Goal: Task Accomplishment & Management: Manage account settings

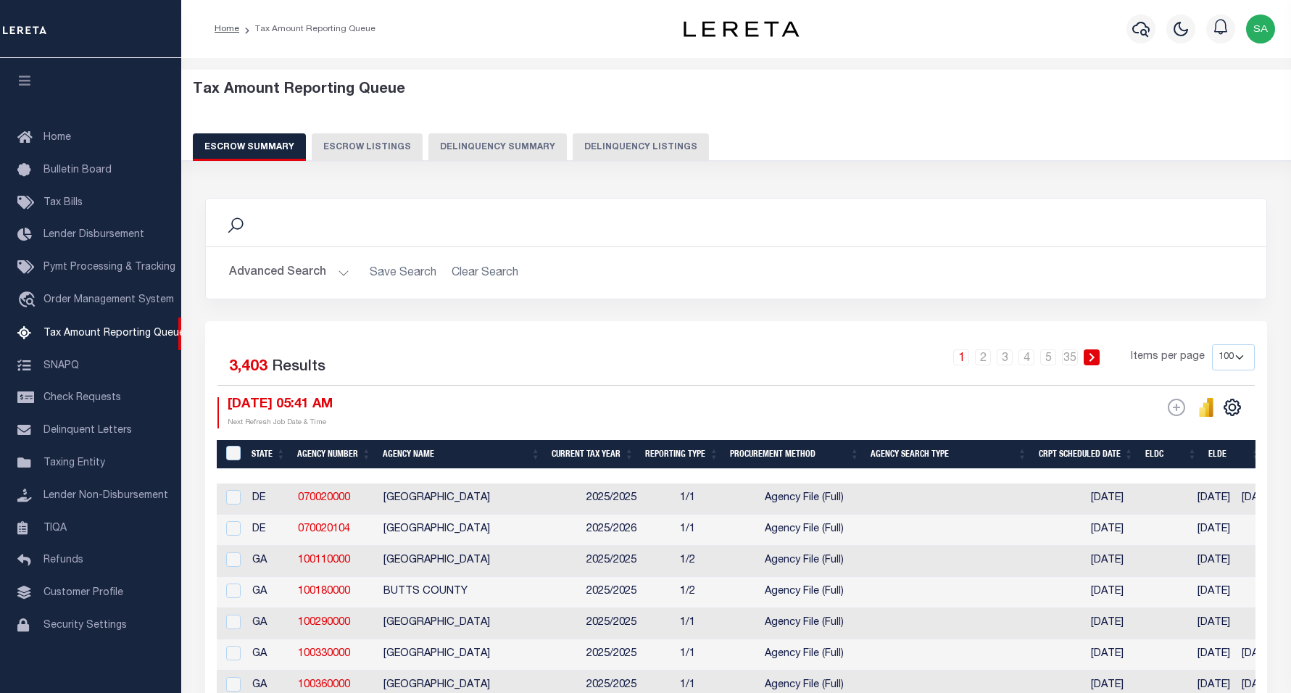
select select "100"
click at [594, 142] on button "Delinquency Listings" at bounding box center [641, 147] width 136 height 28
select select "100"
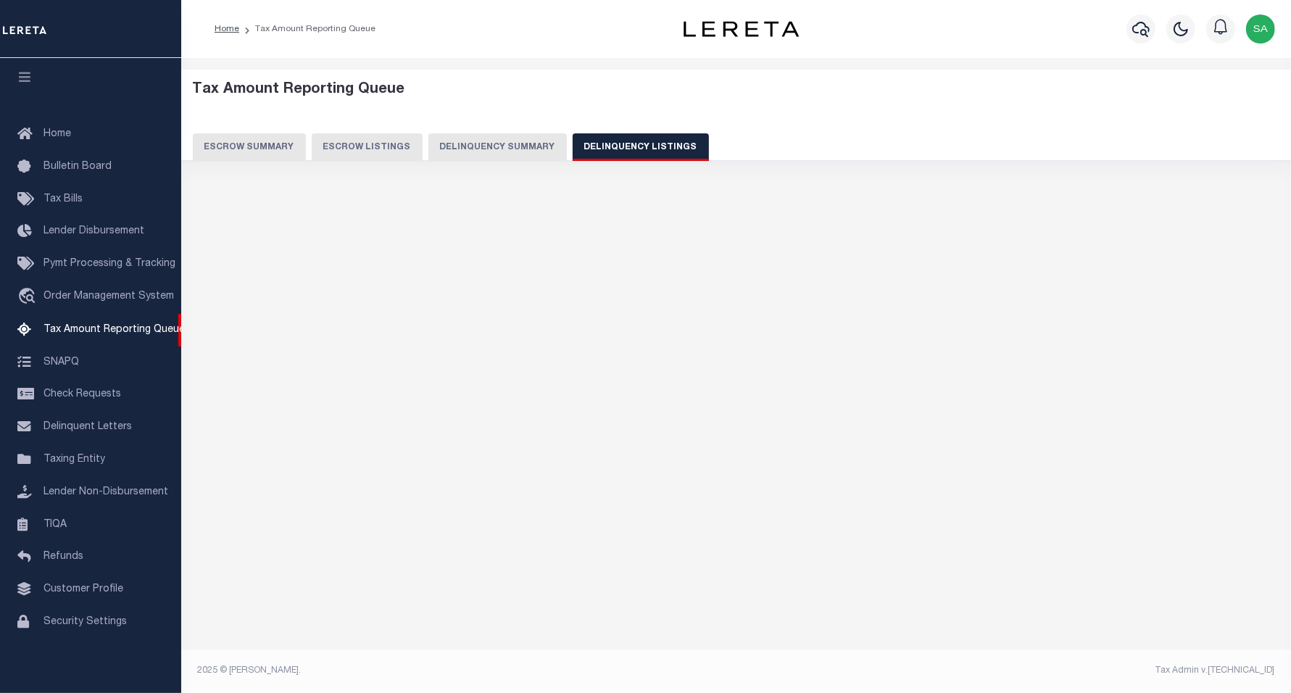
select select "100"
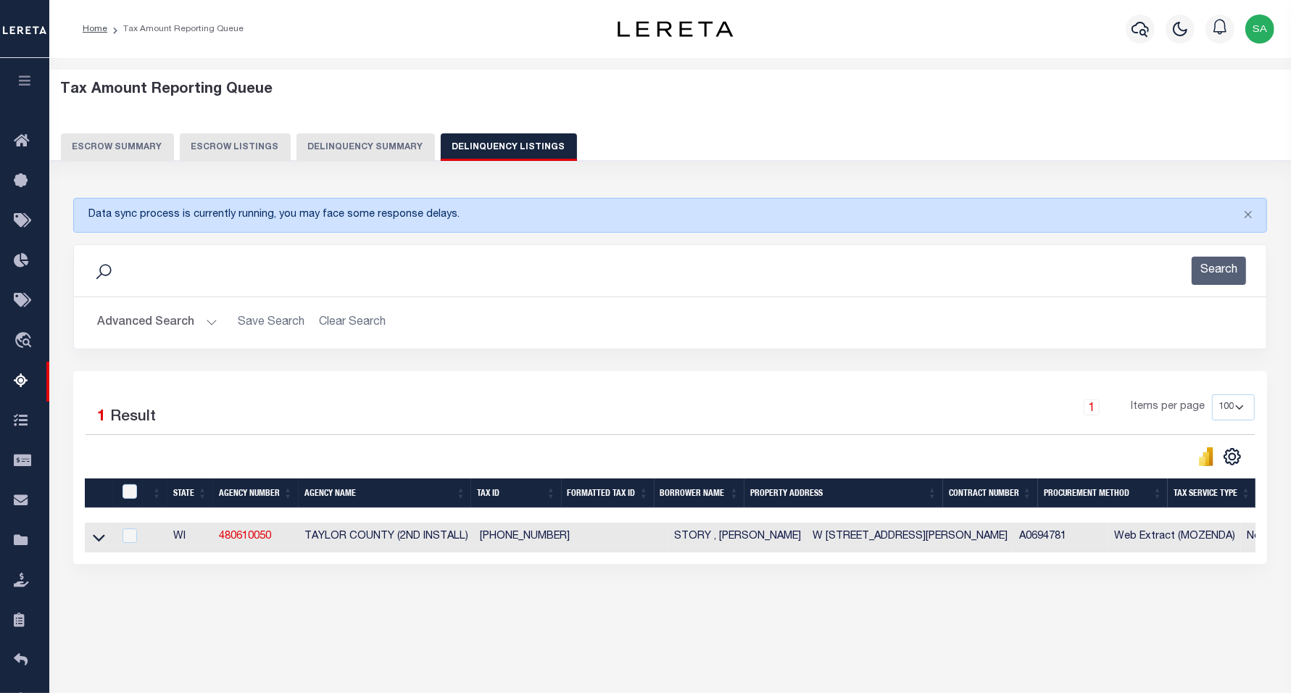
click at [173, 330] on button "Advanced Search" at bounding box center [157, 323] width 120 height 28
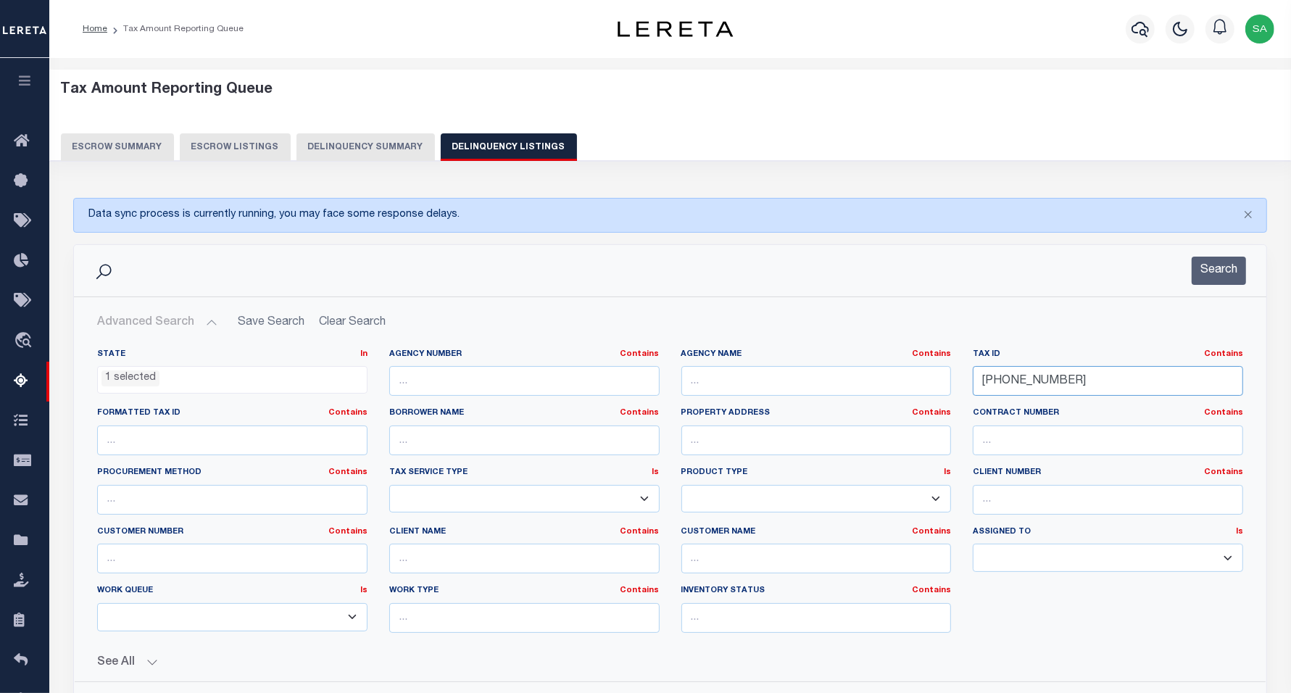
drag, startPoint x: 1074, startPoint y: 384, endPoint x: 863, endPoint y: 378, distance: 211.7
click at [863, 378] on div "State In In AK AL AR AZ CA CO CT DC DE FL GA GU HI IA ID IL IN KS KY LA MA MD M…" at bounding box center [670, 497] width 1168 height 296
paste input "251133008000"
type input "251133008000"
click at [1224, 259] on button "Search" at bounding box center [1219, 271] width 54 height 28
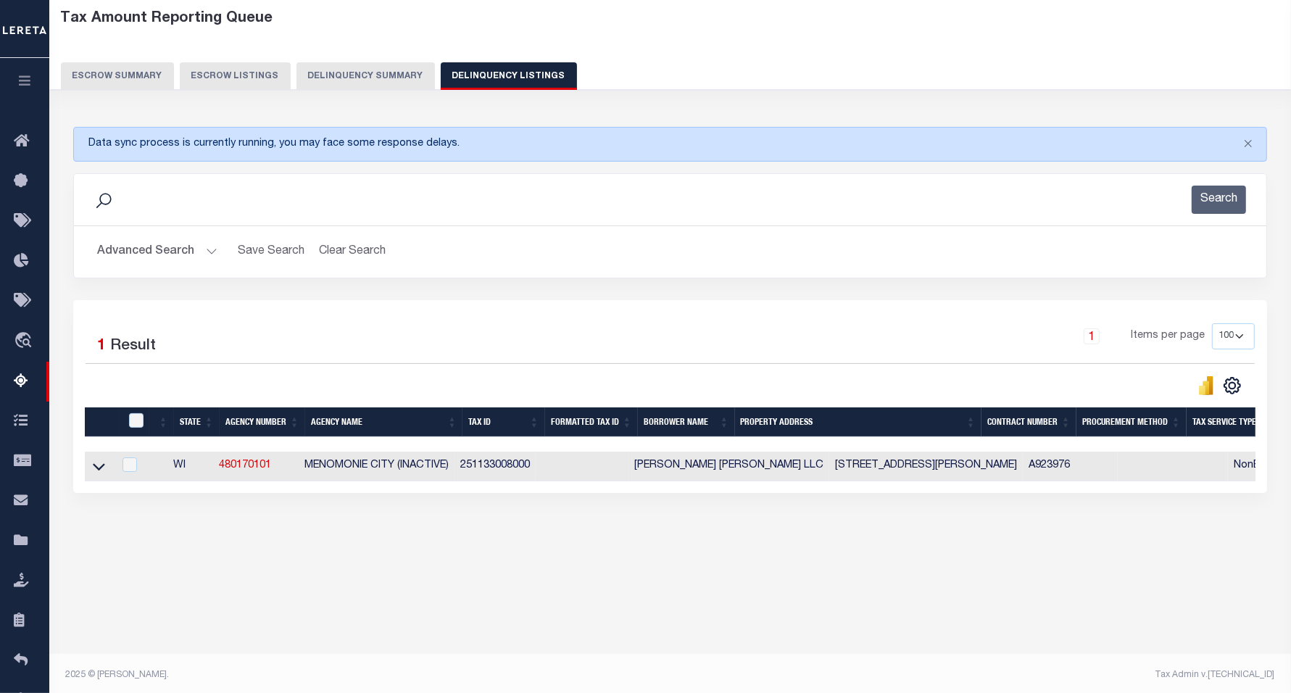
scroll to position [75, 0]
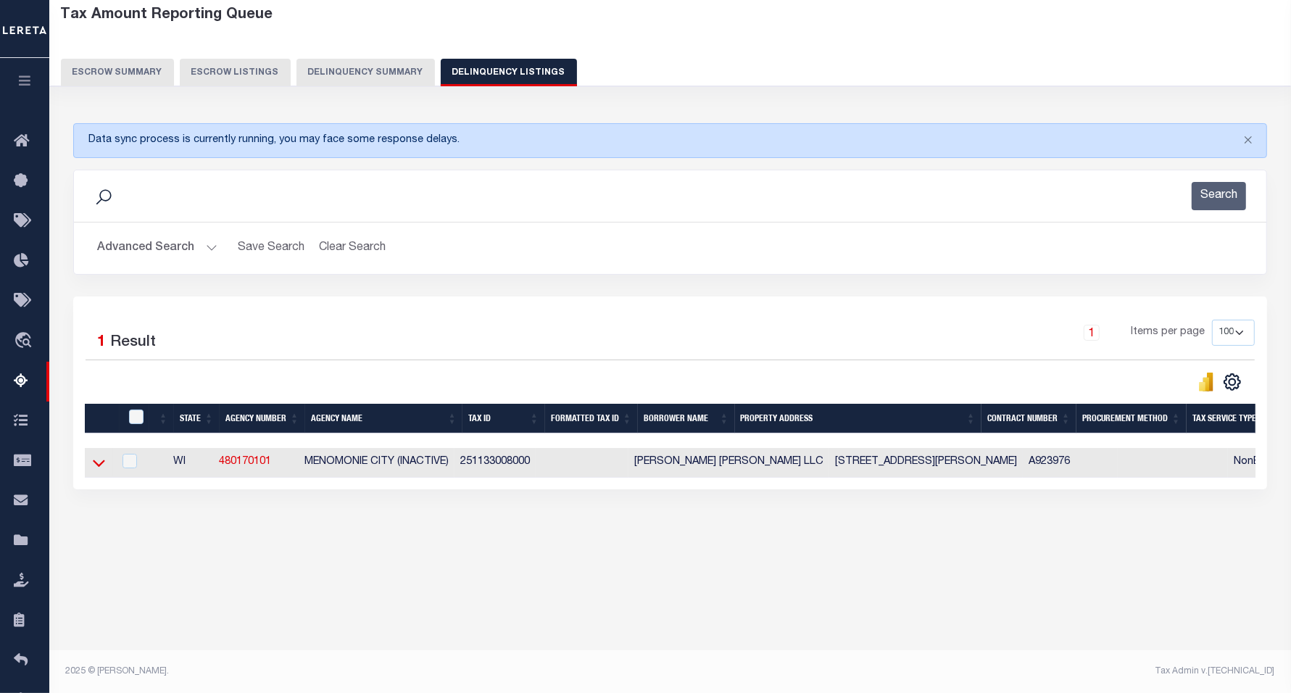
click at [98, 465] on icon at bounding box center [99, 462] width 12 height 15
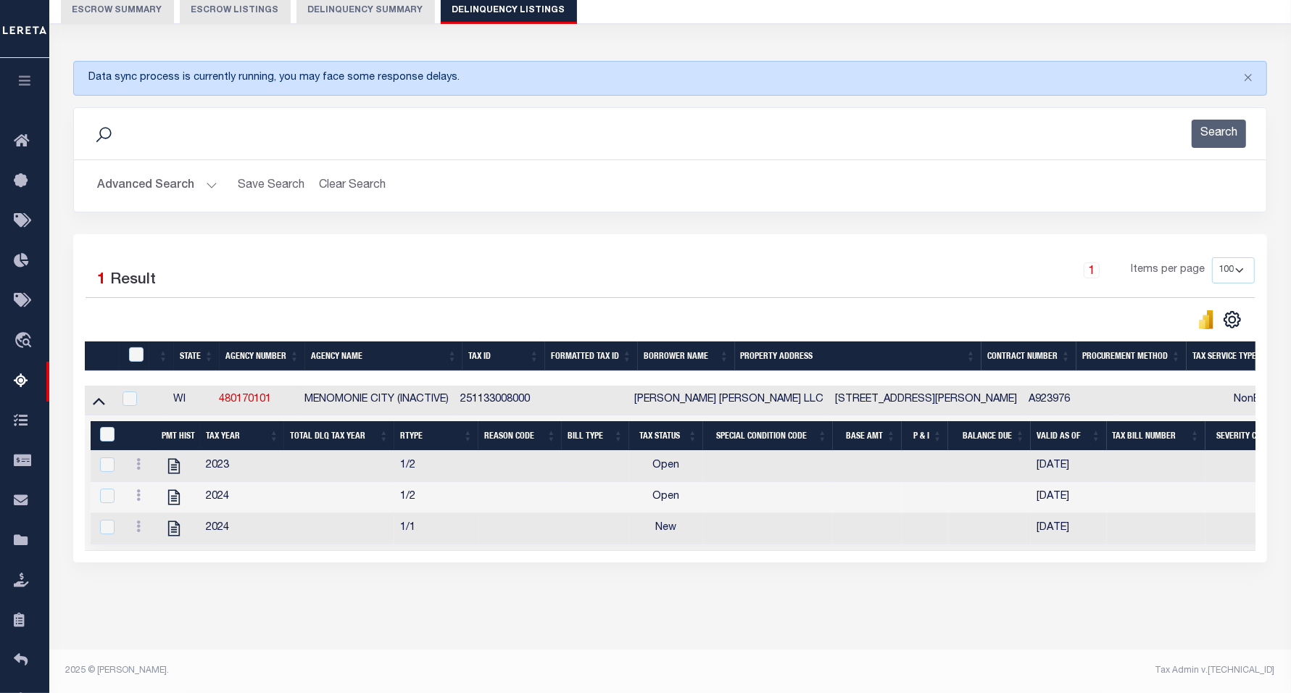
scroll to position [154, 0]
click at [173, 458] on icon "" at bounding box center [174, 466] width 19 height 19
checkbox input "true"
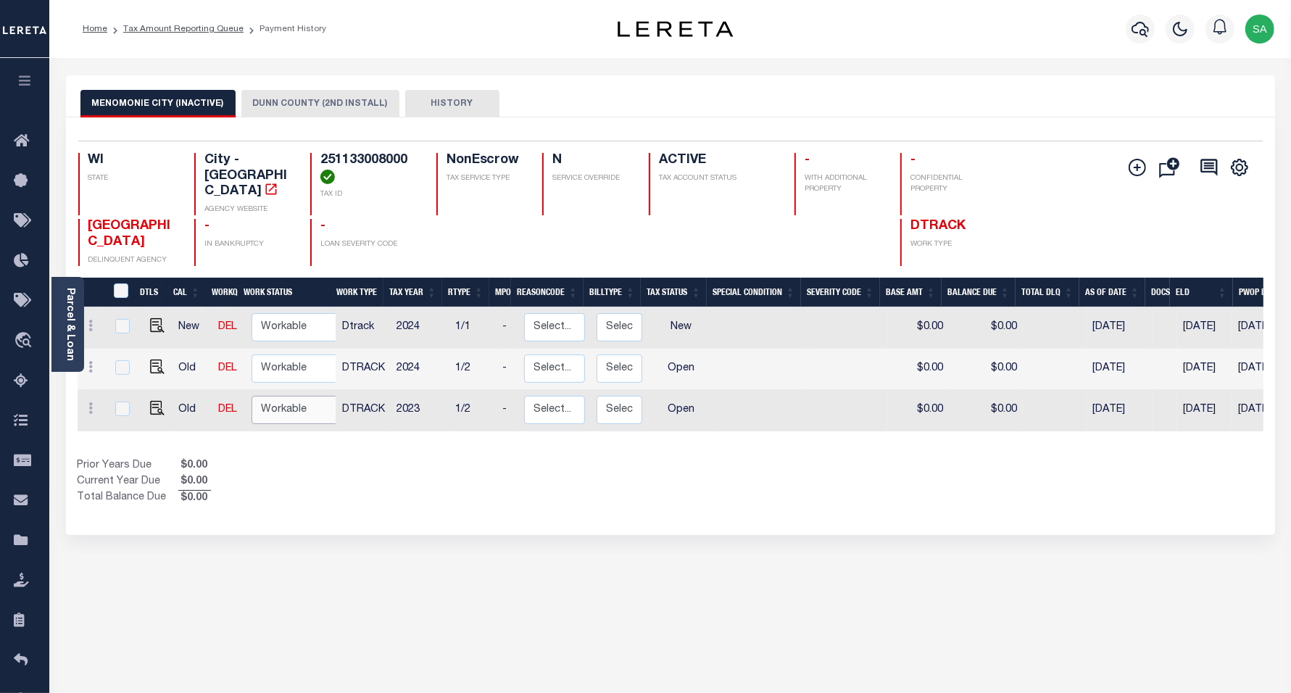
click at [291, 404] on select "Non Workable Workable" at bounding box center [295, 410] width 87 height 28
checkbox input "true"
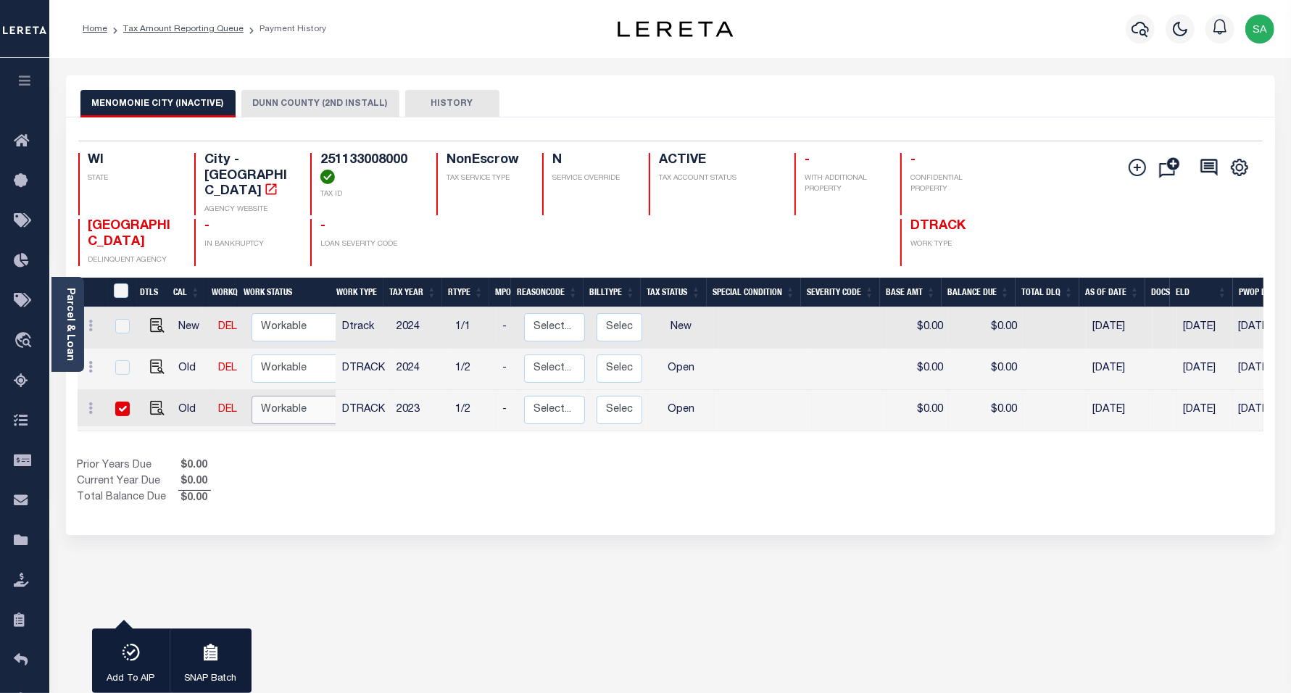
select select "true"
click at [252, 396] on select "Non Workable Workable" at bounding box center [295, 410] width 87 height 28
checkbox input "false"
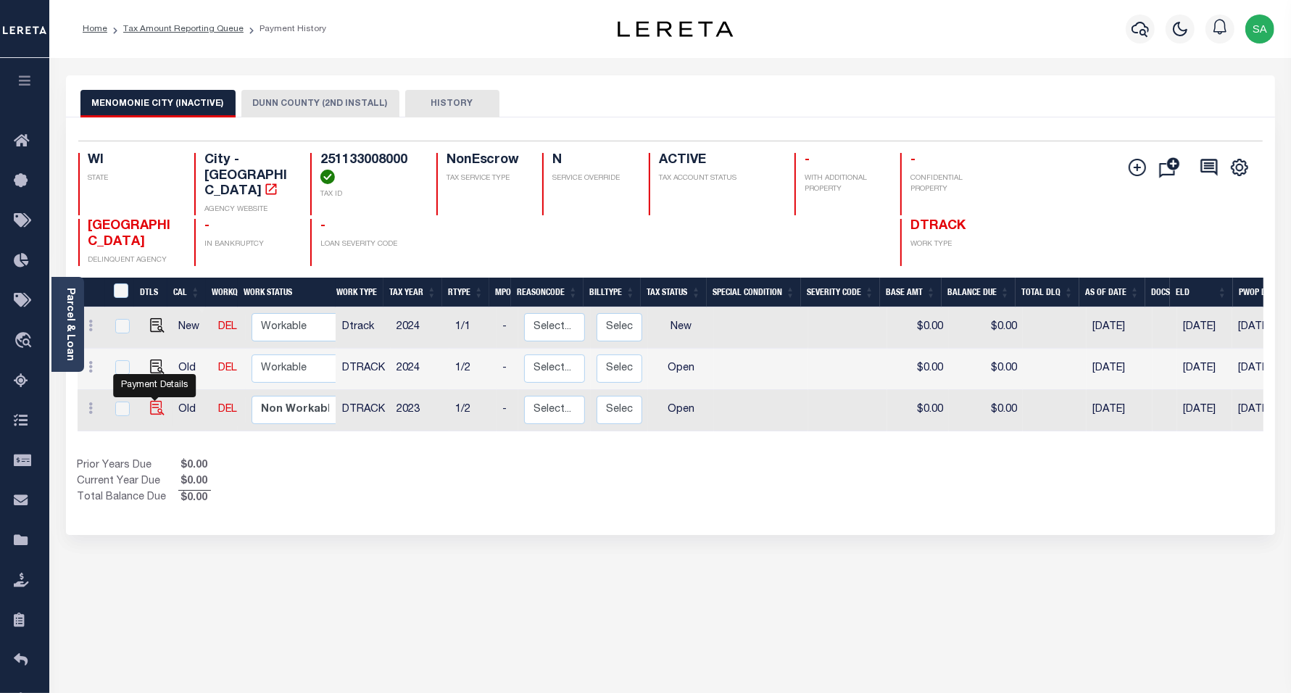
click at [157, 401] on img "" at bounding box center [157, 408] width 14 height 14
checkbox input "true"
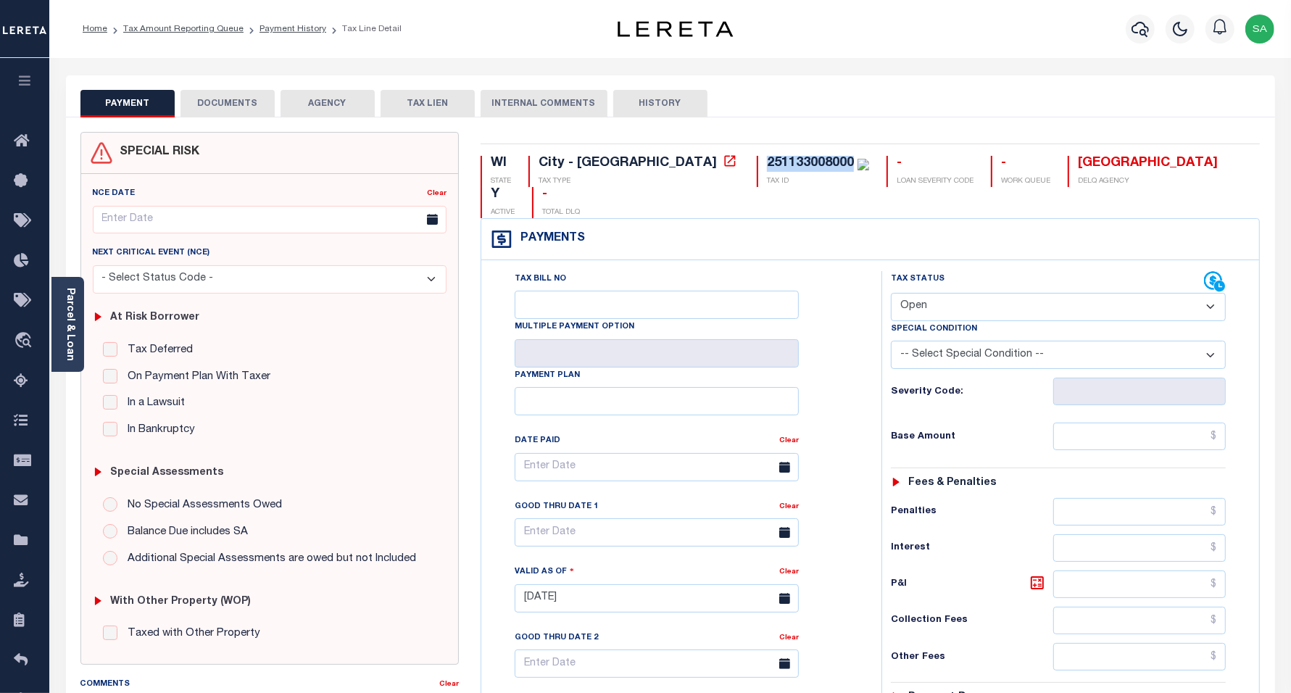
drag, startPoint x: 723, startPoint y: 163, endPoint x: 631, endPoint y: 161, distance: 91.4
click at [631, 161] on div "WI STATE City - WI TAX TYPE 251133008000 TAX ID - LOAN SEVERITY CODE - WORK QUE…" at bounding box center [870, 187] width 779 height 62
copy div "251133008000"
drag, startPoint x: 988, startPoint y: 269, endPoint x: 971, endPoint y: 281, distance: 20.7
click at [983, 293] on select "- Select Status Code - Open Due/Unpaid Paid Incomplete No Tax Due Internal Refu…" at bounding box center [1059, 307] width 336 height 28
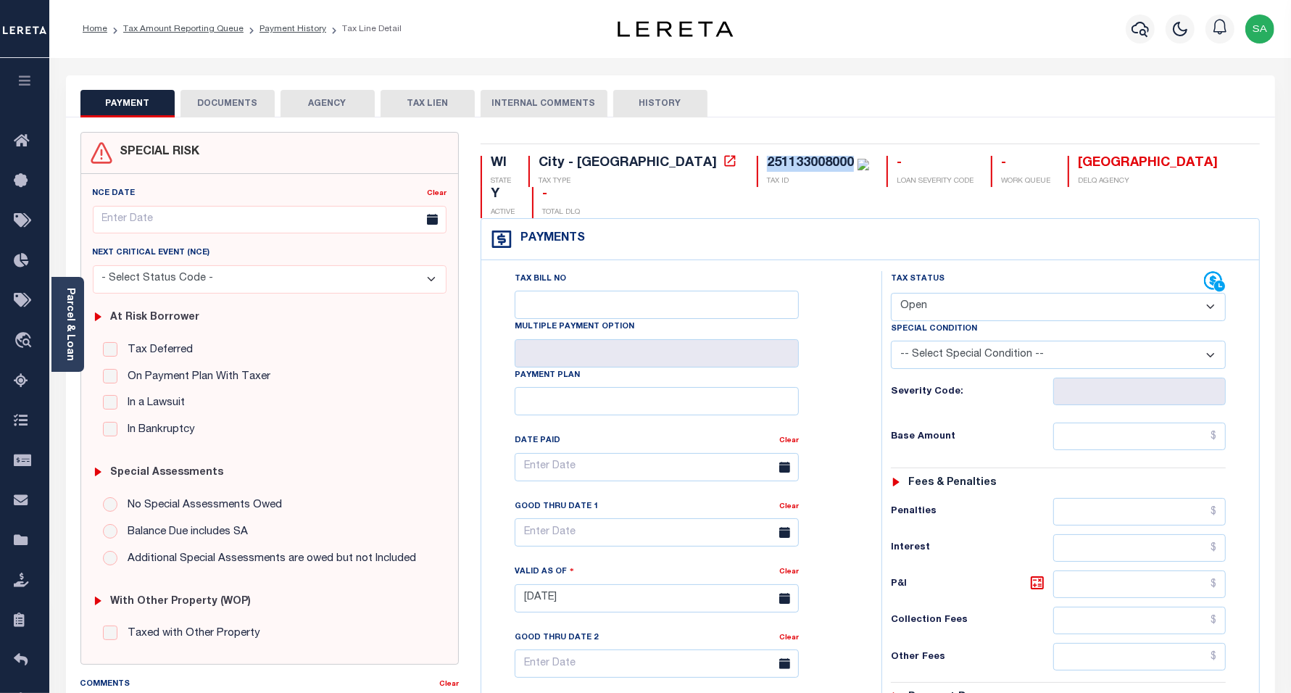
select select "PYD"
click at [891, 293] on select "- Select Status Code - Open Due/Unpaid Paid Incomplete No Tax Due Internal Refu…" at bounding box center [1059, 307] width 336 height 28
type input "[DATE]"
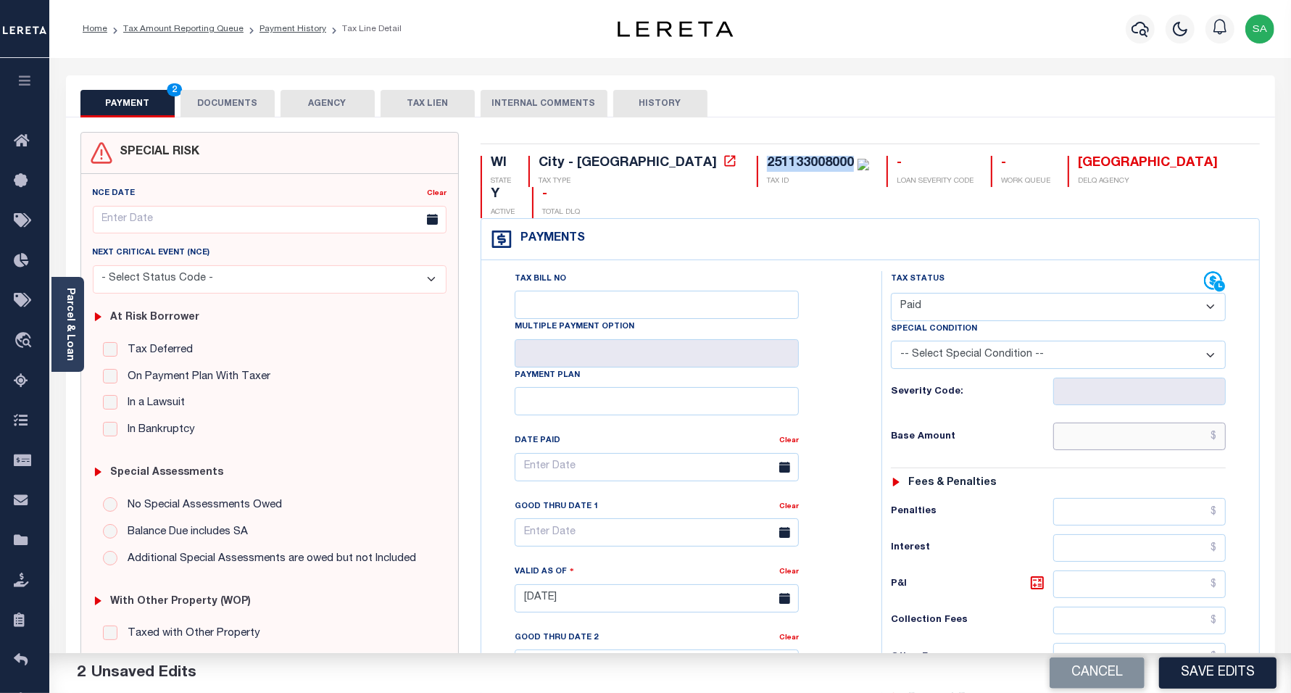
drag, startPoint x: 1080, startPoint y: 406, endPoint x: 1081, endPoint y: 421, distance: 15.3
click at [1080, 423] on input "text" at bounding box center [1139, 437] width 173 height 28
type input "$0.00"
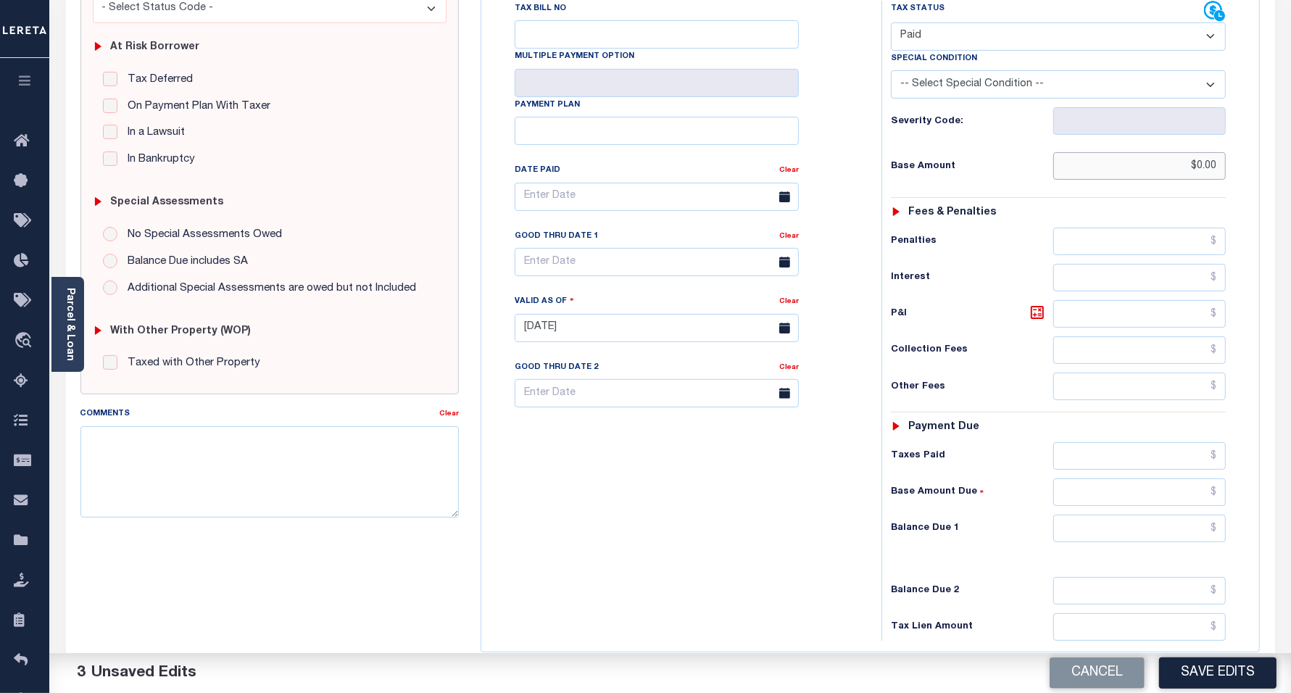
scroll to position [272, 0]
drag, startPoint x: 1100, startPoint y: 506, endPoint x: 1092, endPoint y: 517, distance: 13.1
click at [1100, 513] on input "text" at bounding box center [1139, 527] width 173 height 28
type input "$0.00"
click at [700, 512] on div "Tax Bill No Multiple Payment Option Payment Plan Clear" at bounding box center [678, 319] width 386 height 640
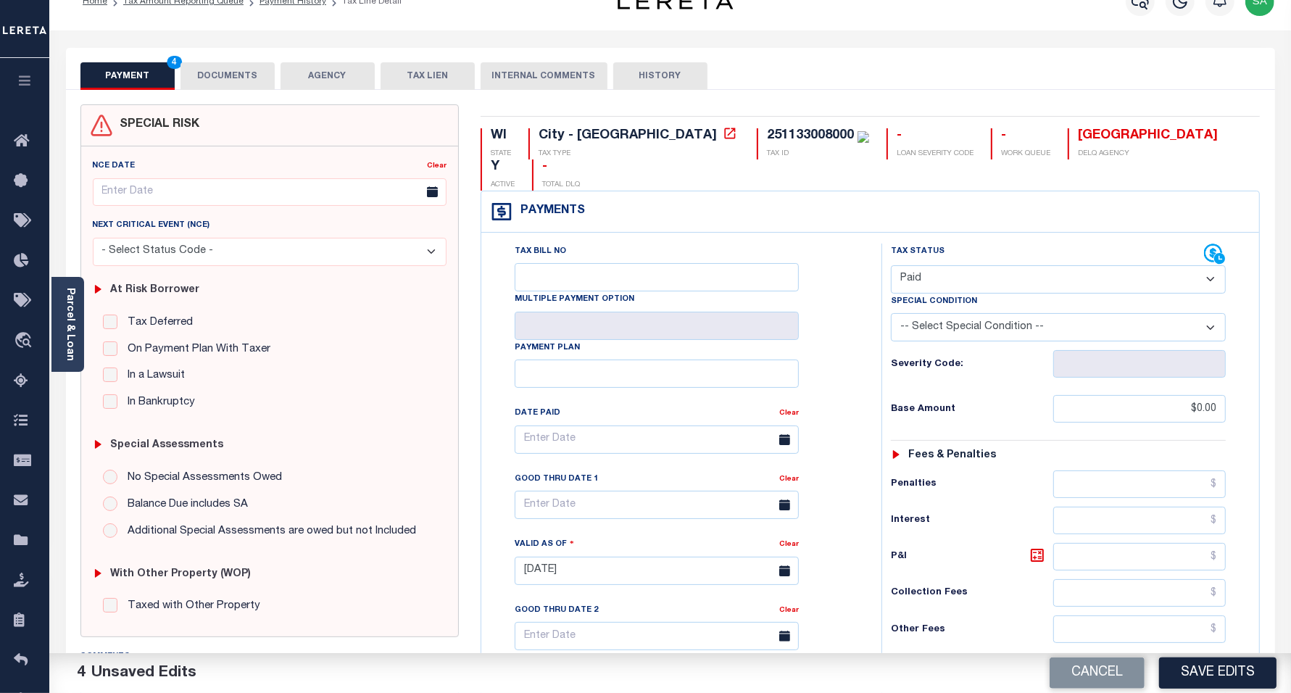
scroll to position [0, 0]
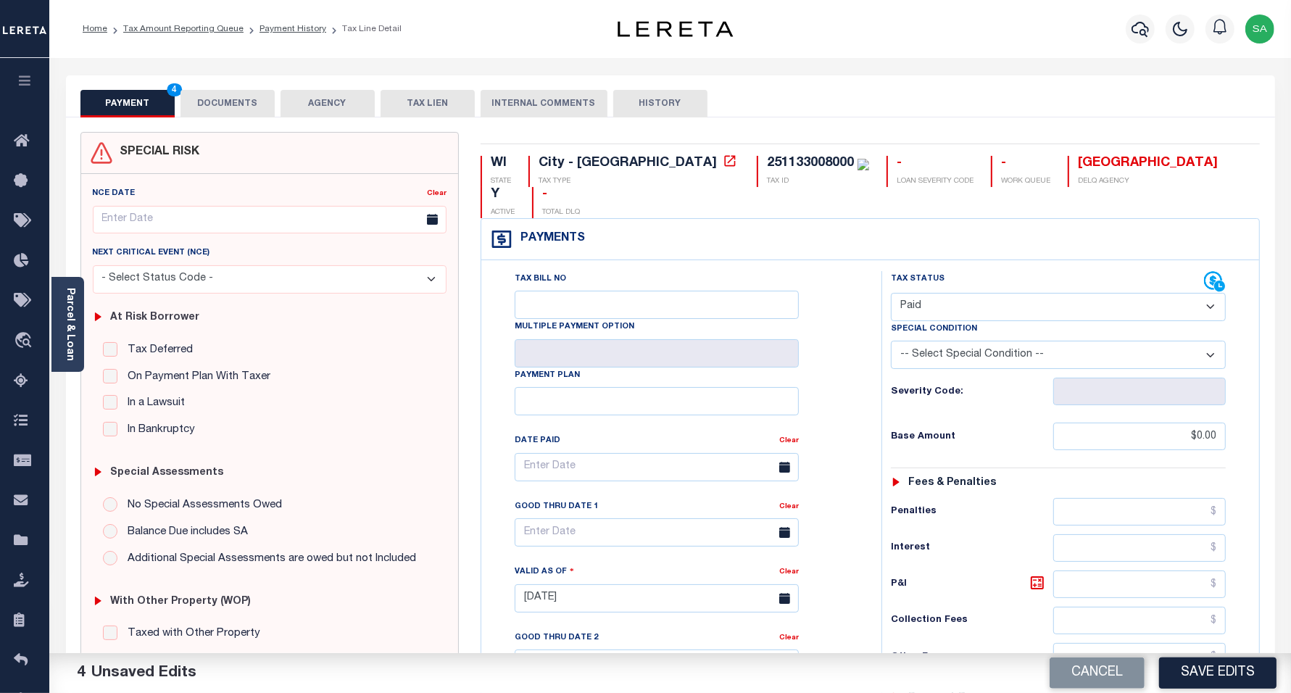
click at [230, 116] on button "DOCUMENTS" at bounding box center [227, 104] width 94 height 28
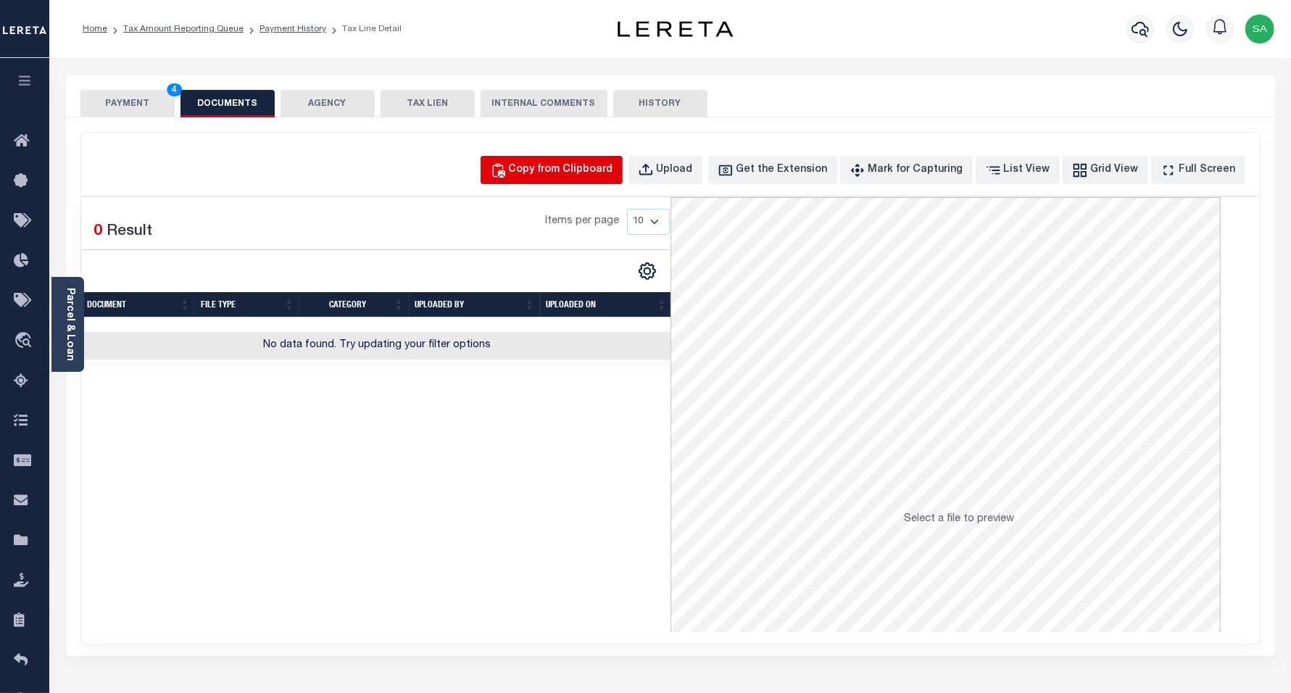
click at [577, 176] on div "Copy from Clipboard" at bounding box center [561, 170] width 104 height 16
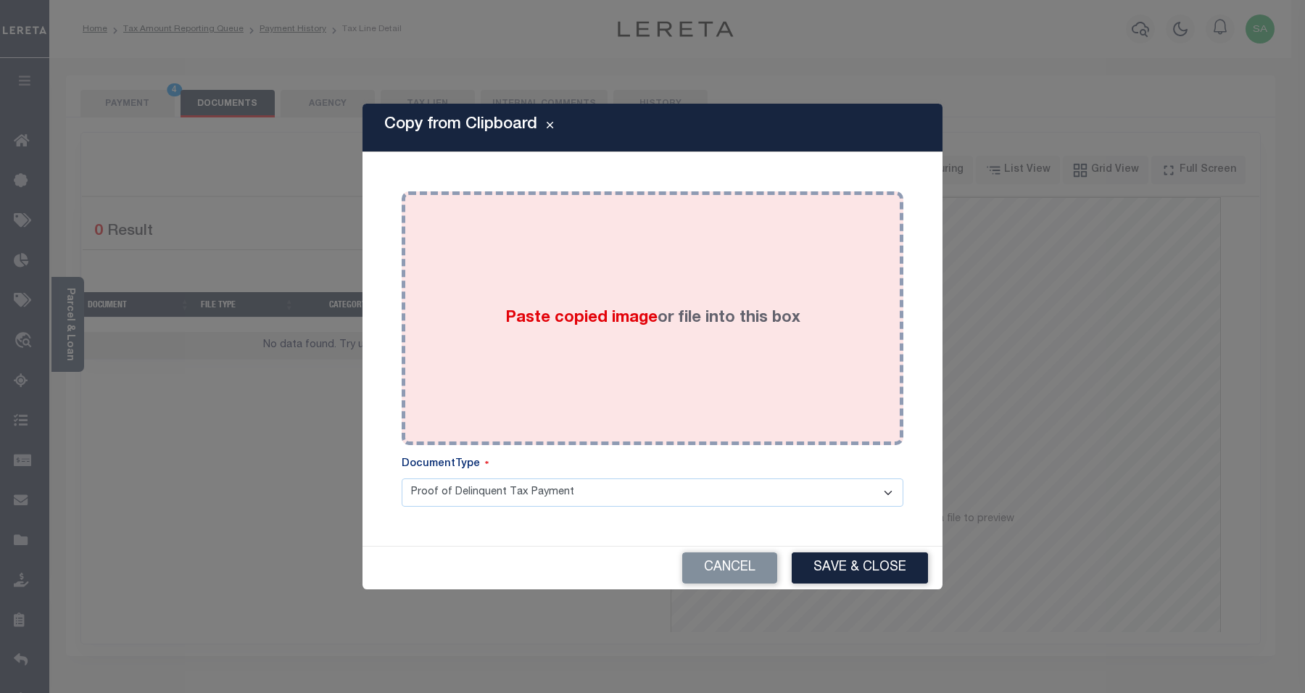
click at [634, 302] on div "Paste copied image or file into this box" at bounding box center [652, 318] width 480 height 232
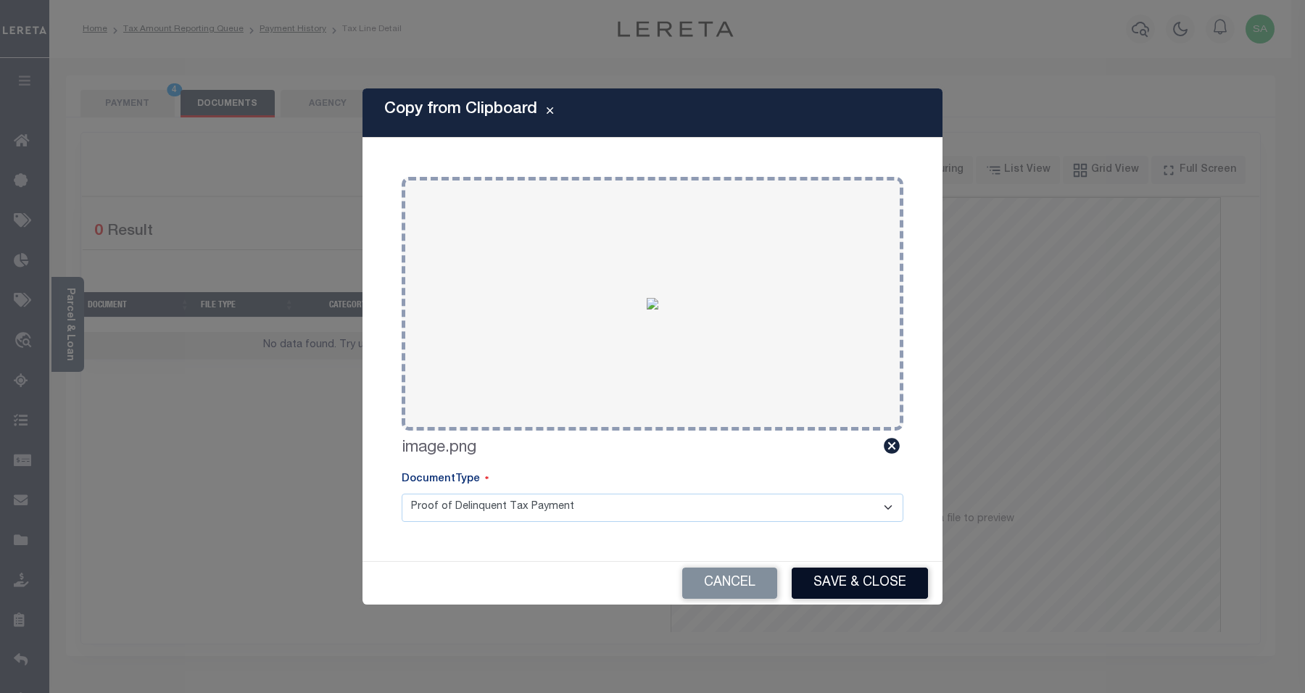
click at [886, 575] on button "Save & Close" at bounding box center [860, 583] width 136 height 31
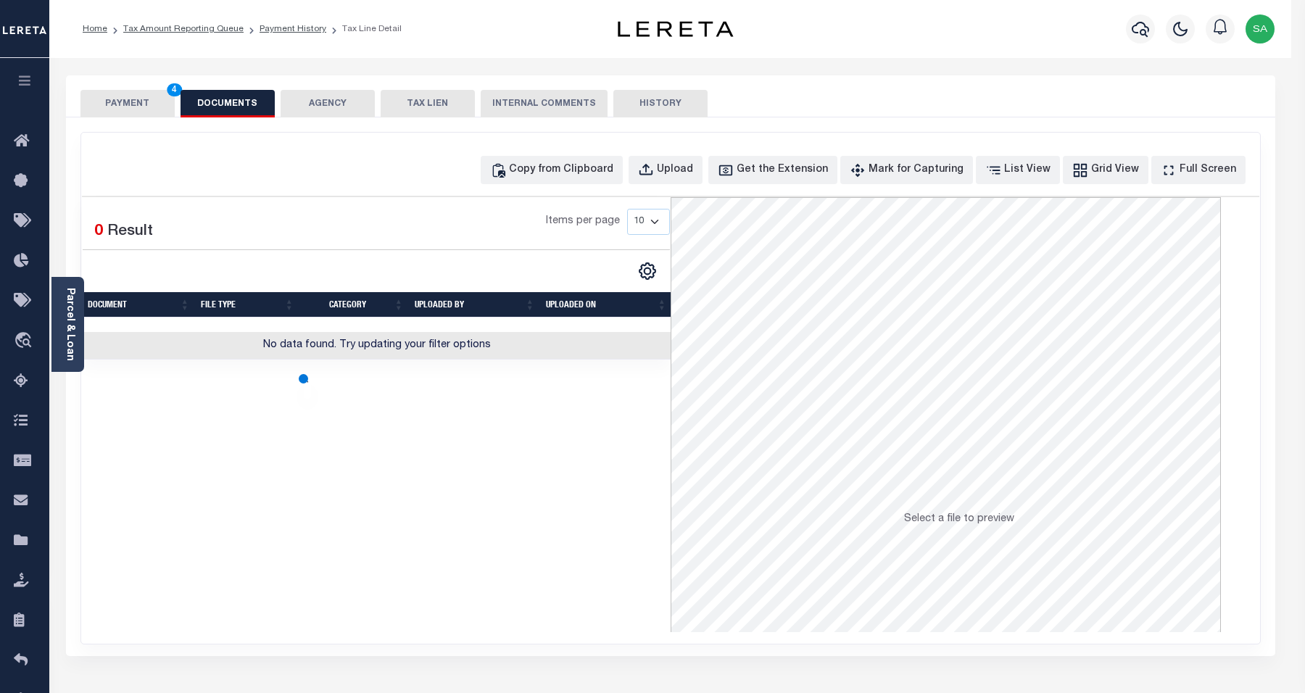
click at [150, 110] on button "PAYMENT 4" at bounding box center [127, 104] width 94 height 28
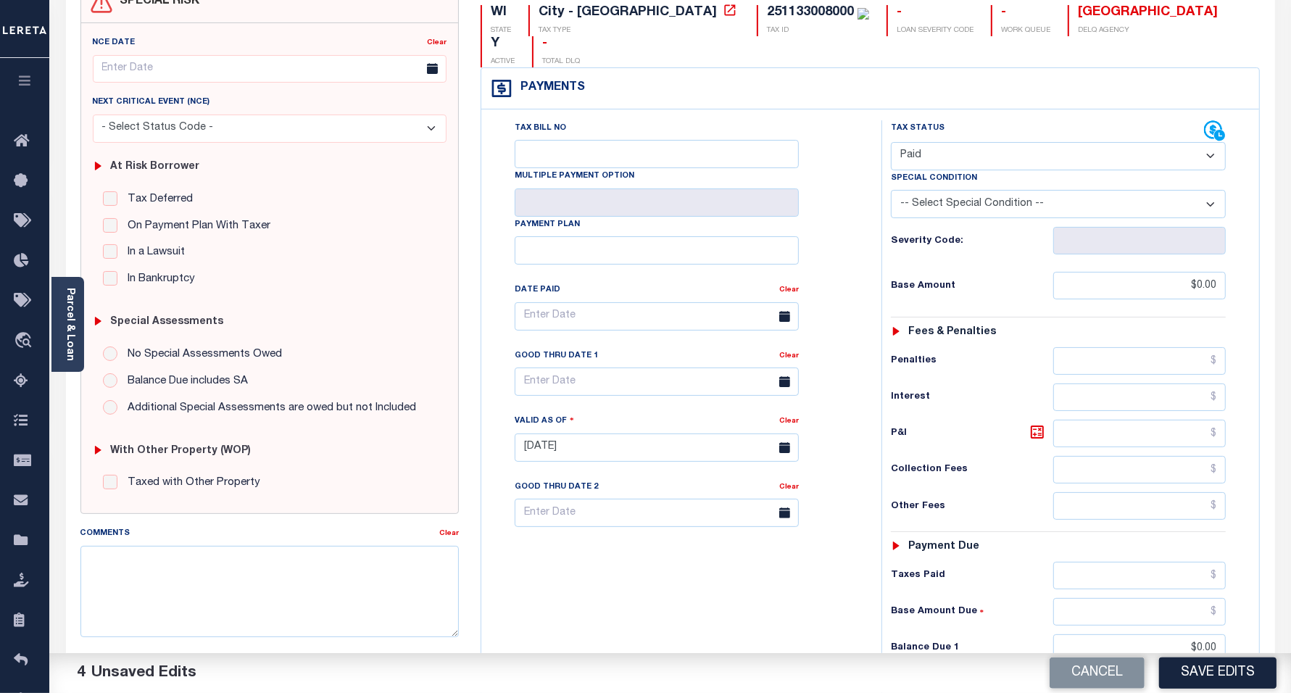
scroll to position [272, 0]
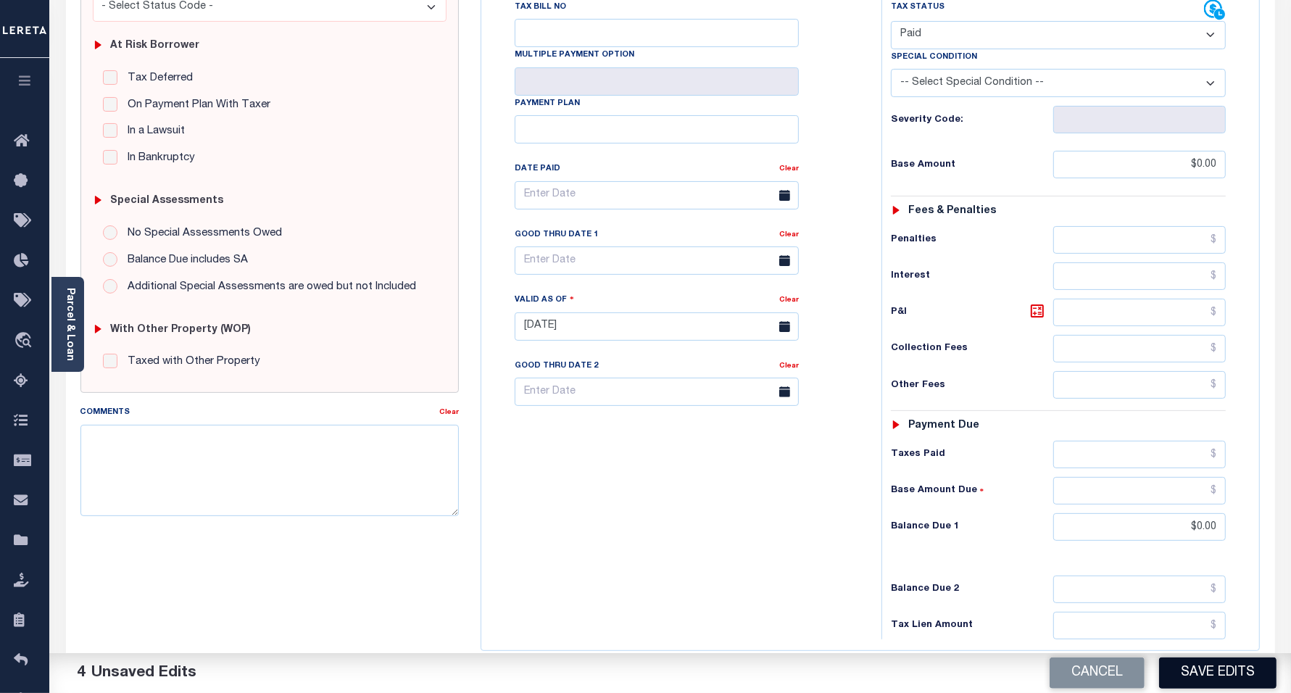
click at [1229, 674] on button "Save Edits" at bounding box center [1217, 672] width 117 height 31
checkbox input "false"
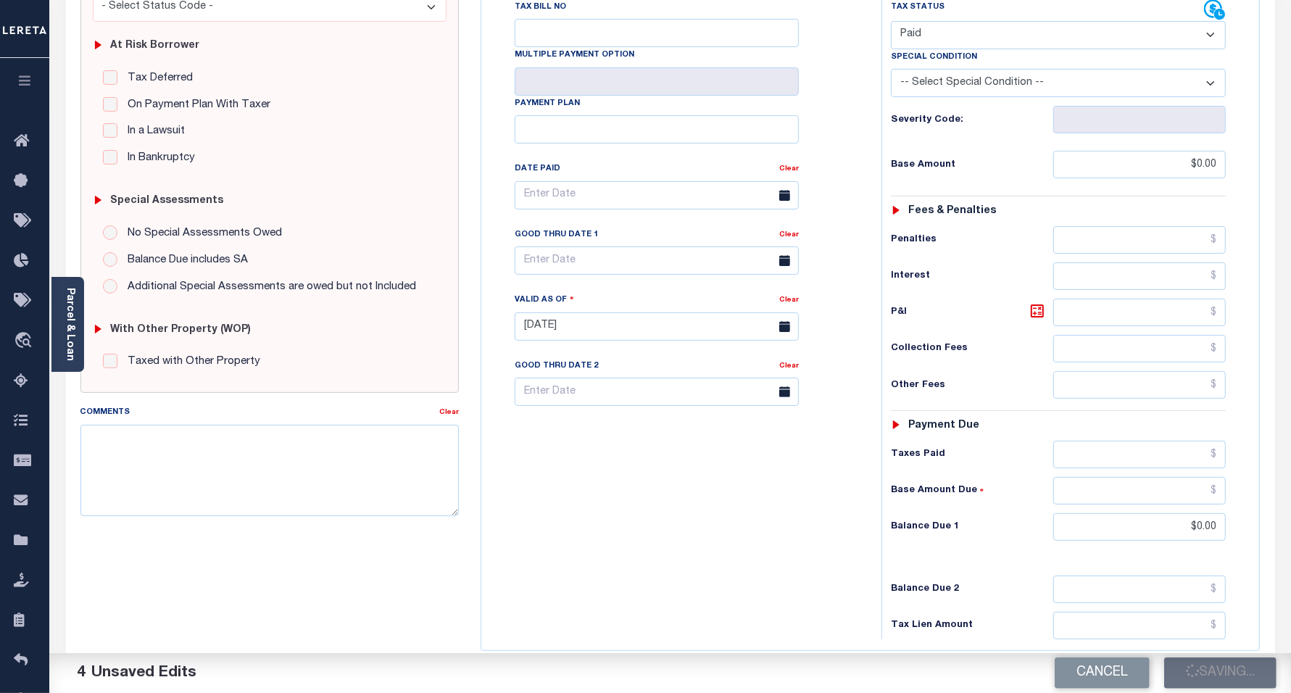
type input "$0"
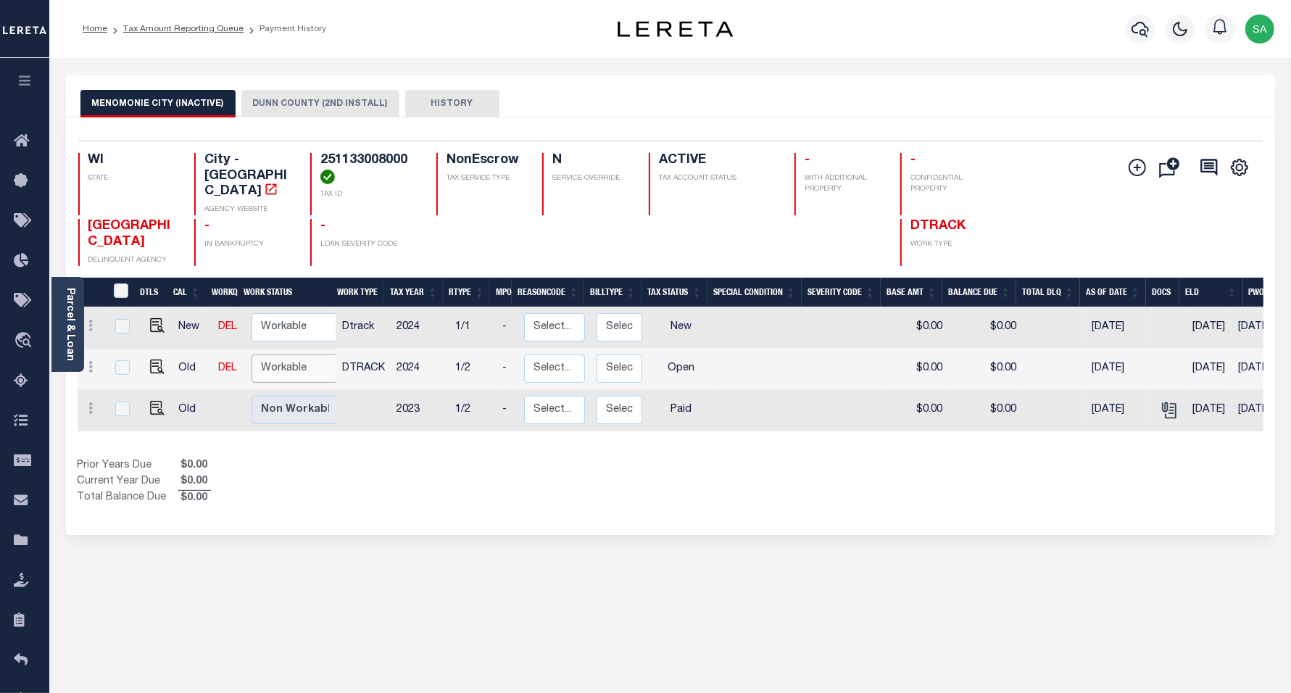
click at [319, 354] on select "Non Workable Workable" at bounding box center [295, 368] width 87 height 28
checkbox input "true"
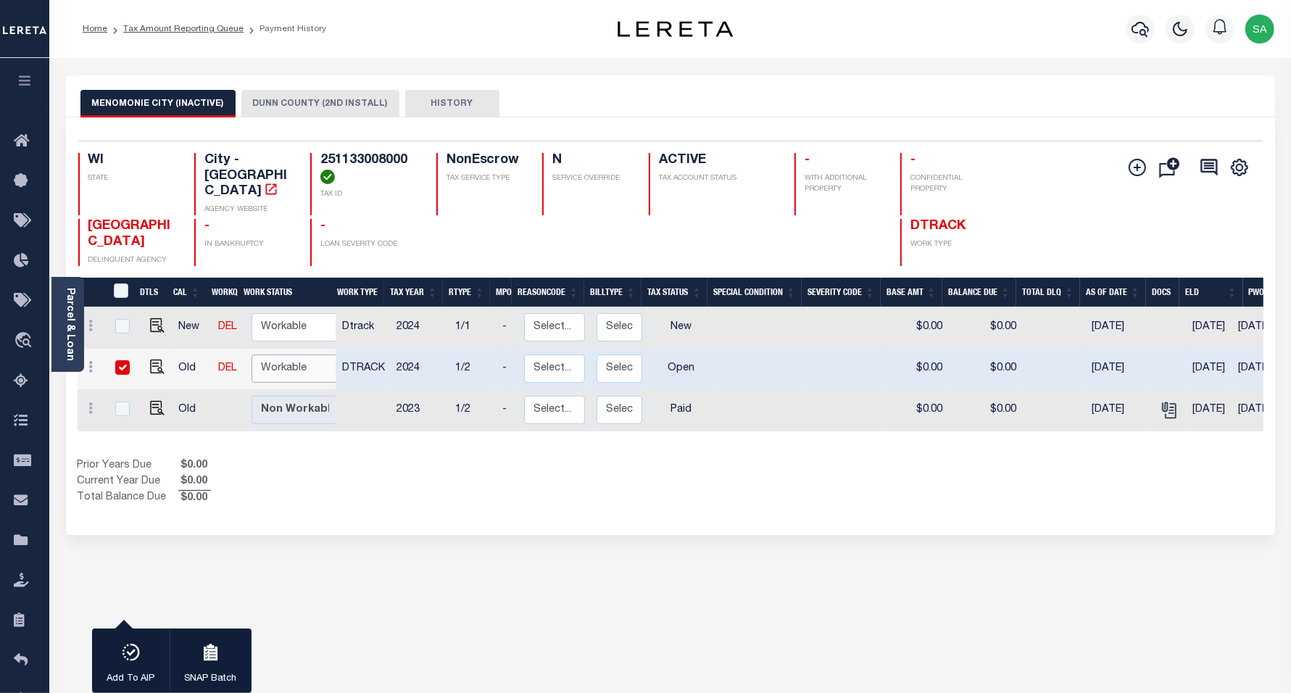
select select "true"
click at [252, 354] on select "Non Workable Workable" at bounding box center [295, 368] width 87 height 28
checkbox input "false"
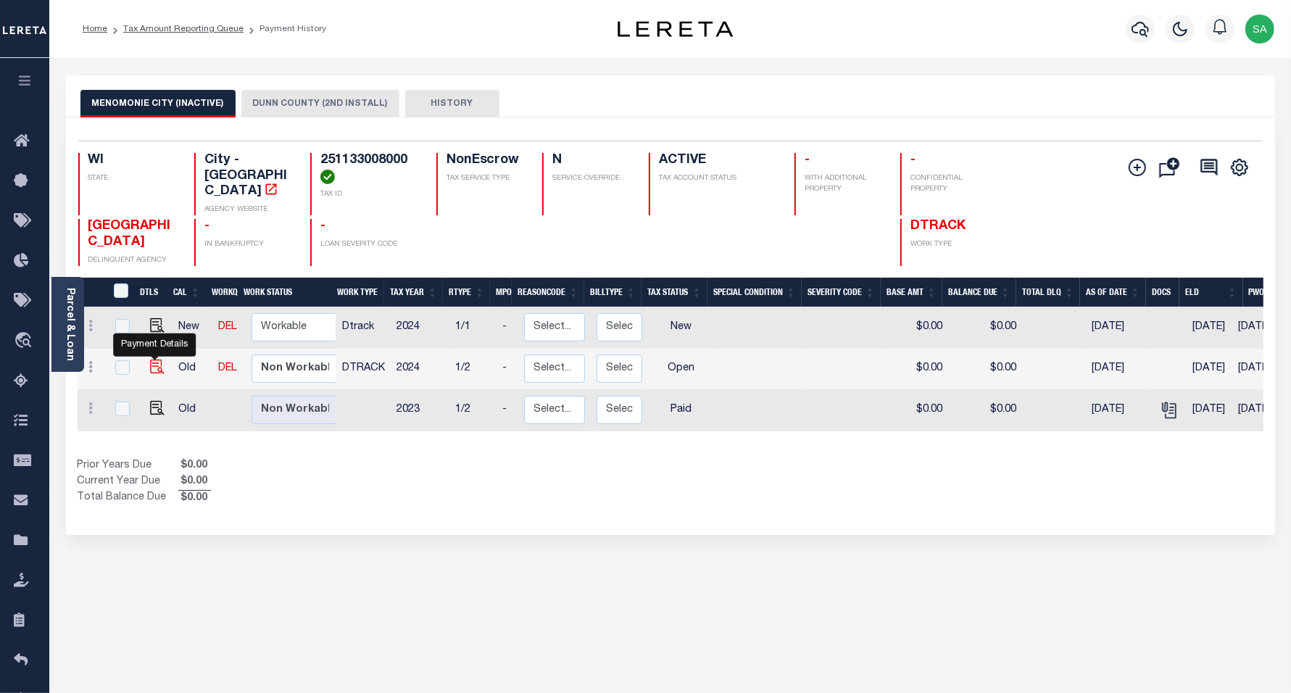
click at [156, 360] on img "" at bounding box center [157, 367] width 14 height 14
checkbox input "true"
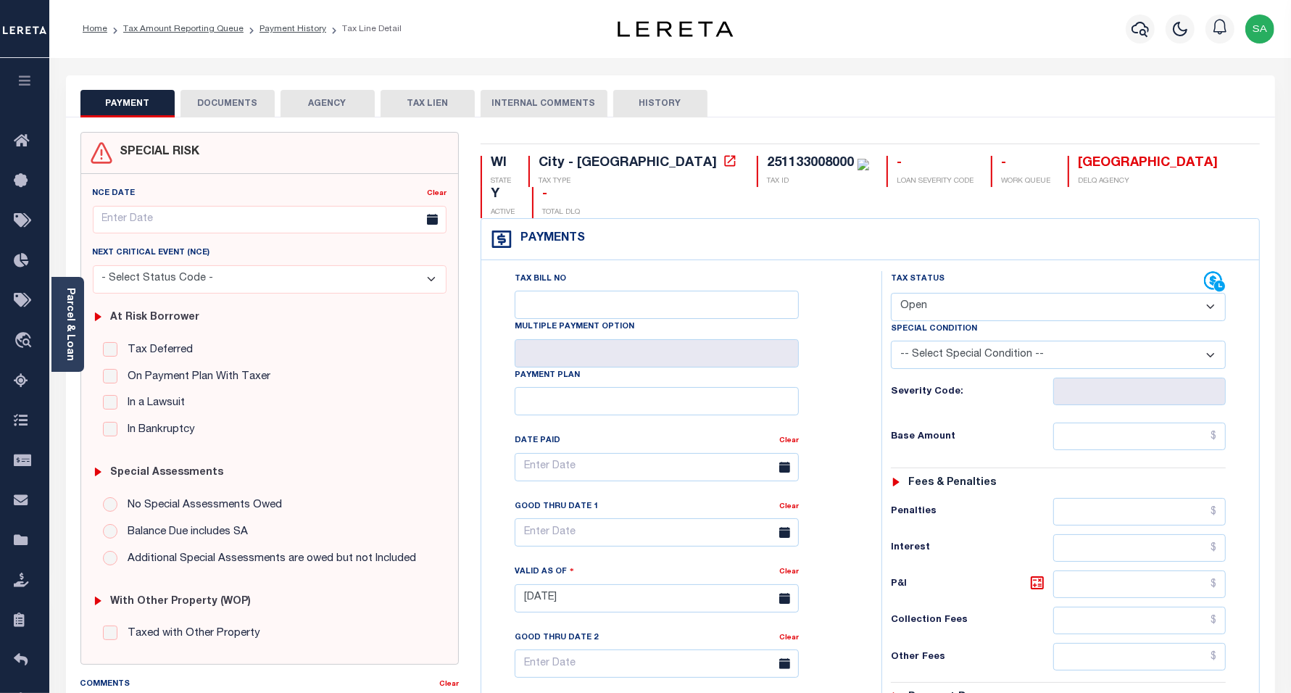
click at [936, 293] on select "- Select Status Code - Open Due/Unpaid Paid Incomplete No Tax Due Internal Refu…" at bounding box center [1059, 307] width 336 height 28
select select "PYD"
click at [891, 293] on select "- Select Status Code - Open Due/Unpaid Paid Incomplete No Tax Due Internal Refu…" at bounding box center [1059, 307] width 336 height 28
type input "[DATE]"
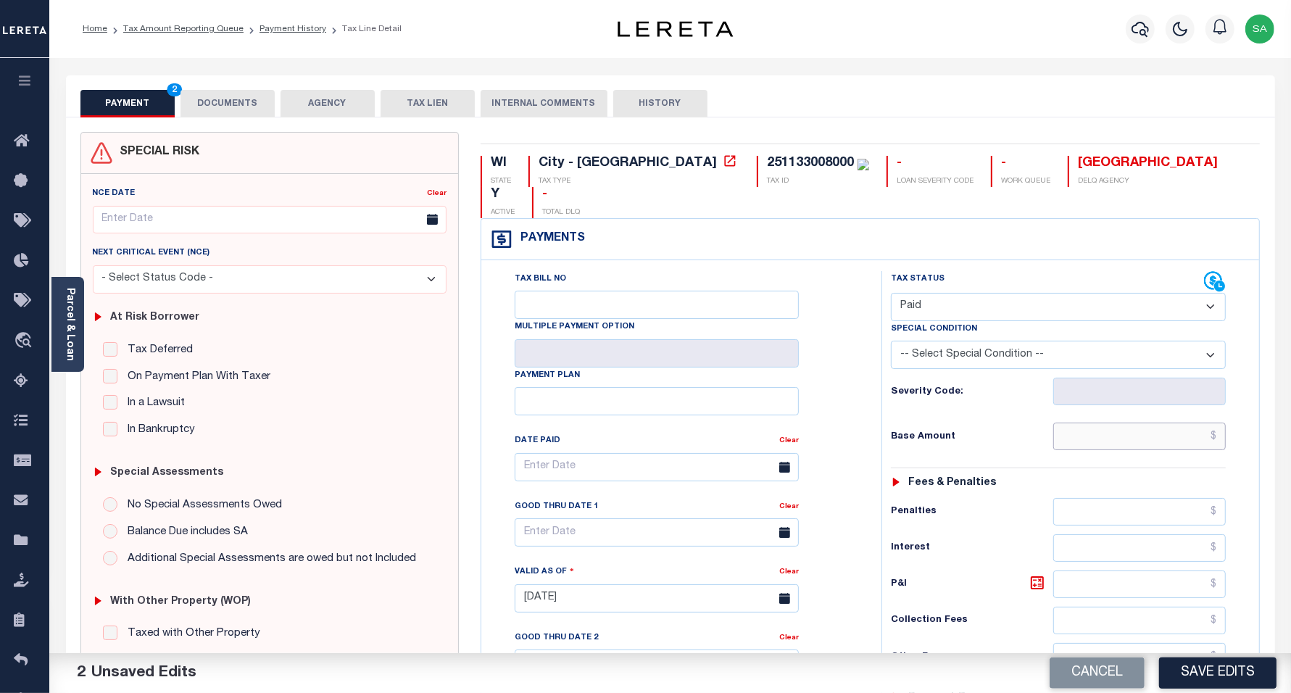
click at [1107, 423] on input "text" at bounding box center [1139, 437] width 173 height 28
type input "$0.00"
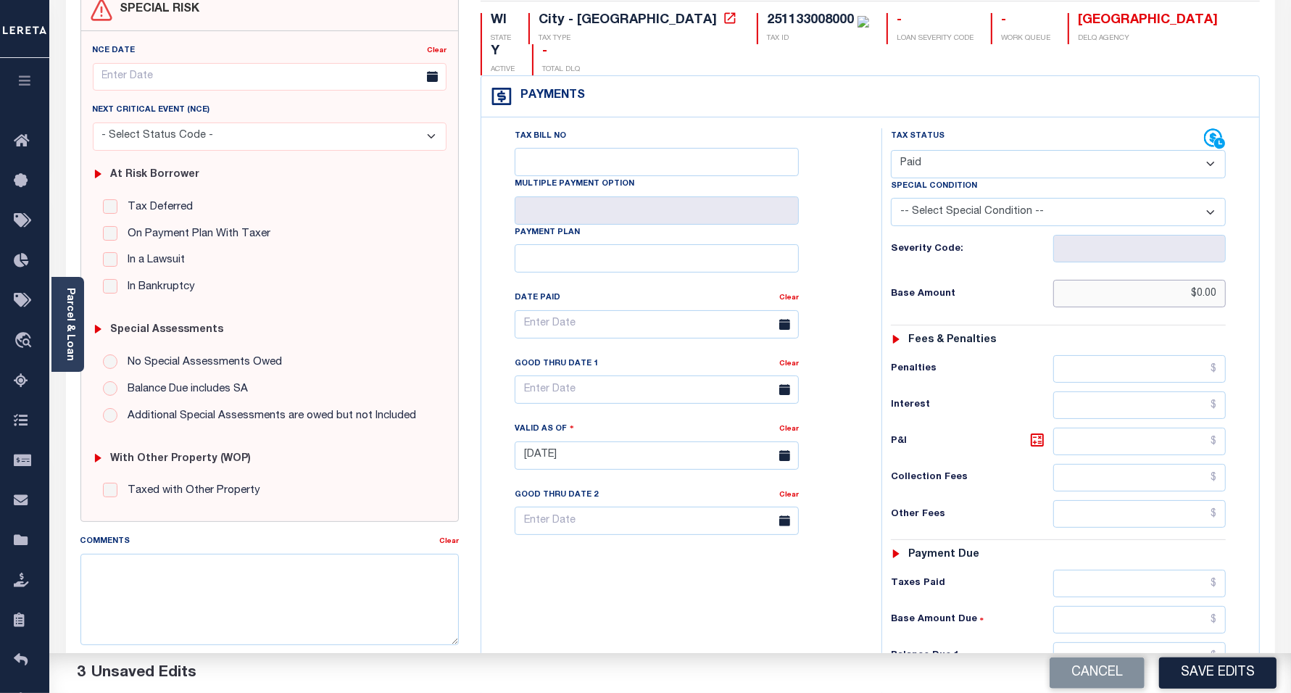
scroll to position [181, 0]
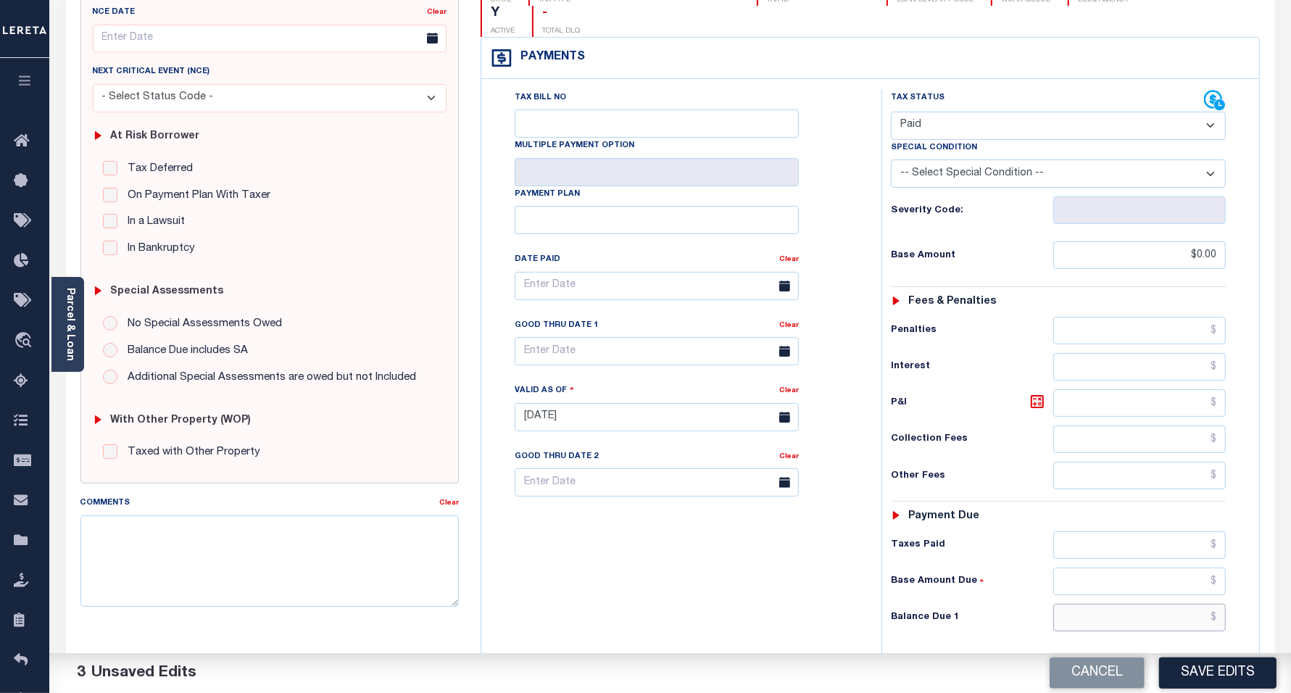
click at [1087, 604] on input "text" at bounding box center [1139, 618] width 173 height 28
type input "$0.00"
click at [599, 530] on div "Tax Bill No Multiple Payment Option Payment Plan Clear" at bounding box center [678, 410] width 386 height 640
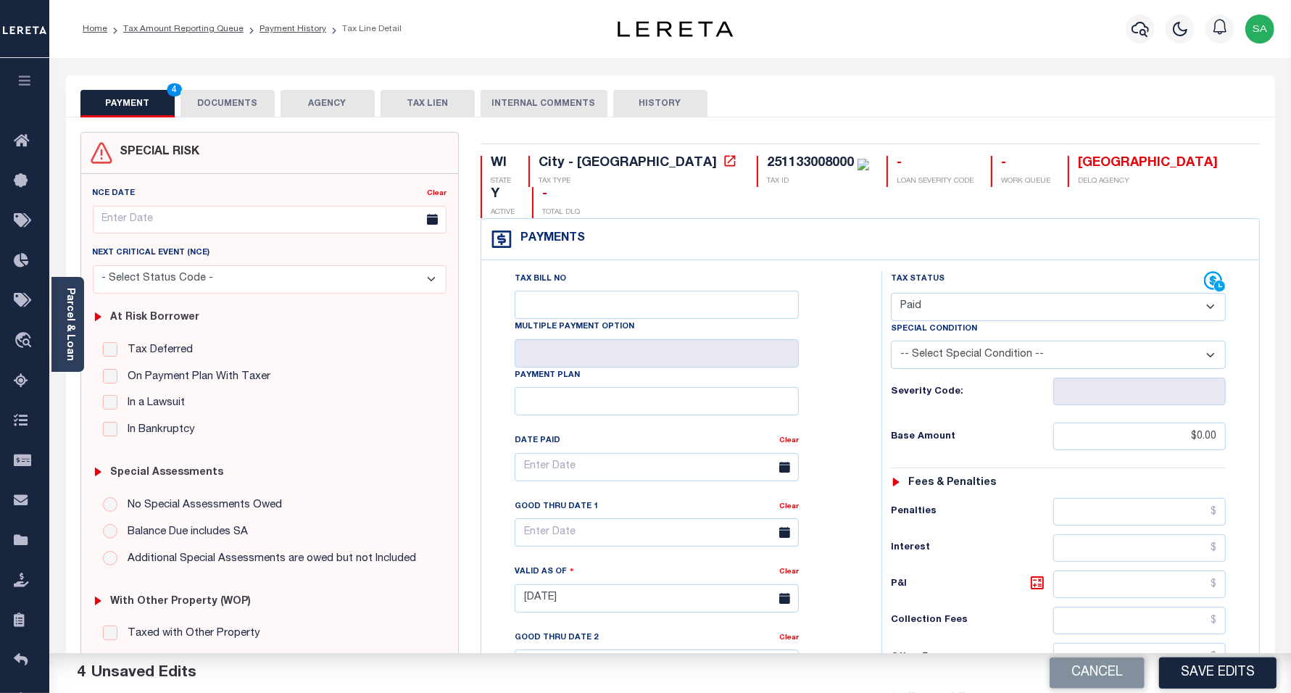
click at [215, 113] on button "DOCUMENTS" at bounding box center [227, 104] width 94 height 28
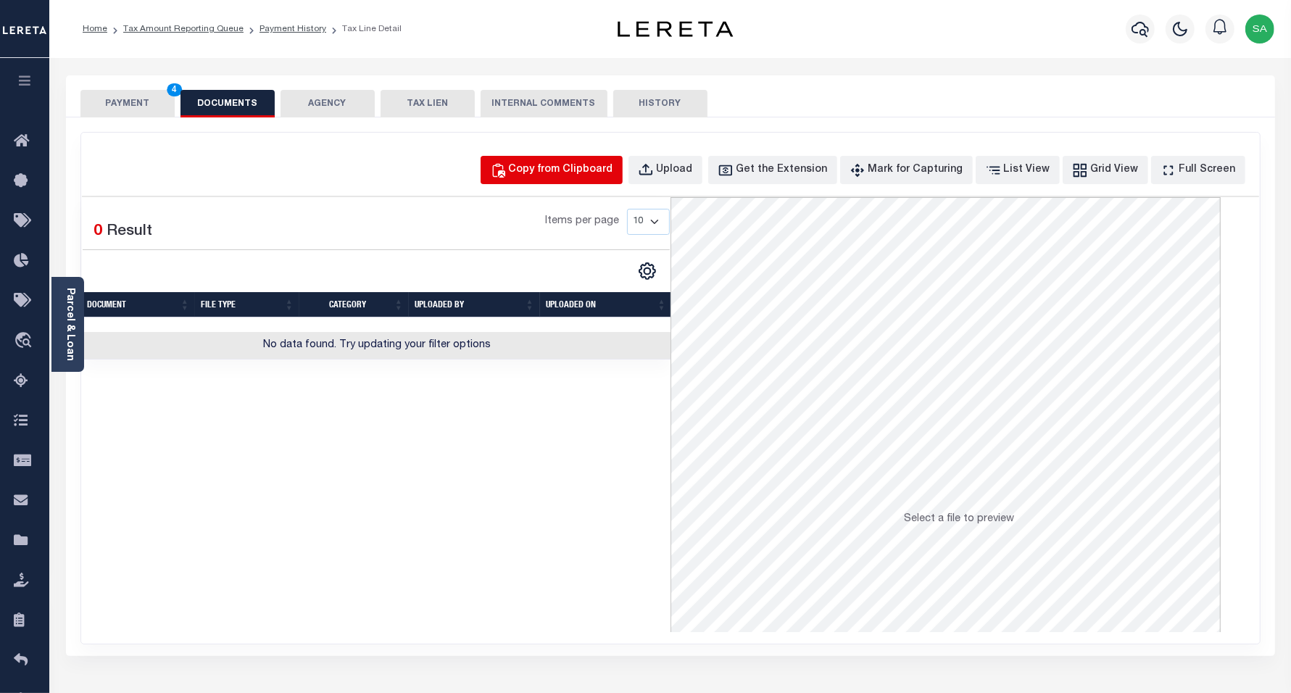
click at [586, 169] on div "Copy from Clipboard" at bounding box center [561, 170] width 104 height 16
select select "POP"
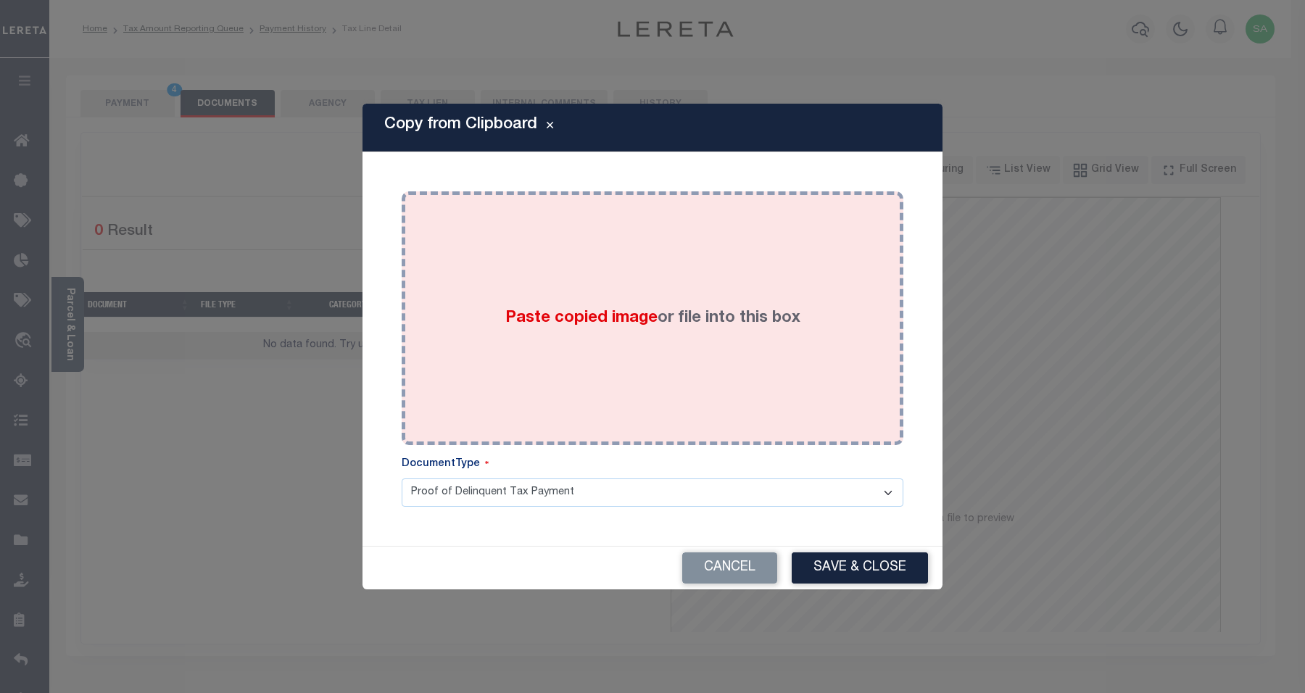
click at [625, 325] on span "Paste copied image" at bounding box center [581, 318] width 152 height 16
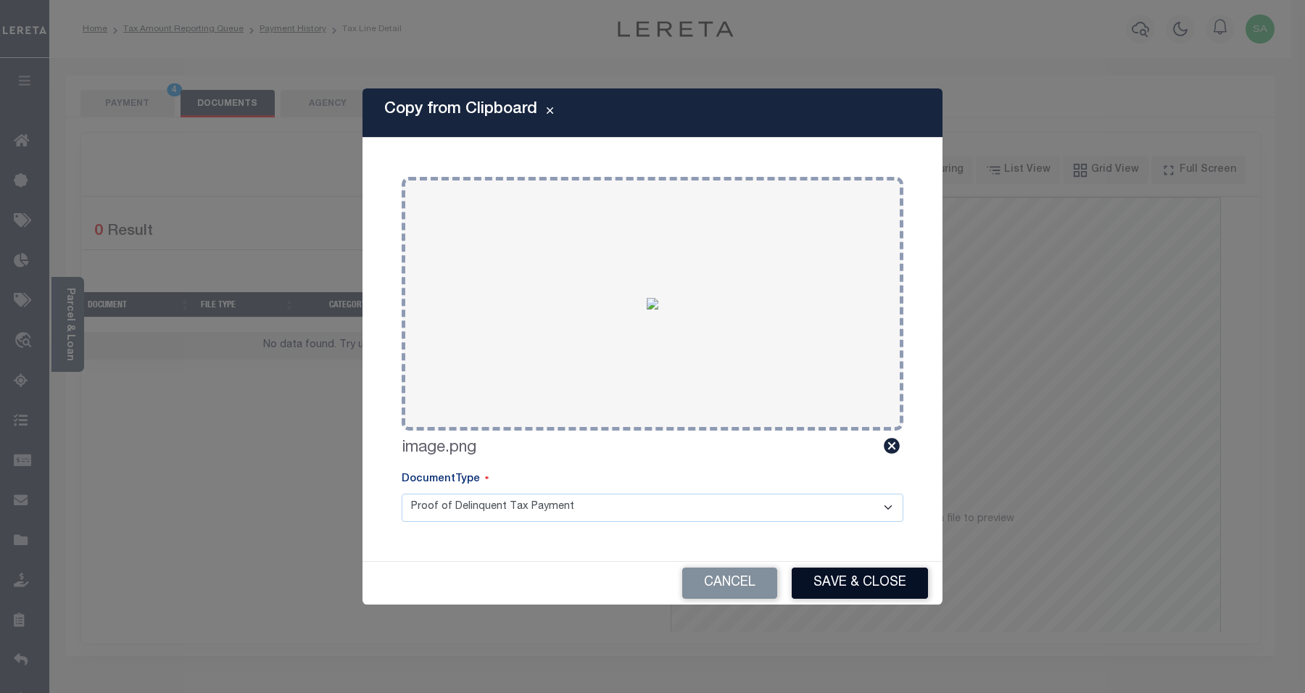
click at [881, 587] on button "Save & Close" at bounding box center [860, 583] width 136 height 31
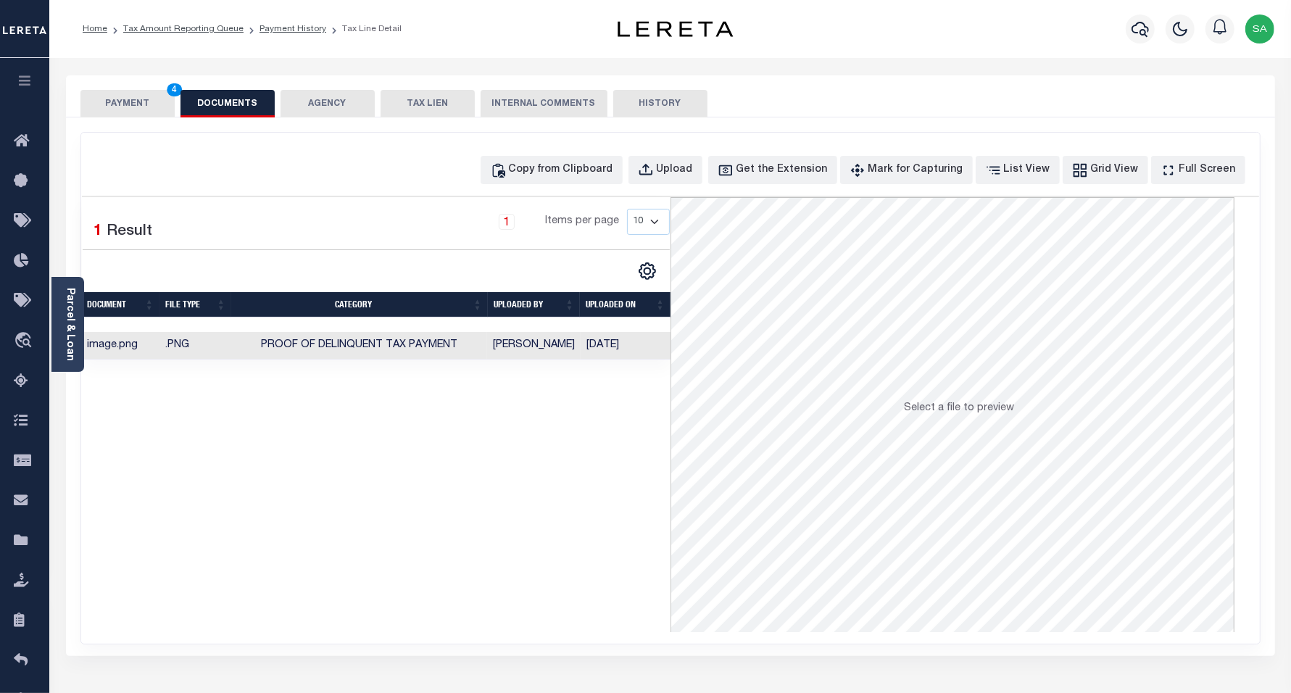
click at [138, 106] on button "PAYMENT 4" at bounding box center [127, 104] width 94 height 28
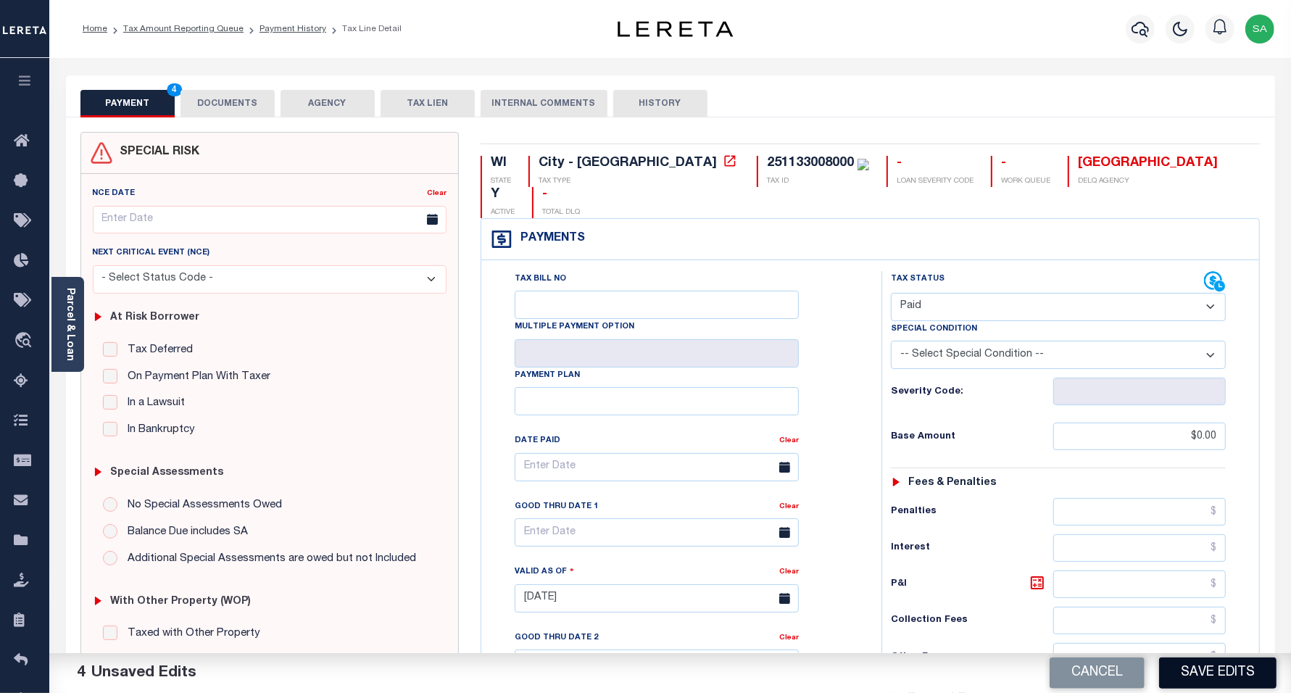
click at [1245, 682] on button "Save Edits" at bounding box center [1217, 672] width 117 height 31
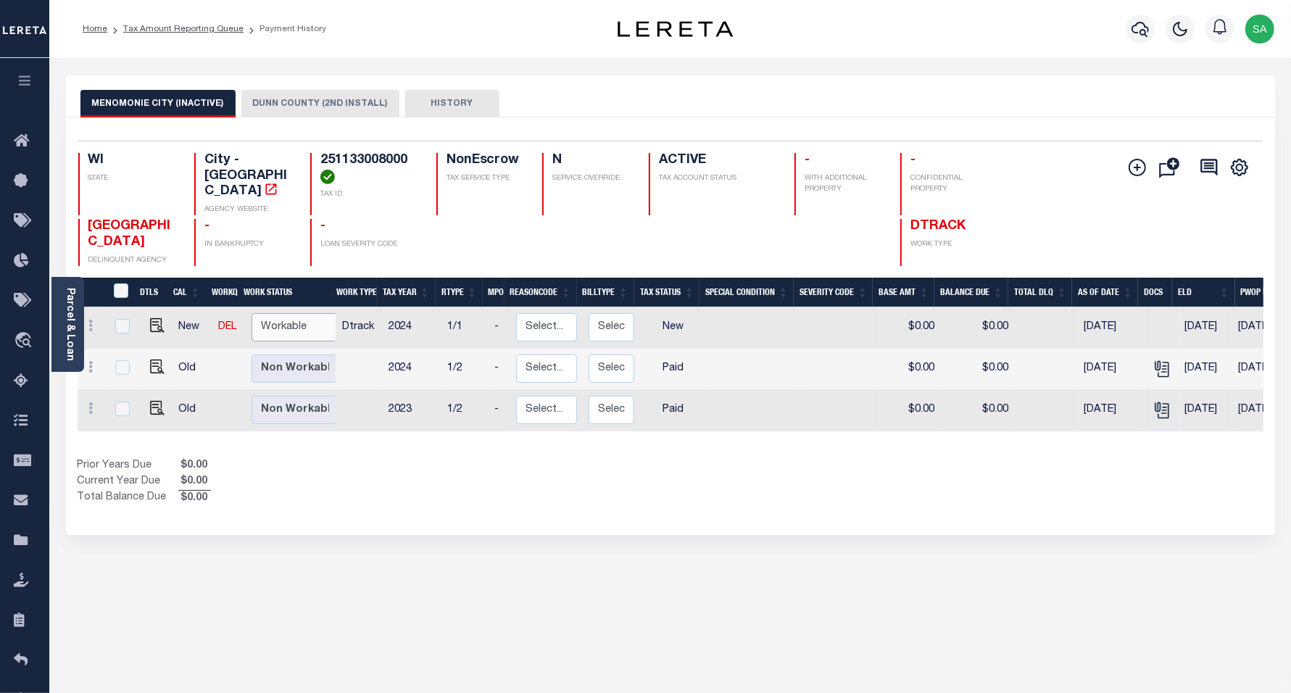
click at [312, 326] on select "Non Workable Workable" at bounding box center [295, 327] width 87 height 28
checkbox input "true"
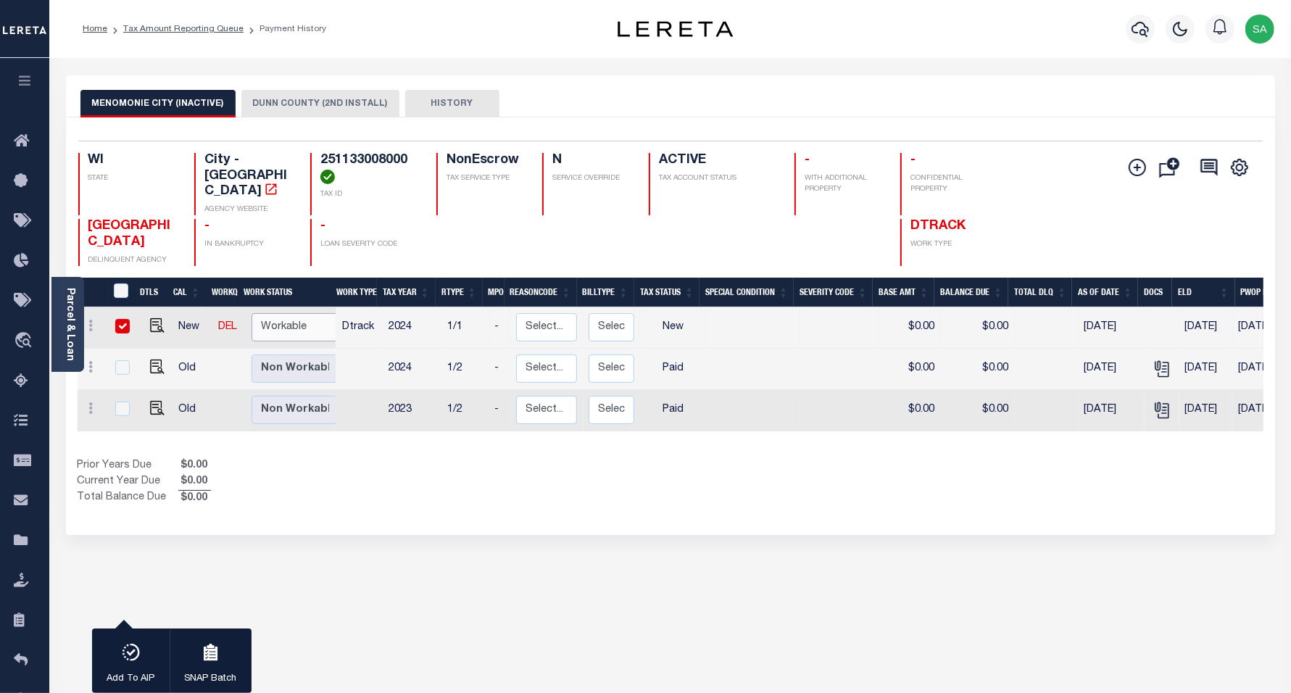
select select "true"
click at [252, 313] on select "Non Workable Workable" at bounding box center [295, 327] width 87 height 28
checkbox input "false"
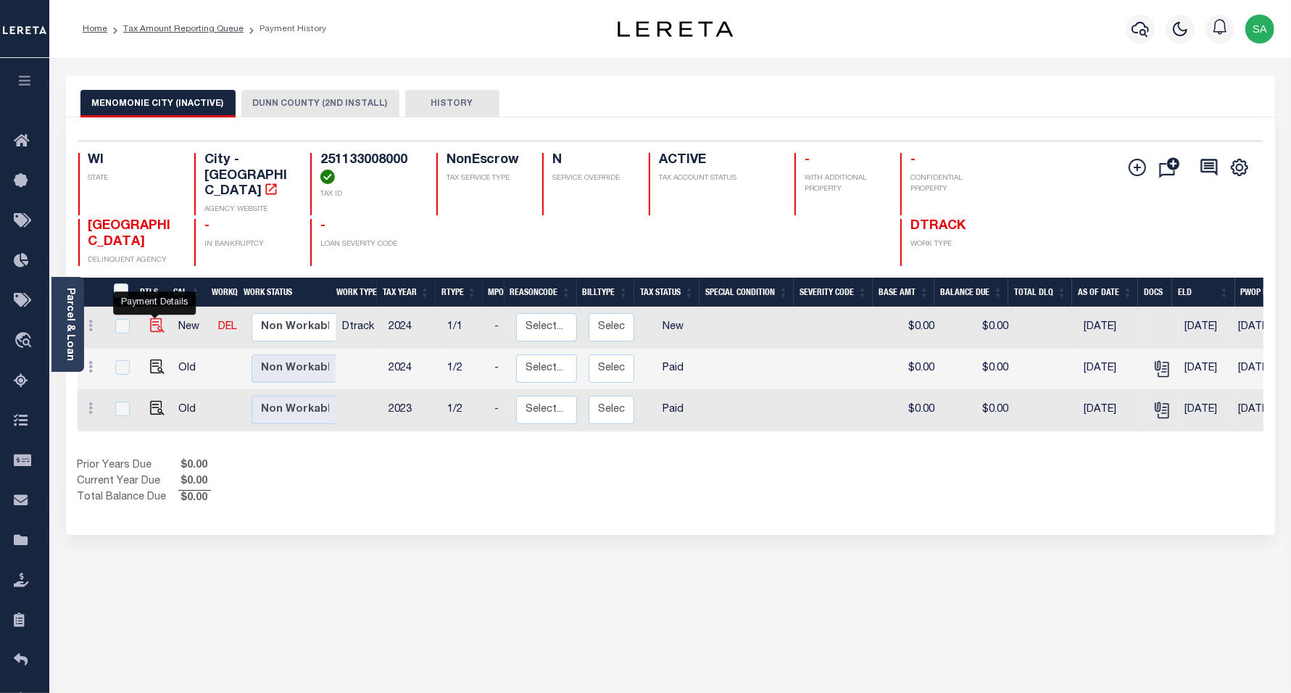
click at [150, 318] on img "" at bounding box center [157, 325] width 14 height 14
checkbox input "true"
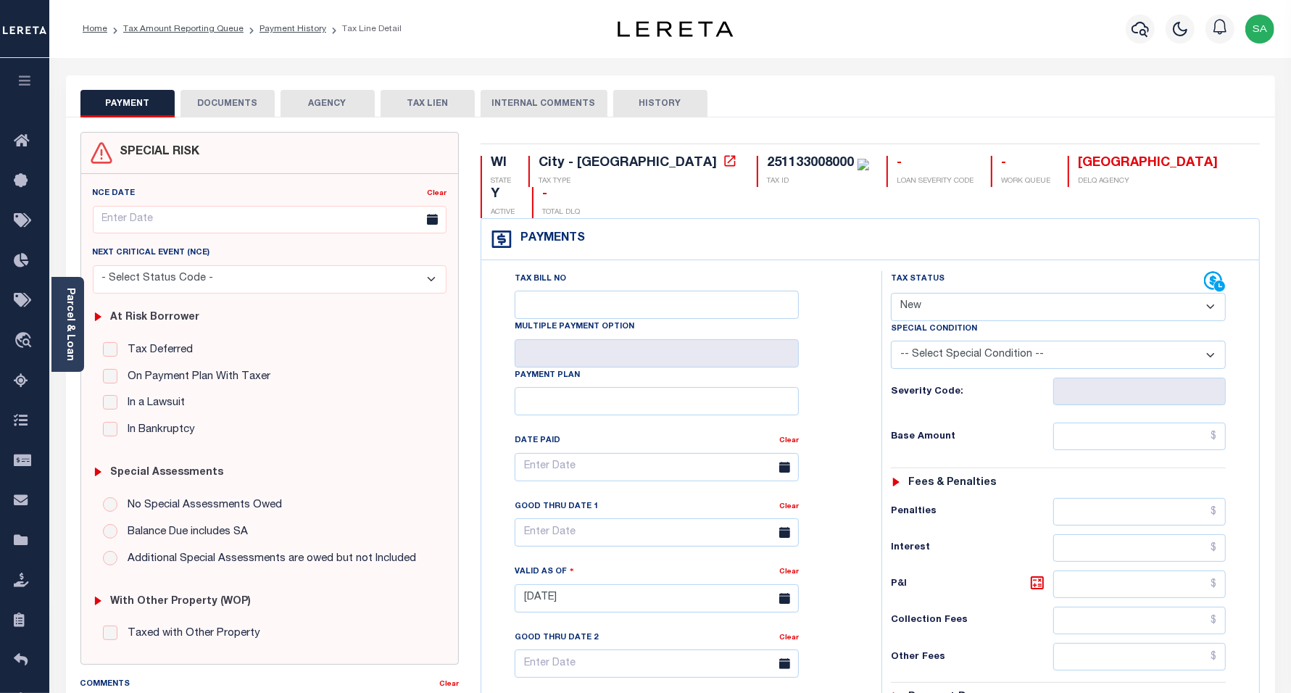
click at [923, 293] on select "- Select Status Code - Open Due/Unpaid Paid Incomplete No Tax Due Internal Refu…" at bounding box center [1059, 307] width 336 height 28
select select "PYD"
click at [891, 293] on select "- Select Status Code - Open Due/Unpaid Paid Incomplete No Tax Due Internal Refu…" at bounding box center [1059, 307] width 336 height 28
type input "[DATE]"
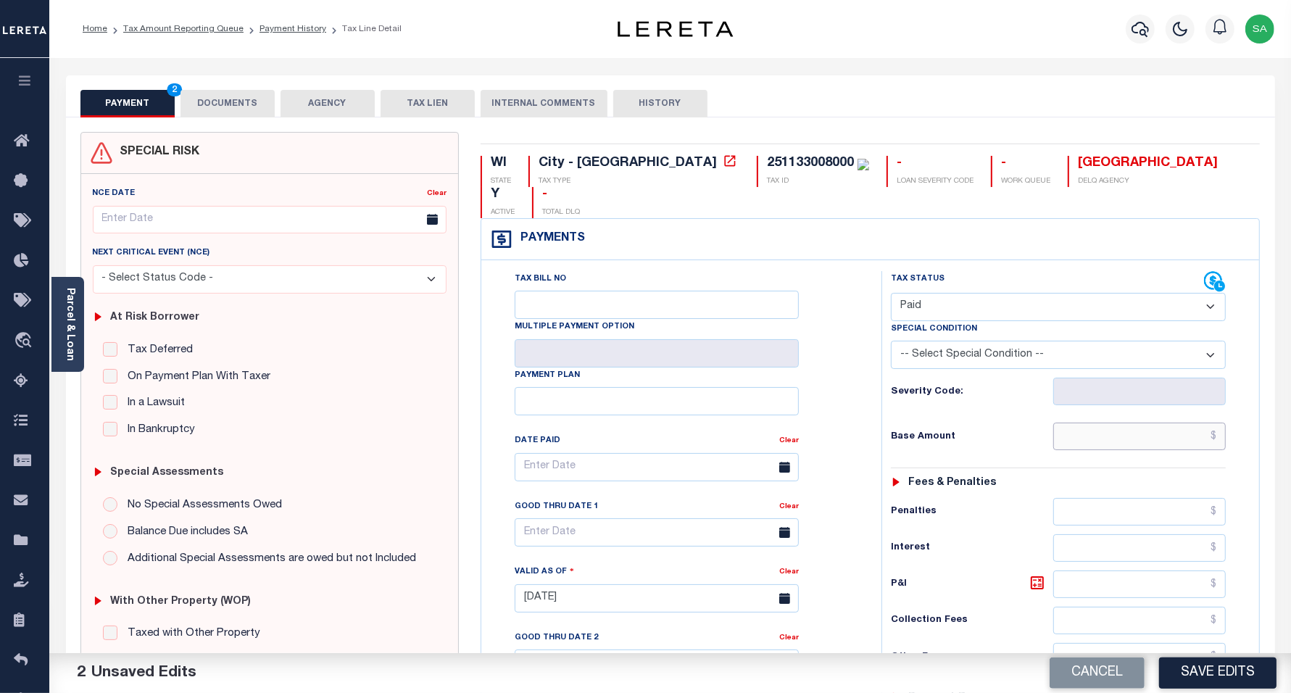
click at [1069, 423] on input "text" at bounding box center [1139, 437] width 173 height 28
type input "$0.00"
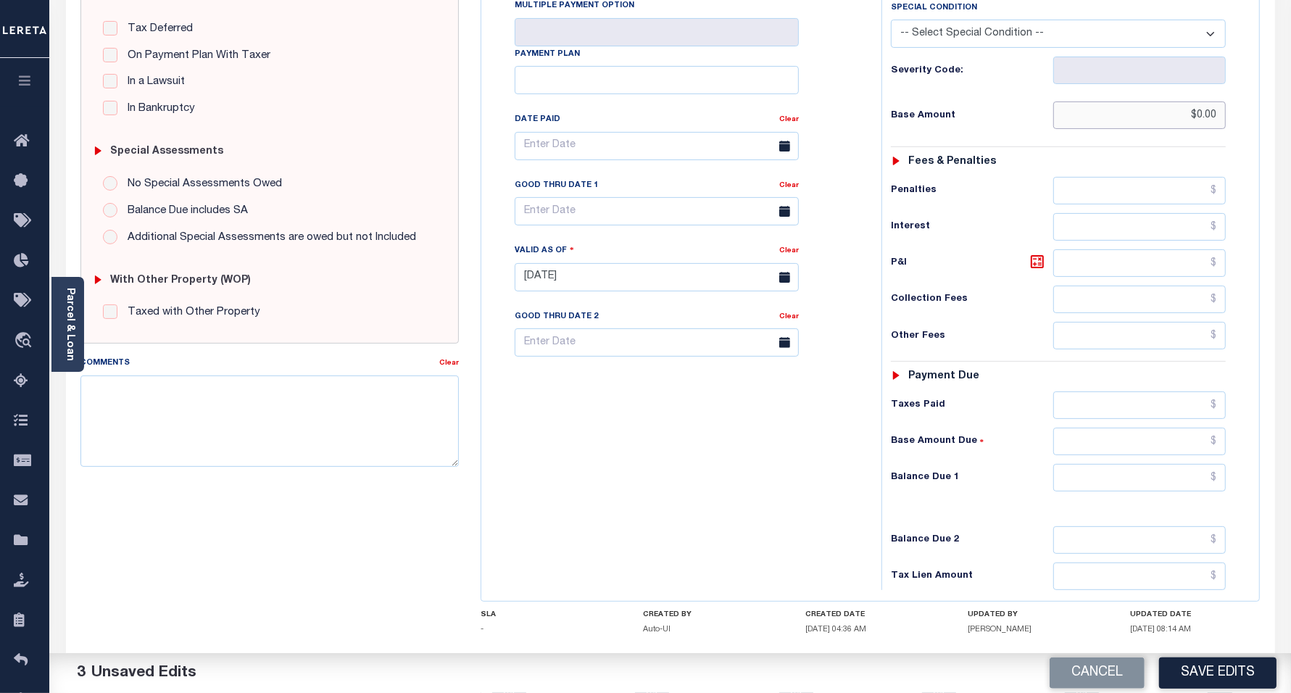
scroll to position [362, 0]
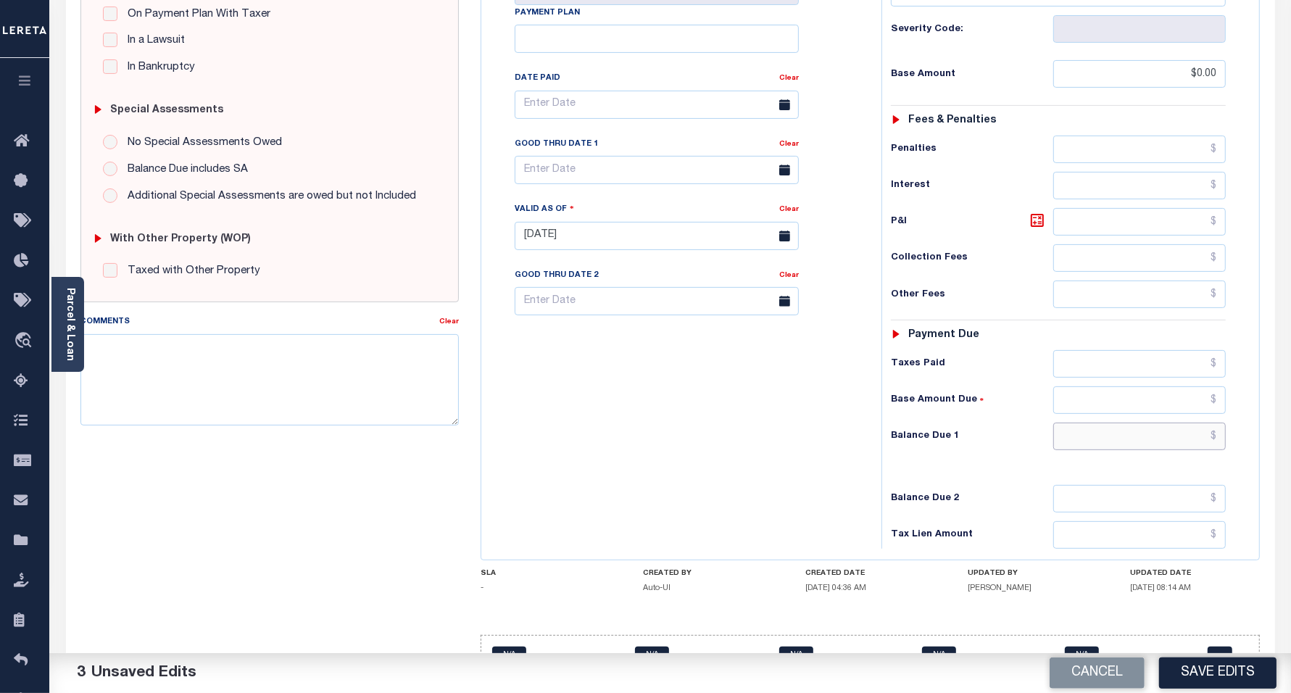
click at [1087, 423] on input "text" at bounding box center [1139, 437] width 173 height 28
type input "$0.00"
click at [754, 432] on div "Tax Bill No Multiple Payment Option Payment Plan Clear" at bounding box center [678, 229] width 386 height 640
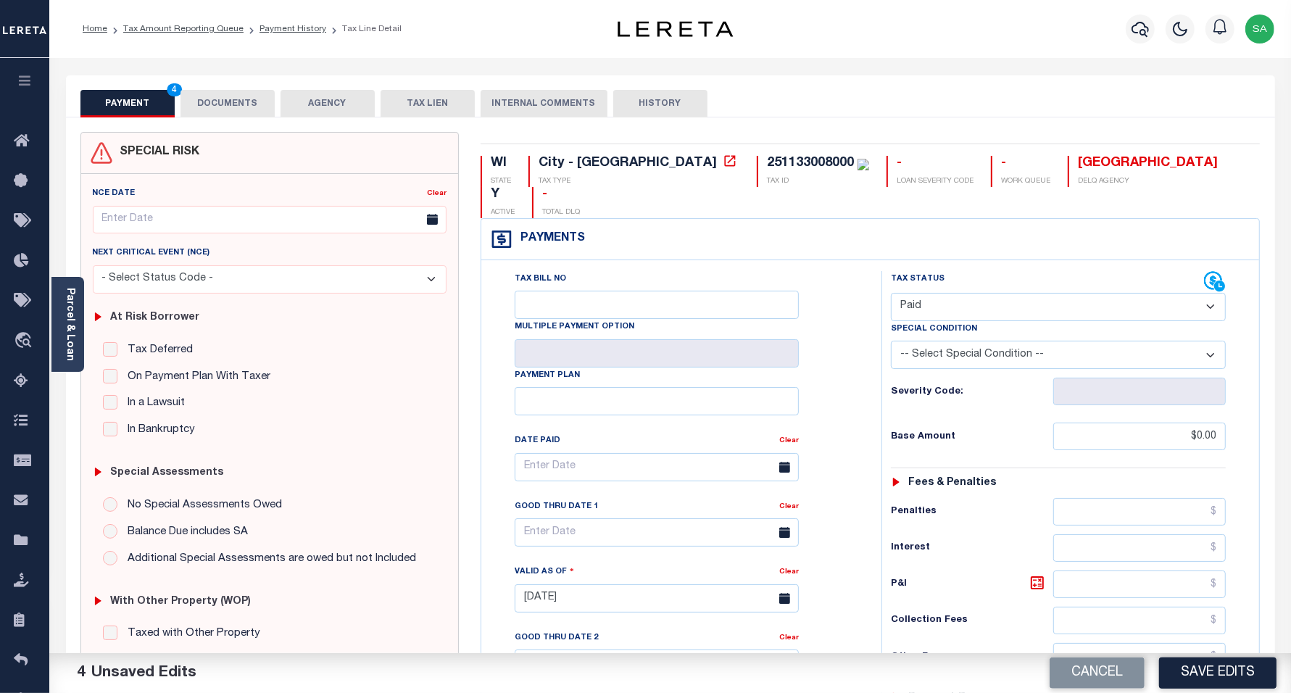
click at [239, 111] on button "DOCUMENTS" at bounding box center [227, 104] width 94 height 28
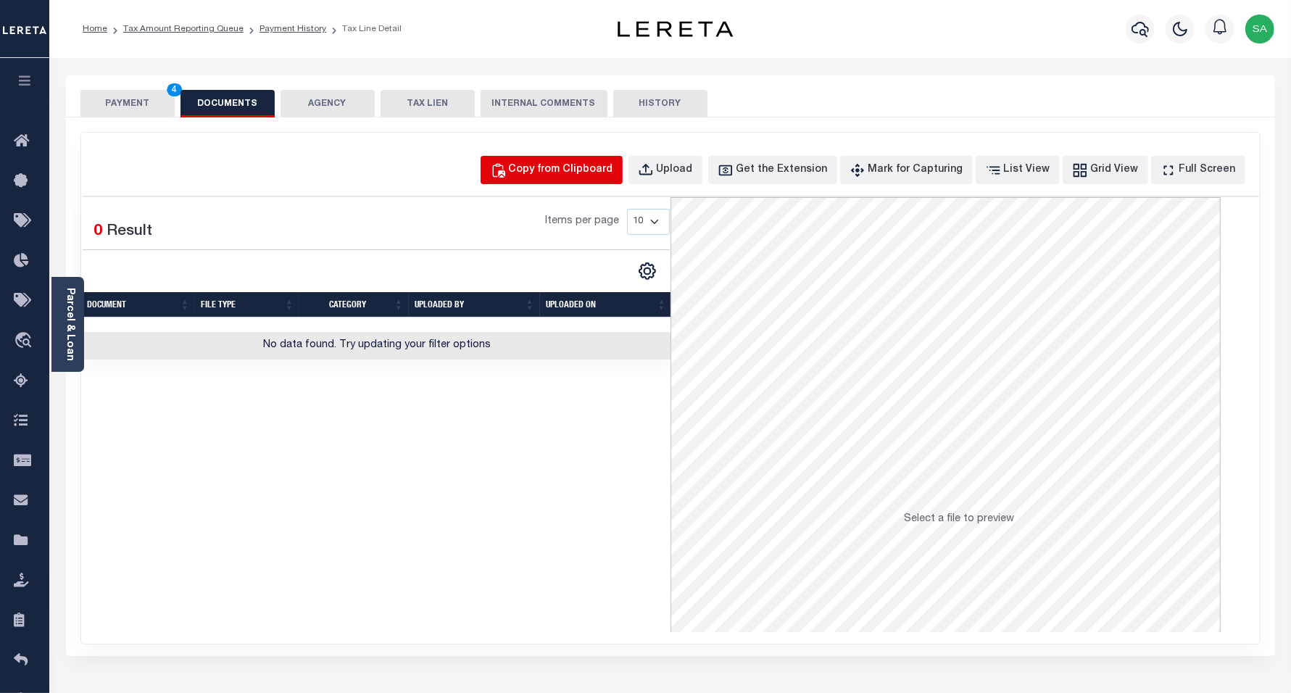
click at [562, 176] on div "Copy from Clipboard" at bounding box center [561, 170] width 104 height 16
select select "POP"
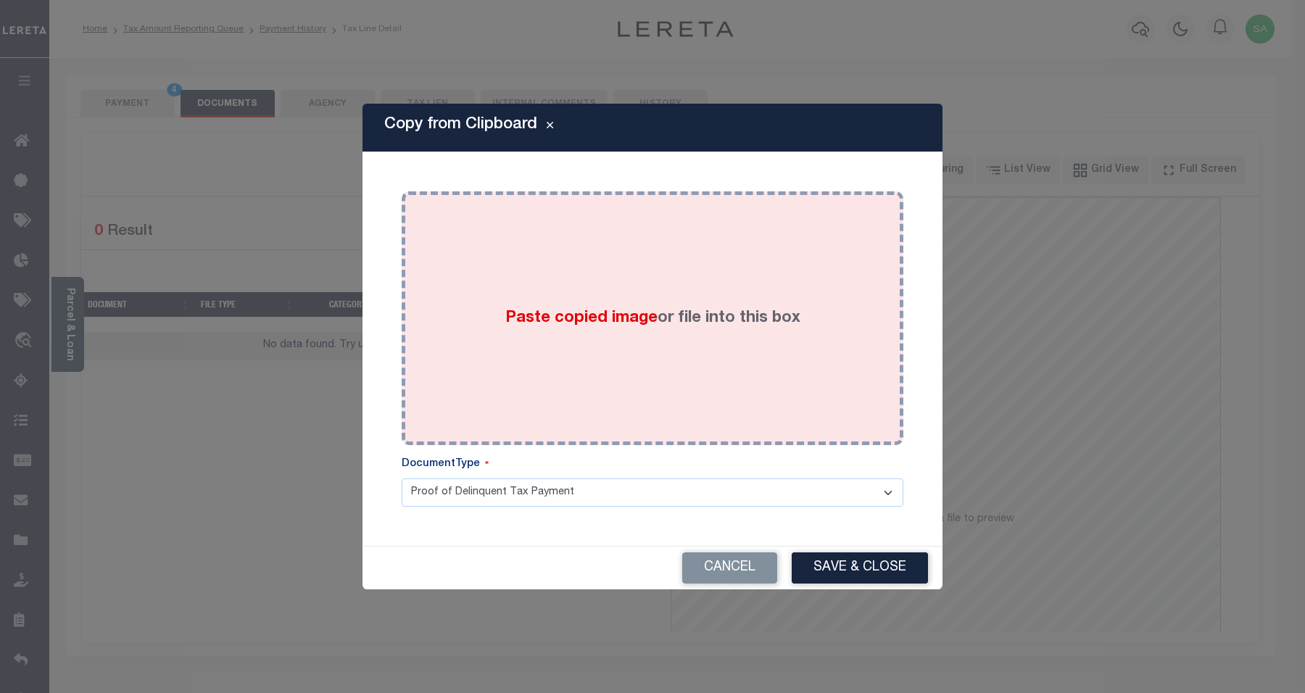
click at [636, 336] on div "Paste copied image or file into this box" at bounding box center [652, 318] width 480 height 232
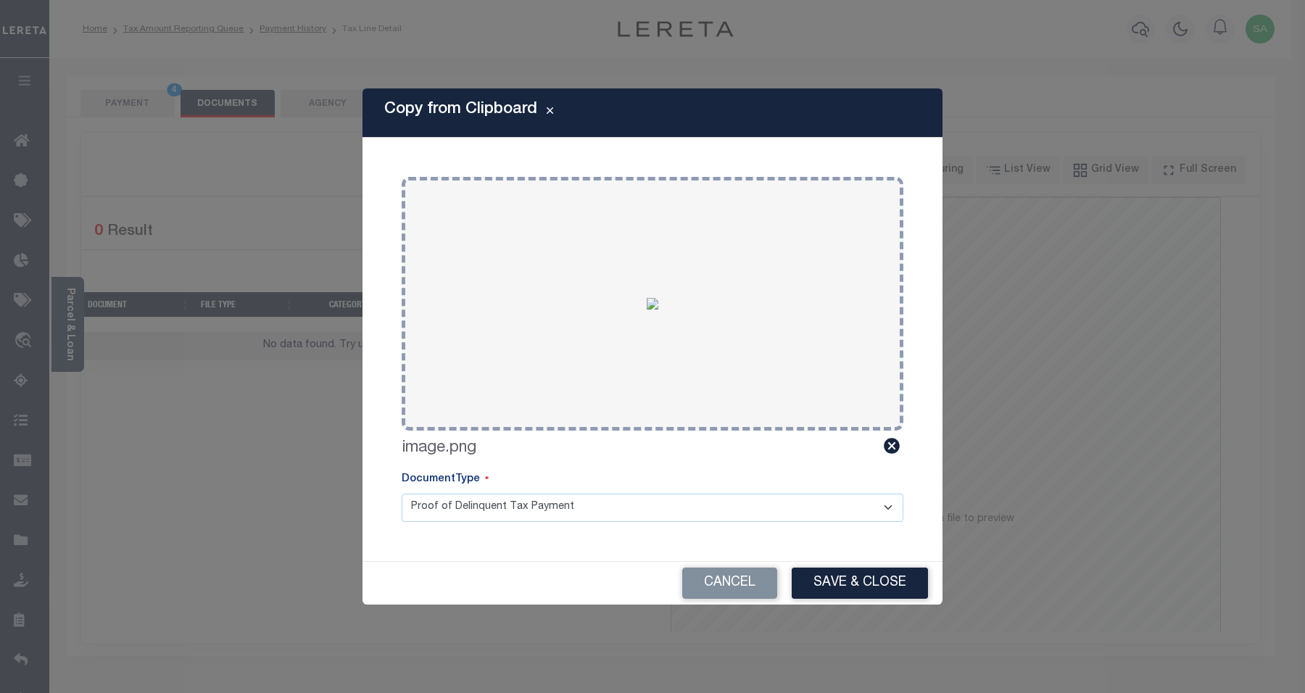
click at [824, 582] on button "Save & Close" at bounding box center [860, 583] width 136 height 31
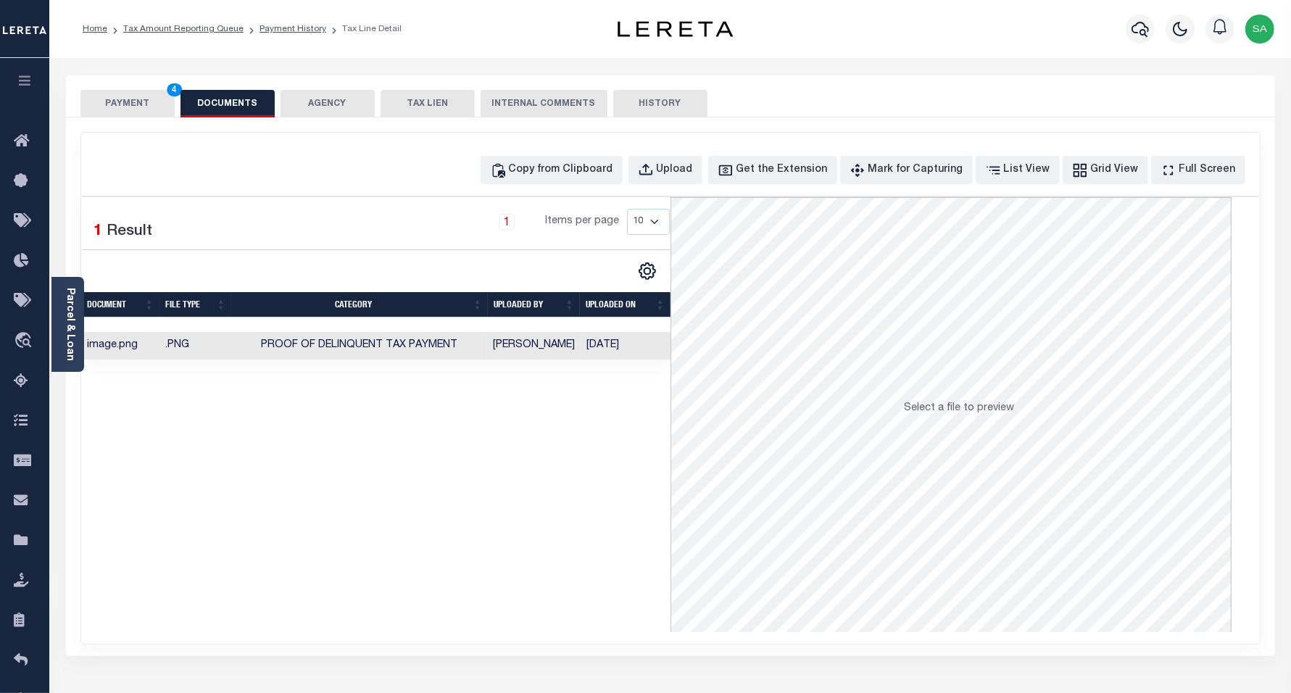
click at [149, 109] on button "PAYMENT 4" at bounding box center [127, 104] width 94 height 28
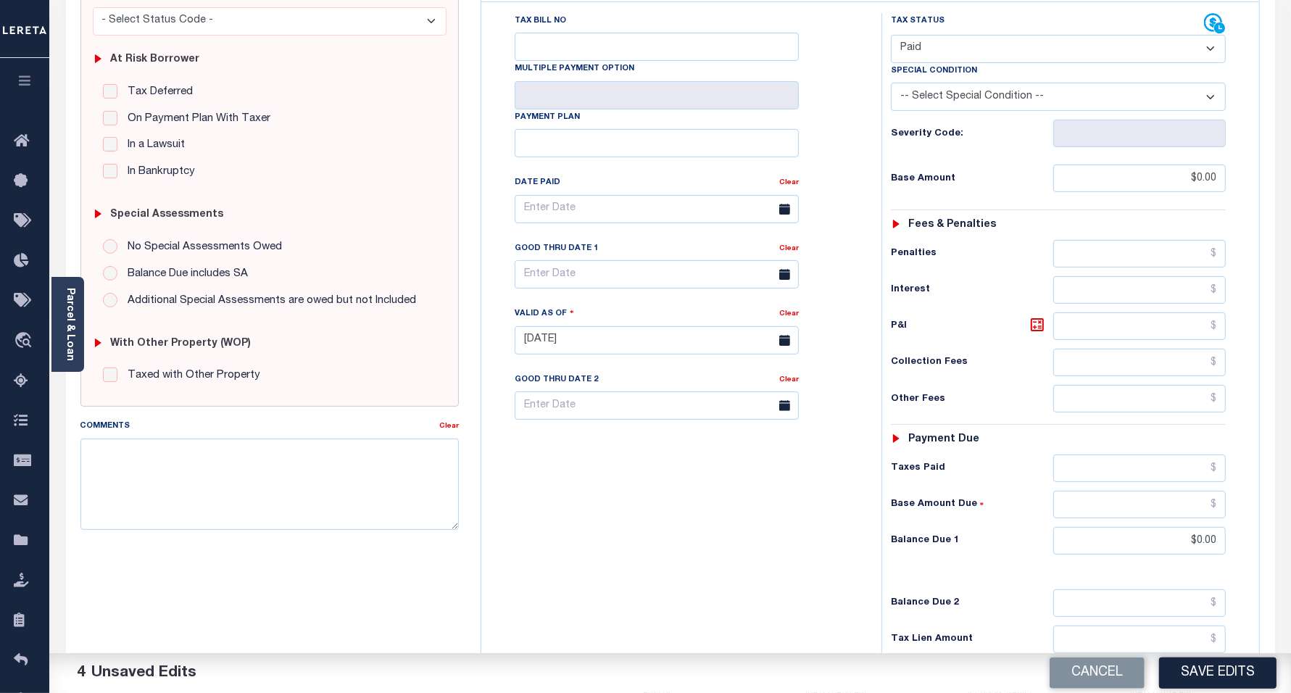
scroll to position [362, 0]
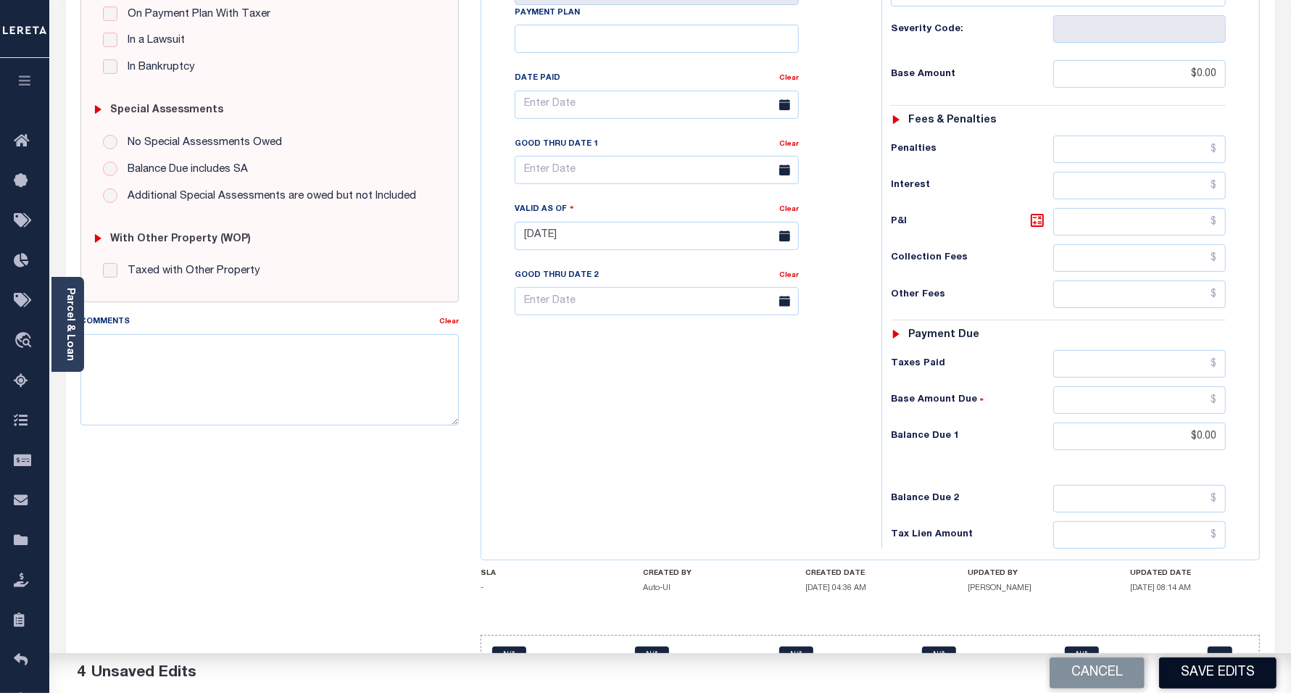
click at [1197, 672] on button "Save Edits" at bounding box center [1217, 672] width 117 height 31
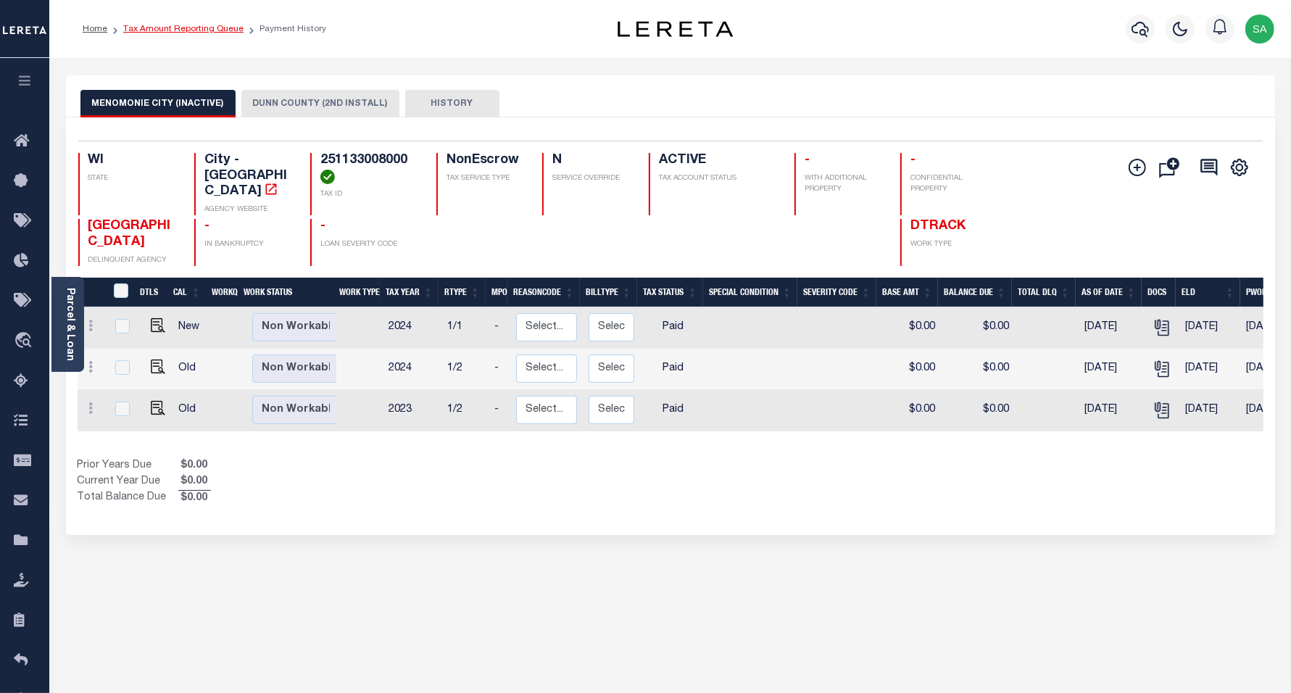
click at [201, 30] on link "Tax Amount Reporting Queue" at bounding box center [183, 29] width 120 height 9
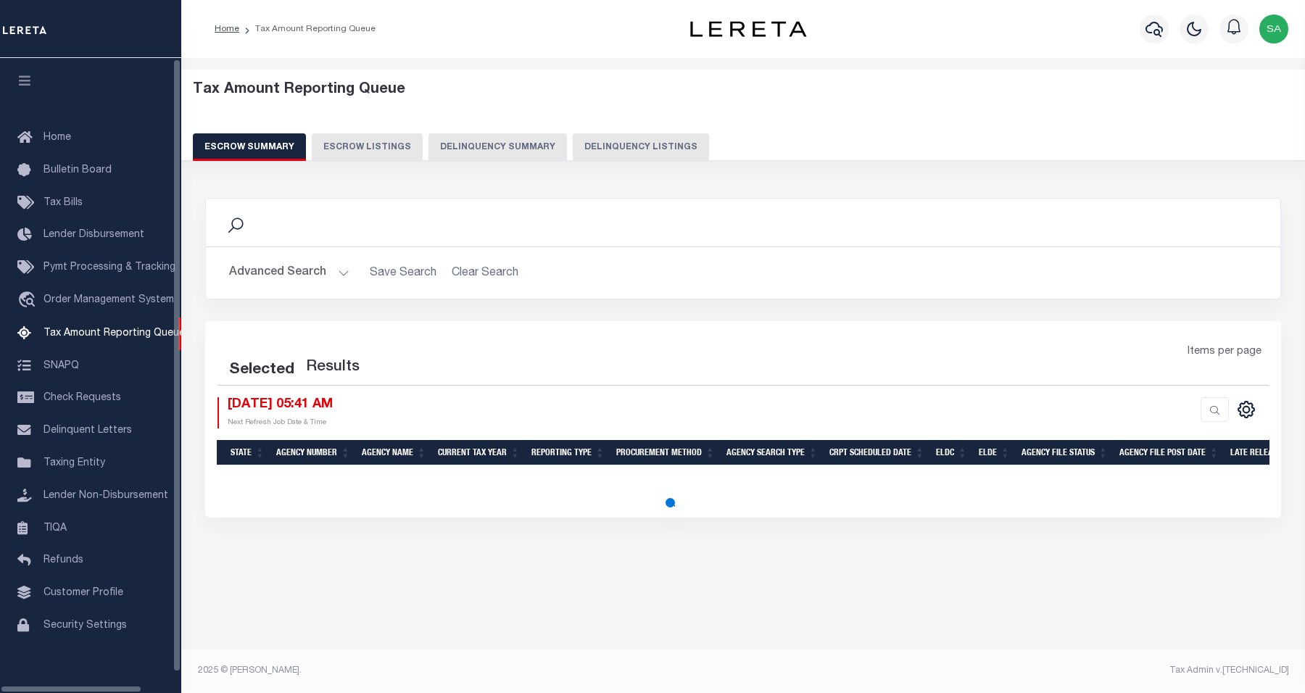
click at [603, 152] on button "Delinquency Listings" at bounding box center [641, 147] width 136 height 28
select select "100"
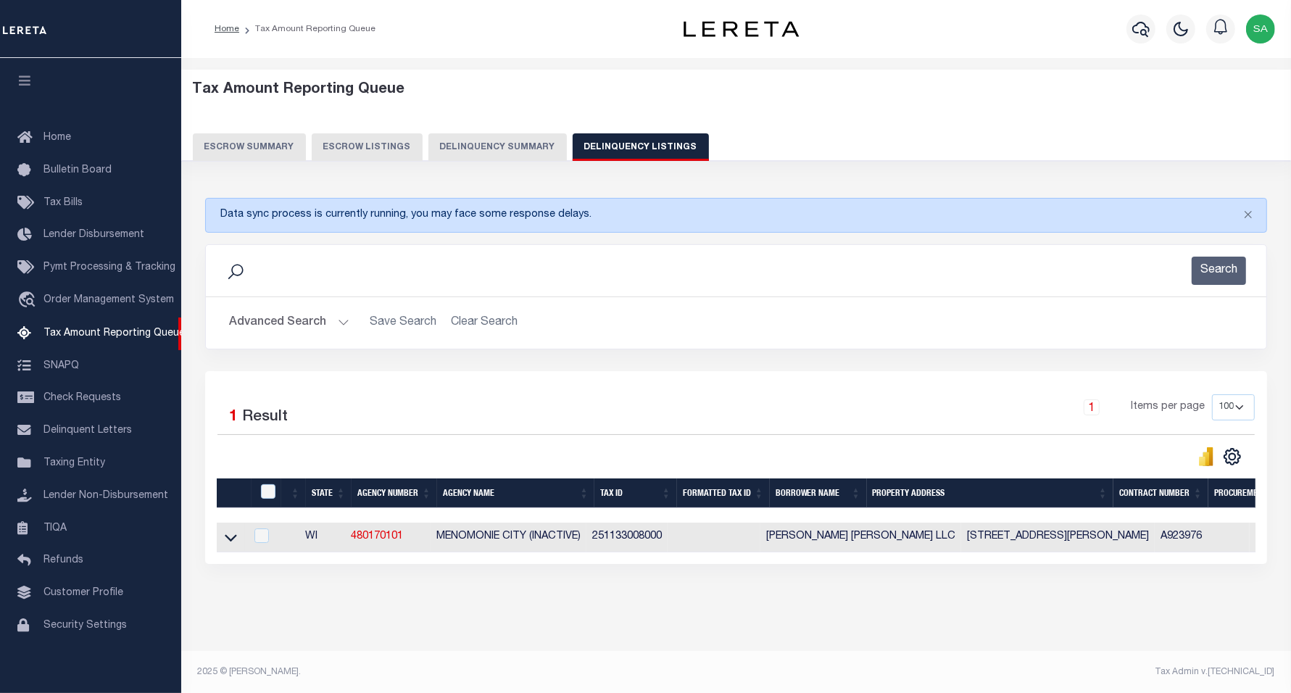
click at [298, 324] on button "Advanced Search" at bounding box center [289, 323] width 120 height 28
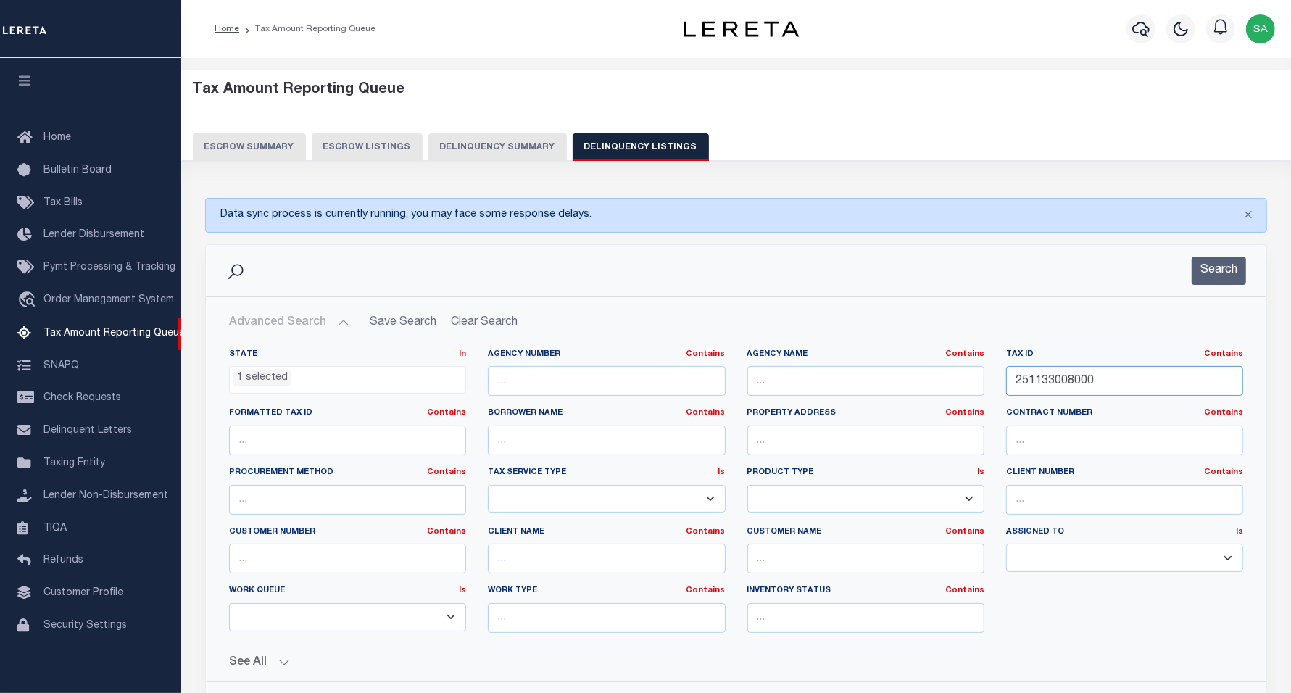
drag, startPoint x: 1118, startPoint y: 386, endPoint x: 955, endPoint y: 386, distance: 162.4
click at [955, 386] on div "State In In AK AL AR AZ CA CO CT DC DE FL GA GU HI IA ID IL IN KS KY LA MA MD M…" at bounding box center [736, 497] width 1036 height 296
paste input "1725122813132400032"
type input "1725122813132400032"
click at [1229, 259] on button "Search" at bounding box center [1219, 271] width 54 height 28
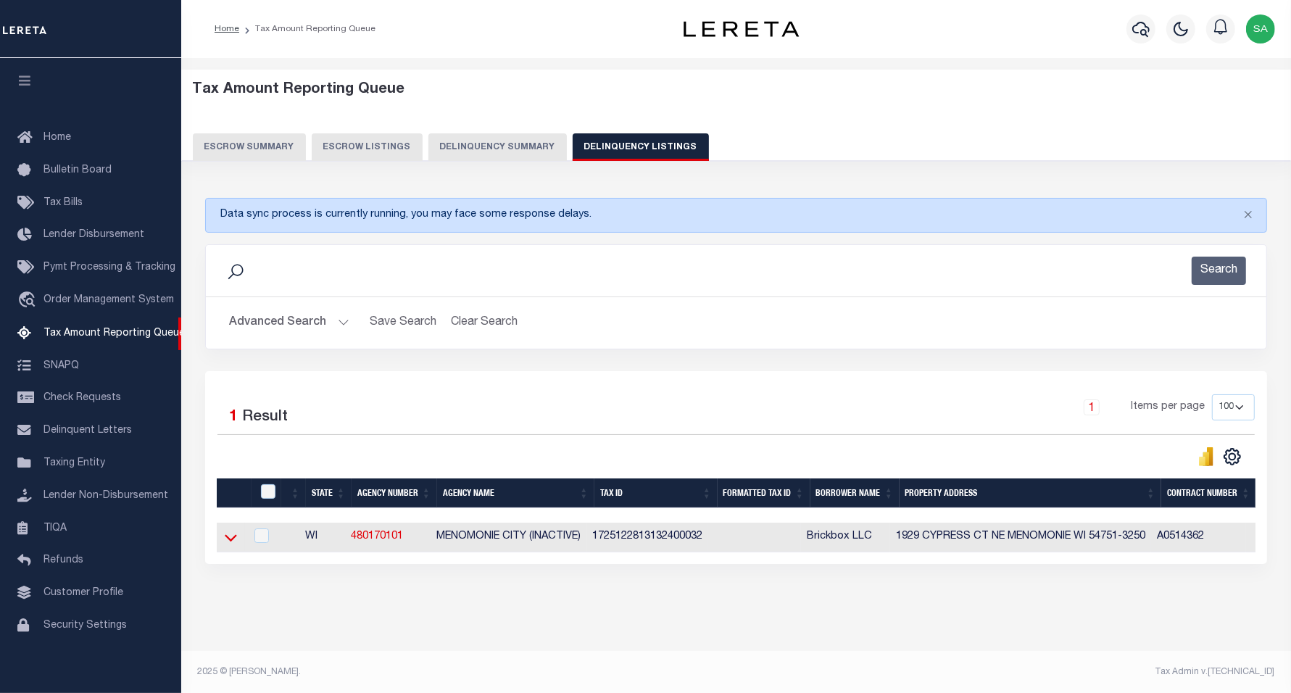
click at [229, 541] on icon at bounding box center [231, 537] width 12 height 15
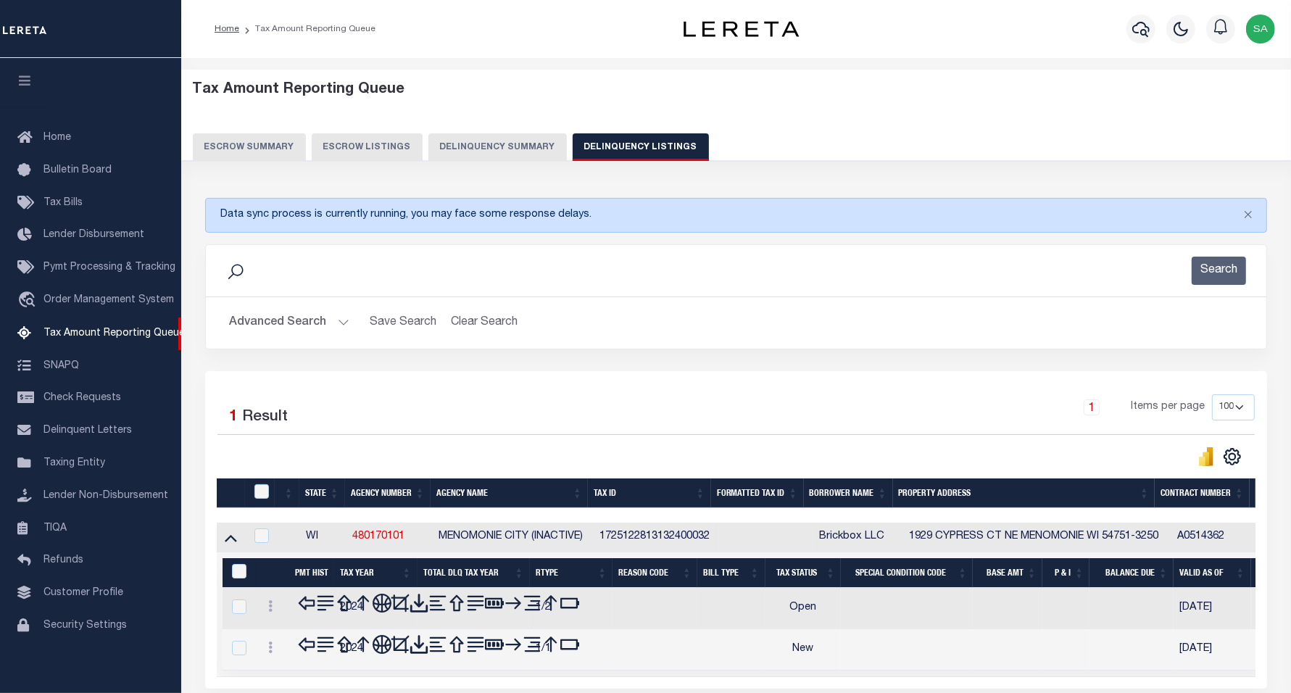
scroll to position [106, 0]
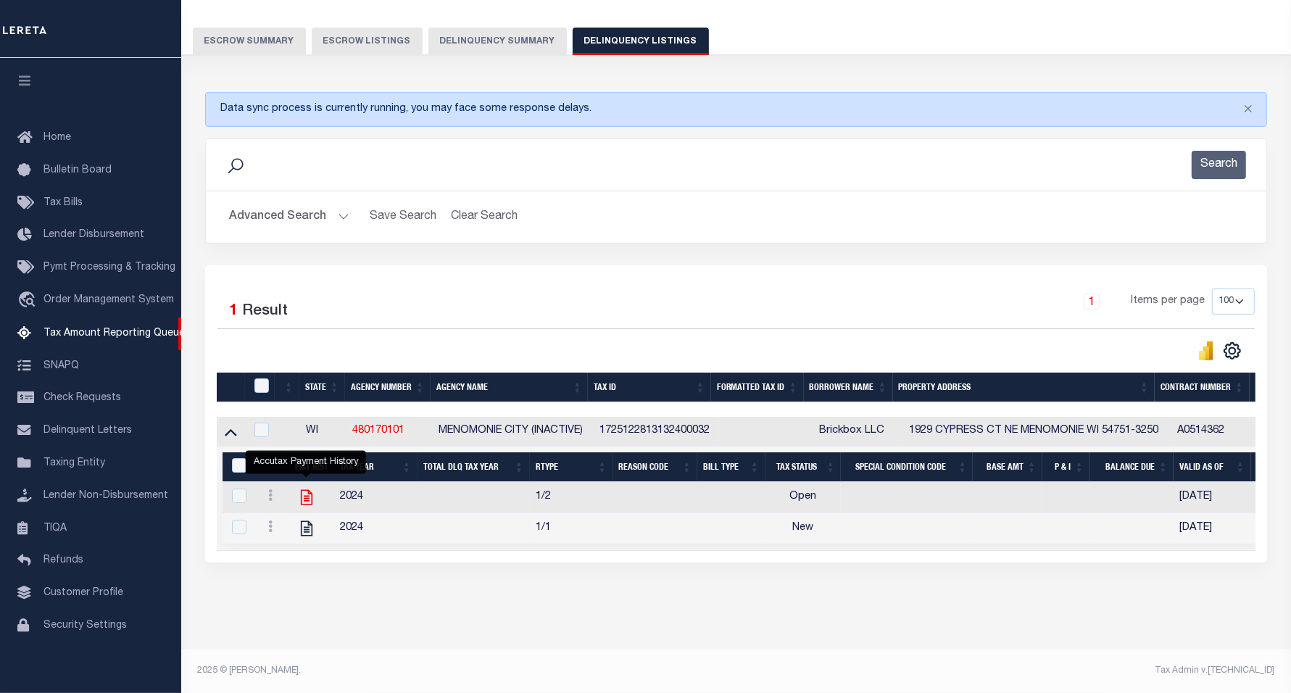
click at [307, 502] on icon "" at bounding box center [306, 497] width 12 height 15
checkbox input "true"
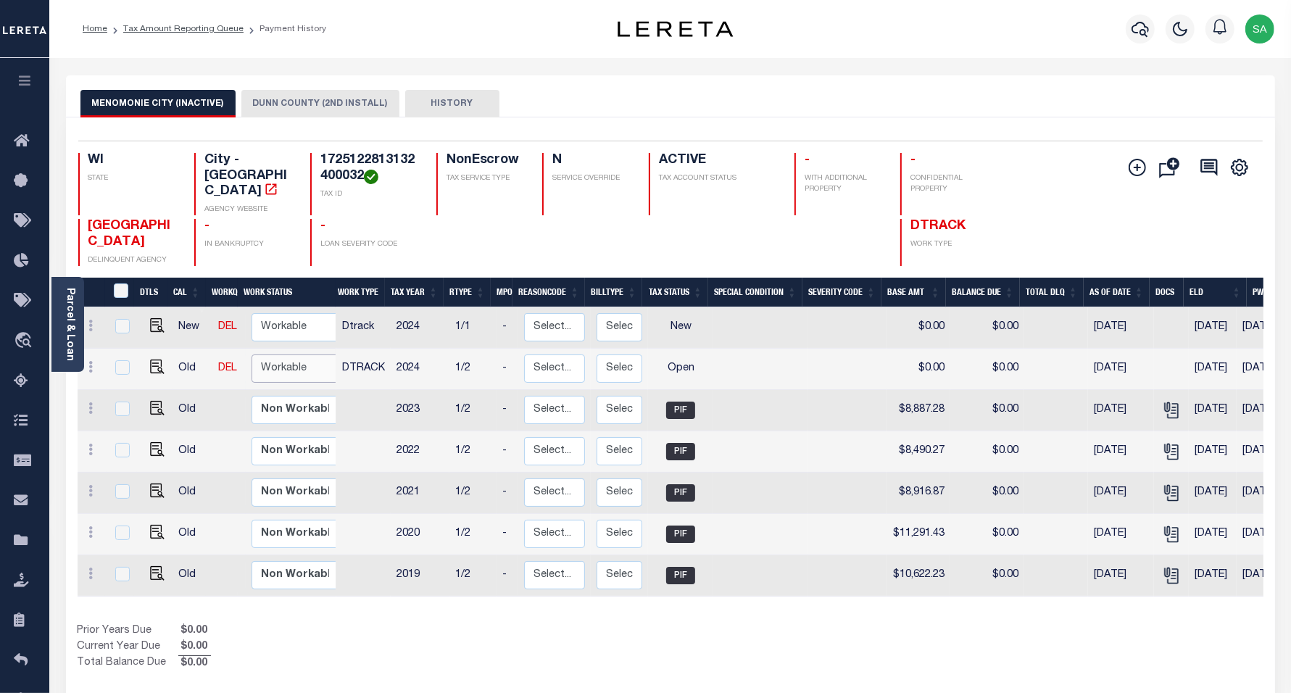
click at [266, 359] on select "Non Workable Workable" at bounding box center [295, 368] width 87 height 28
checkbox input "true"
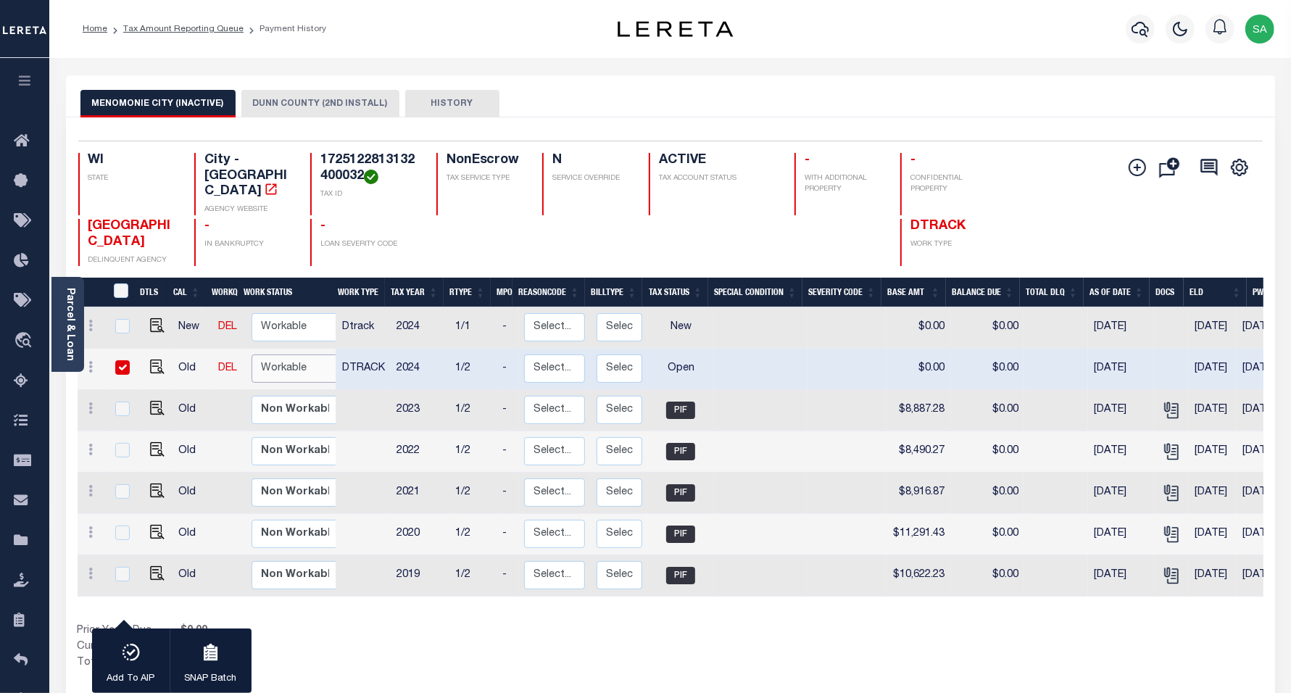
select select "true"
click at [252, 354] on select "Non Workable Workable" at bounding box center [295, 368] width 87 height 28
checkbox input "false"
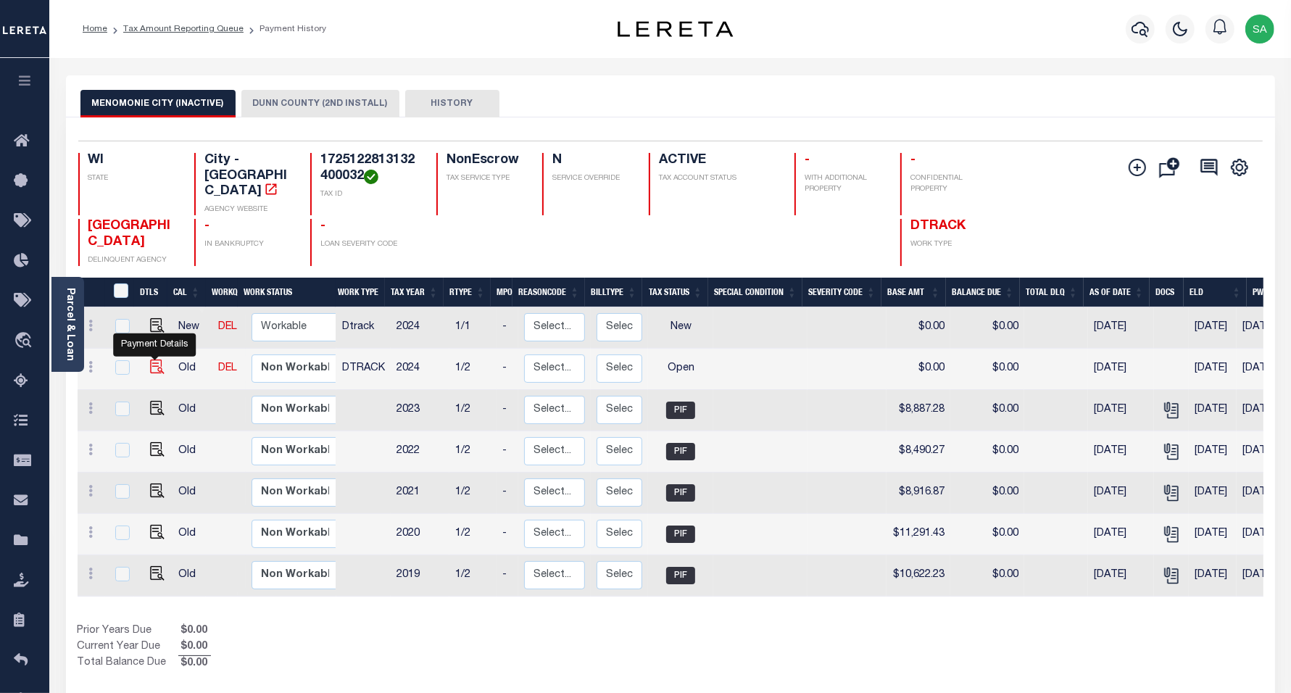
click at [157, 360] on img "" at bounding box center [157, 367] width 14 height 14
checkbox input "true"
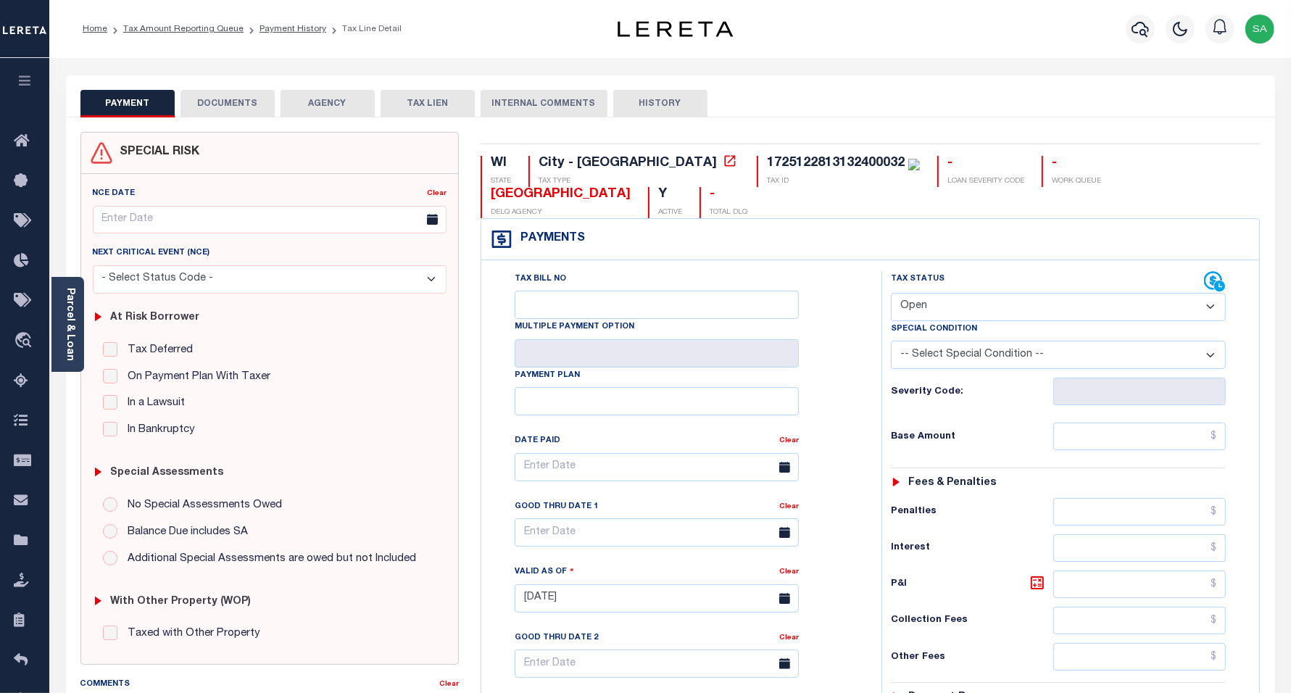
click at [966, 293] on select "- Select Status Code - Open Due/Unpaid Paid Incomplete No Tax Due Internal Refu…" at bounding box center [1059, 307] width 336 height 28
select select "PYD"
click at [891, 293] on select "- Select Status Code - Open Due/Unpaid Paid Incomplete No Tax Due Internal Refu…" at bounding box center [1059, 307] width 336 height 28
type input "[DATE]"
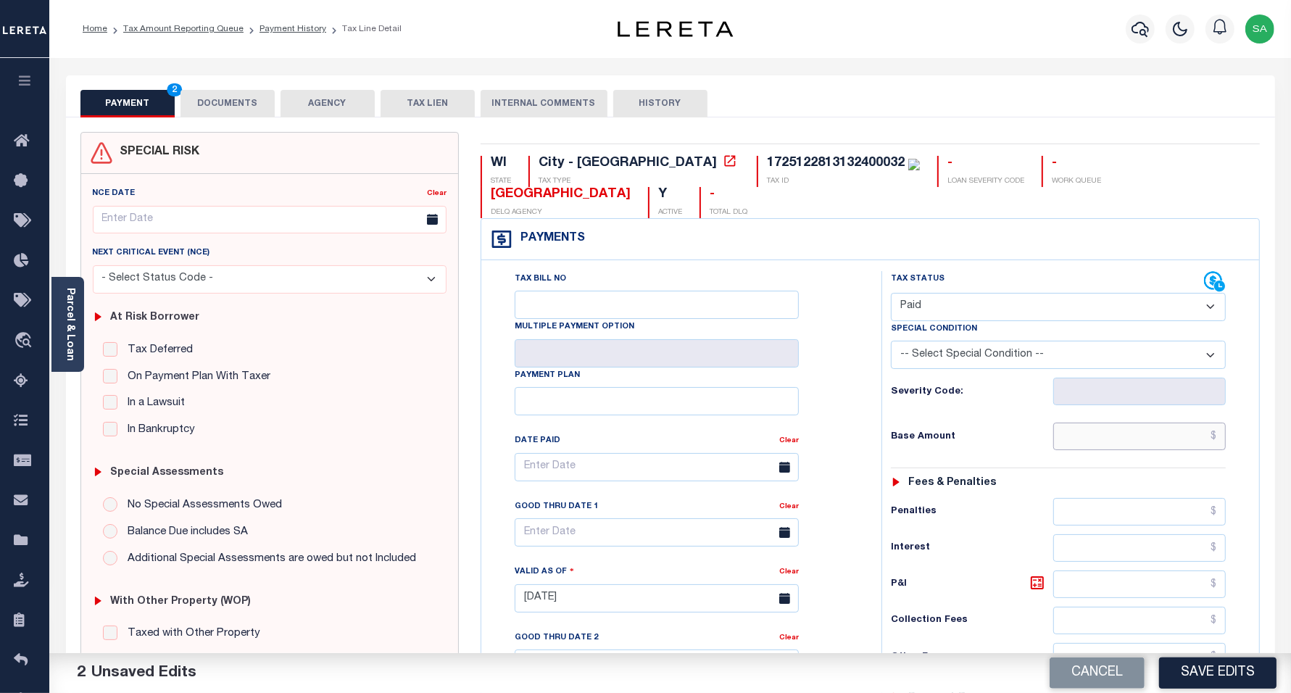
click at [1105, 423] on input "text" at bounding box center [1139, 437] width 173 height 28
type input "$0.00"
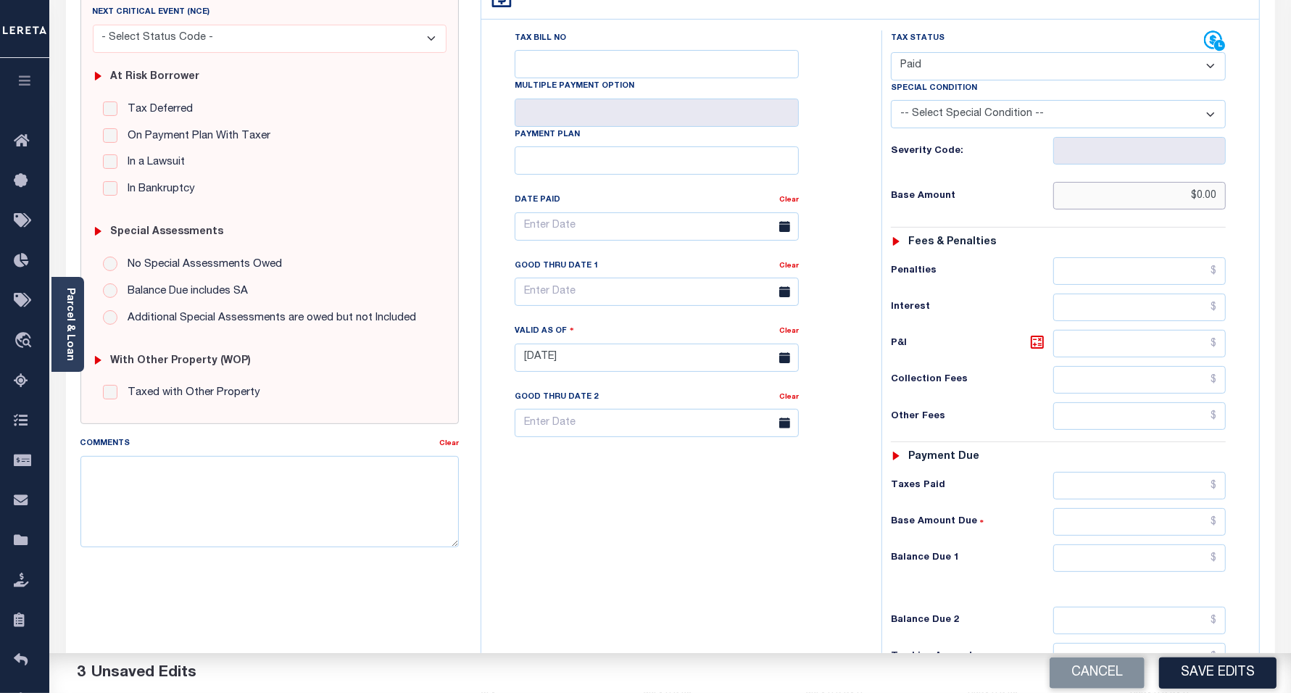
scroll to position [272, 0]
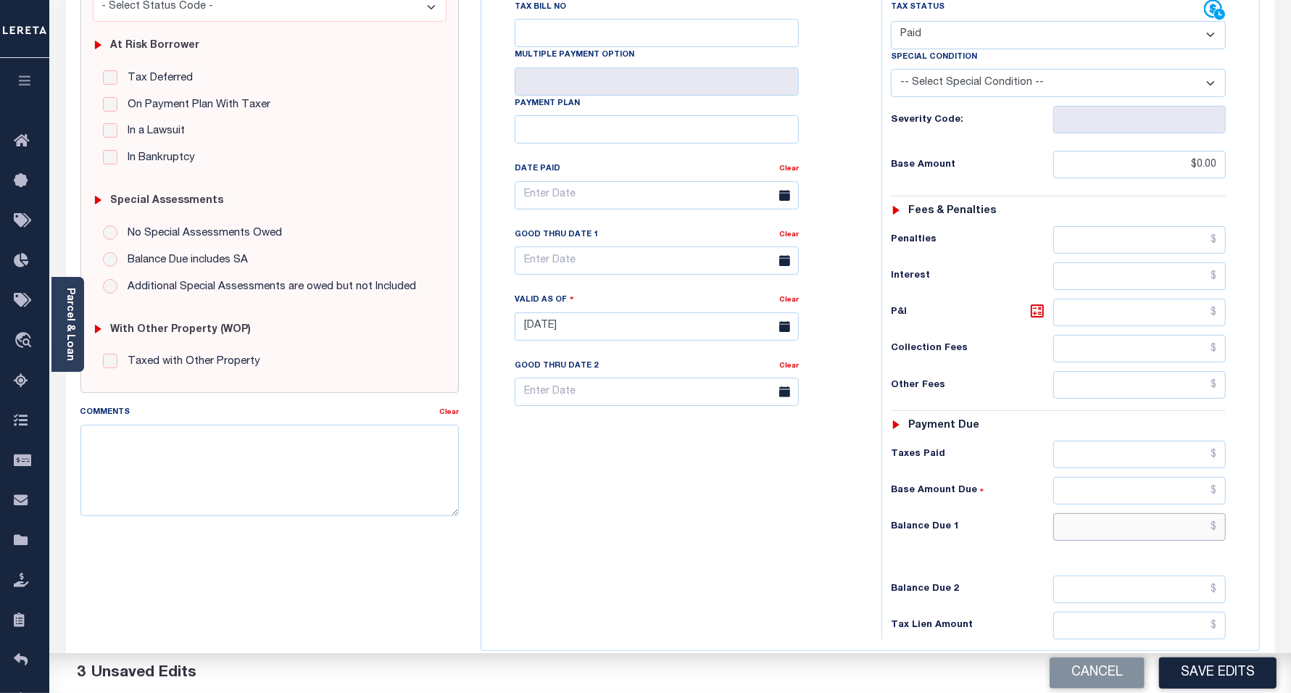
click at [1084, 513] on input "text" at bounding box center [1139, 527] width 173 height 28
type input "$0.00"
click at [617, 515] on div "Tax Bill No Multiple Payment Option Payment Plan Clear" at bounding box center [678, 319] width 386 height 640
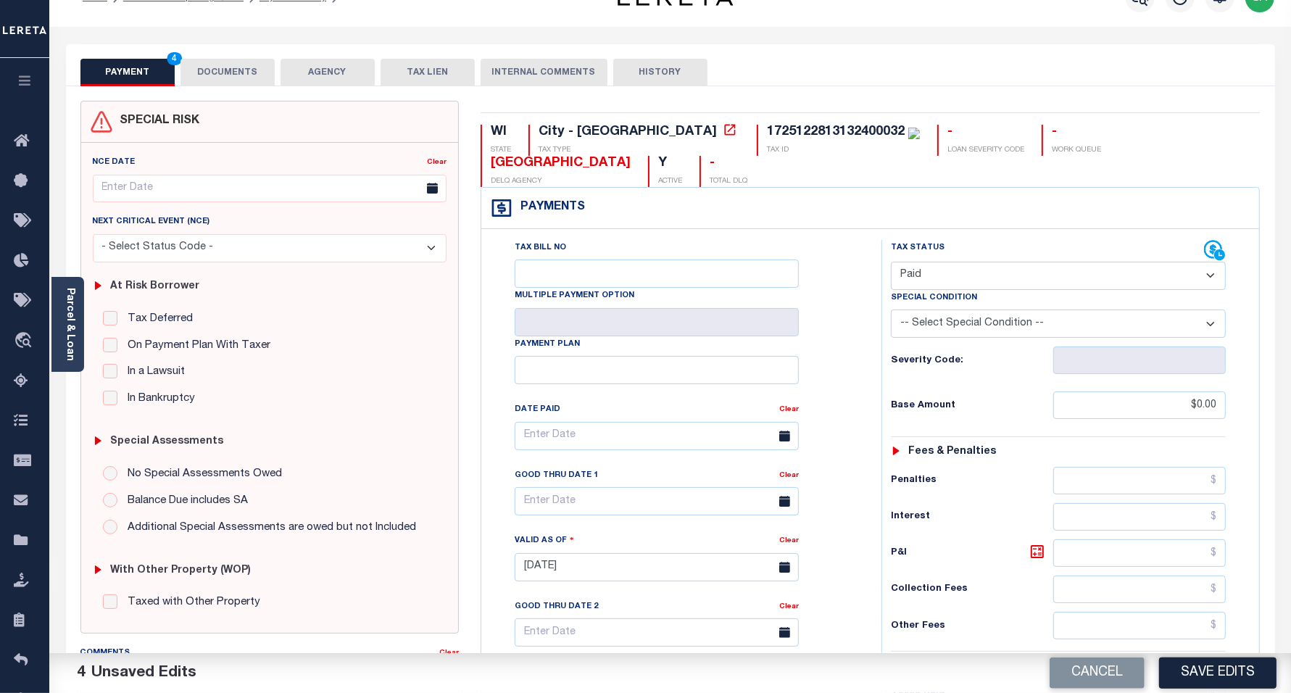
scroll to position [0, 0]
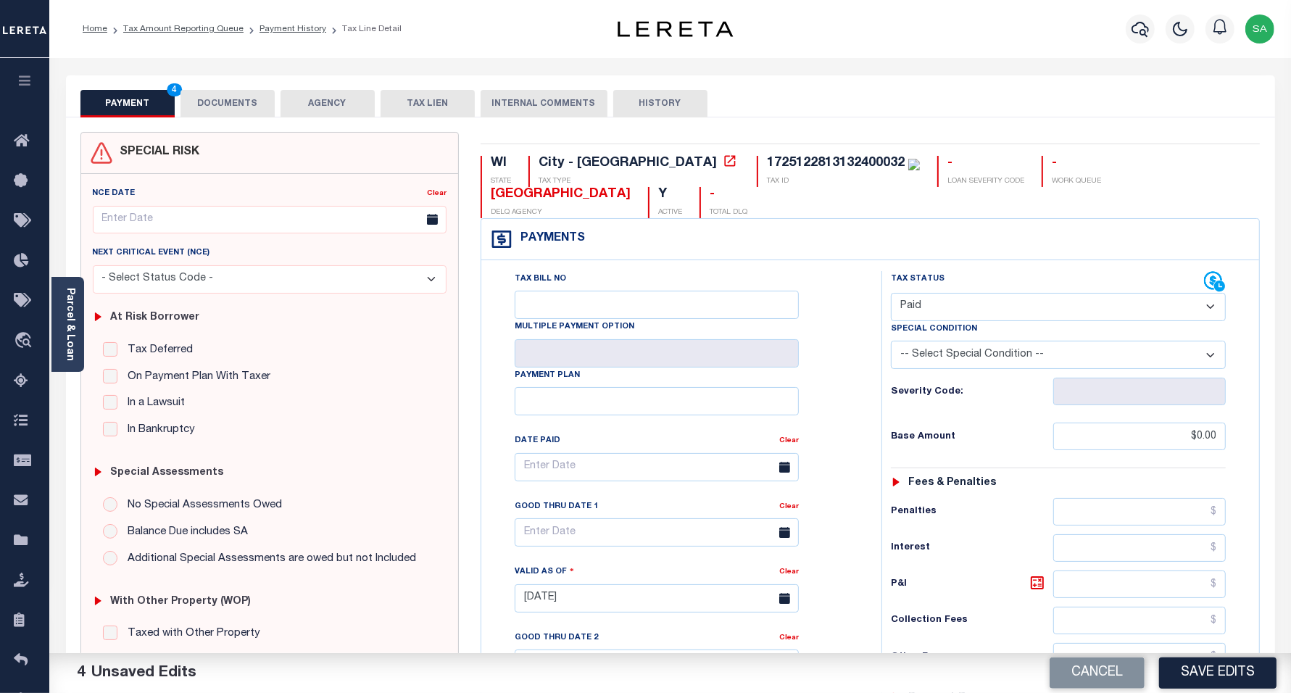
click at [246, 96] on button "DOCUMENTS" at bounding box center [227, 104] width 94 height 28
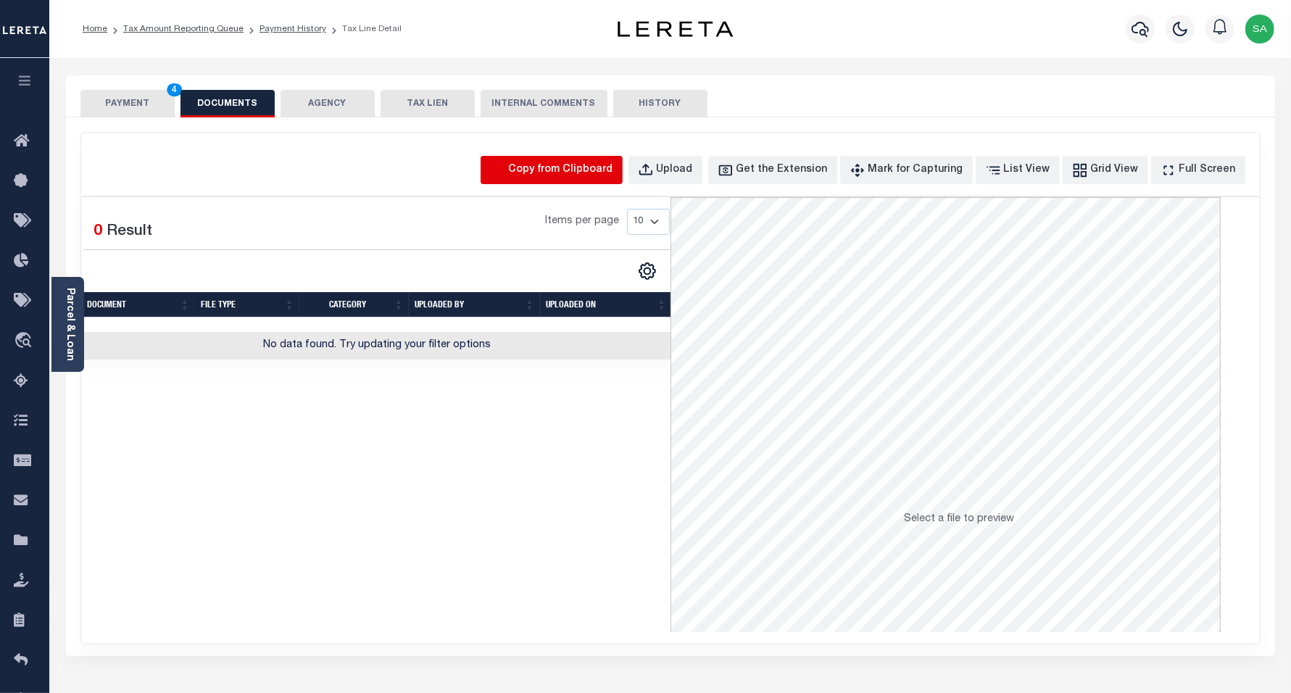
click at [506, 171] on icon "button" at bounding box center [498, 170] width 16 height 16
select select "POP"
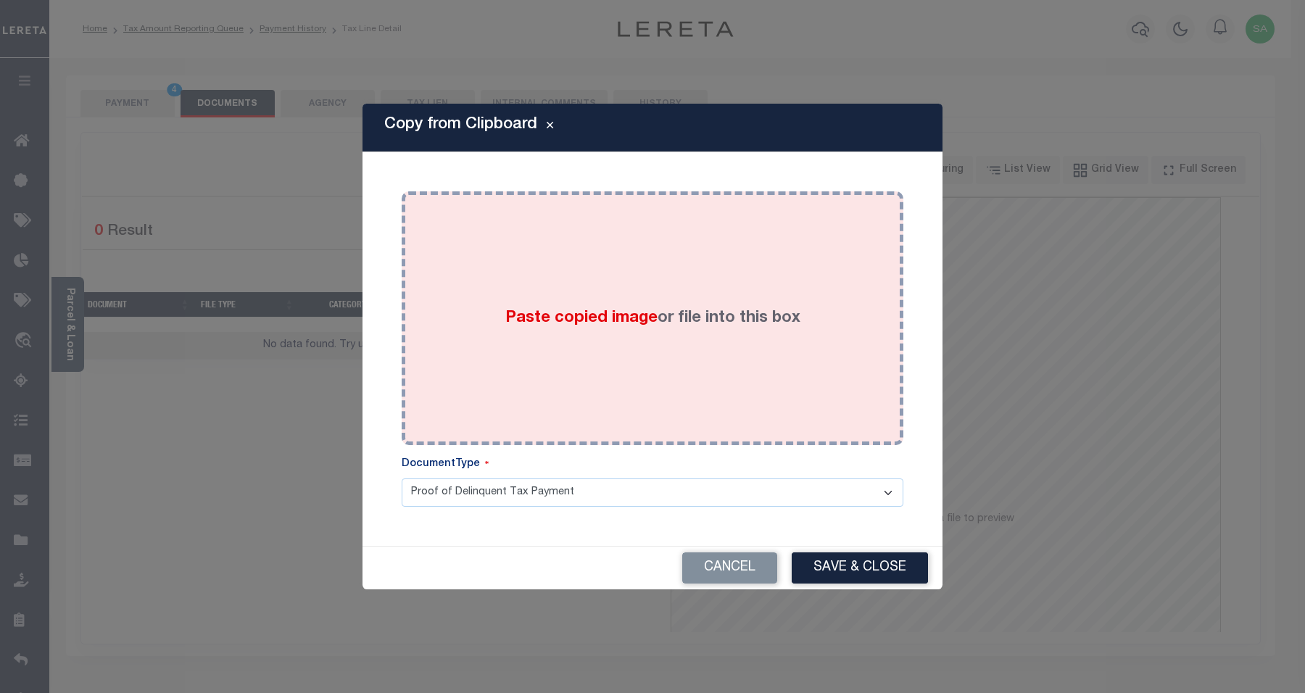
click at [627, 310] on span "Paste copied image" at bounding box center [581, 318] width 152 height 16
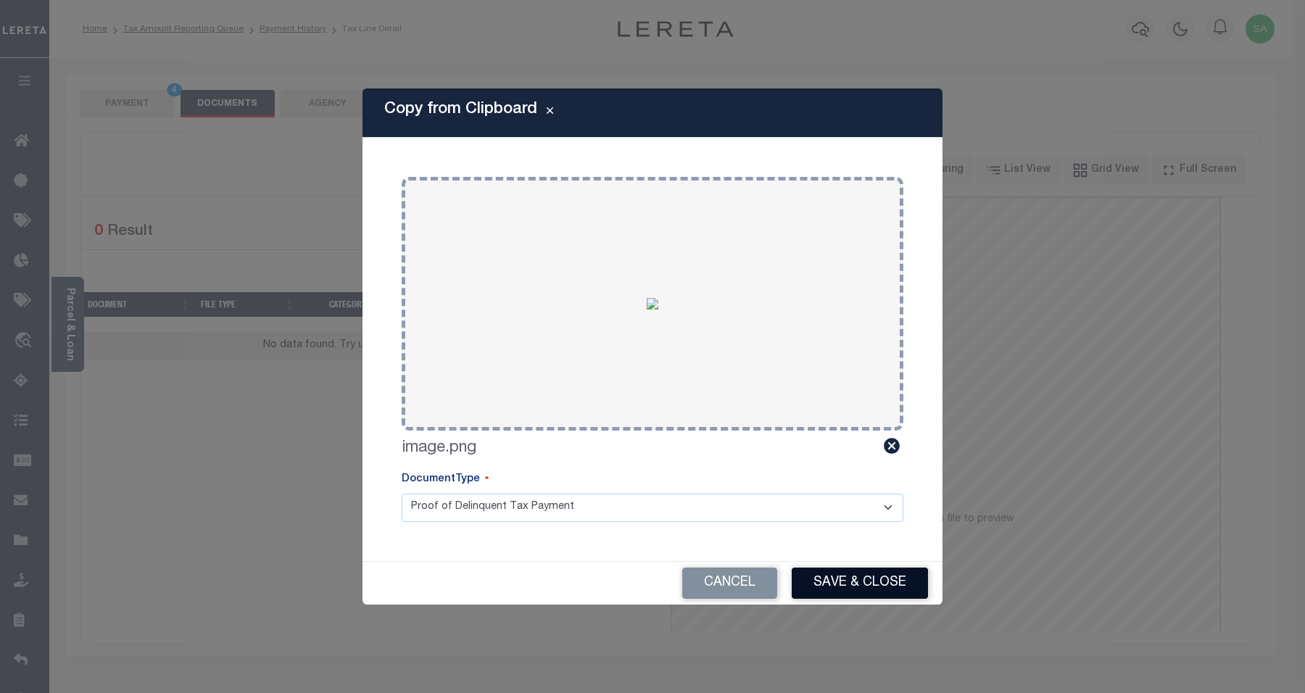
click at [829, 581] on button "Save & Close" at bounding box center [860, 583] width 136 height 31
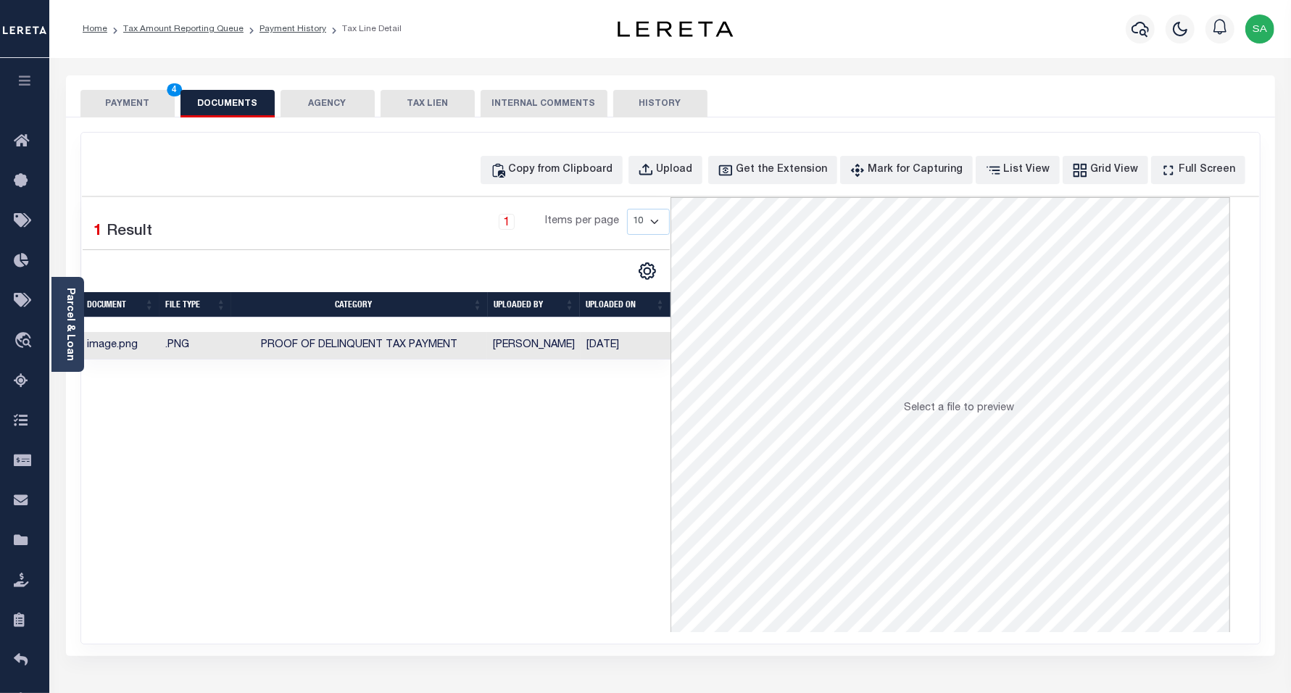
click at [154, 109] on button "PAYMENT 4" at bounding box center [127, 104] width 94 height 28
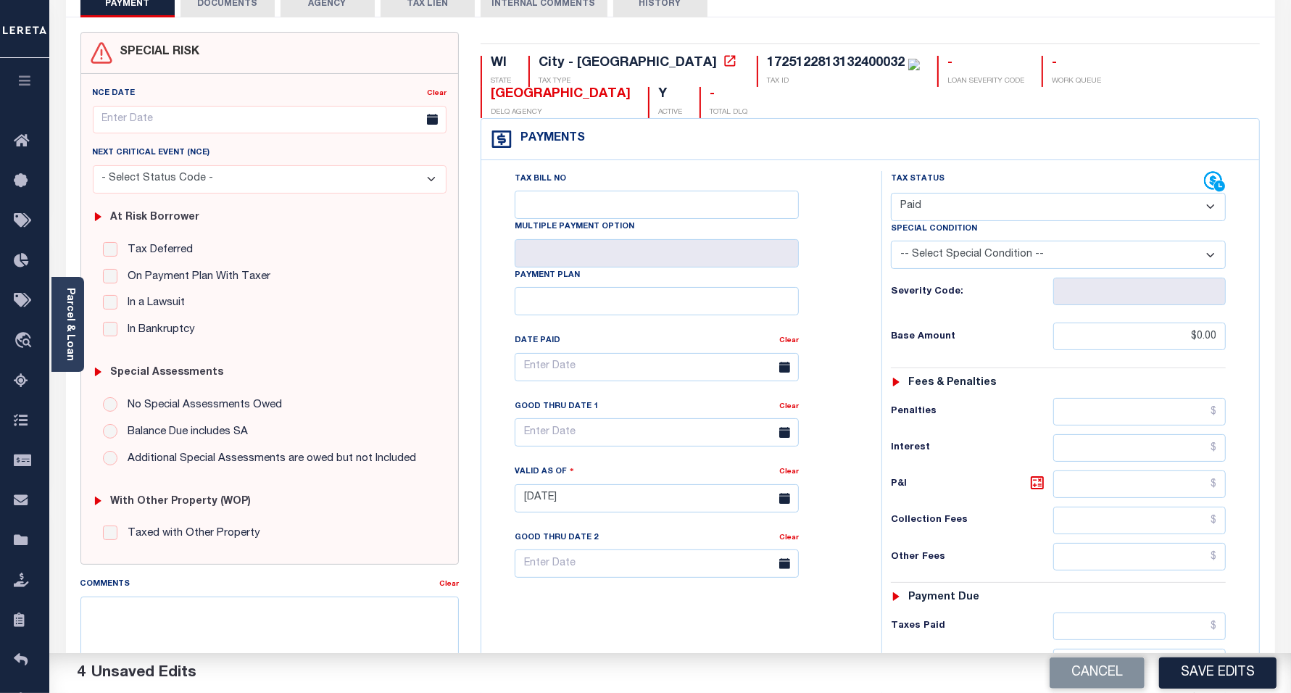
scroll to position [362, 0]
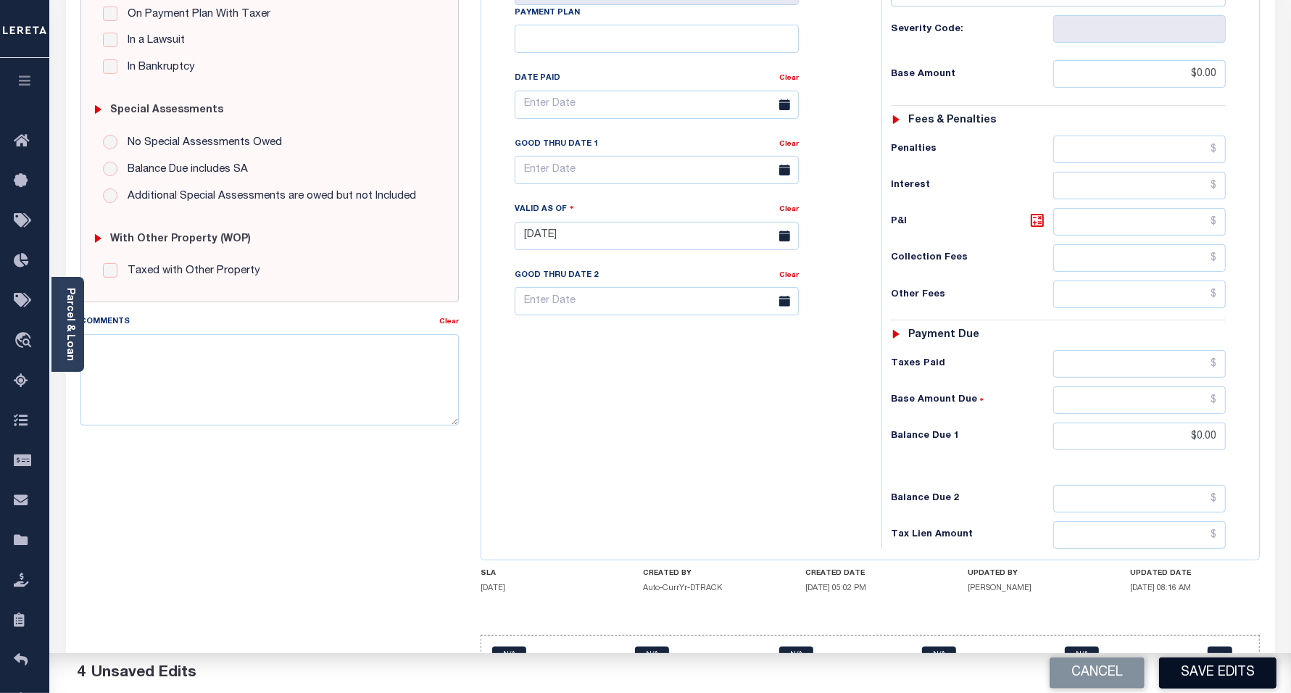
click at [1231, 658] on button "Save Edits" at bounding box center [1217, 672] width 117 height 31
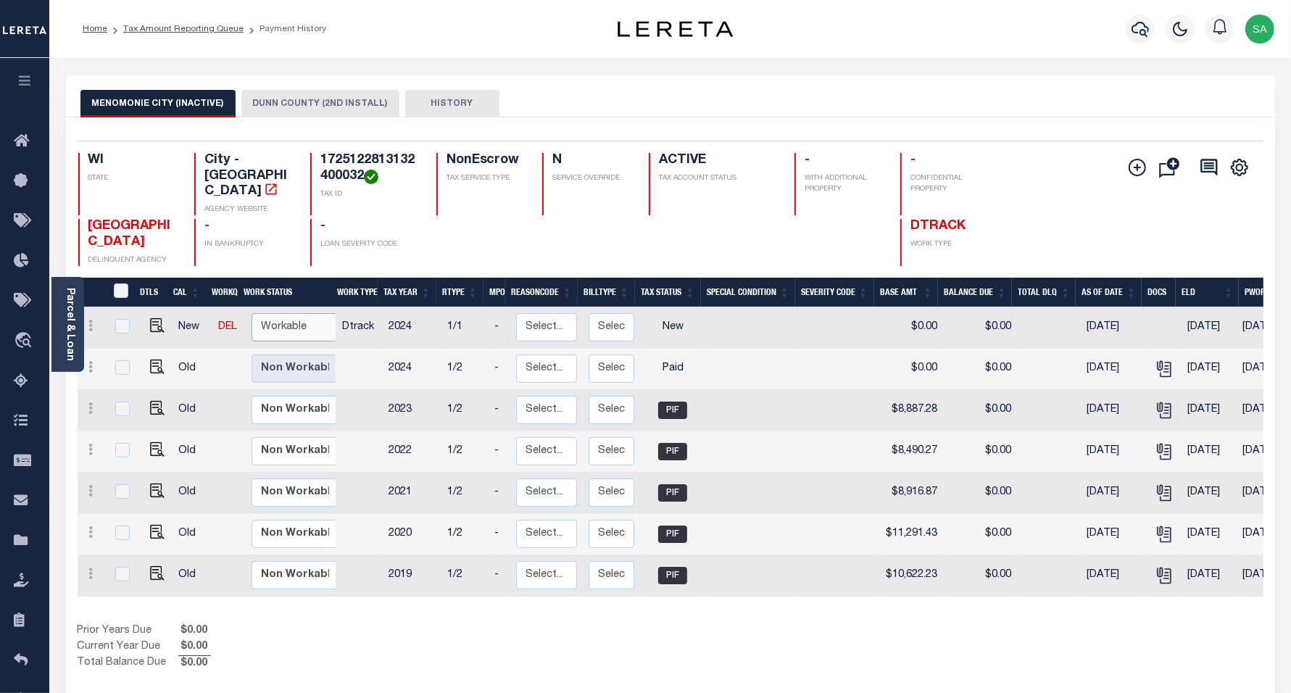
click at [302, 325] on select "Non Workable Workable" at bounding box center [295, 327] width 87 height 28
checkbox input "true"
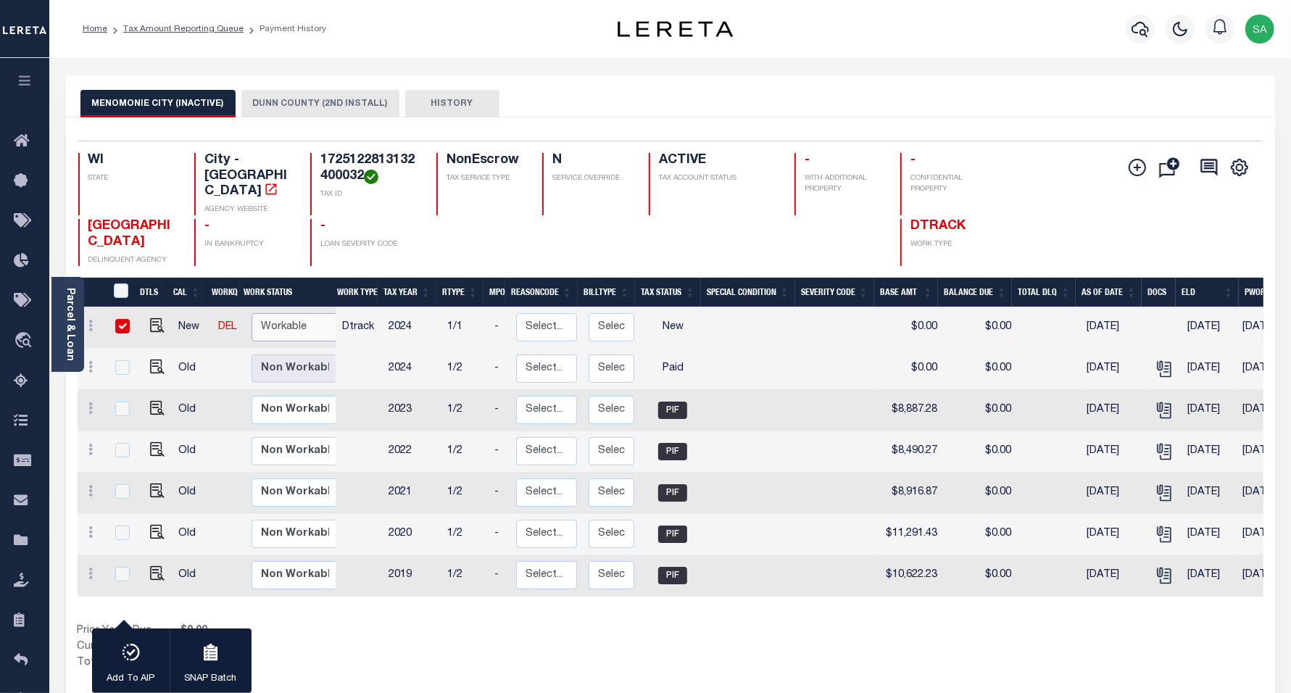
select select "true"
click at [252, 313] on select "Non Workable Workable" at bounding box center [295, 327] width 87 height 28
checkbox input "false"
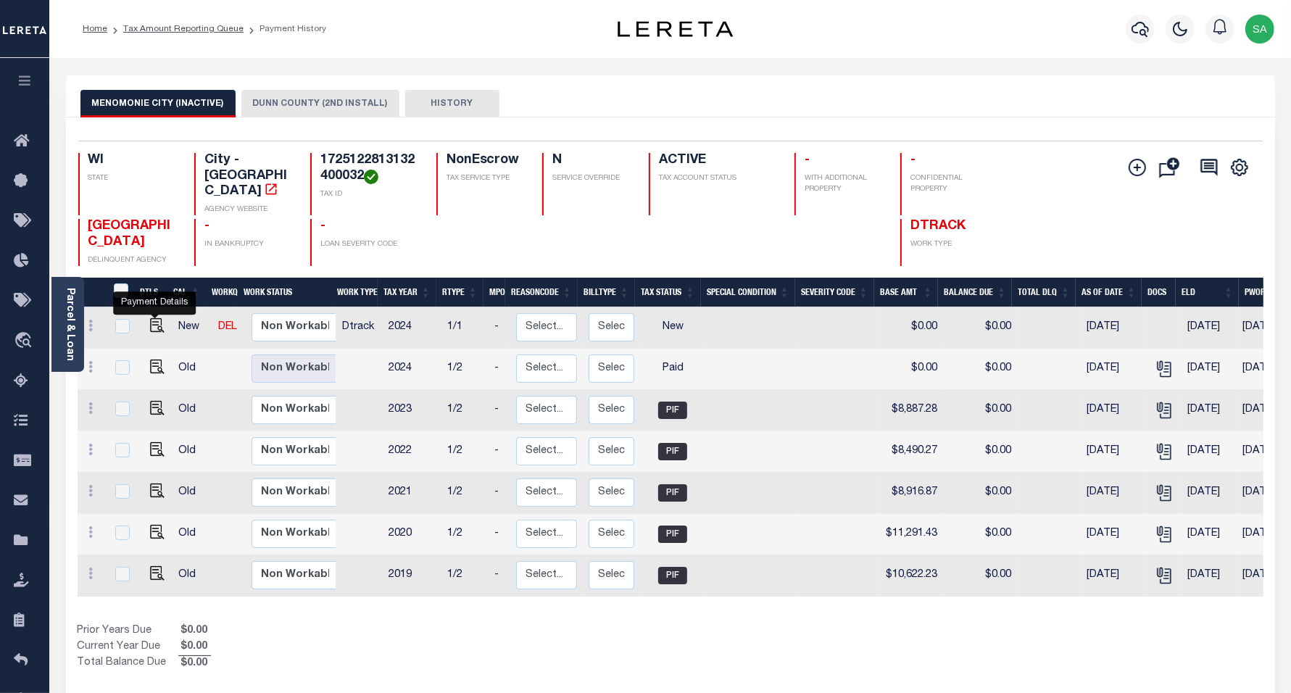
click at [160, 318] on img "" at bounding box center [157, 325] width 14 height 14
checkbox input "true"
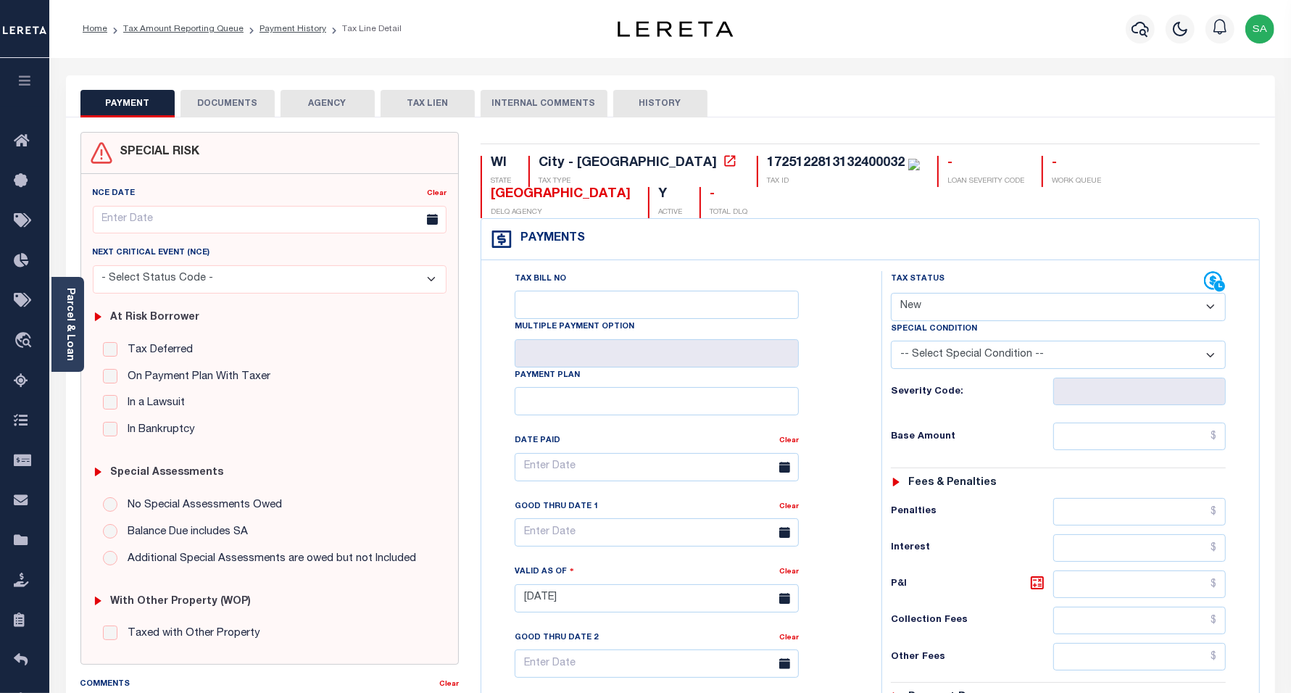
click at [941, 293] on select "- Select Status Code - Open Due/Unpaid Paid Incomplete No Tax Due Internal Refu…" at bounding box center [1059, 307] width 336 height 28
select select "PYD"
click at [891, 293] on select "- Select Status Code - Open Due/Unpaid Paid Incomplete No Tax Due Internal Refu…" at bounding box center [1059, 307] width 336 height 28
type input "09/11/2025"
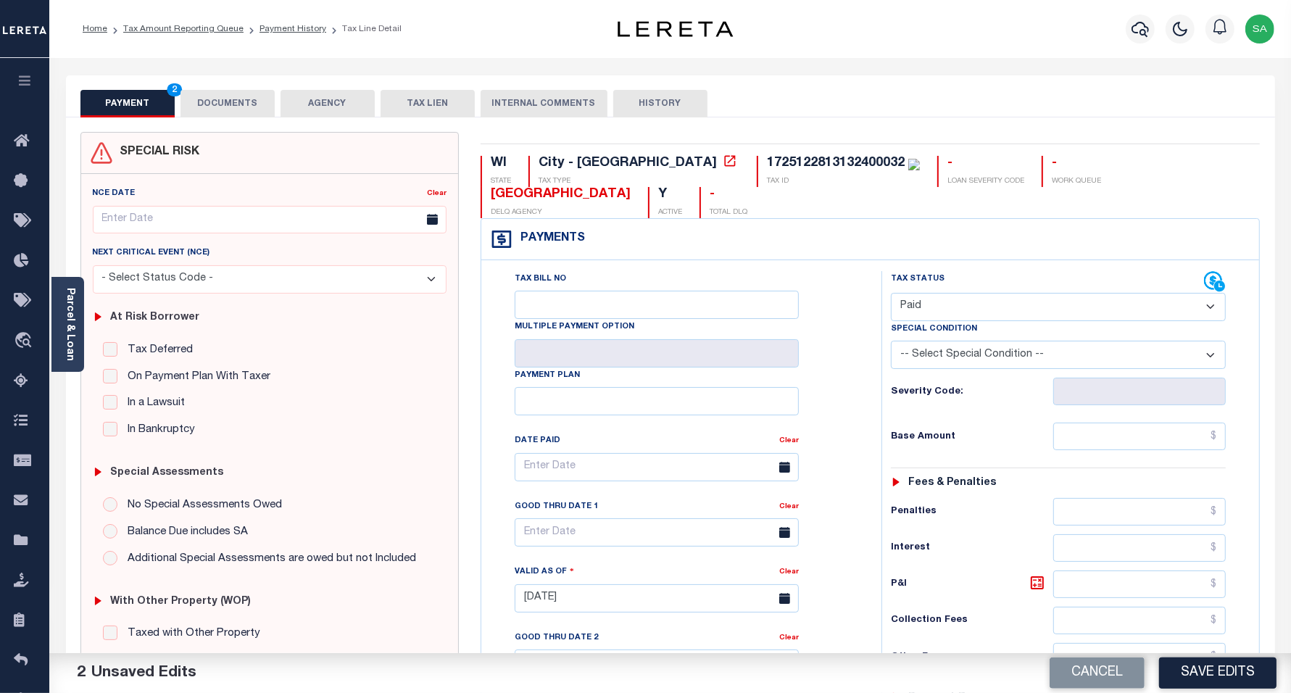
drag, startPoint x: 1116, startPoint y: 393, endPoint x: 1117, endPoint y: 402, distance: 9.5
click at [1117, 393] on div "Tax Status Status - Select Status Code -" at bounding box center [1063, 591] width 364 height 640
click at [1109, 423] on input "text" at bounding box center [1139, 437] width 173 height 28
type input "$0.00"
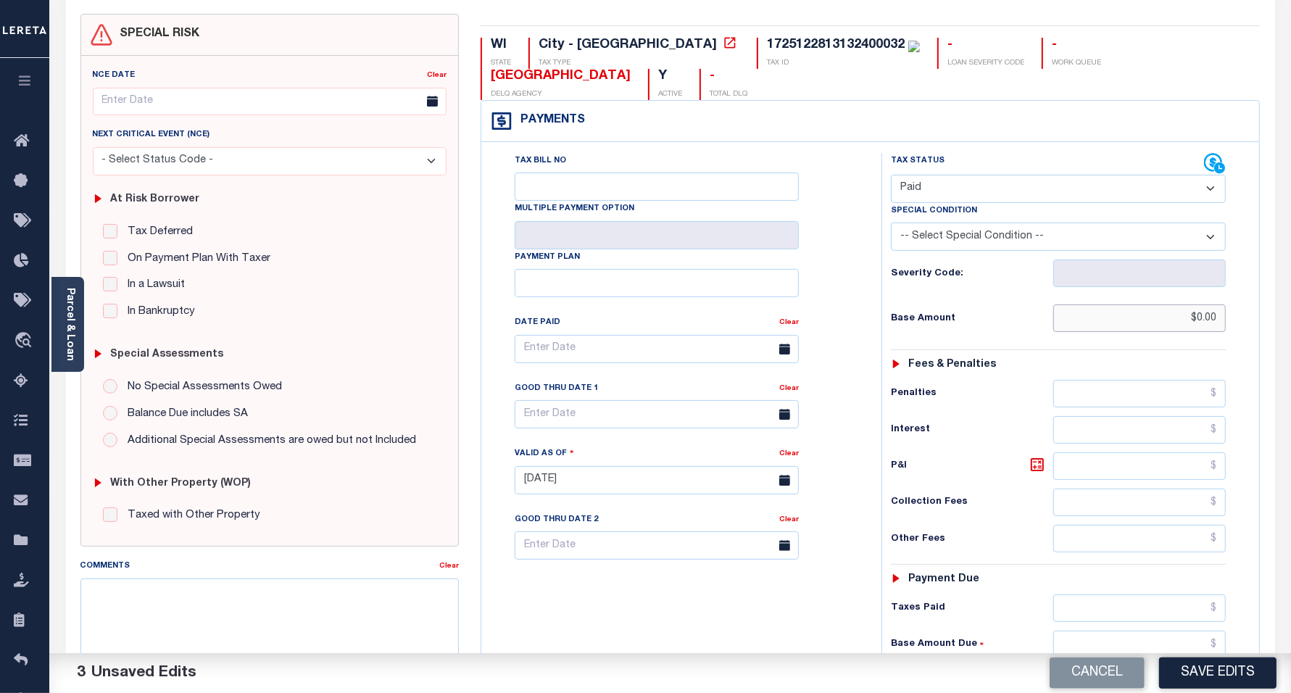
scroll to position [272, 0]
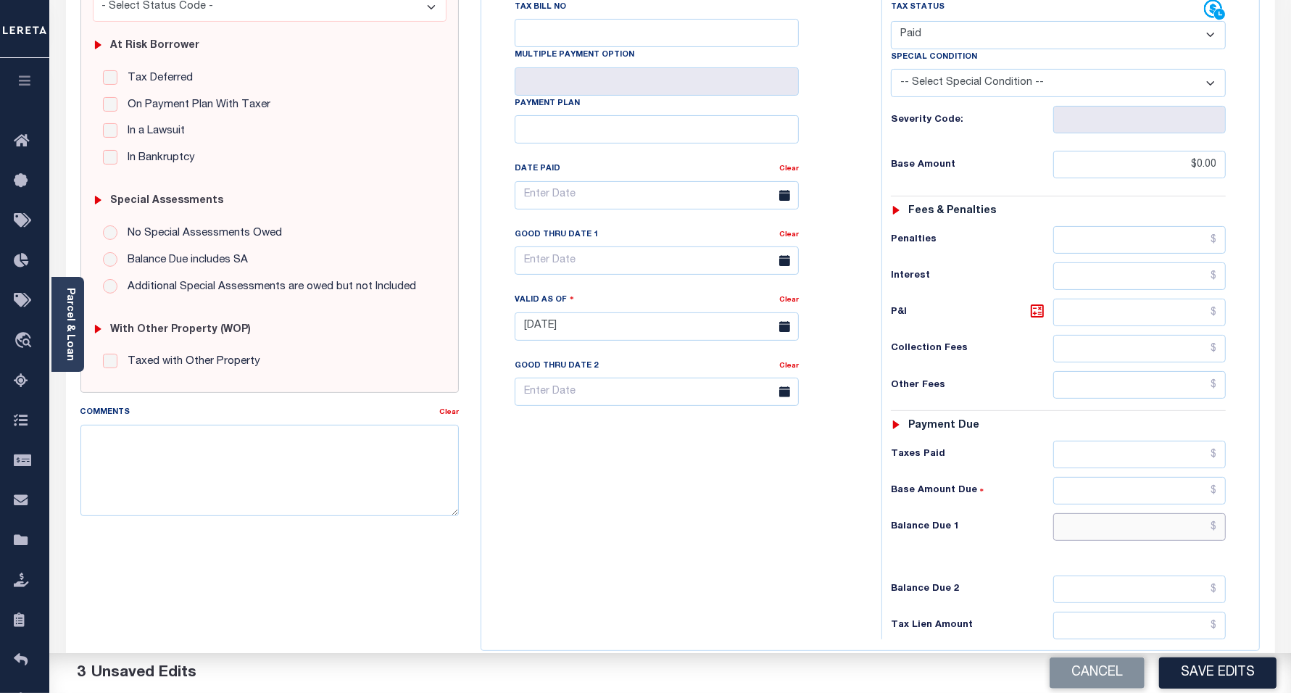
click at [1089, 513] on input "text" at bounding box center [1139, 527] width 173 height 28
type input "$0.00"
click at [576, 462] on div "Tax Bill No Multiple Payment Option Payment Plan Clear" at bounding box center [678, 319] width 386 height 640
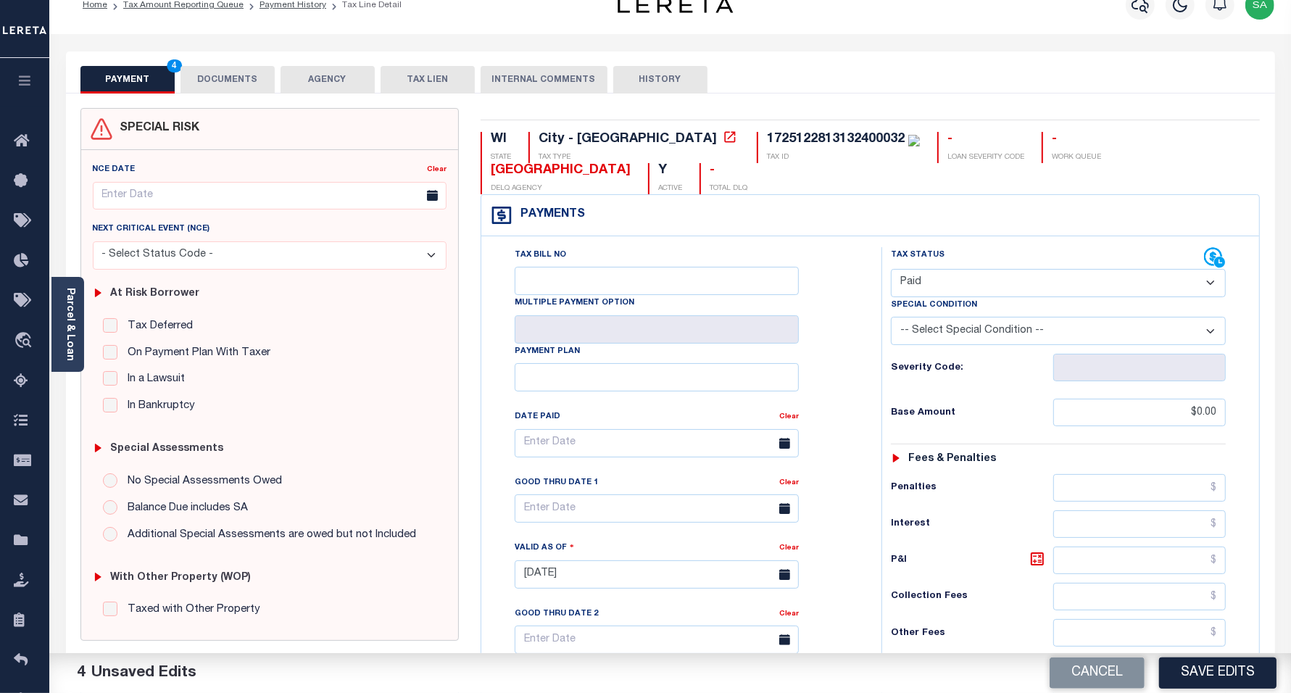
scroll to position [0, 0]
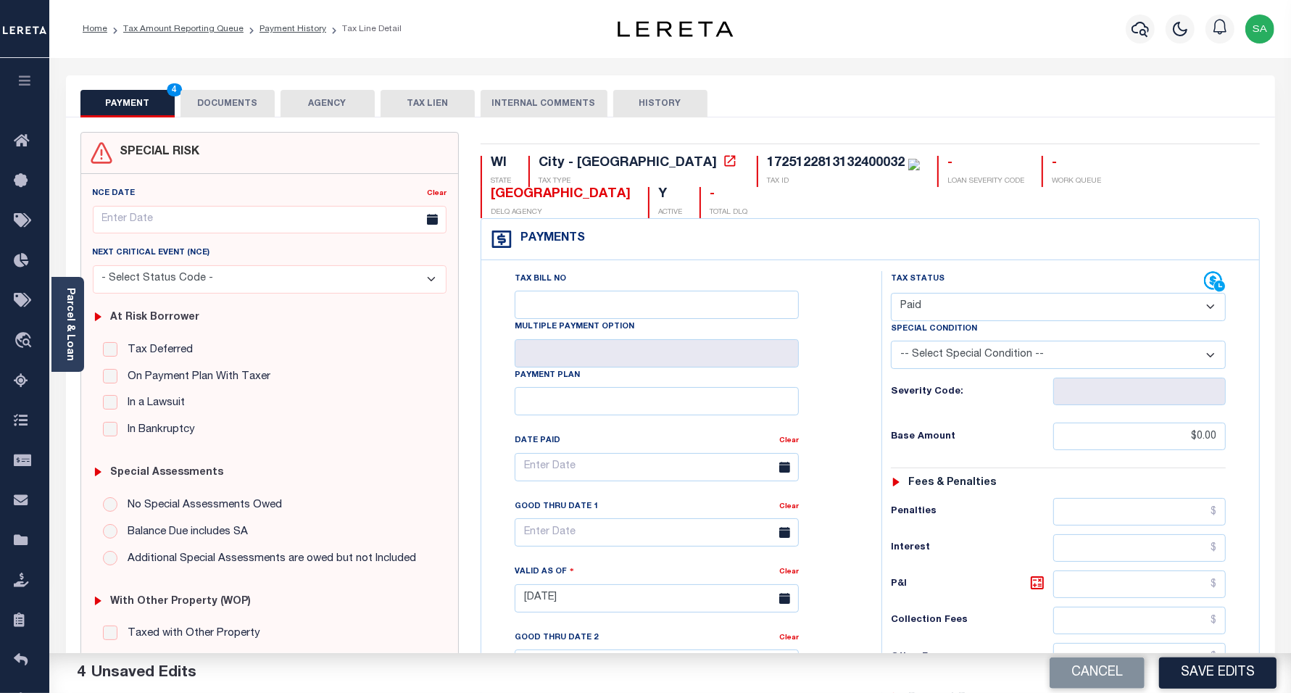
click at [256, 105] on button "DOCUMENTS" at bounding box center [227, 104] width 94 height 28
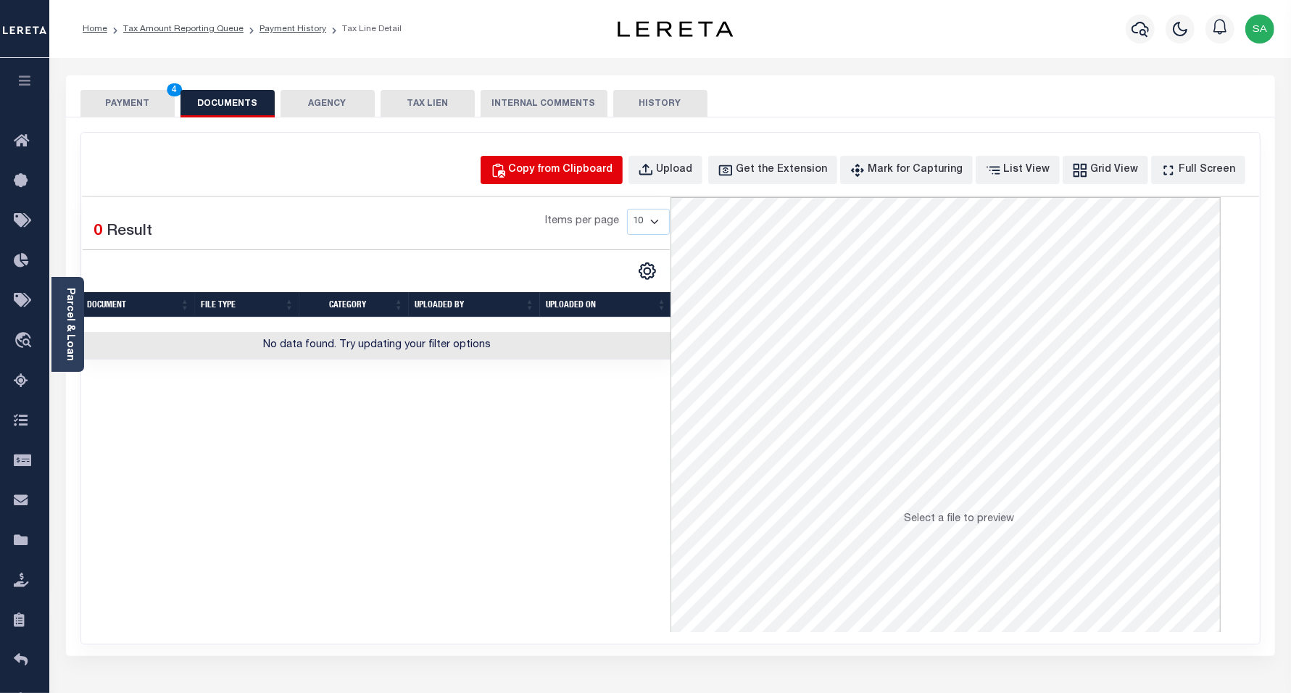
click at [560, 178] on div "Copy from Clipboard" at bounding box center [561, 170] width 104 height 16
select select "POP"
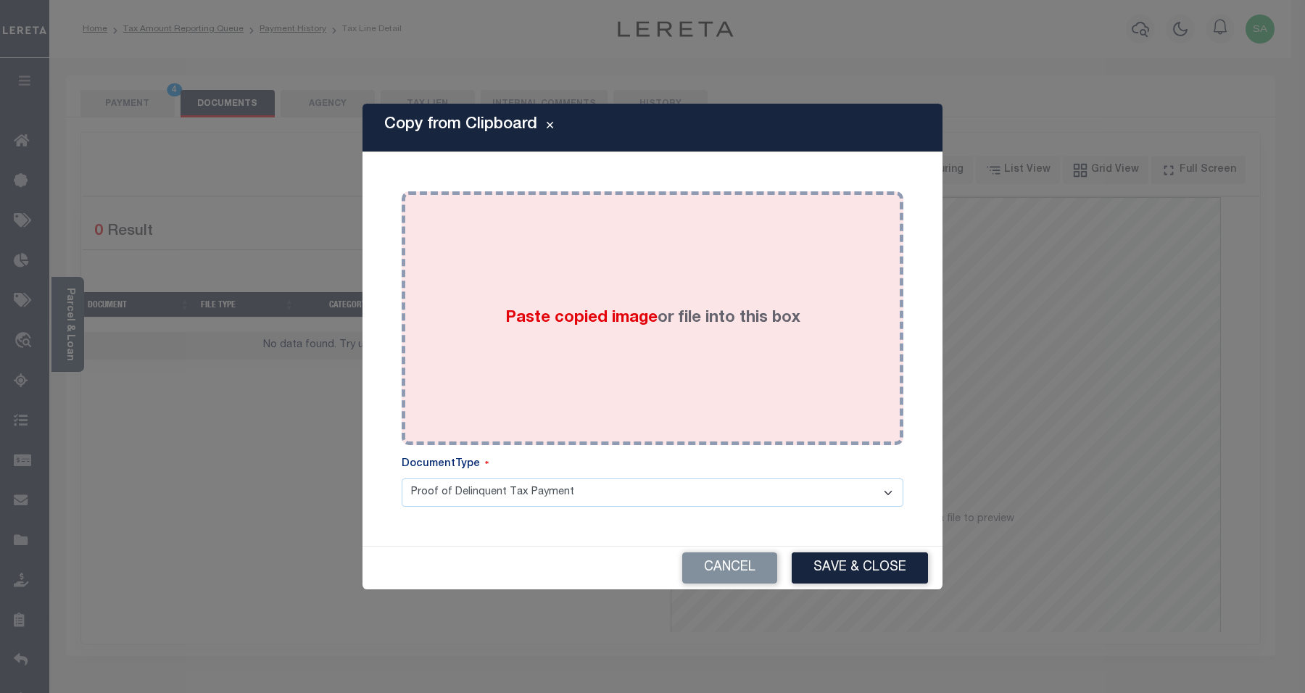
click at [639, 323] on span "Paste copied image" at bounding box center [581, 318] width 152 height 16
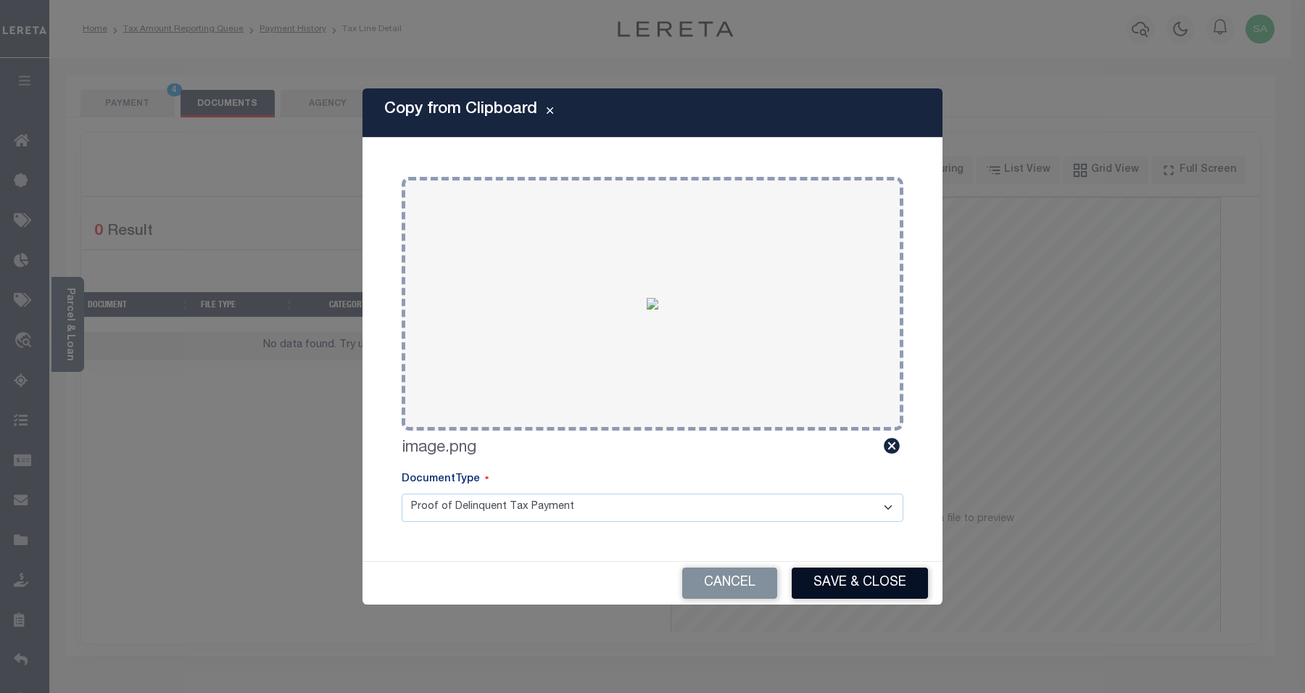
click at [844, 589] on button "Save & Close" at bounding box center [860, 583] width 136 height 31
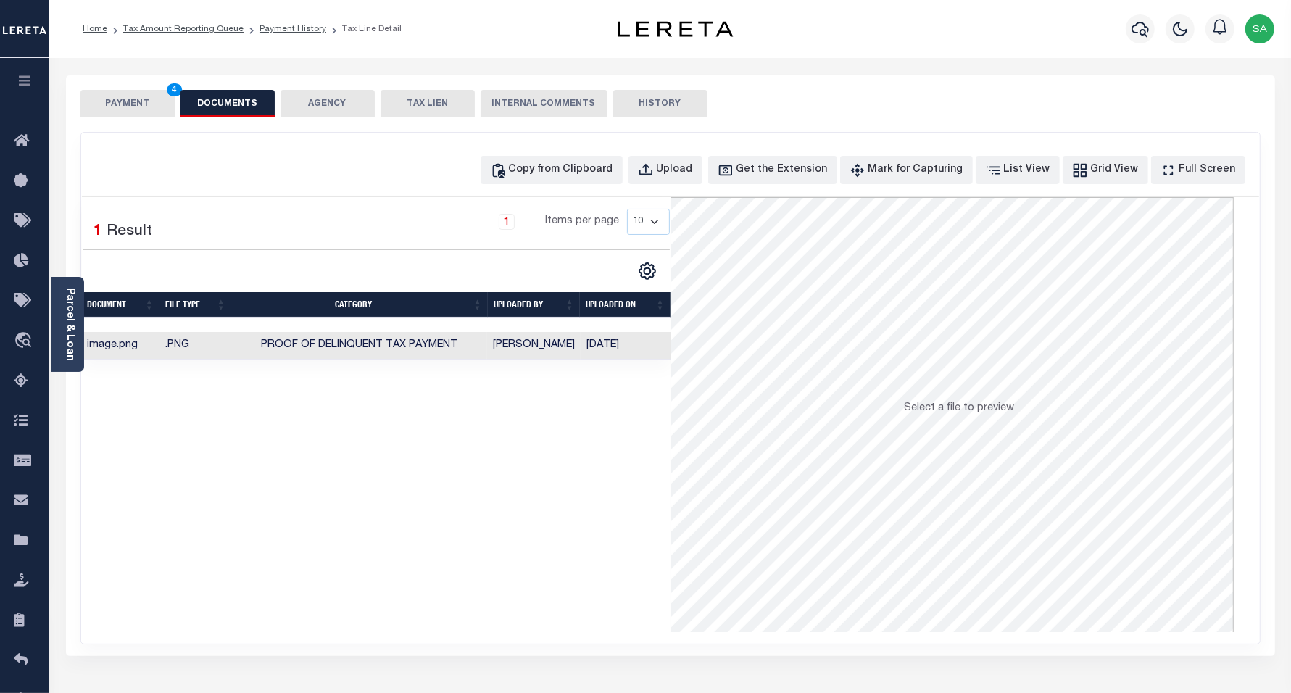
click at [120, 101] on button "PAYMENT 4" at bounding box center [127, 104] width 94 height 28
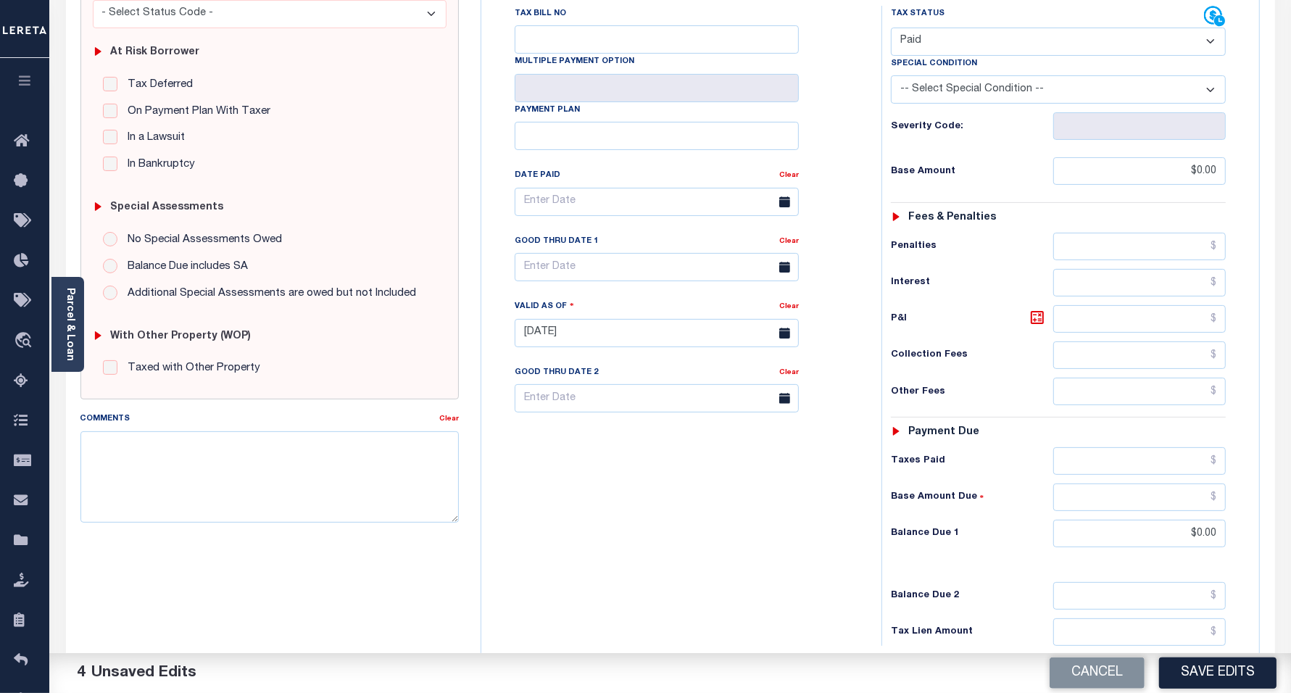
scroll to position [362, 0]
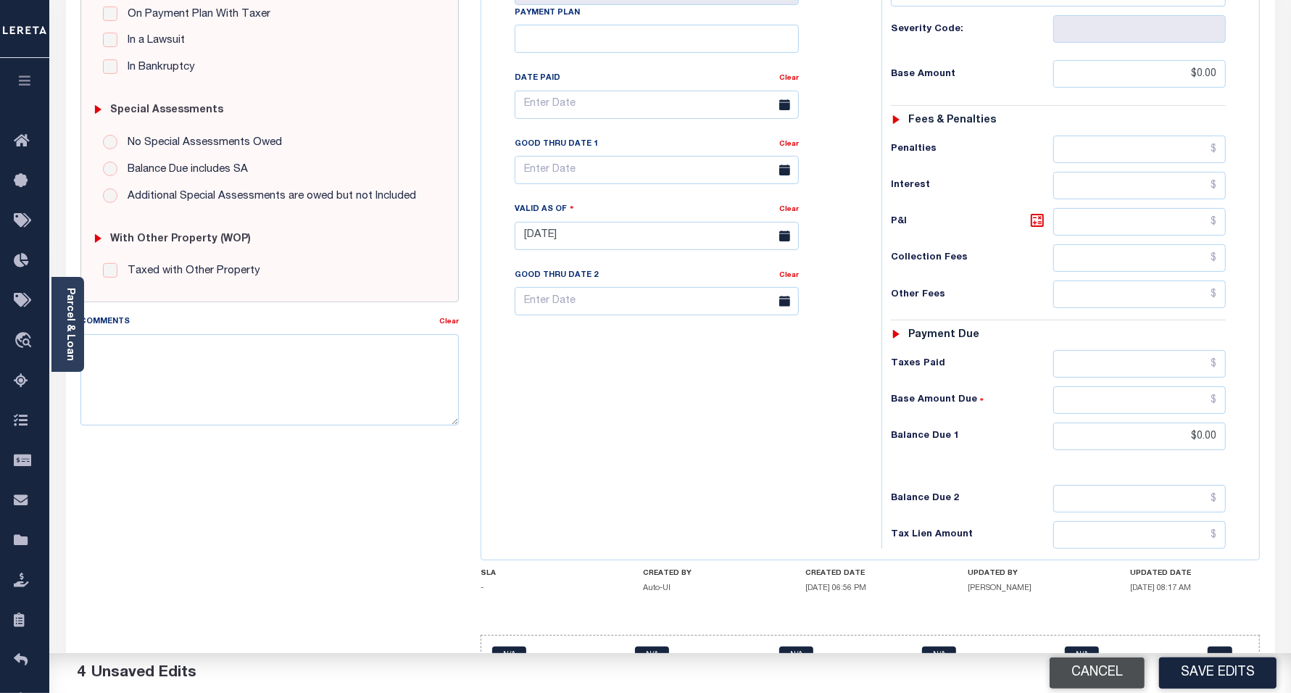
drag, startPoint x: 1240, startPoint y: 671, endPoint x: 1108, endPoint y: 674, distance: 132.7
click at [1240, 671] on button "Save Edits" at bounding box center [1217, 672] width 117 height 31
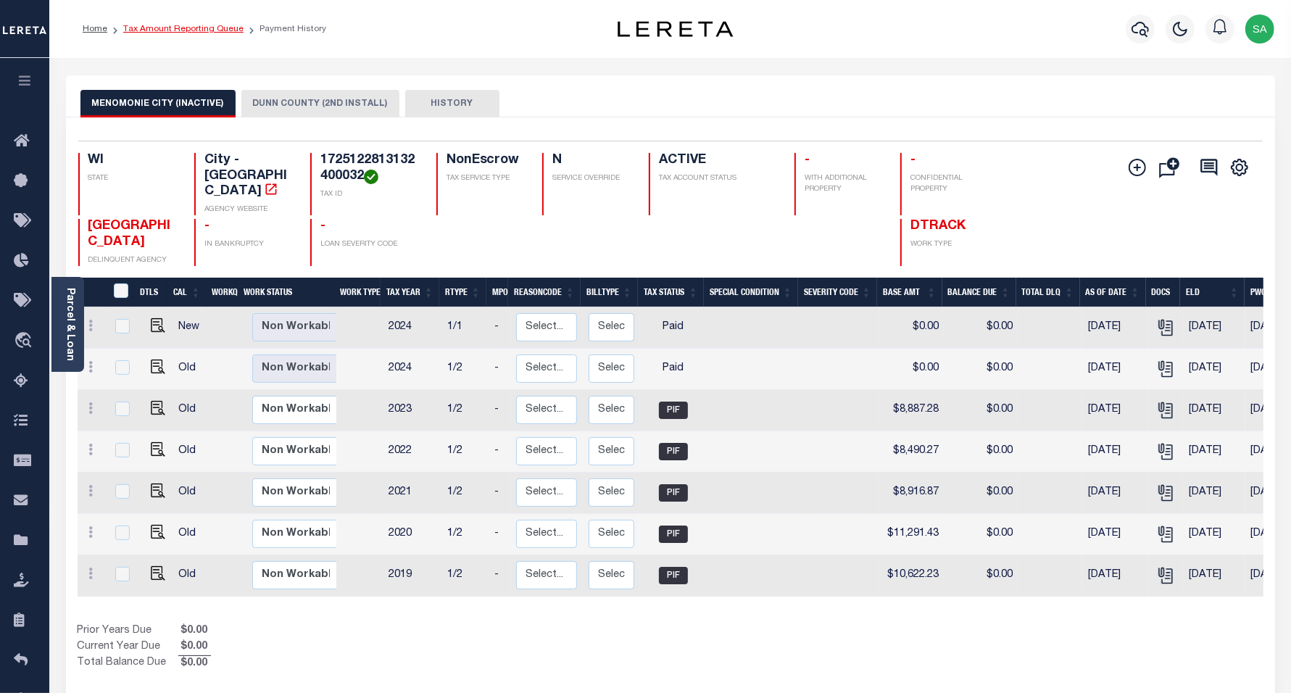
click at [151, 25] on link "Tax Amount Reporting Queue" at bounding box center [183, 29] width 120 height 9
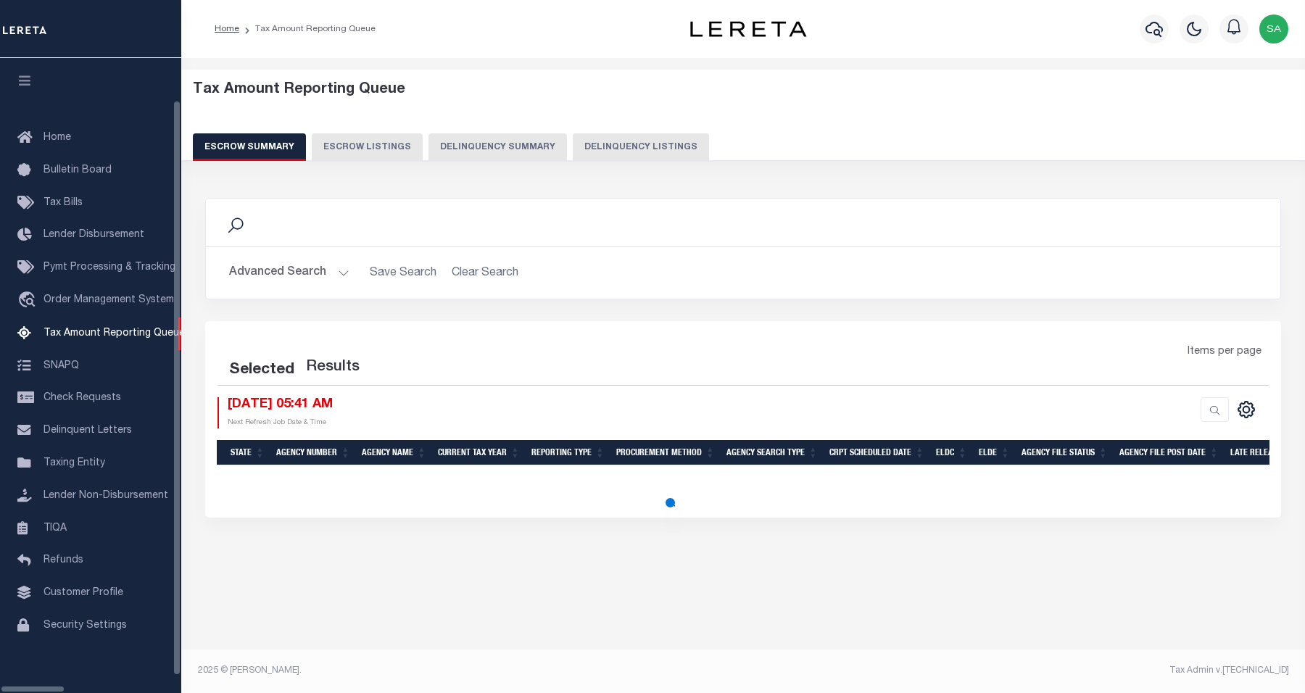
select select "100"
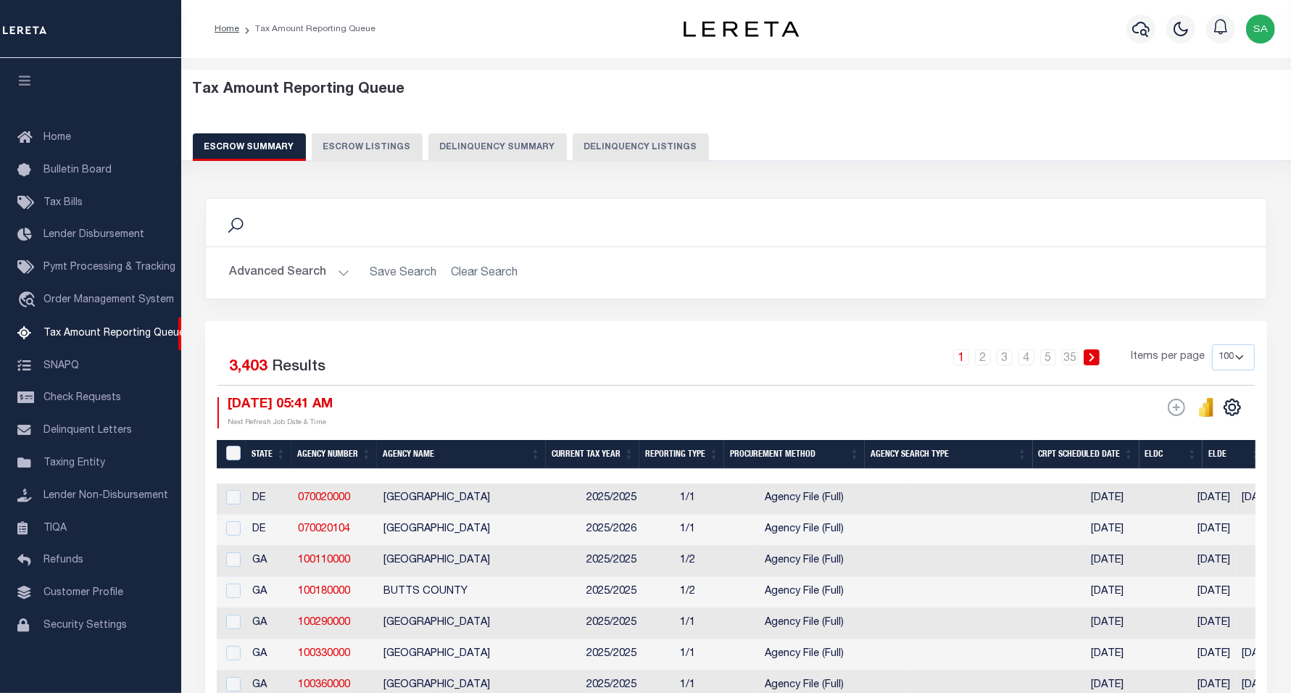
click at [617, 157] on button "Delinquency Listings" at bounding box center [641, 147] width 136 height 28
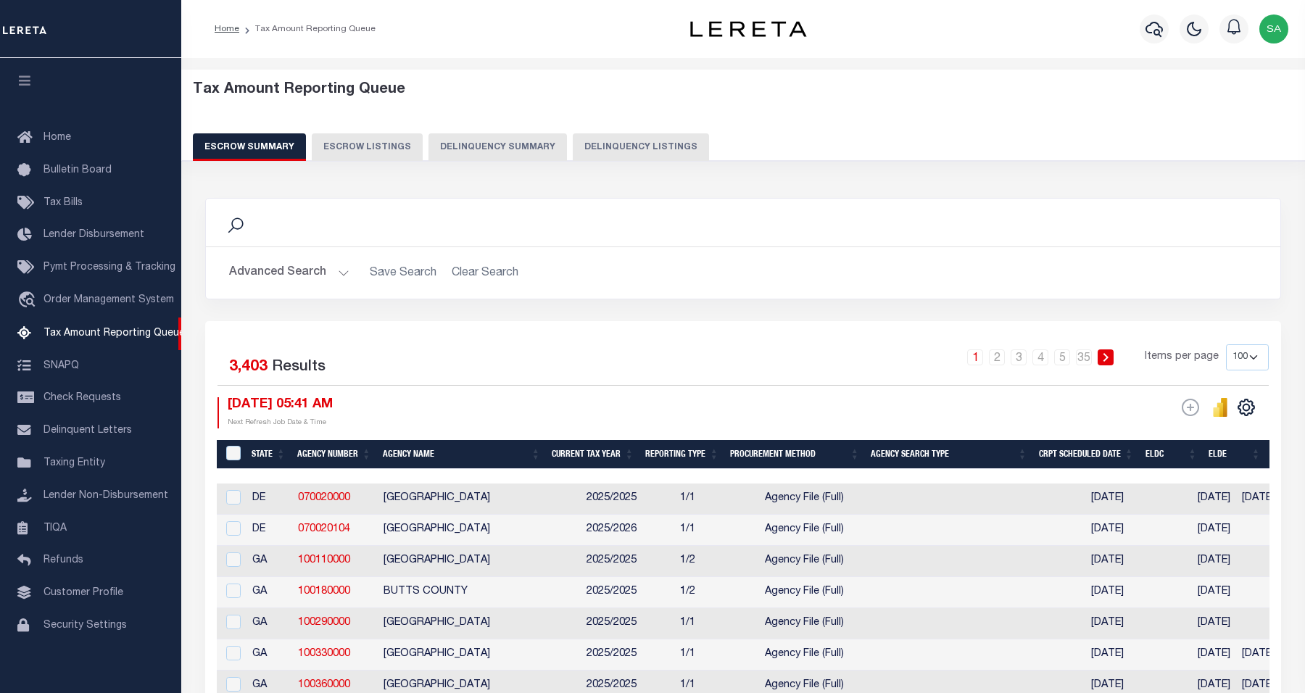
select select "100"
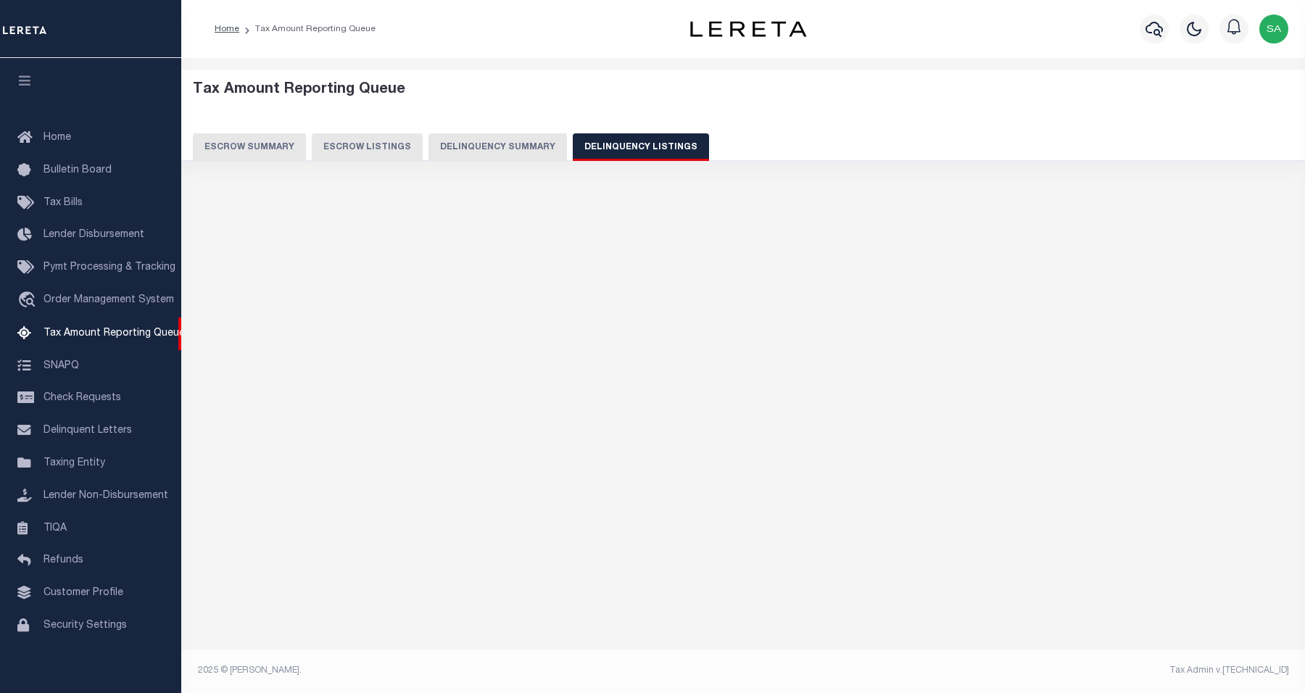
select select "100"
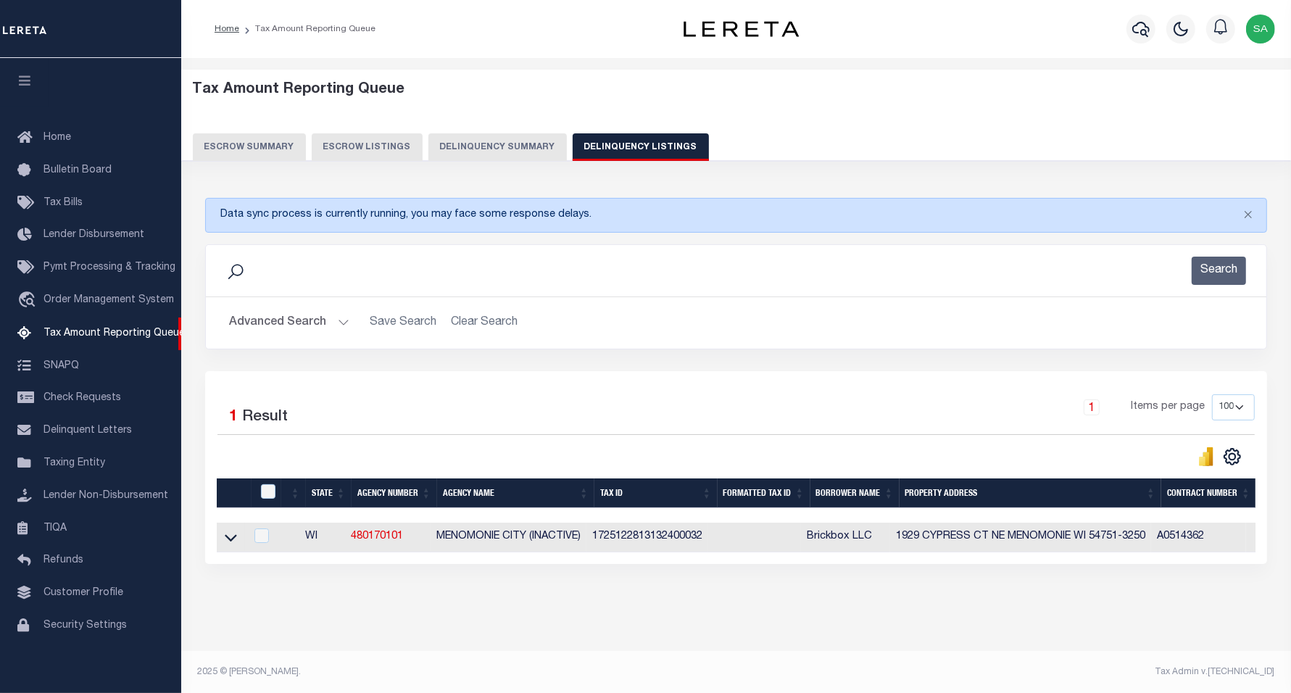
click at [283, 323] on button "Advanced Search" at bounding box center [289, 323] width 120 height 28
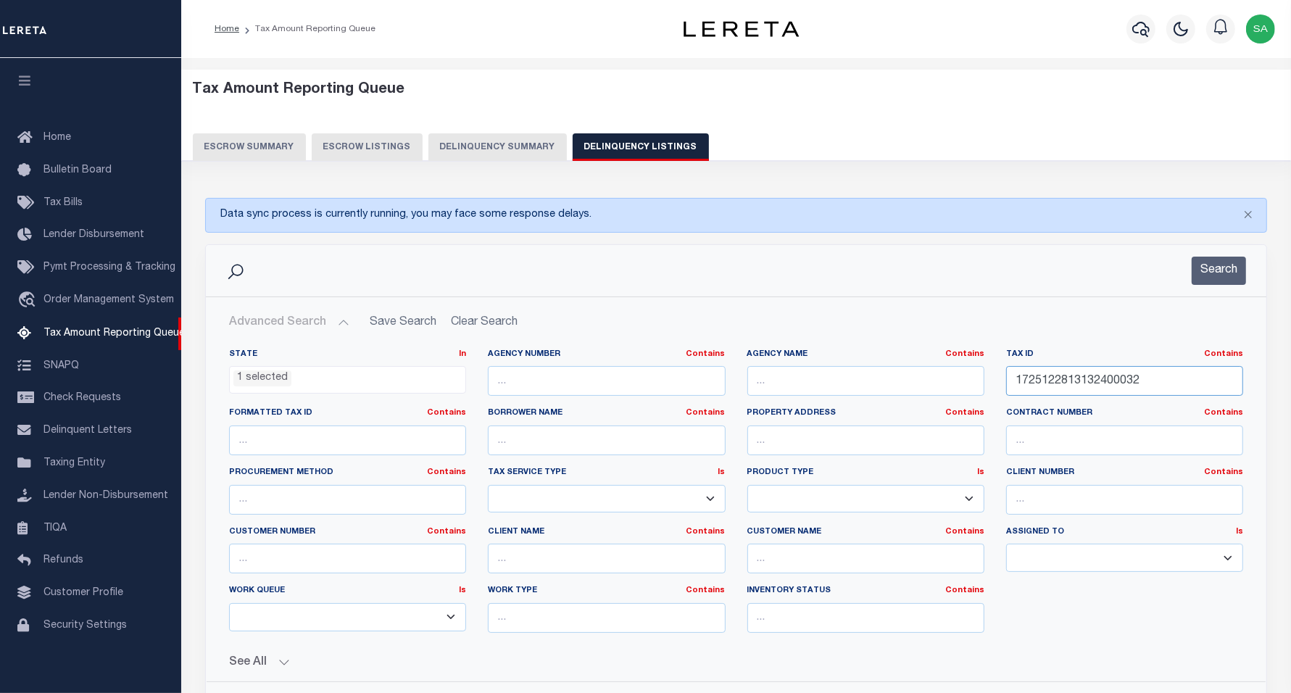
drag, startPoint x: 1139, startPoint y: 383, endPoint x: 918, endPoint y: 375, distance: 220.5
click at [918, 375] on div "State In In AK AL AR AZ CA CO CT DC DE FL GA GU HI IA ID IL IN KS KY LA MA MD M…" at bounding box center [736, 497] width 1036 height 296
paste input "3"
type input "1725122813132400033"
click at [1219, 273] on button "Search" at bounding box center [1219, 271] width 54 height 28
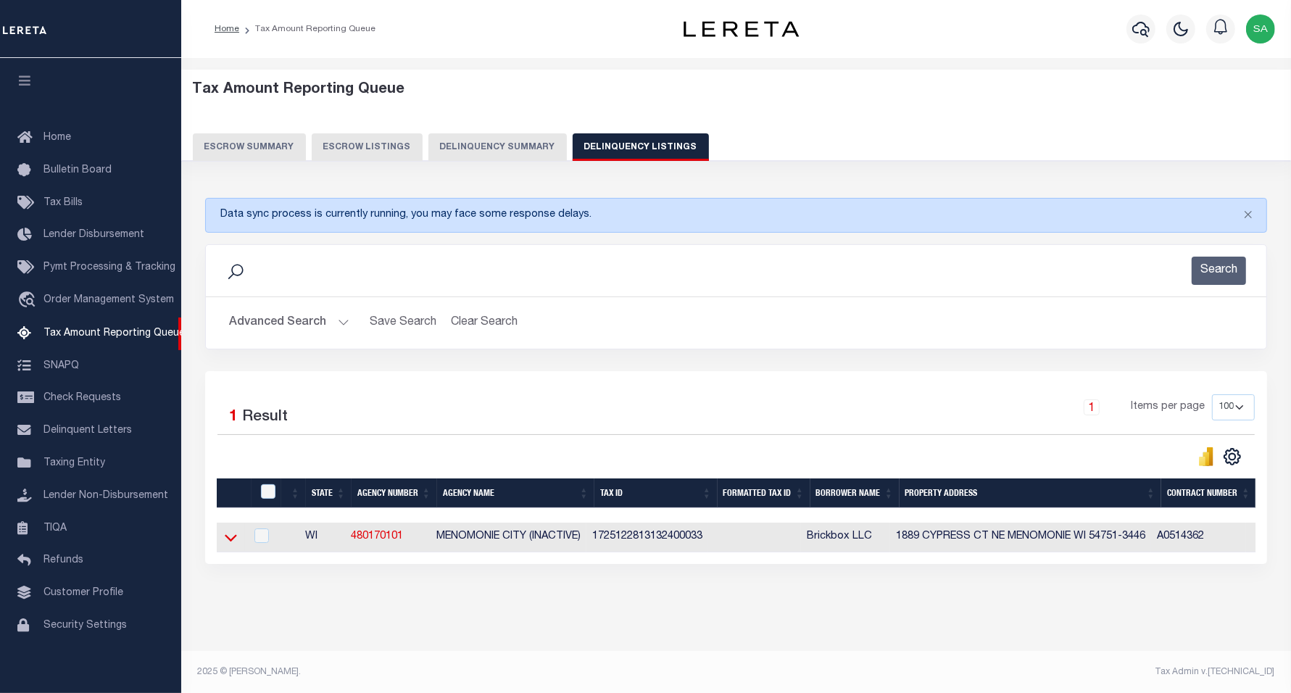
click at [226, 544] on icon at bounding box center [231, 537] width 12 height 15
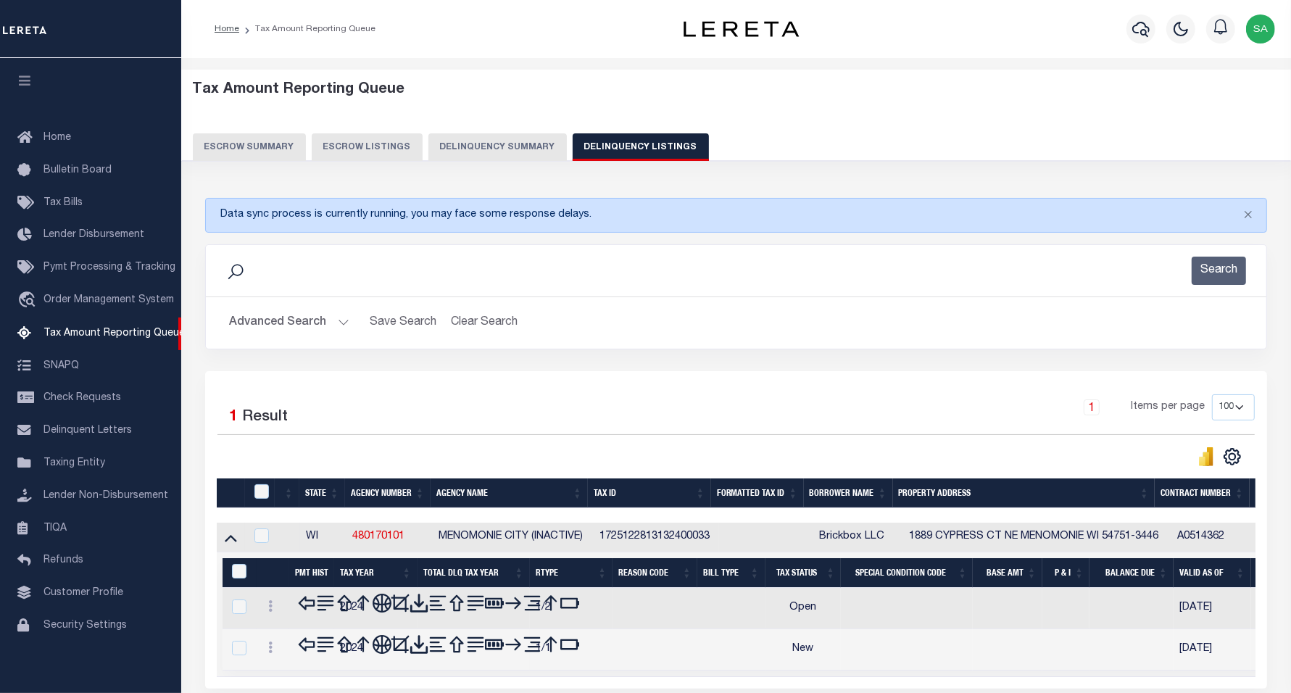
scroll to position [15, 0]
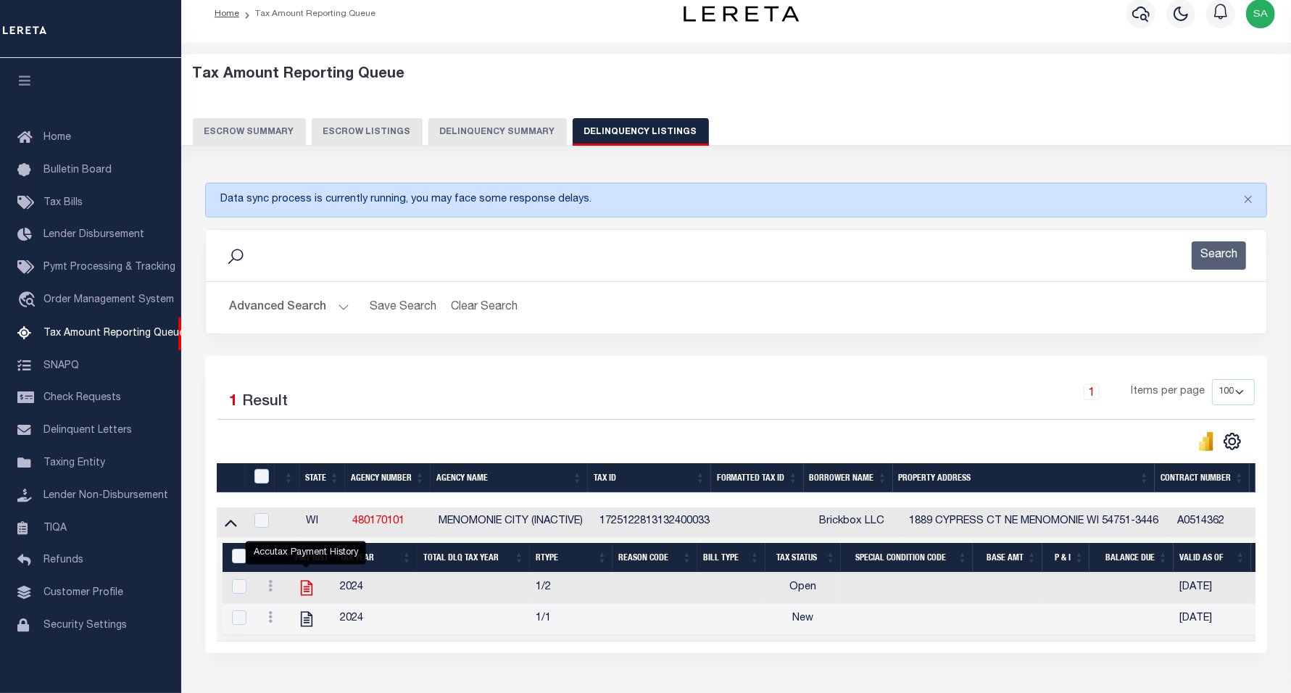
click at [308, 597] on icon "" at bounding box center [306, 587] width 19 height 19
checkbox input "true"
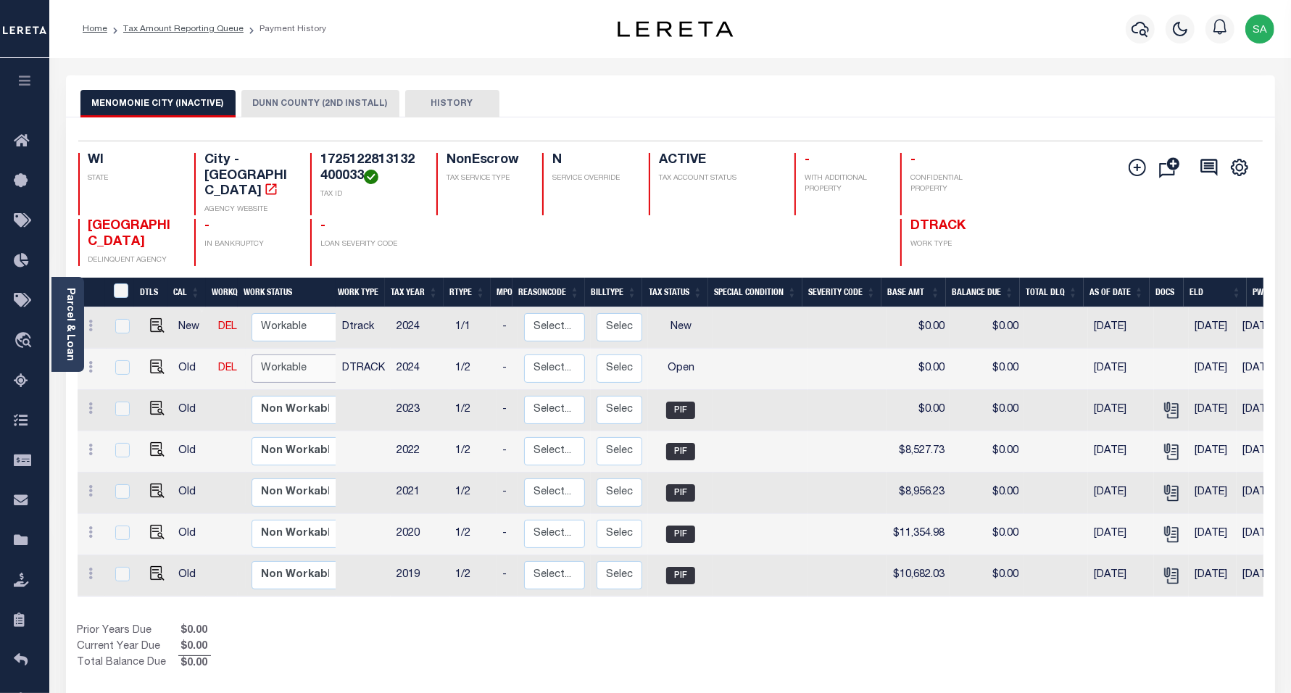
click at [304, 354] on select "Non Workable Workable" at bounding box center [295, 368] width 87 height 28
checkbox input "true"
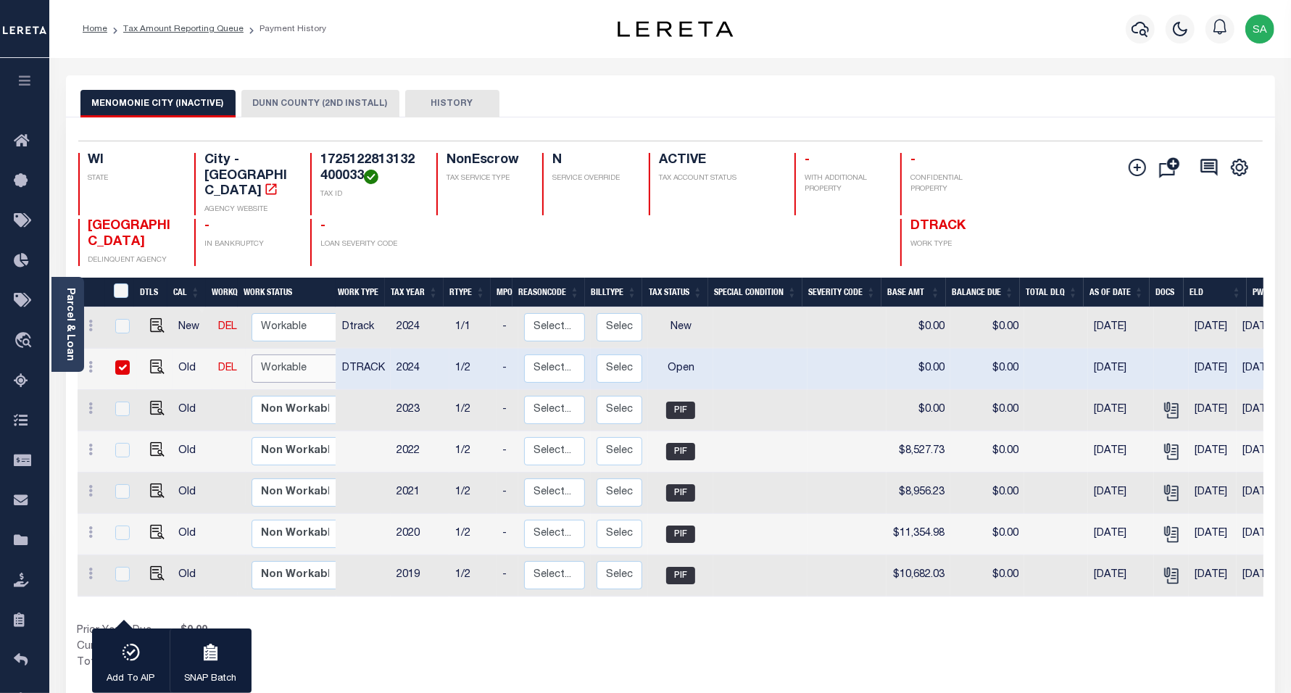
select select "true"
click at [252, 354] on select "Non Workable Workable" at bounding box center [295, 368] width 87 height 28
checkbox input "false"
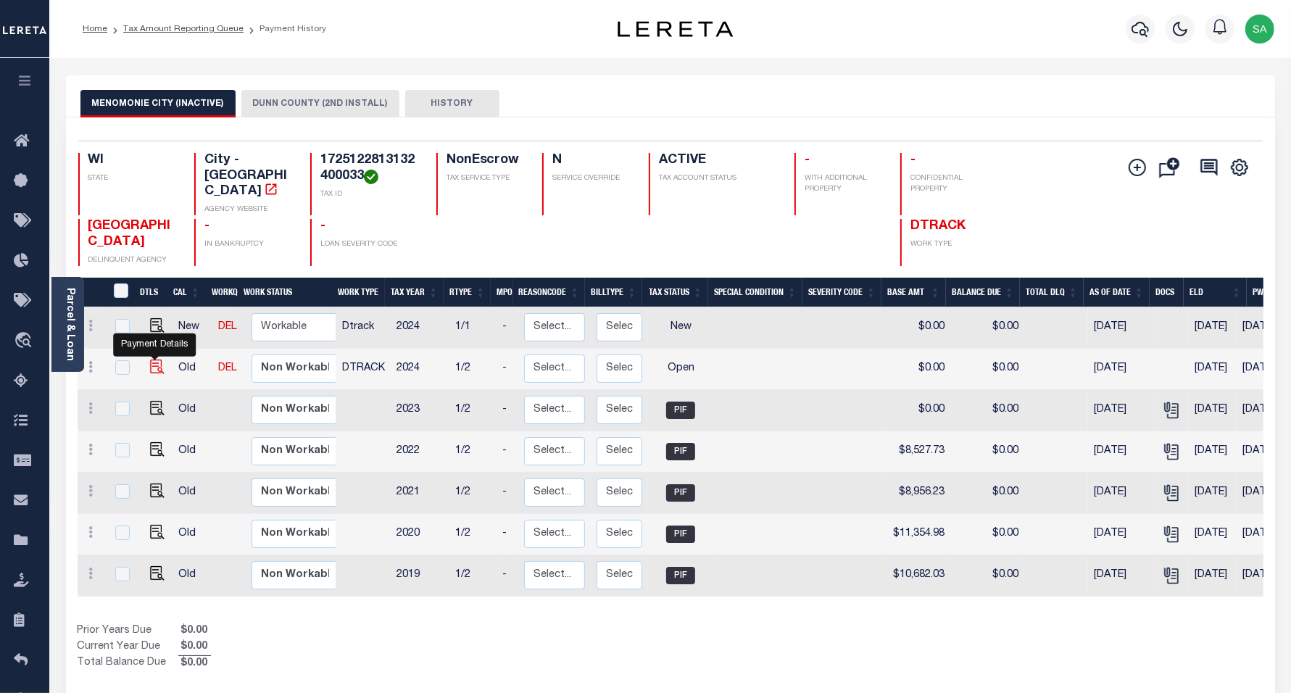
click at [154, 360] on img "" at bounding box center [157, 367] width 14 height 14
checkbox input "true"
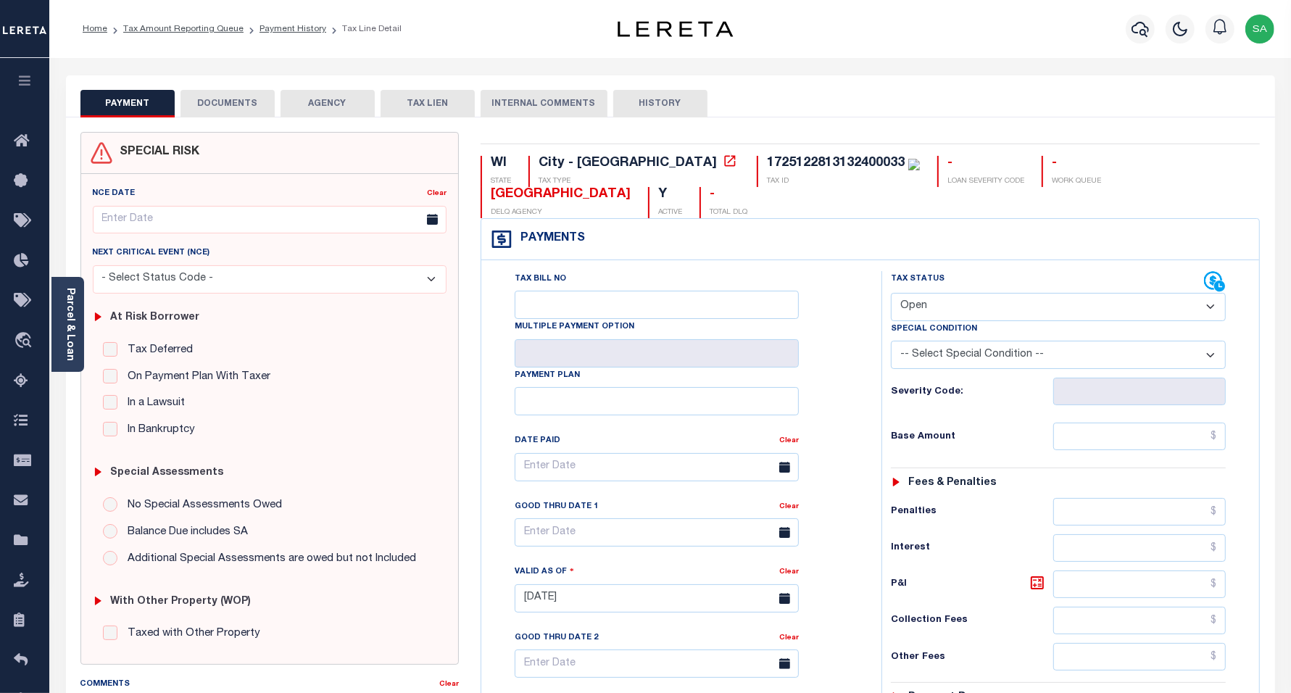
click at [1005, 293] on select "- Select Status Code - Open Due/Unpaid Paid Incomplete No Tax Due Internal Refu…" at bounding box center [1059, 307] width 336 height 28
select select "PYD"
click at [891, 293] on select "- Select Status Code - Open Due/Unpaid Paid Incomplete No Tax Due Internal Refu…" at bounding box center [1059, 307] width 336 height 28
type input "[DATE]"
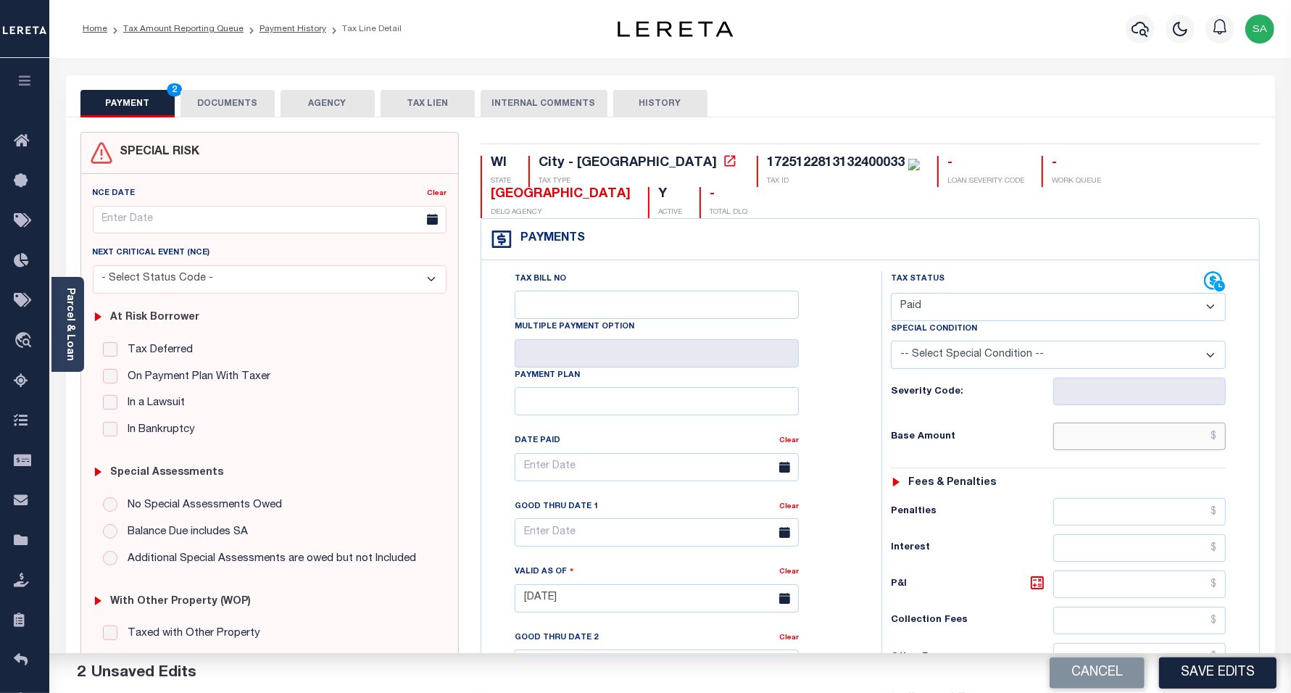
drag, startPoint x: 1071, startPoint y: 412, endPoint x: 1074, endPoint y: 422, distance: 10.6
click at [1071, 423] on input "text" at bounding box center [1139, 437] width 173 height 28
type input "$0.00"
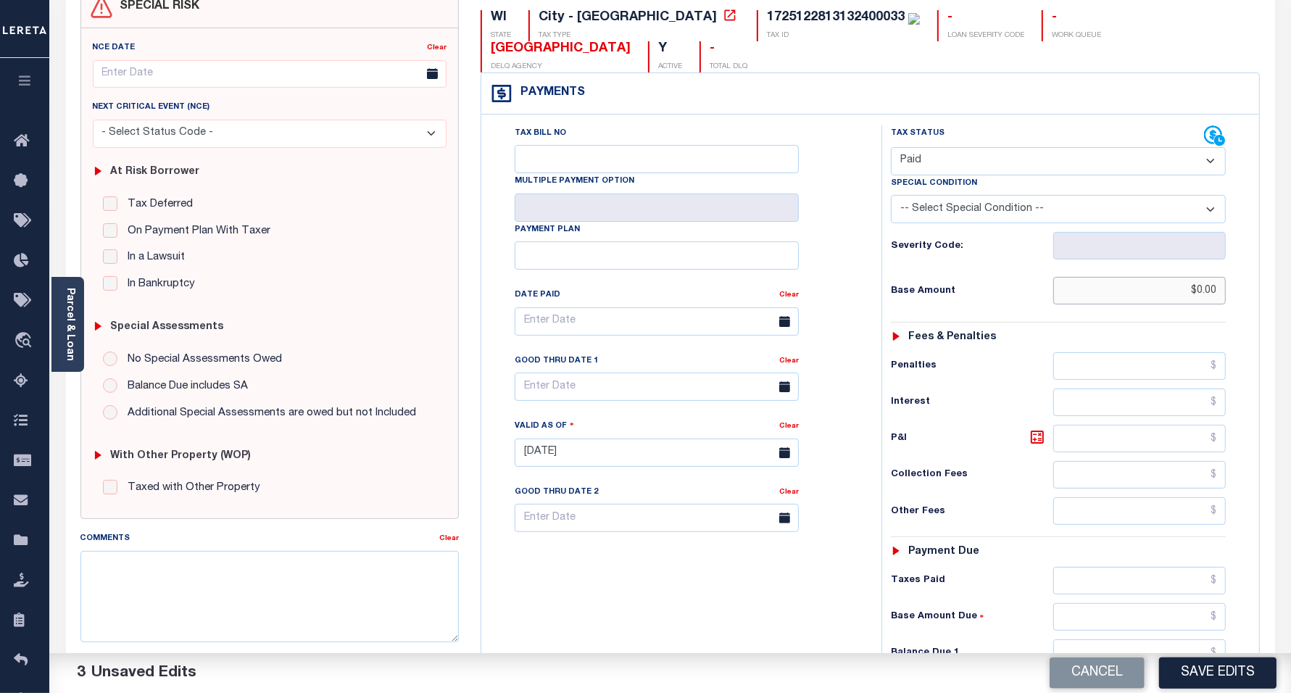
scroll to position [362, 0]
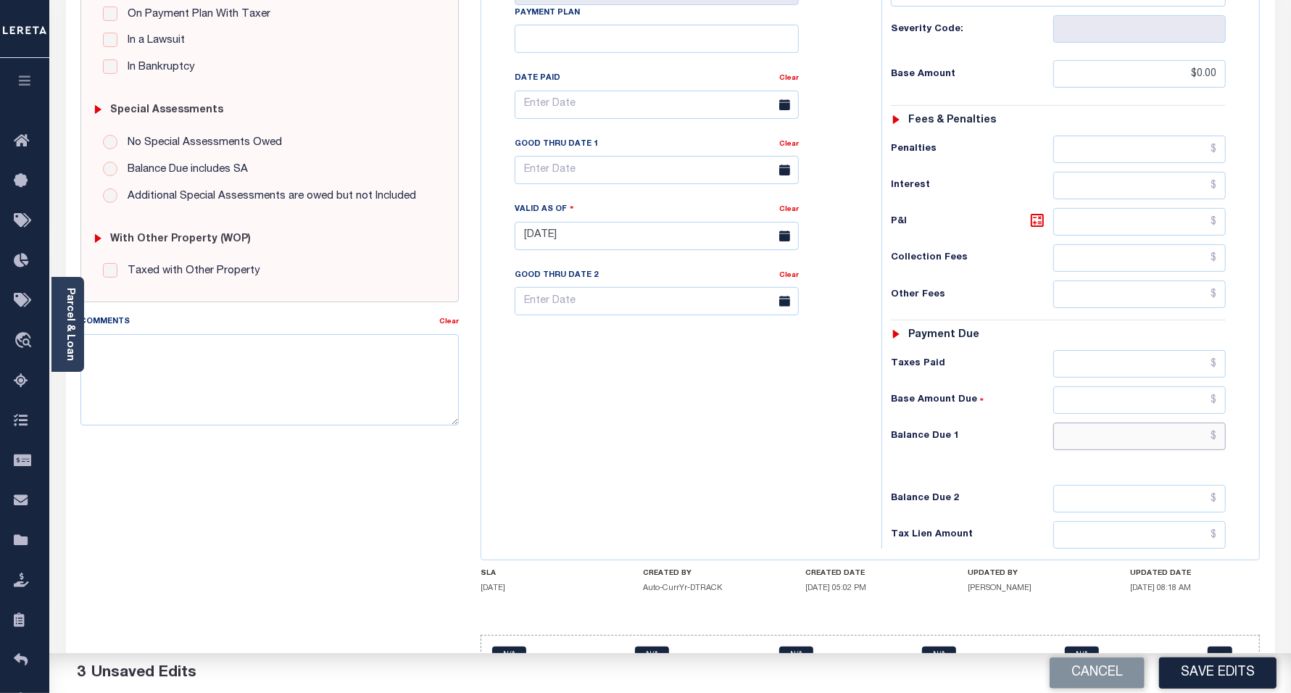
click at [1096, 423] on input "text" at bounding box center [1139, 437] width 173 height 28
type input "$0.00"
click at [723, 444] on div "Tax Bill No Multiple Payment Option Payment Plan Clear" at bounding box center [678, 229] width 386 height 640
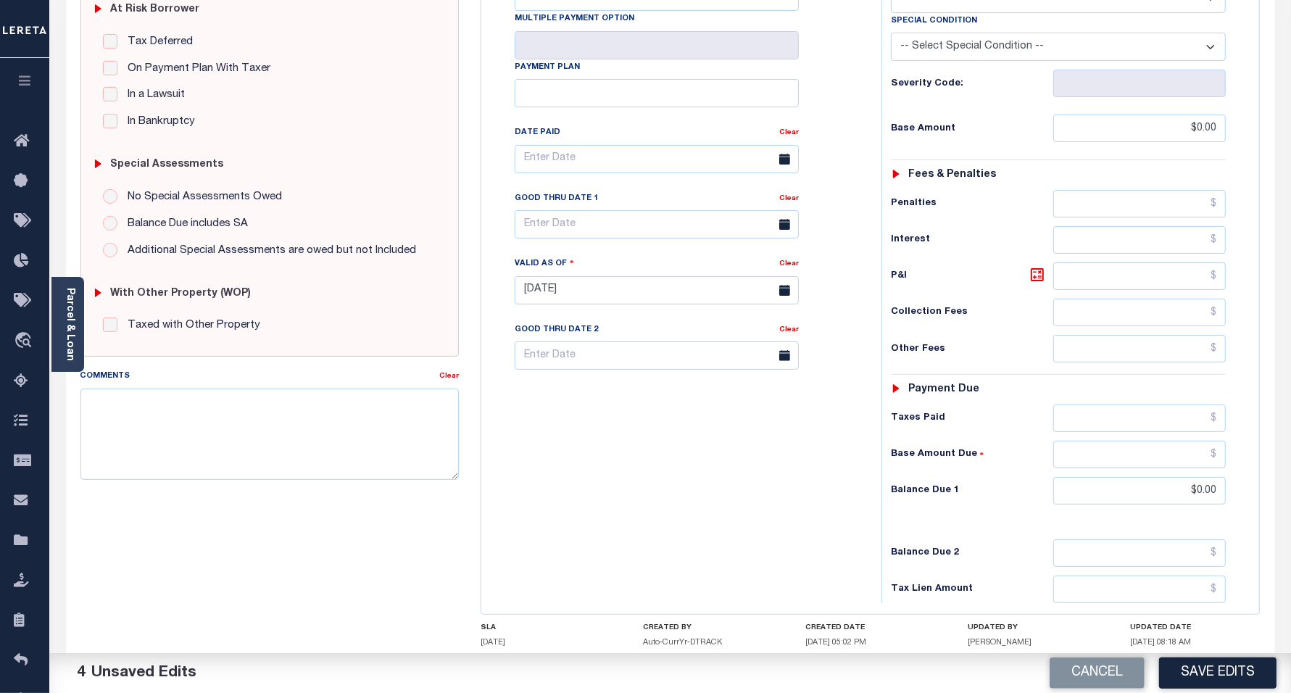
scroll to position [0, 0]
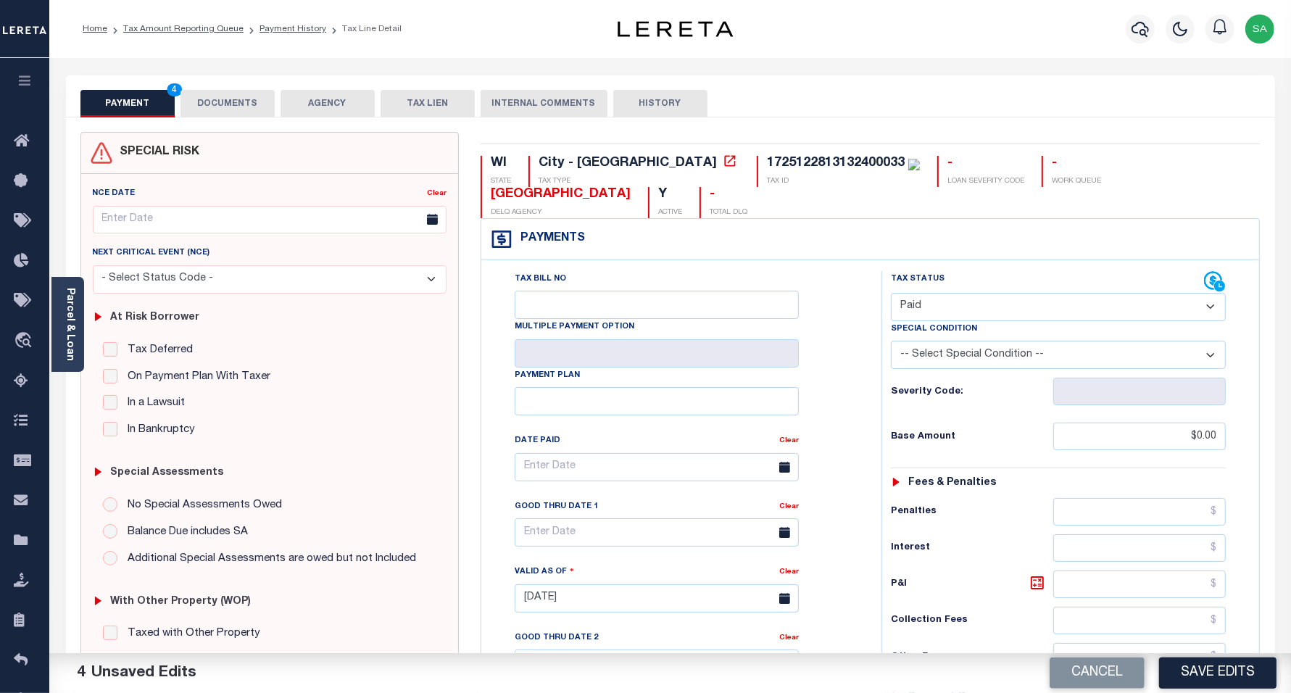
click at [196, 100] on button "DOCUMENTS" at bounding box center [227, 104] width 94 height 28
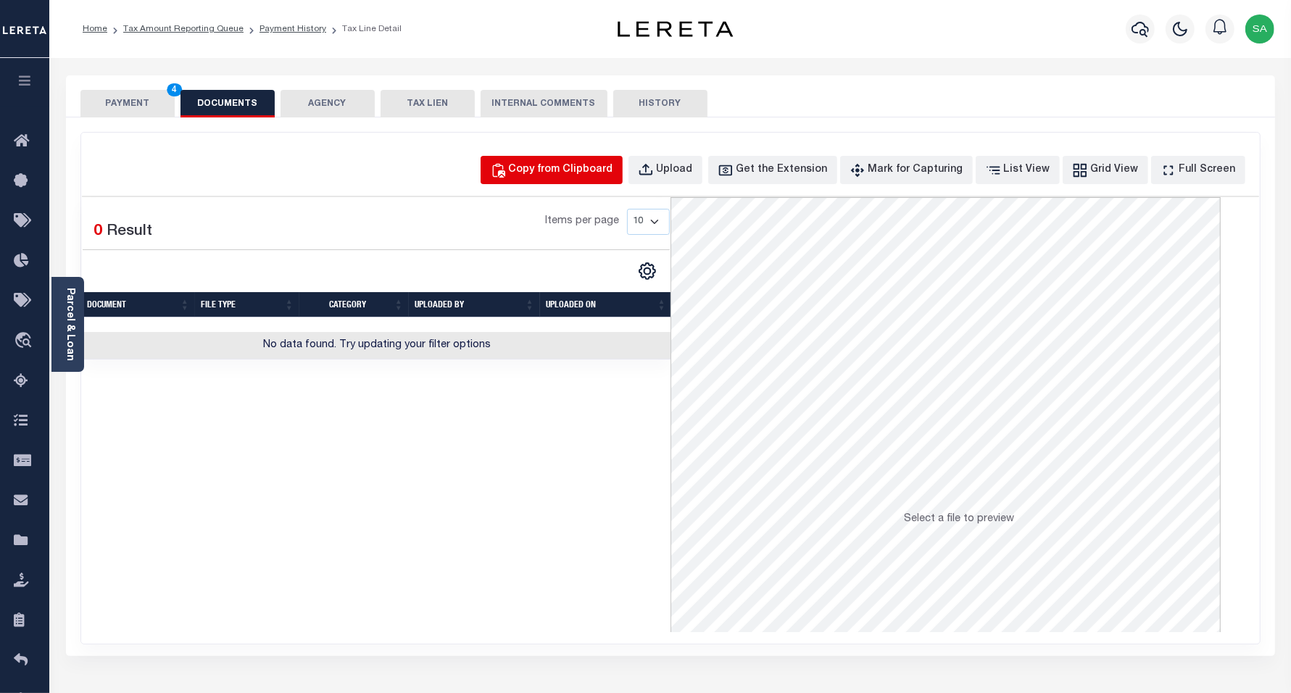
click at [551, 170] on div "Copy from Clipboard" at bounding box center [561, 170] width 104 height 16
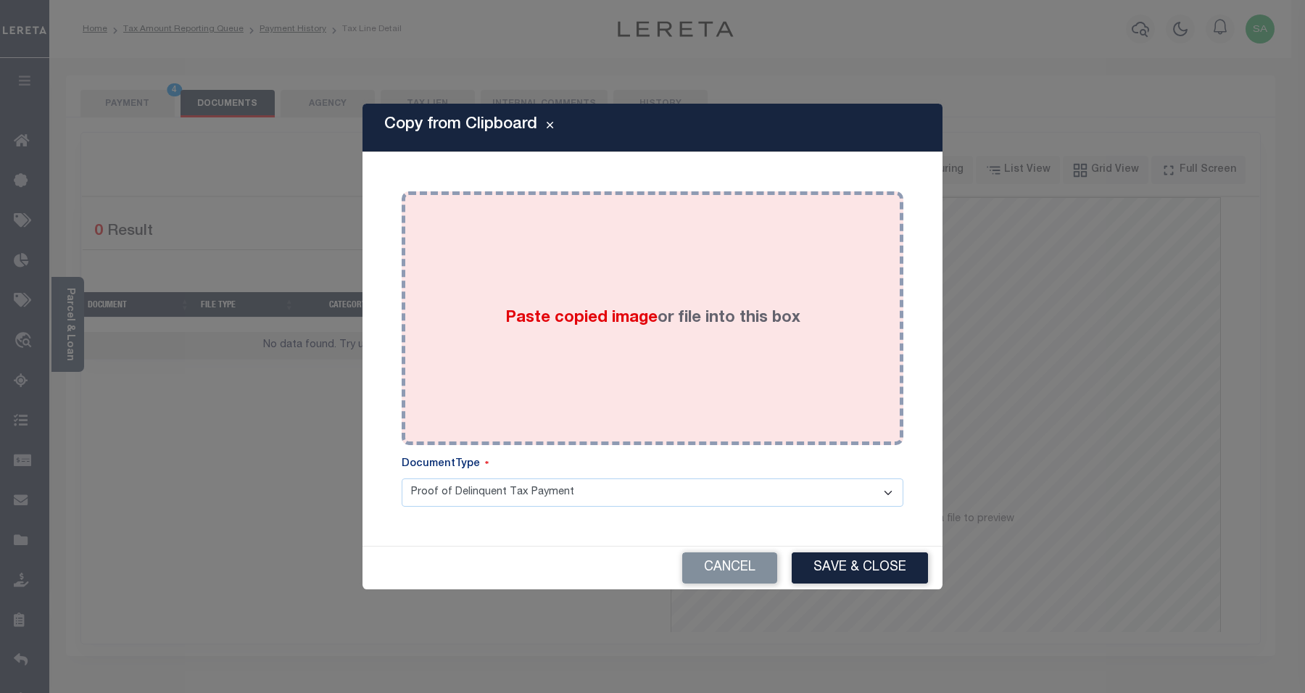
click at [638, 343] on div "Paste copied image or file into this box" at bounding box center [652, 318] width 480 height 232
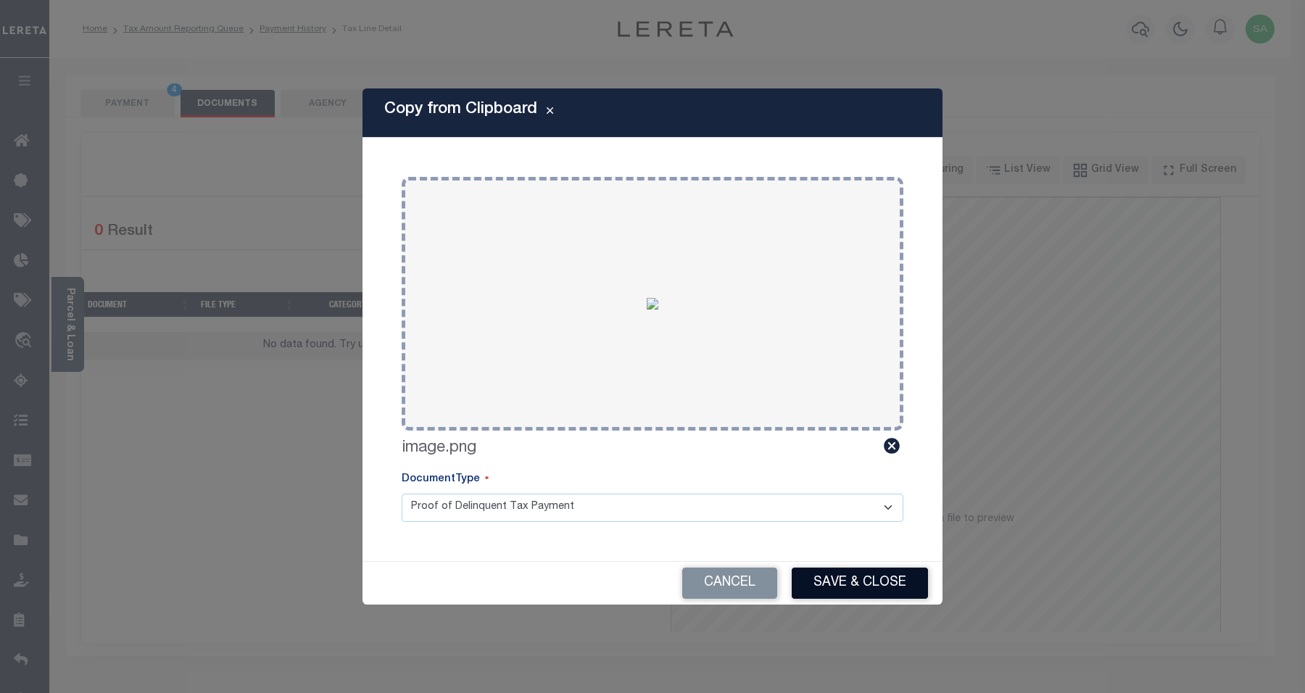
click at [823, 575] on button "Save & Close" at bounding box center [860, 583] width 136 height 31
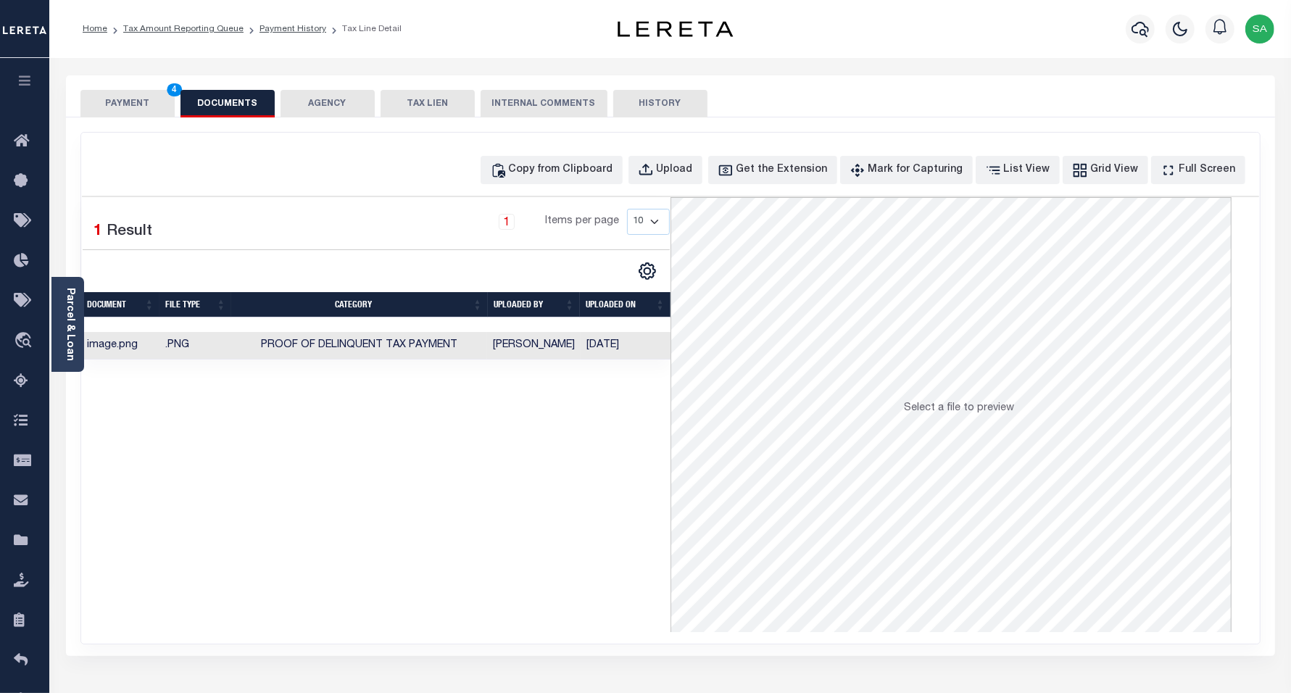
click at [118, 109] on button "PAYMENT 4" at bounding box center [127, 104] width 94 height 28
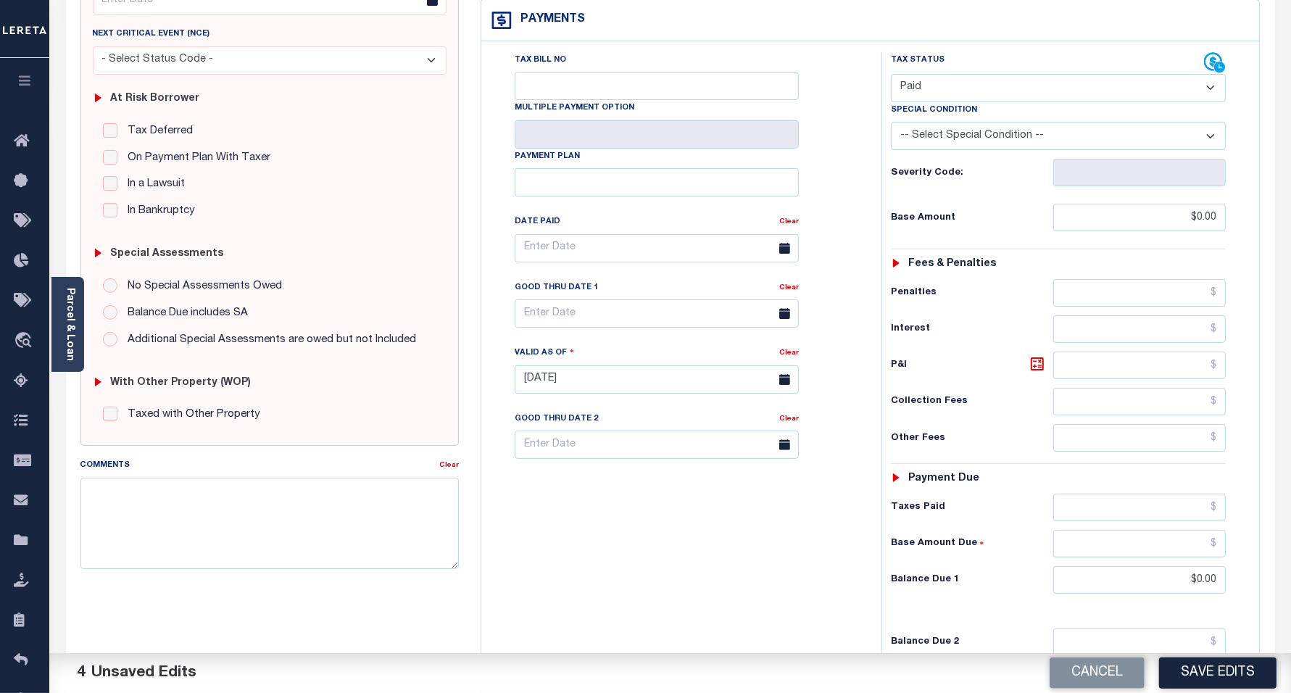
scroll to position [377, 0]
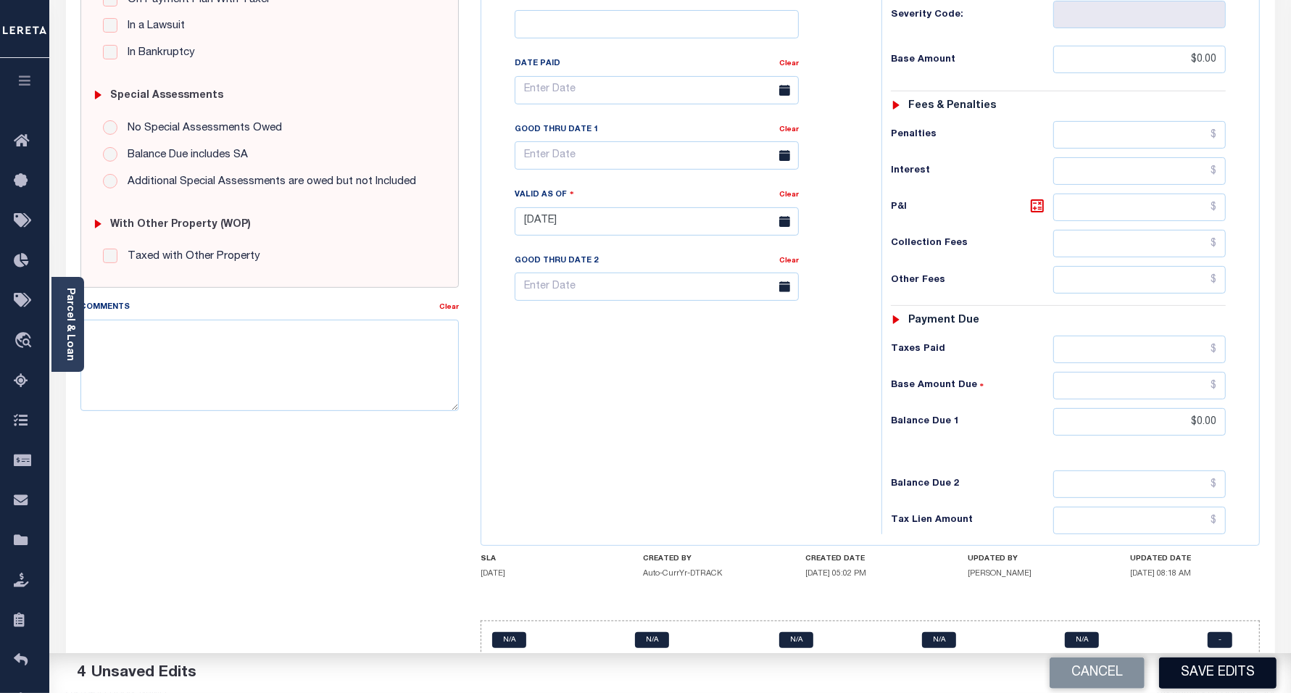
click at [1203, 674] on button "Save Edits" at bounding box center [1217, 672] width 117 height 31
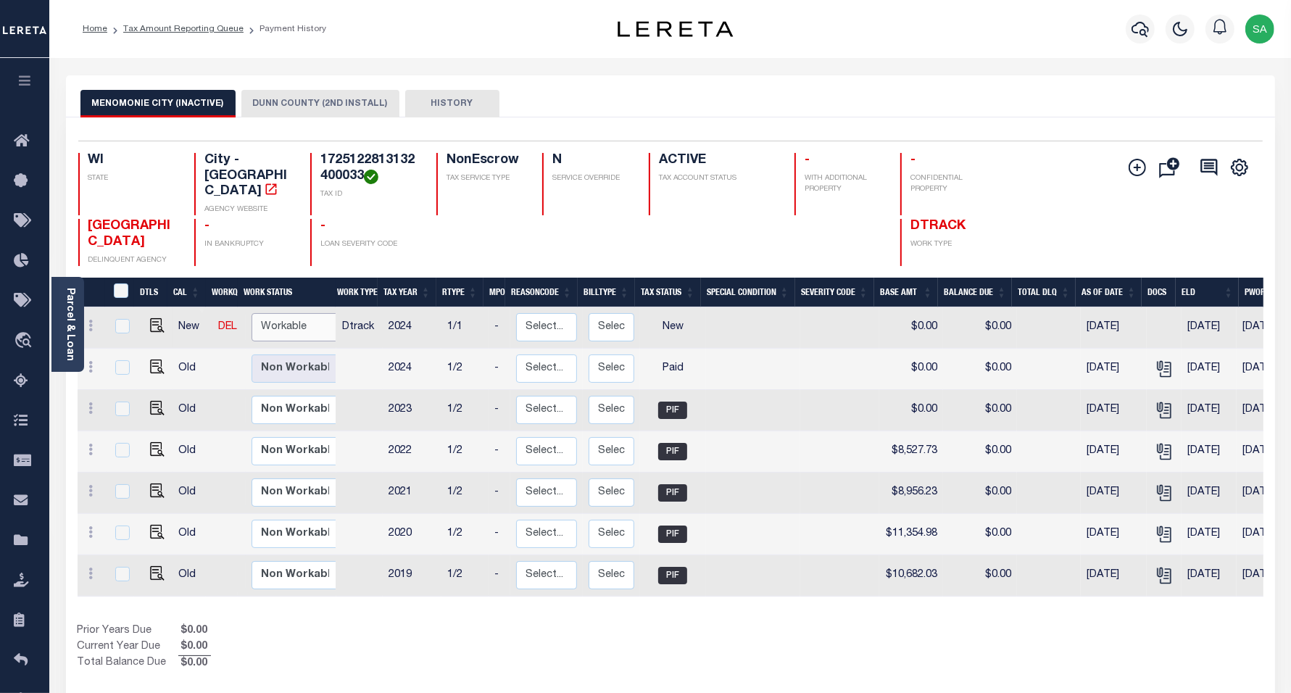
click at [297, 315] on select "Non Workable Workable" at bounding box center [295, 327] width 87 height 28
checkbox input "true"
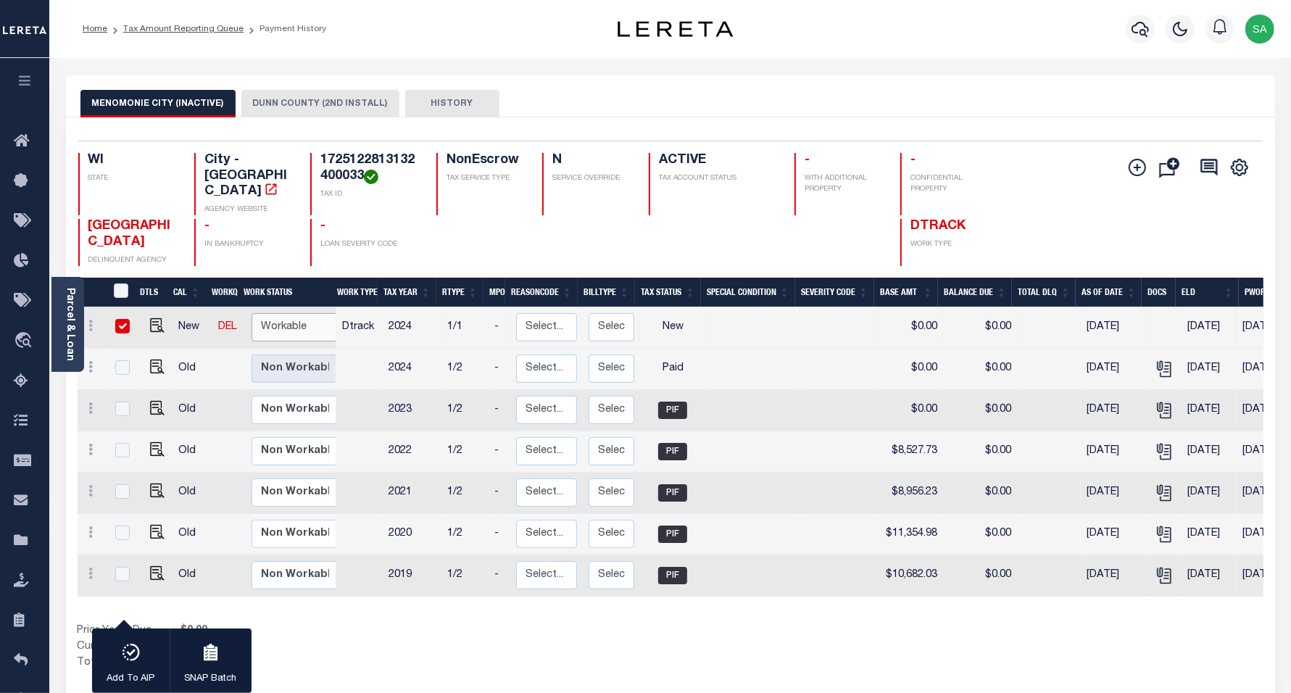
select select "true"
click at [252, 313] on select "Non Workable Workable" at bounding box center [295, 327] width 87 height 28
checkbox input "false"
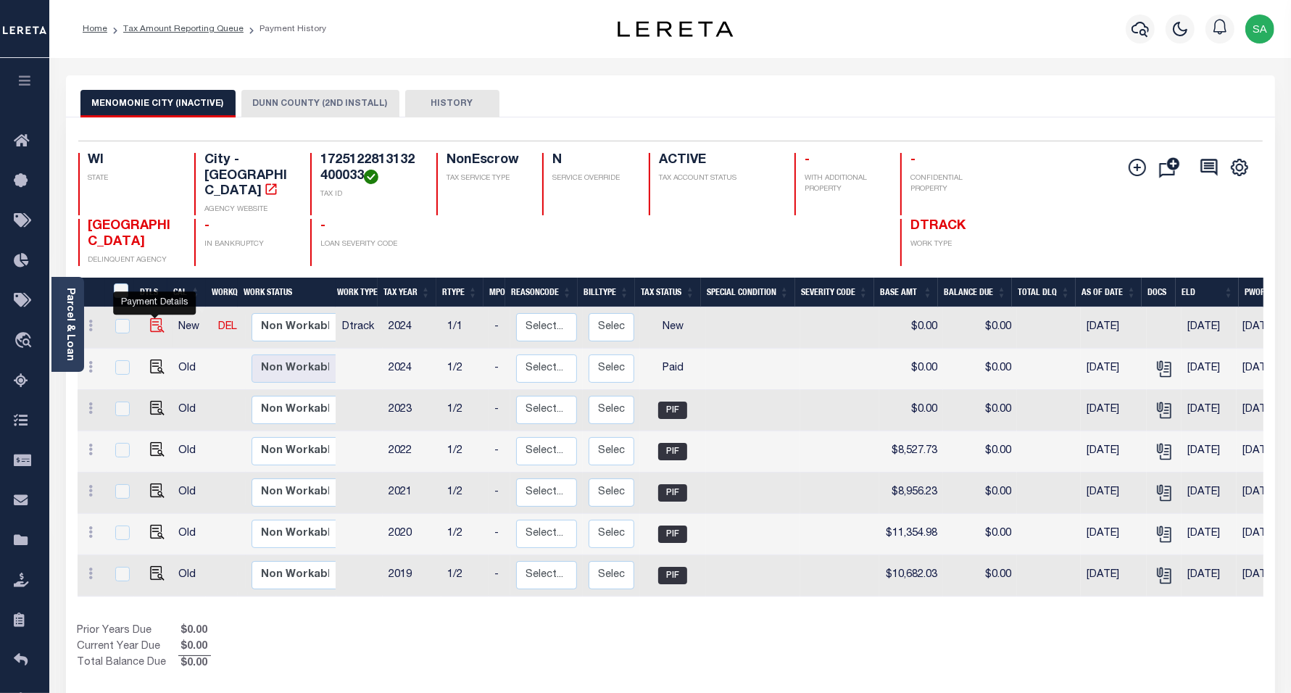
click at [153, 318] on img "" at bounding box center [157, 325] width 14 height 14
checkbox input "true"
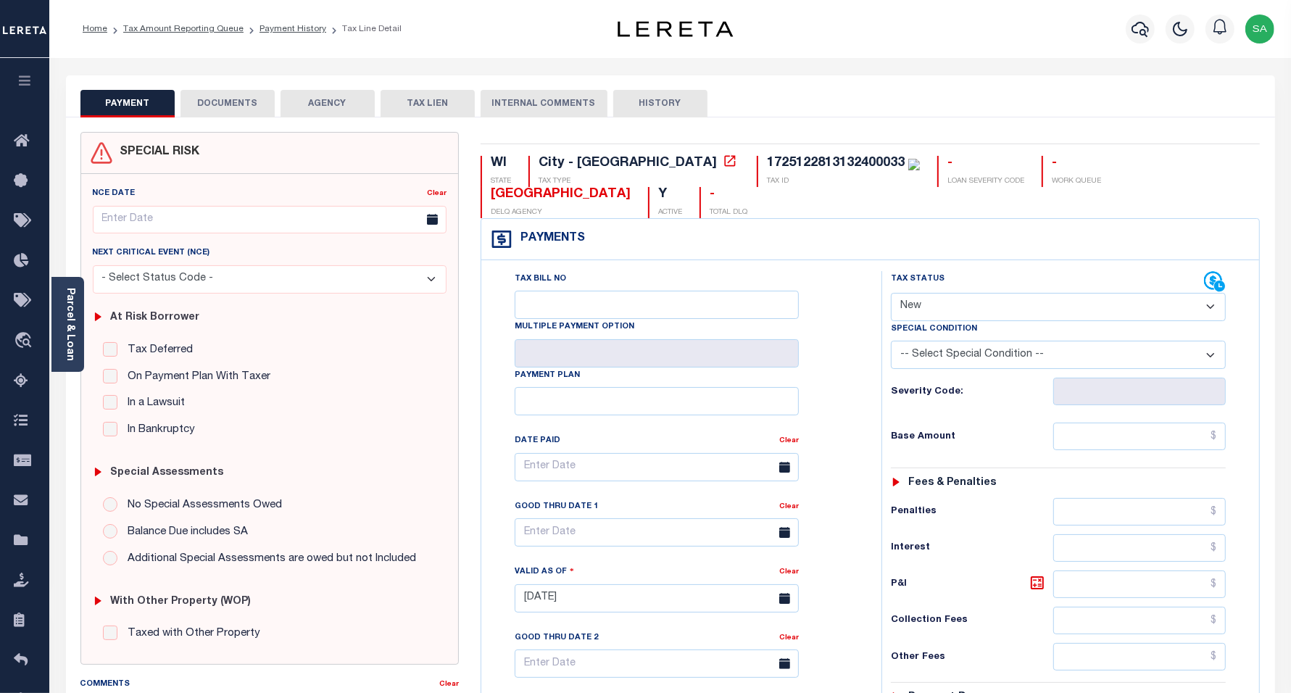
click at [976, 293] on select "- Select Status Code - Open Due/Unpaid Paid Incomplete No Tax Due Internal Refu…" at bounding box center [1059, 307] width 336 height 28
select select "DUE"
click at [891, 293] on select "- Select Status Code - Open Due/Unpaid Paid Incomplete No Tax Due Internal Refu…" at bounding box center [1059, 307] width 336 height 28
type input "[DATE]"
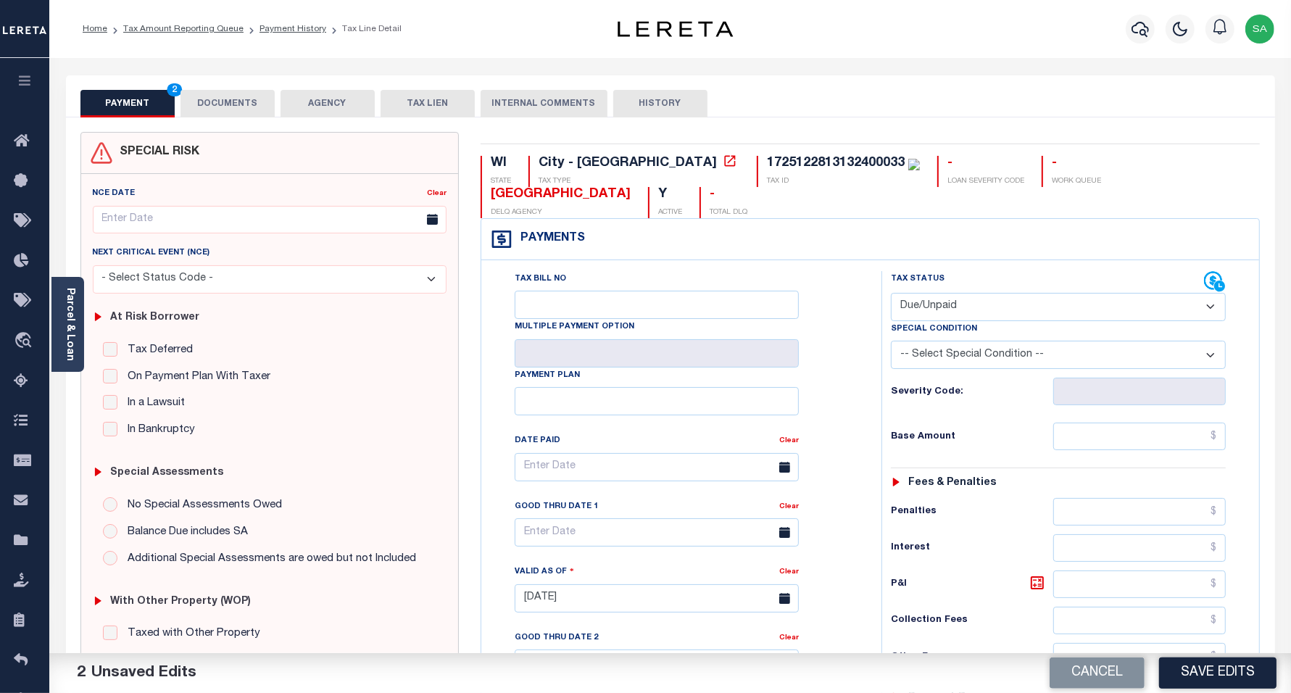
click at [921, 293] on select "- Select Status Code - Open Due/Unpaid Paid Incomplete No Tax Due Internal Refu…" at bounding box center [1059, 307] width 336 height 28
select select "PYD"
click at [891, 293] on select "- Select Status Code - Open Due/Unpaid Paid Incomplete No Tax Due Internal Refu…" at bounding box center [1059, 307] width 336 height 28
drag, startPoint x: 1156, startPoint y: 400, endPoint x: 1156, endPoint y: 412, distance: 11.6
click at [1156, 423] on input "text" at bounding box center [1139, 437] width 173 height 28
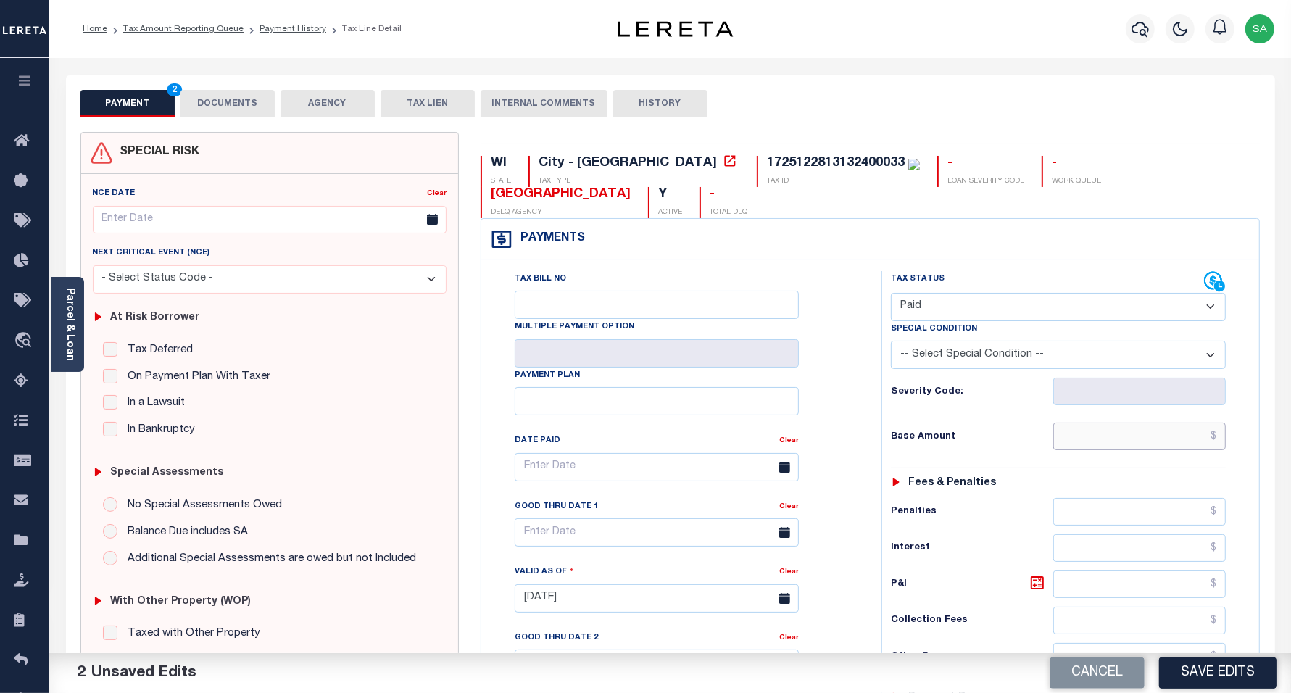
type input "$0.00"
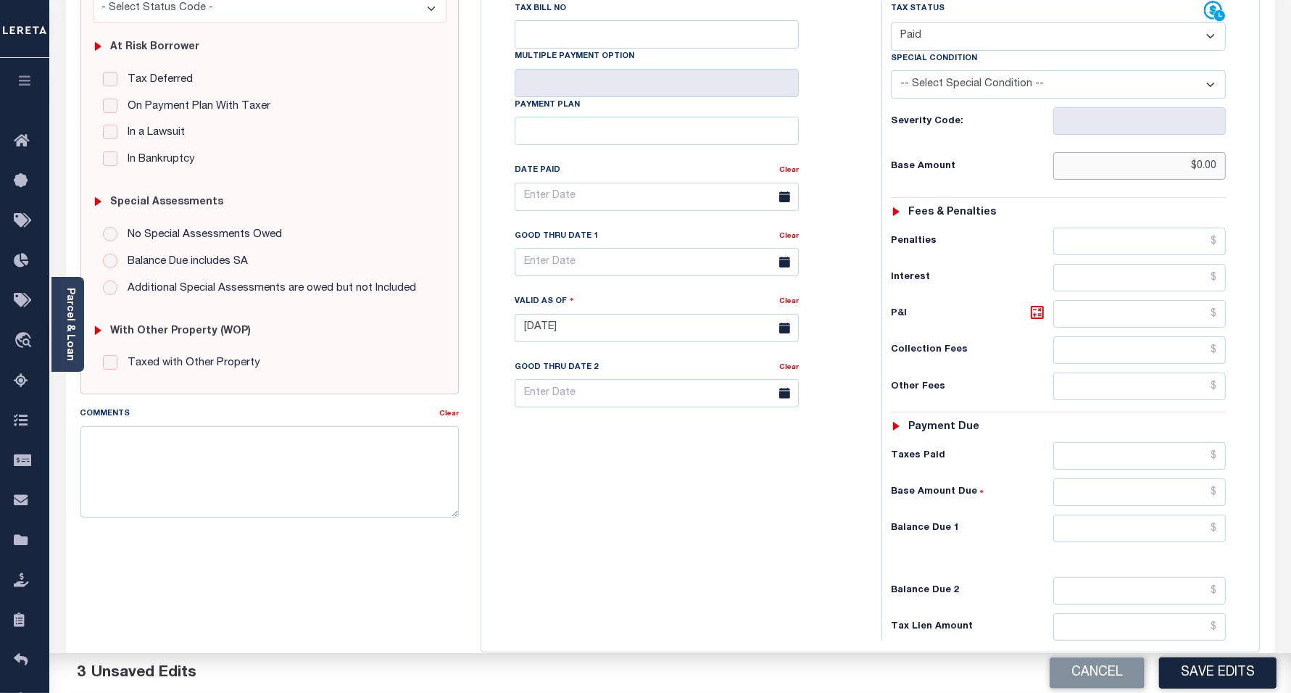
scroll to position [272, 0]
click at [1098, 513] on input "text" at bounding box center [1139, 527] width 173 height 28
type input "$0.00"
click at [610, 488] on div "Tax Bill No Multiple Payment Option Payment Plan Clear" at bounding box center [678, 319] width 386 height 640
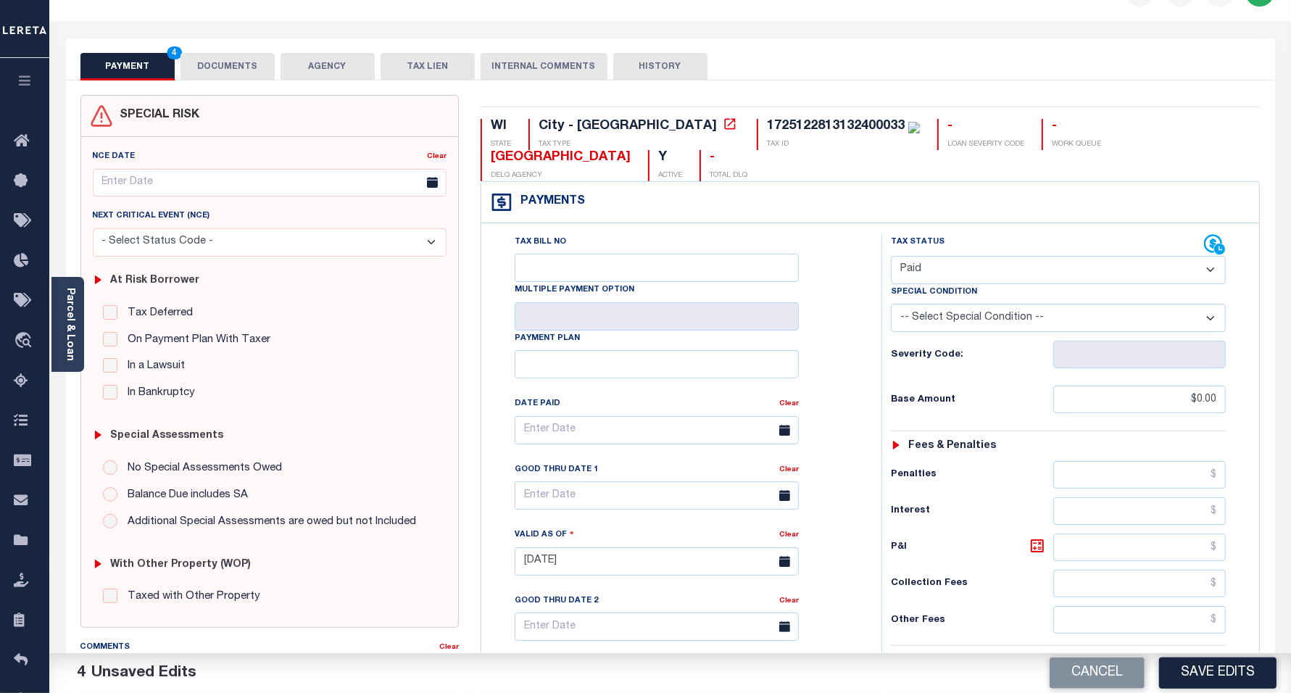
scroll to position [0, 0]
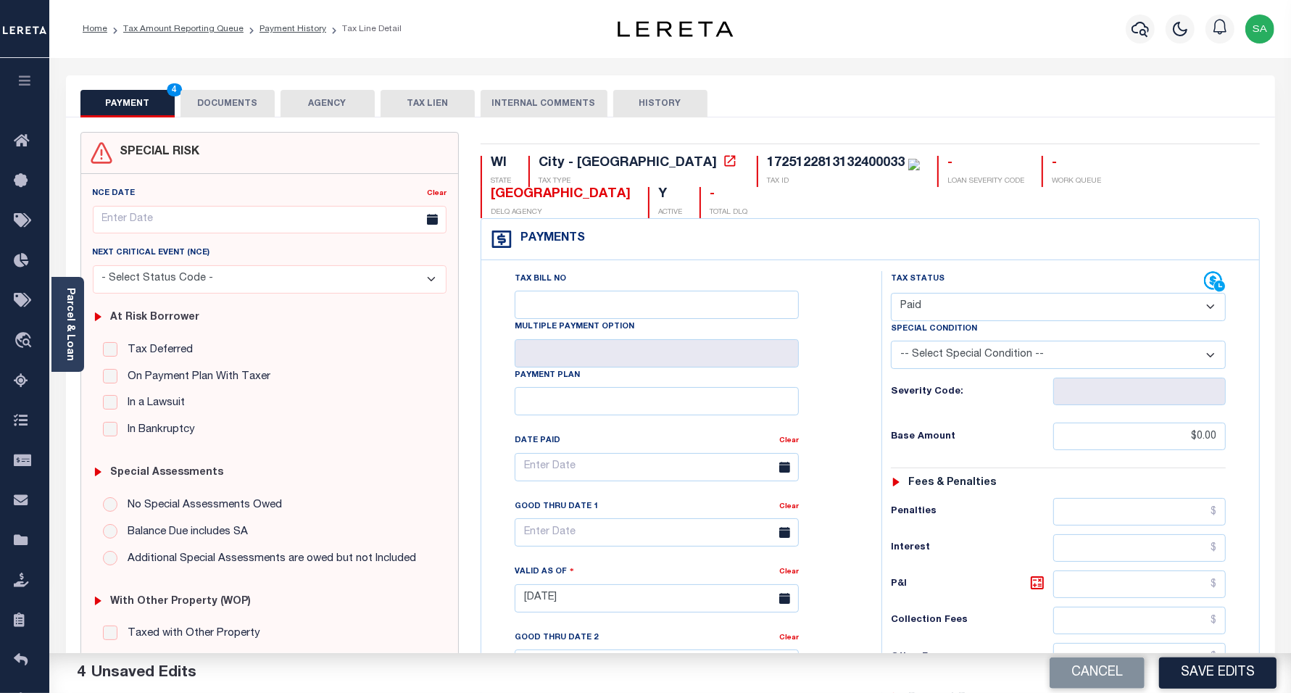
click at [231, 109] on button "DOCUMENTS" at bounding box center [227, 104] width 94 height 28
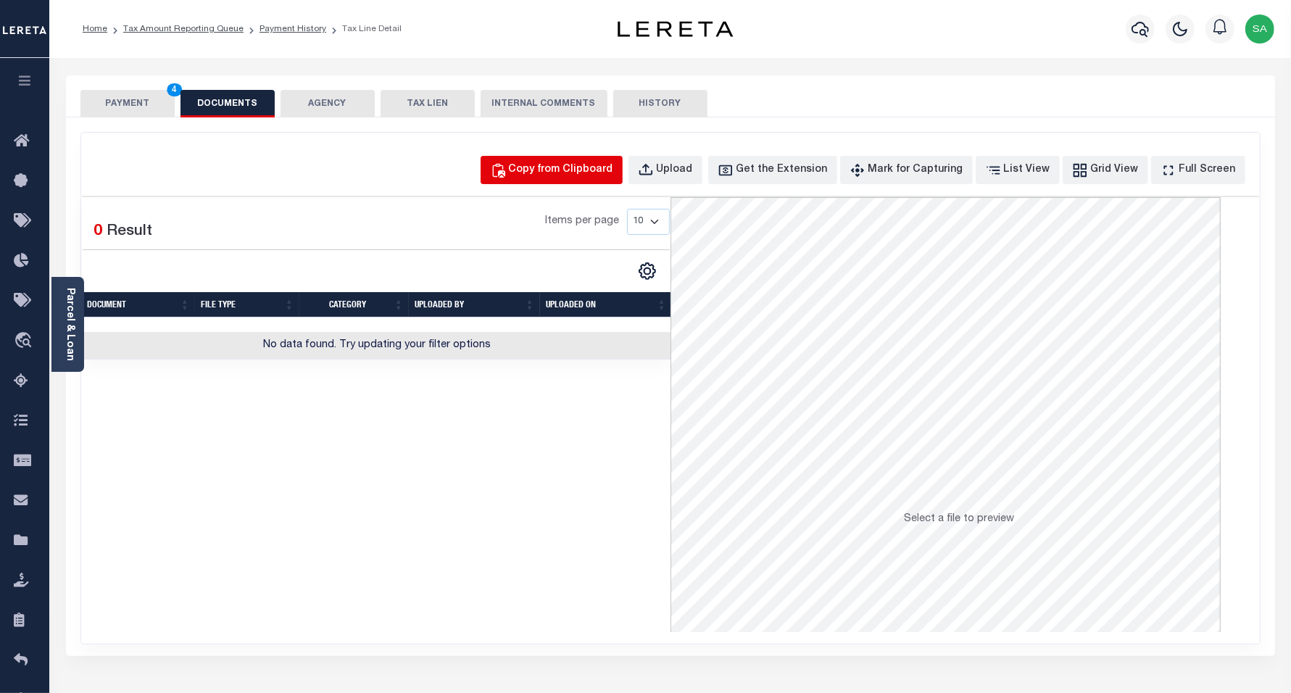
click at [571, 160] on button "Copy from Clipboard" at bounding box center [552, 170] width 142 height 28
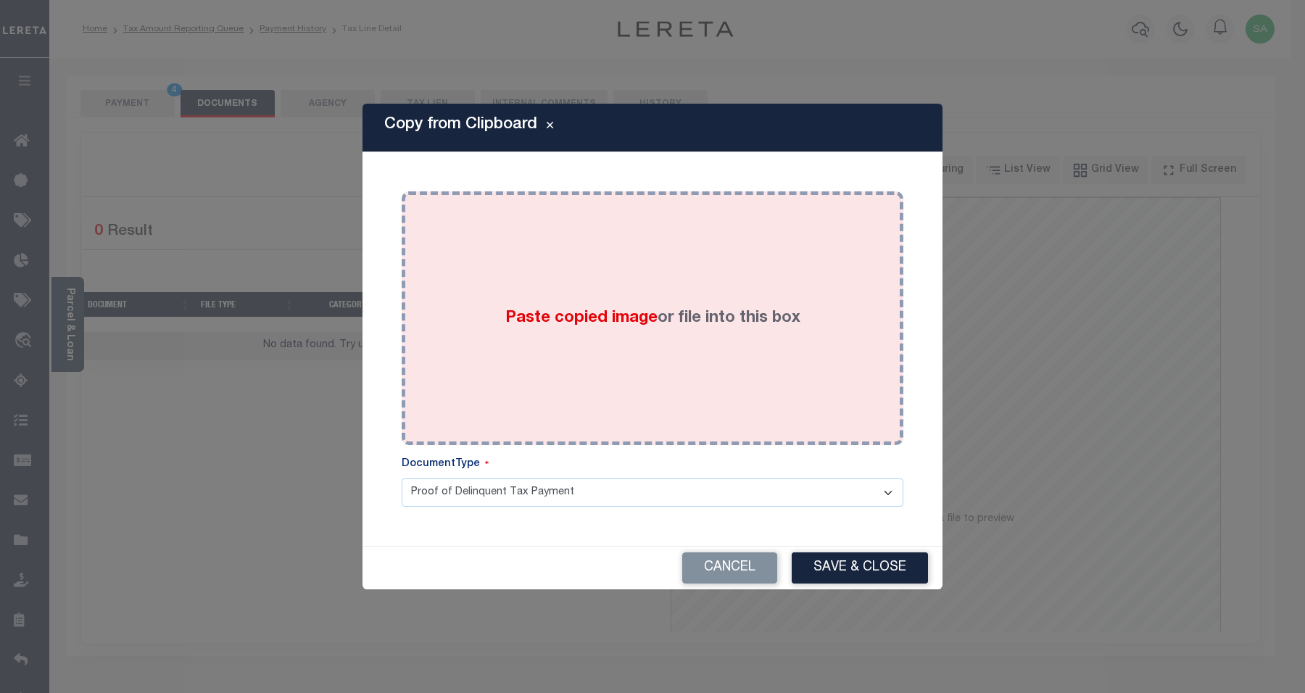
click at [689, 355] on div "Paste copied image or file into this box" at bounding box center [652, 318] width 480 height 232
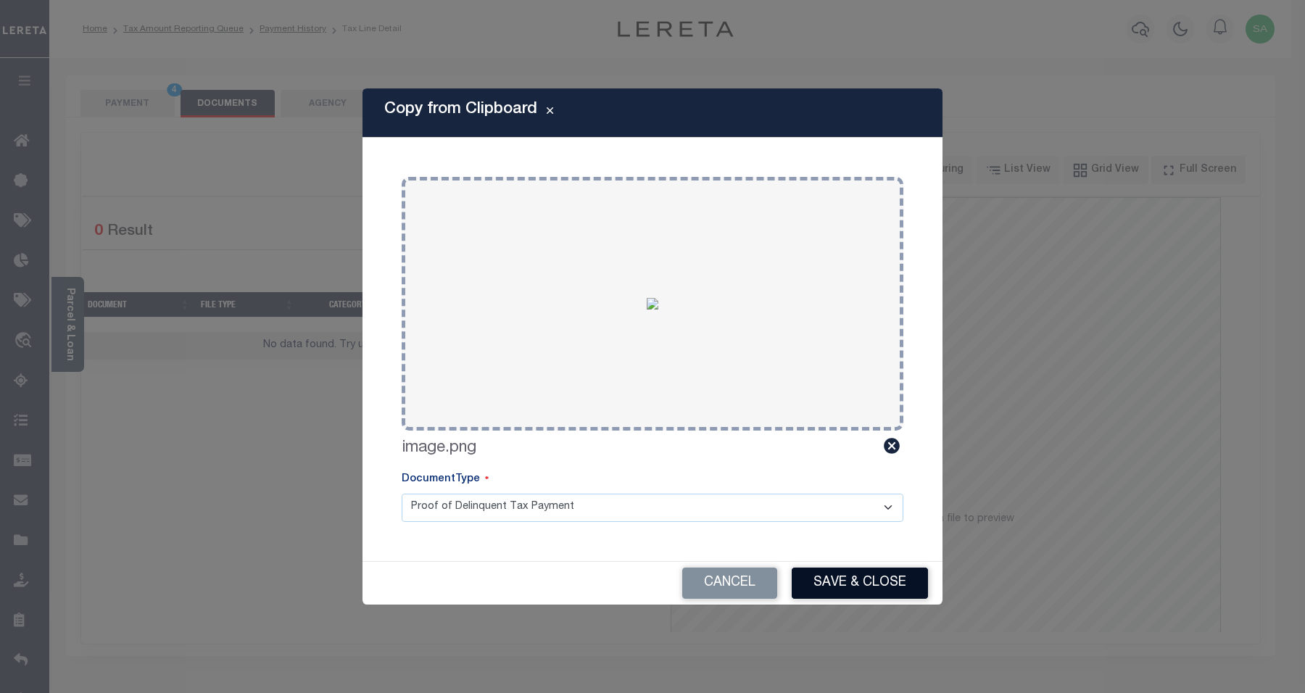
click at [834, 589] on button "Save & Close" at bounding box center [860, 583] width 136 height 31
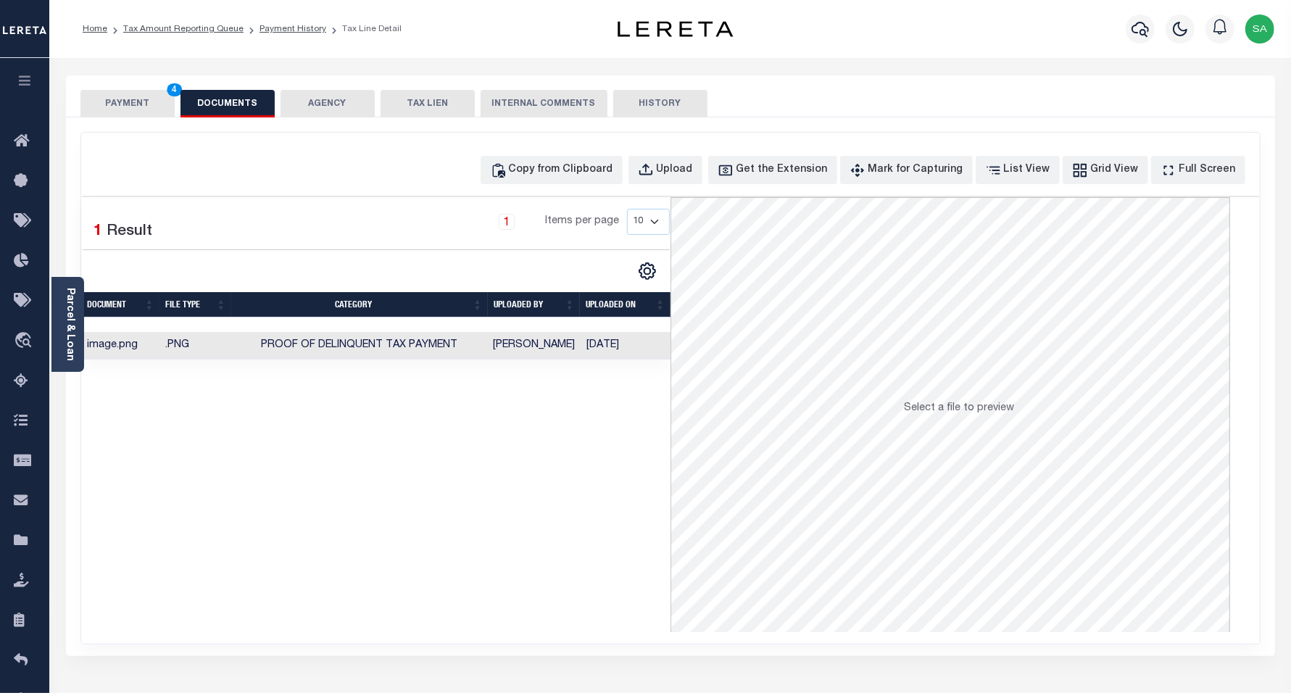
click at [116, 96] on button "PAYMENT 4" at bounding box center [127, 104] width 94 height 28
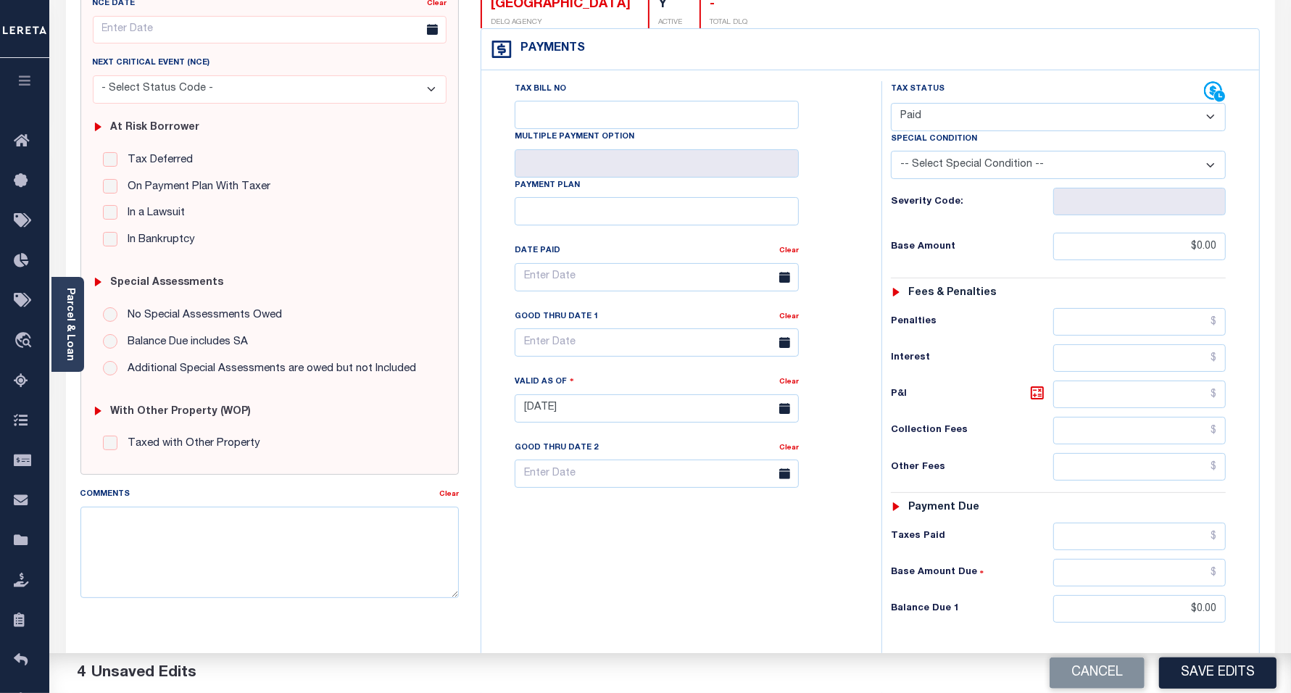
scroll to position [377, 0]
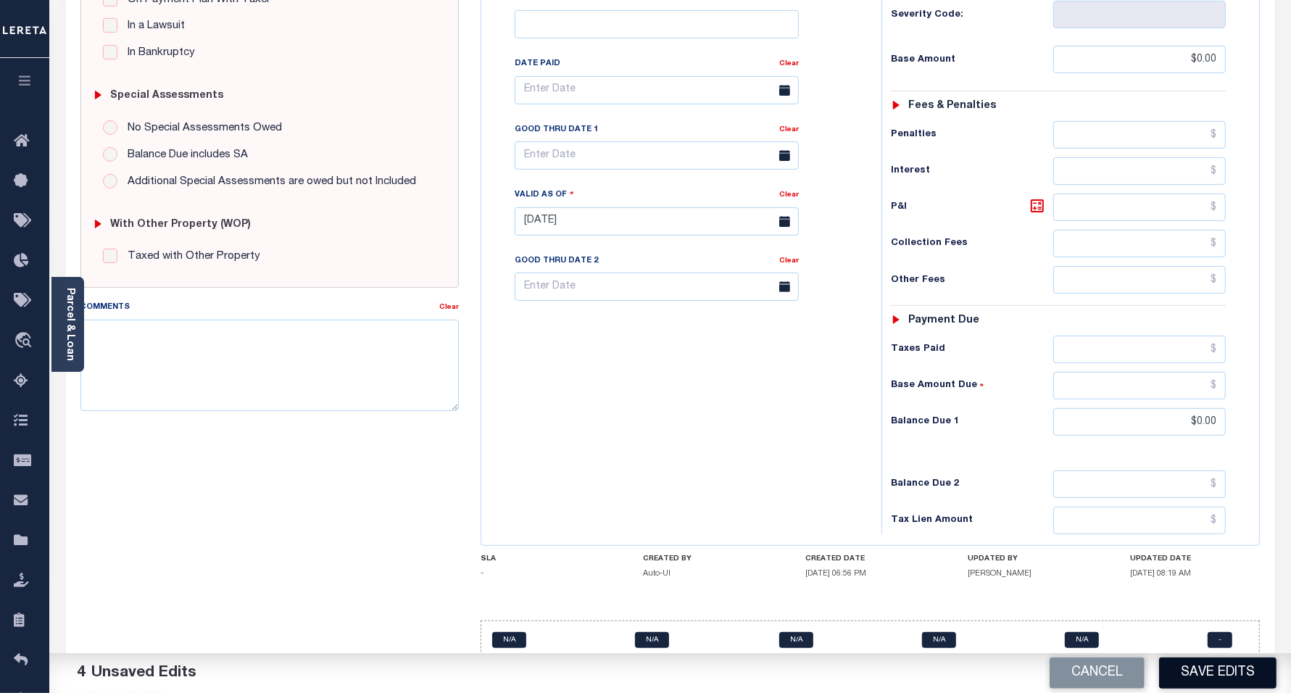
click at [1208, 683] on button "Save Edits" at bounding box center [1217, 672] width 117 height 31
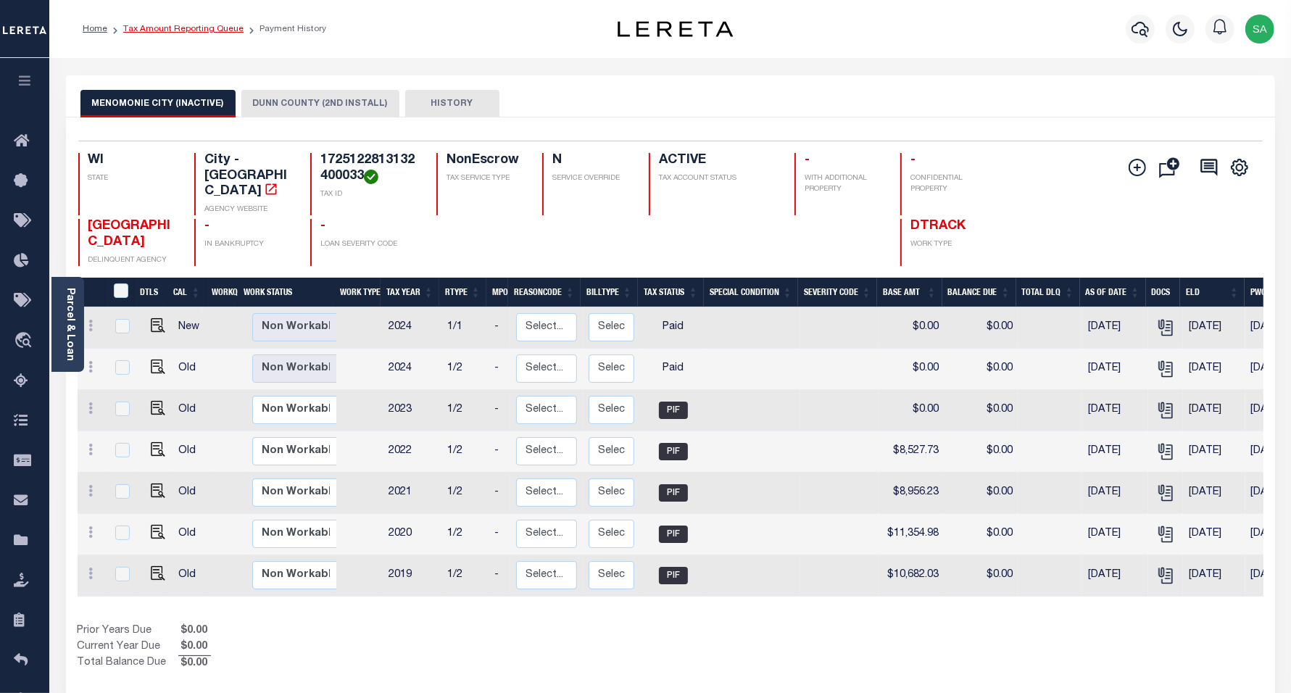
click at [198, 26] on link "Tax Amount Reporting Queue" at bounding box center [183, 29] width 120 height 9
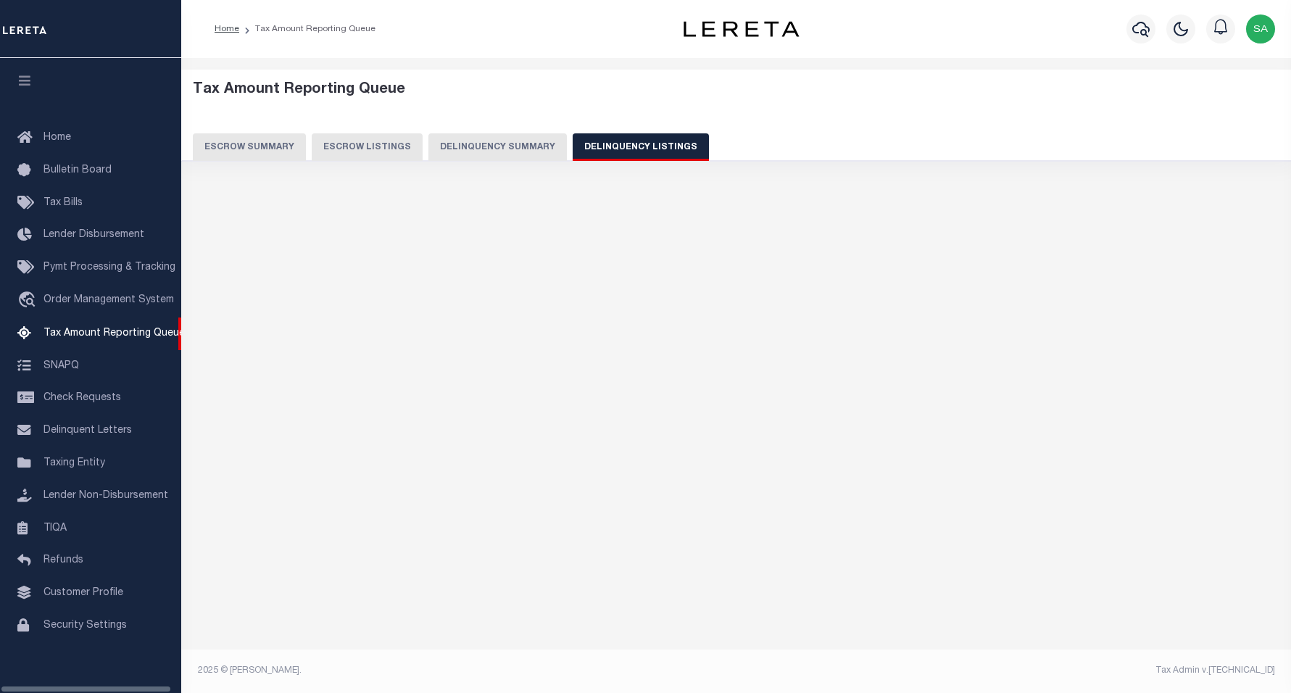
select select "WI"
select select "100"
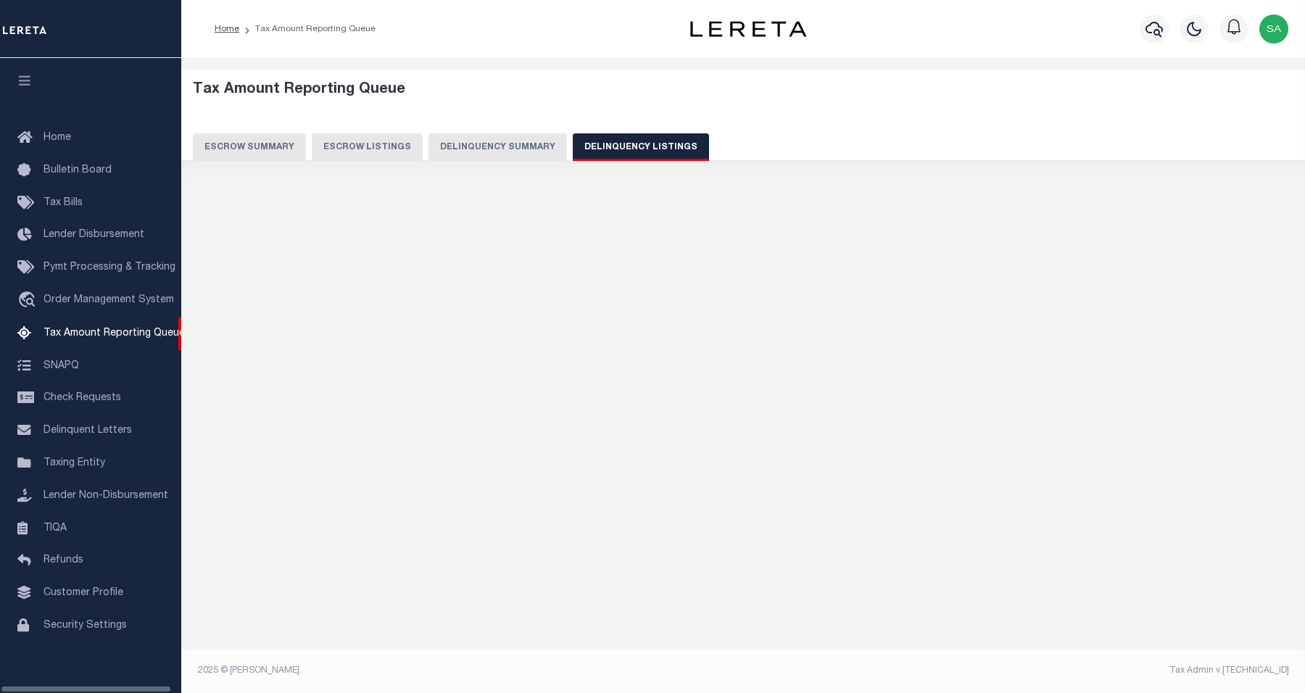
select select "100"
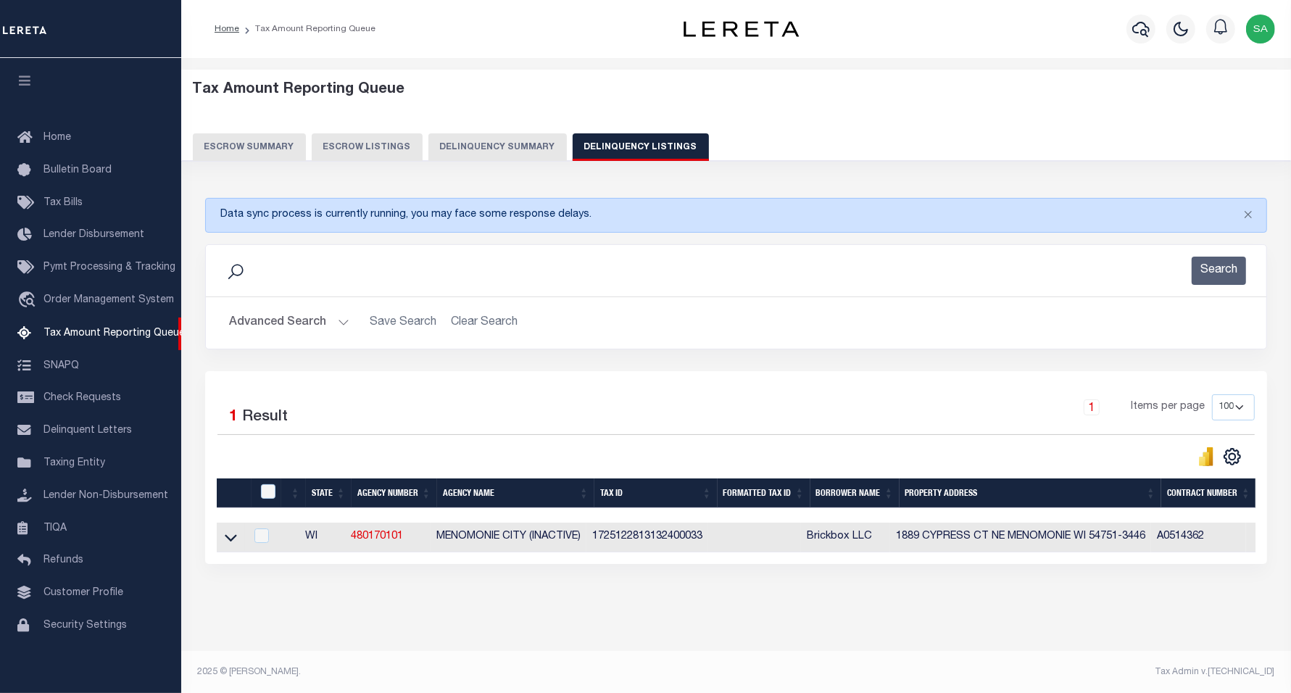
click at [270, 276] on div "Search" at bounding box center [735, 271] width 1037 height 28
click at [270, 316] on button "Advanced Search" at bounding box center [289, 323] width 120 height 28
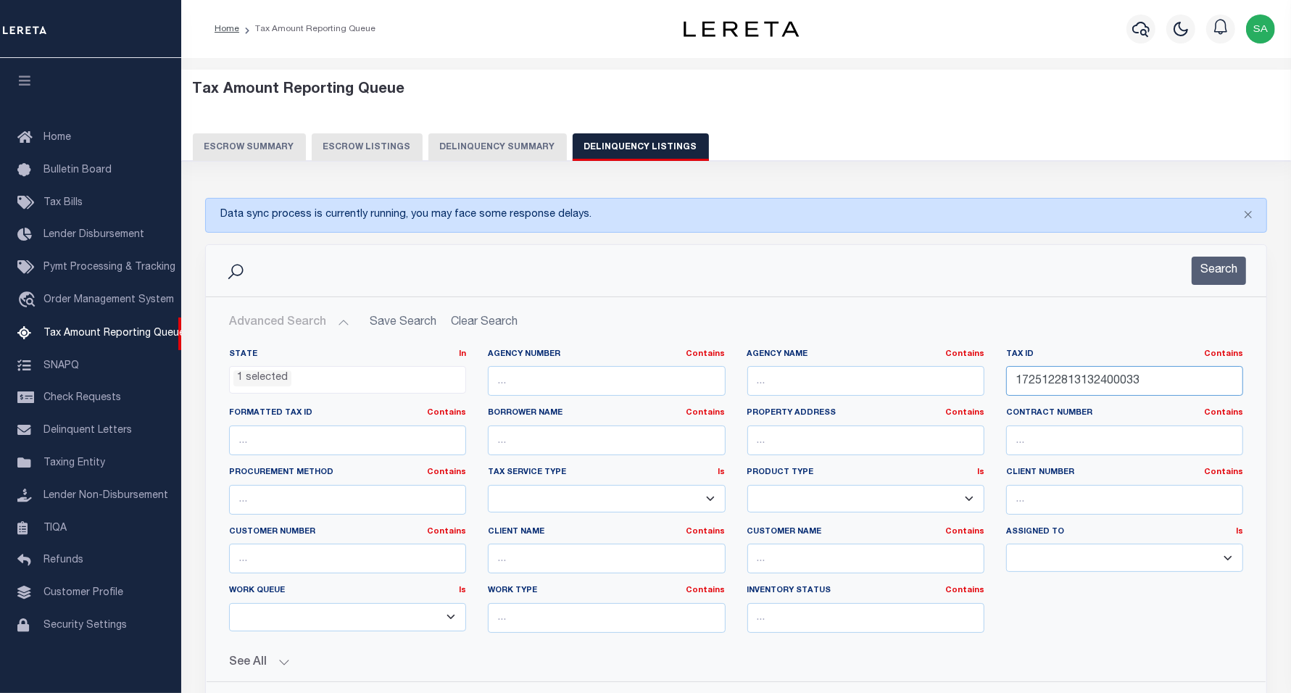
click at [1158, 389] on input "1725122813132400033" at bounding box center [1124, 381] width 237 height 30
drag, startPoint x: 1158, startPoint y: 379, endPoint x: 899, endPoint y: 379, distance: 259.5
click at [899, 379] on div "State In In AK AL AR AZ CA CO CT DC DE FL GA GU HI IA ID IL IN KS KY LA MA MD M…" at bounding box center [736, 497] width 1036 height 296
paste input "[PHONE_NUMBER]"
type input "[PHONE_NUMBER]"
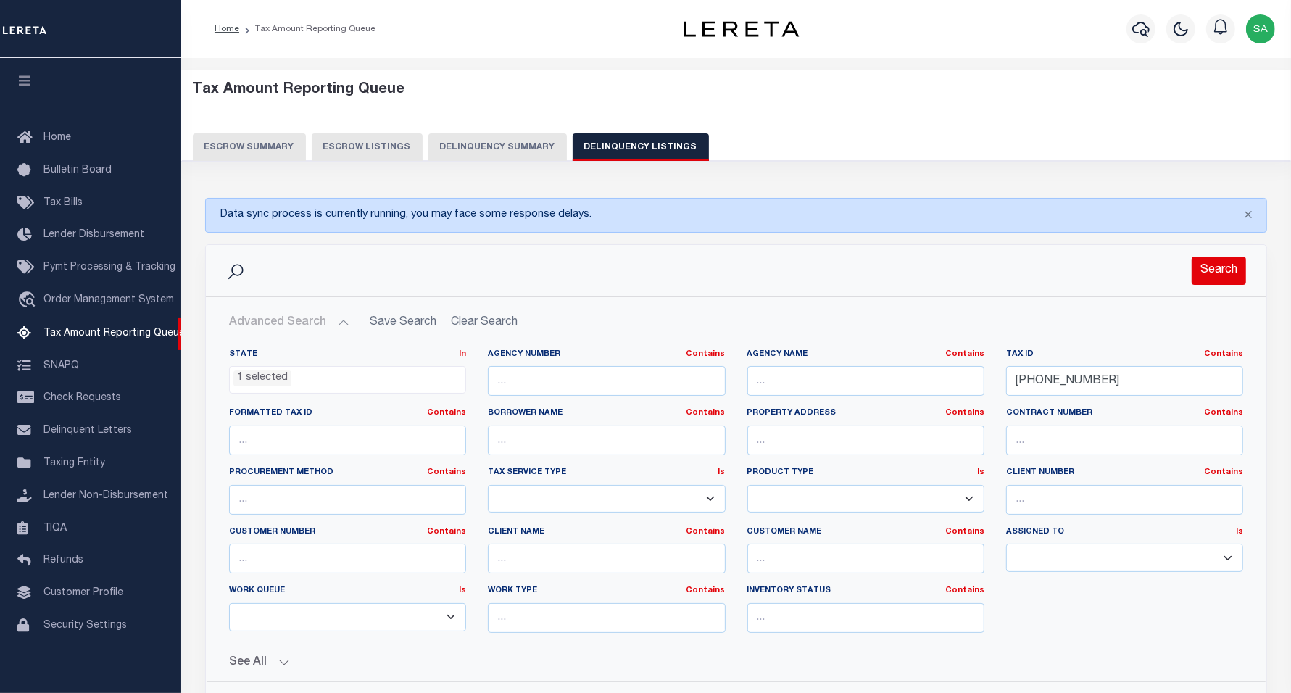
click at [1219, 276] on button "Search" at bounding box center [1219, 271] width 54 height 28
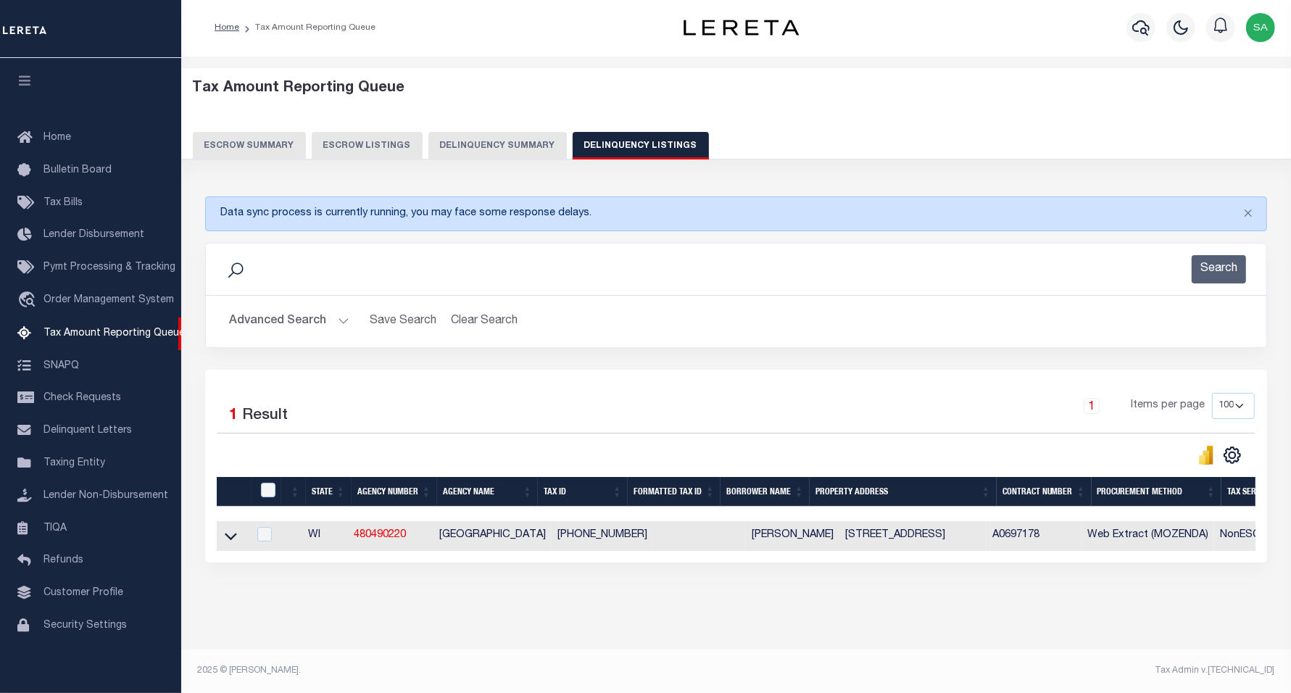
scroll to position [15, 0]
click at [236, 529] on icon at bounding box center [231, 535] width 12 height 15
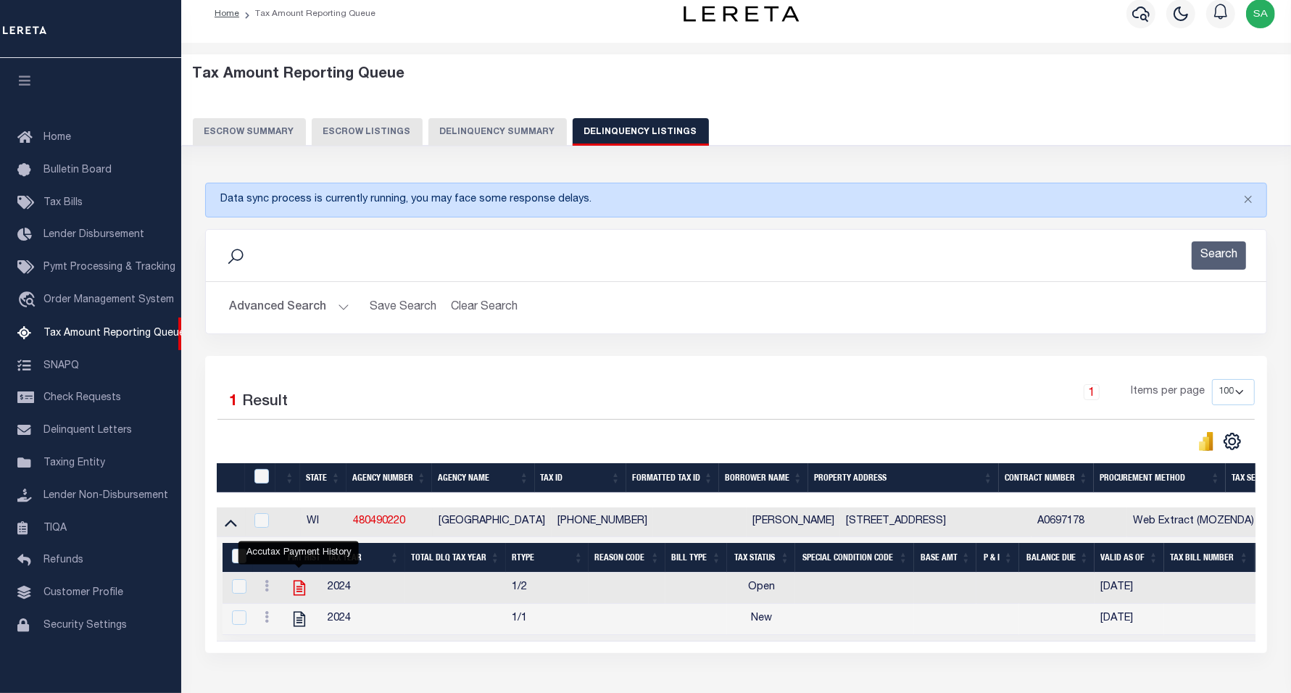
click at [294, 589] on icon "" at bounding box center [299, 588] width 12 height 15
checkbox input "true"
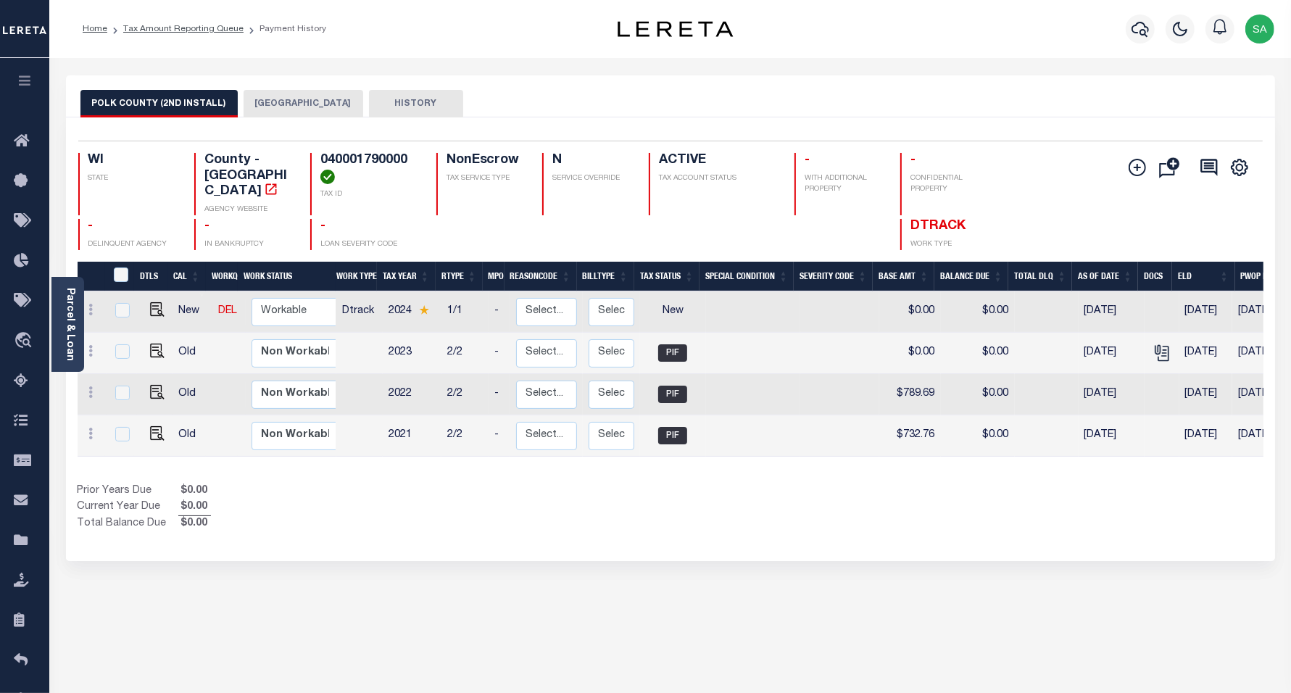
click at [268, 104] on button "[GEOGRAPHIC_DATA]" at bounding box center [304, 104] width 120 height 28
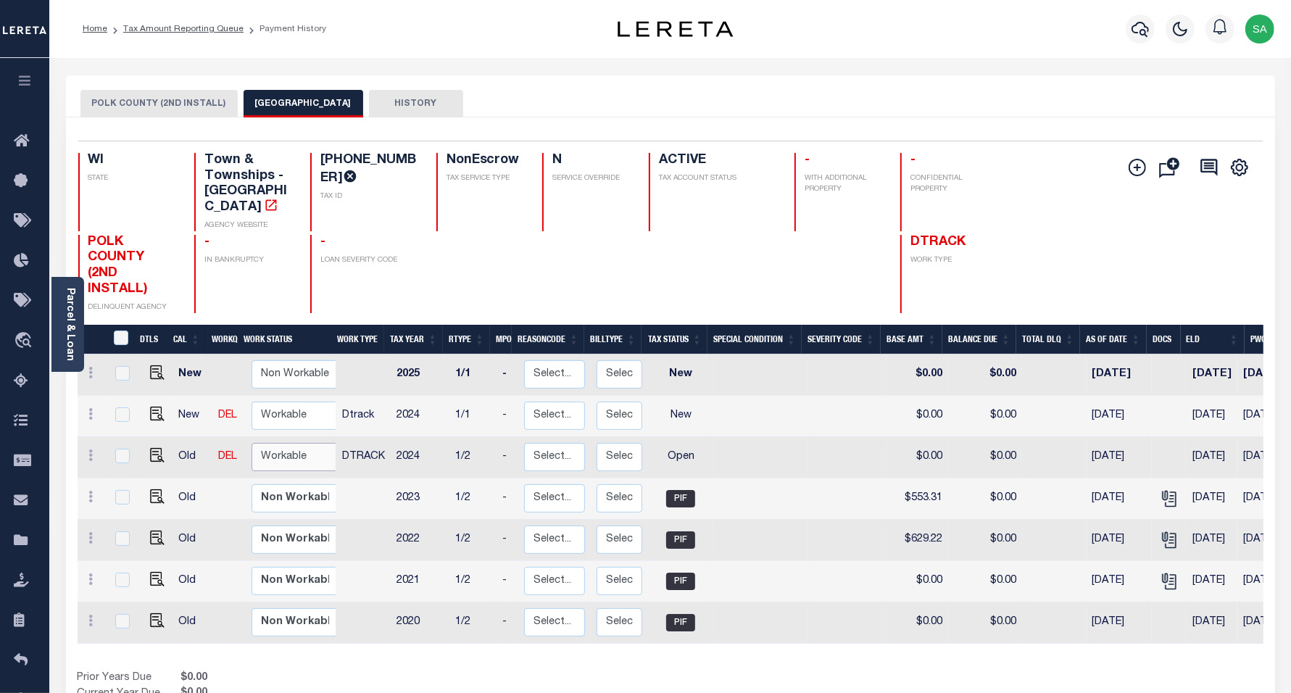
click at [280, 444] on select "Non Workable Workable" at bounding box center [295, 457] width 87 height 28
checkbox input "true"
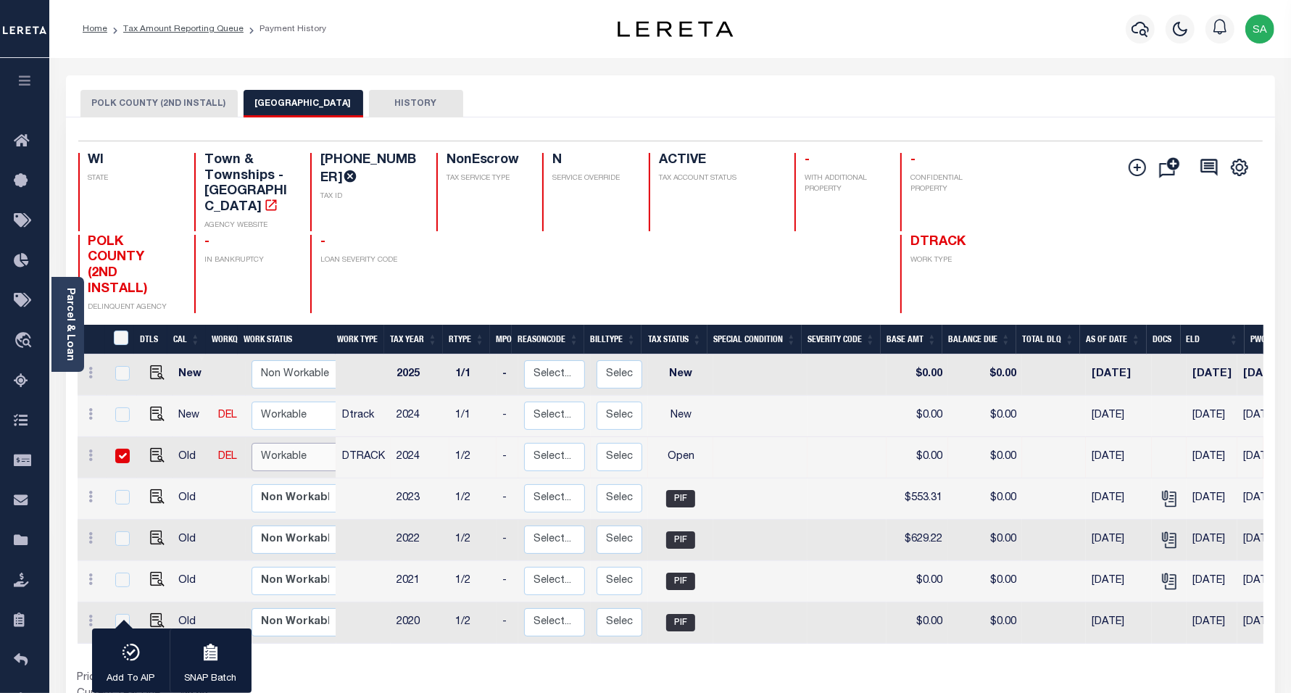
select select "true"
click at [252, 443] on select "Non Workable Workable" at bounding box center [295, 457] width 87 height 28
checkbox input "false"
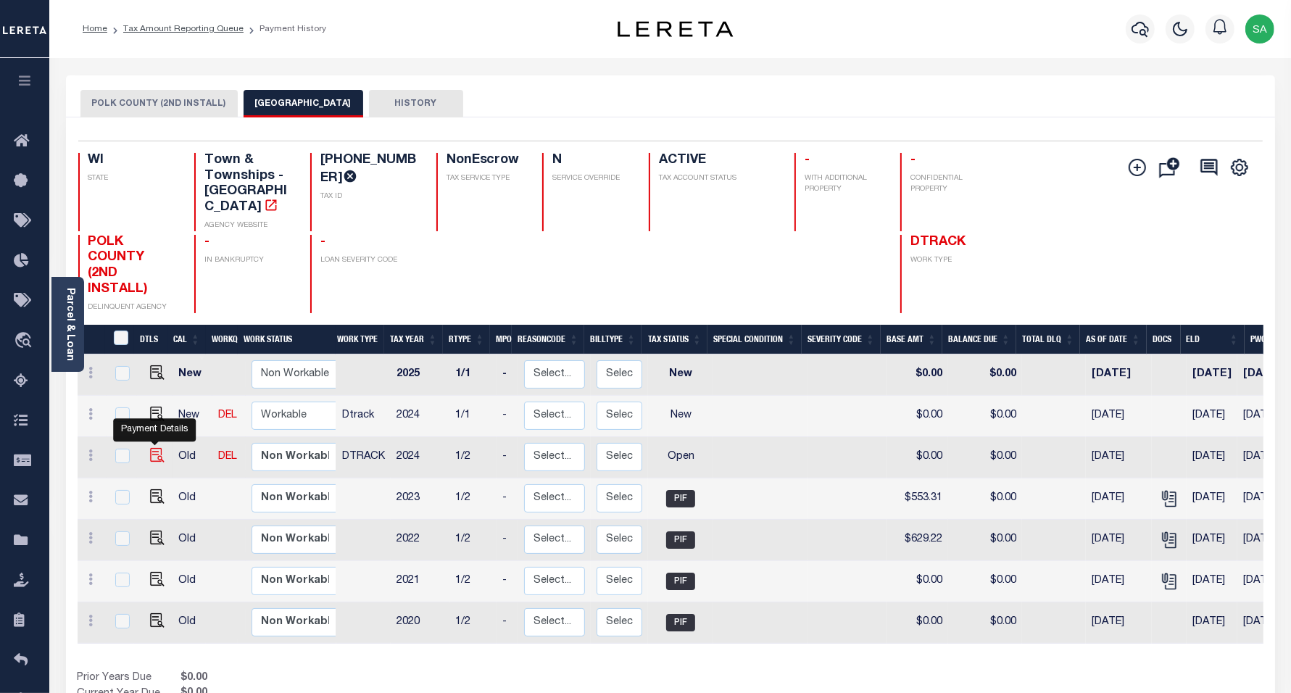
click at [157, 448] on img "" at bounding box center [157, 455] width 14 height 14
checkbox input "true"
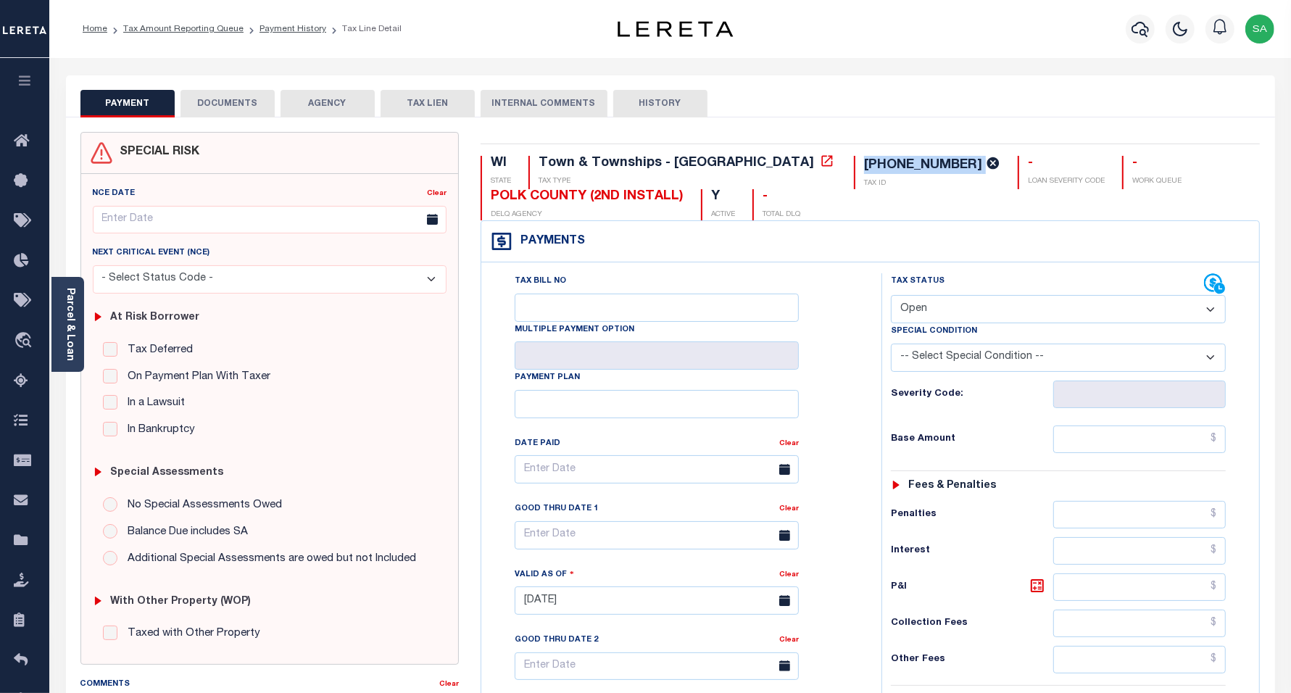
drag, startPoint x: 842, startPoint y: 164, endPoint x: 726, endPoint y: 156, distance: 115.5
click at [854, 156] on div "[PHONE_NUMBER] TAX ID" at bounding box center [927, 172] width 146 height 33
copy div "[PHONE_NUMBER]"
click at [962, 316] on select "- Select Status Code - Open Due/Unpaid Paid Incomplete No Tax Due Internal Refu…" at bounding box center [1059, 309] width 336 height 28
select select "PYD"
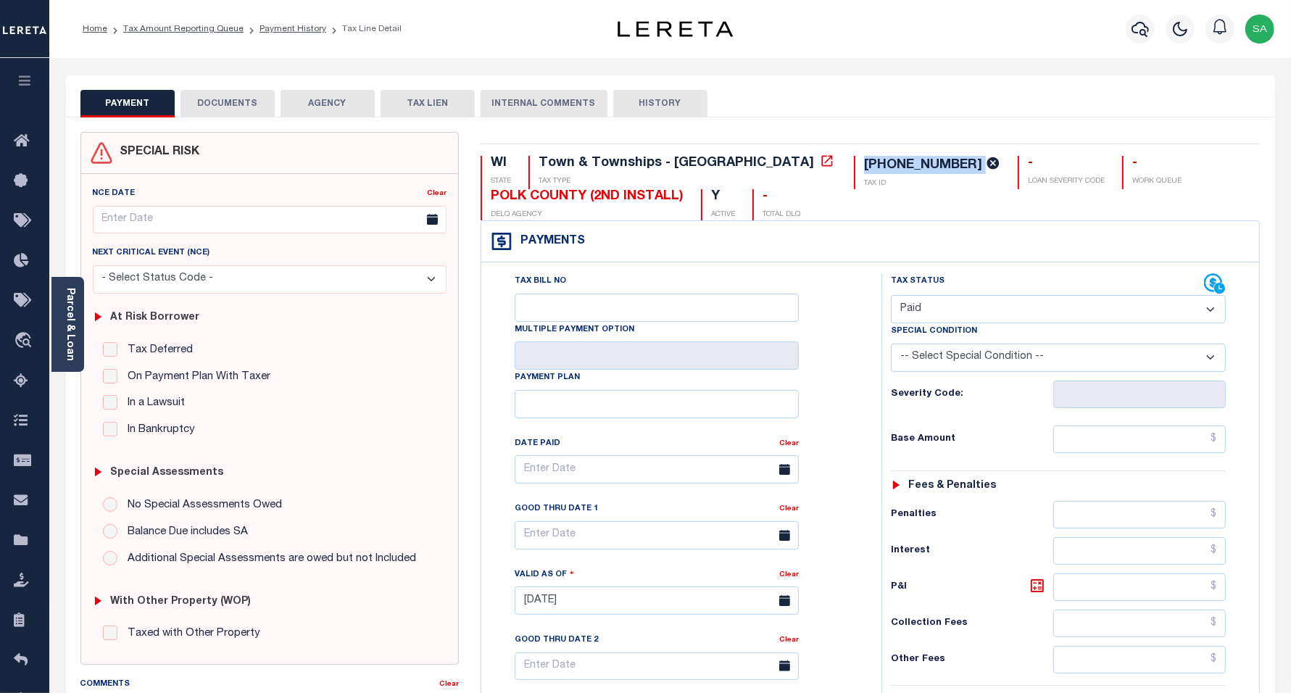
click at [891, 295] on select "- Select Status Code - Open Due/Unpaid Paid Incomplete No Tax Due Internal Refu…" at bounding box center [1059, 309] width 336 height 28
type input "[DATE]"
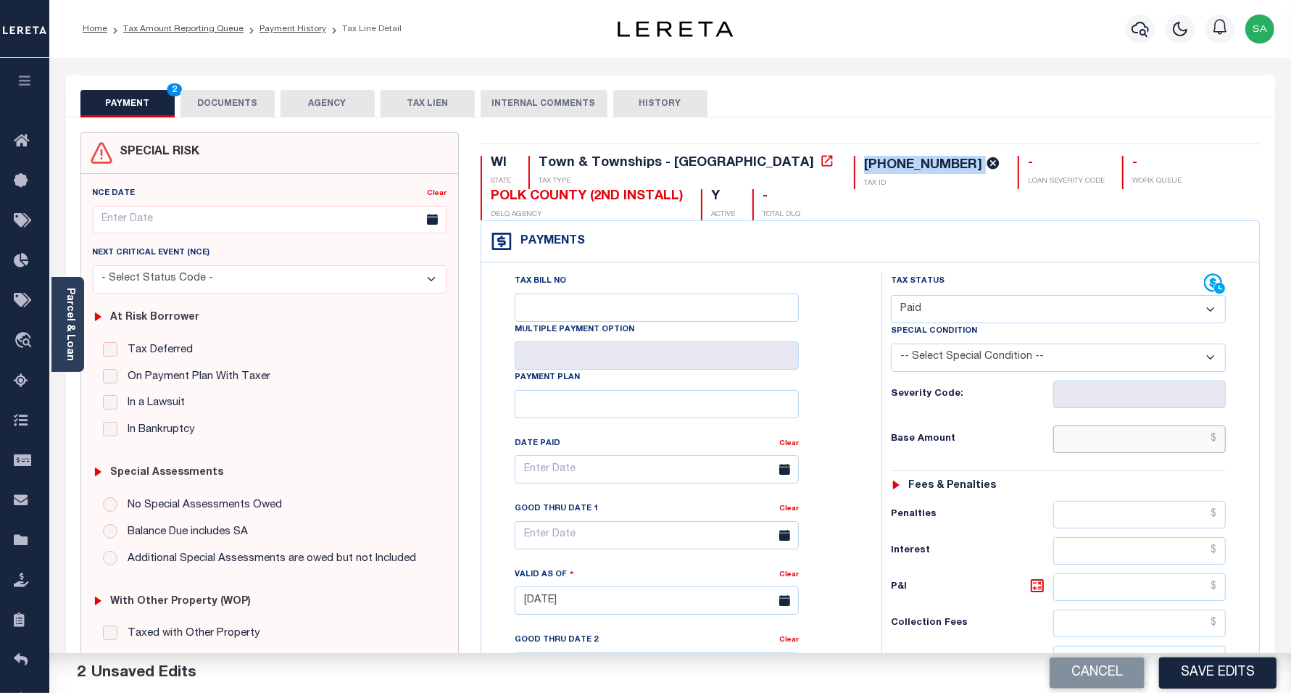
click at [1084, 439] on input "text" at bounding box center [1139, 439] width 173 height 28
type input "$0.00"
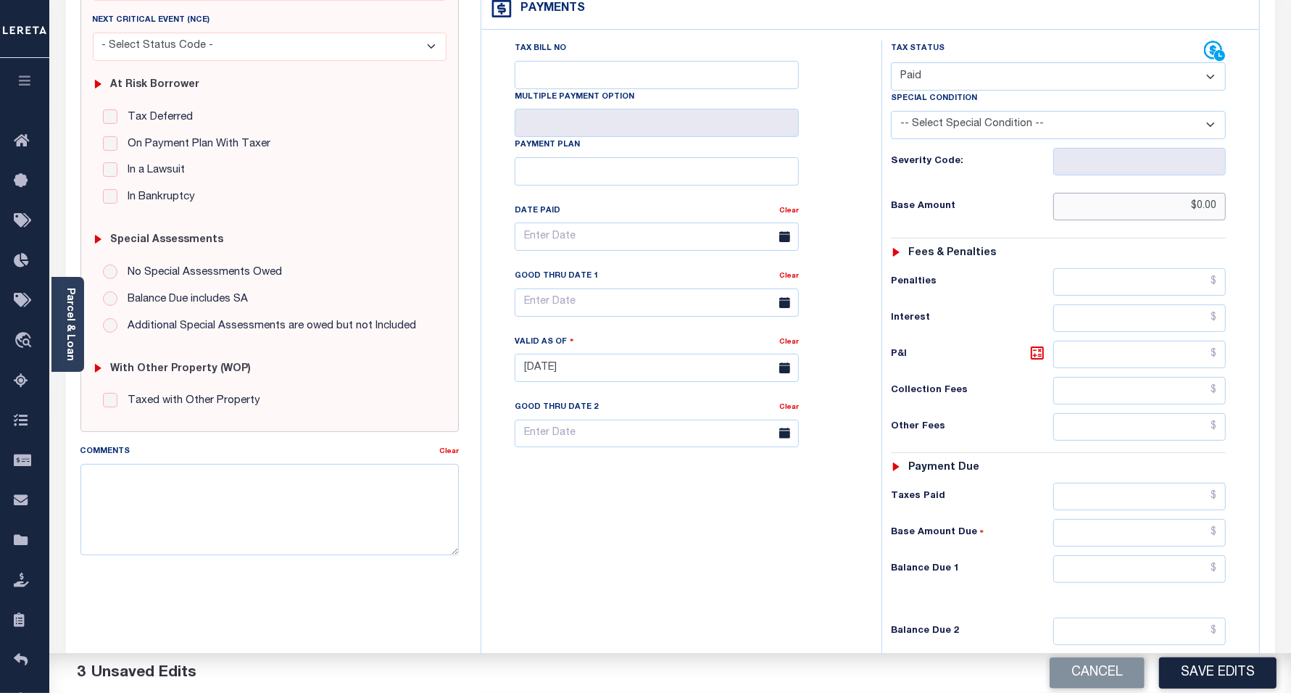
scroll to position [272, 0]
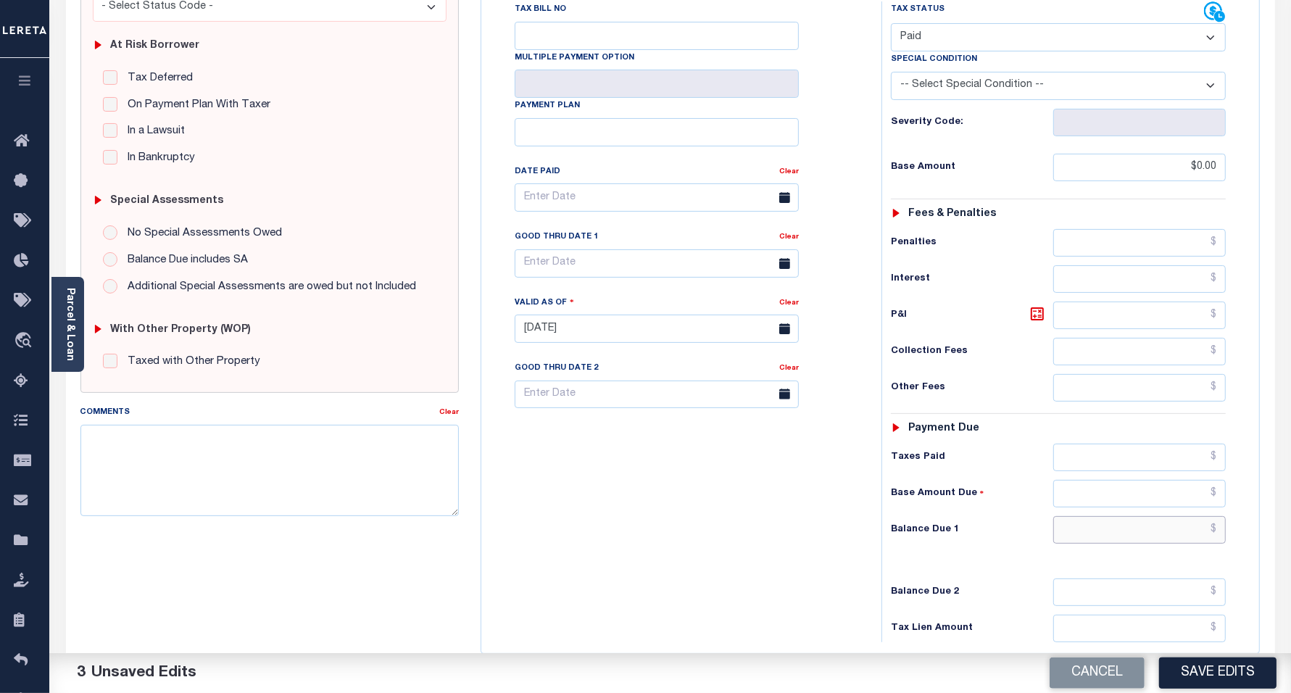
click at [1075, 520] on input "text" at bounding box center [1139, 530] width 173 height 28
type input "$0.00"
click at [737, 570] on div "Tax Bill No Multiple Payment Option Payment Plan Clear" at bounding box center [678, 321] width 386 height 640
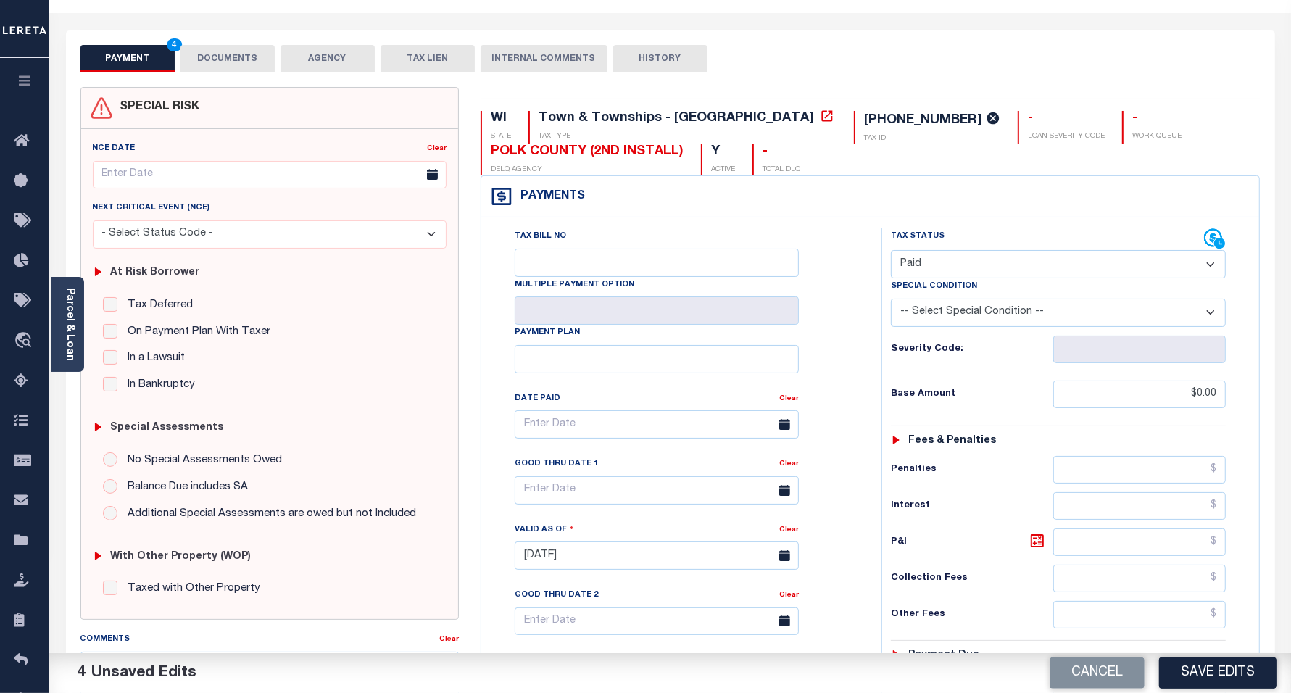
scroll to position [0, 0]
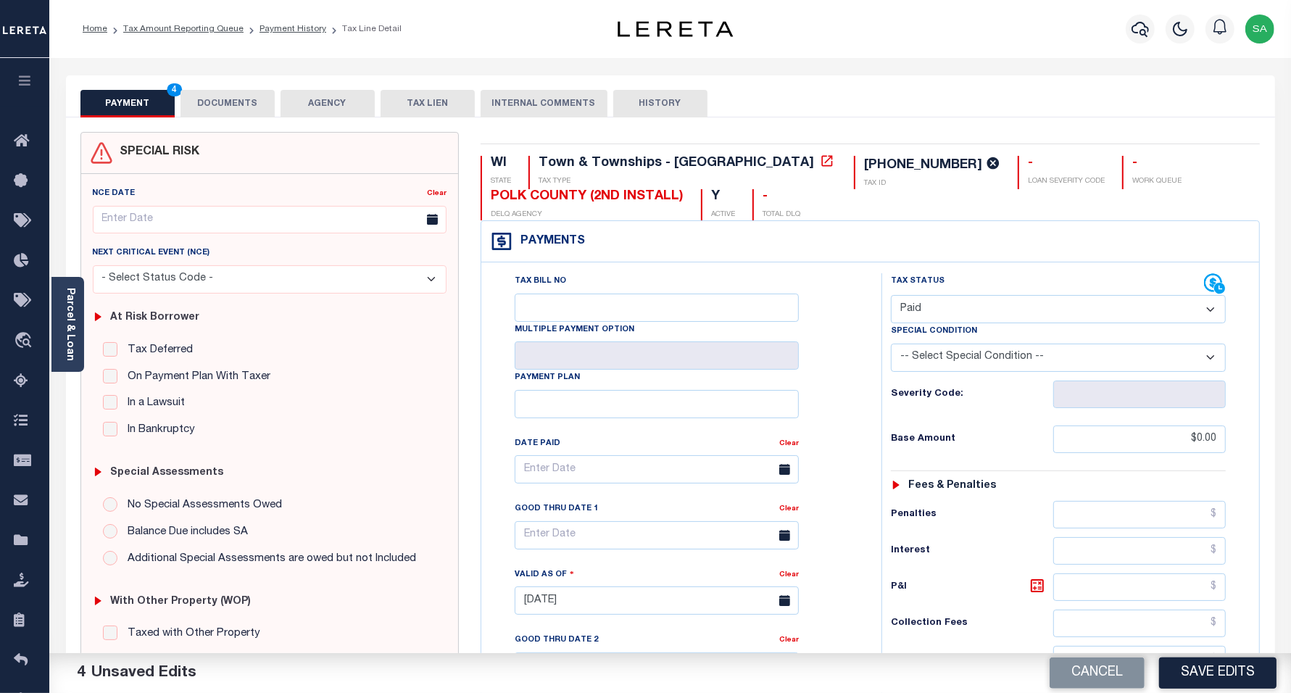
click at [259, 104] on button "DOCUMENTS" at bounding box center [227, 104] width 94 height 28
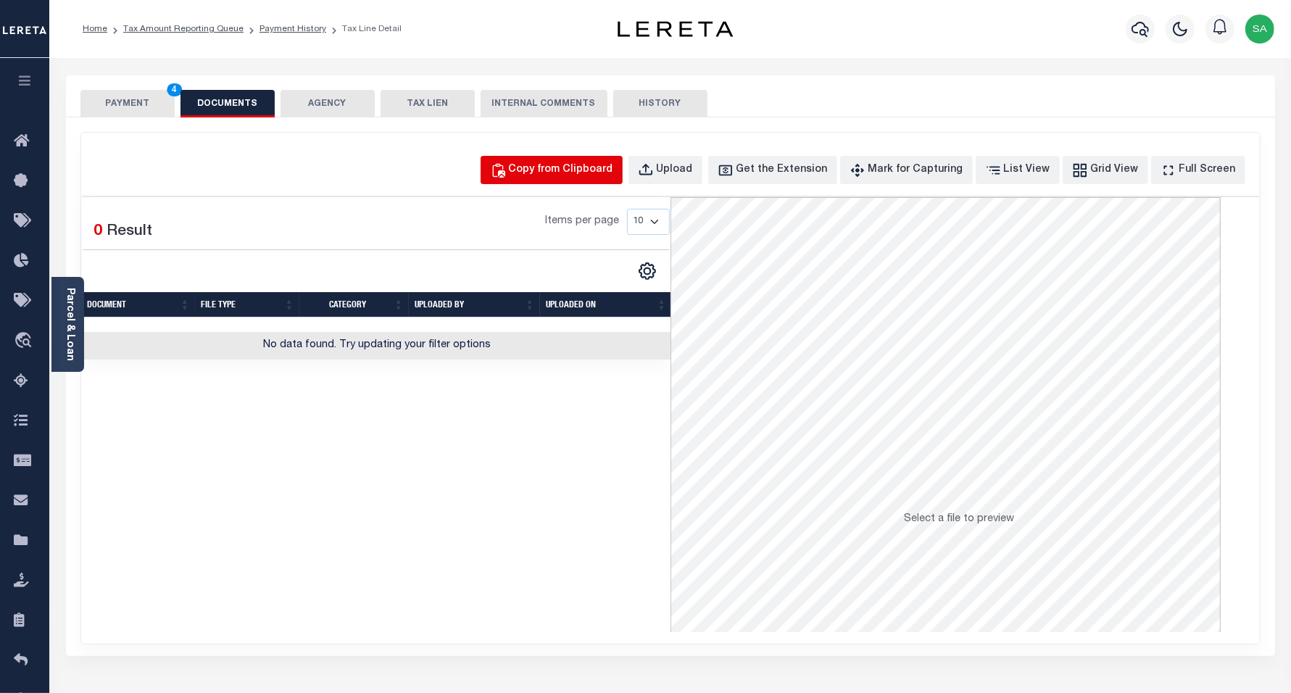
click at [570, 165] on div "Copy from Clipboard" at bounding box center [561, 170] width 104 height 16
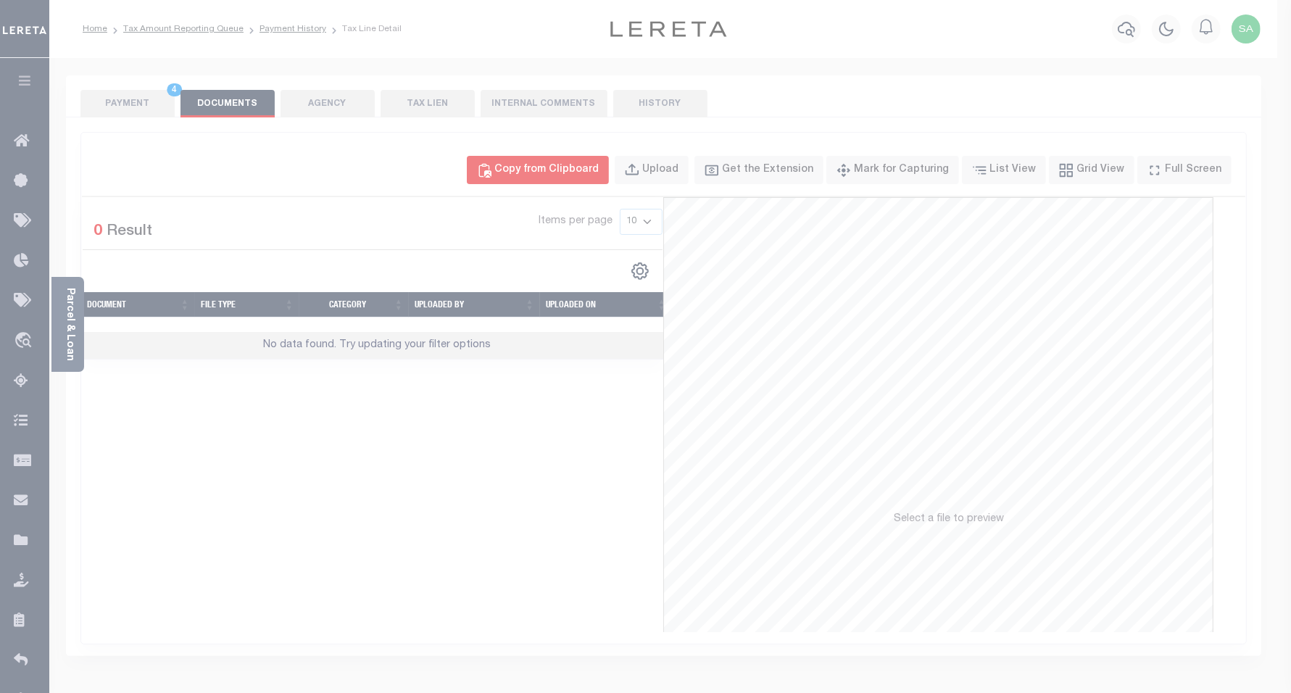
select select "POP"
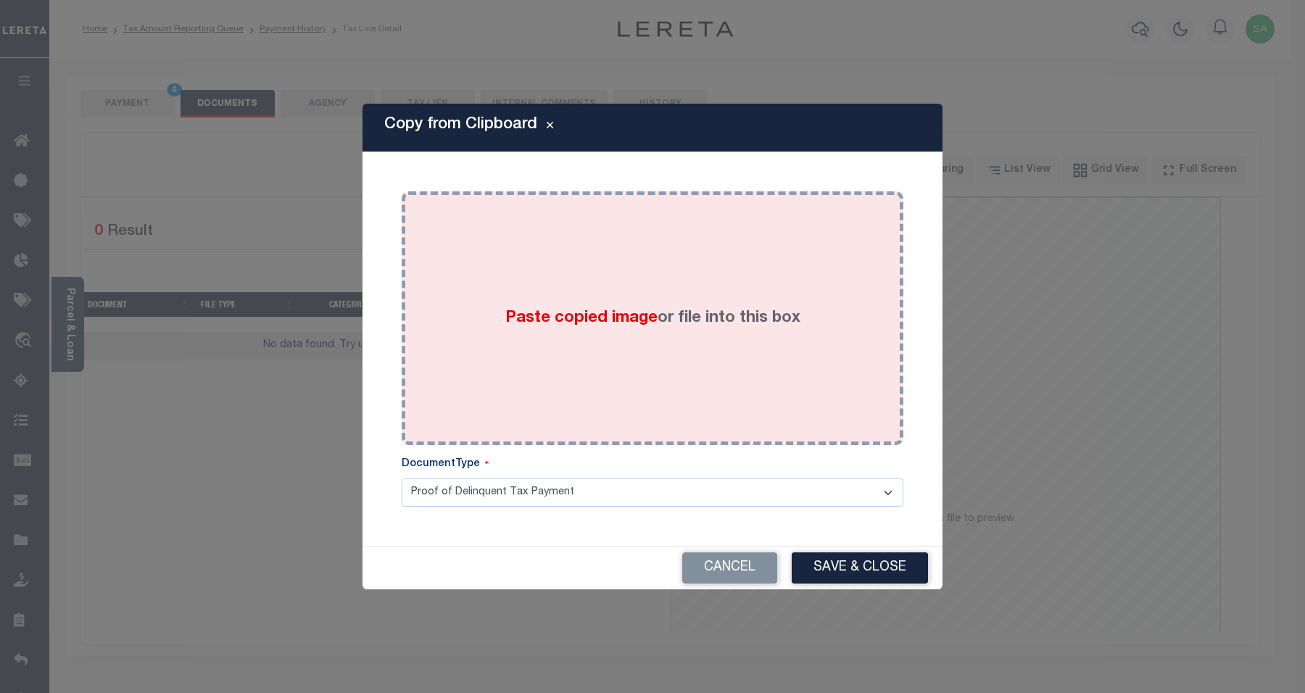
click at [678, 361] on div "Paste copied image or file into this box" at bounding box center [652, 318] width 480 height 232
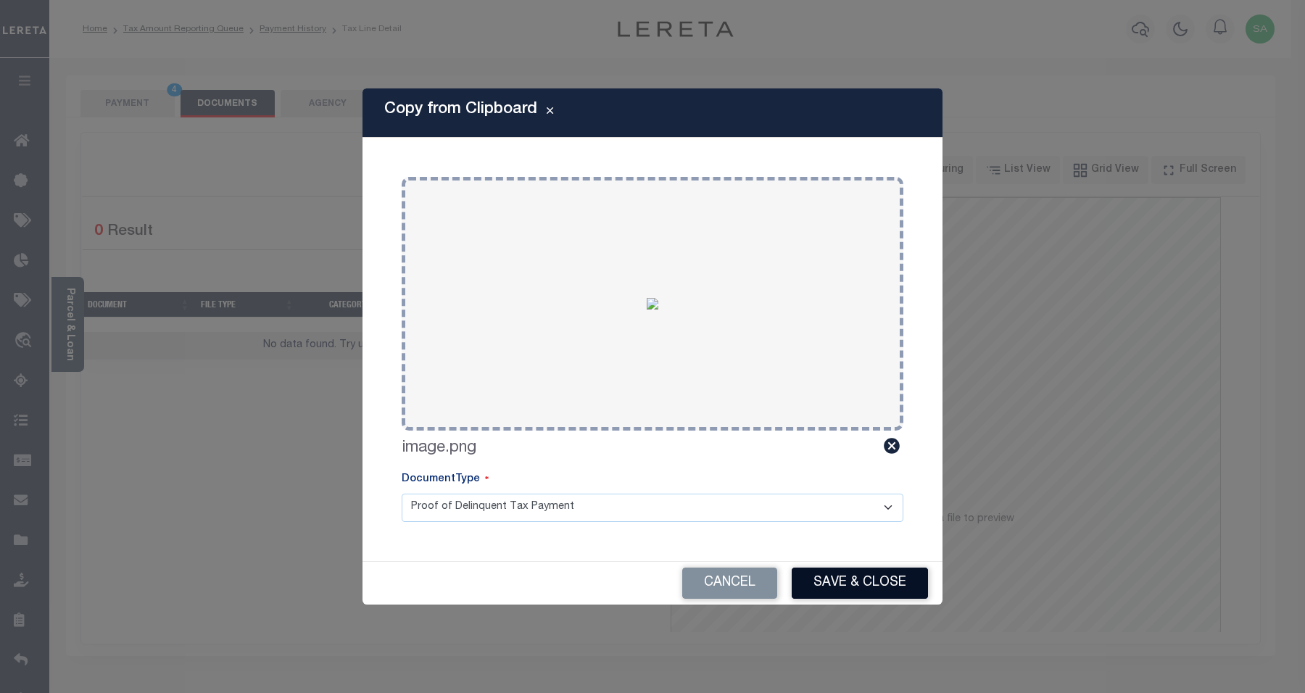
click at [831, 578] on button "Save & Close" at bounding box center [860, 583] width 136 height 31
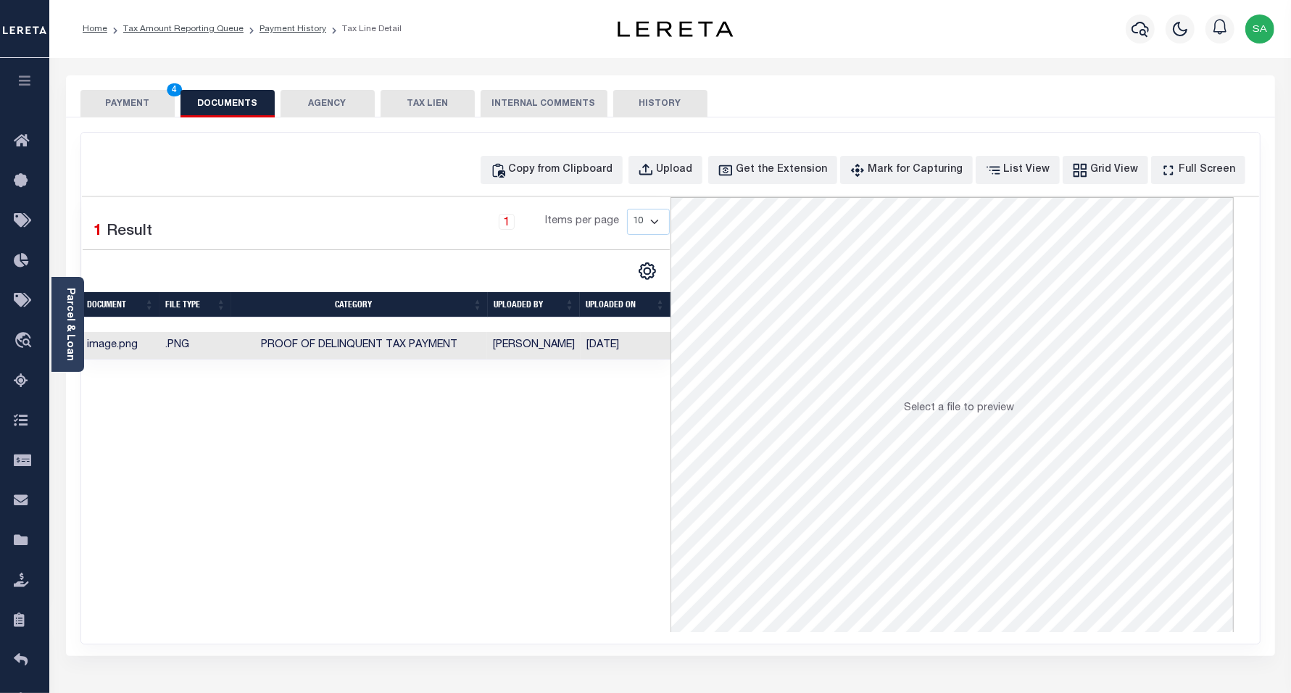
click at [144, 109] on button "PAYMENT 4" at bounding box center [127, 104] width 94 height 28
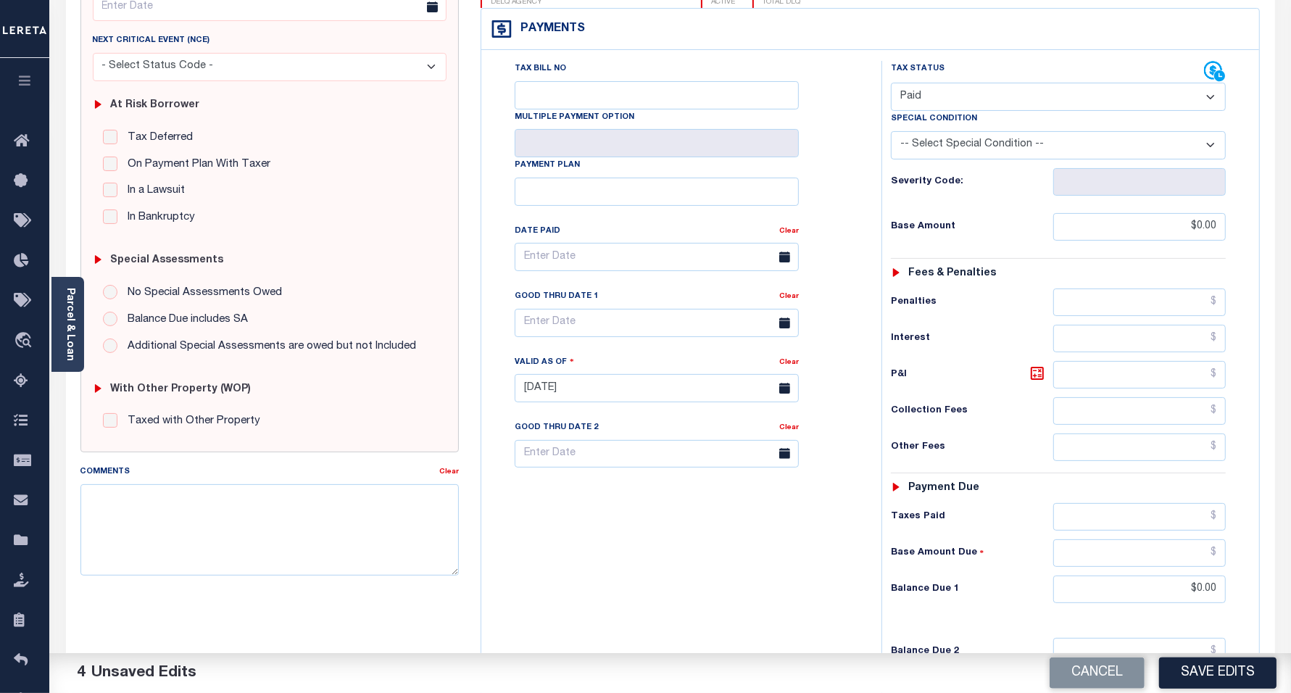
scroll to position [362, 0]
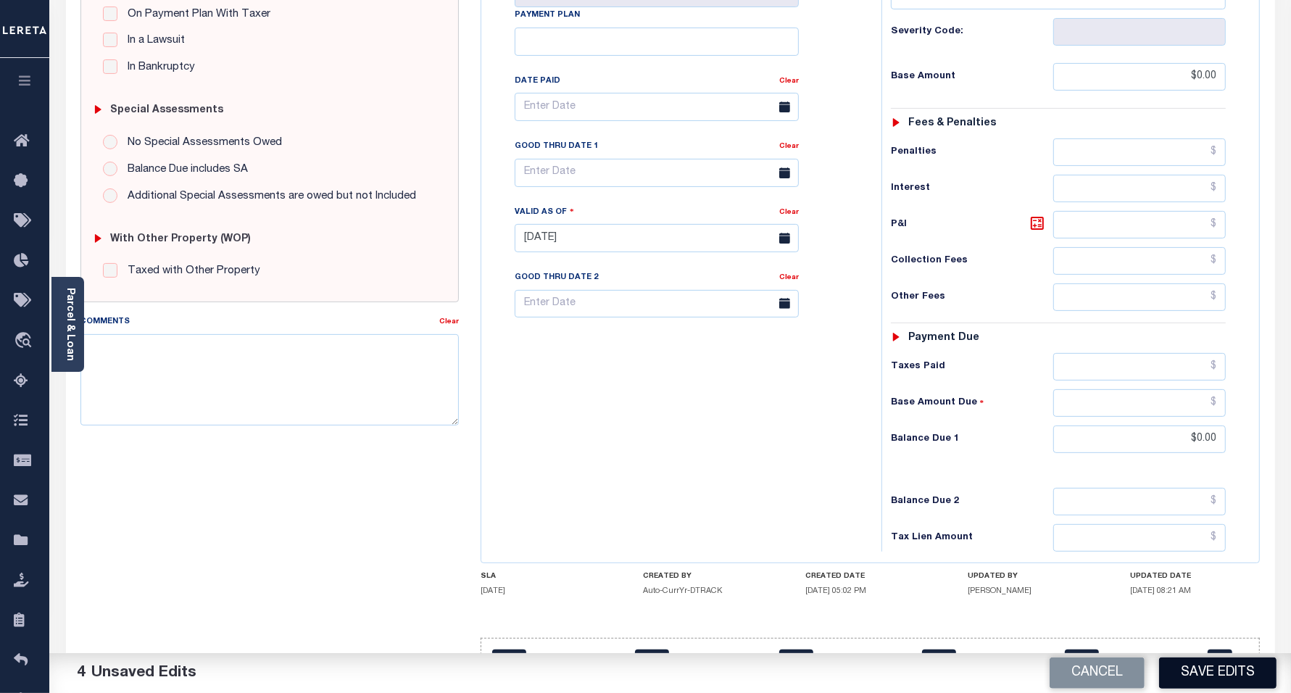
click at [1230, 676] on button "Save Edits" at bounding box center [1217, 672] width 117 height 31
checkbox input "false"
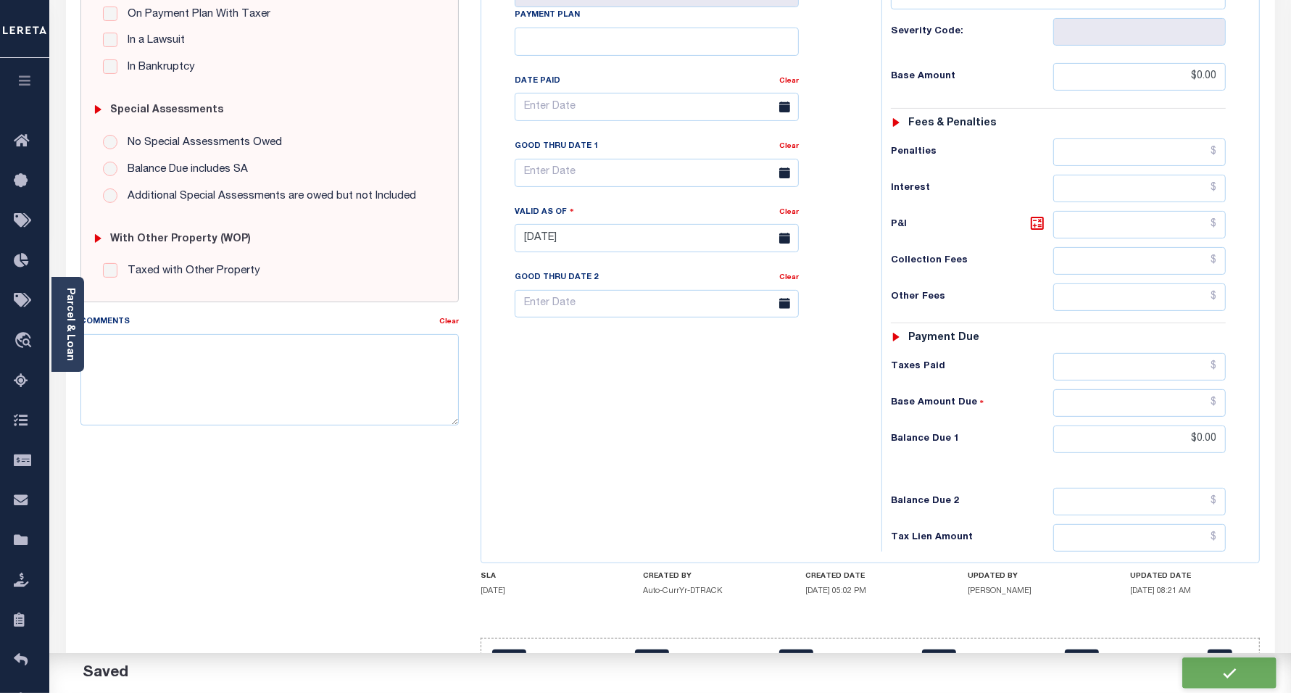
type input "$0"
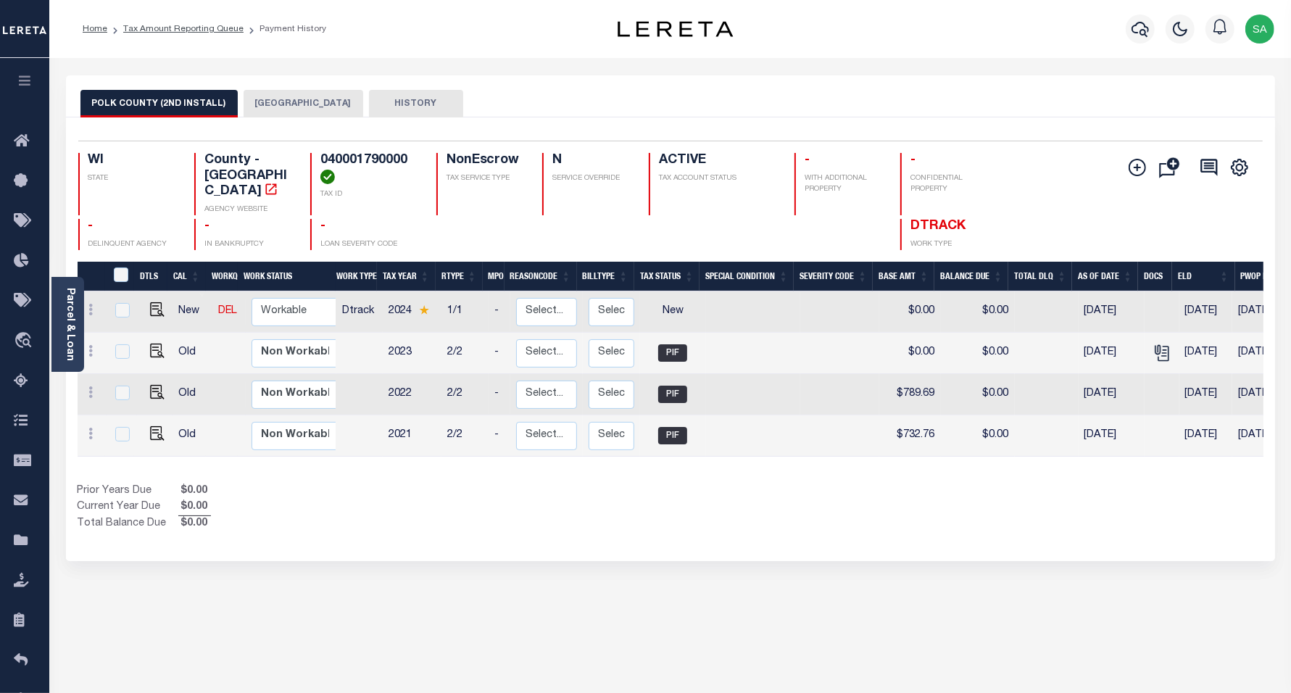
click at [259, 105] on button "[GEOGRAPHIC_DATA]" at bounding box center [304, 104] width 120 height 28
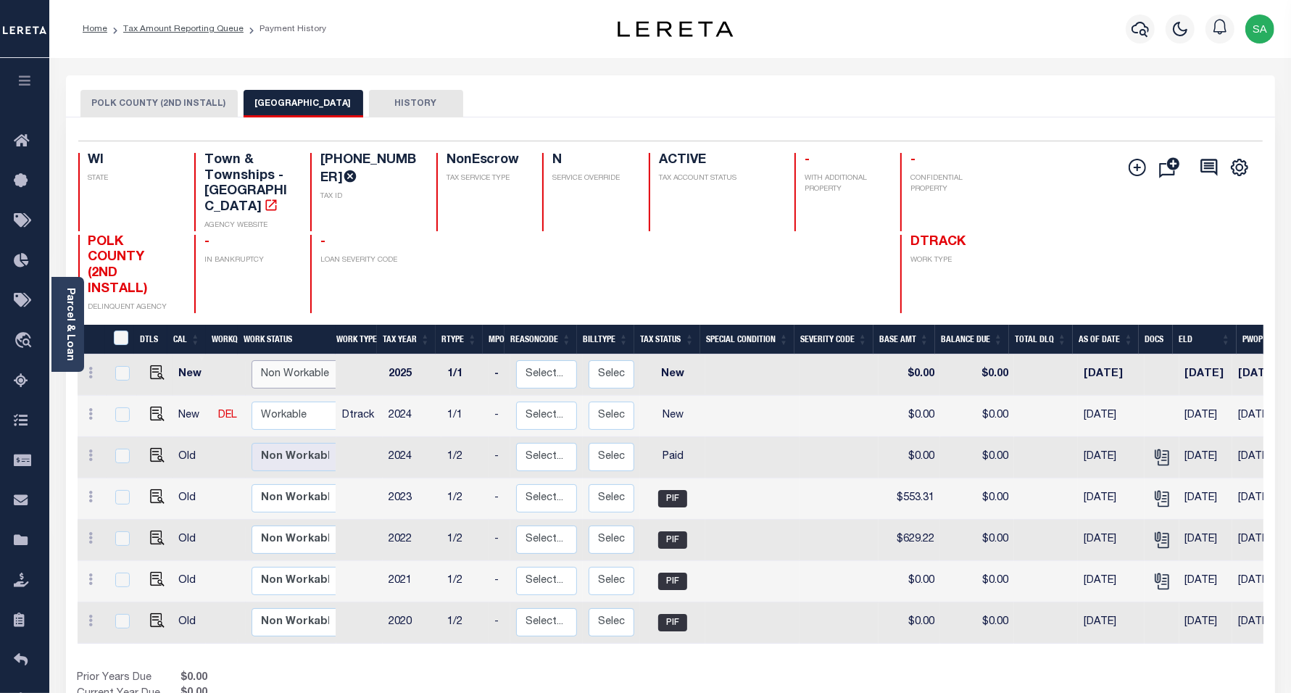
click at [308, 360] on select "Non Workable Workable" at bounding box center [295, 374] width 87 height 28
checkbox input "true"
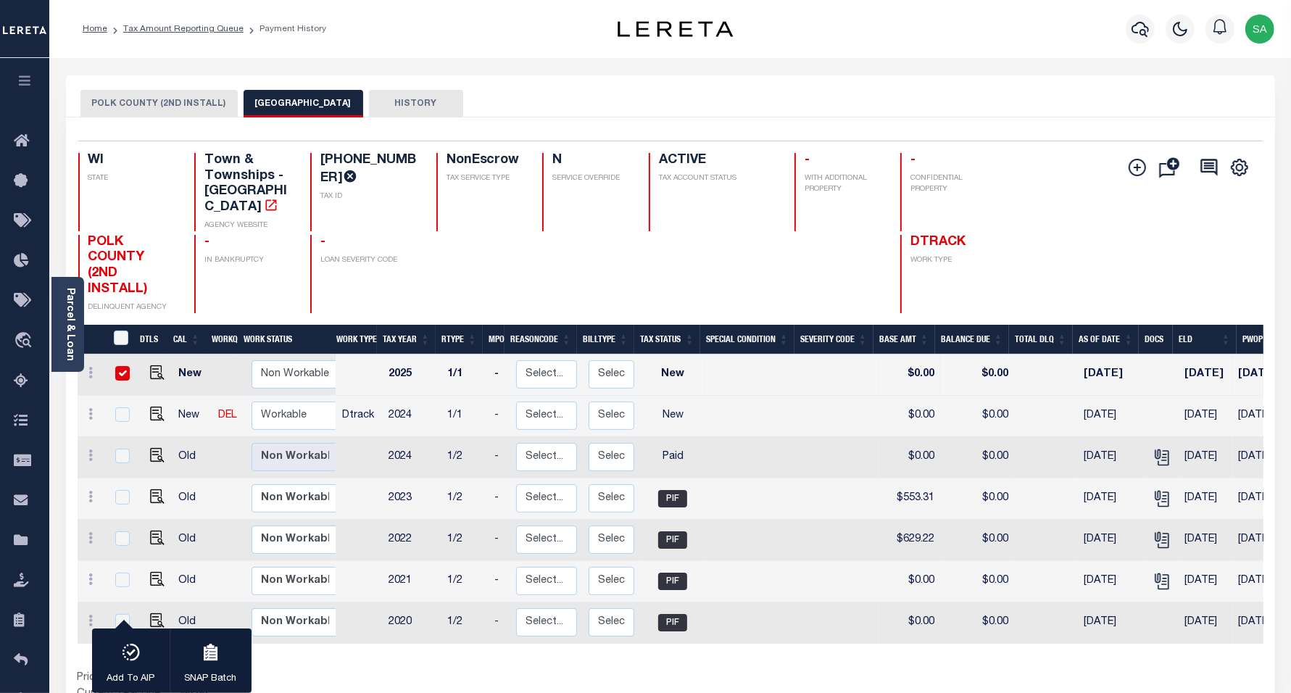
click at [411, 520] on td "2022" at bounding box center [412, 540] width 59 height 41
checkbox input "true"
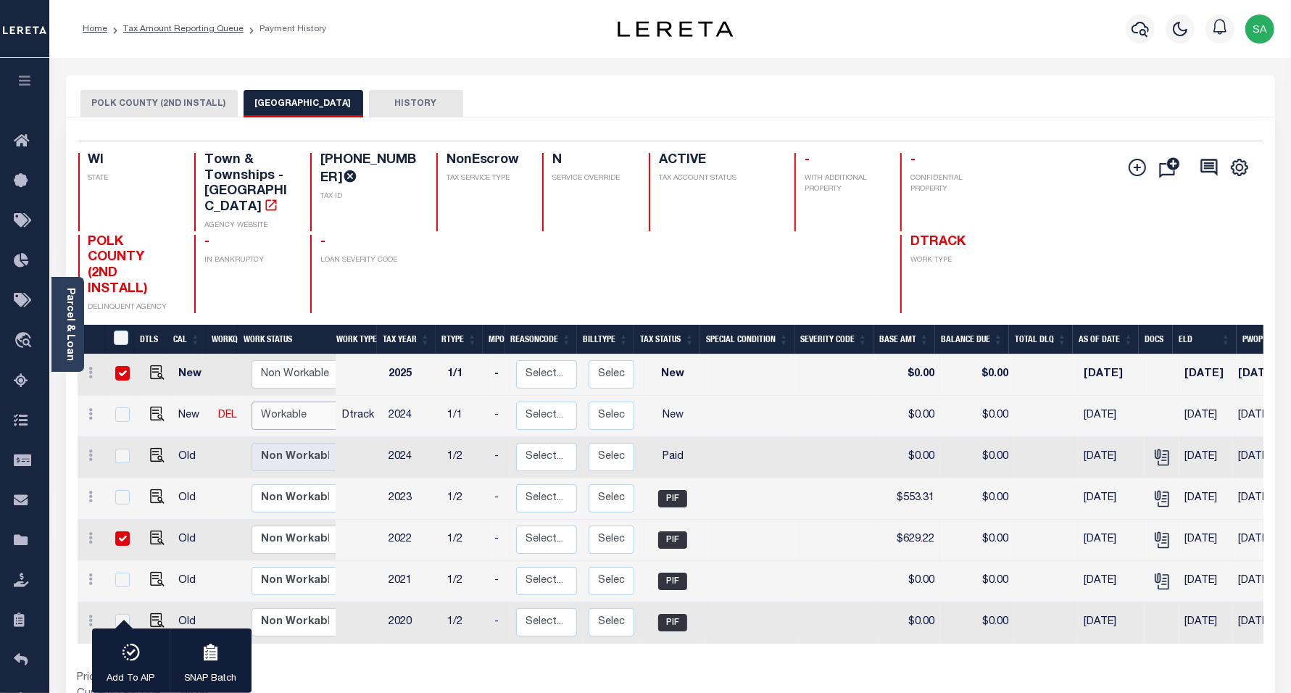
click at [285, 402] on select "Non Workable Workable" at bounding box center [295, 416] width 87 height 28
checkbox input "true"
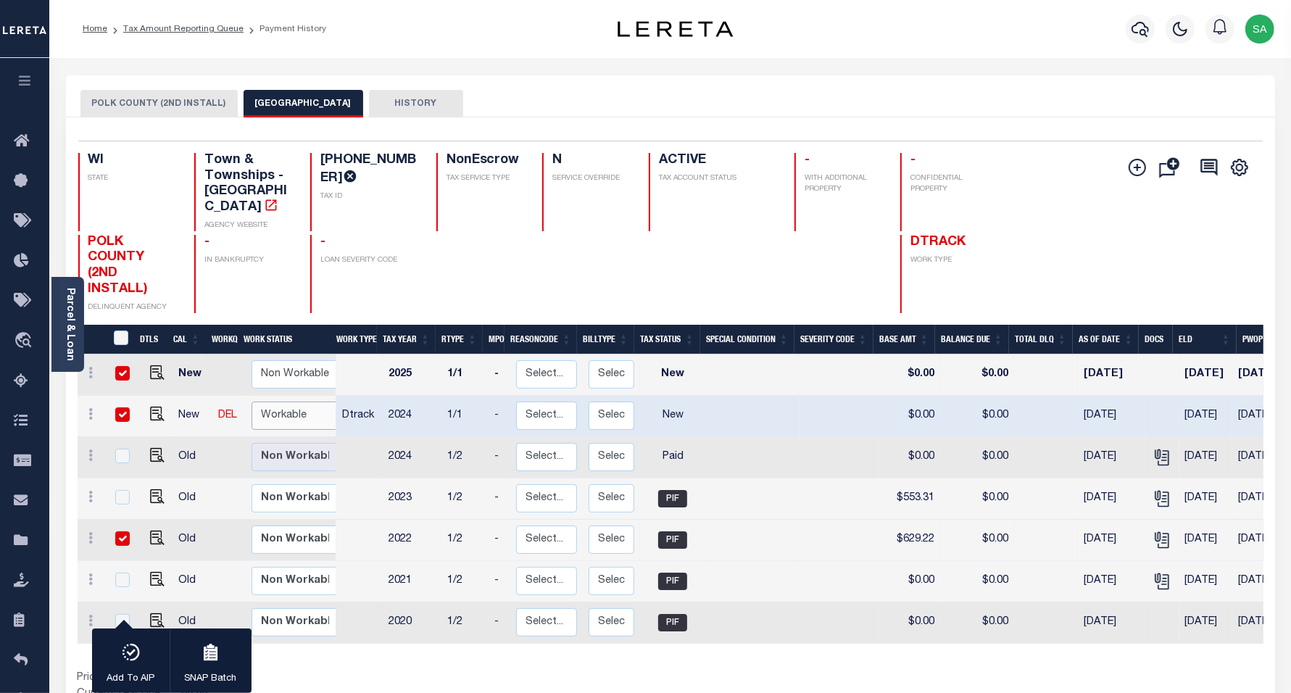
select select "true"
click at [252, 402] on select "Non Workable Workable" at bounding box center [295, 416] width 87 height 28
checkbox input "false"
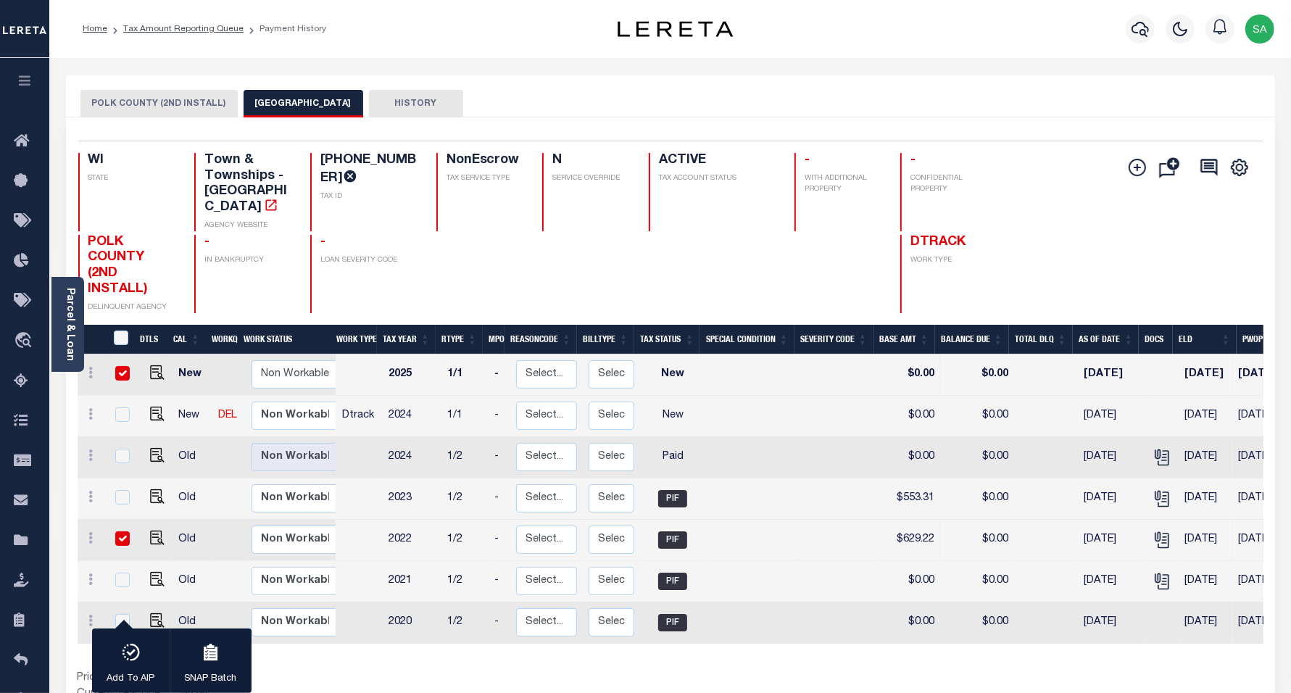
click at [116, 531] on input "checkbox" at bounding box center [122, 538] width 14 height 14
checkbox input "false"
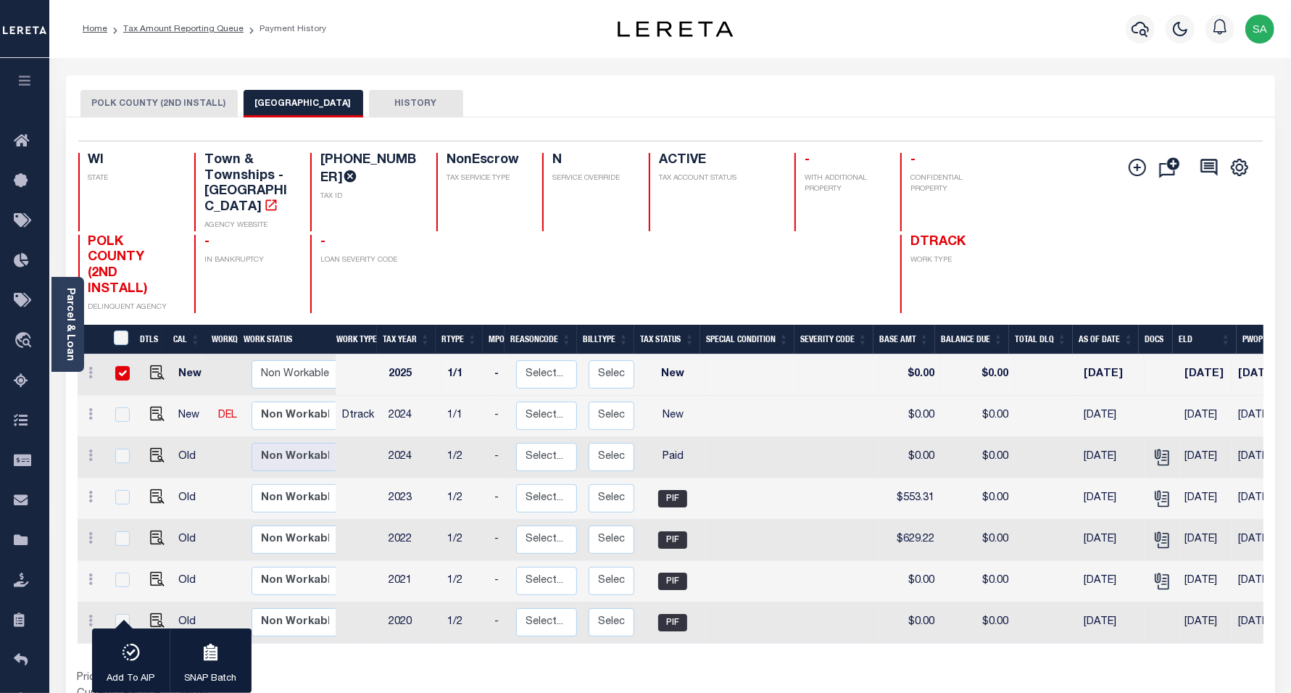
click at [117, 366] on input "checkbox" at bounding box center [122, 373] width 14 height 14
checkbox input "false"
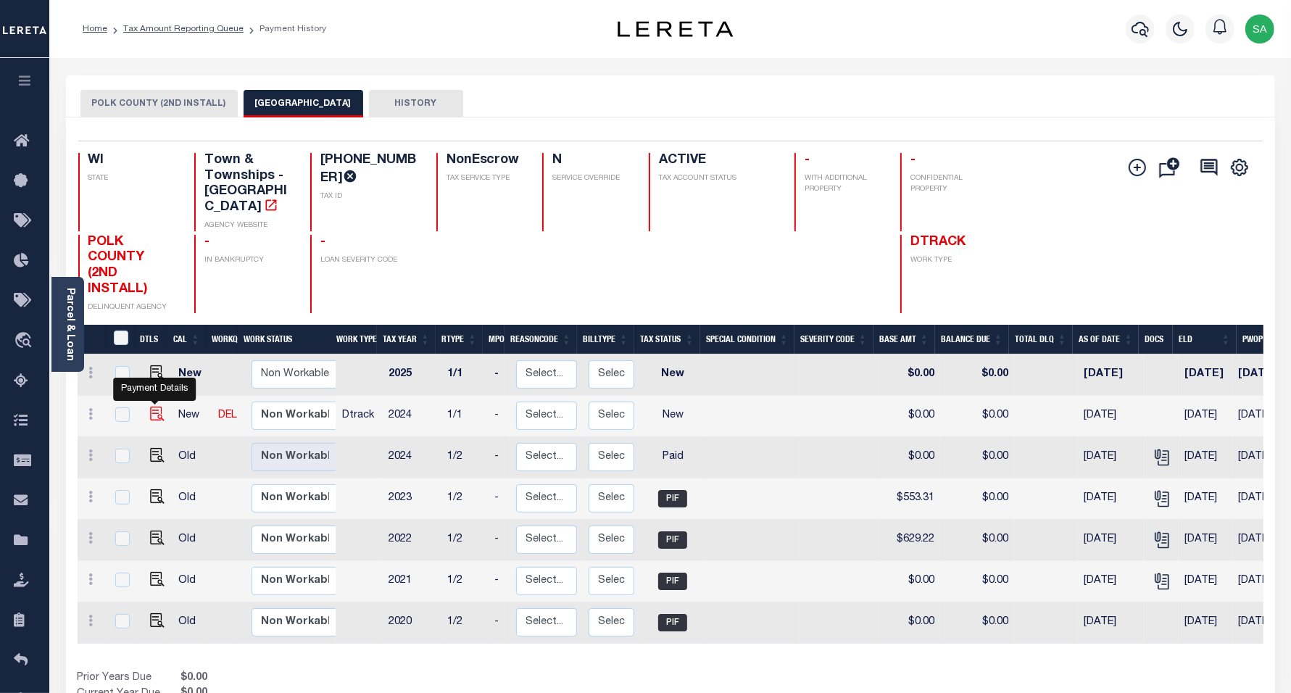
click at [158, 407] on img "" at bounding box center [157, 414] width 14 height 14
checkbox input "true"
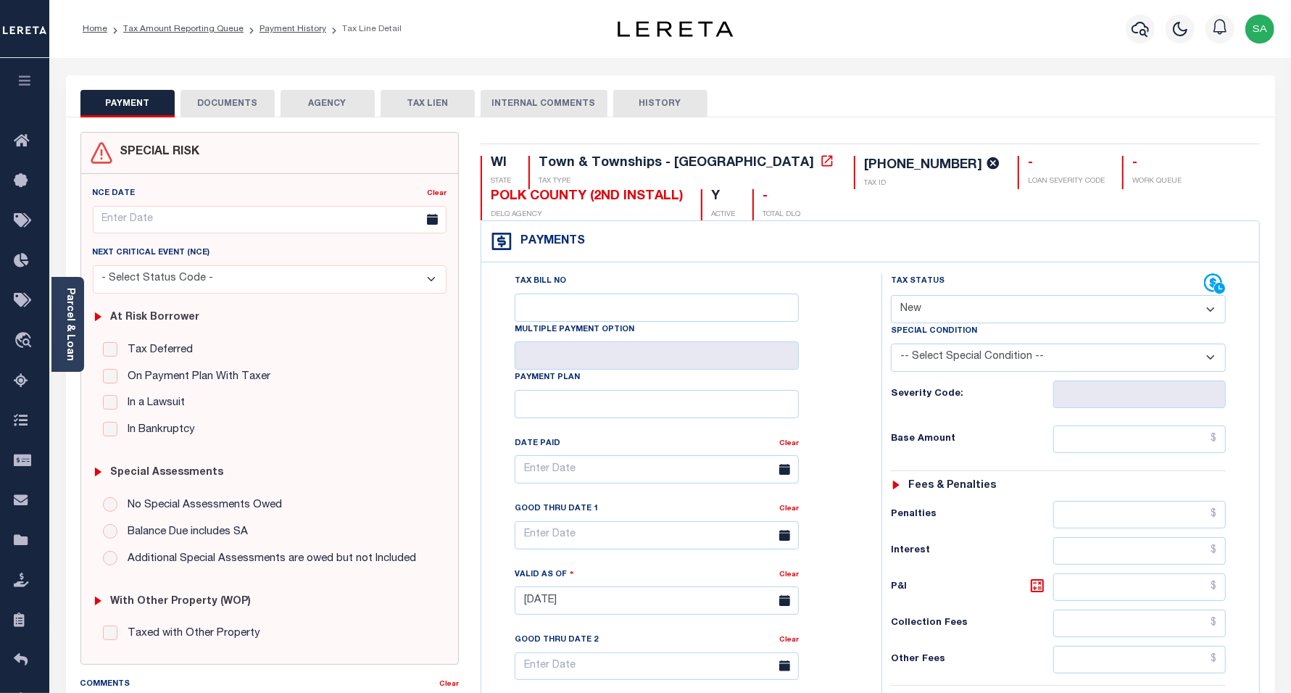
click at [918, 301] on select "- Select Status Code - Open Due/Unpaid Paid Incomplete No Tax Due Internal Refu…" at bounding box center [1059, 309] width 336 height 28
select select "PYD"
click at [891, 295] on select "- Select Status Code - Open Due/Unpaid Paid Incomplete No Tax Due Internal Refu…" at bounding box center [1059, 309] width 336 height 28
type input "[DATE]"
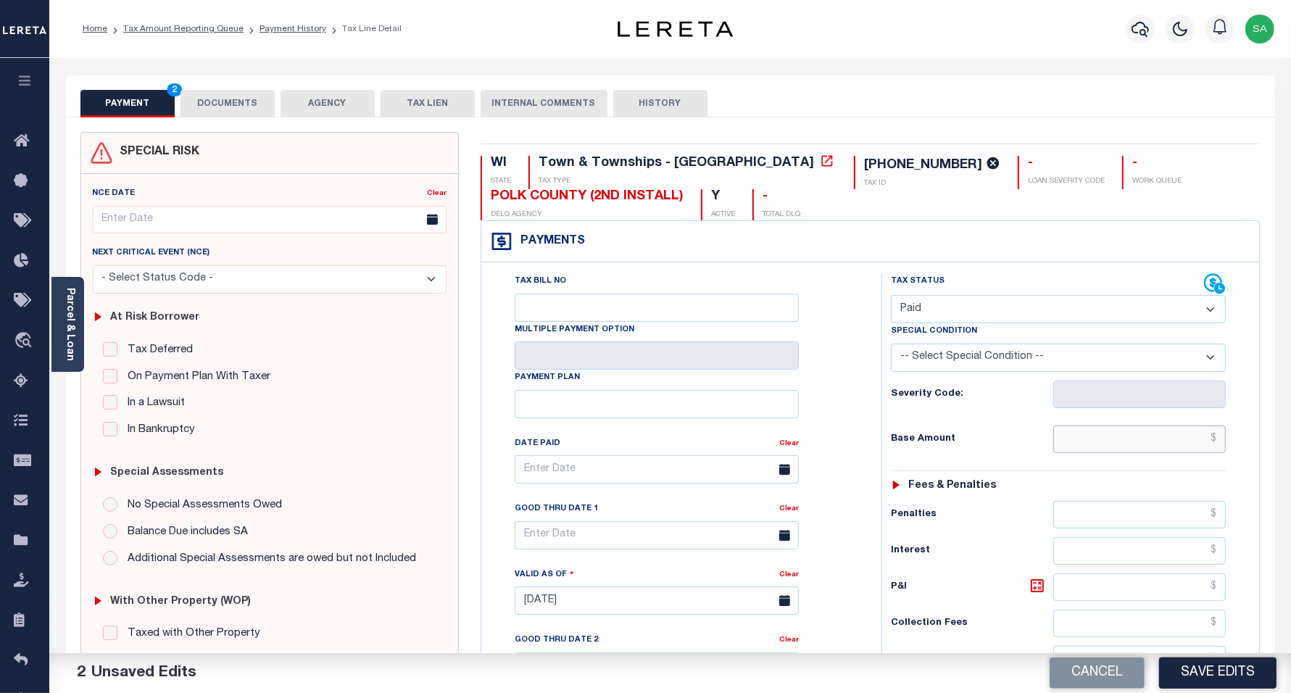
click at [1078, 447] on input "text" at bounding box center [1139, 439] width 173 height 28
type input "$0.00"
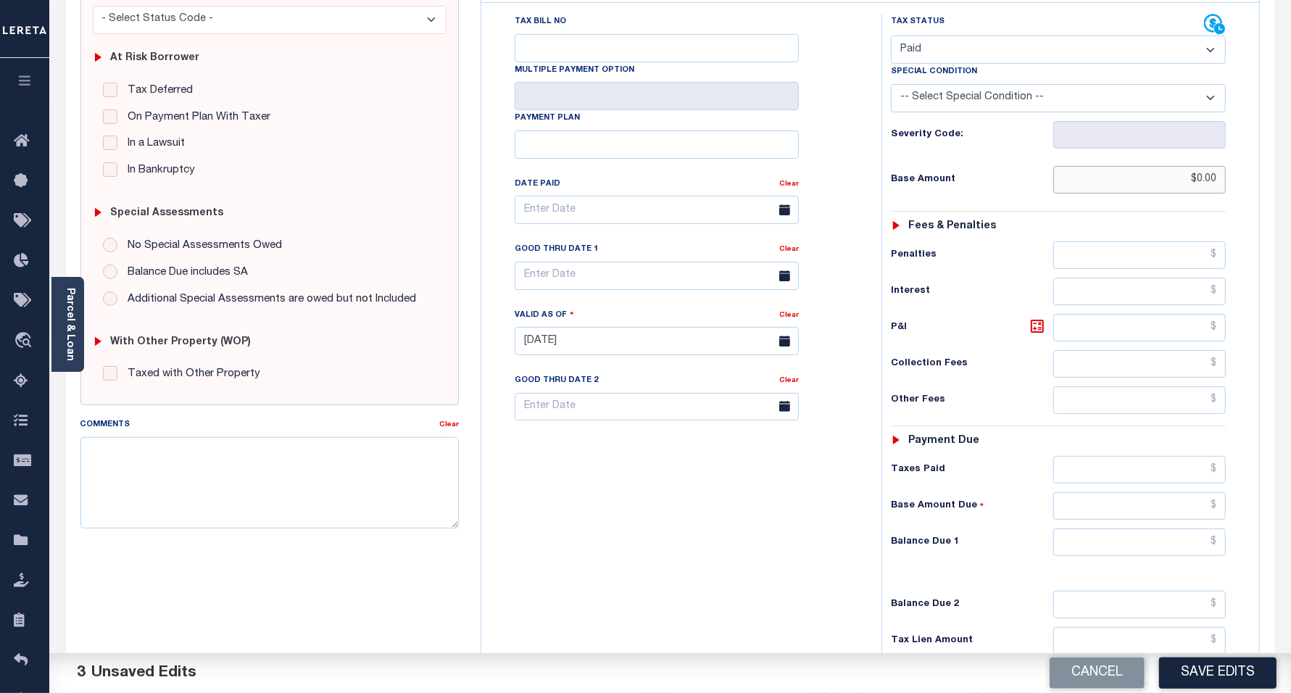
scroll to position [272, 0]
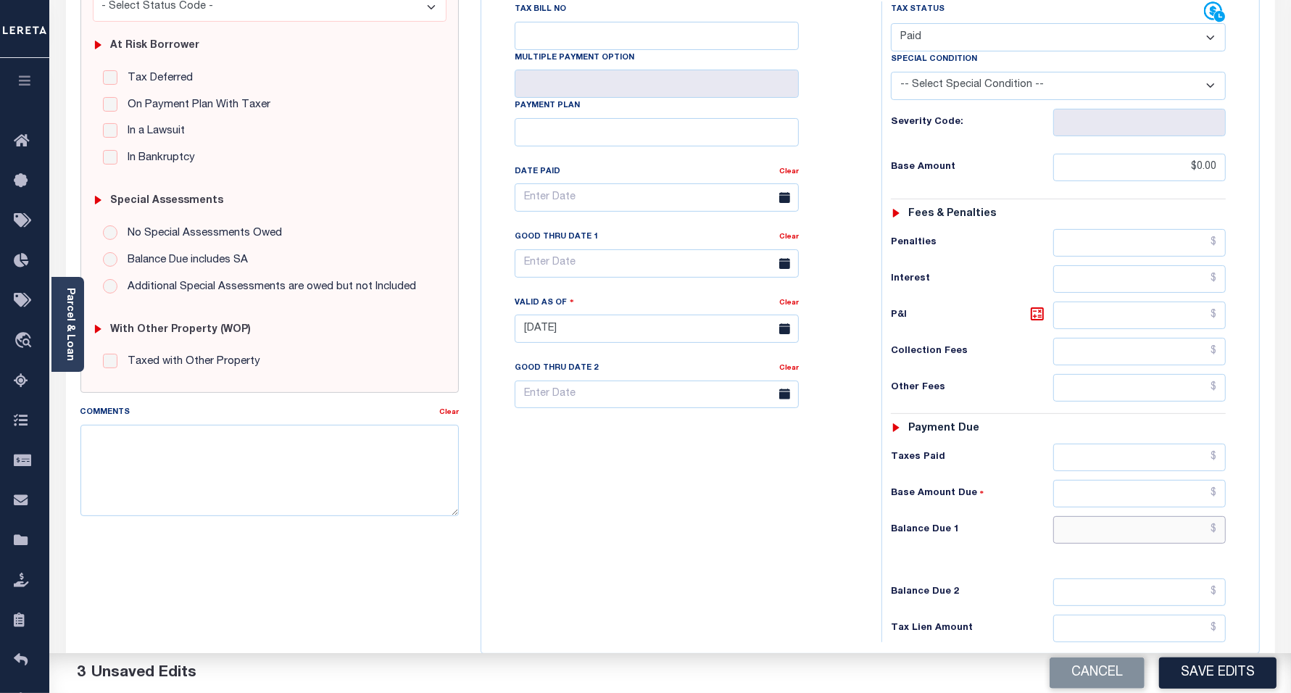
click at [1082, 536] on input "text" at bounding box center [1139, 530] width 173 height 28
type input "$0.00"
click at [647, 547] on div "Tax Bill No Multiple Payment Option Payment Plan Clear" at bounding box center [678, 321] width 386 height 640
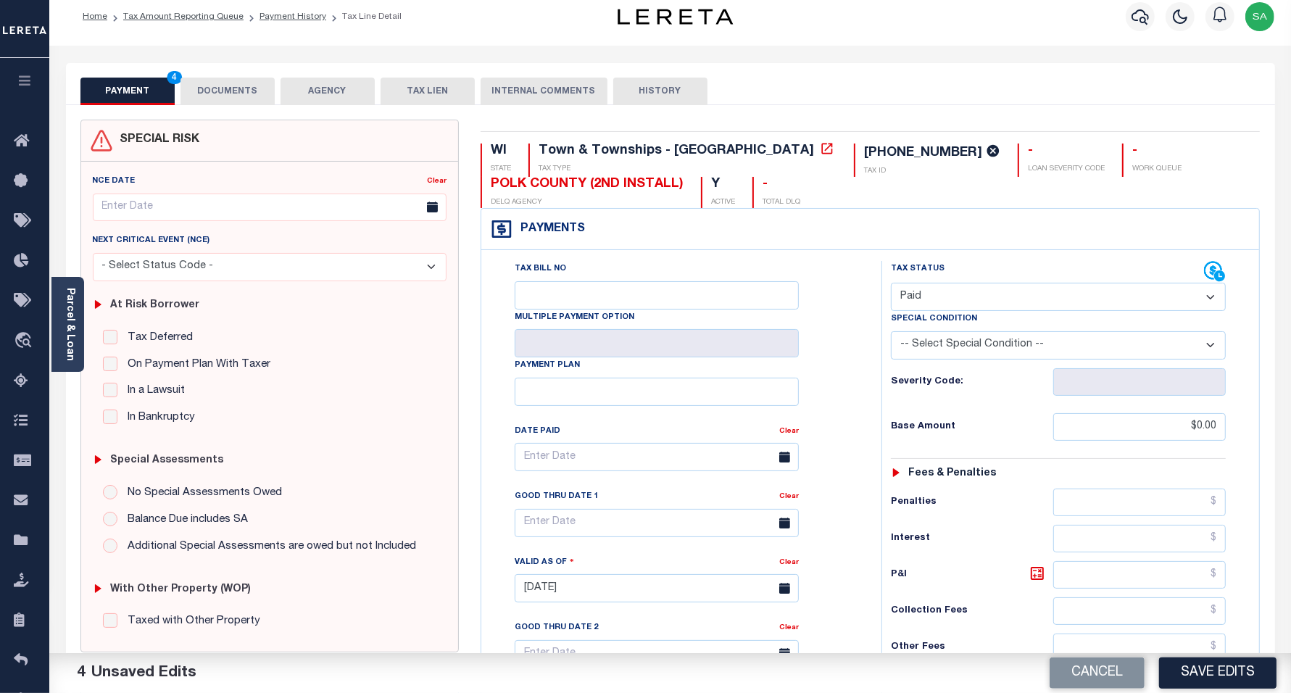
scroll to position [0, 0]
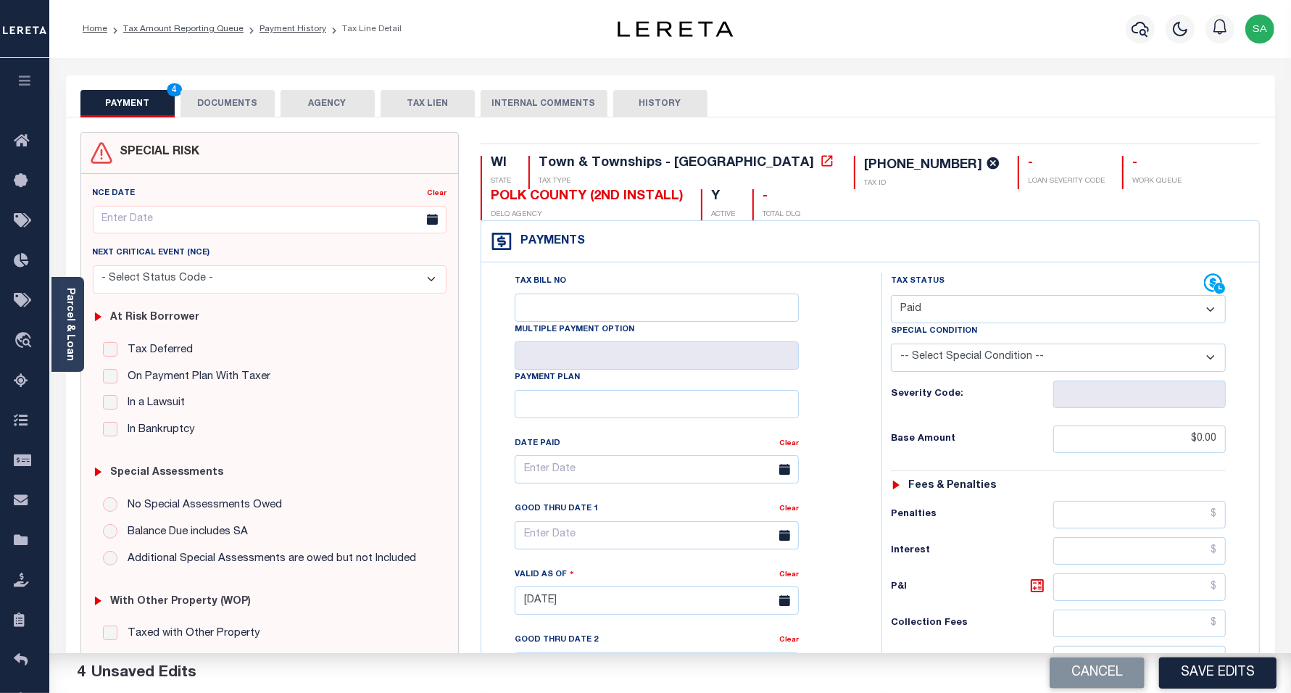
click at [252, 103] on button "DOCUMENTS" at bounding box center [227, 104] width 94 height 28
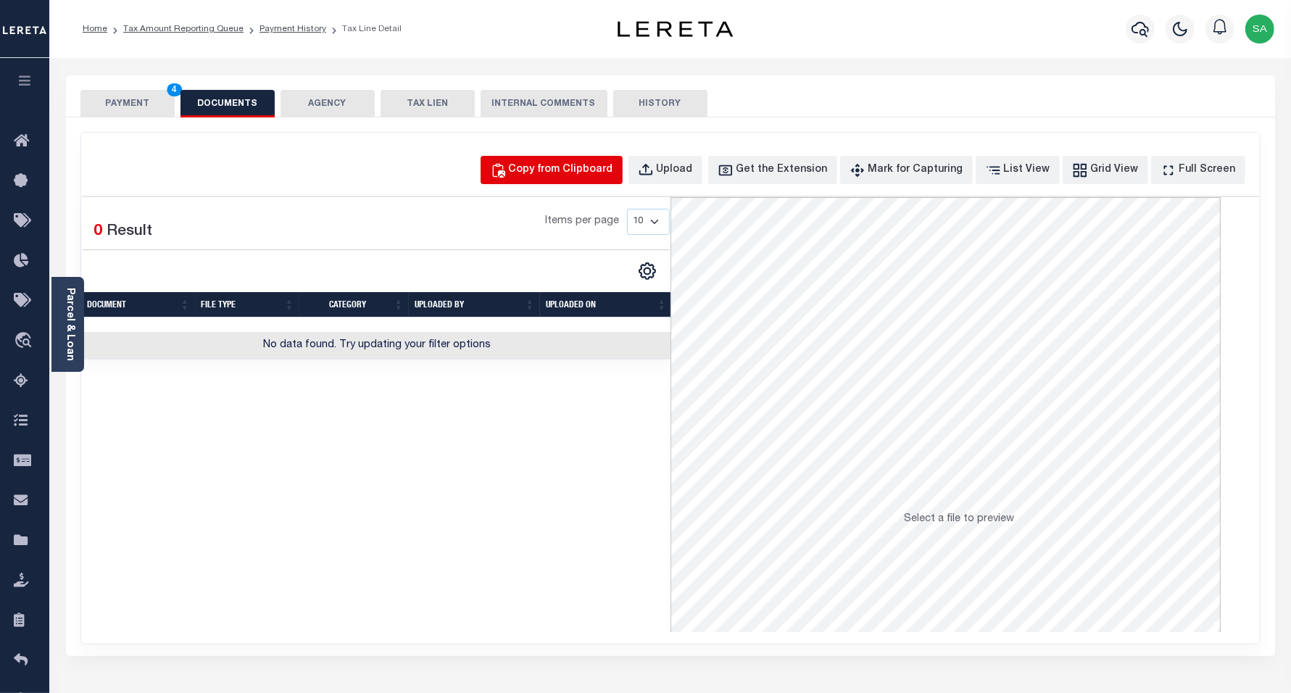
click at [618, 183] on button "Copy from Clipboard" at bounding box center [552, 170] width 142 height 28
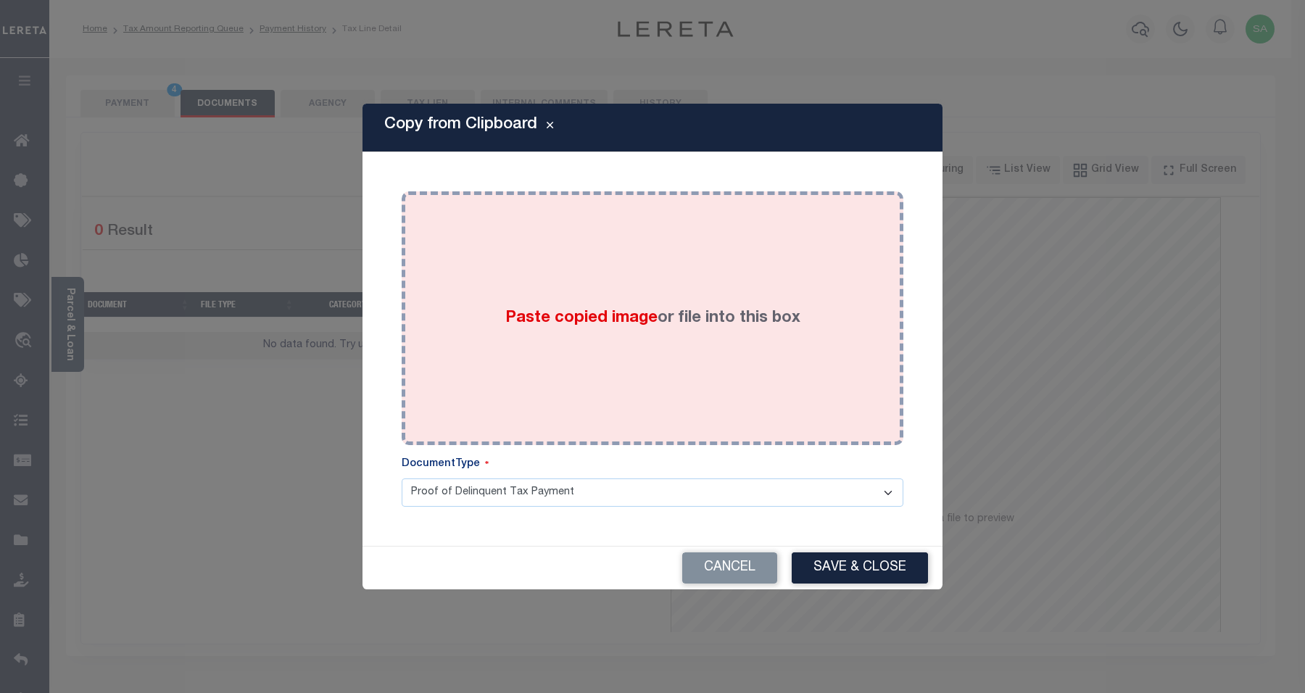
click at [654, 354] on div "Paste copied image or file into this box" at bounding box center [652, 318] width 480 height 232
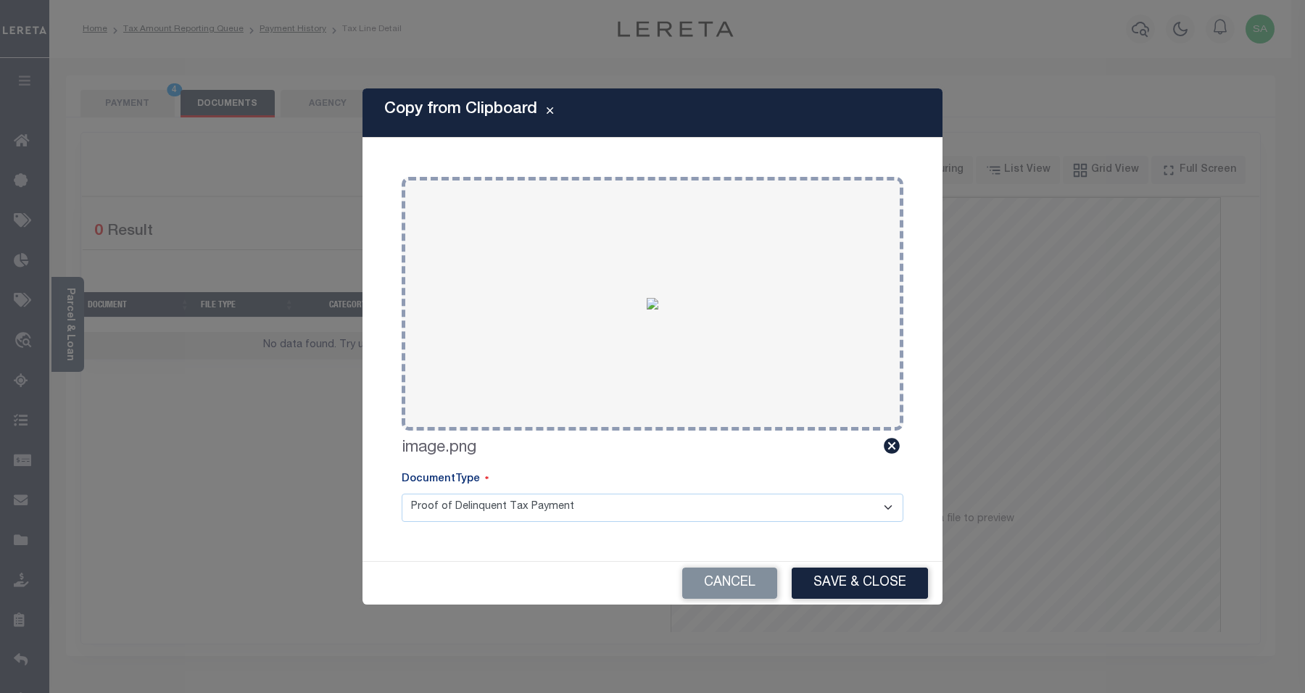
drag, startPoint x: 832, startPoint y: 576, endPoint x: 818, endPoint y: 570, distance: 15.9
click at [832, 577] on button "Save & Close" at bounding box center [860, 583] width 136 height 31
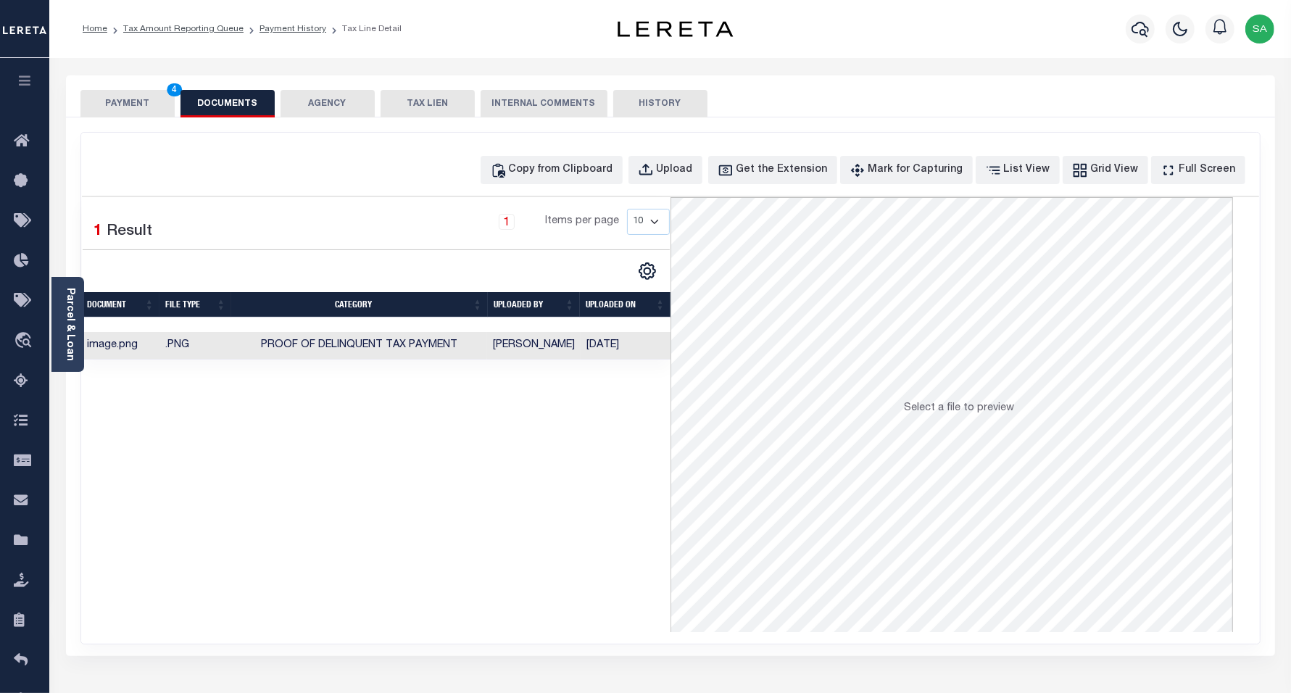
click at [156, 110] on button "PAYMENT 4" at bounding box center [127, 104] width 94 height 28
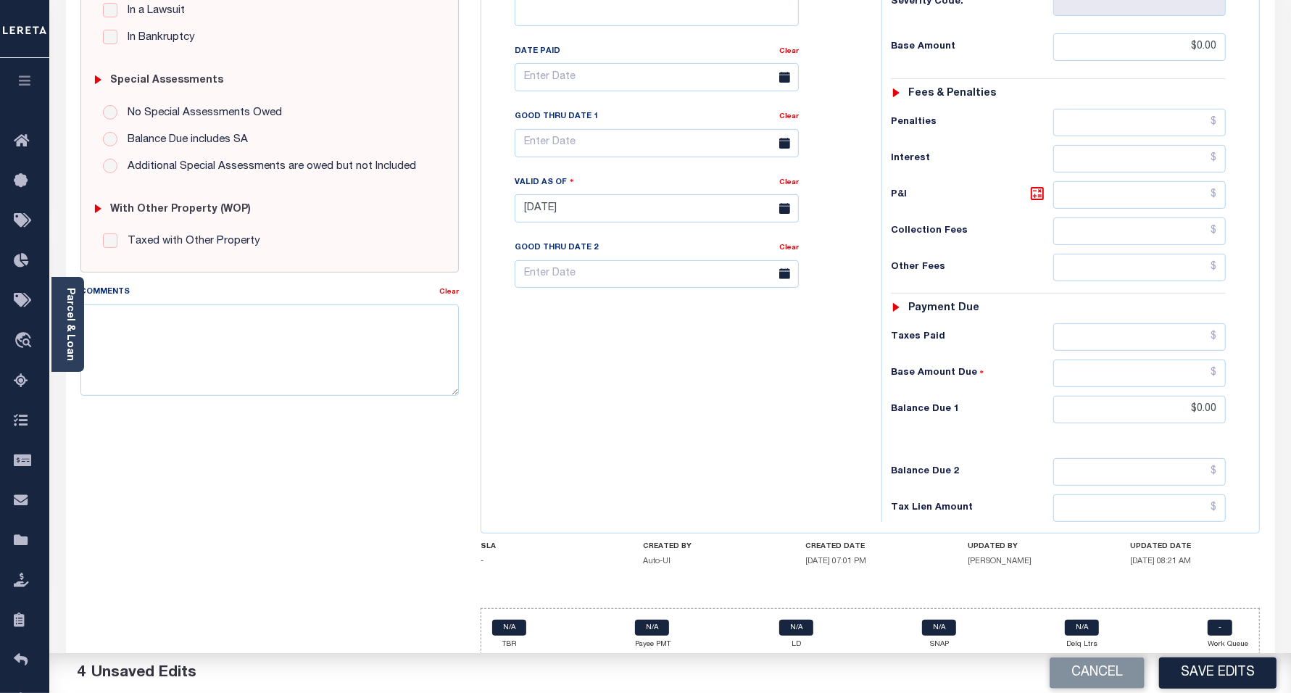
scroll to position [407, 0]
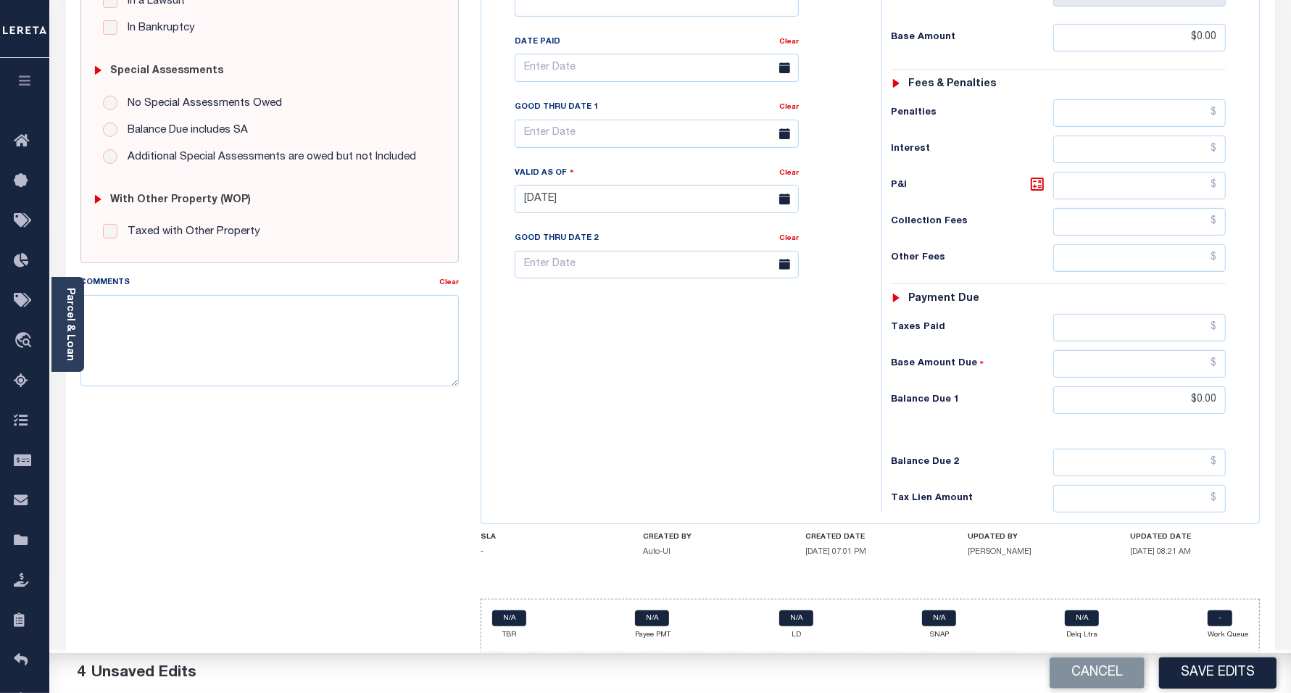
click at [1209, 678] on button "Save Edits" at bounding box center [1217, 672] width 117 height 31
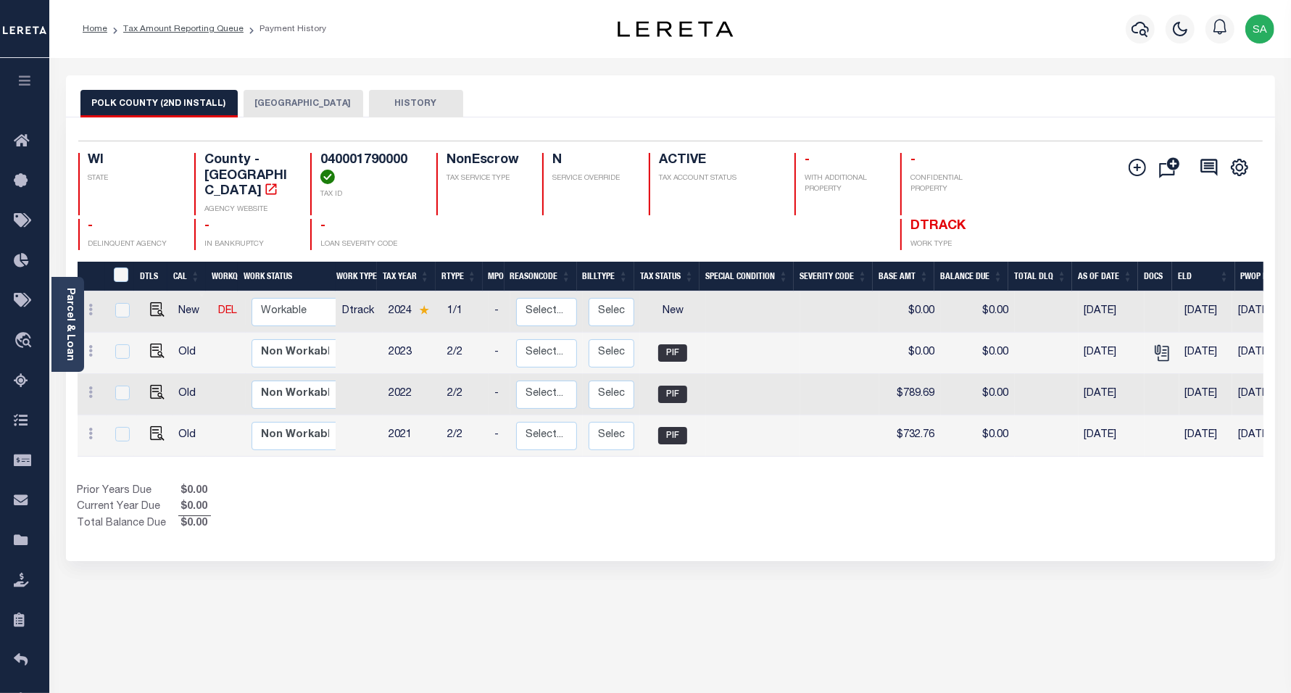
click at [275, 94] on button "[GEOGRAPHIC_DATA]" at bounding box center [304, 104] width 120 height 28
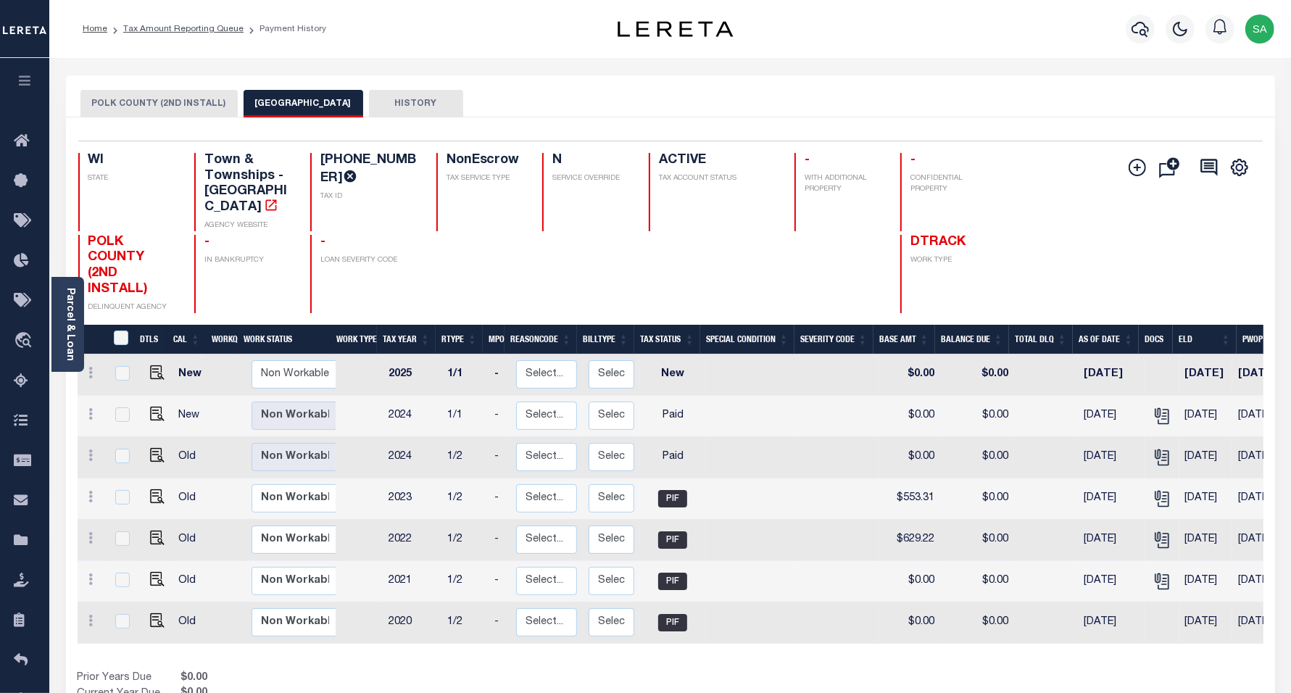
click at [175, 33] on li "Tax Amount Reporting Queue" at bounding box center [175, 28] width 136 height 13
click at [175, 28] on link "Tax Amount Reporting Queue" at bounding box center [183, 29] width 120 height 9
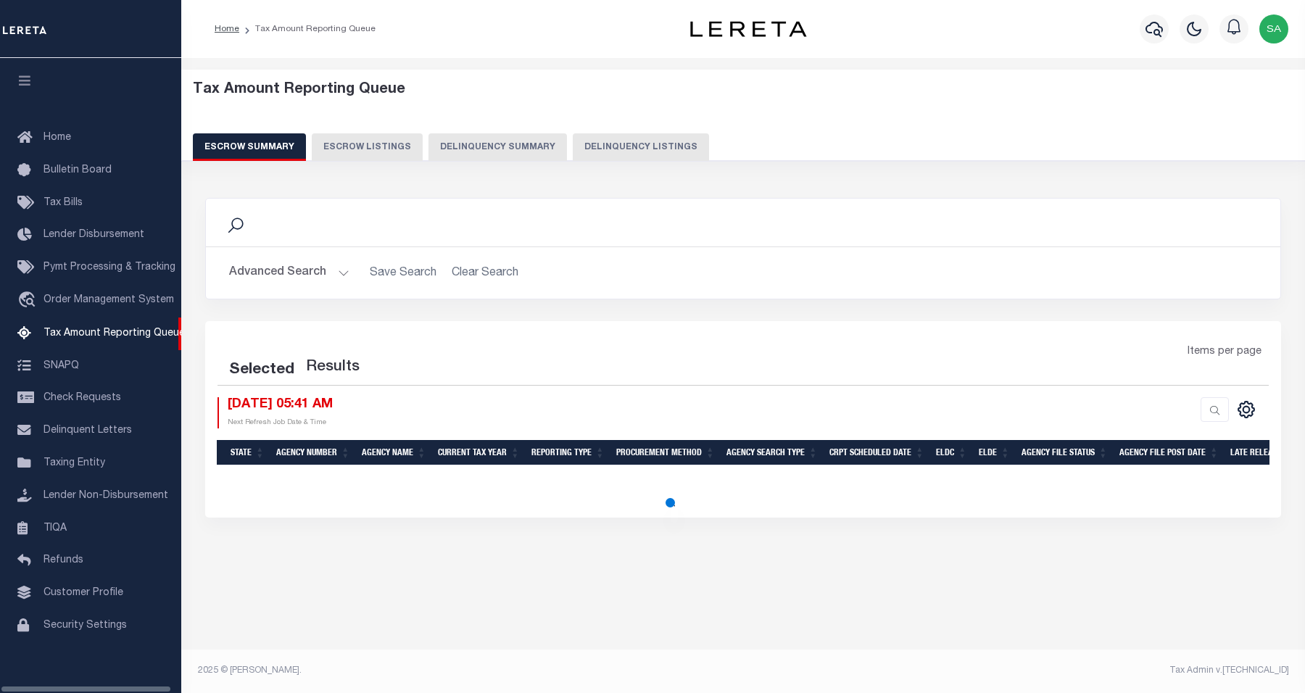
click at [643, 158] on button "Delinquency Listings" at bounding box center [641, 147] width 136 height 28
click at [643, 151] on button "Delinquency Listings" at bounding box center [641, 147] width 136 height 28
select select
select select "100"
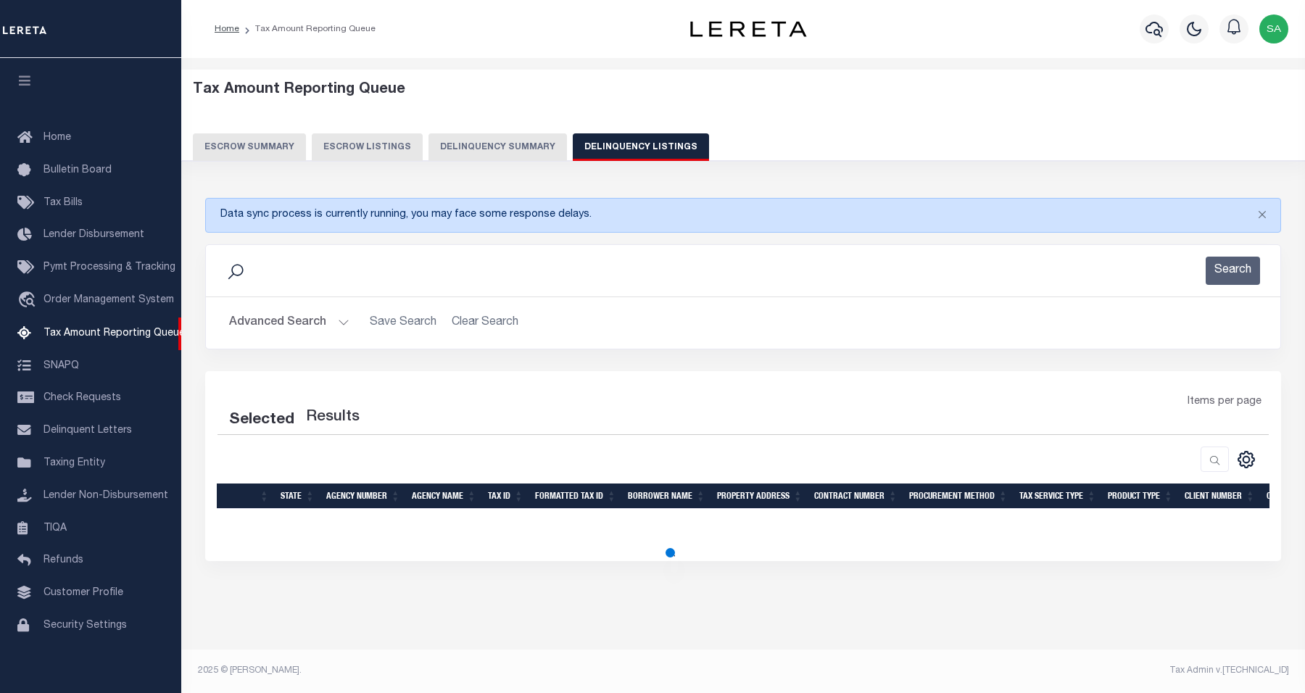
click at [290, 323] on button "Advanced Search" at bounding box center [289, 323] width 120 height 28
select select "100"
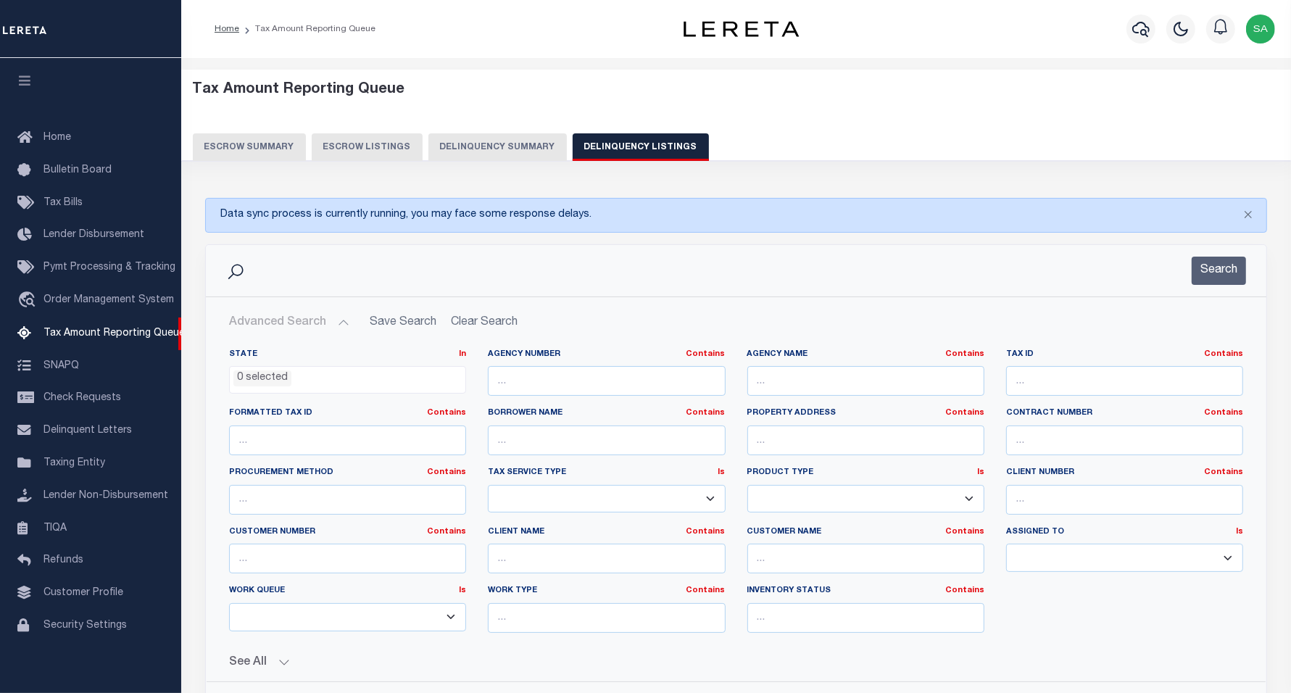
click at [352, 381] on ul "0 selected" at bounding box center [348, 377] width 236 height 20
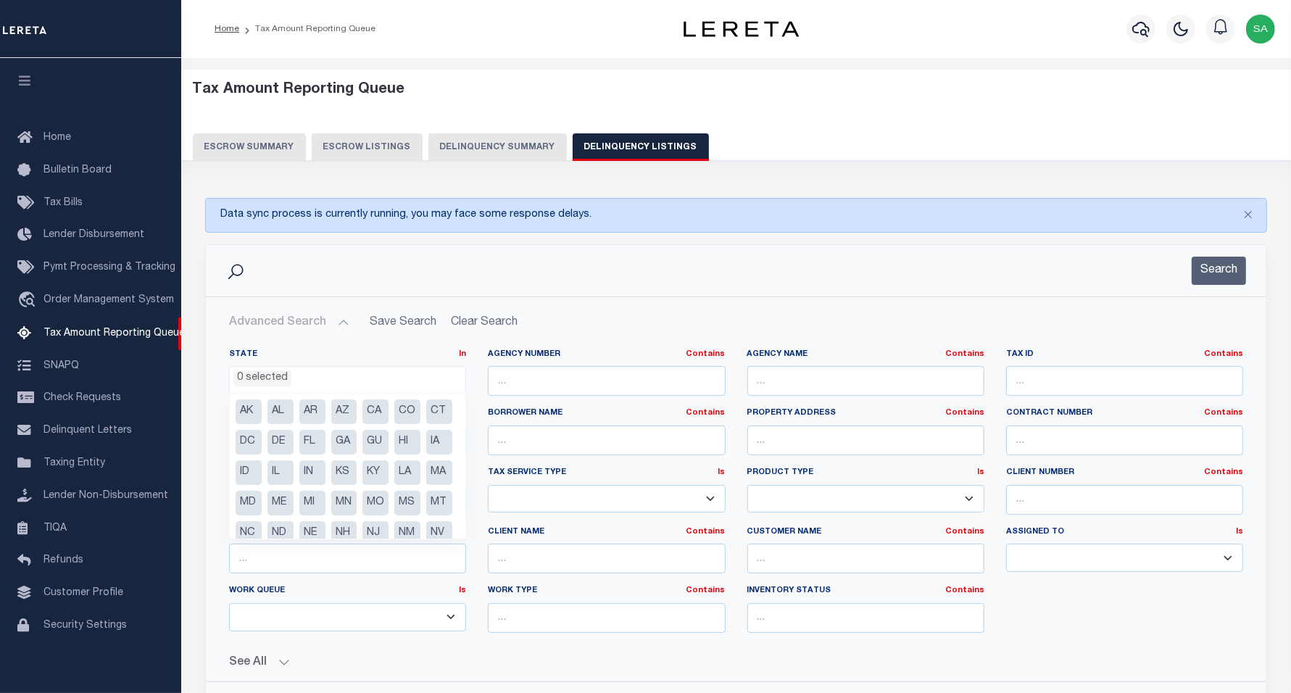
click at [339, 288] on div "Search" at bounding box center [736, 270] width 1060 height 51
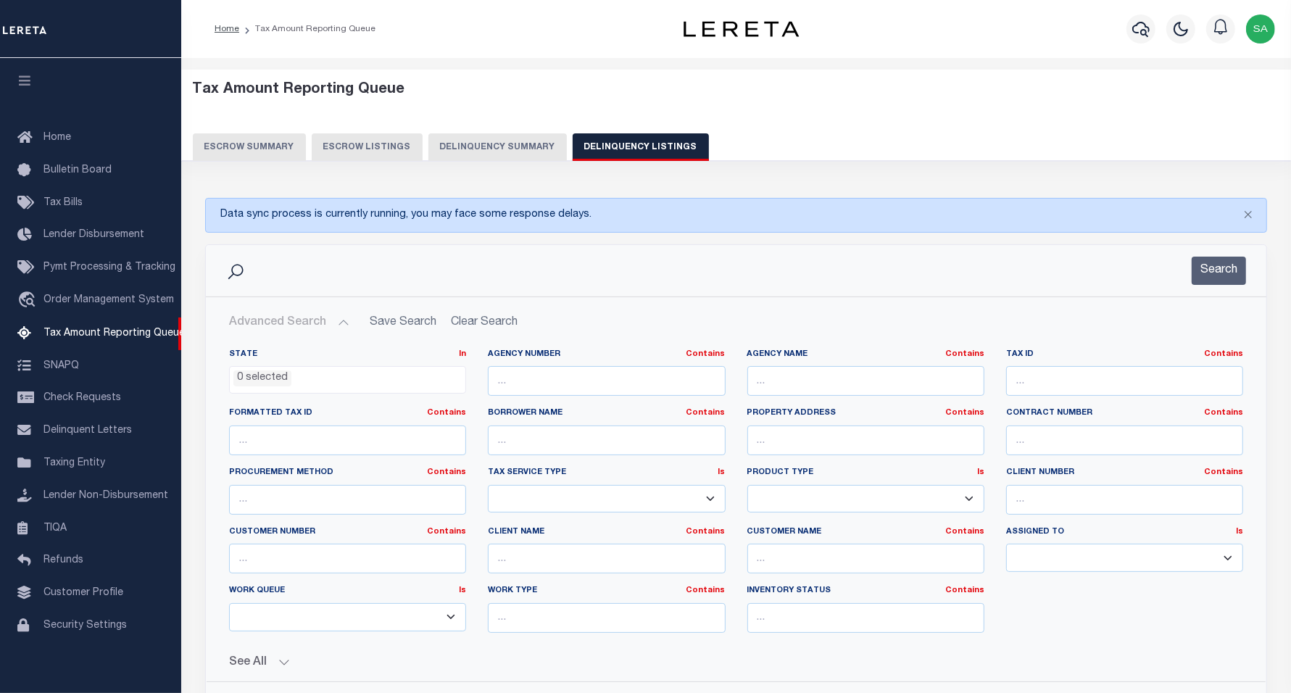
click at [314, 381] on ul "0 selected" at bounding box center [348, 377] width 236 height 20
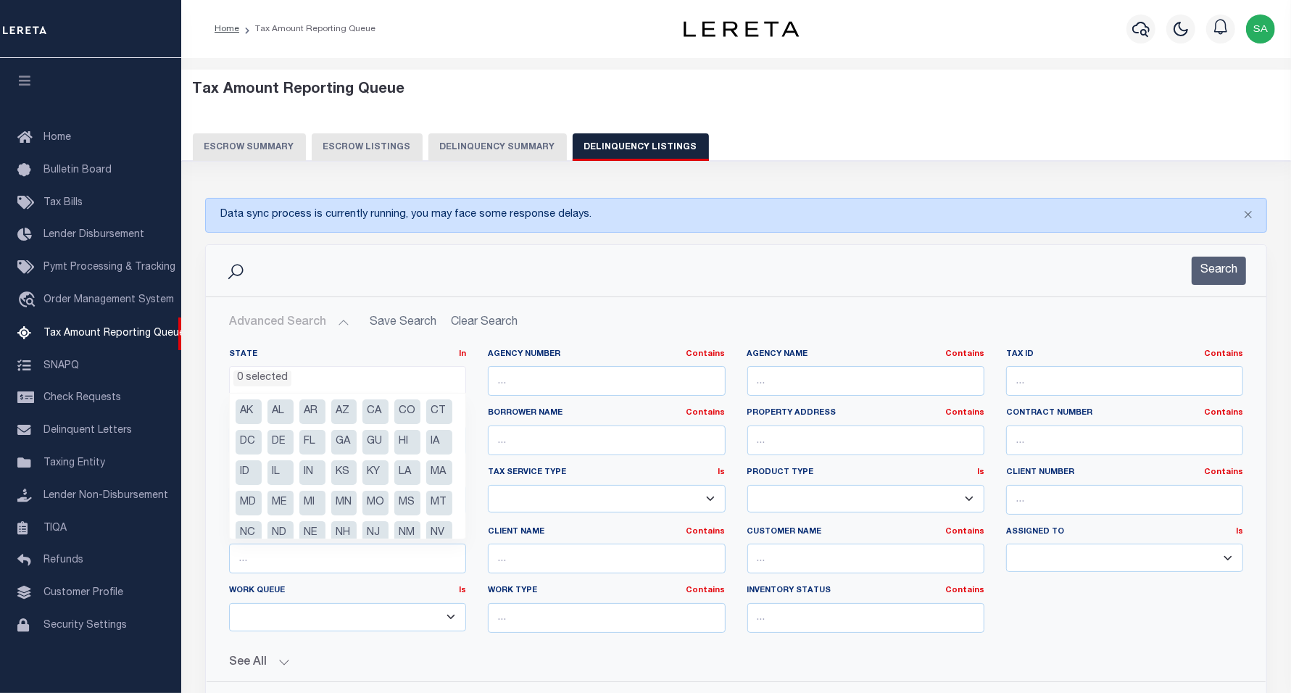
scroll to position [134, 0]
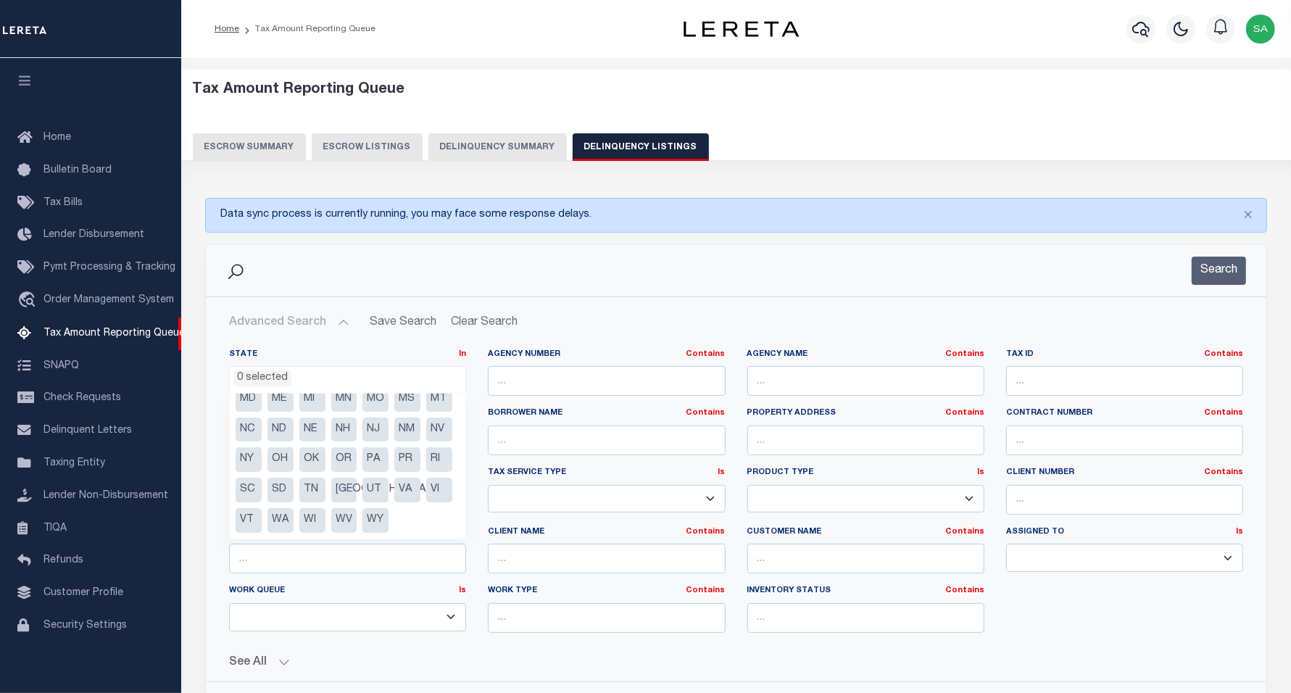
click at [325, 519] on li "WI" at bounding box center [312, 520] width 26 height 25
select select "WI"
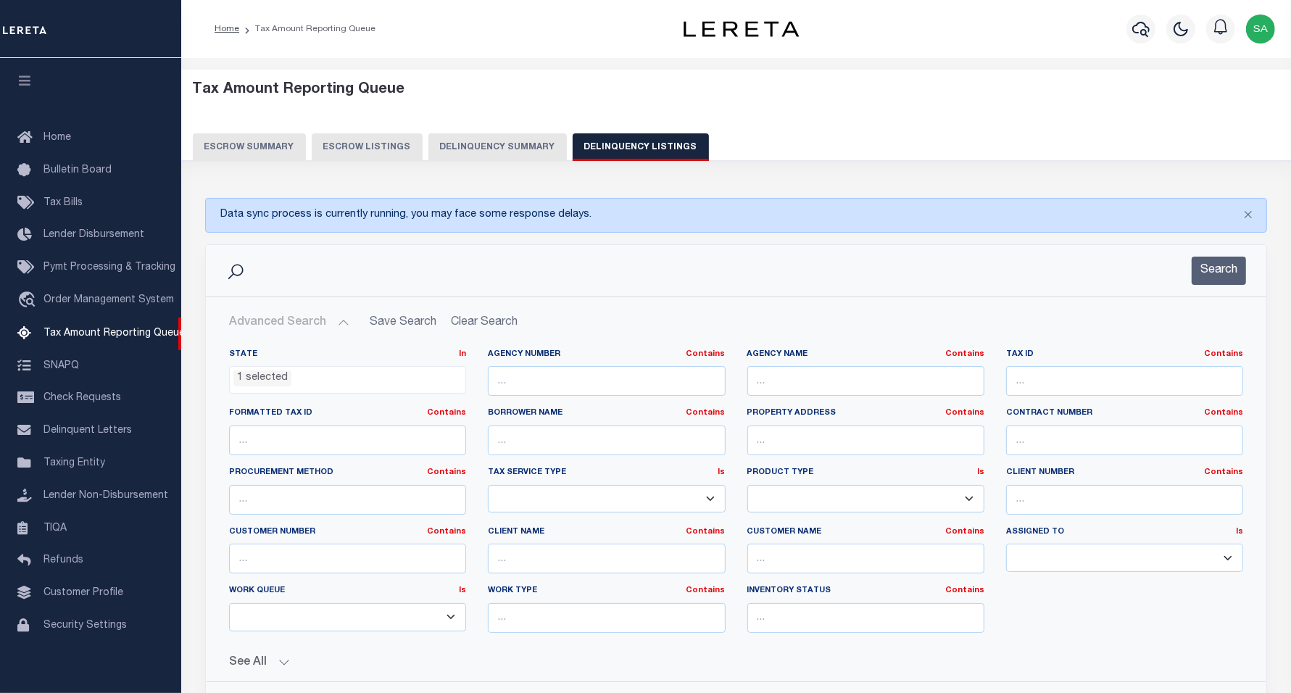
drag, startPoint x: 1041, startPoint y: 366, endPoint x: 1041, endPoint y: 374, distance: 8.0
click at [1041, 367] on div "Tax ID Contains Contains Is" at bounding box center [1124, 373] width 237 height 48
click at [1045, 386] on input "text" at bounding box center [1124, 381] width 237 height 30
click at [1045, 389] on input "text" at bounding box center [1124, 381] width 237 height 30
paste input "020010750308"
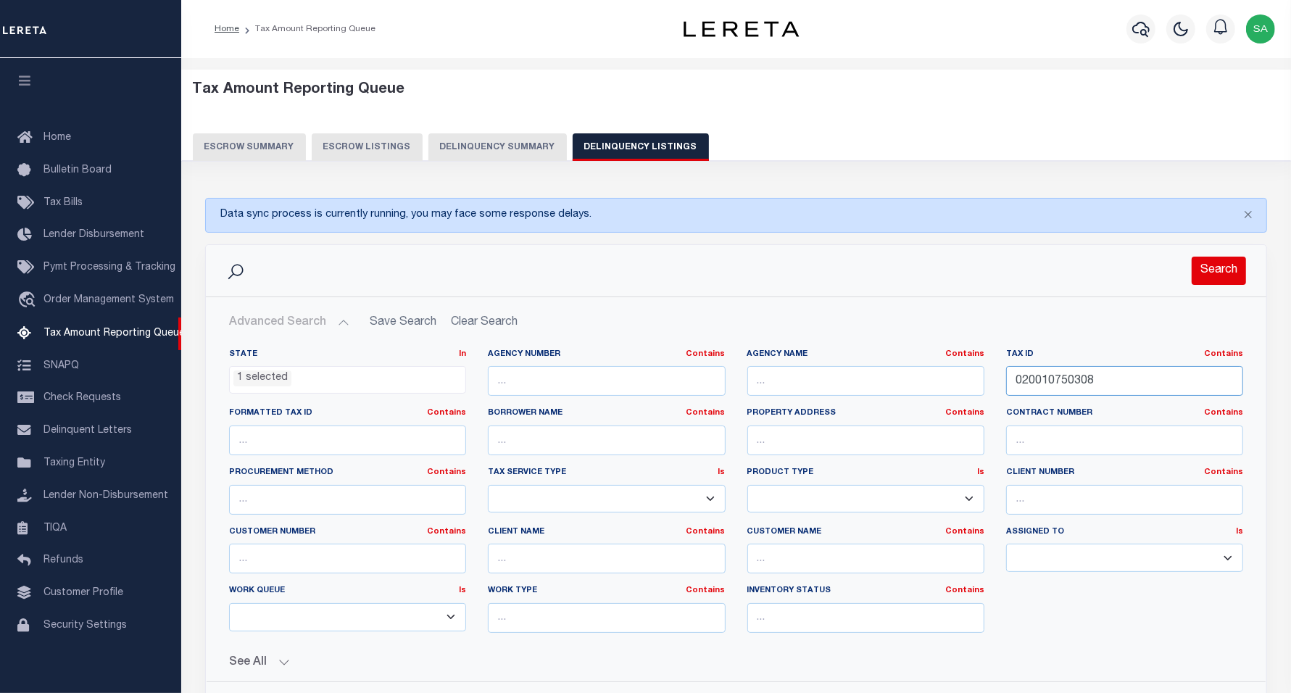
type input "020010750308"
click at [1234, 270] on button "Search" at bounding box center [1219, 271] width 54 height 28
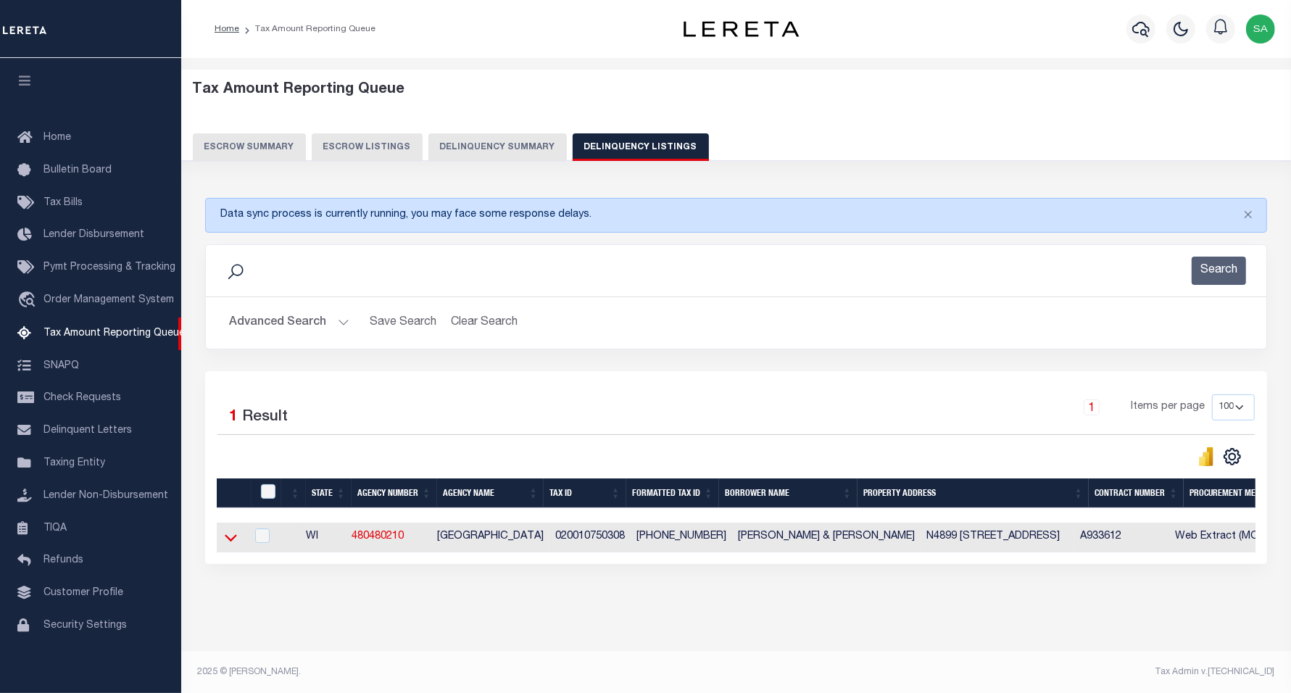
click at [229, 541] on icon at bounding box center [231, 537] width 12 height 15
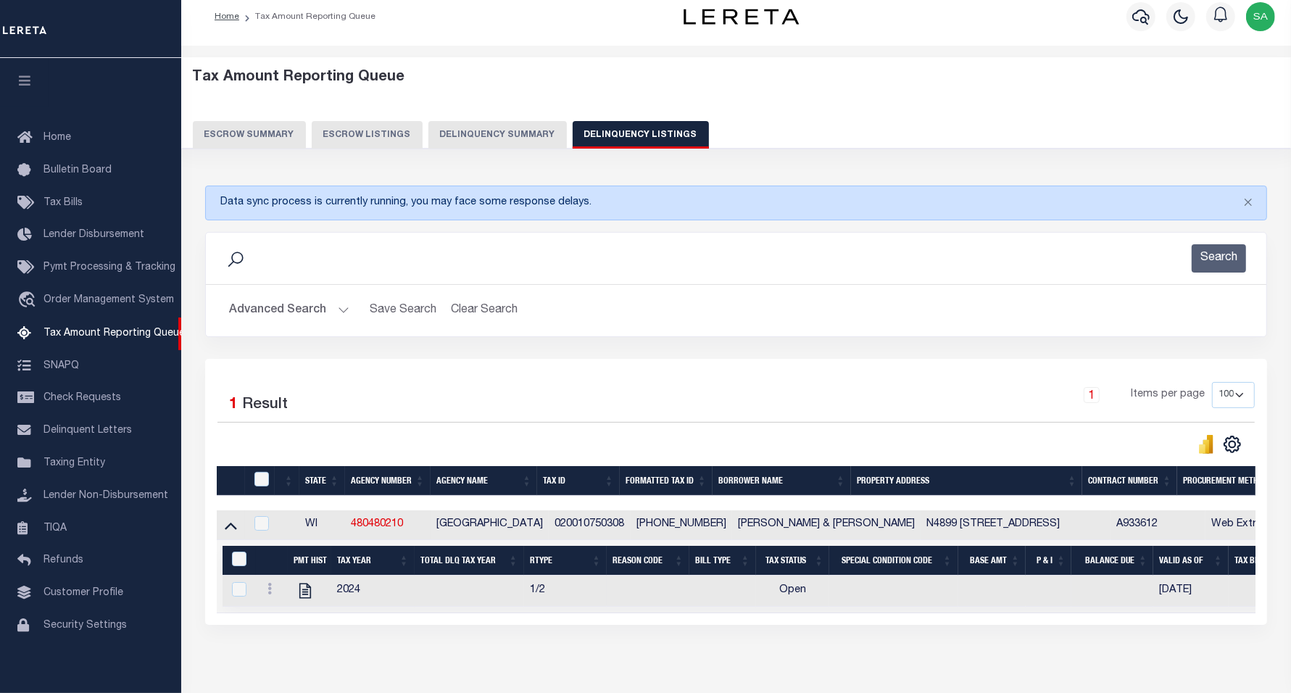
scroll to position [88, 0]
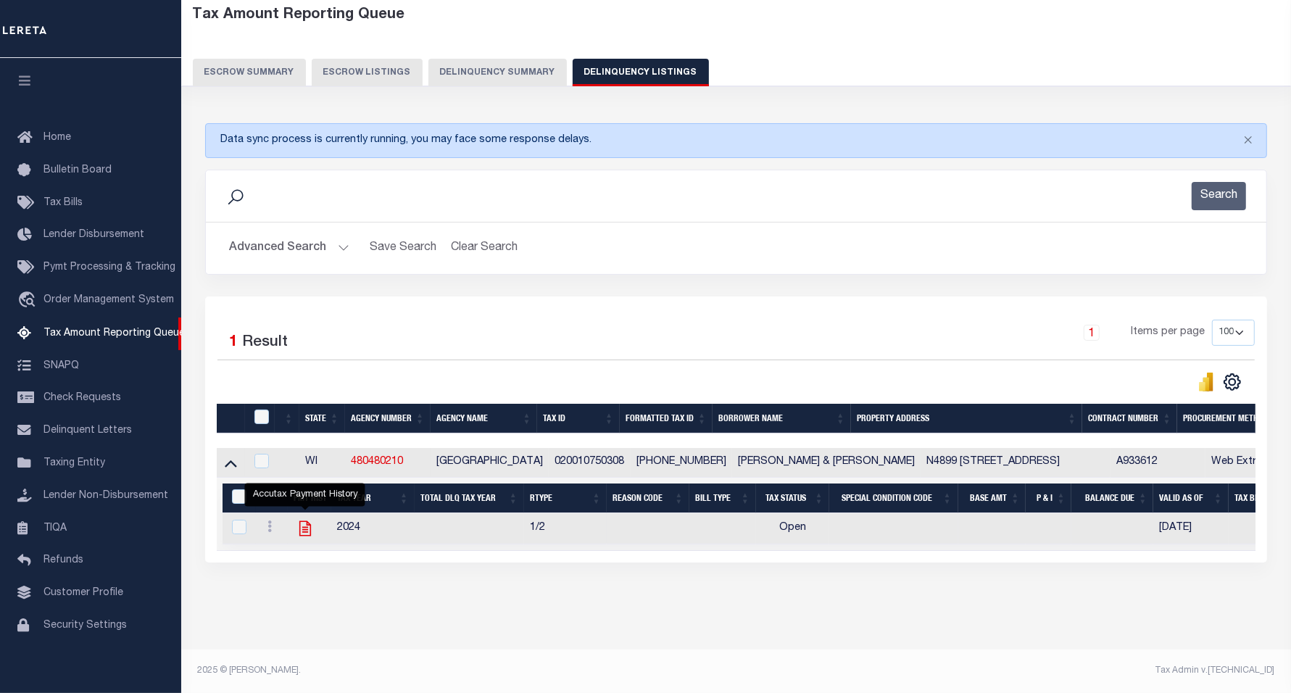
click at [306, 523] on icon "" at bounding box center [305, 528] width 12 height 15
checkbox input "true"
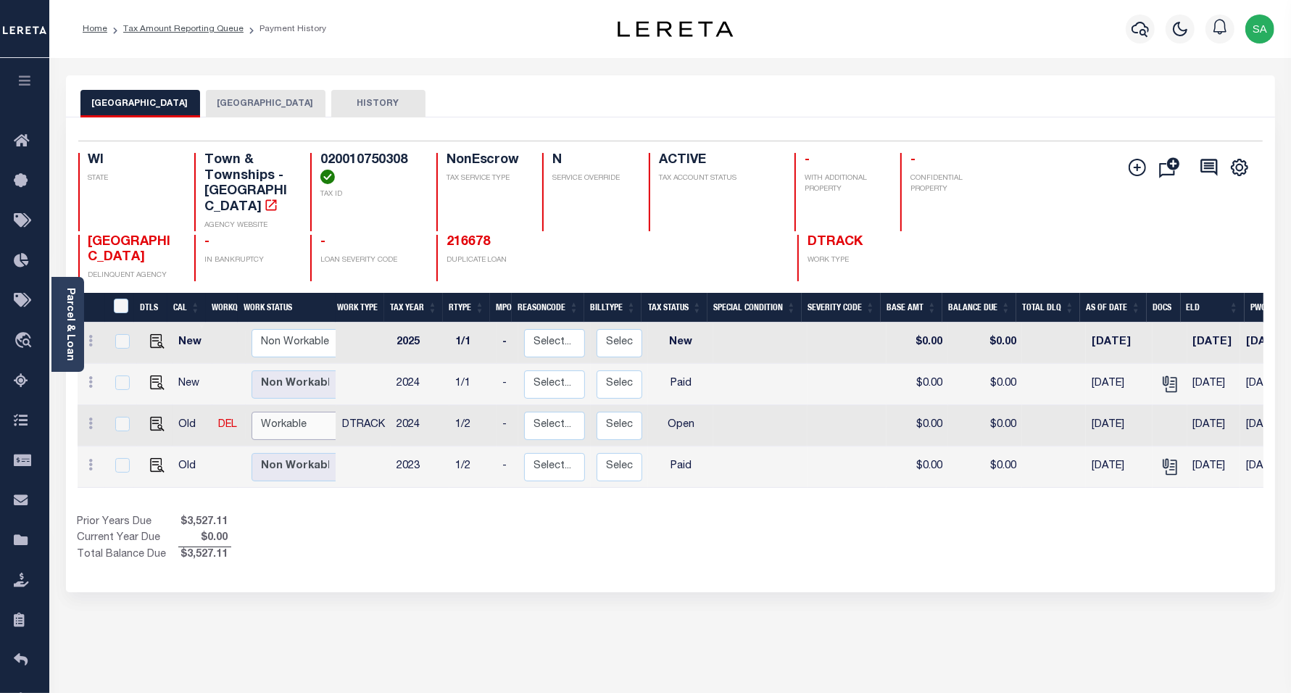
click at [270, 414] on select "Non Workable Workable" at bounding box center [295, 426] width 87 height 28
checkbox input "true"
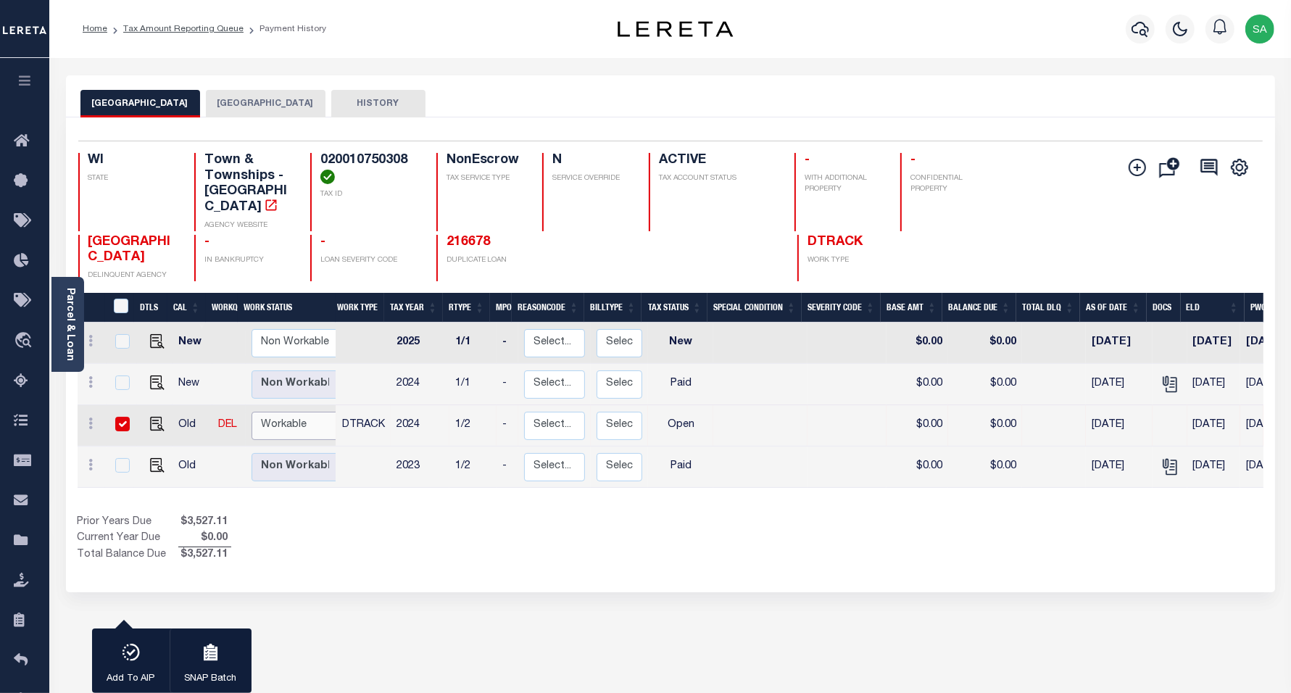
select select "true"
click at [252, 412] on select "Non Workable Workable" at bounding box center [295, 426] width 87 height 28
checkbox input "false"
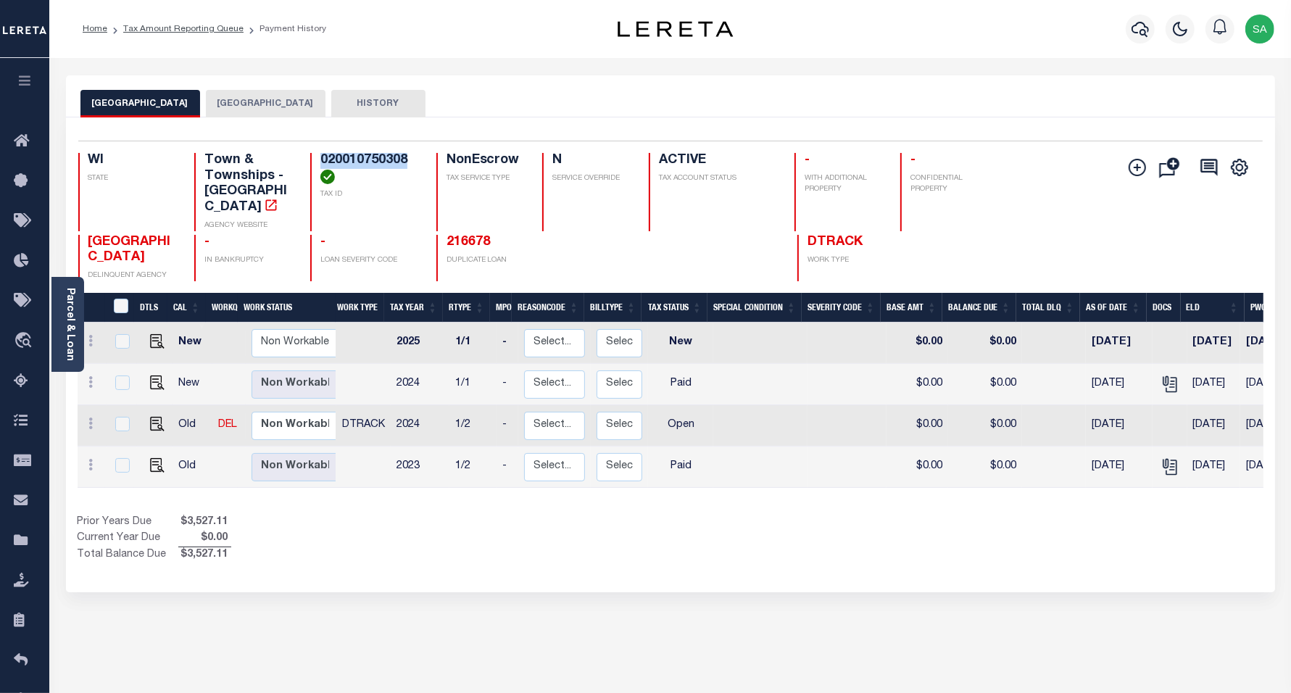
drag, startPoint x: 399, startPoint y: 157, endPoint x: 317, endPoint y: 158, distance: 82.6
click at [317, 158] on div "020010750308 TAX ID" at bounding box center [364, 192] width 109 height 78
copy h4 "020010750308"
click at [270, 412] on select "Non Workable Workable" at bounding box center [295, 426] width 87 height 28
checkbox input "true"
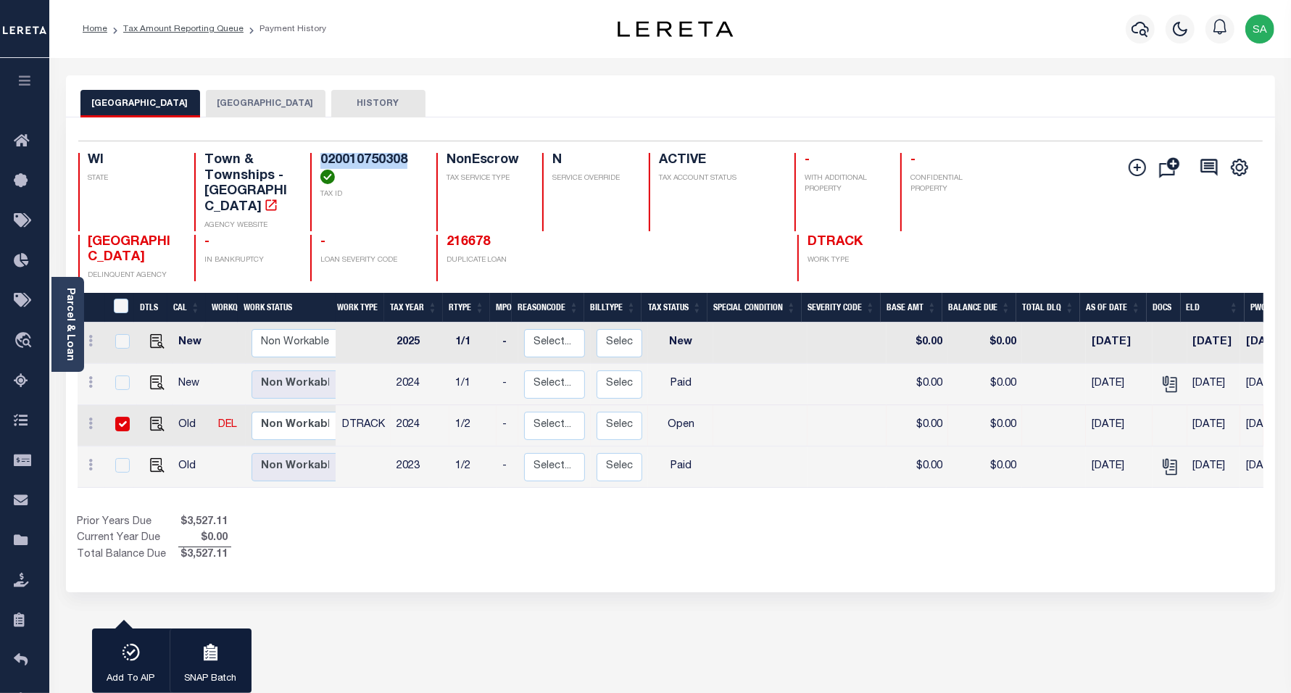
click at [399, 552] on div "1 Selected 4 Results 1 Items per page 25 50 100 WI STATE TAX ID" at bounding box center [670, 354] width 1209 height 475
click at [121, 417] on input "checkbox" at bounding box center [122, 424] width 14 height 14
checkbox input "false"
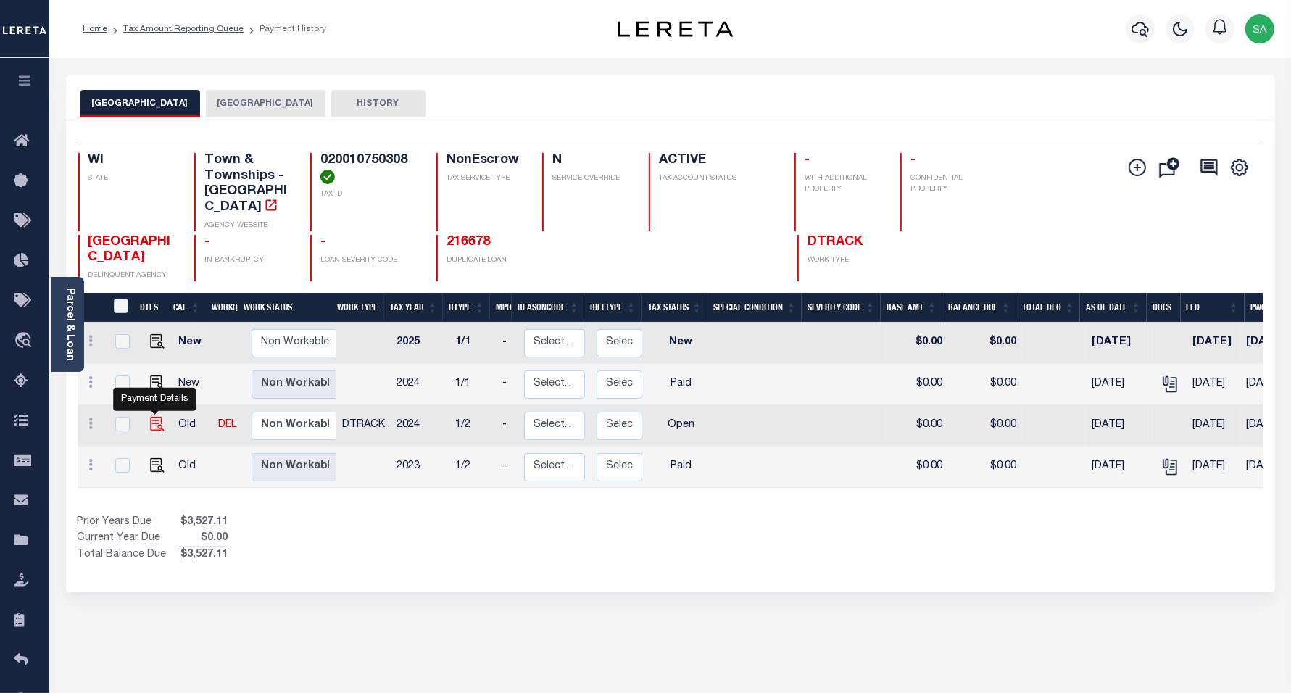
click at [153, 417] on img "" at bounding box center [157, 424] width 14 height 14
checkbox input "true"
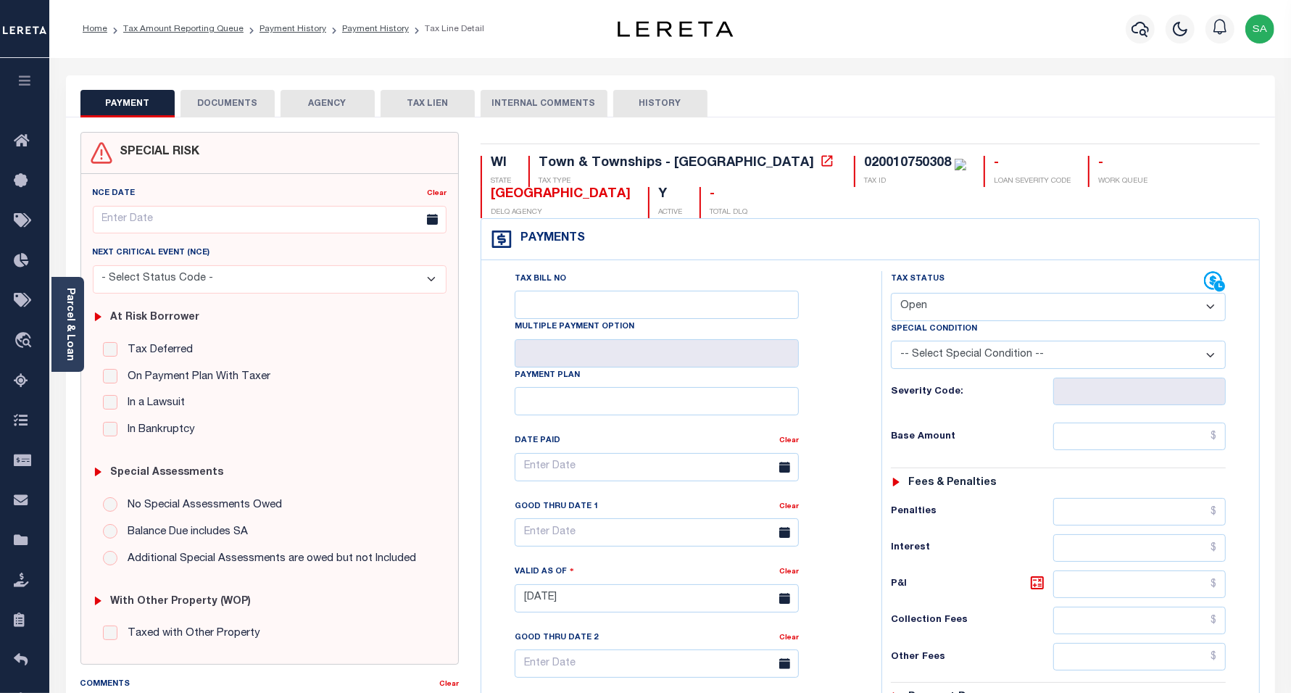
click at [934, 302] on select "- Select Status Code - Open Due/Unpaid Paid Incomplete No Tax Due Internal Refu…" at bounding box center [1059, 307] width 336 height 28
select select "PYD"
click at [891, 294] on select "- Select Status Code - Open Due/Unpaid Paid Incomplete No Tax Due Internal Refu…" at bounding box center [1059, 307] width 336 height 28
type input "[DATE]"
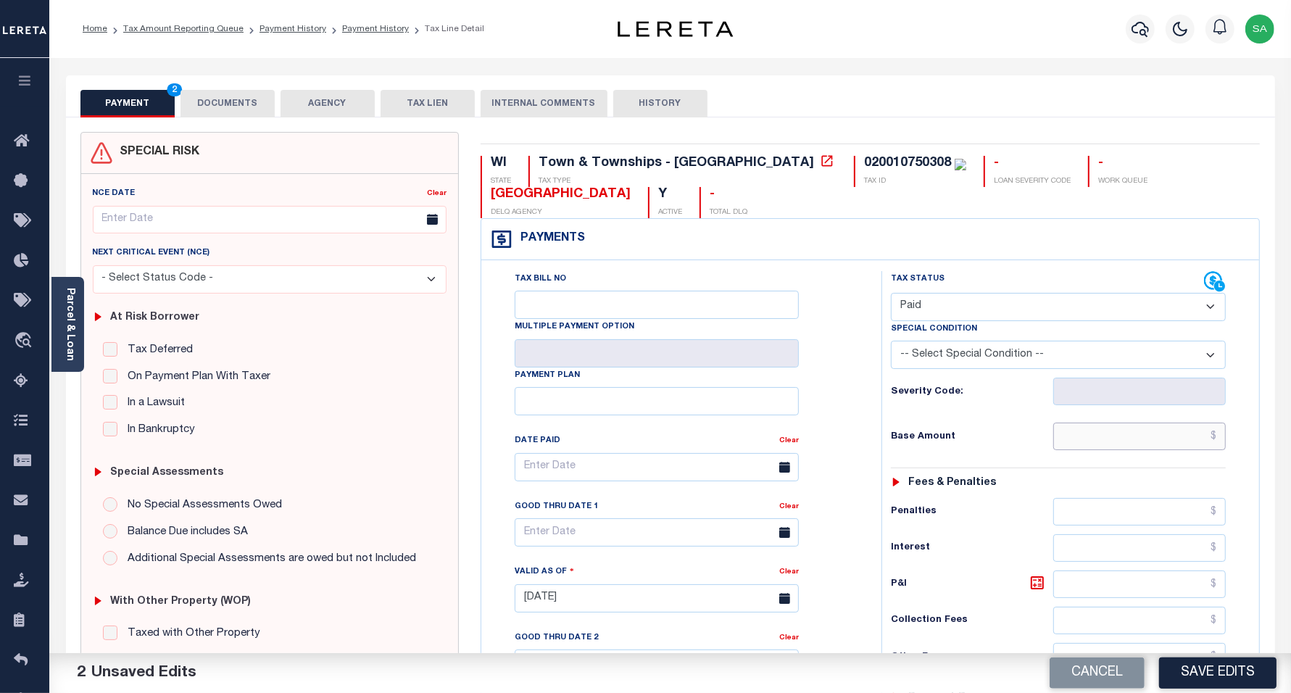
drag, startPoint x: 1079, startPoint y: 447, endPoint x: 1075, endPoint y: 454, distance: 7.5
click at [1076, 450] on input "text" at bounding box center [1139, 437] width 173 height 28
type input "$0.00"
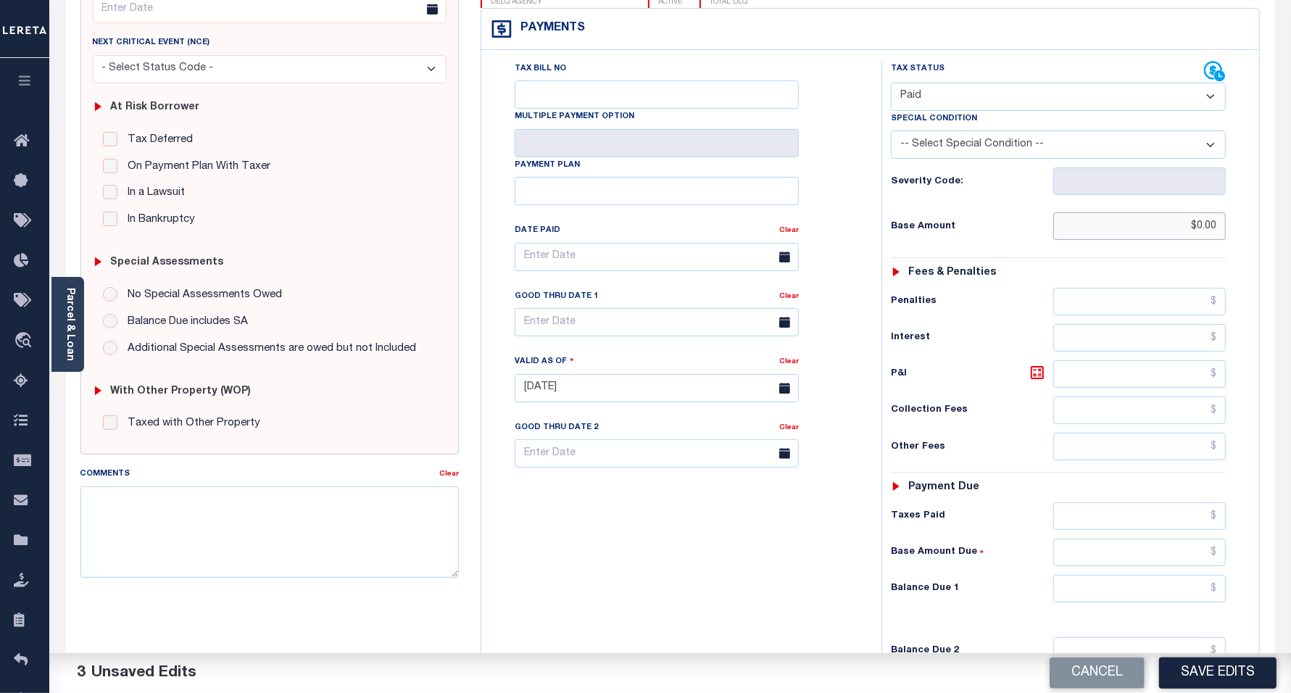
scroll to position [412, 0]
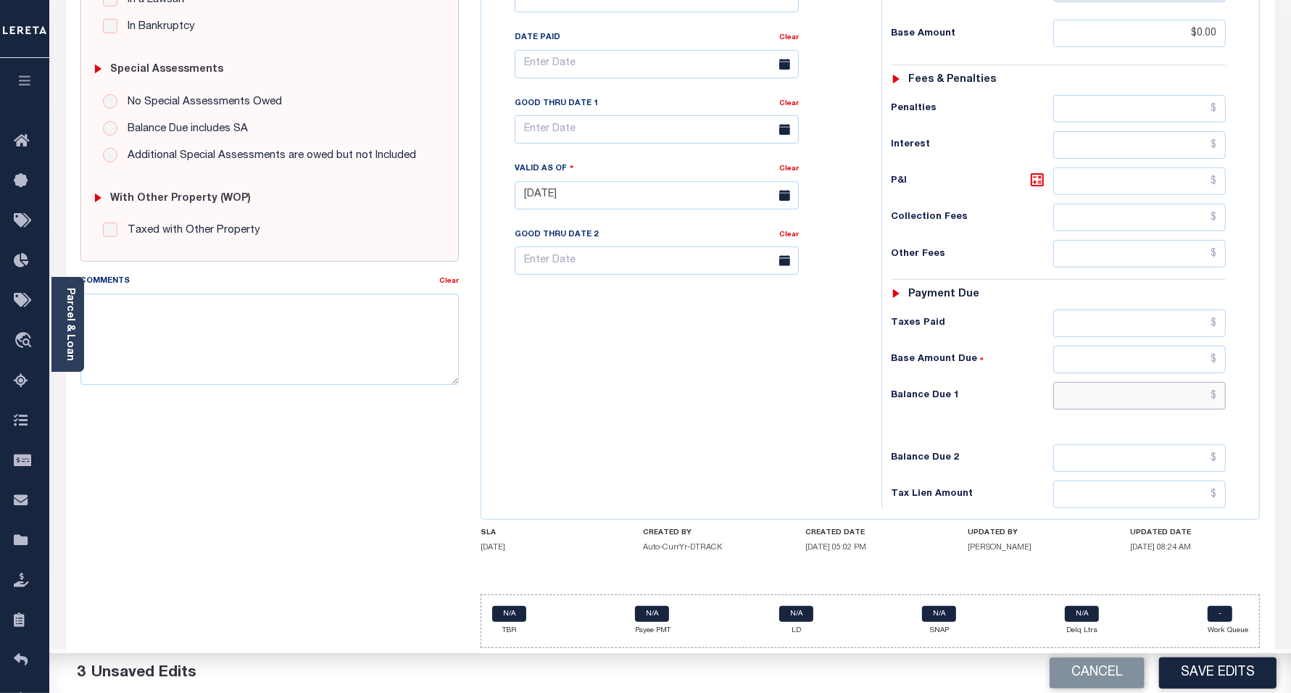
click at [1073, 382] on input "text" at bounding box center [1139, 396] width 173 height 28
type input "$0.00"
click at [713, 441] on div "Tax Bill No Multiple Payment Option Payment Plan Clear" at bounding box center [678, 188] width 386 height 640
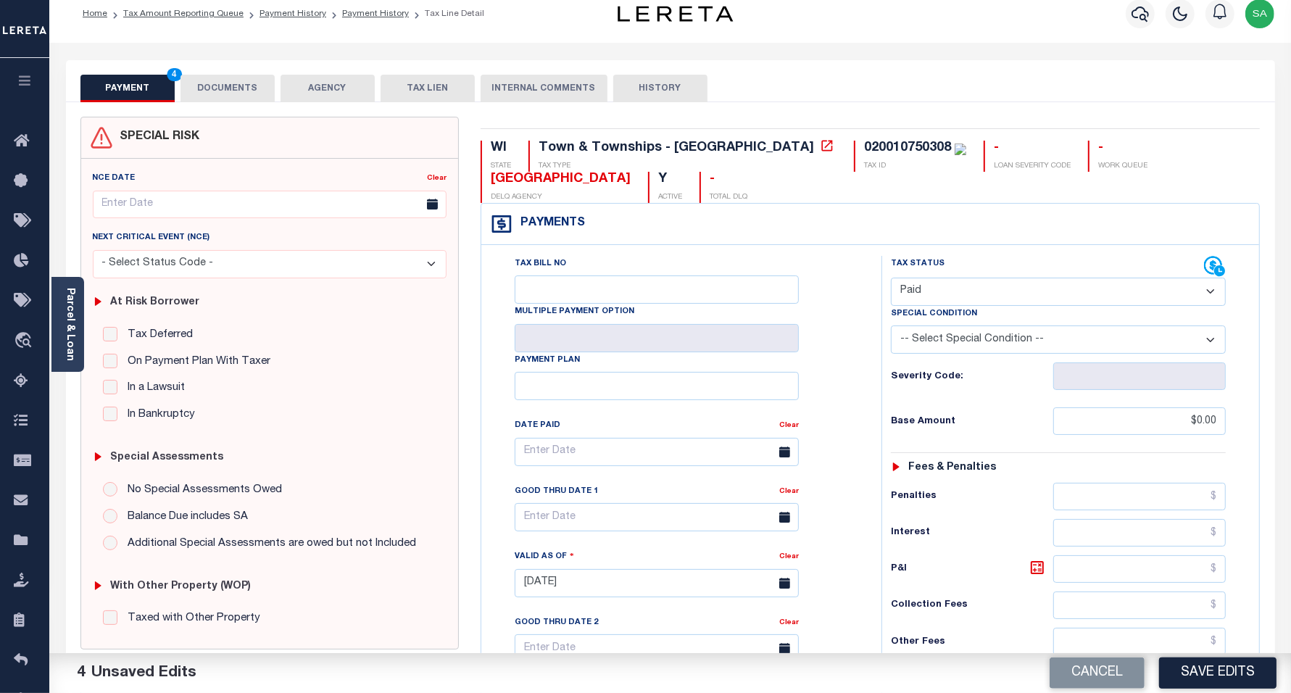
scroll to position [0, 0]
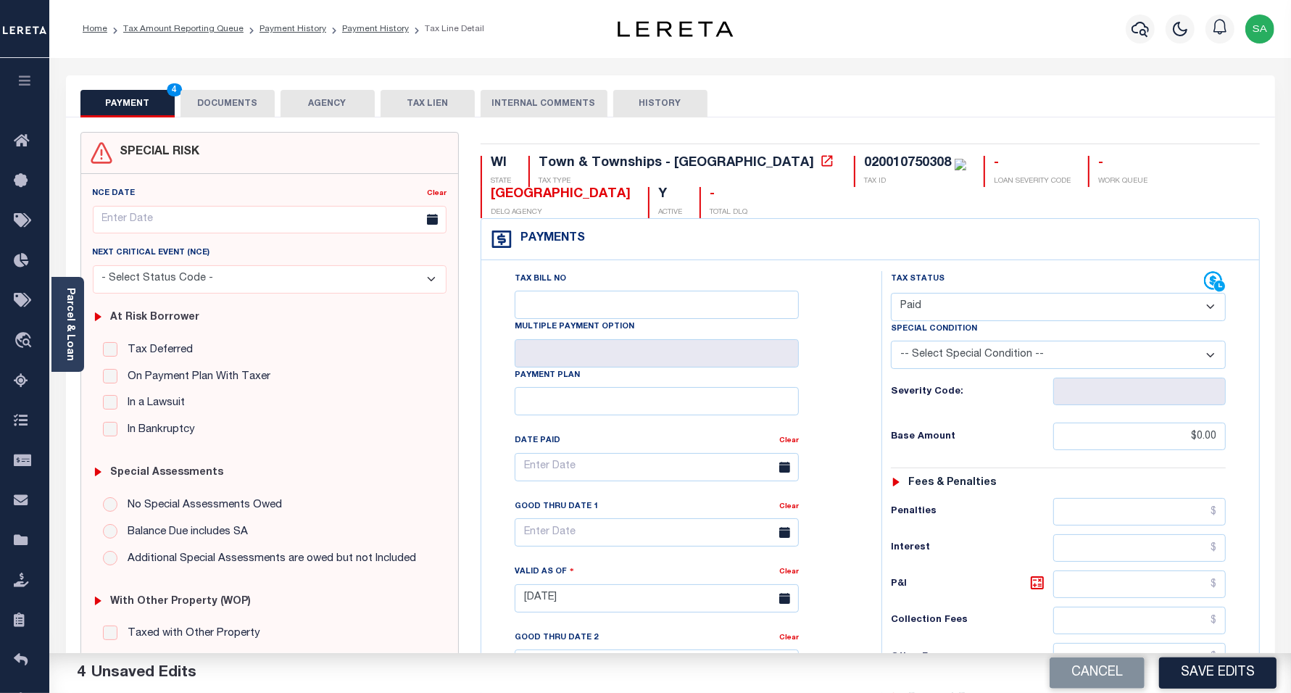
click at [246, 110] on button "DOCUMENTS" at bounding box center [227, 104] width 94 height 28
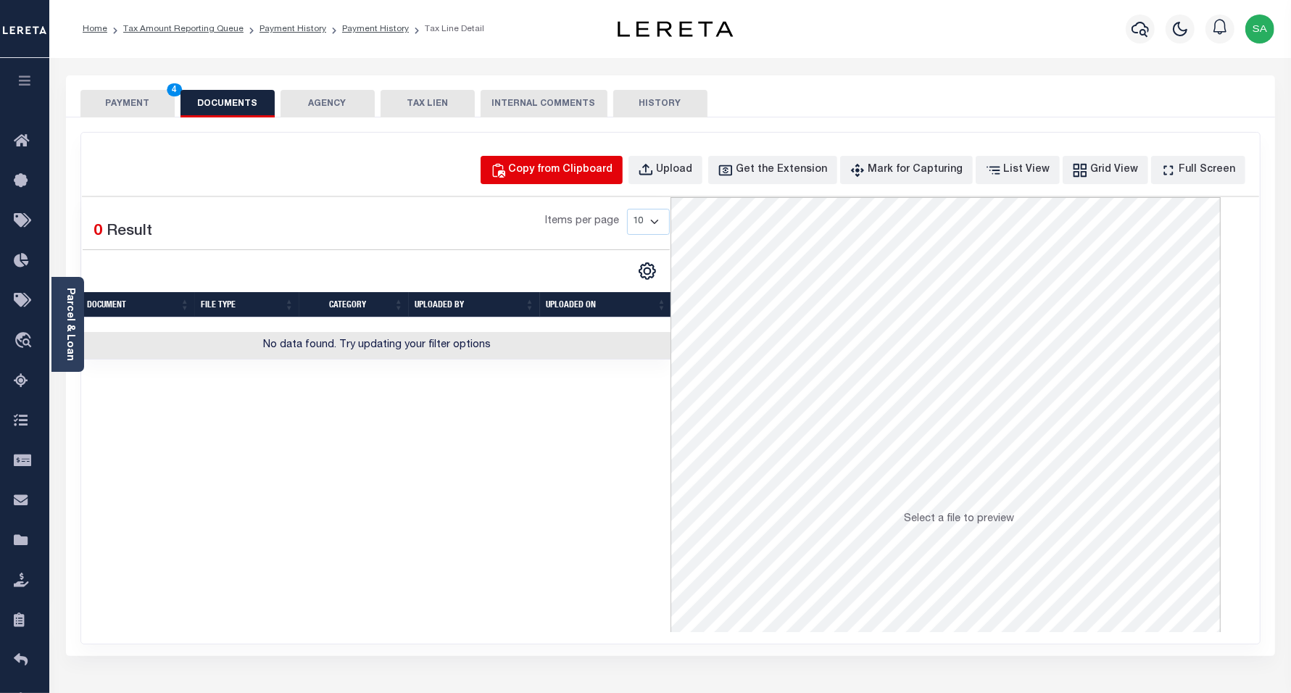
click at [578, 165] on div "Copy from Clipboard" at bounding box center [561, 170] width 104 height 16
select select "POP"
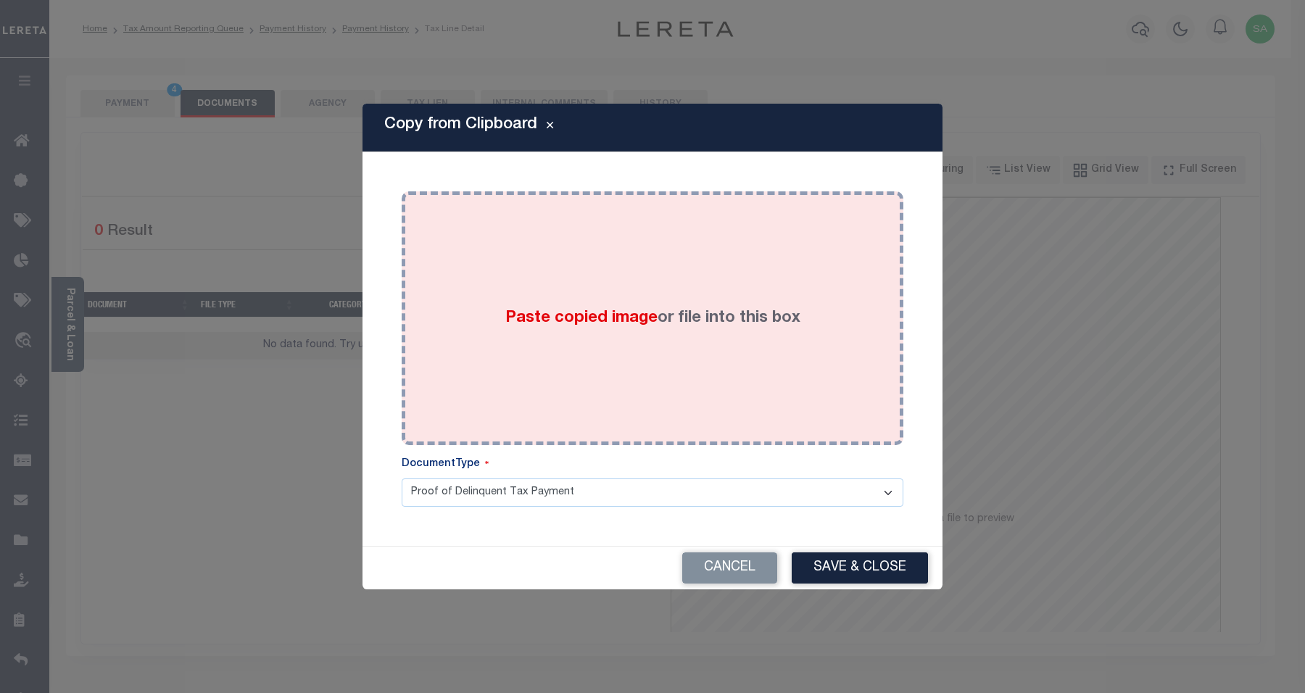
click at [650, 323] on span "Paste copied image" at bounding box center [581, 318] width 152 height 16
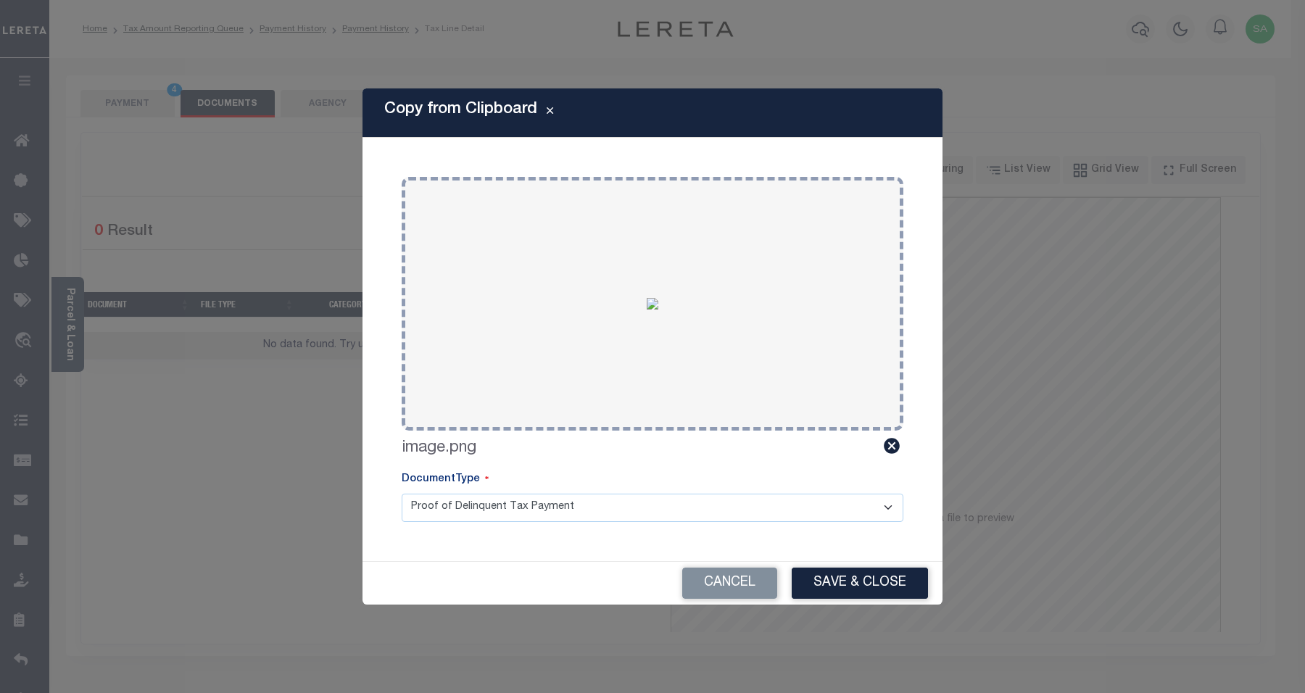
click at [858, 599] on div "Cancel Save & Close" at bounding box center [652, 583] width 580 height 43
click at [829, 591] on button "Save & Close" at bounding box center [860, 583] width 136 height 31
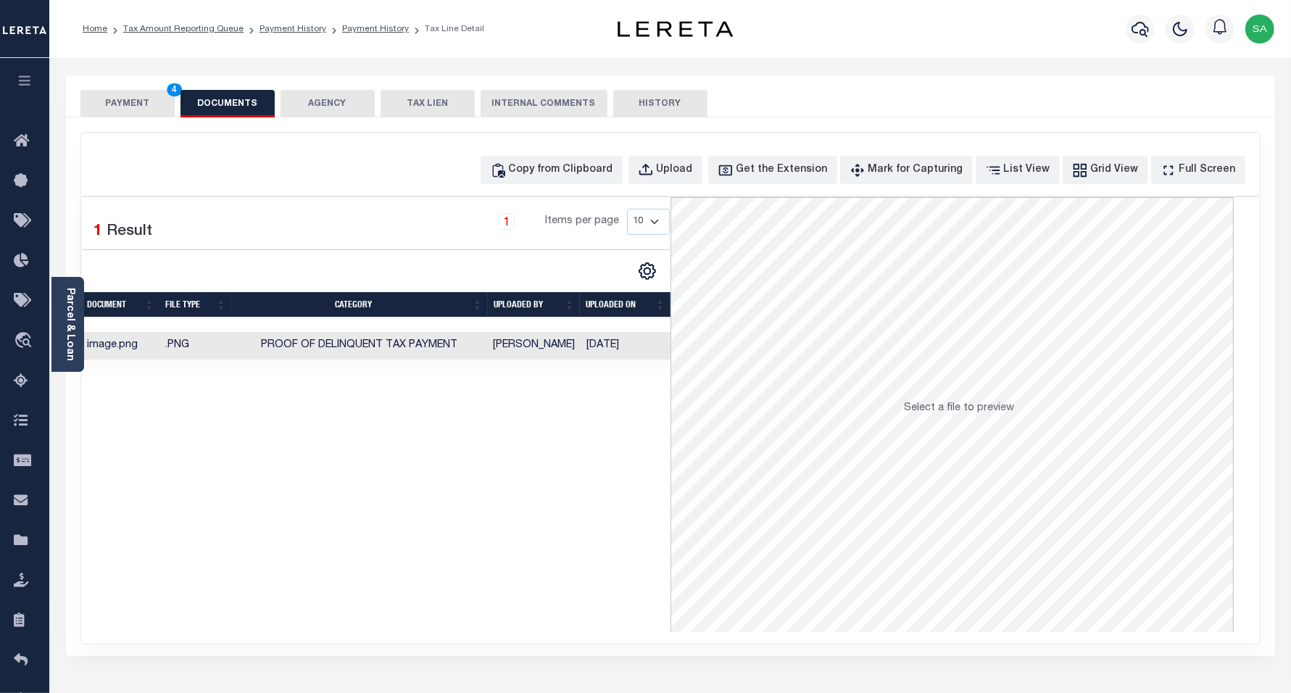
click at [149, 109] on button "PAYMENT 4" at bounding box center [127, 104] width 94 height 28
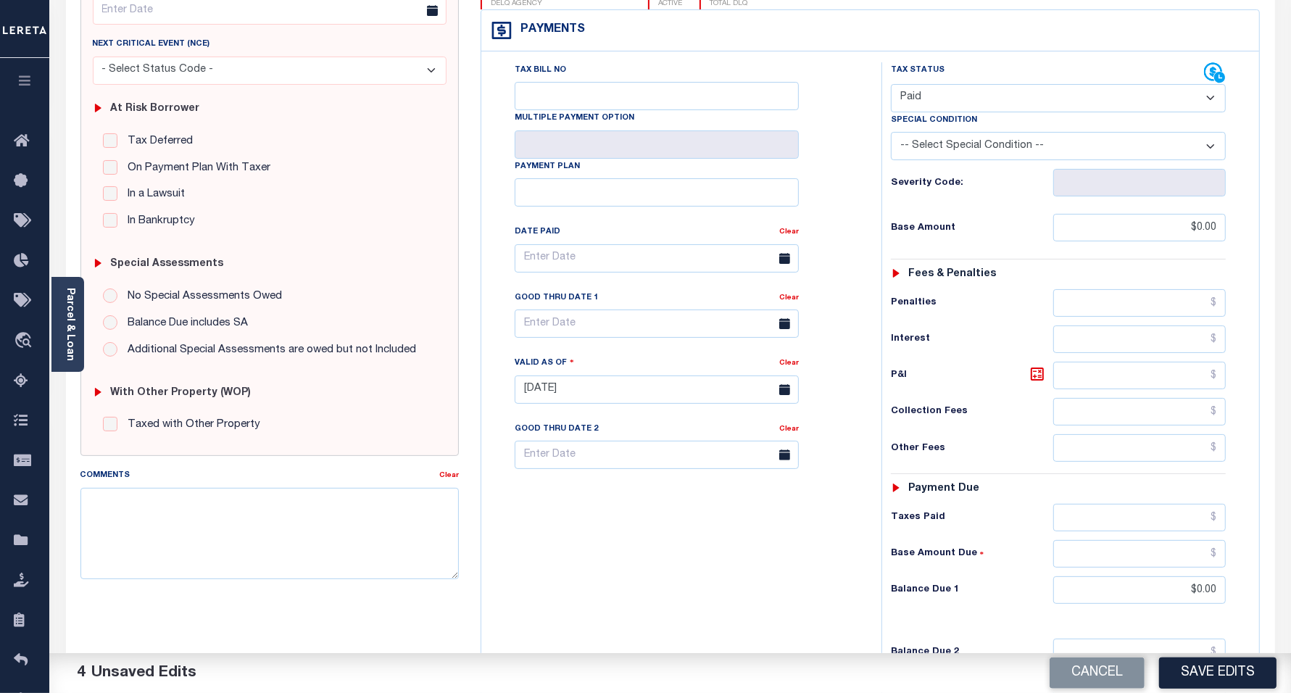
scroll to position [407, 0]
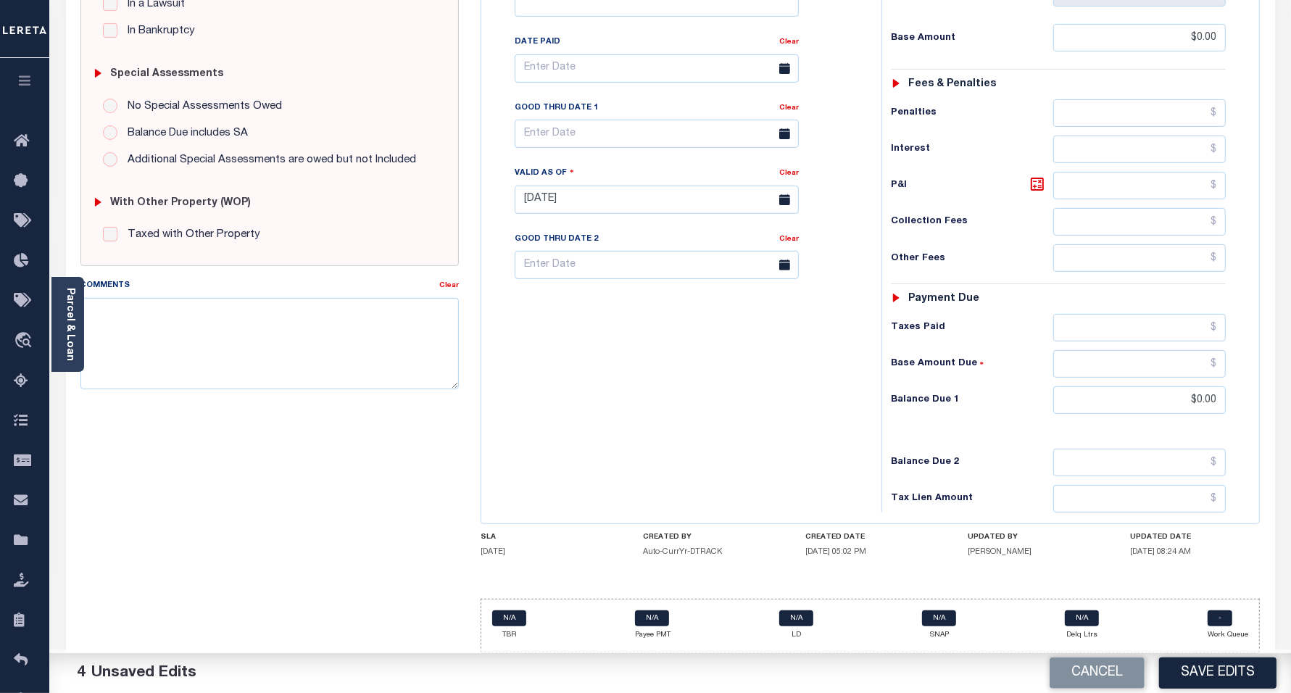
drag, startPoint x: 1245, startPoint y: 675, endPoint x: 1258, endPoint y: 675, distance: 12.3
click at [1256, 675] on button "Save Edits" at bounding box center [1217, 672] width 117 height 31
checkbox input "false"
type input "$0"
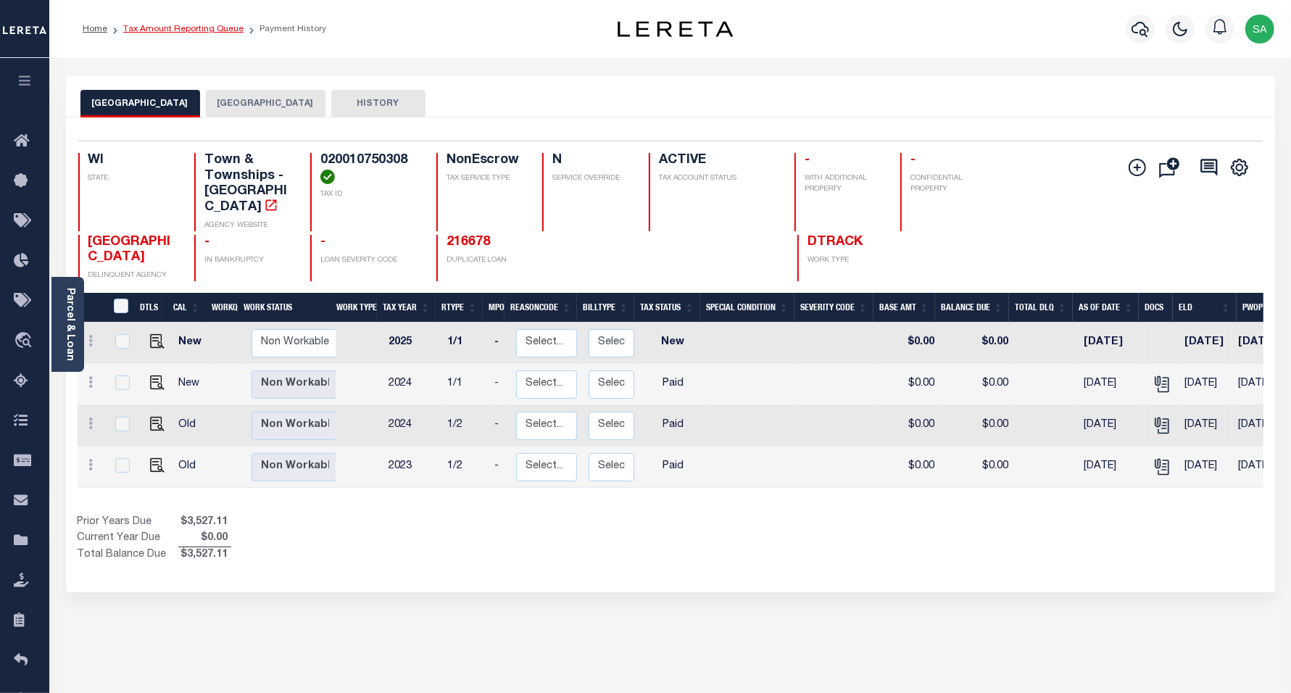
click at [197, 31] on link "Tax Amount Reporting Queue" at bounding box center [183, 29] width 120 height 9
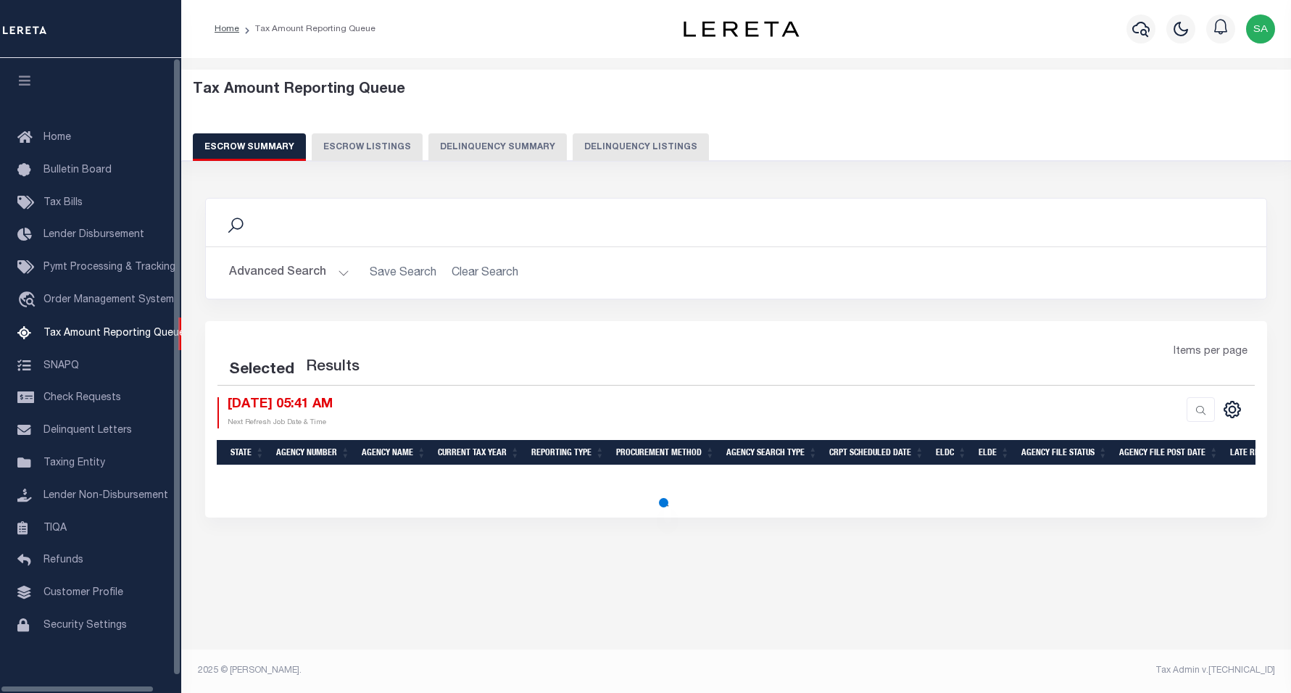
click at [624, 151] on button "Delinquency Listings" at bounding box center [641, 147] width 136 height 28
select select "100"
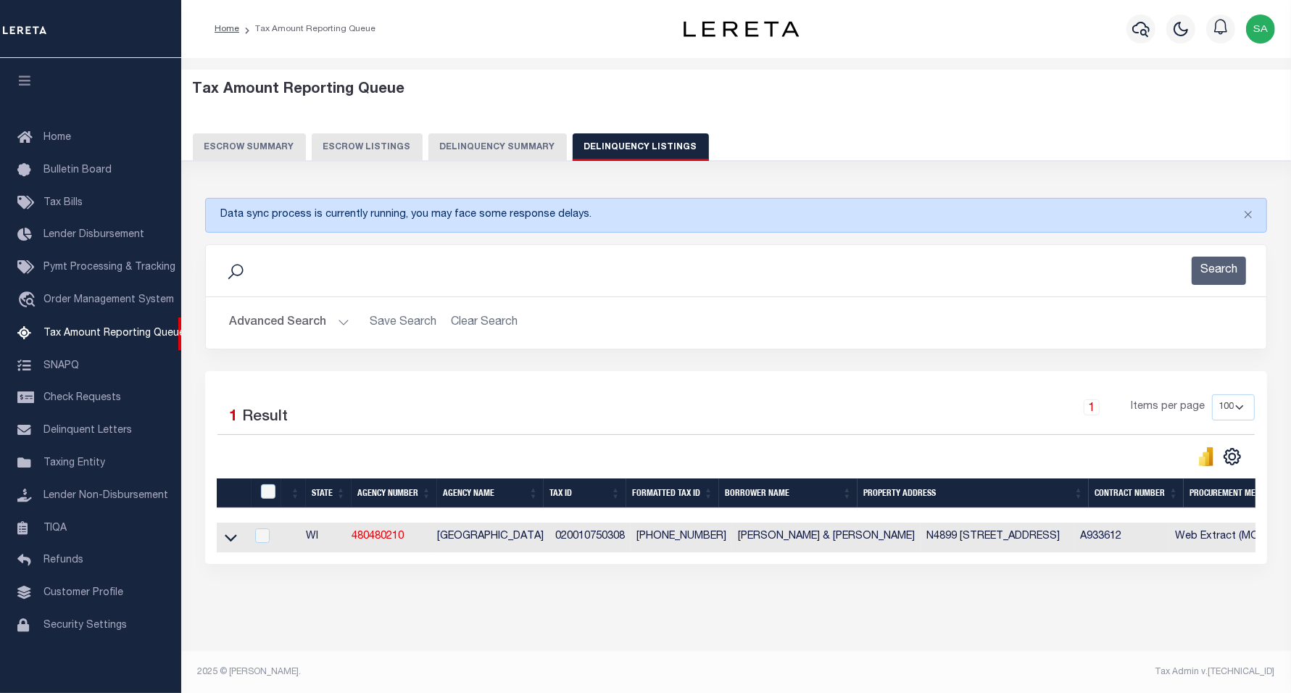
click at [308, 325] on button "Advanced Search" at bounding box center [289, 323] width 120 height 28
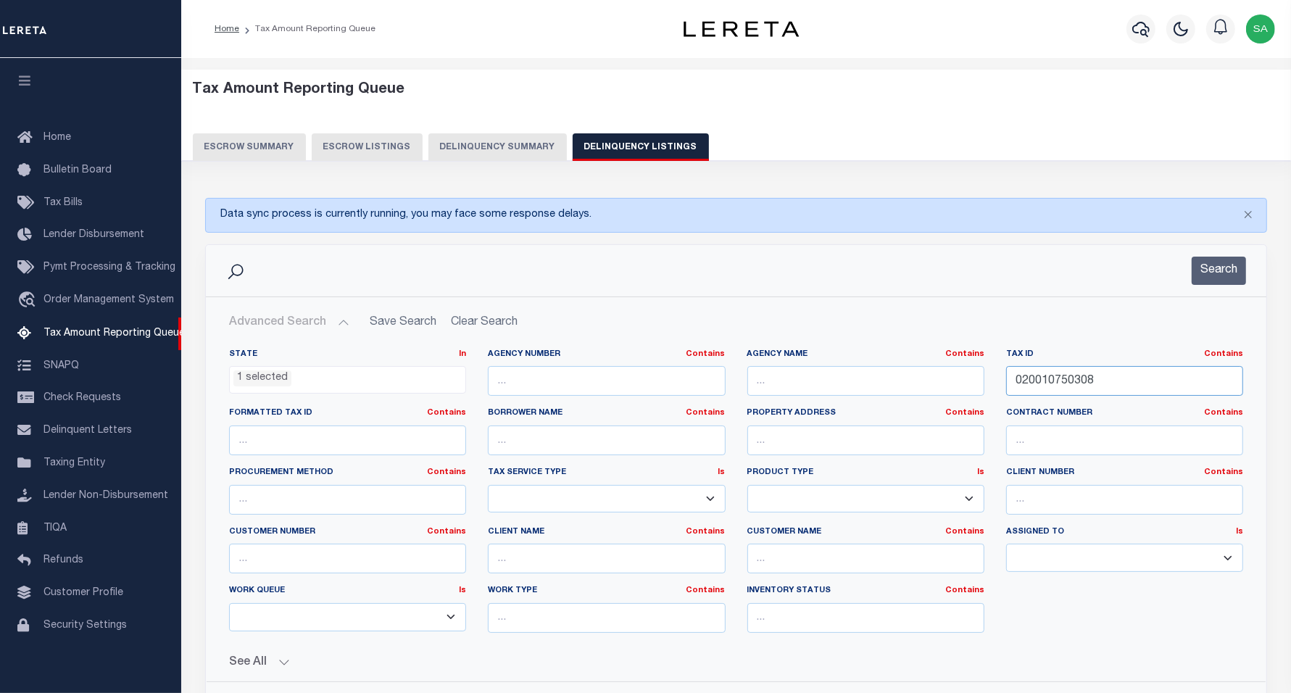
click at [1113, 390] on input "020010750308" at bounding box center [1124, 381] width 237 height 30
drag, startPoint x: 1089, startPoint y: 384, endPoint x: 915, endPoint y: 381, distance: 174.0
click at [879, 383] on div "State In In AK AL AR AZ CA CO CT DC DE FL GA GU HI IA ID IL IN KS KY LA MA MD M…" at bounding box center [736, 497] width 1036 height 296
paste input "[PHONE_NUMBER]"
type input "[PHONE_NUMBER]"
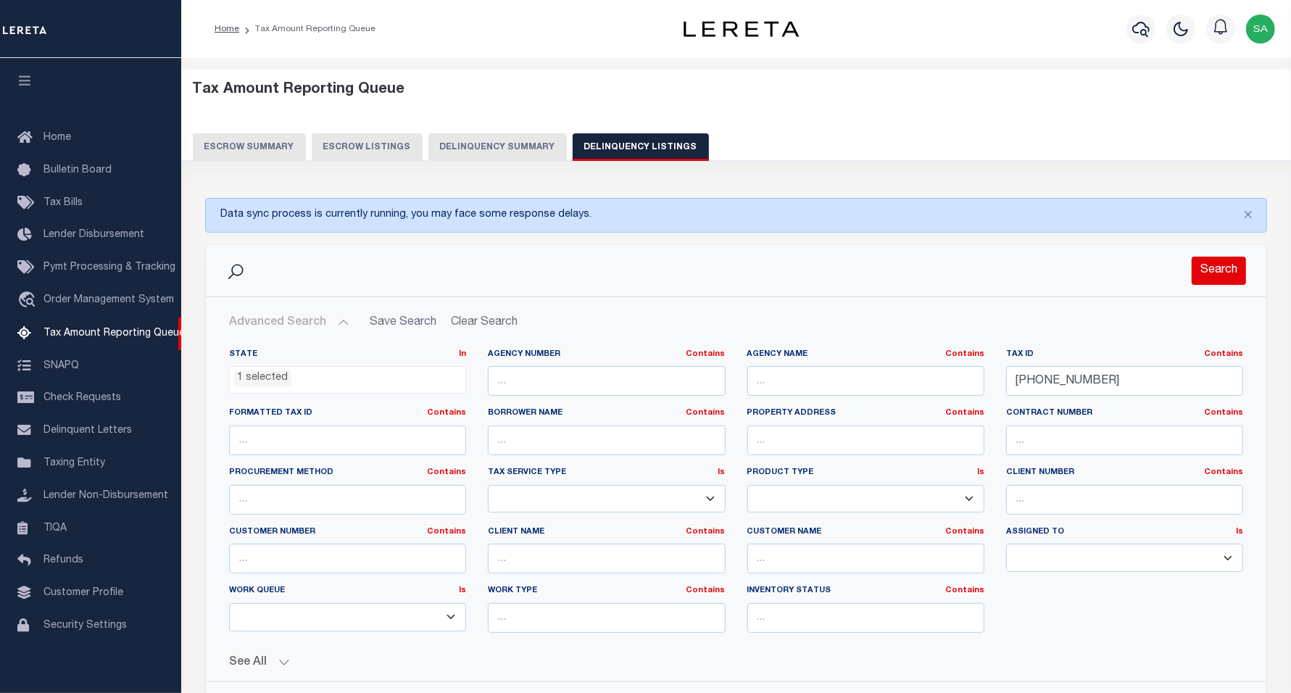
click at [1202, 279] on button "Search" at bounding box center [1219, 271] width 54 height 28
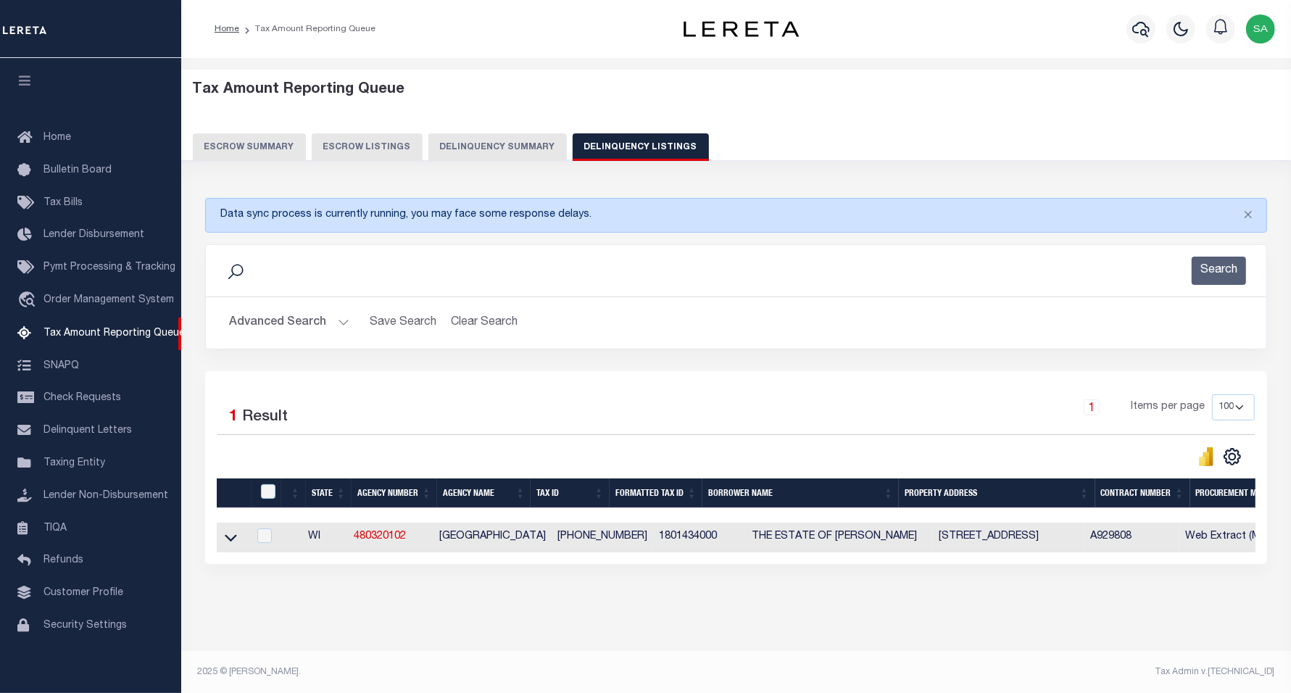
click at [389, 607] on div "Data sync process is currently running, you may face some response delays. Sear…" at bounding box center [736, 395] width 1081 height 424
click at [231, 541] on icon at bounding box center [231, 537] width 12 height 15
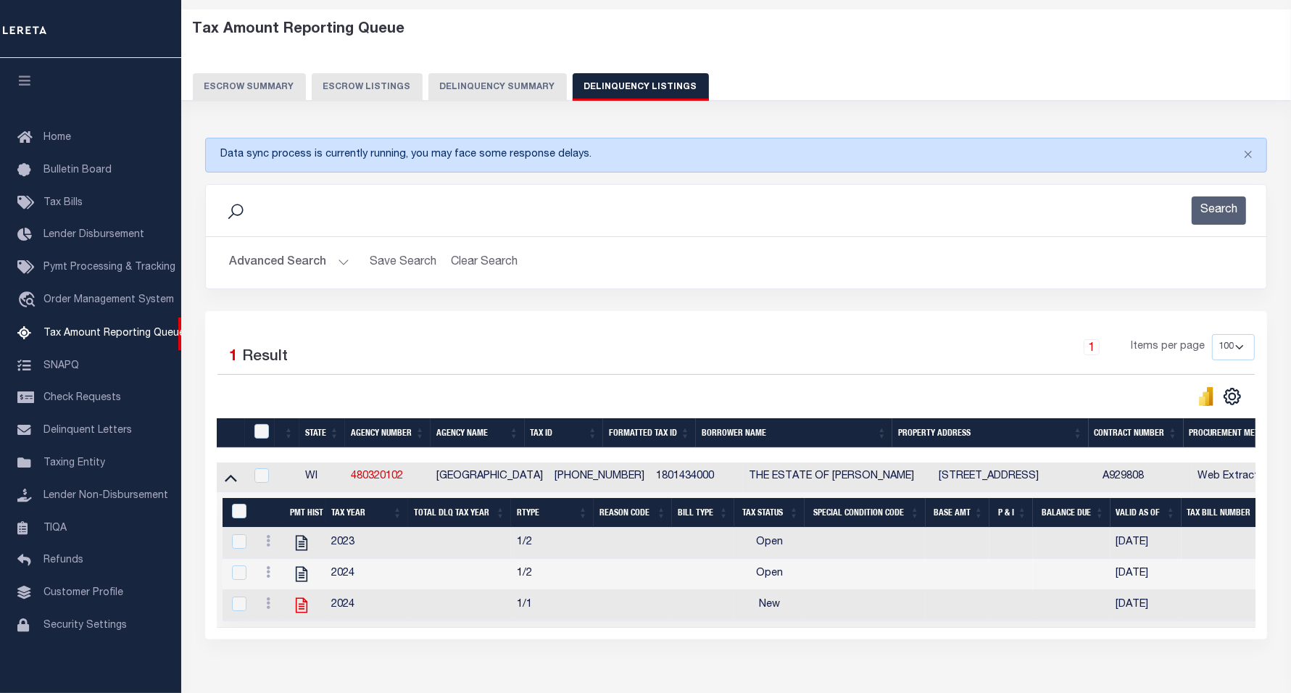
scroll to position [154, 0]
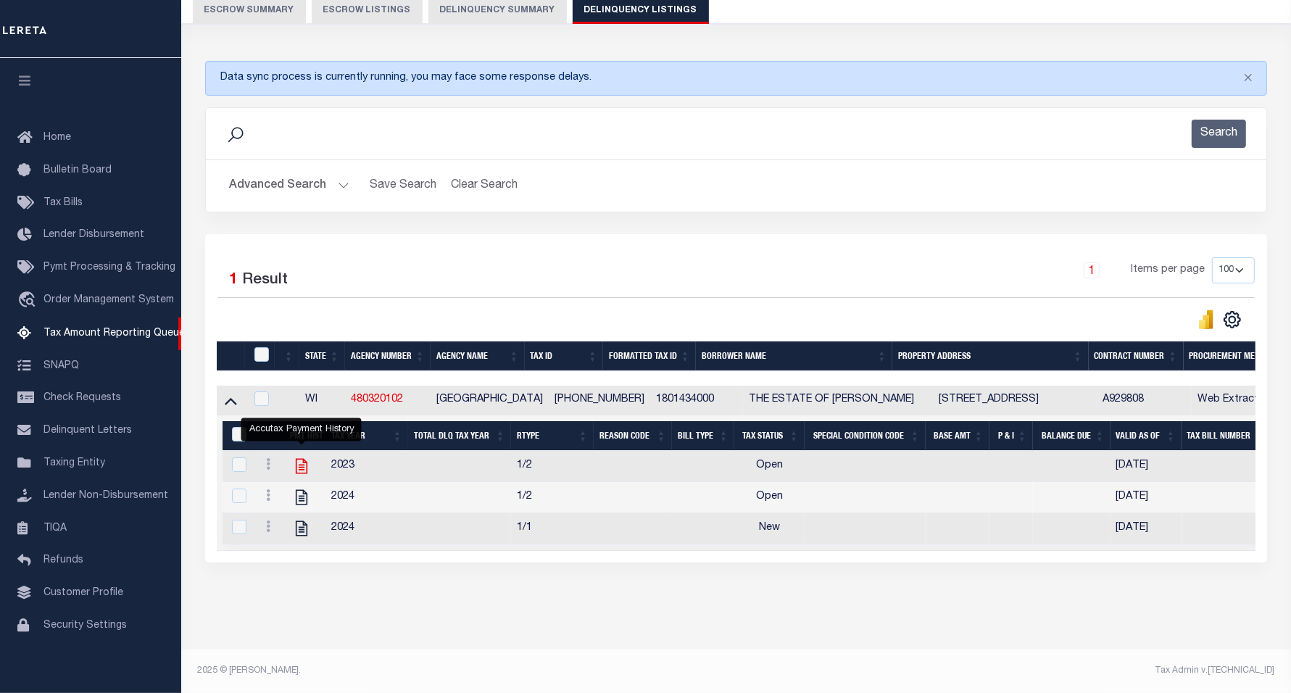
click at [296, 459] on icon "" at bounding box center [302, 466] width 12 height 15
checkbox input "true"
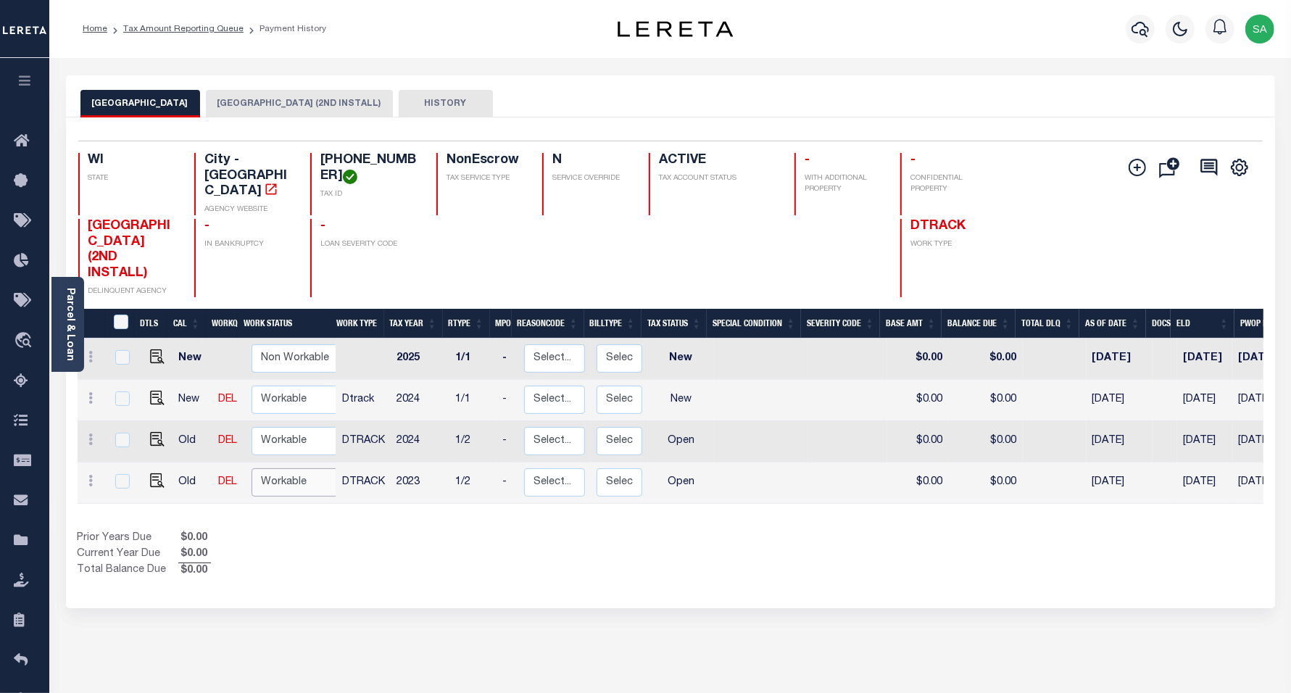
click at [310, 476] on select "Non Workable Workable" at bounding box center [295, 482] width 87 height 28
checkbox input "true"
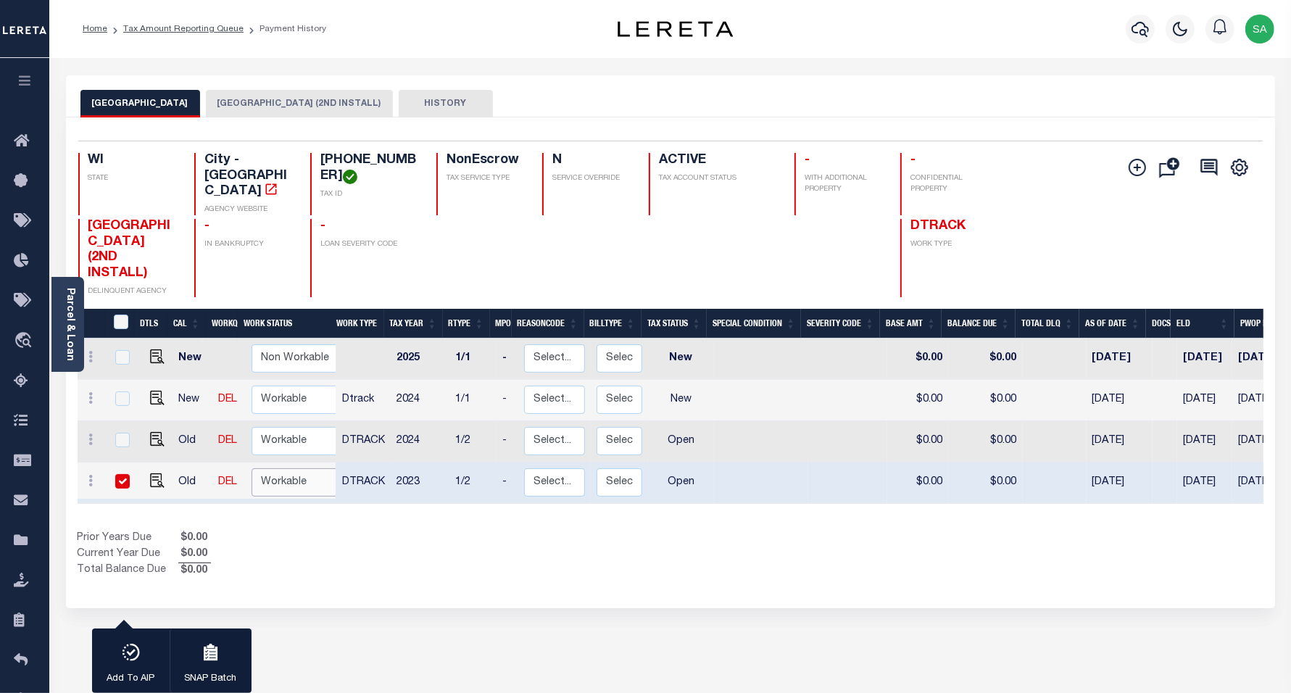
select select "true"
click at [252, 468] on select "Non Workable Workable" at bounding box center [295, 482] width 87 height 28
checkbox input "false"
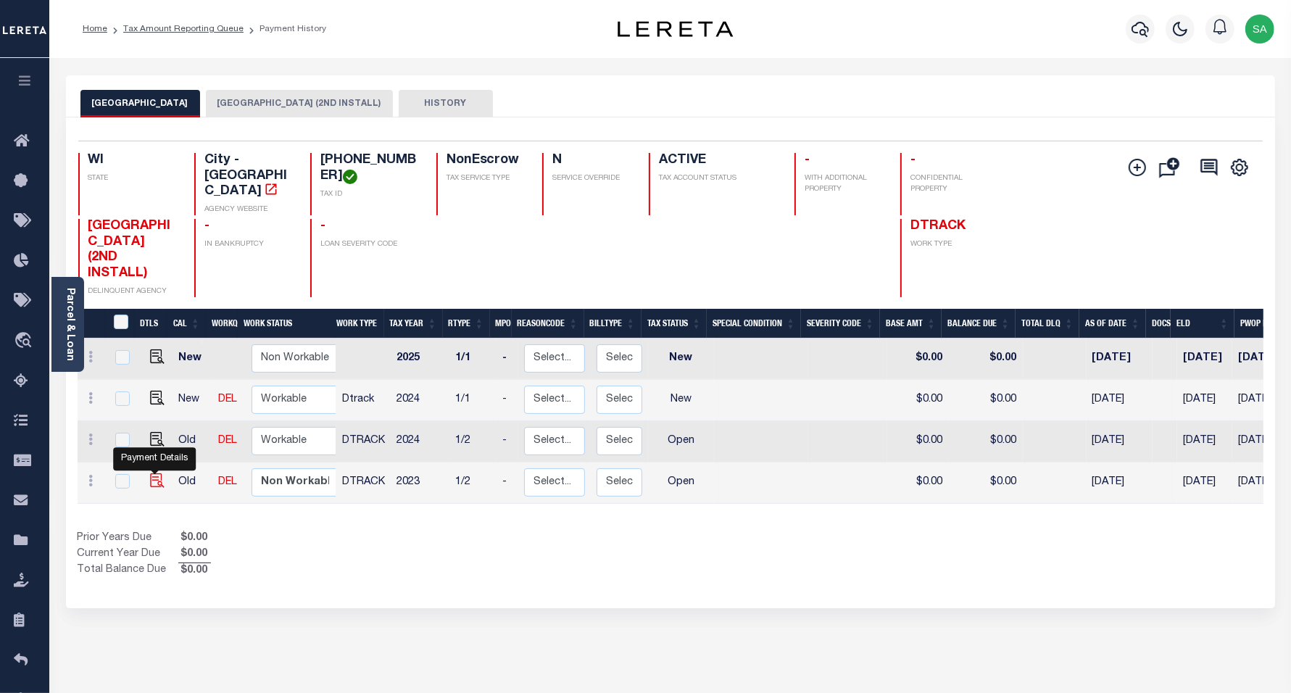
click at [156, 473] on img "" at bounding box center [157, 480] width 14 height 14
checkbox input "true"
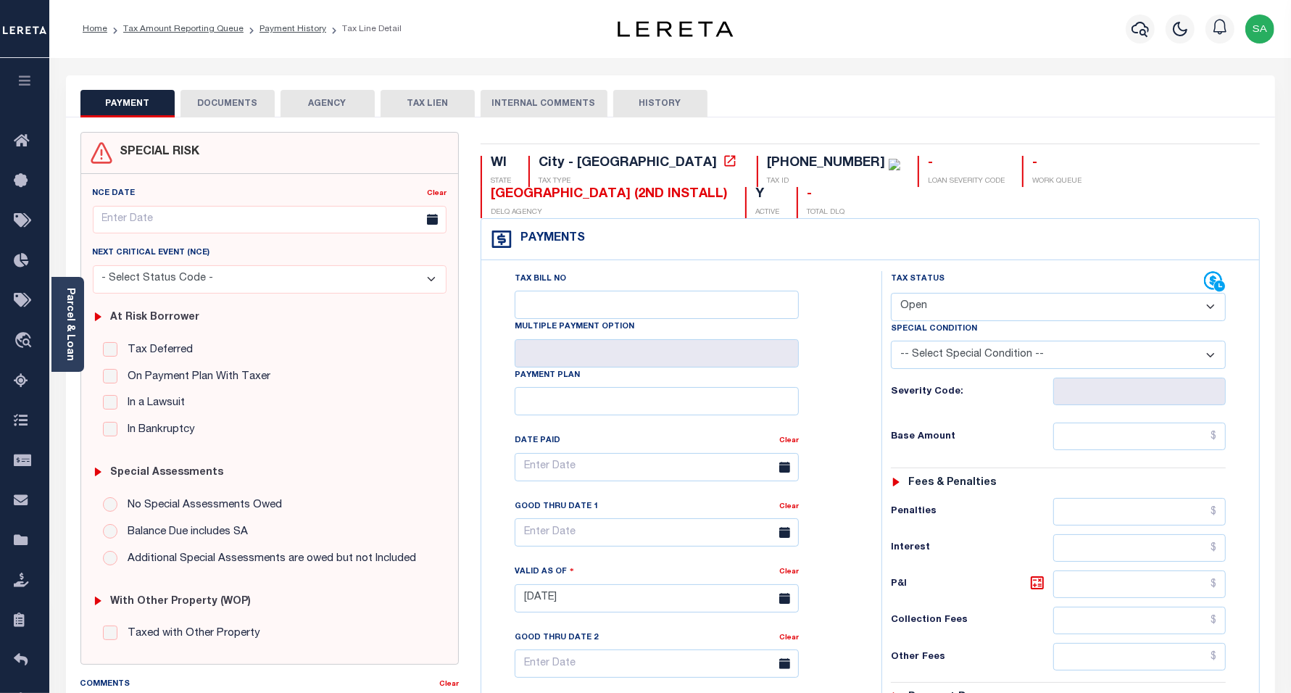
click at [915, 309] on select "- Select Status Code - Open Due/Unpaid Paid Incomplete No Tax Due Internal Refu…" at bounding box center [1059, 307] width 336 height 28
select select "PYD"
click at [891, 294] on select "- Select Status Code - Open Due/Unpaid Paid Incomplete No Tax Due Internal Refu…" at bounding box center [1059, 307] width 336 height 28
type input "[DATE]"
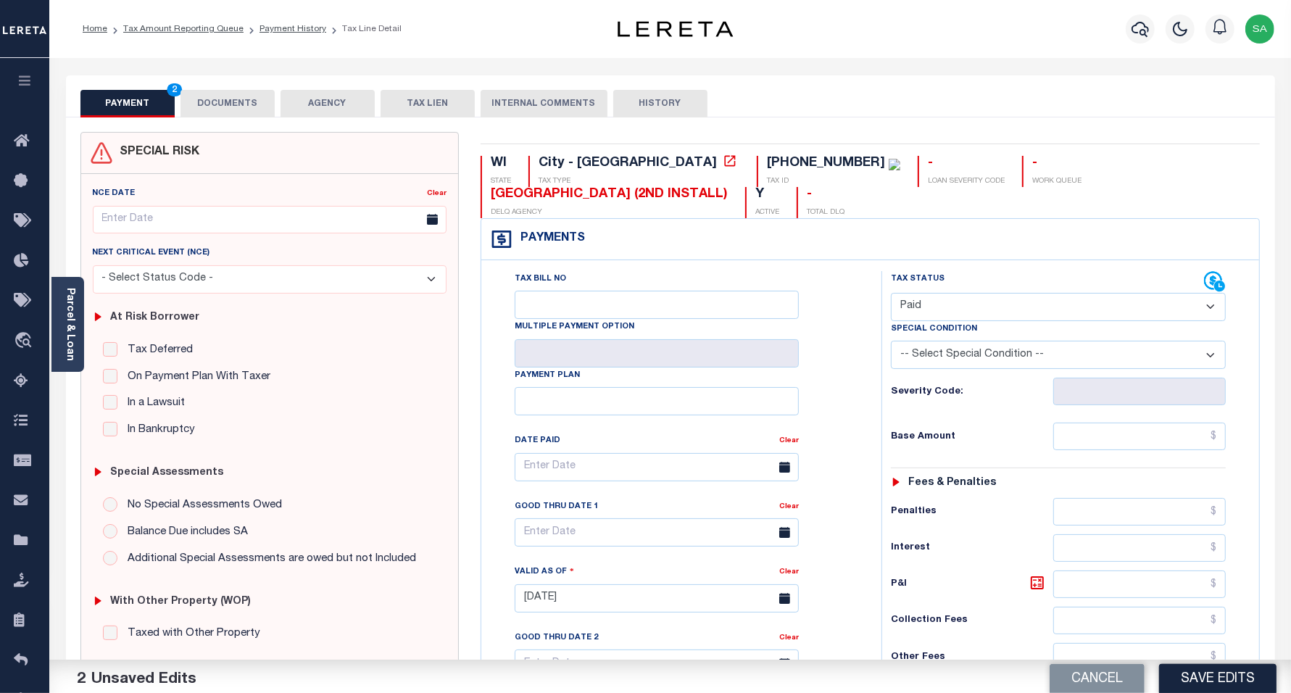
click at [1100, 420] on div "Tax Status Status - Select Status Code -" at bounding box center [1063, 591] width 364 height 640
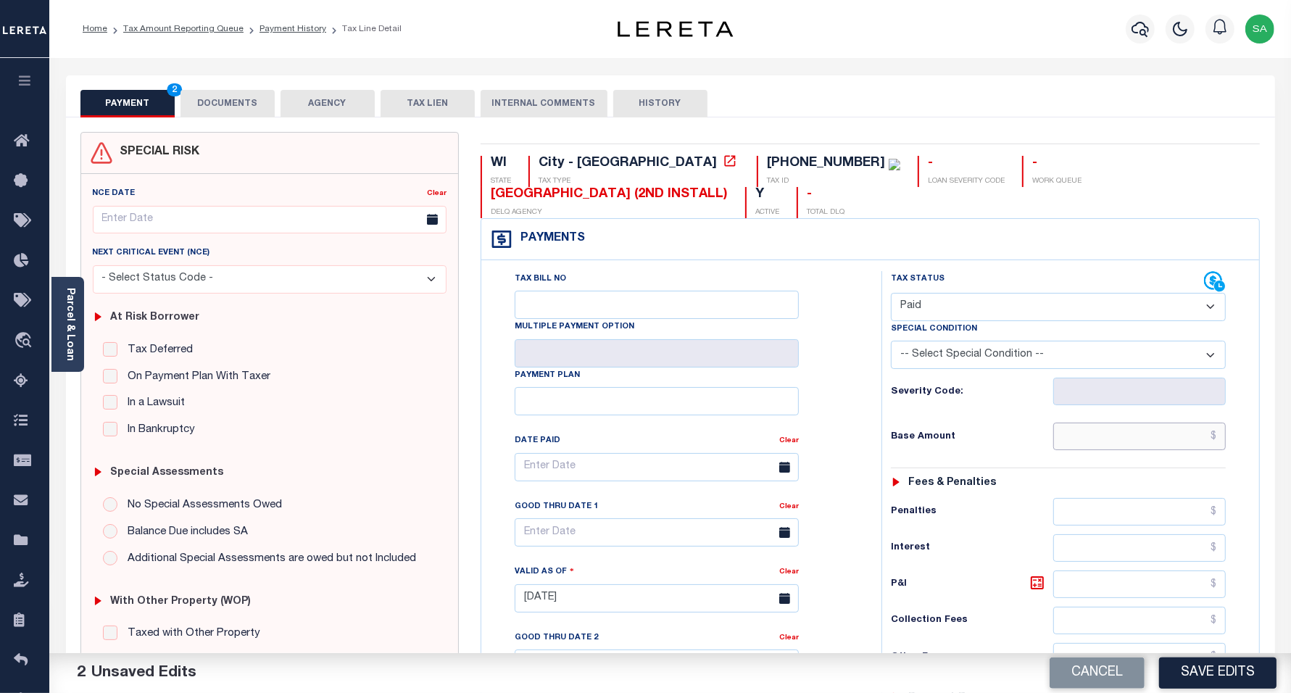
click at [1104, 450] on input "text" at bounding box center [1139, 437] width 173 height 28
type input "$0.00"
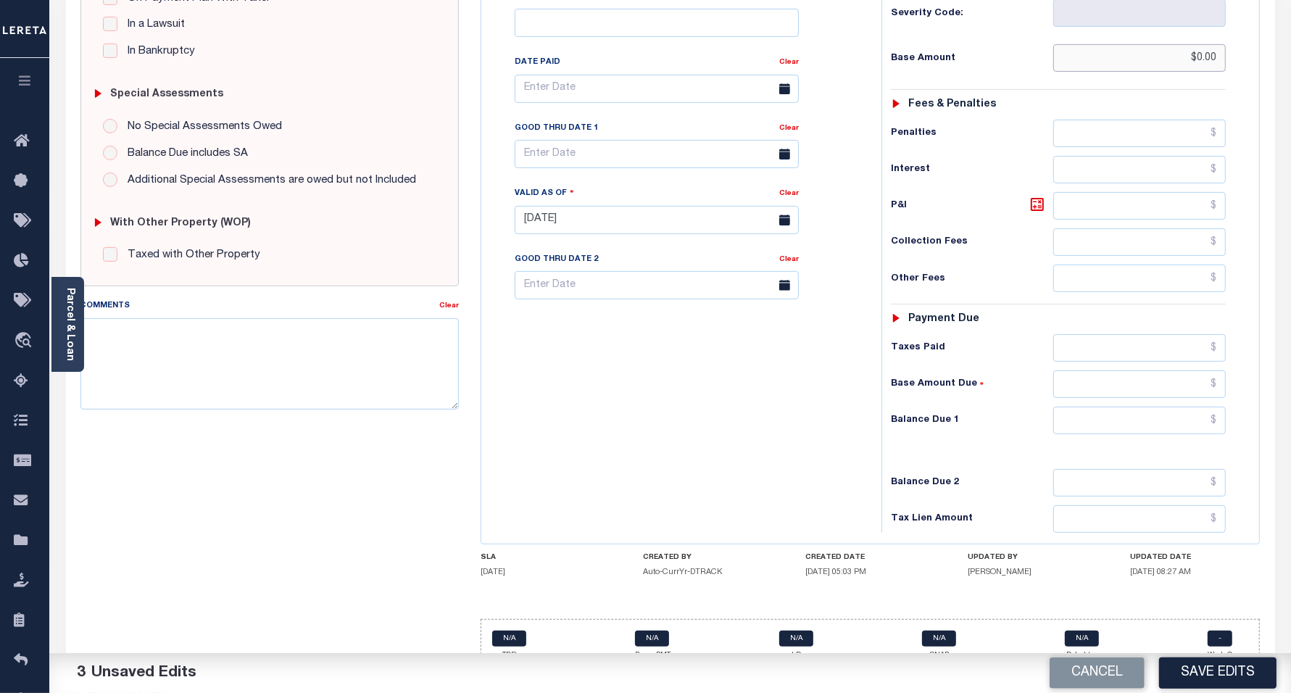
scroll to position [412, 0]
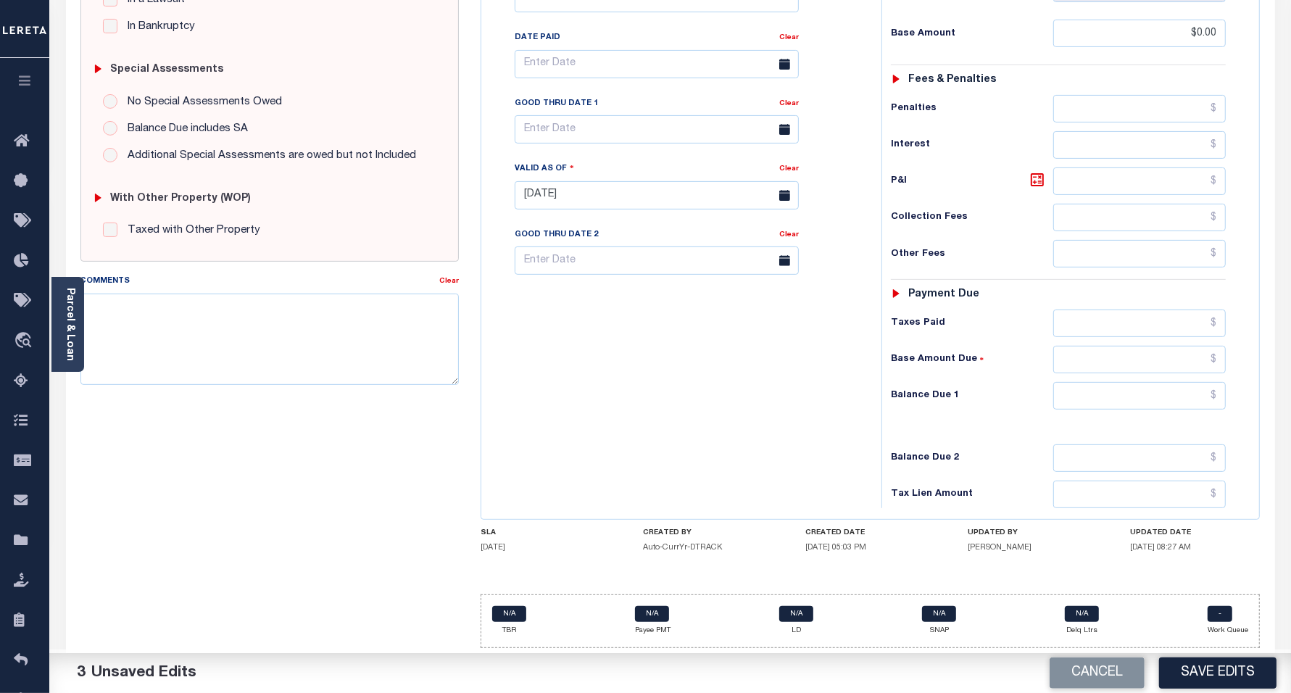
click at [1089, 410] on div "Tax Status Status - Select Status Code -" at bounding box center [1063, 188] width 364 height 640
click at [1092, 397] on input "text" at bounding box center [1139, 396] width 173 height 28
type input "$0.00"
click at [731, 436] on div "Tax Bill No Multiple Payment Option Payment Plan Clear" at bounding box center [678, 188] width 386 height 640
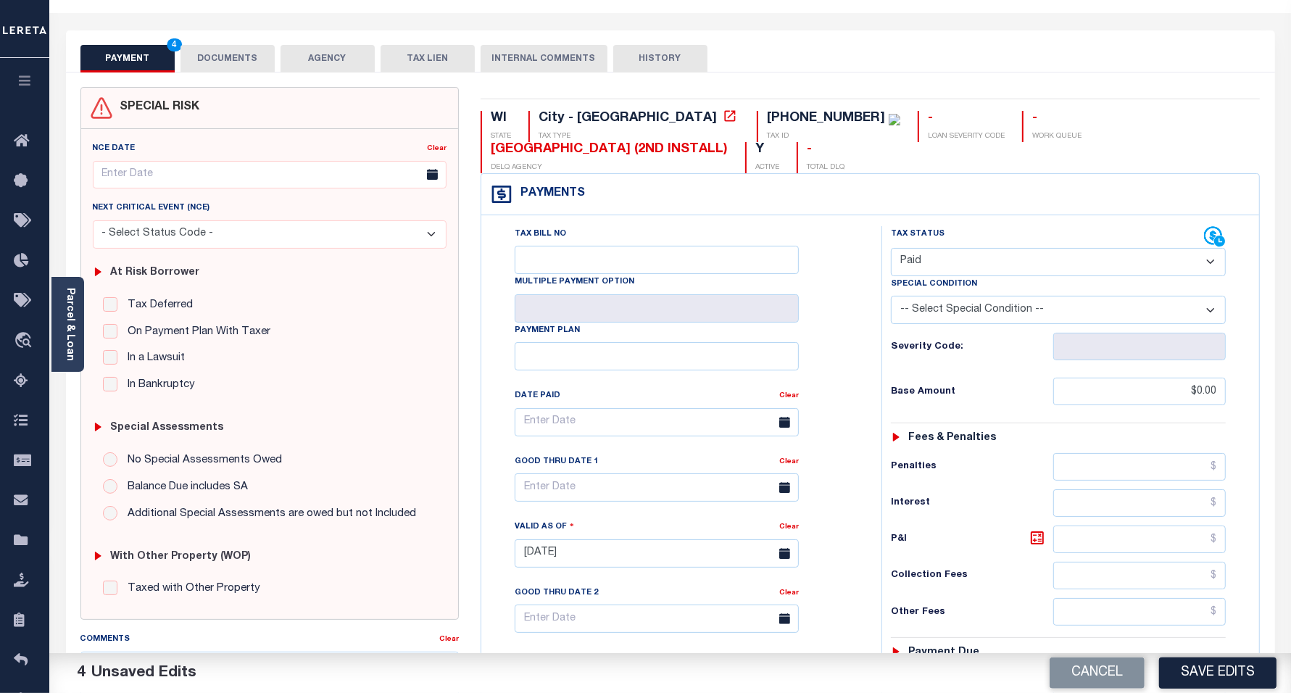
scroll to position [0, 0]
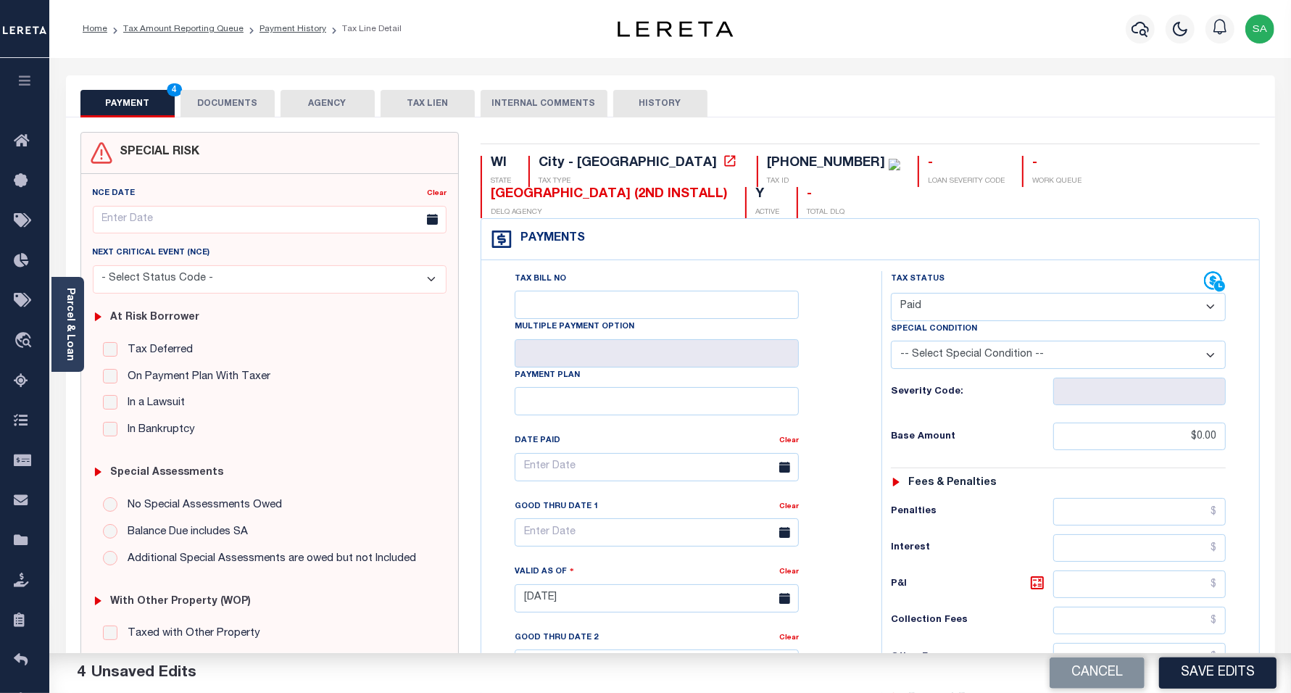
click at [228, 106] on button "DOCUMENTS" at bounding box center [227, 104] width 94 height 28
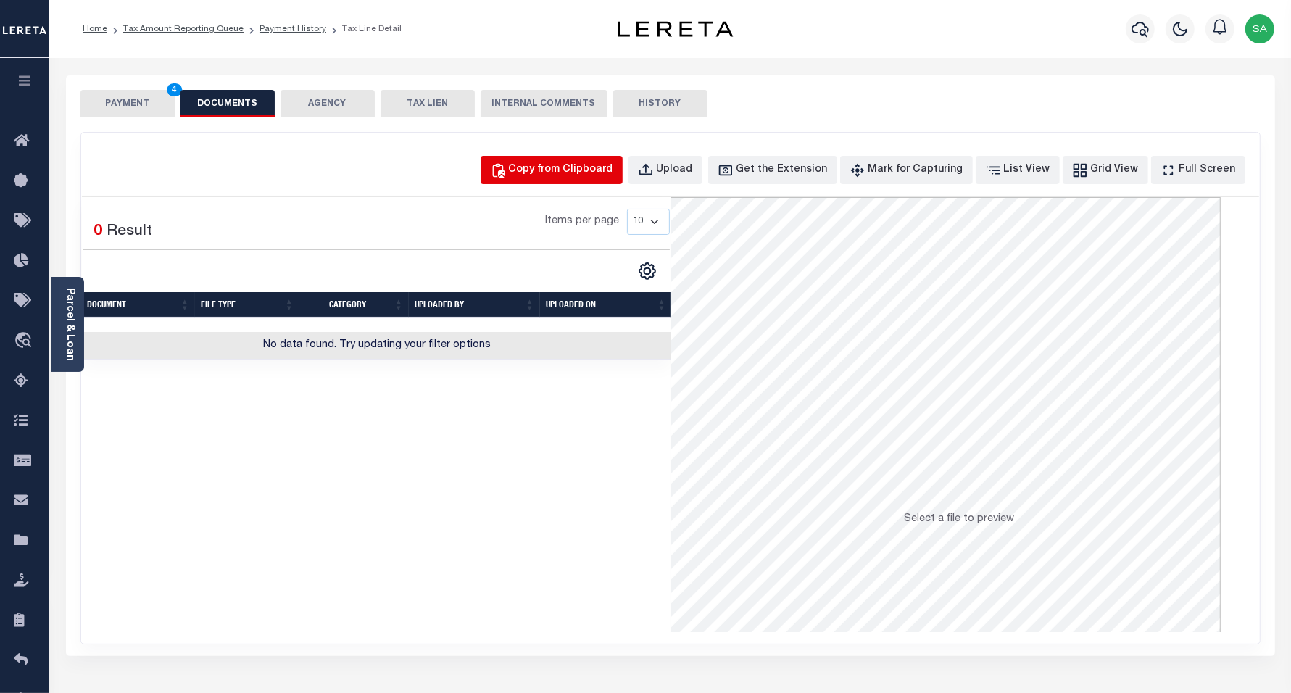
click at [623, 174] on button "Copy from Clipboard" at bounding box center [552, 170] width 142 height 28
select select "POP"
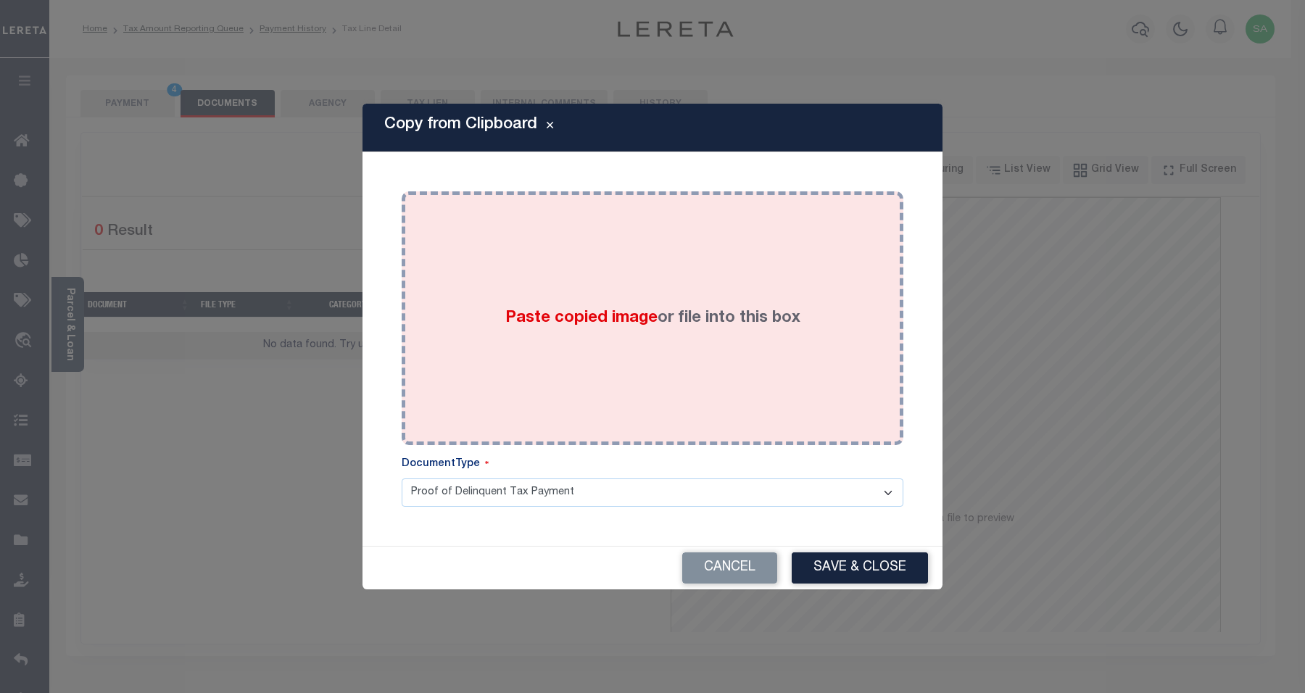
click at [620, 372] on div "Paste copied image or file into this box" at bounding box center [652, 318] width 480 height 232
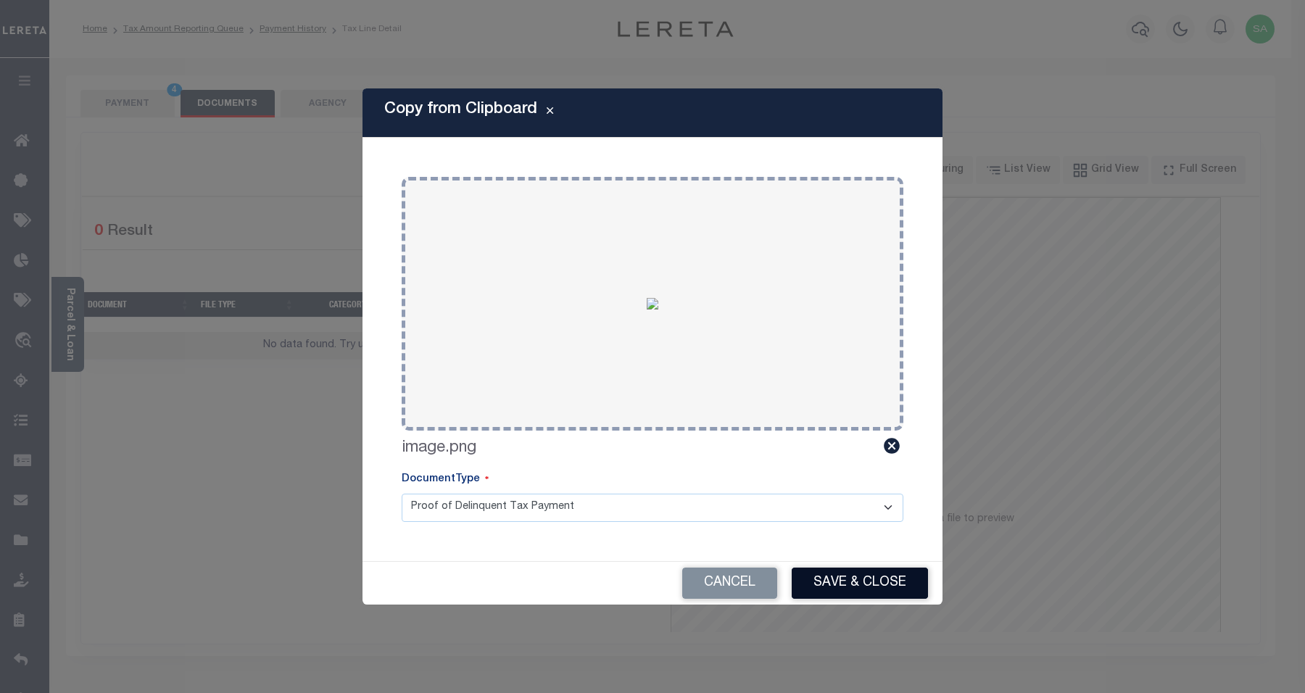
click at [860, 594] on button "Save & Close" at bounding box center [860, 583] width 136 height 31
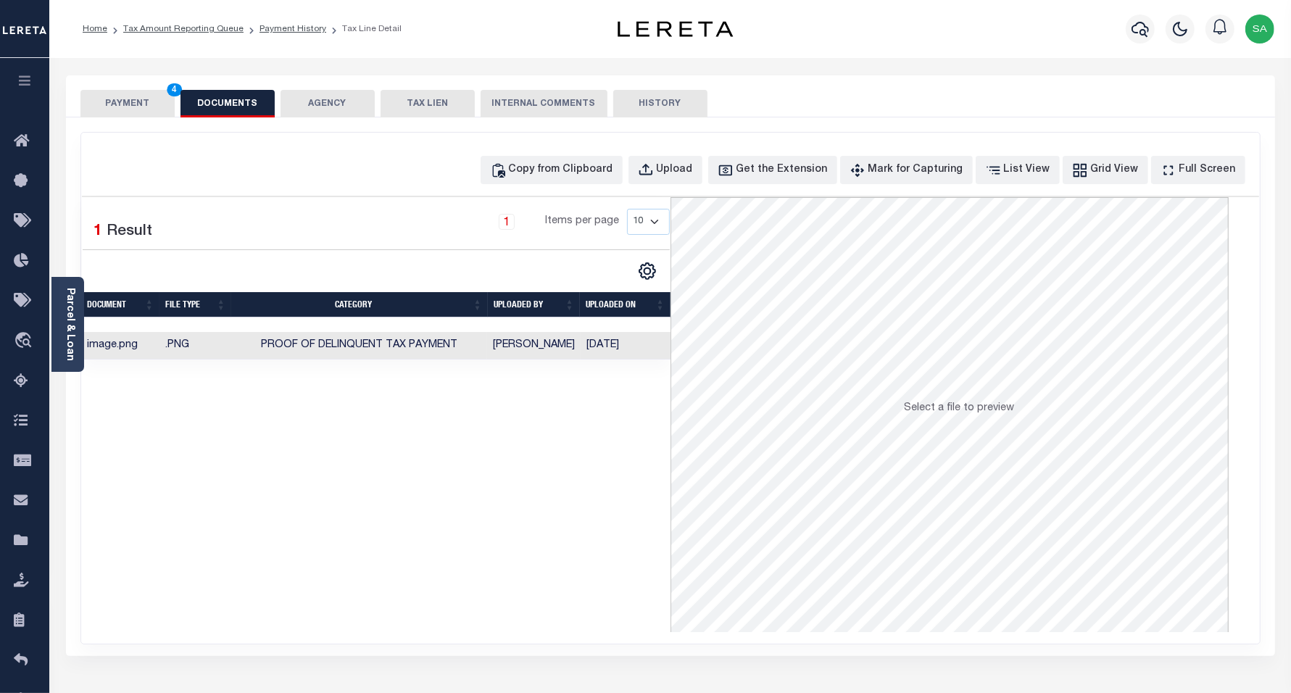
click at [130, 105] on button "PAYMENT 4" at bounding box center [127, 104] width 94 height 28
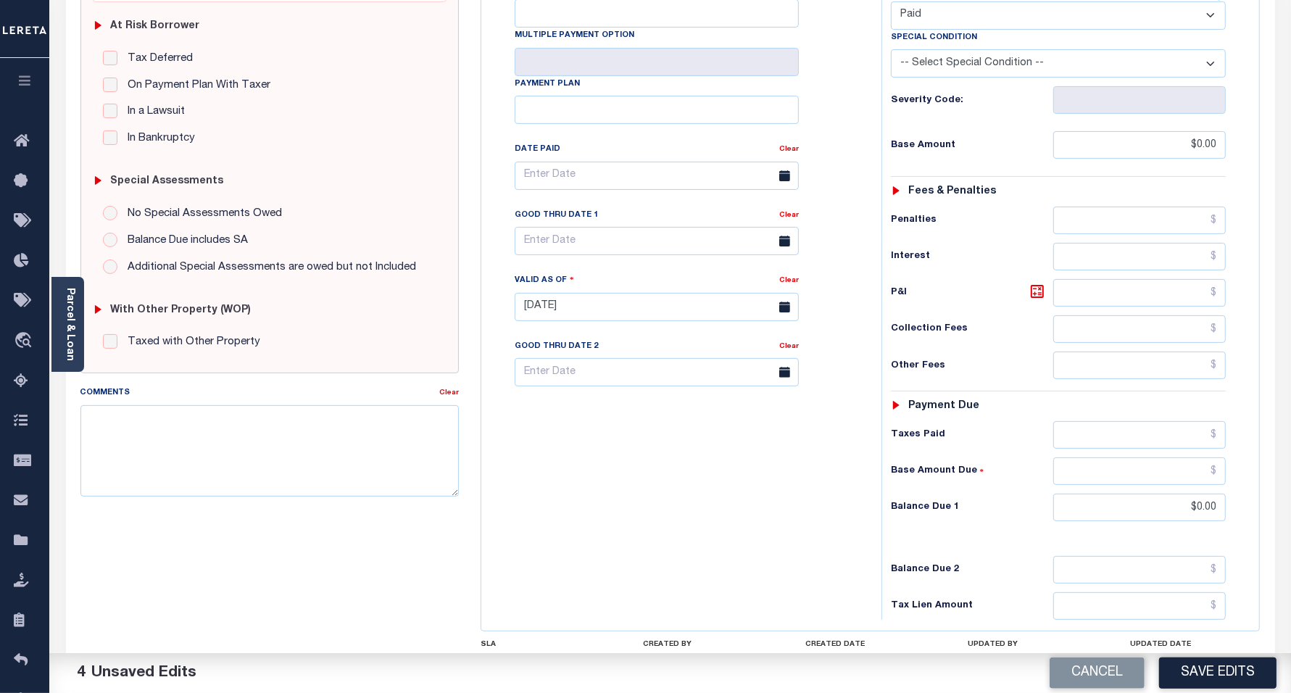
scroll to position [407, 0]
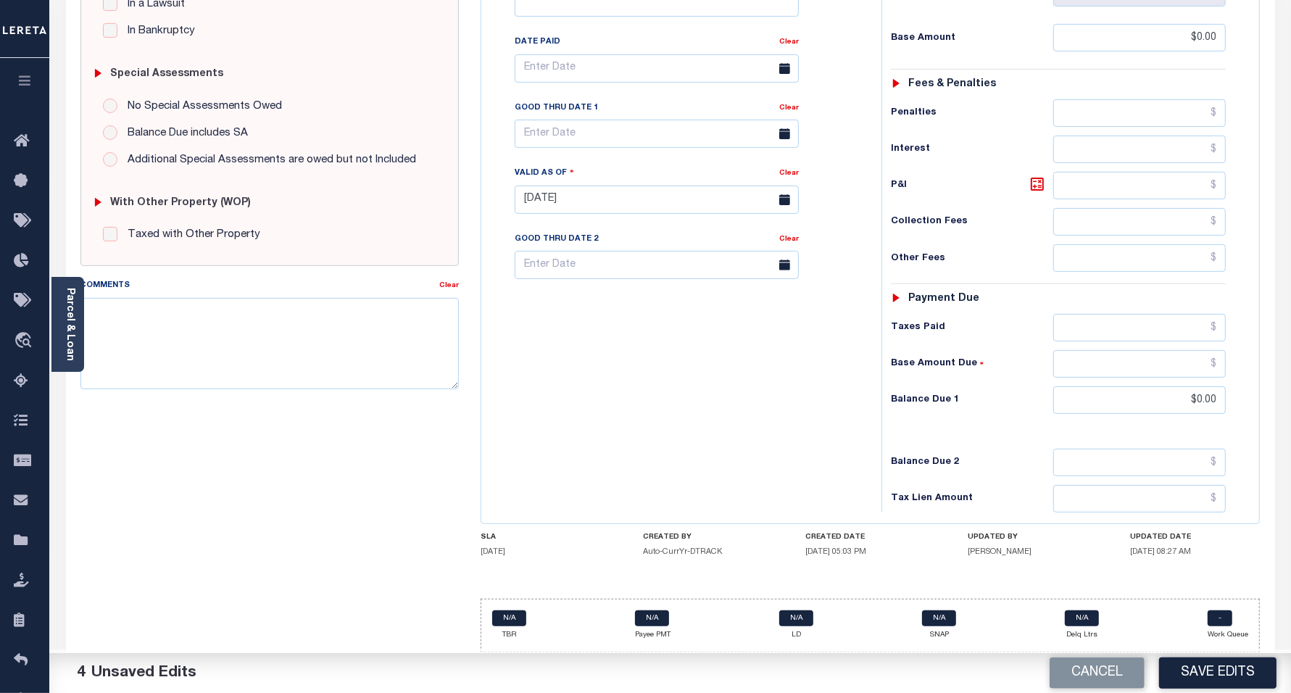
click at [1222, 678] on button "Save Edits" at bounding box center [1217, 672] width 117 height 31
checkbox input "false"
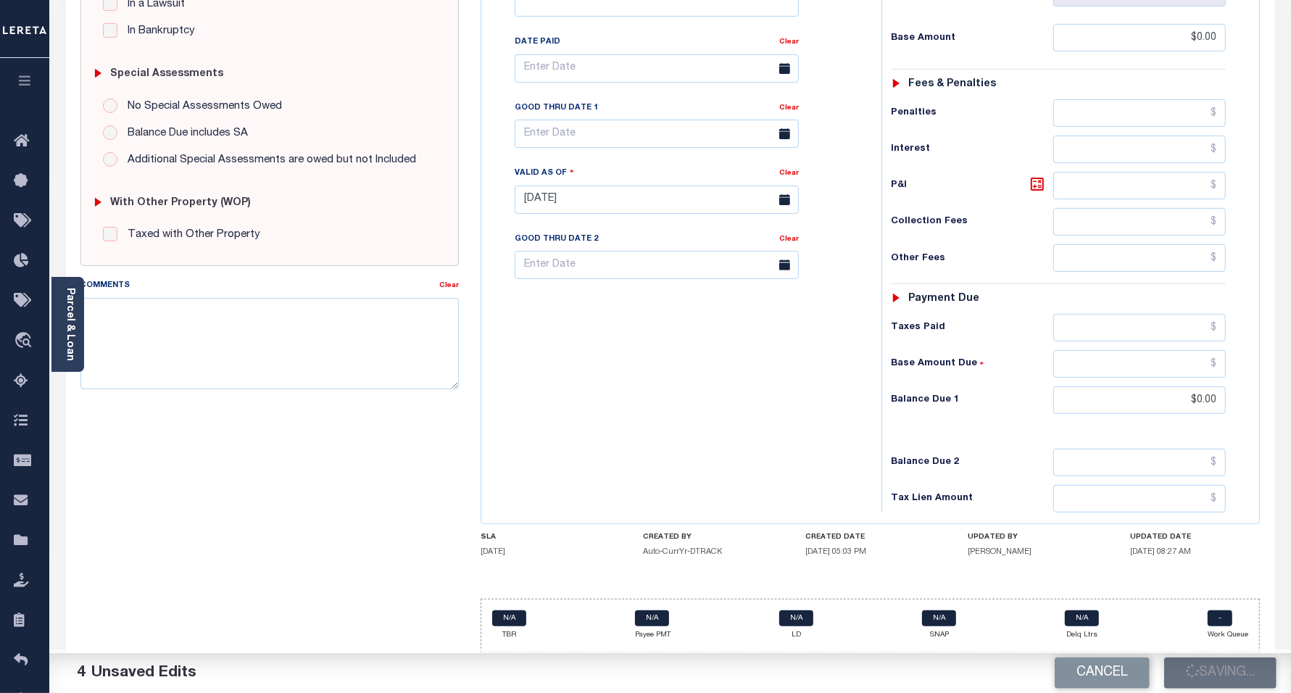
type input "$0"
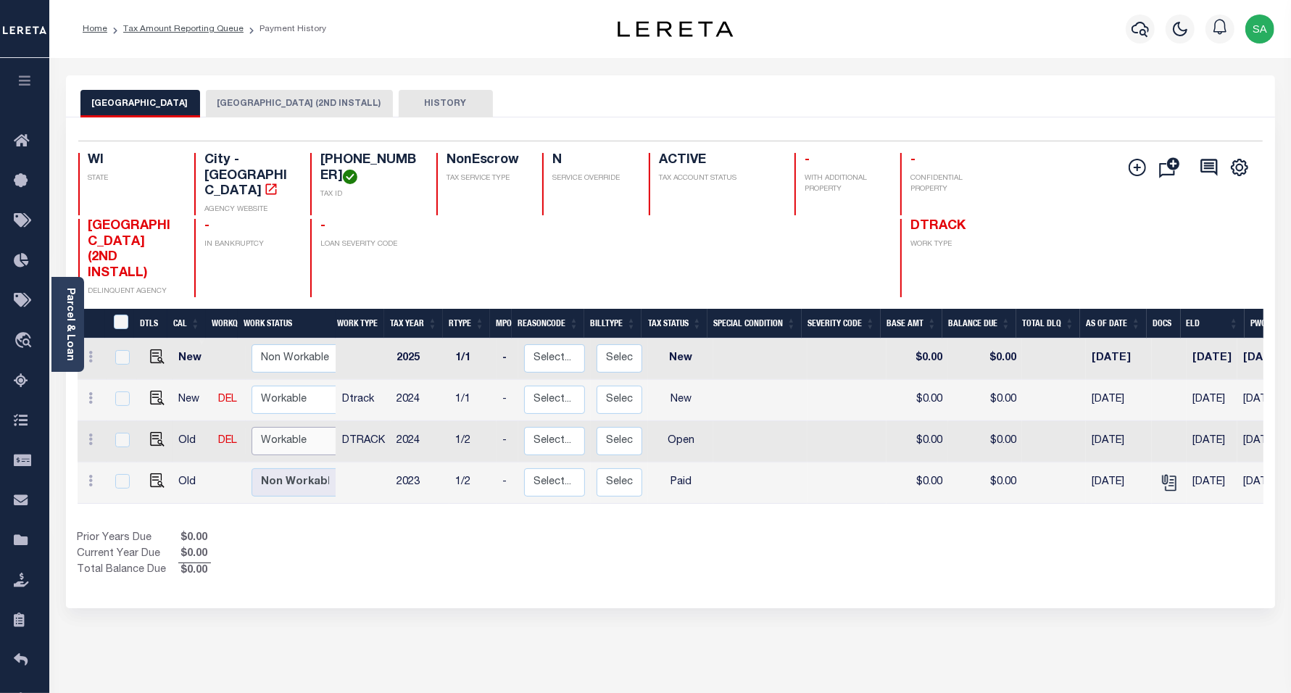
click at [310, 429] on select "Non Workable Workable" at bounding box center [295, 441] width 87 height 28
checkbox input "true"
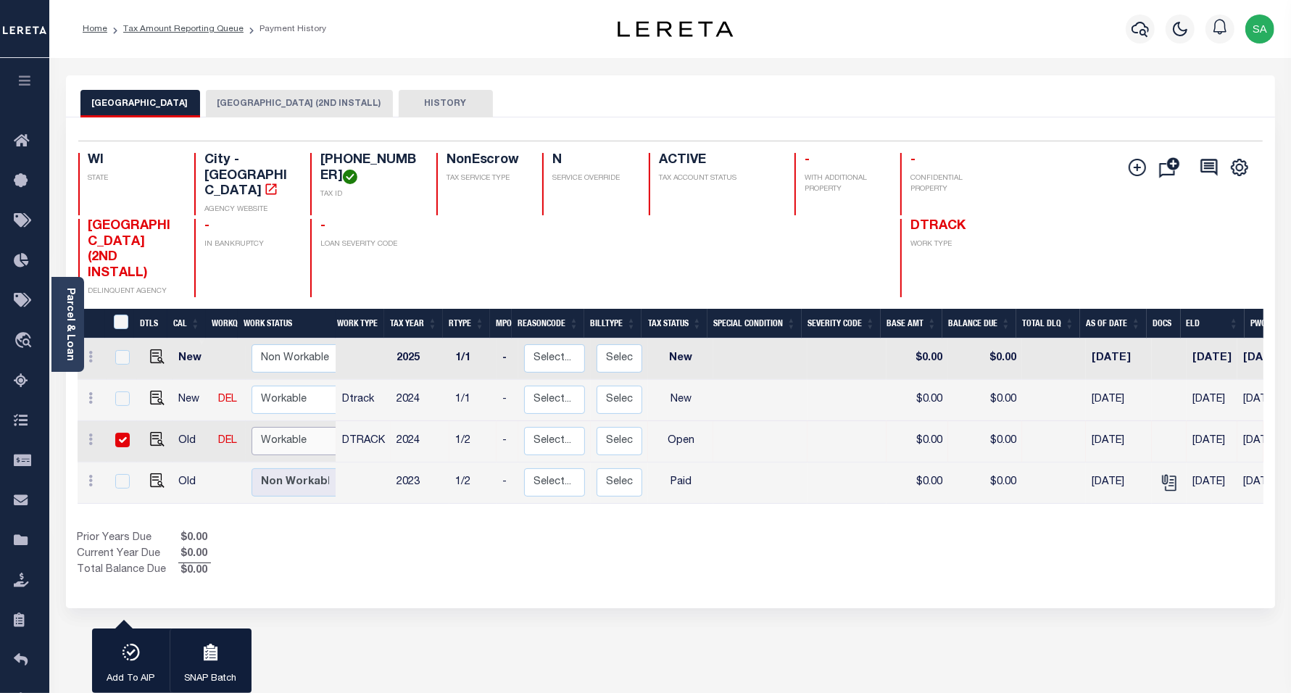
select select "true"
click at [252, 427] on select "Non Workable Workable" at bounding box center [295, 441] width 87 height 28
checkbox input "false"
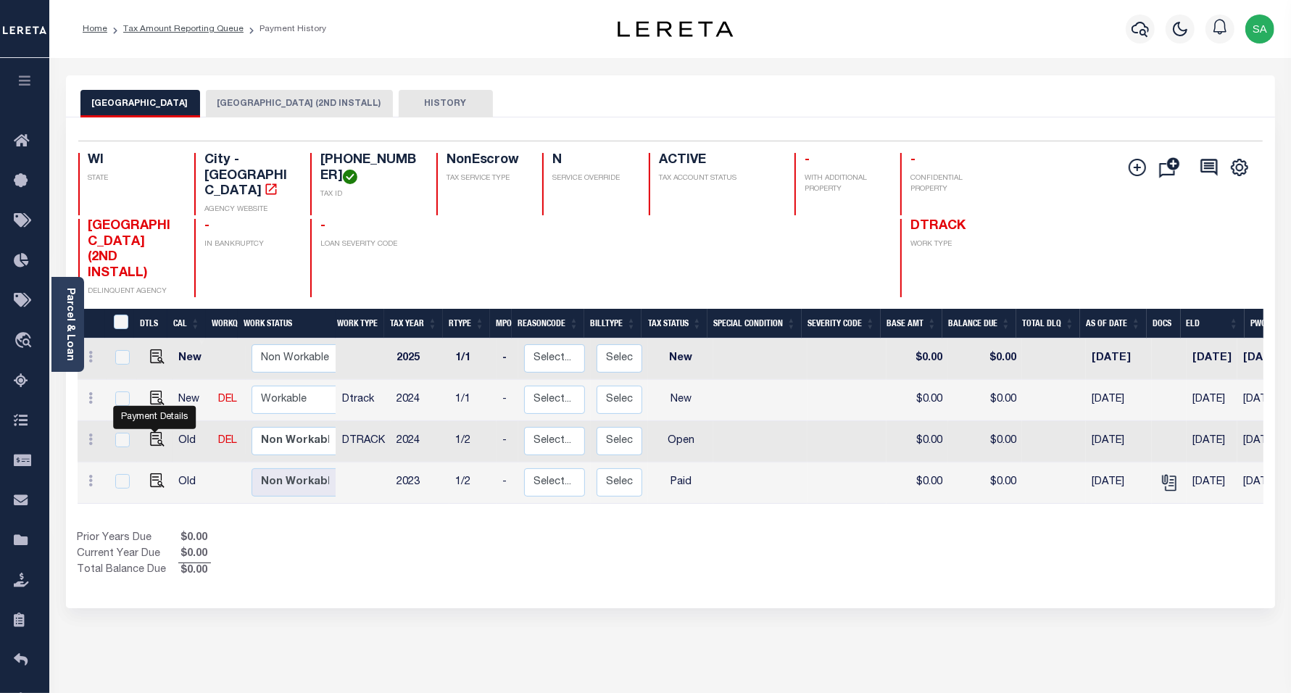
click at [154, 433] on img "" at bounding box center [157, 439] width 14 height 14
checkbox input "true"
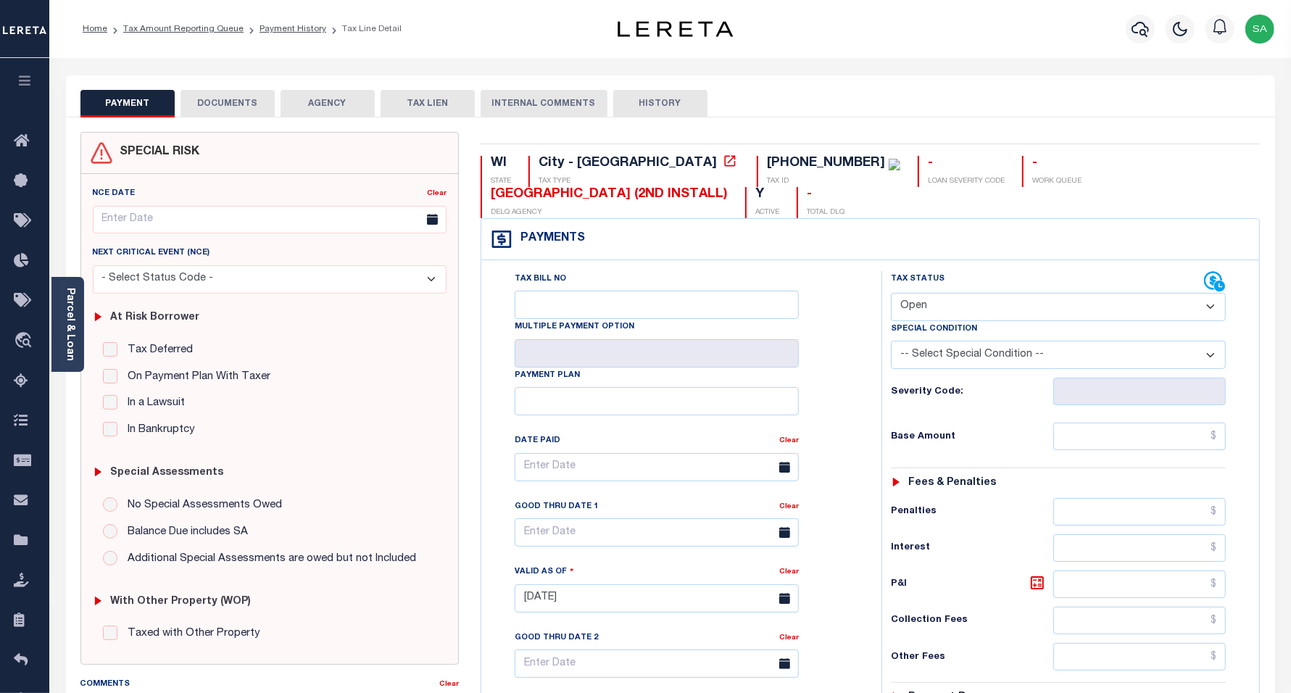
click at [972, 298] on select "- Select Status Code - Open Due/Unpaid Paid Incomplete No Tax Due Internal Refu…" at bounding box center [1059, 307] width 336 height 28
select select "PYD"
click at [891, 294] on select "- Select Status Code - Open Due/Unpaid Paid Incomplete No Tax Due Internal Refu…" at bounding box center [1059, 307] width 336 height 28
type input "[DATE]"
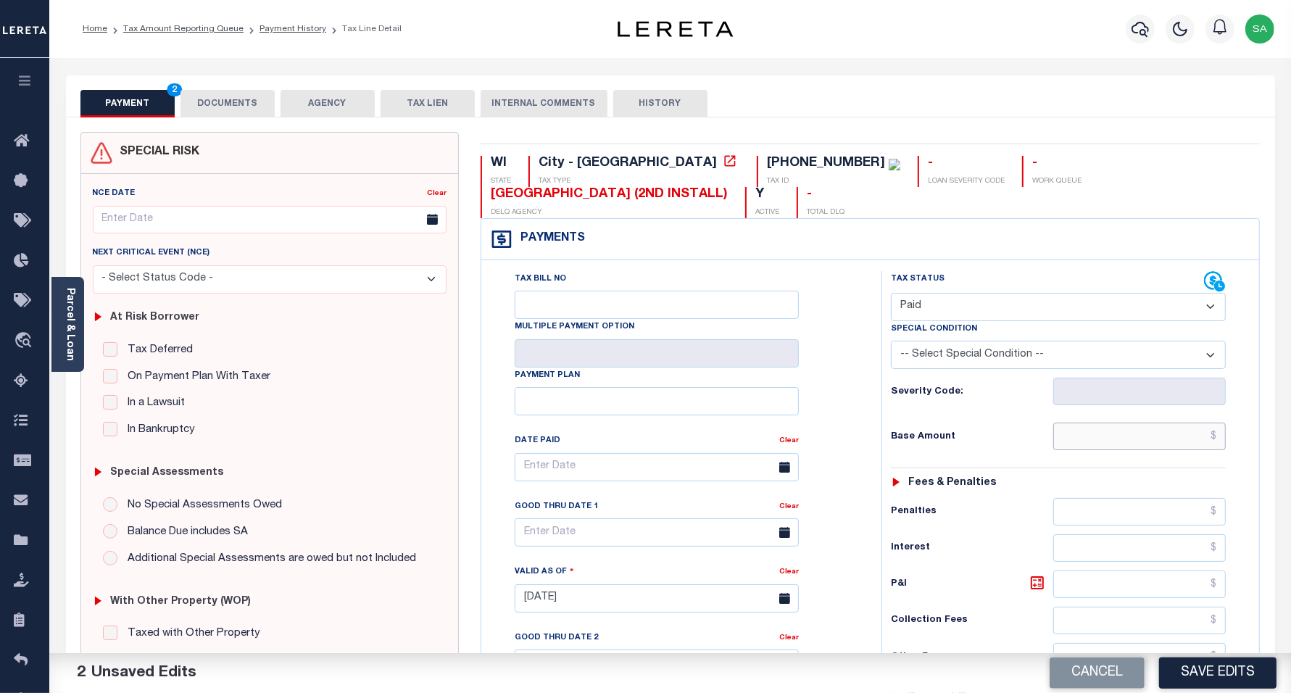
drag, startPoint x: 1102, startPoint y: 430, endPoint x: 1102, endPoint y: 443, distance: 13.0
click at [1102, 430] on input "text" at bounding box center [1139, 437] width 173 height 28
type input "$0.00"
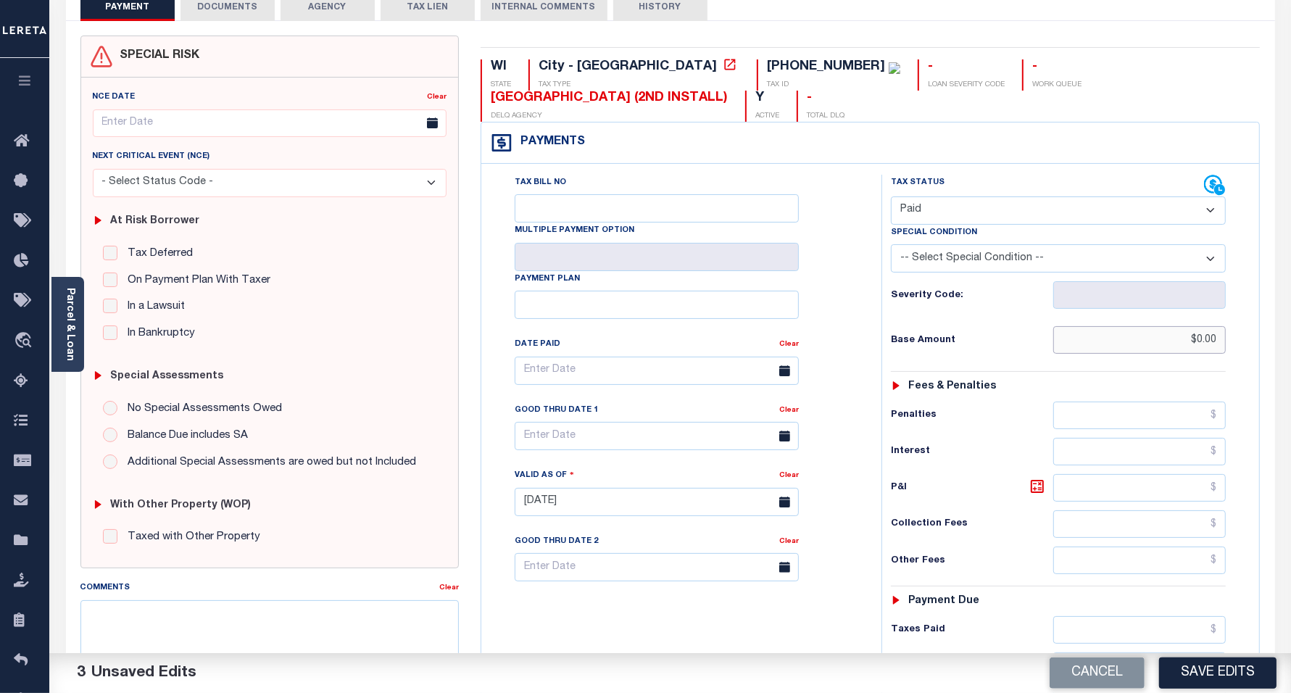
scroll to position [272, 0]
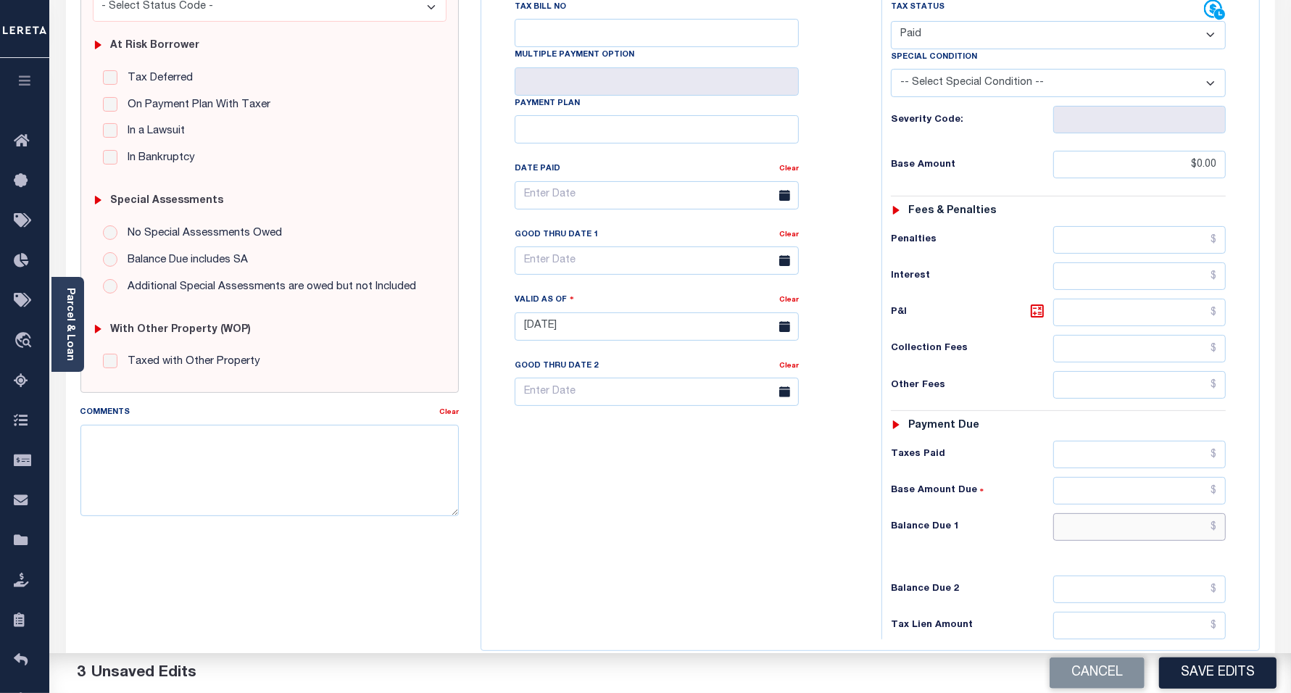
click at [1077, 539] on input "text" at bounding box center [1139, 527] width 173 height 28
type input "$0.00"
click at [191, 460] on textarea "Comments" at bounding box center [269, 470] width 379 height 91
type textarea "the balance du is for 2nd installment"
click at [613, 454] on div "Tax Bill No Multiple Payment Option Payment Plan Clear" at bounding box center [678, 319] width 386 height 640
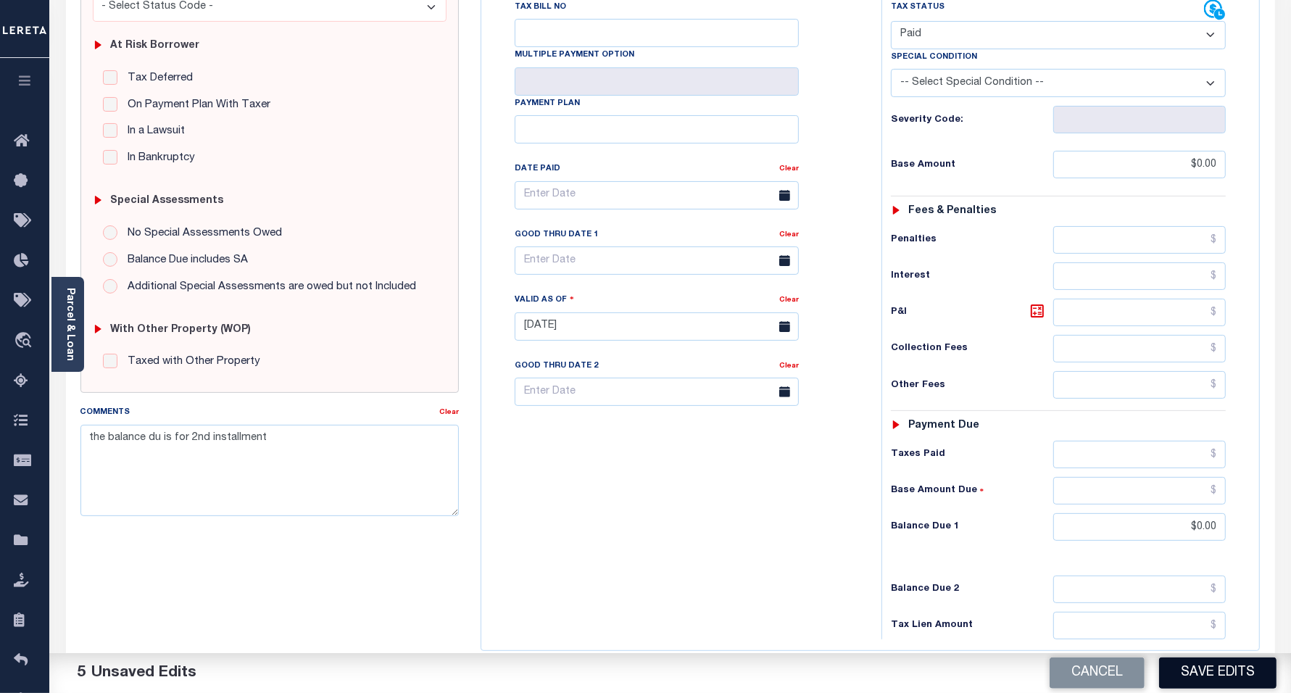
click at [1191, 674] on button "Save Edits" at bounding box center [1217, 672] width 117 height 31
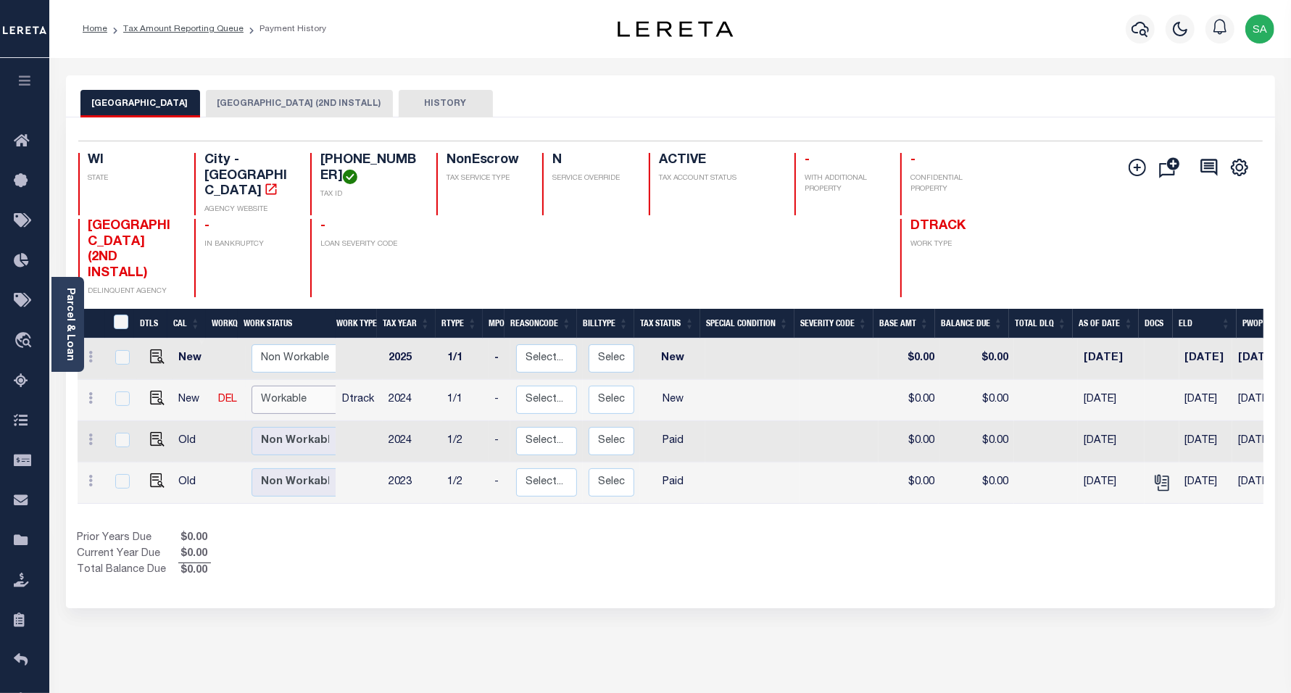
click at [304, 391] on select "Non Workable Workable" at bounding box center [295, 400] width 87 height 28
checkbox input "true"
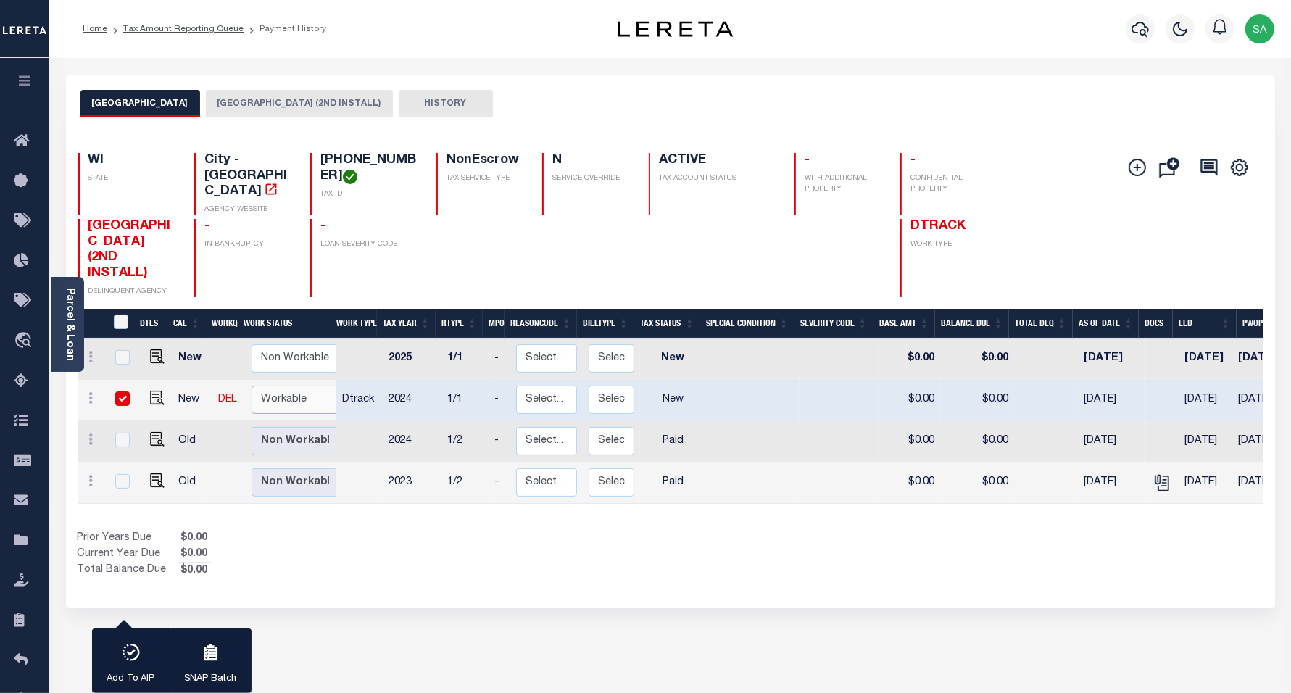
select select "true"
click at [252, 386] on select "Non Workable Workable" at bounding box center [295, 400] width 87 height 28
checkbox input "false"
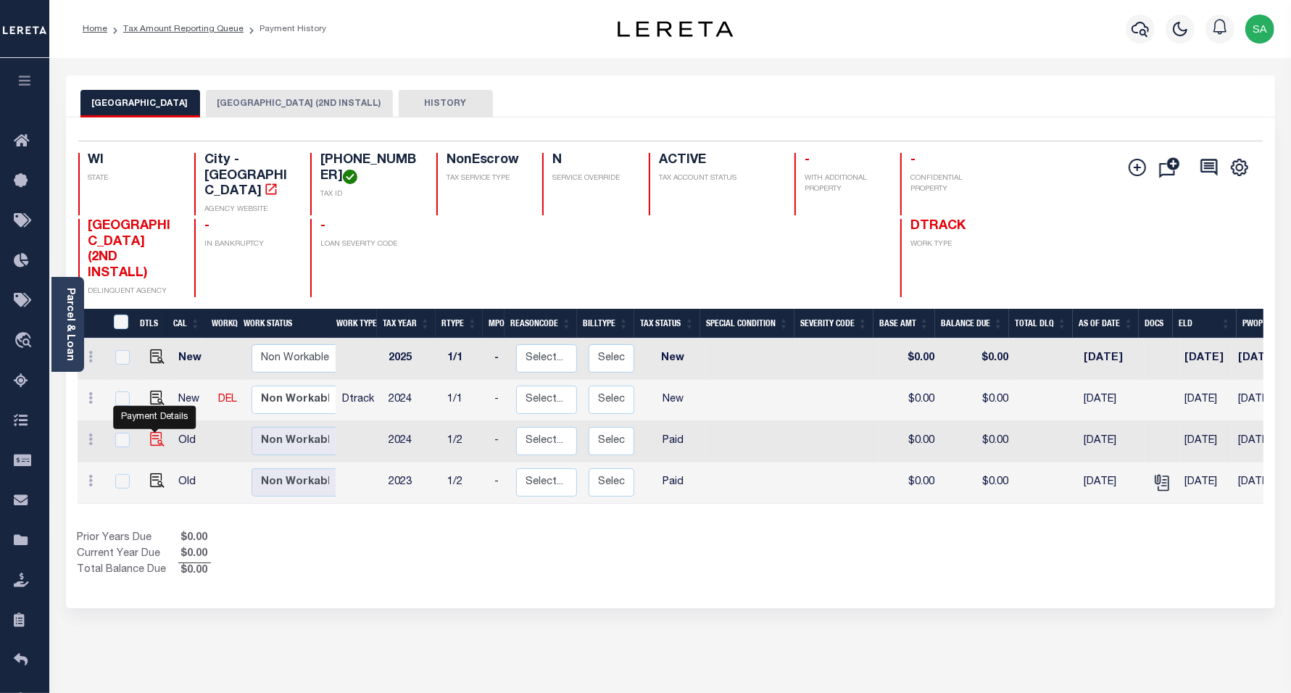
click at [151, 432] on img "" at bounding box center [157, 439] width 14 height 14
checkbox input "true"
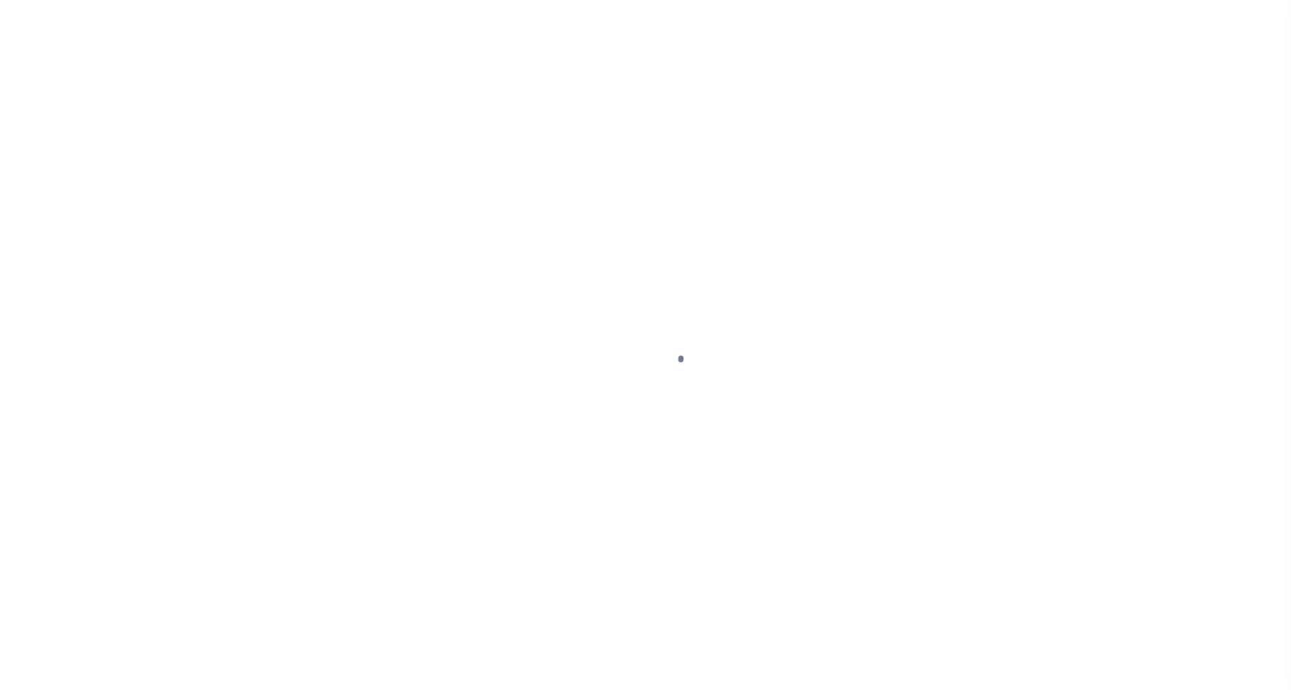
select select "PYD"
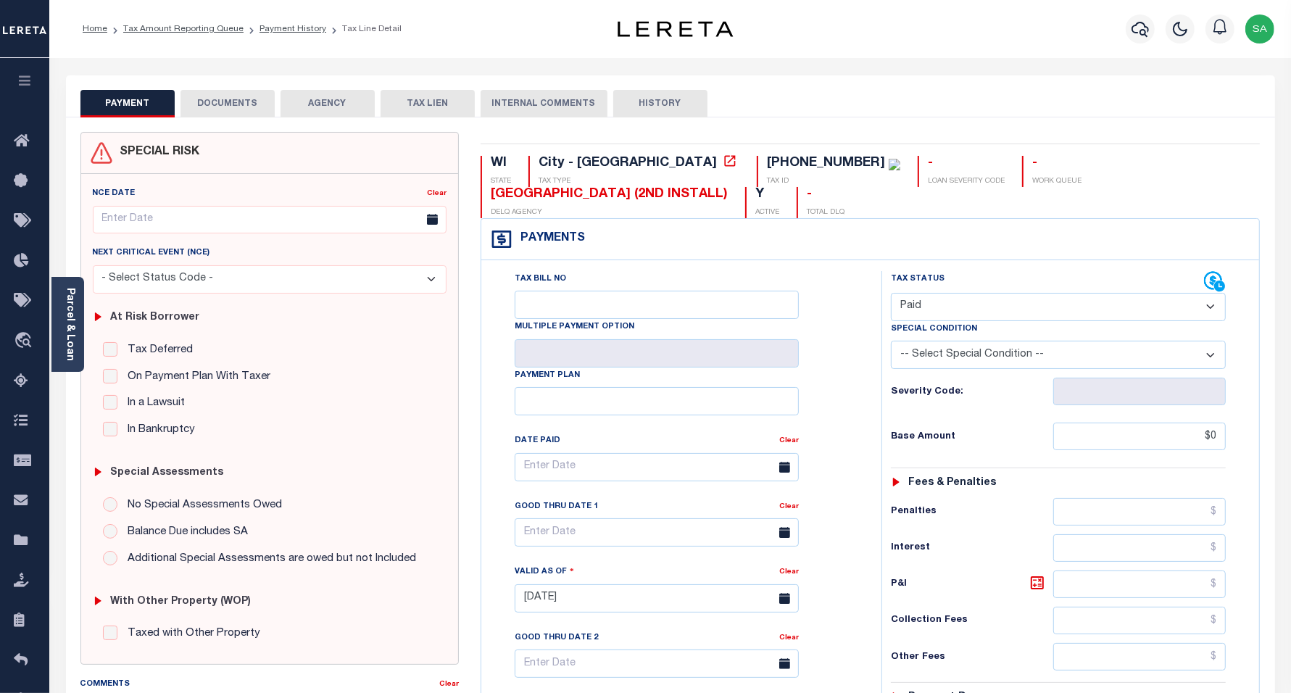
click at [237, 113] on button "DOCUMENTS" at bounding box center [227, 104] width 94 height 28
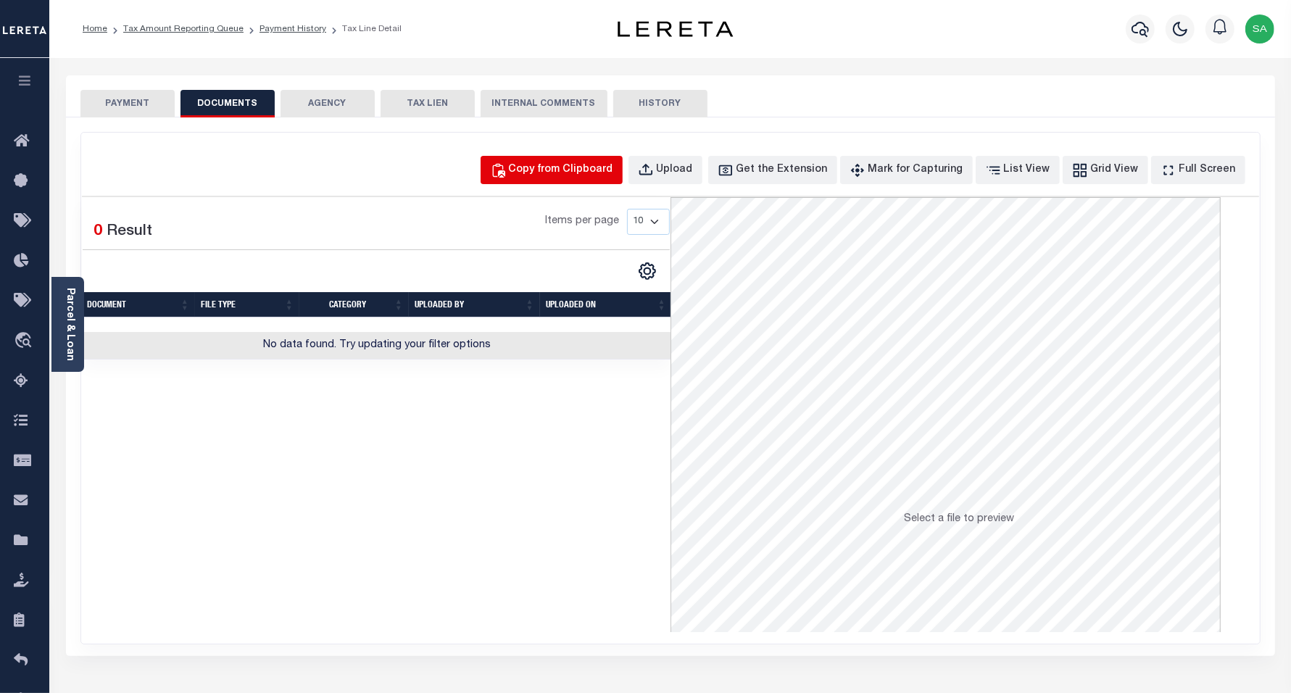
click at [589, 157] on button "Copy from Clipboard" at bounding box center [552, 170] width 142 height 28
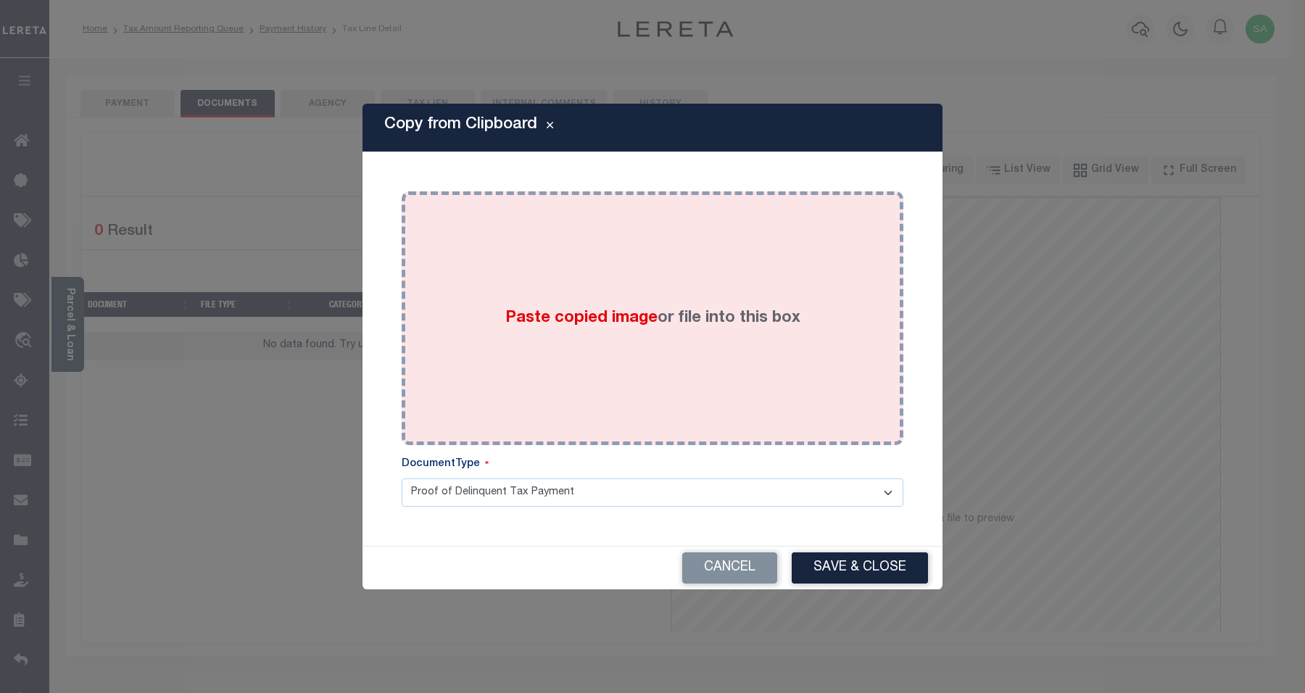
click at [718, 357] on div "Paste copied image or file into this box" at bounding box center [652, 318] width 480 height 232
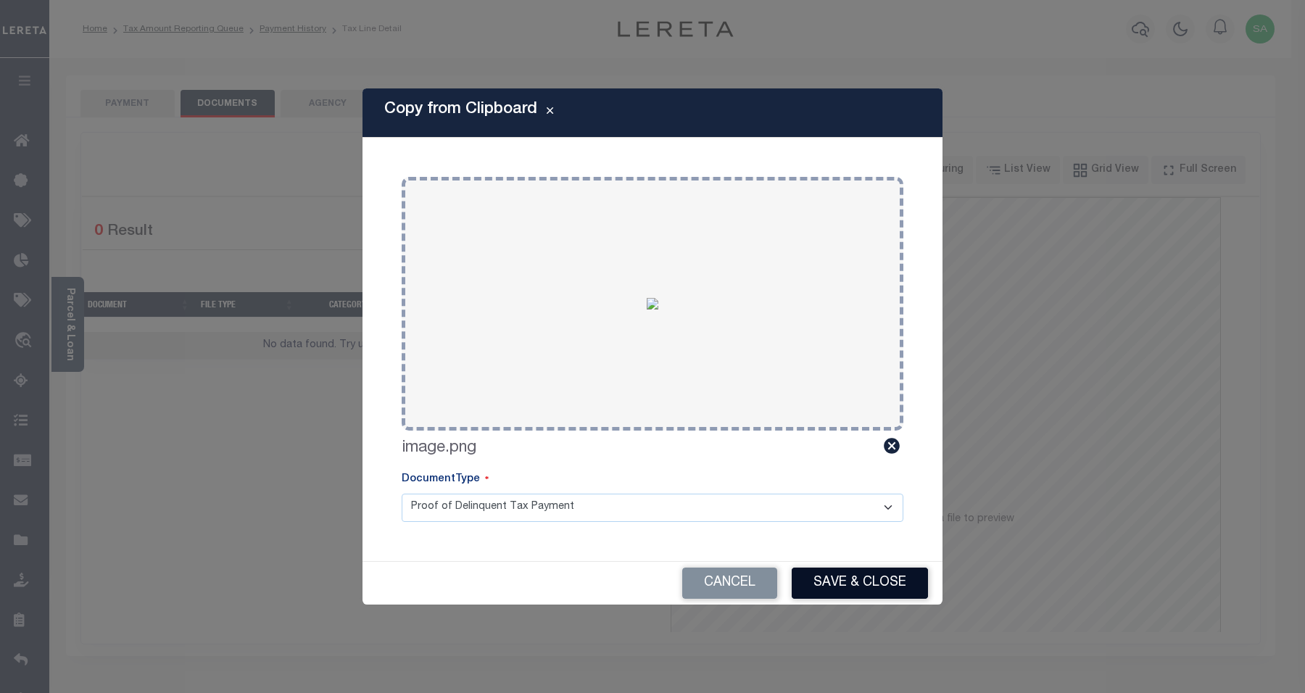
click at [856, 581] on button "Save & Close" at bounding box center [860, 583] width 136 height 31
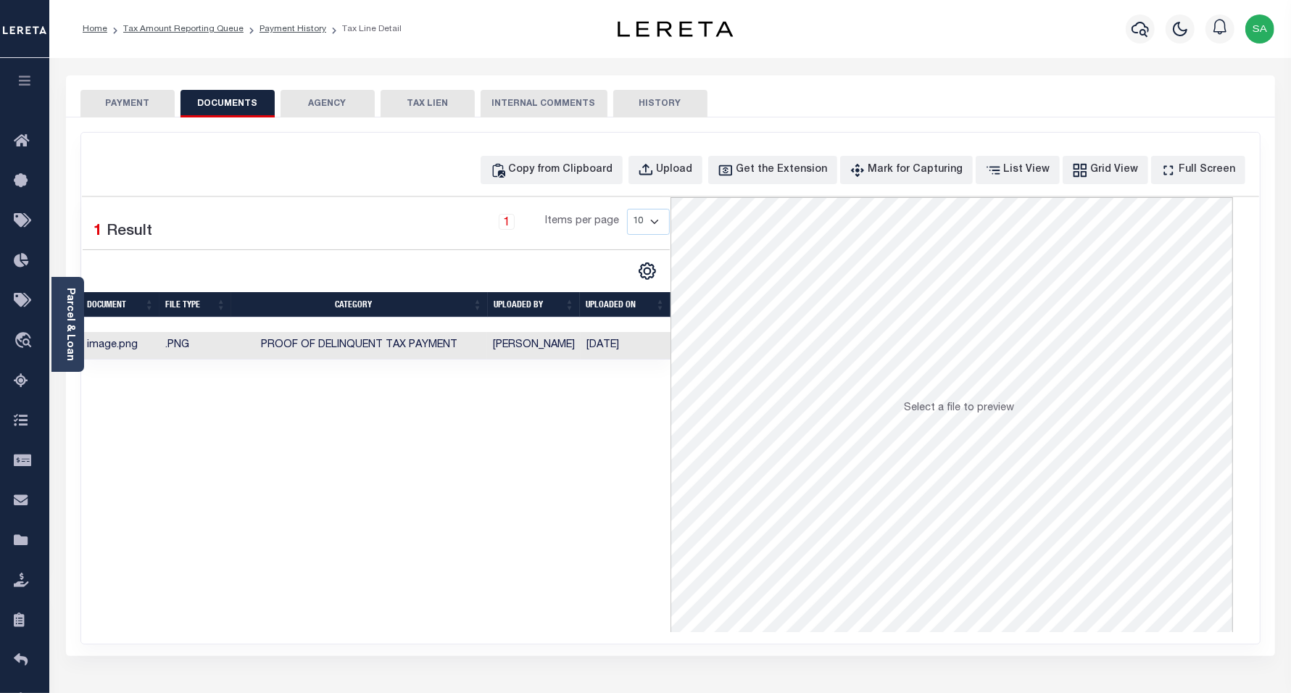
click at [101, 100] on button "PAYMENT" at bounding box center [127, 104] width 94 height 28
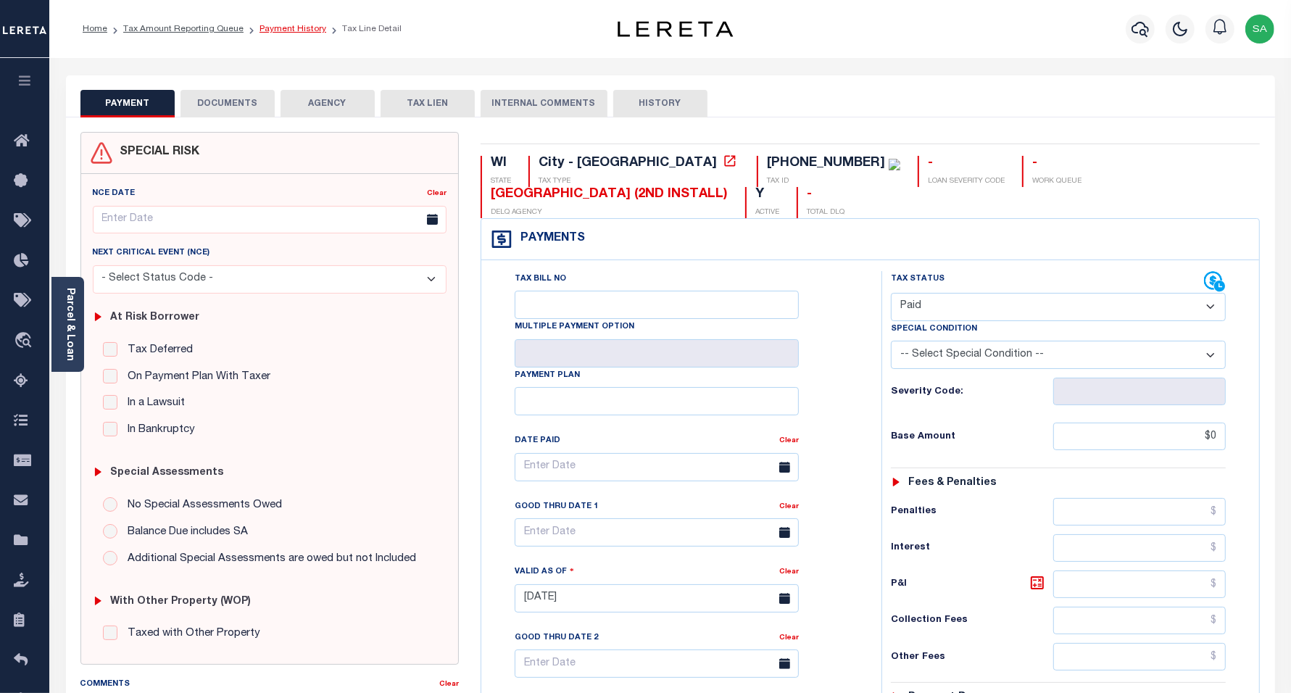
click at [274, 29] on link "Payment History" at bounding box center [292, 29] width 67 height 9
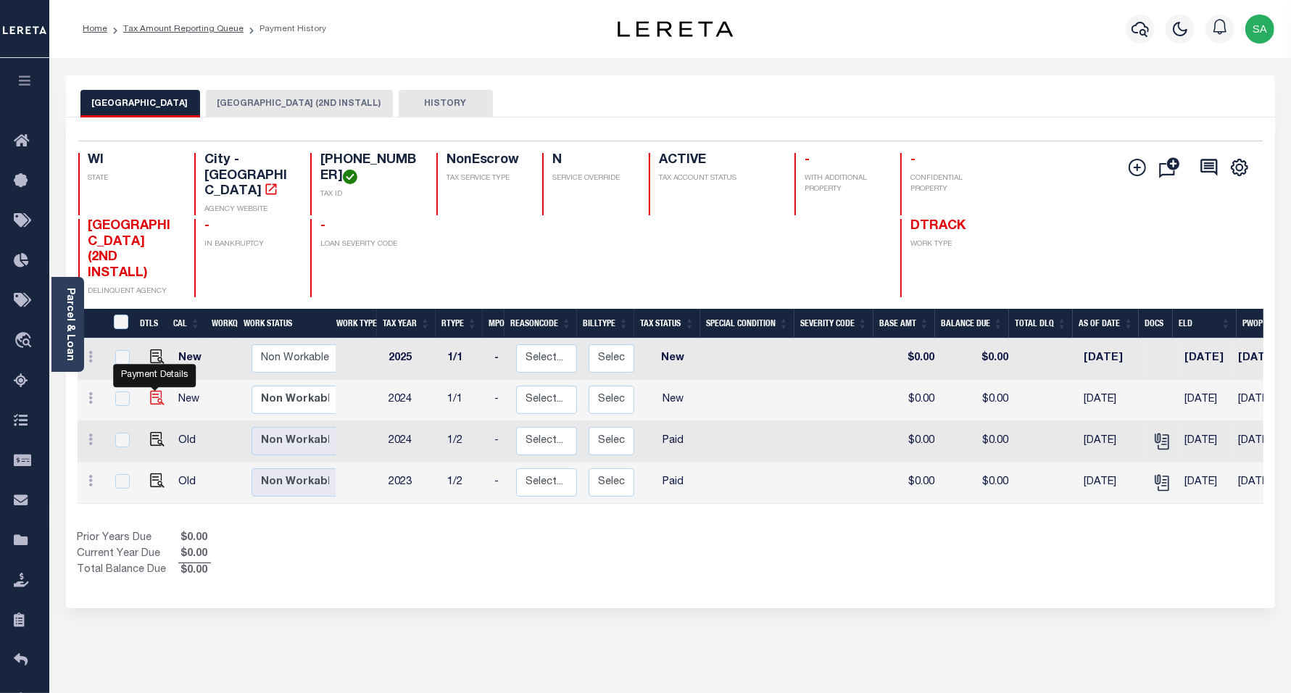
click at [158, 391] on img "" at bounding box center [157, 398] width 14 height 14
checkbox input "true"
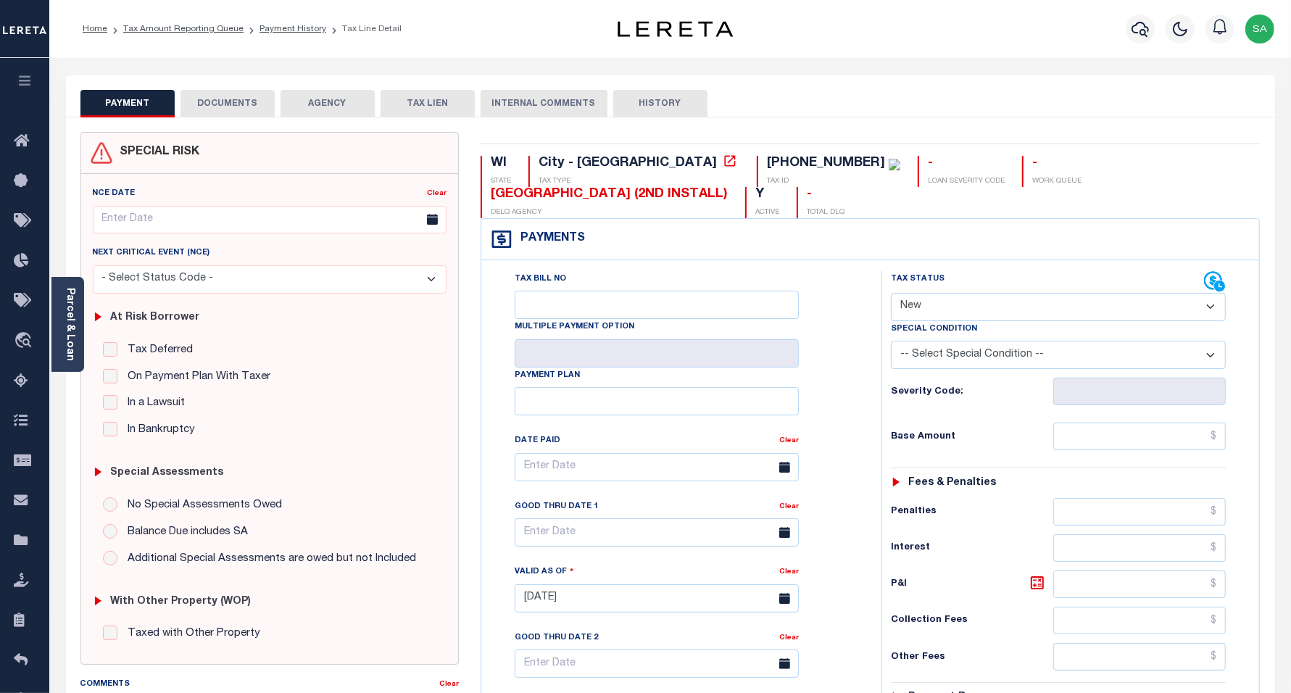
click at [246, 109] on button "DOCUMENTS" at bounding box center [227, 104] width 94 height 28
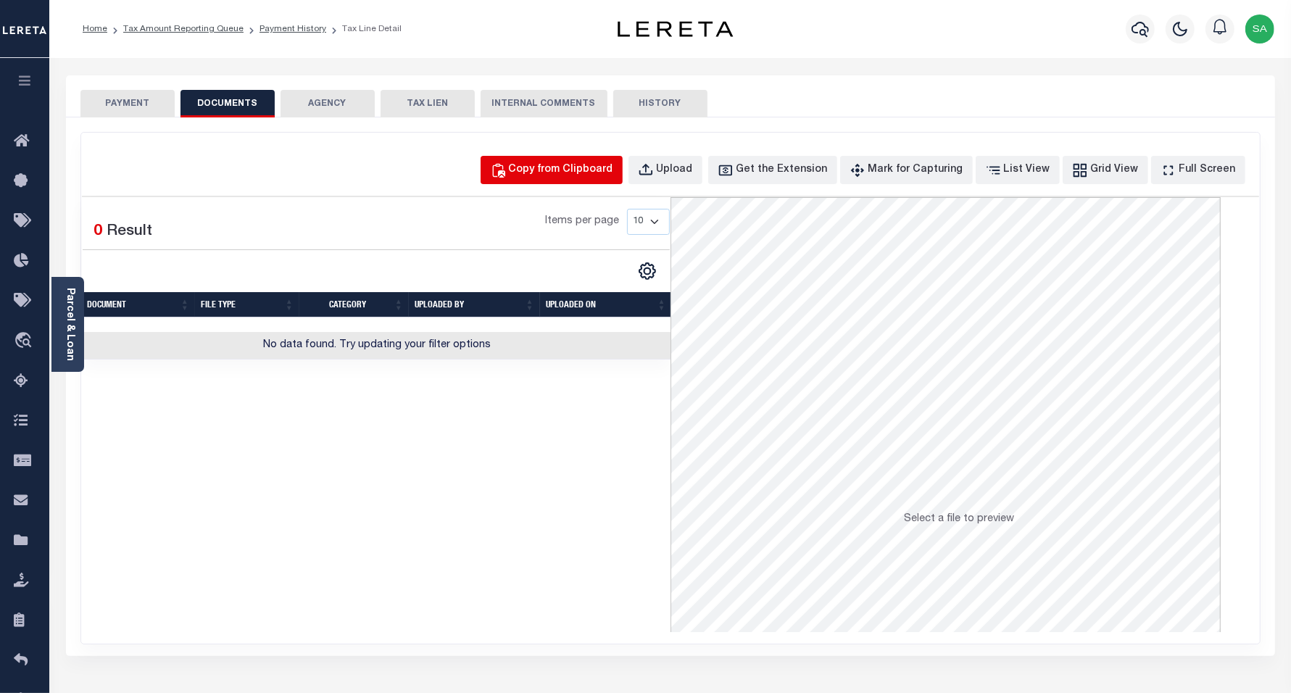
click at [545, 163] on div "Copy from Clipboard" at bounding box center [561, 170] width 104 height 16
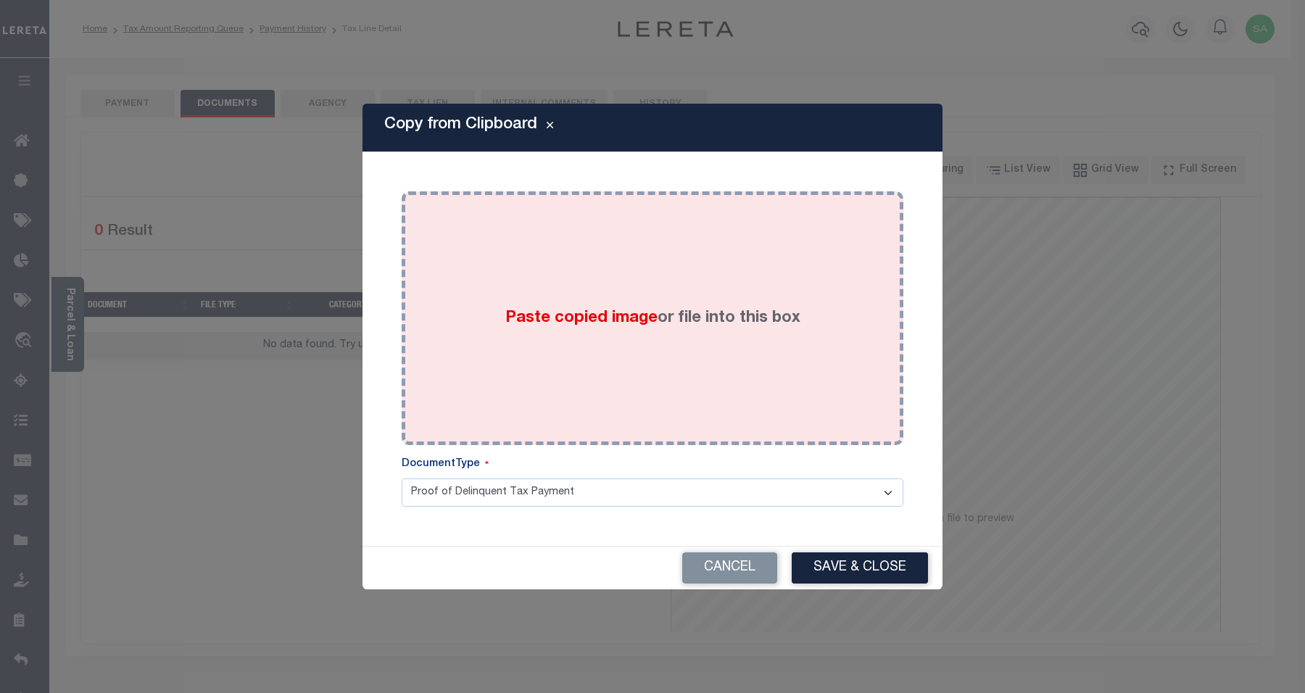
click at [668, 328] on label "Paste copied image or file into this box" at bounding box center [652, 319] width 295 height 24
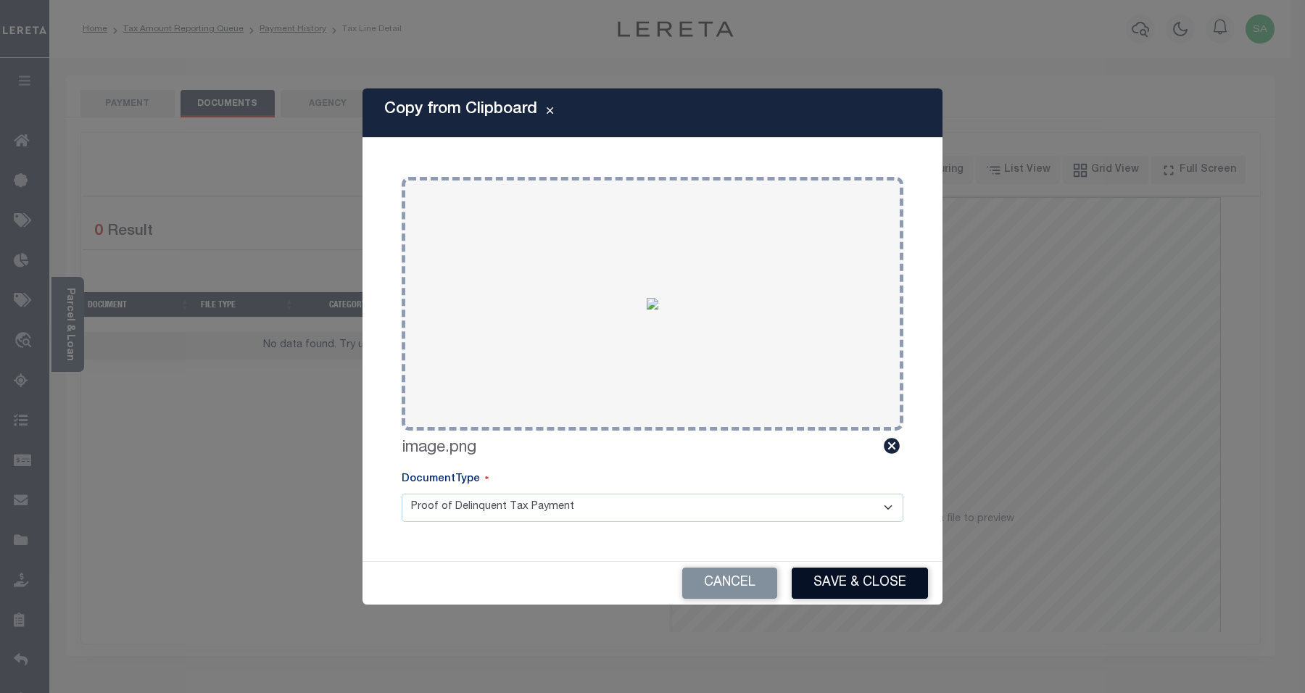
click at [861, 591] on button "Save & Close" at bounding box center [860, 583] width 136 height 31
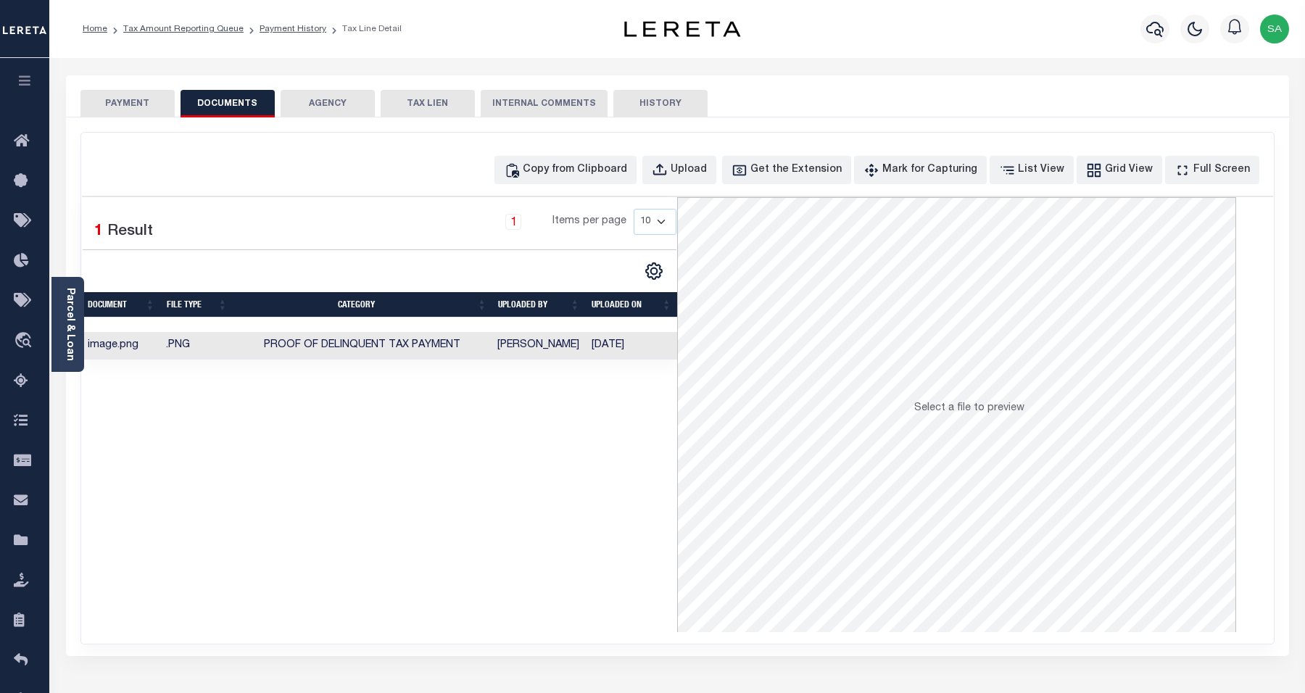
click at [93, 95] on button "PAYMENT" at bounding box center [127, 104] width 94 height 28
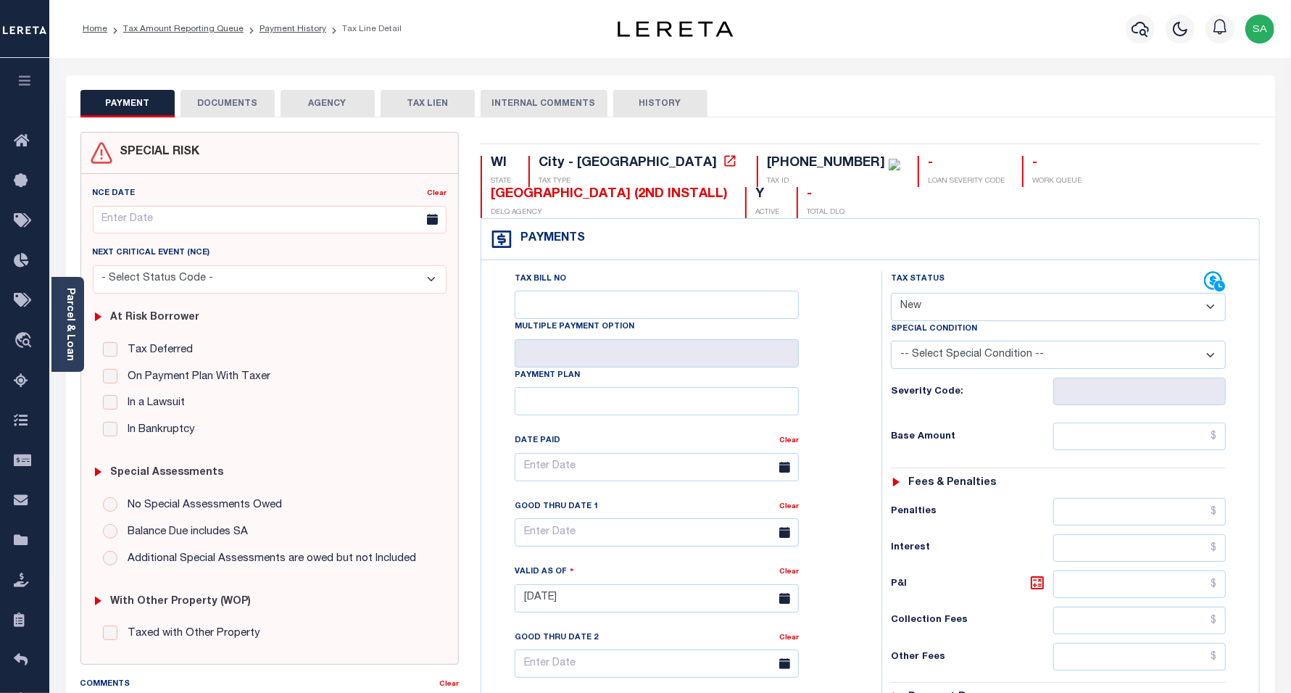
click at [943, 306] on select "- Select Status Code - Open Due/Unpaid Paid Incomplete No Tax Due Internal Refu…" at bounding box center [1059, 307] width 336 height 28
select select "DUE"
click at [891, 294] on select "- Select Status Code - Open Due/Unpaid Paid Incomplete No Tax Due Internal Refu…" at bounding box center [1059, 307] width 336 height 28
type input "[DATE]"
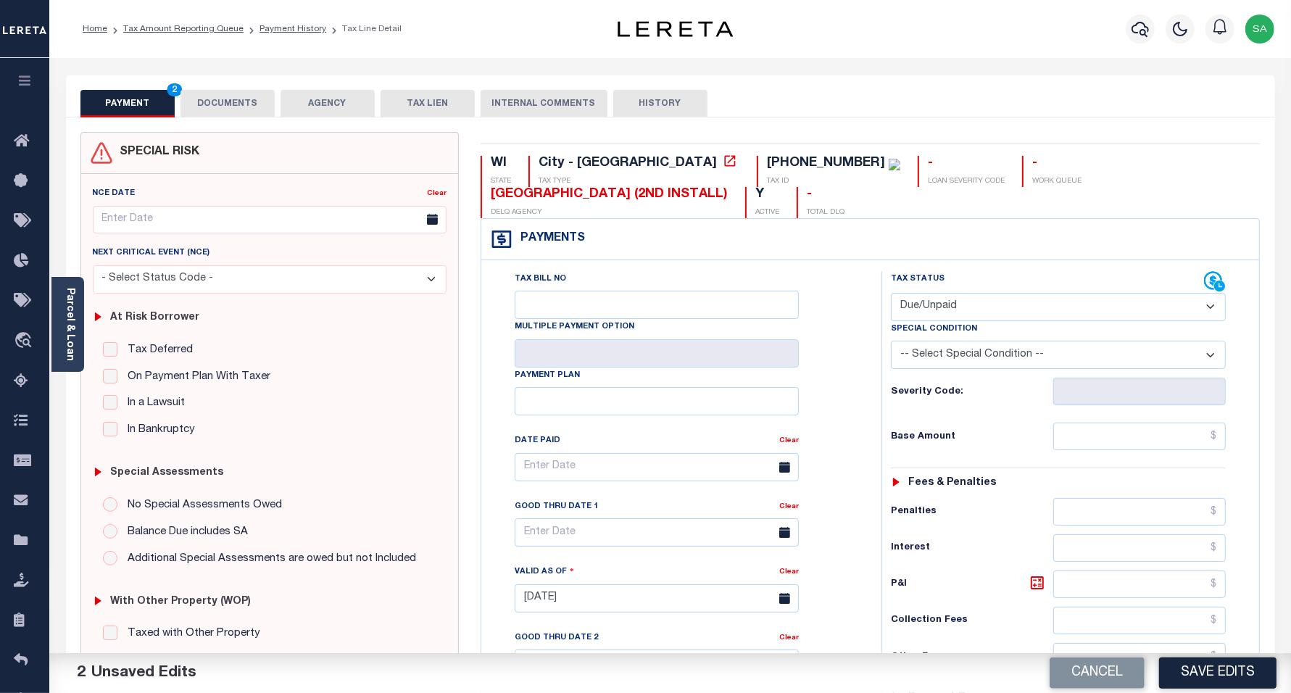
click at [959, 356] on select "-- Select Special Condition -- 3RD PARTY TAX LIEN AGENCY TAX LIEN (A.K.A Inside…" at bounding box center [1059, 355] width 336 height 28
select select "15"
click at [891, 344] on select "-- Select Special Condition -- 3RD PARTY TAX LIEN AGENCY TAX LIEN (A.K.A Inside…" at bounding box center [1059, 355] width 336 height 28
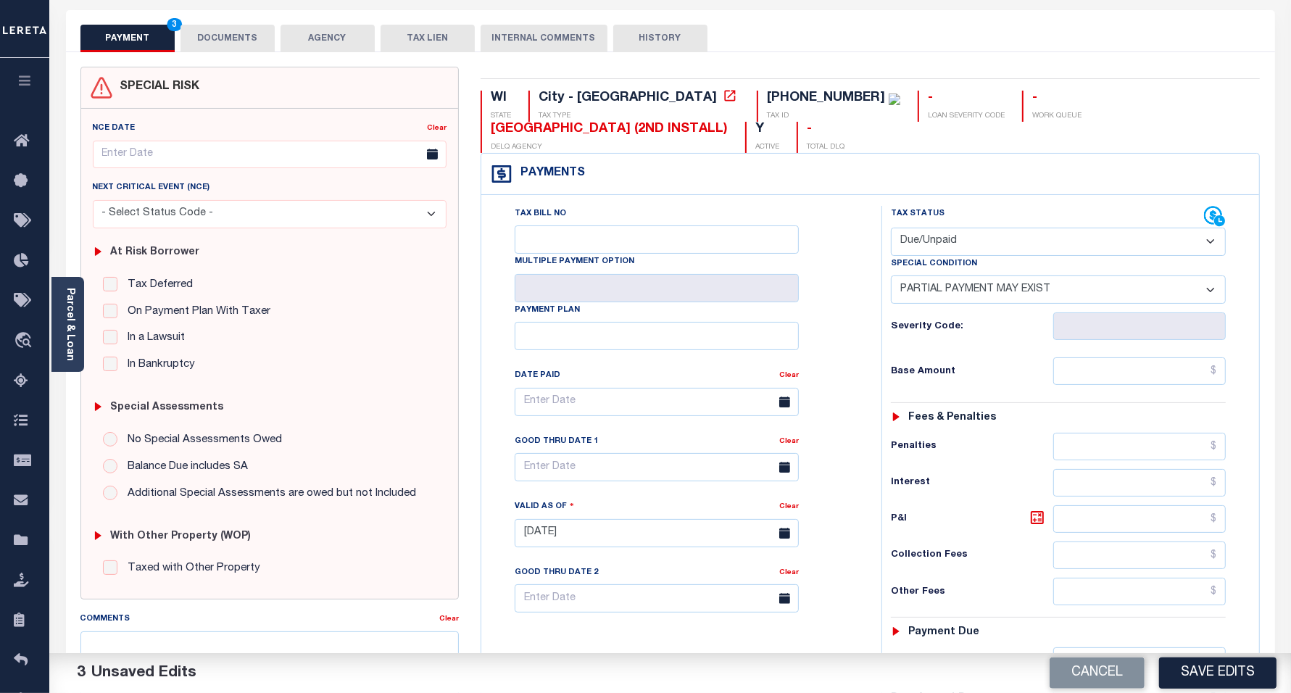
scroll to position [181, 0]
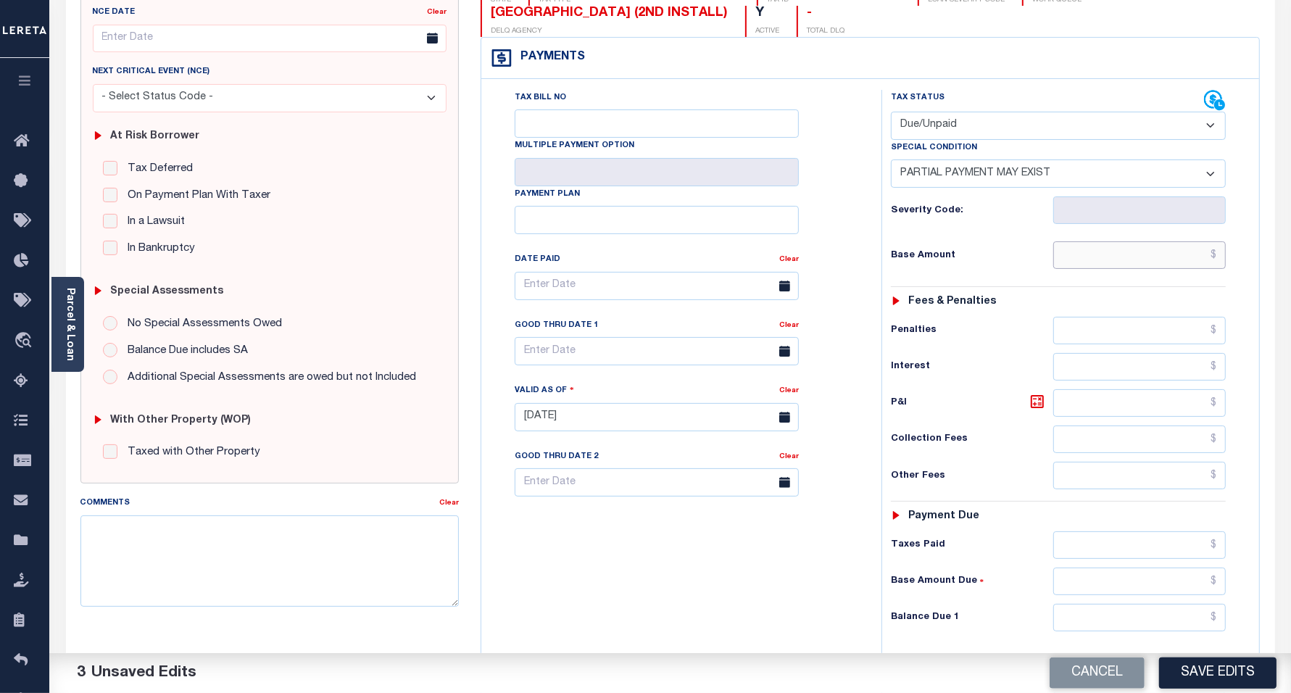
click at [1100, 262] on input "text" at bounding box center [1139, 255] width 173 height 28
click at [1092, 248] on input "text" at bounding box center [1139, 255] width 173 height 28
paste input "1,501.75"
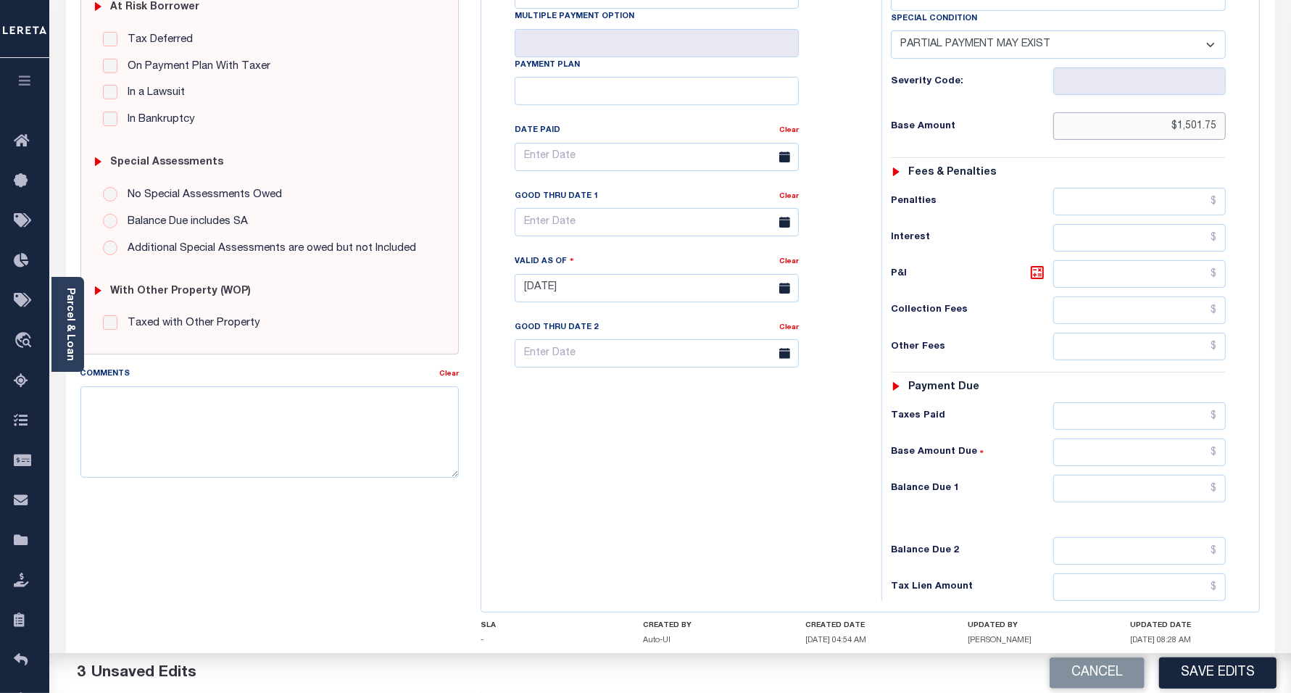
scroll to position [362, 0]
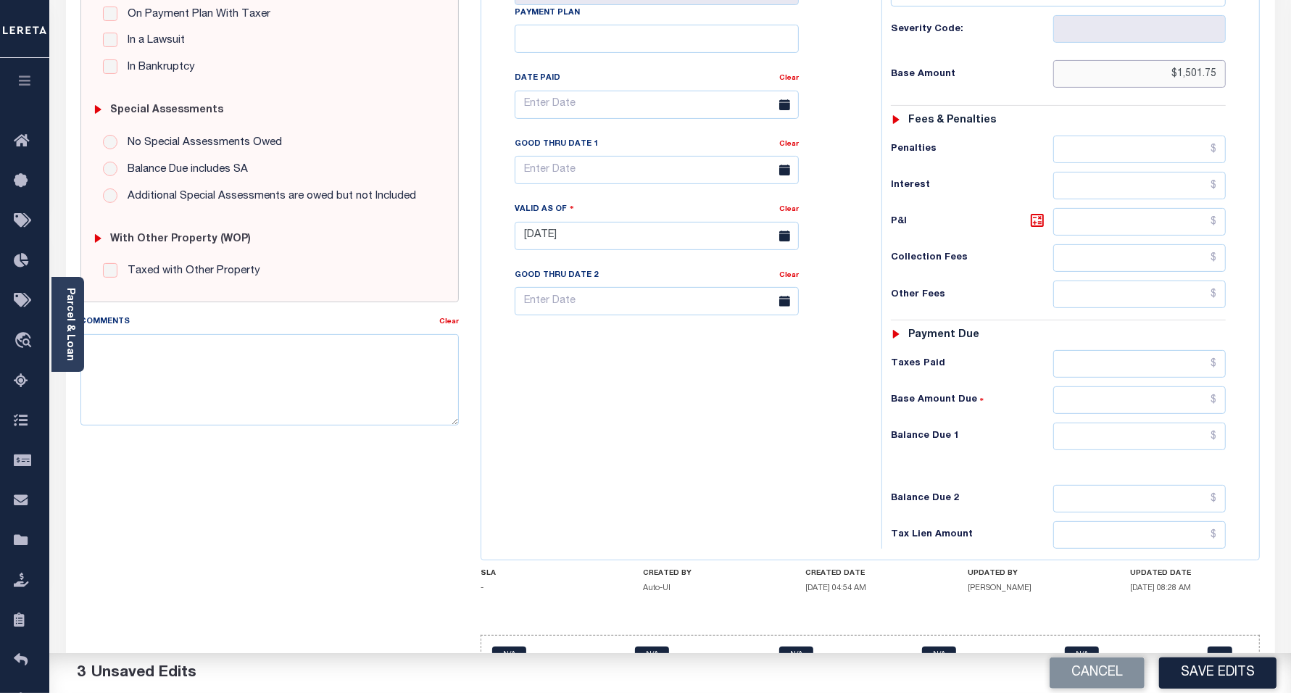
type input "$1,501.75"
click at [1105, 372] on input "text" at bounding box center [1139, 364] width 173 height 28
paste input "1,456.98"
type input "$1,456.98"
click at [1089, 411] on input "text" at bounding box center [1139, 400] width 173 height 28
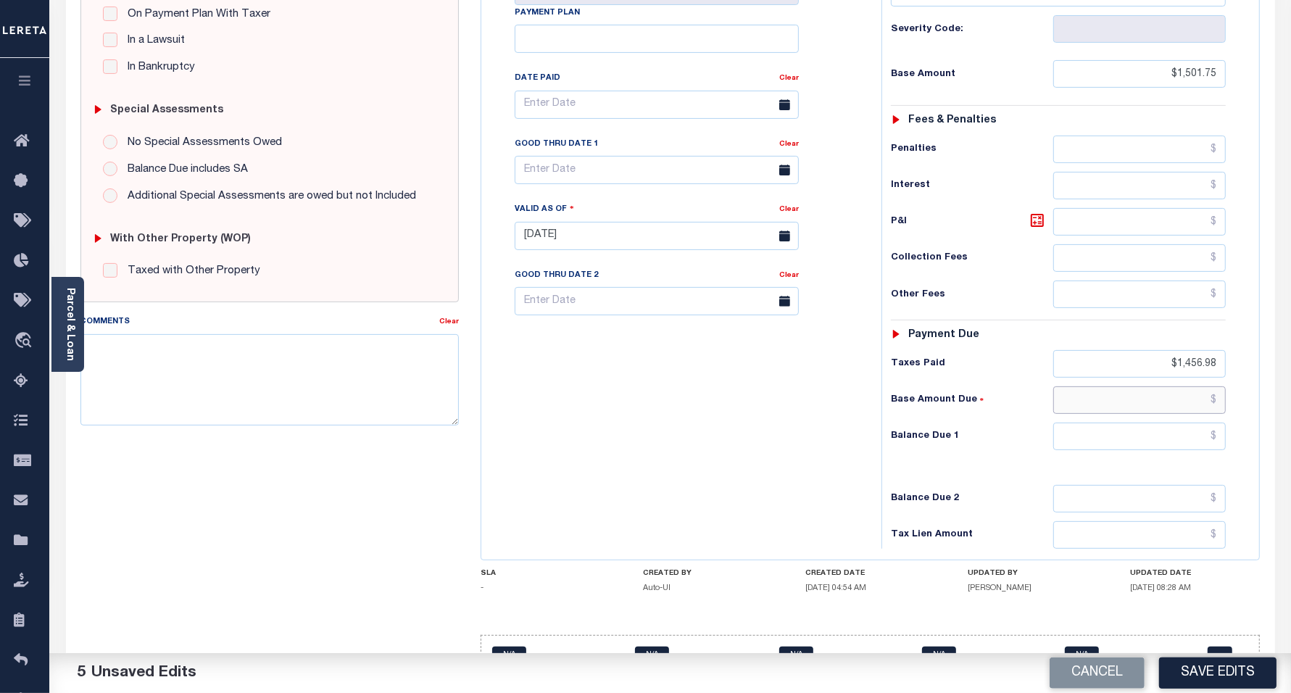
click at [1147, 414] on input "text" at bounding box center [1139, 400] width 173 height 28
paste input "44.77"
type input "$44.77"
click at [1132, 450] on input "text" at bounding box center [1139, 437] width 173 height 28
click at [1140, 460] on div "Tax Status Status - Select Status Code -" at bounding box center [1063, 229] width 364 height 640
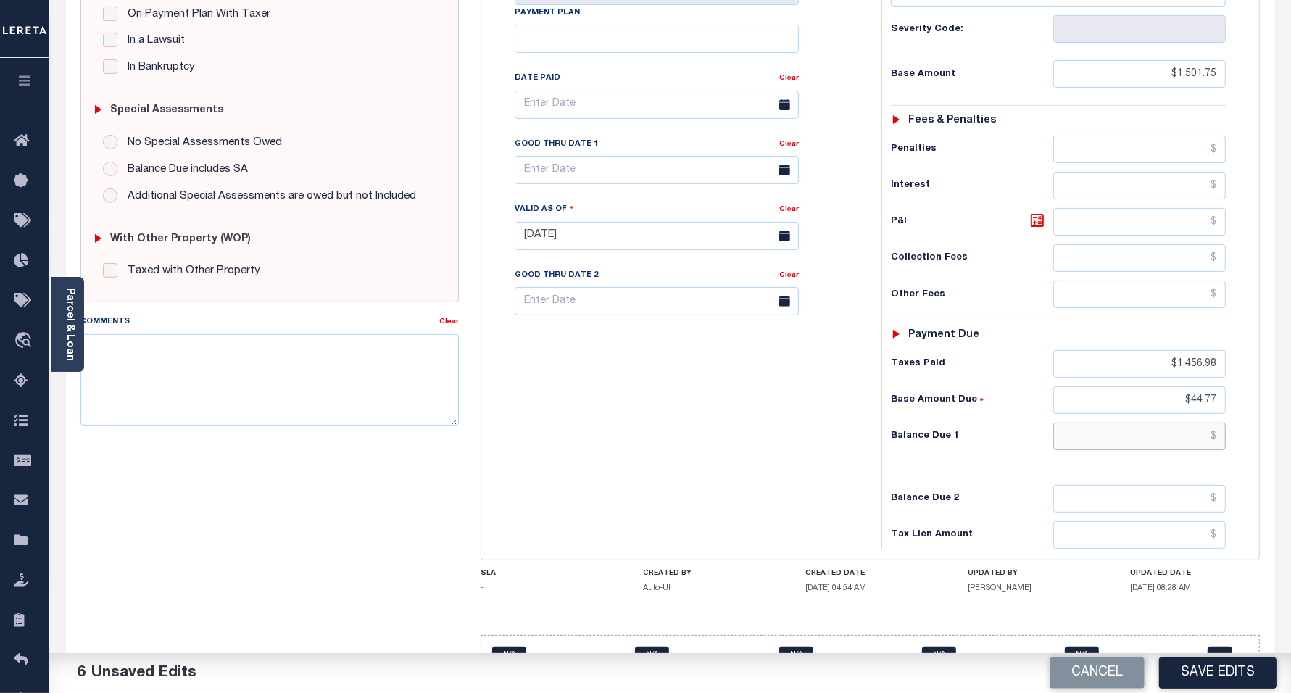
click at [1142, 447] on input "text" at bounding box center [1139, 437] width 173 height 28
paste input "50.14"
type input "$50.14"
click at [1031, 229] on icon at bounding box center [1037, 220] width 17 height 17
type input "$1,451.61"
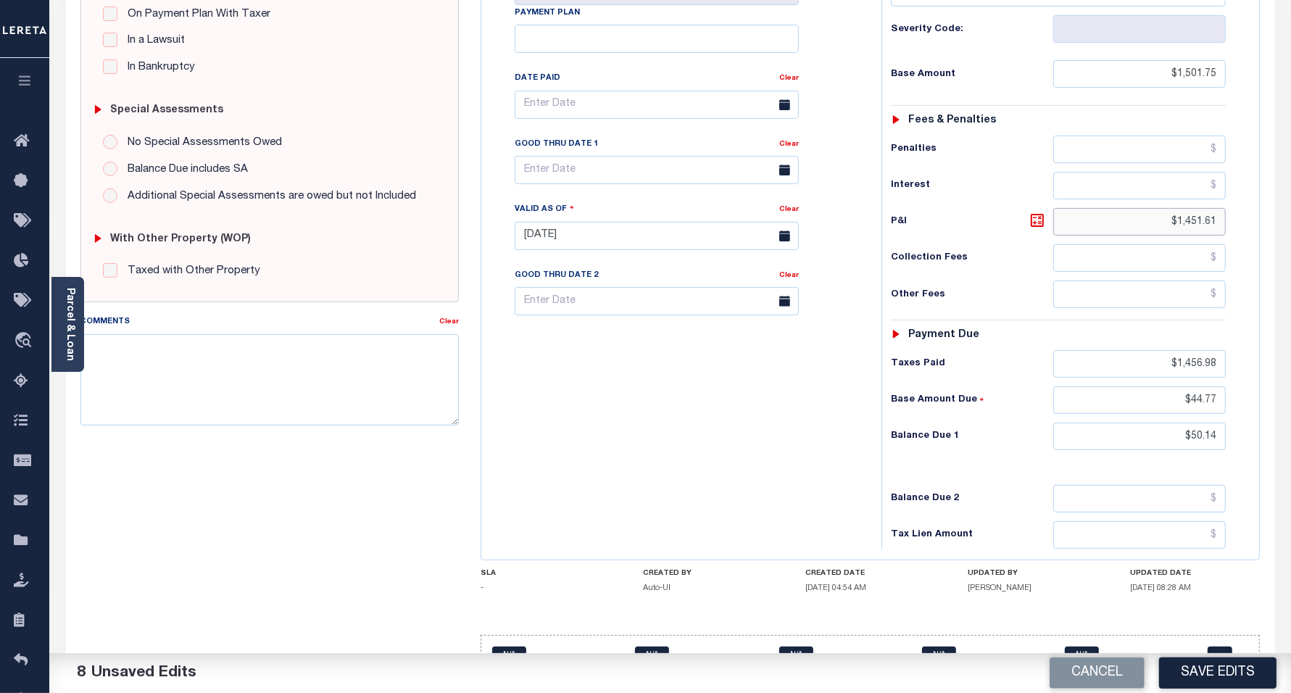
drag, startPoint x: 1153, startPoint y: 230, endPoint x: 1234, endPoint y: 231, distance: 81.2
click at [1234, 231] on div "Tax Status Status - Select Status Code -" at bounding box center [1063, 229] width 364 height 640
click at [1114, 228] on input "text" at bounding box center [1139, 222] width 173 height 28
paste input "5.37"
type input "$5.37"
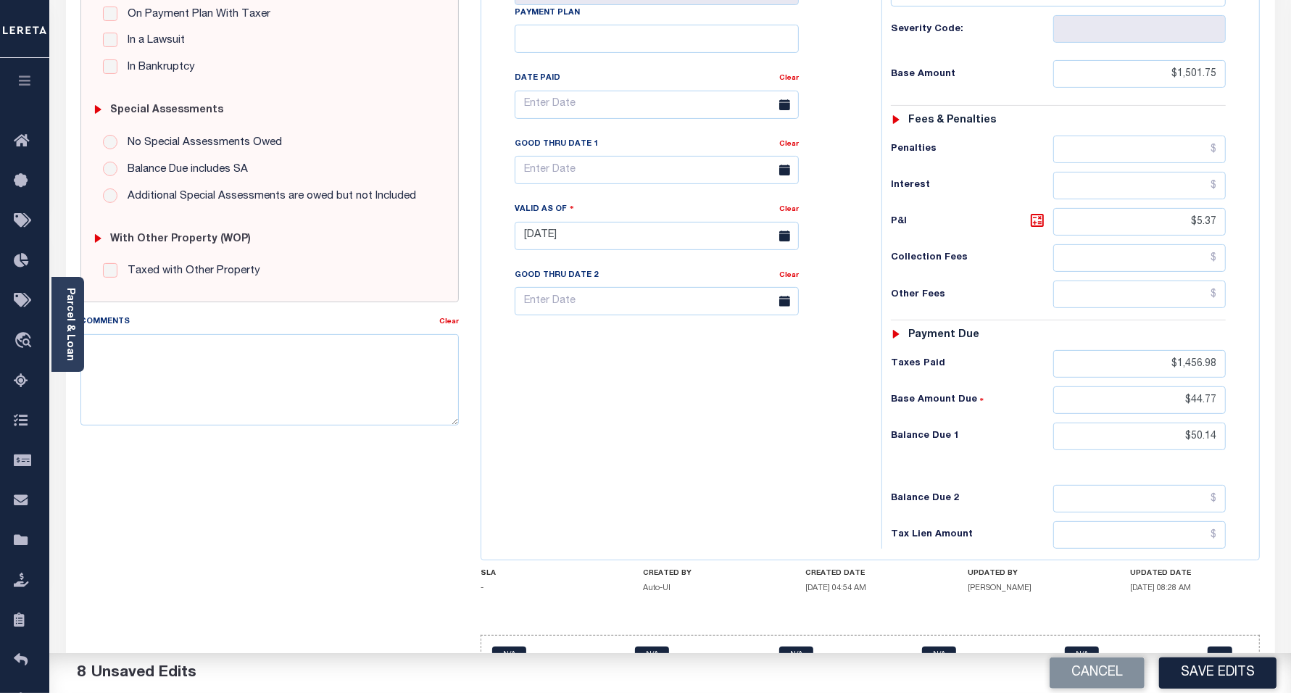
drag, startPoint x: 767, startPoint y: 447, endPoint x: 690, endPoint y: 174, distance: 283.2
click at [767, 441] on div "Tax Bill No Multiple Payment Option Payment Plan Clear" at bounding box center [678, 229] width 386 height 640
click at [663, 171] on input "text" at bounding box center [657, 170] width 284 height 28
click at [602, 375] on span "30" at bounding box center [595, 369] width 28 height 28
type input "[DATE]"
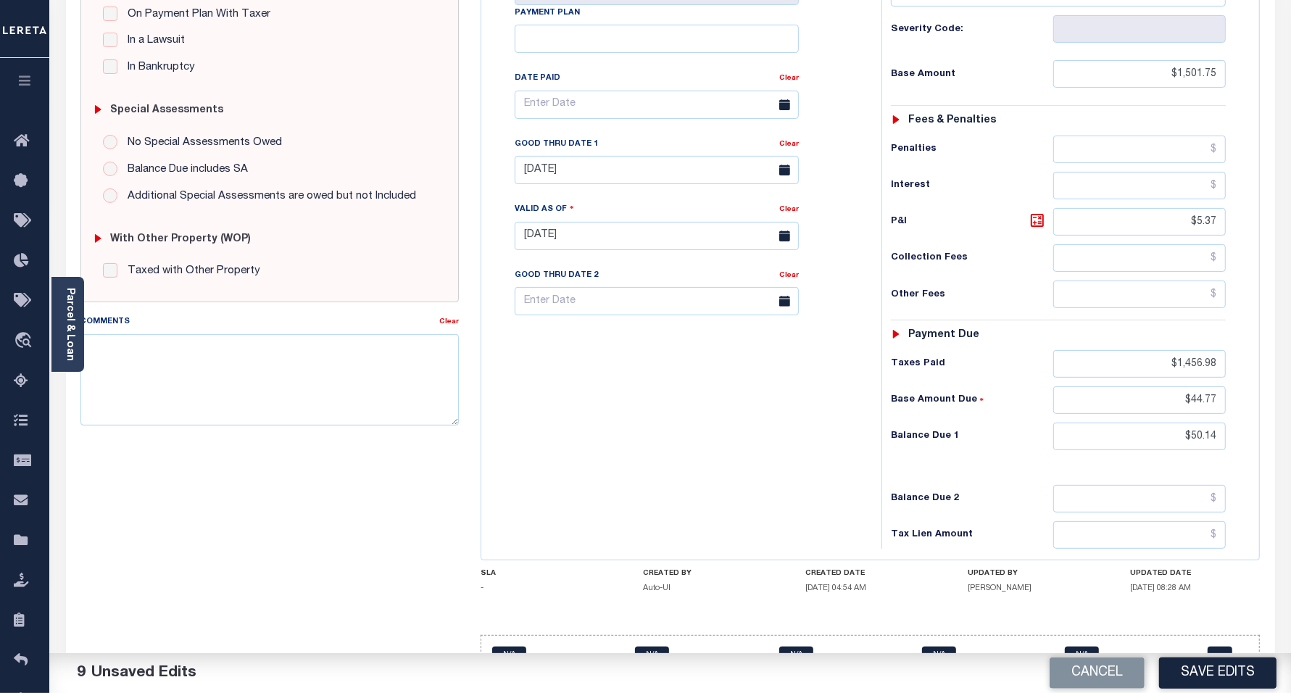
click at [701, 478] on div "Tax Bill No Multiple Payment Option Payment Plan Clear" at bounding box center [678, 229] width 386 height 640
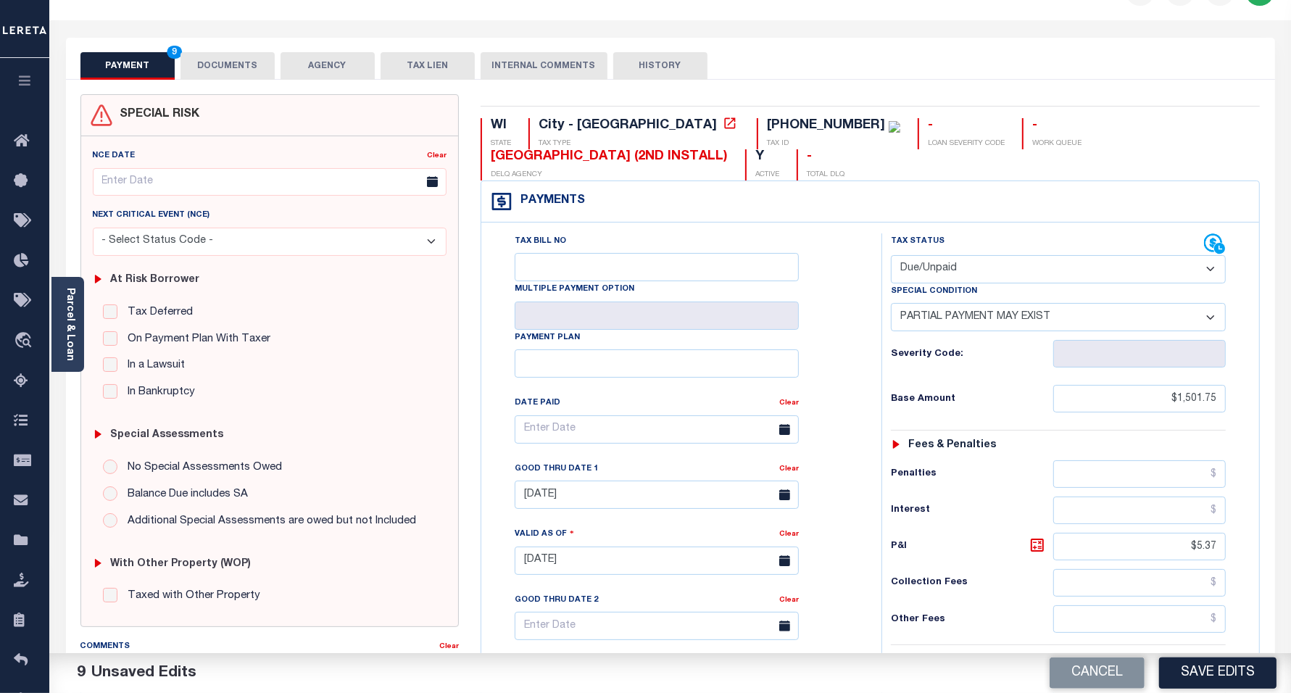
scroll to position [0, 0]
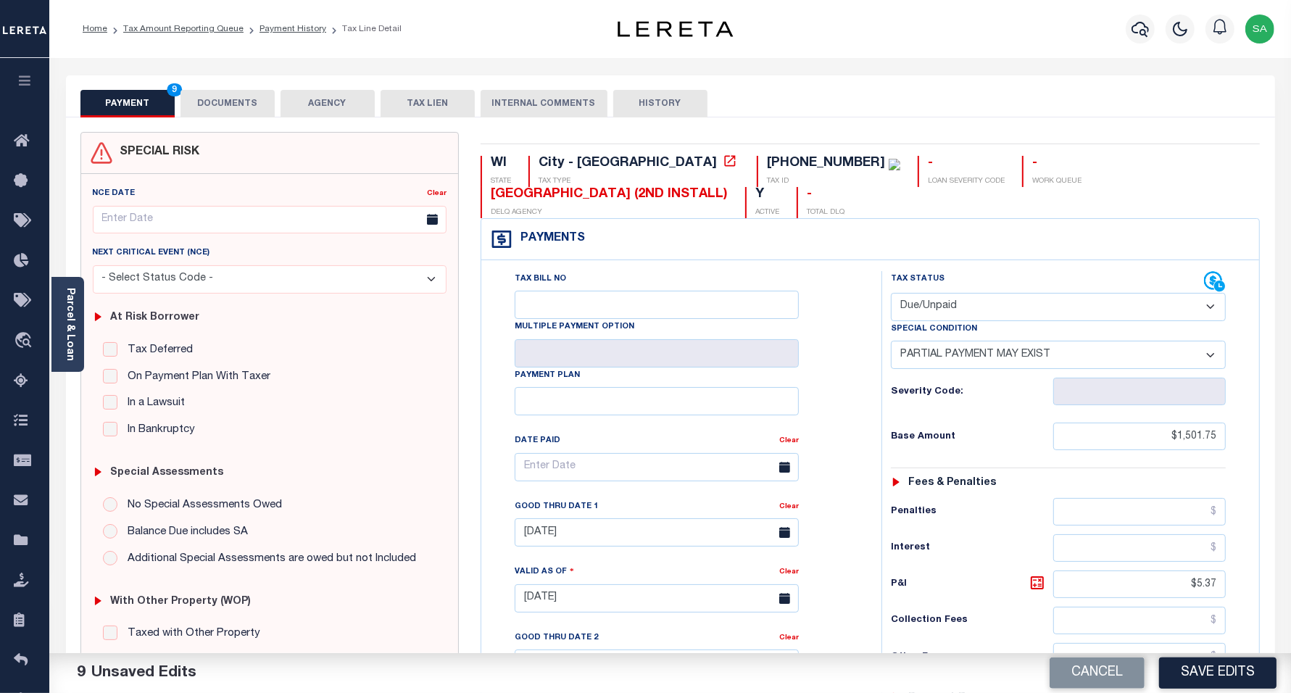
click at [248, 102] on button "DOCUMENTS" at bounding box center [227, 104] width 94 height 28
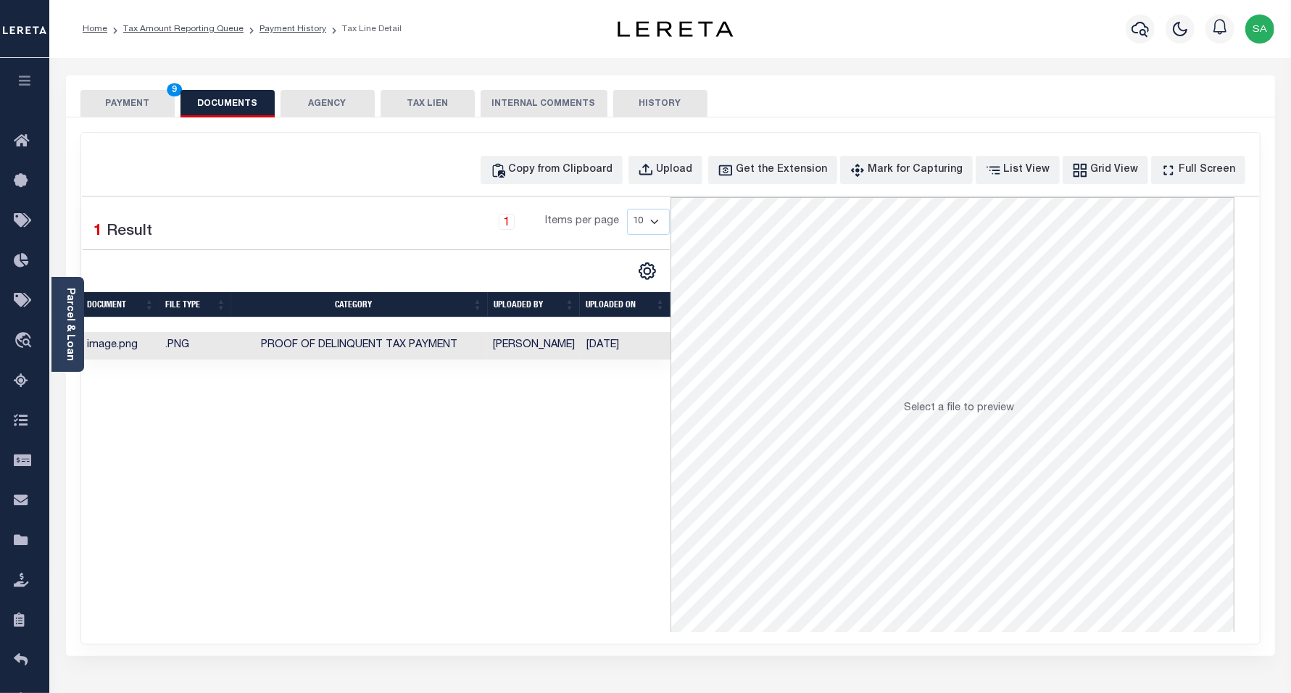
click at [117, 99] on button "PAYMENT 9" at bounding box center [127, 104] width 94 height 28
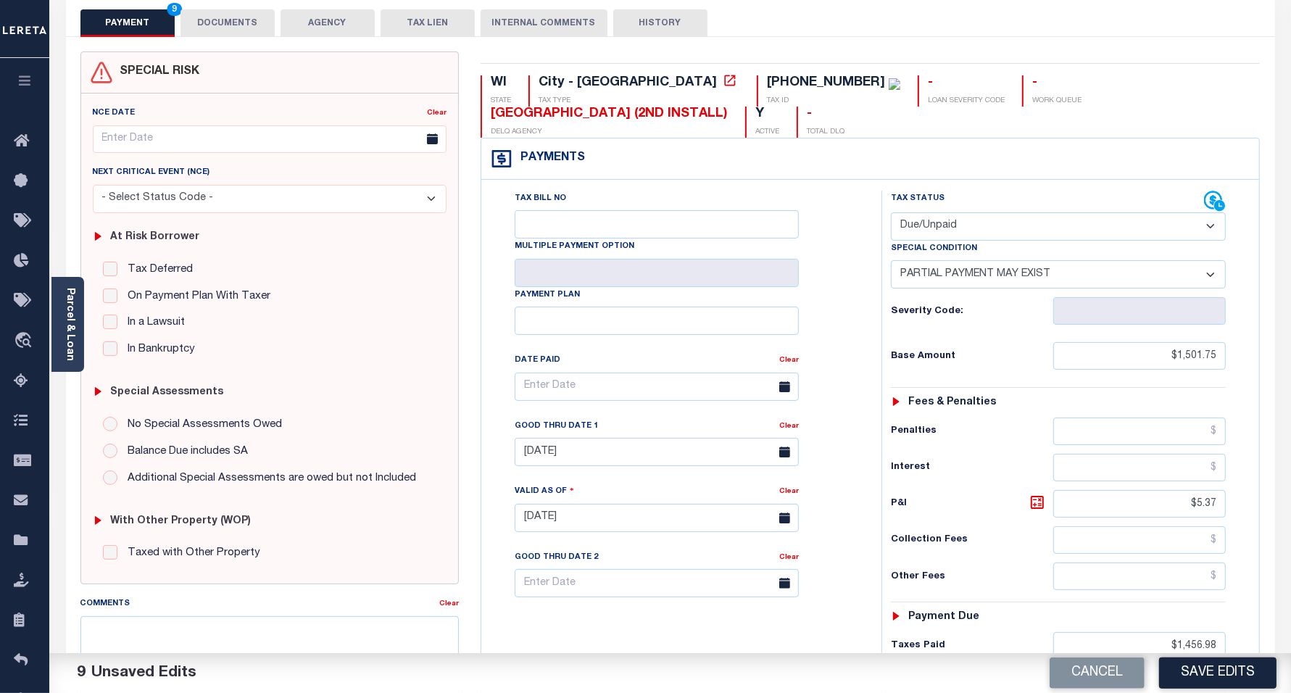
scroll to position [362, 0]
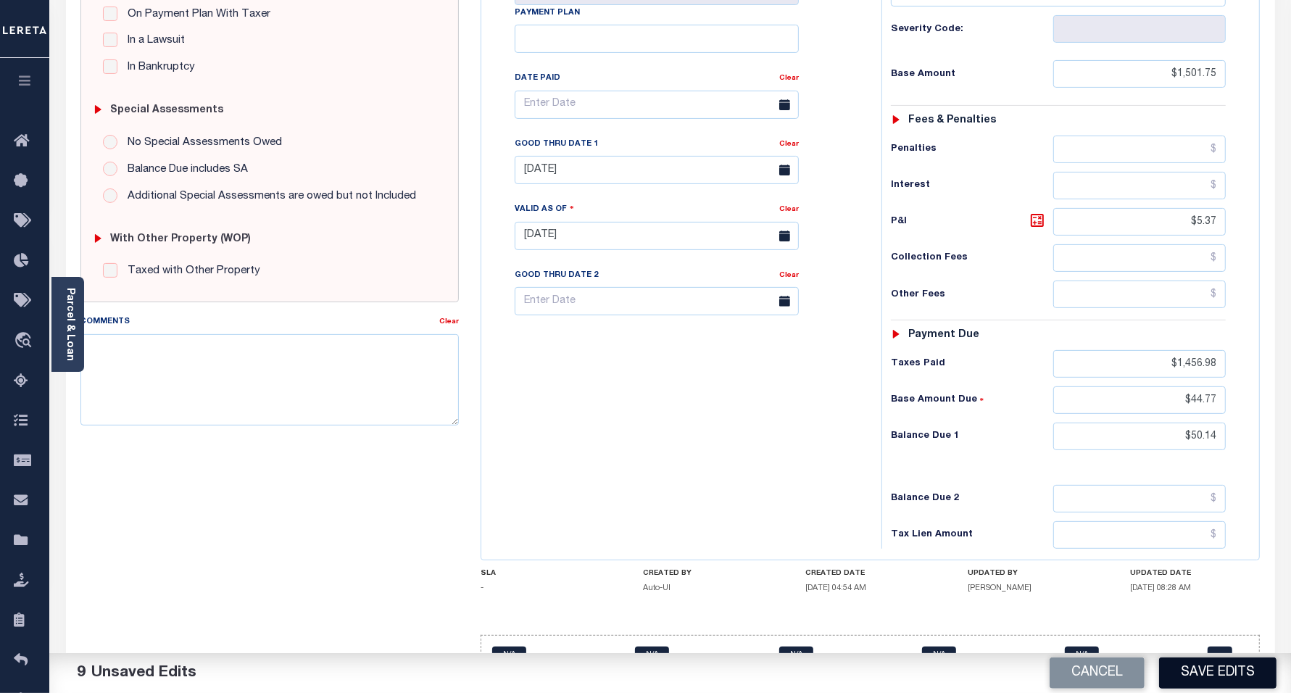
click at [1229, 660] on button "Save Edits" at bounding box center [1217, 672] width 117 height 31
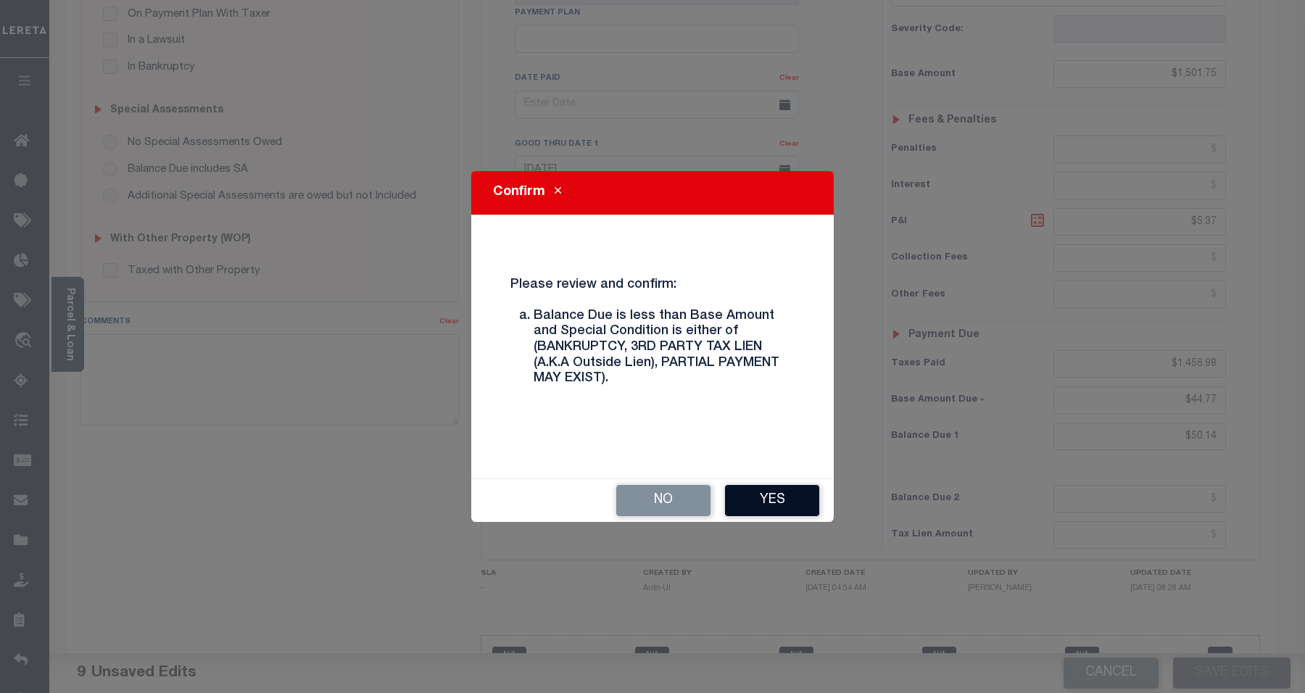
click at [779, 515] on button "Yes" at bounding box center [772, 500] width 94 height 31
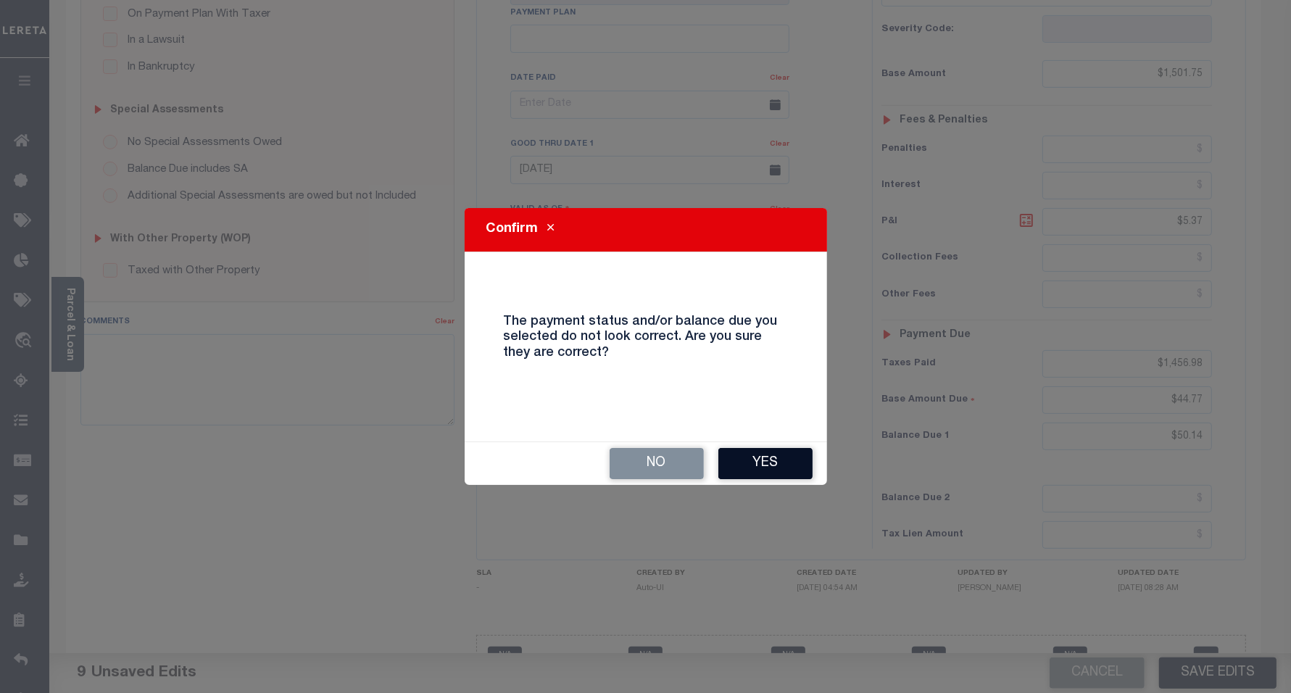
click at [786, 476] on button "Yes" at bounding box center [765, 463] width 94 height 31
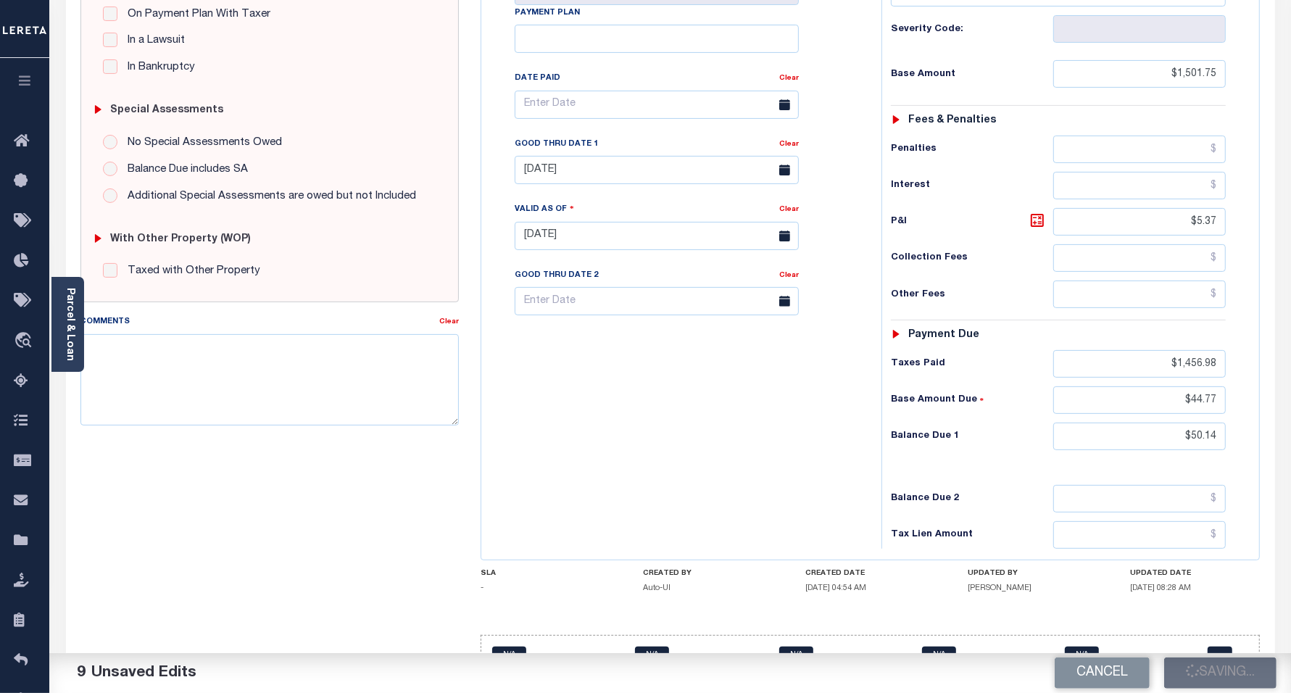
checkbox input "false"
type input "$1,501.75"
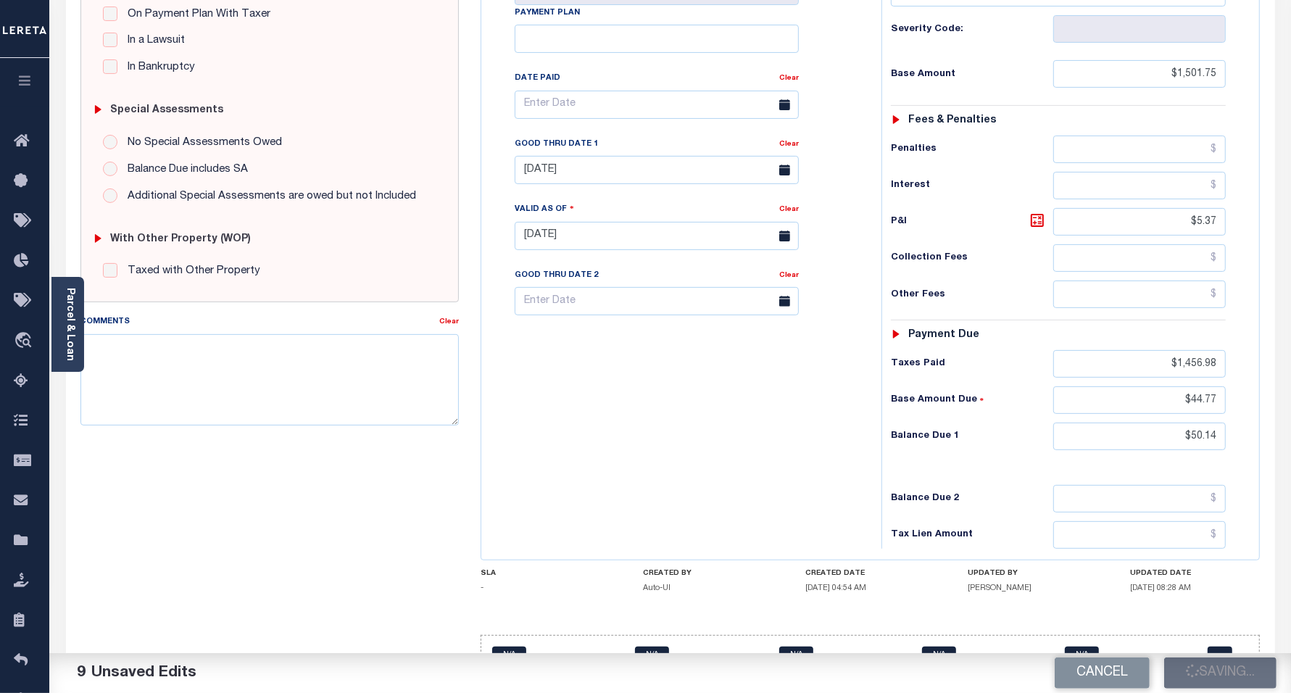
type input "$5.37"
type input "$1,456.98"
type input "$44.77"
type input "$50.14"
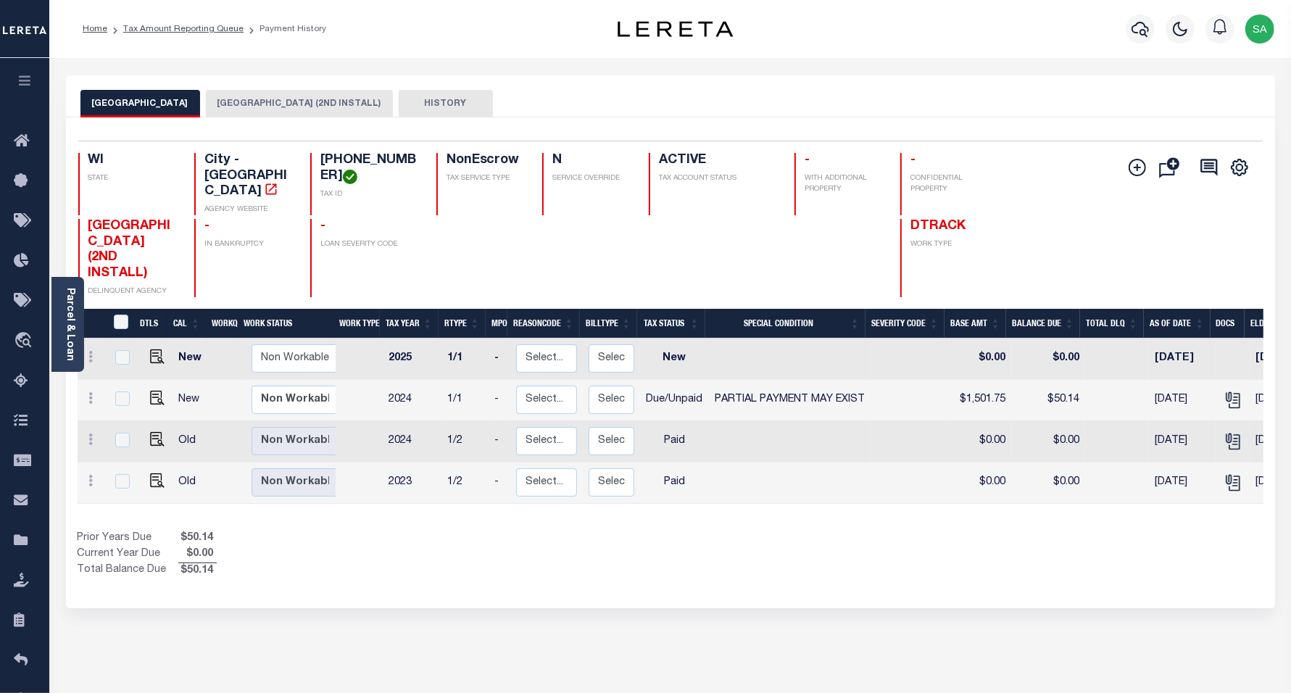
click at [281, 105] on button "[GEOGRAPHIC_DATA] (2ND INSTALL)" at bounding box center [299, 104] width 187 height 28
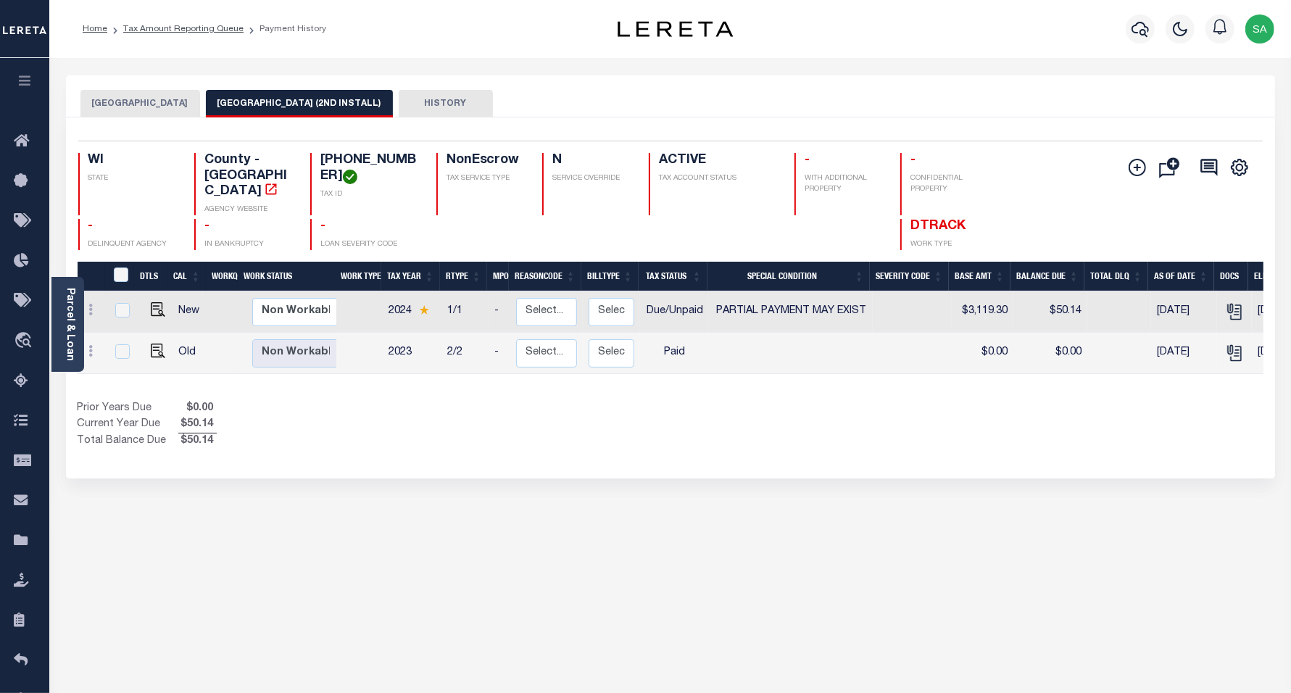
click at [112, 91] on button "[GEOGRAPHIC_DATA]" at bounding box center [140, 104] width 120 height 28
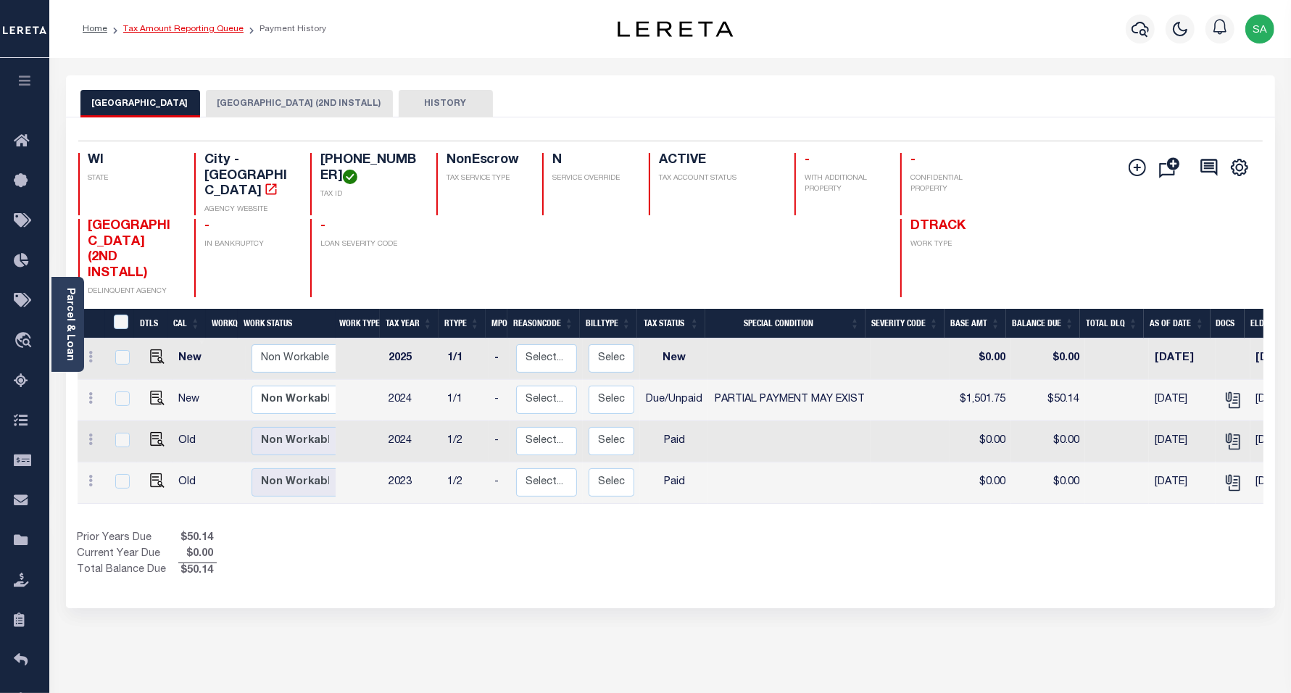
click at [214, 30] on link "Tax Amount Reporting Queue" at bounding box center [183, 29] width 120 height 9
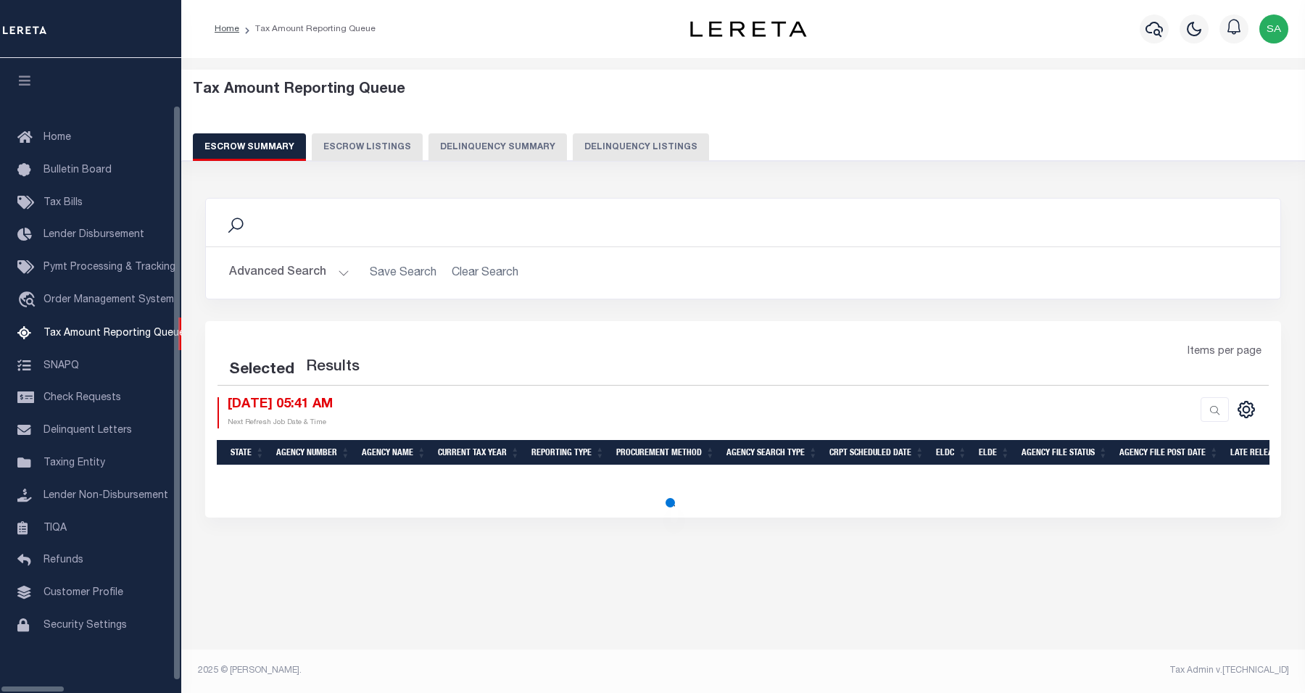
click at [581, 147] on button "Delinquency Listings" at bounding box center [641, 147] width 136 height 28
select select "100"
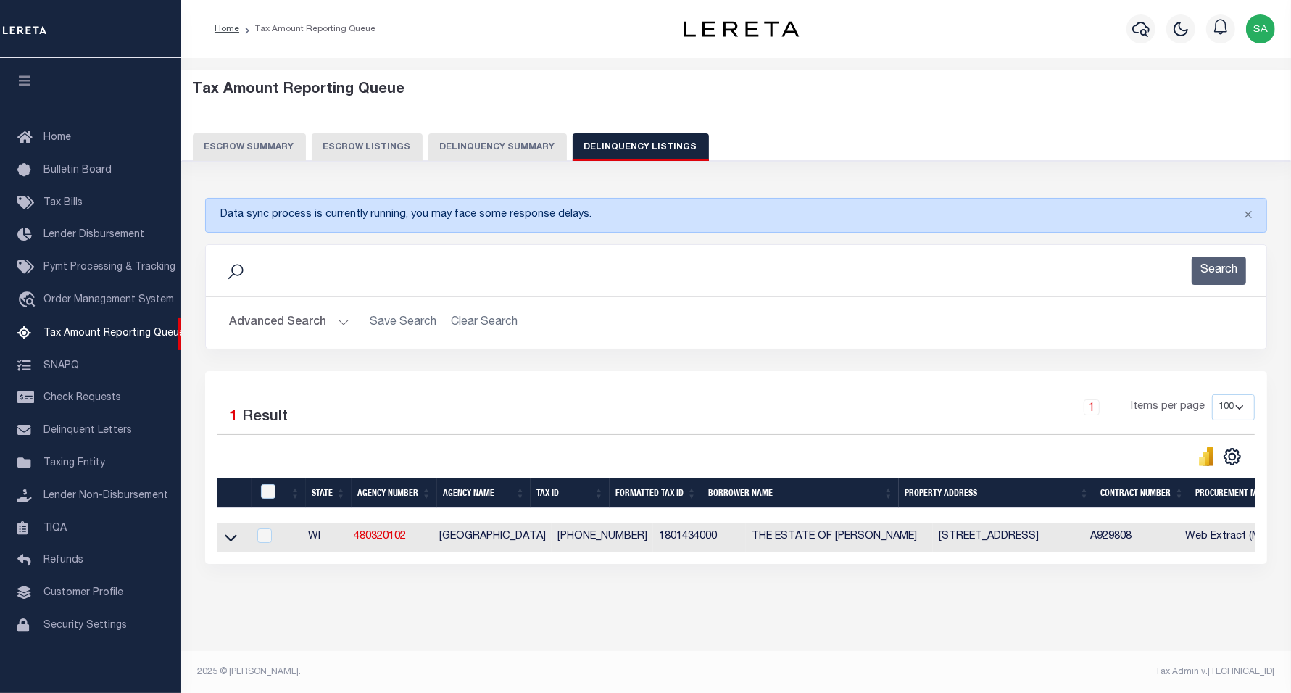
click at [285, 323] on button "Advanced Search" at bounding box center [289, 323] width 120 height 28
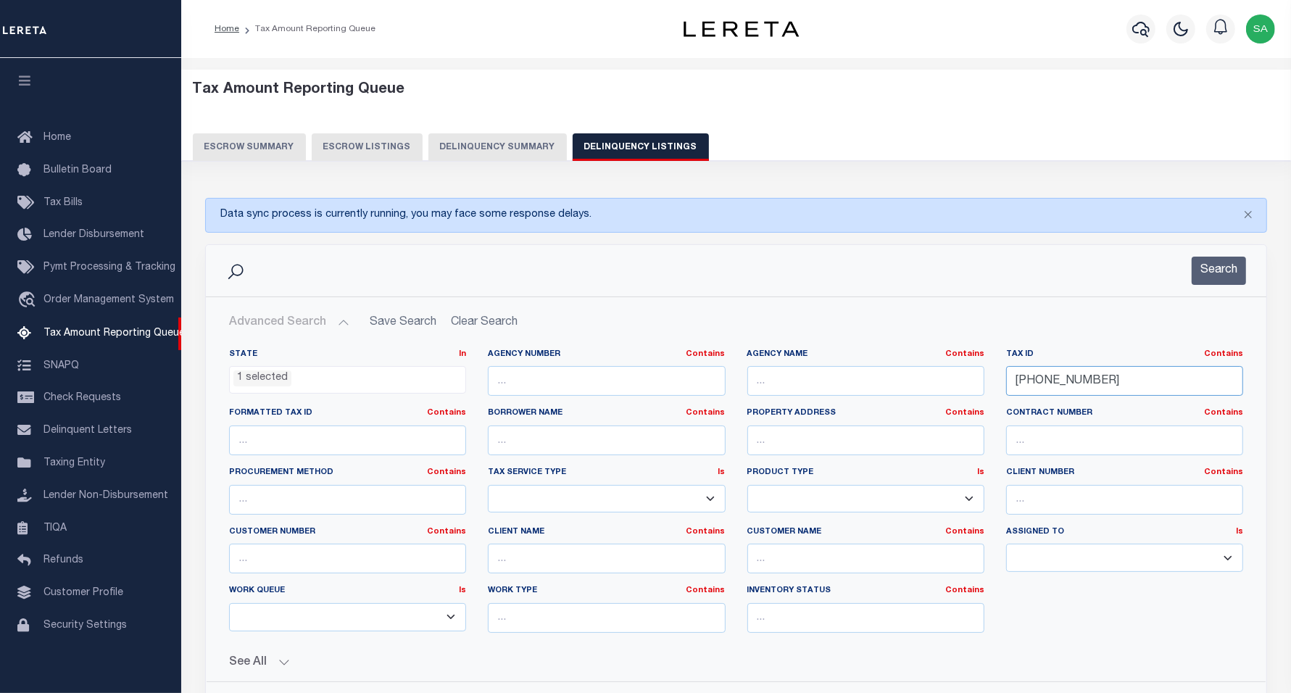
click at [1103, 390] on input "[PHONE_NUMBER]" at bounding box center [1124, 381] width 237 height 30
drag, startPoint x: 1103, startPoint y: 386, endPoint x: 1116, endPoint y: 337, distance: 51.2
click at [881, 375] on div "State In In AK AL AR AZ CA CO CT DC DE FL GA GU HI IA ID IL IN KS [GEOGRAPHIC_D…" at bounding box center [736, 497] width 1036 height 296
paste input "65050901363119"
type input "165050901363119"
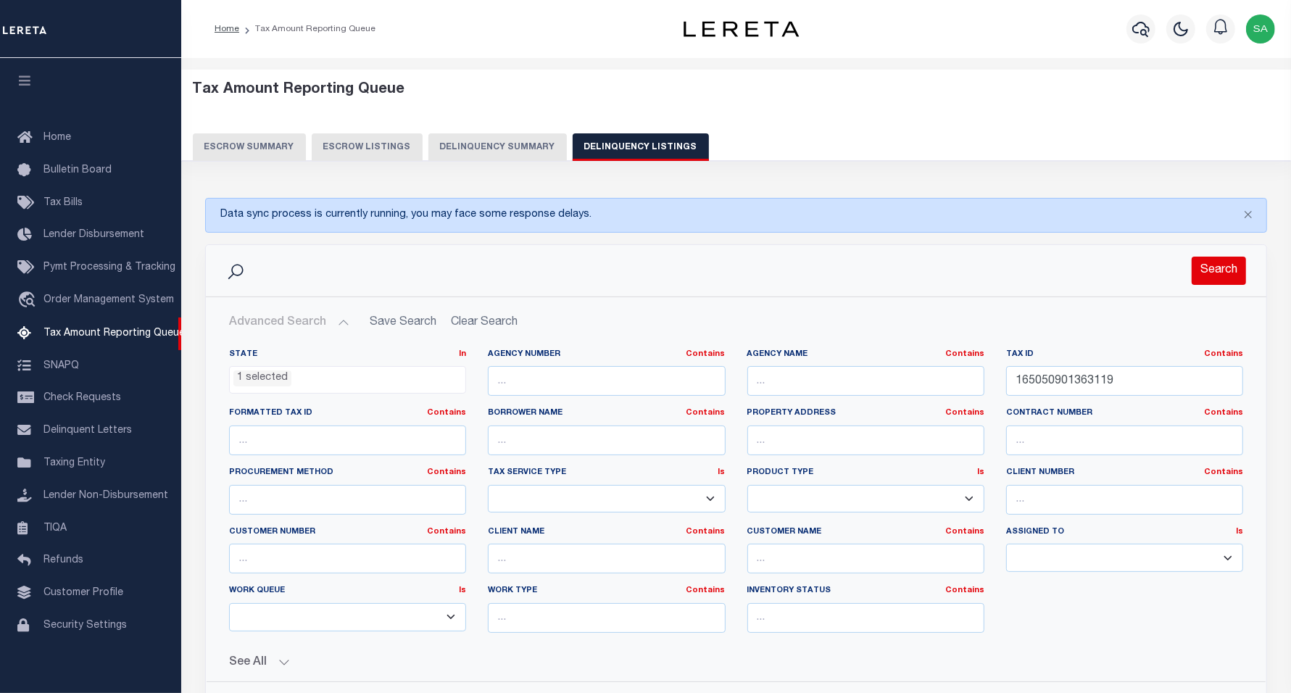
click at [1216, 268] on button "Search" at bounding box center [1219, 271] width 54 height 28
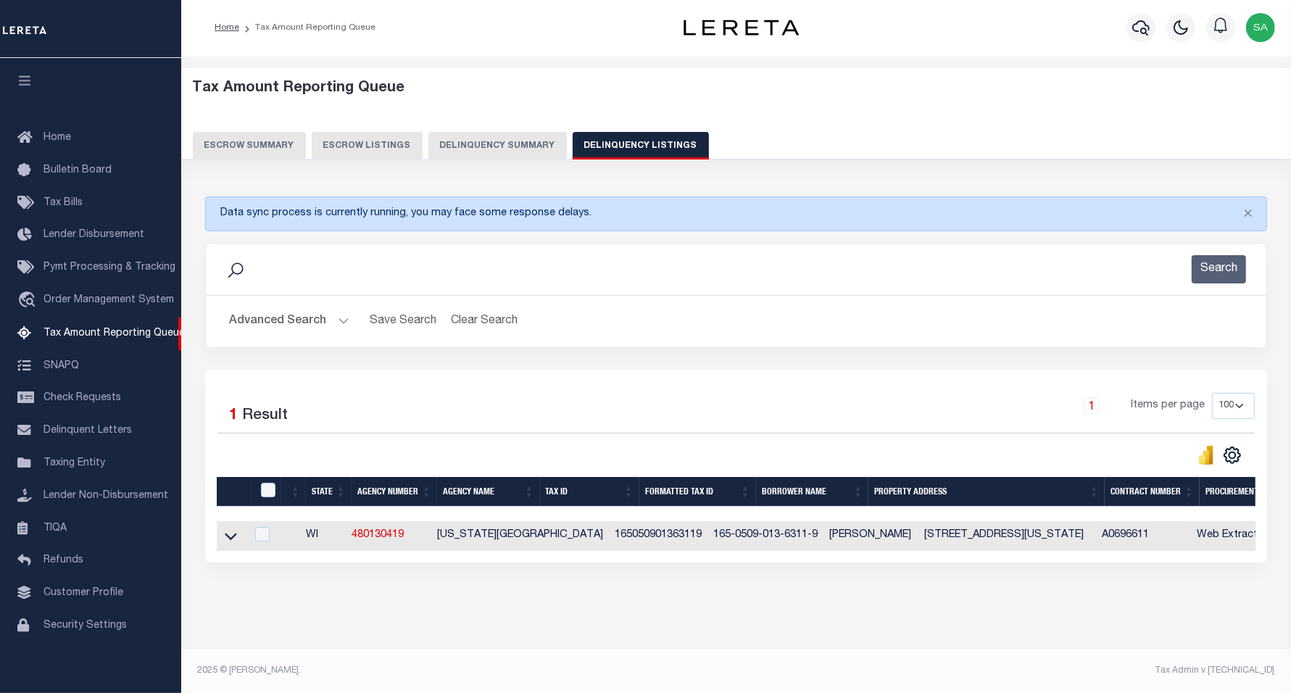
scroll to position [15, 0]
click at [229, 533] on icon at bounding box center [231, 535] width 12 height 15
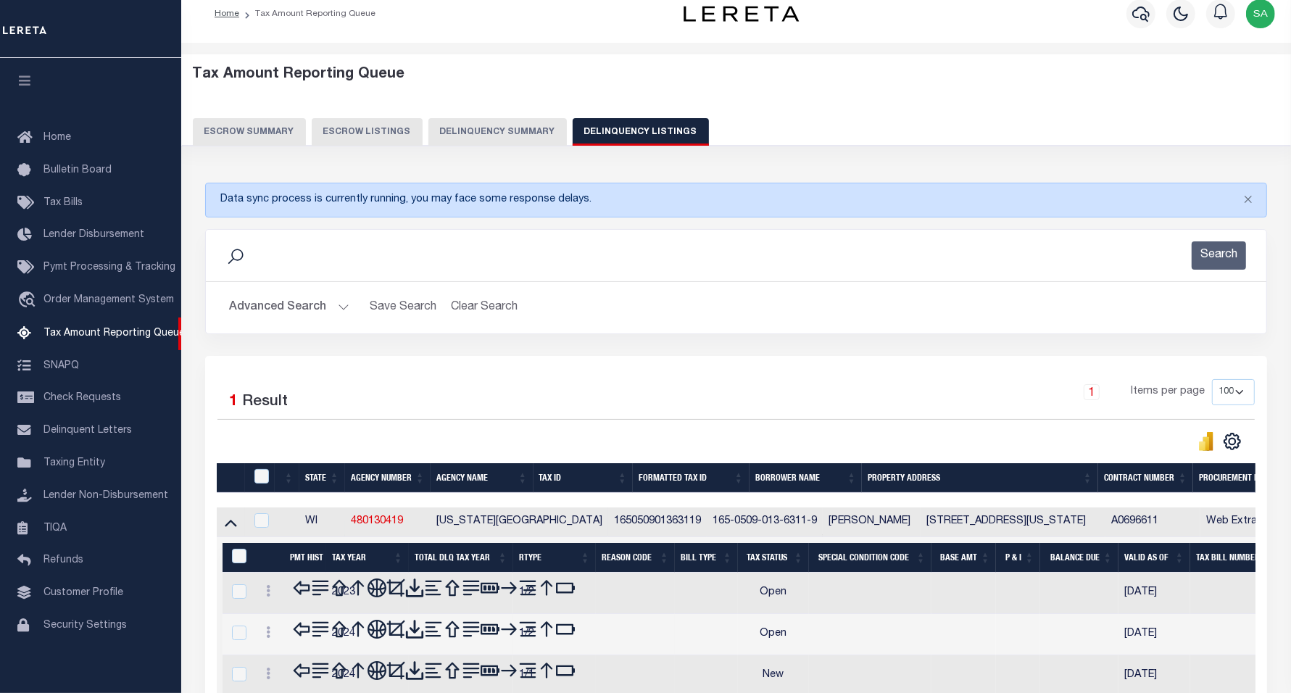
scroll to position [154, 0]
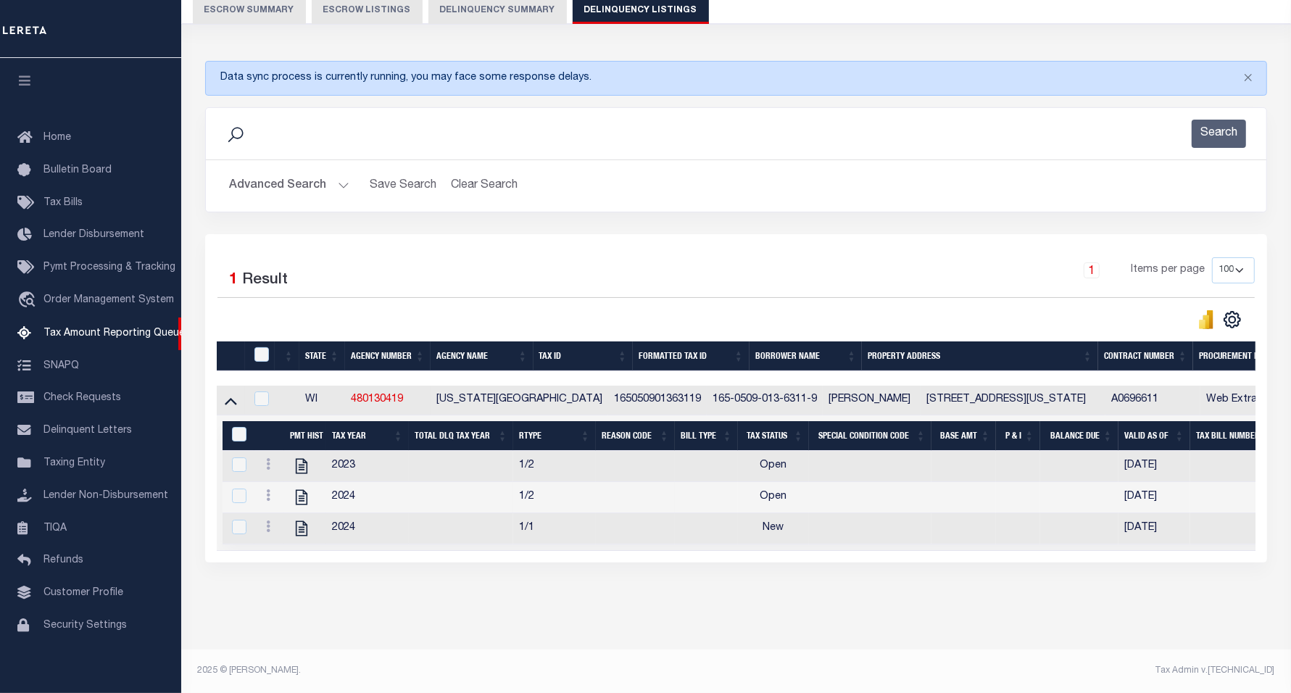
click at [302, 457] on icon at bounding box center [301, 466] width 19 height 19
checkbox input "true"
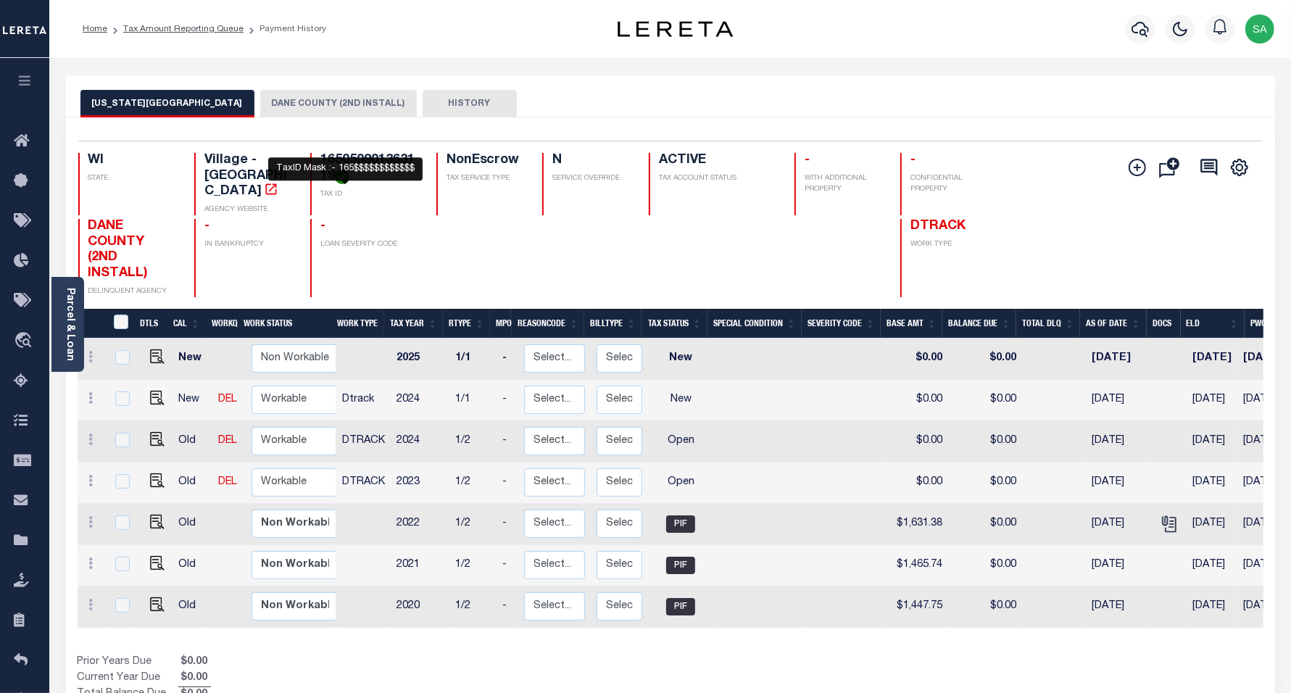
drag, startPoint x: 320, startPoint y: 160, endPoint x: 337, endPoint y: 175, distance: 23.1
click at [337, 175] on h4 "165050901363119" at bounding box center [369, 168] width 99 height 31
copy h4 "165050901363119"
click at [153, 473] on img "" at bounding box center [157, 480] width 14 height 14
checkbox input "true"
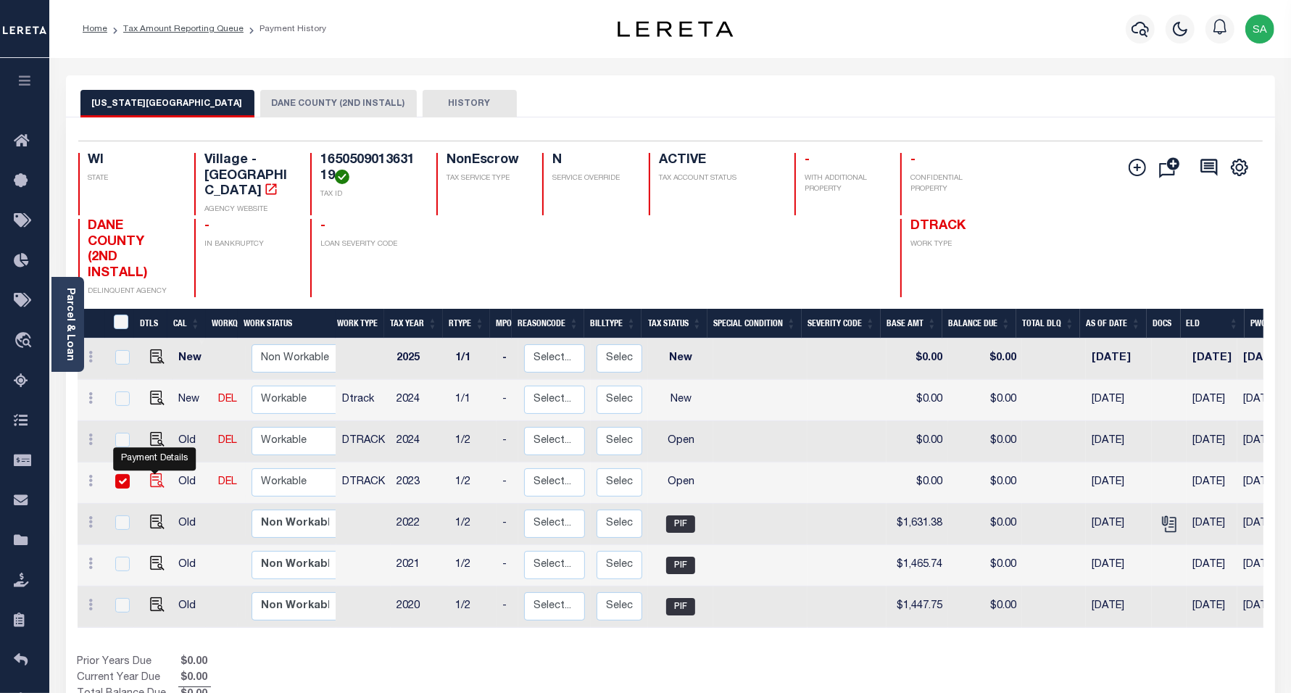
checkbox input "true"
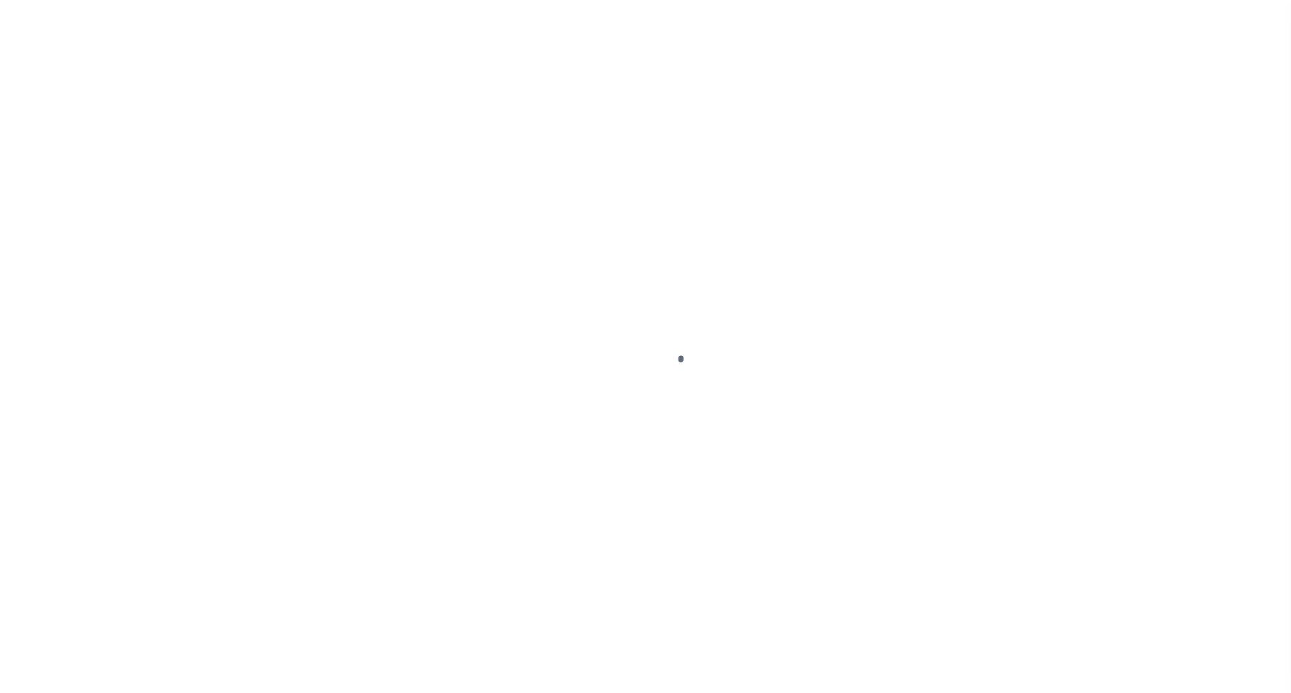
select select "OP2"
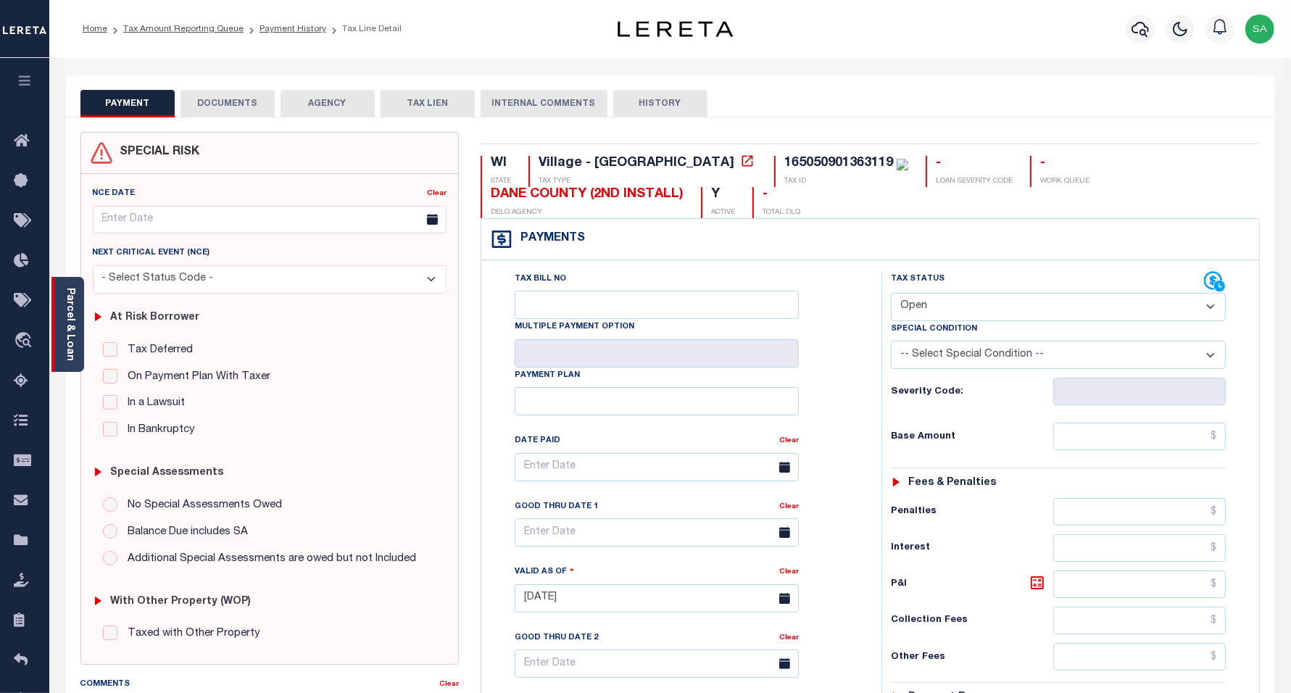
click at [80, 336] on div "Parcel & Loan" at bounding box center [67, 324] width 33 height 95
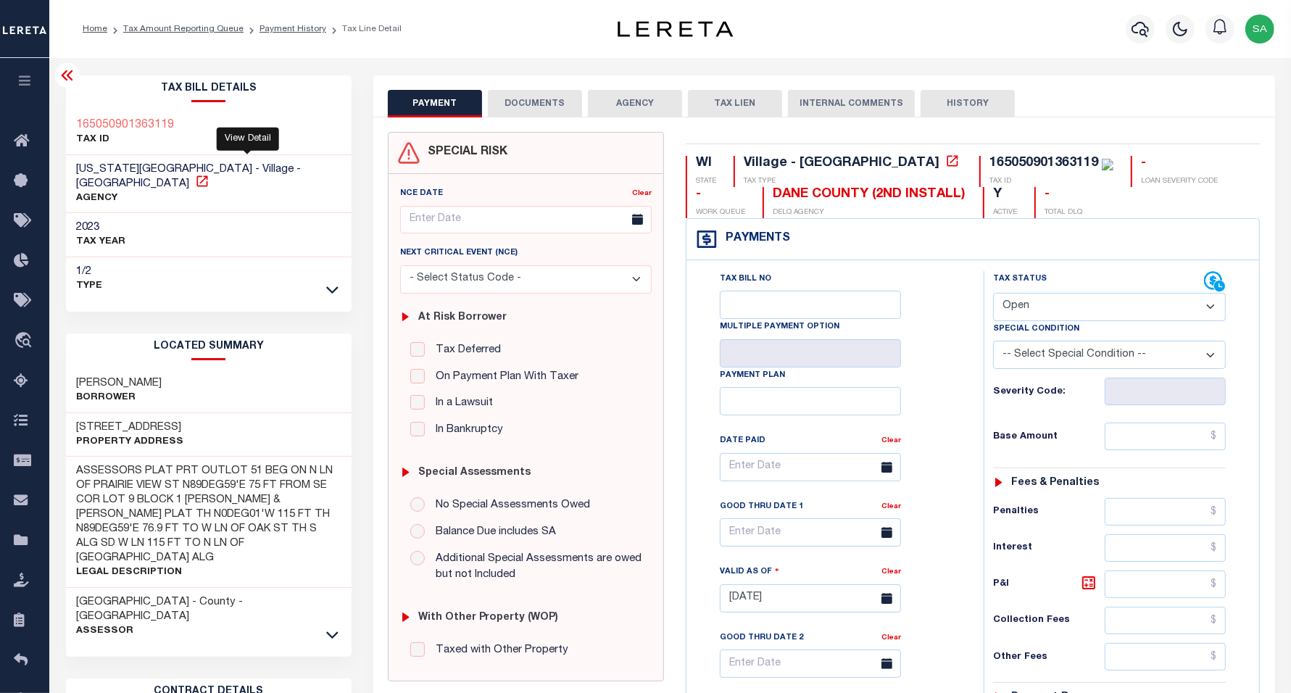
click at [209, 174] on icon at bounding box center [202, 181] width 14 height 14
click at [59, 78] on icon at bounding box center [67, 75] width 17 height 17
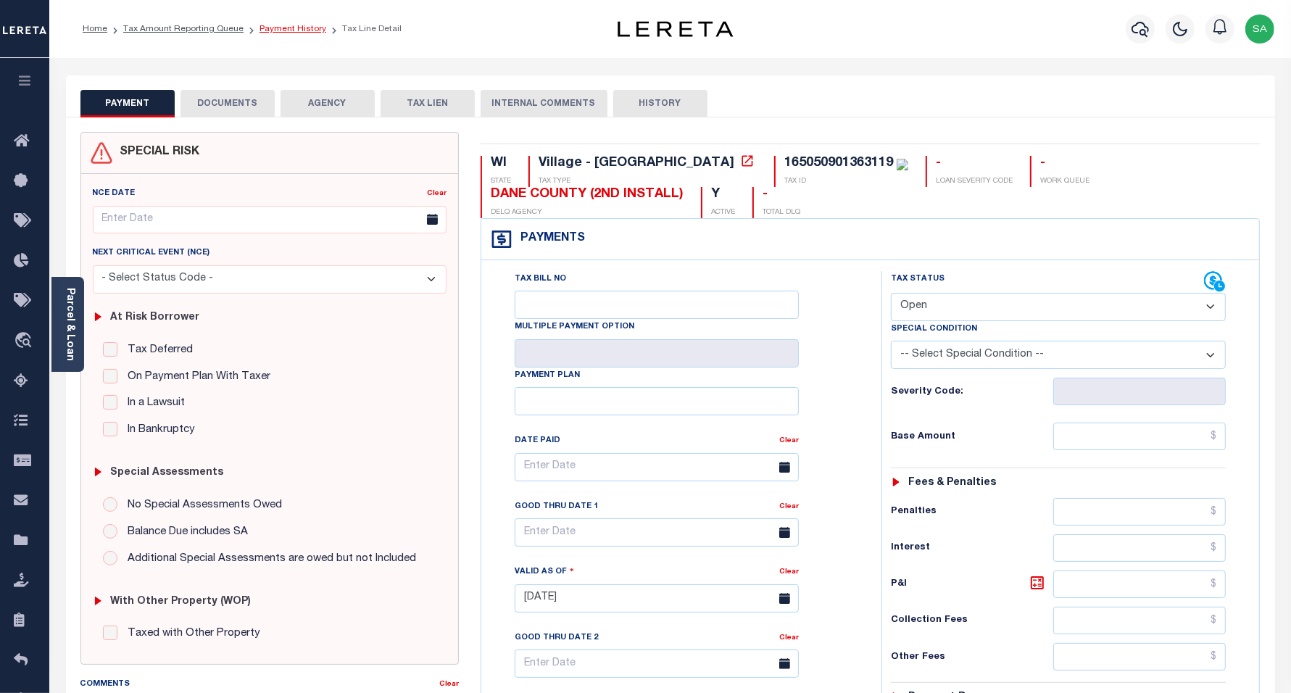
click at [283, 30] on link "Payment History" at bounding box center [292, 29] width 67 height 9
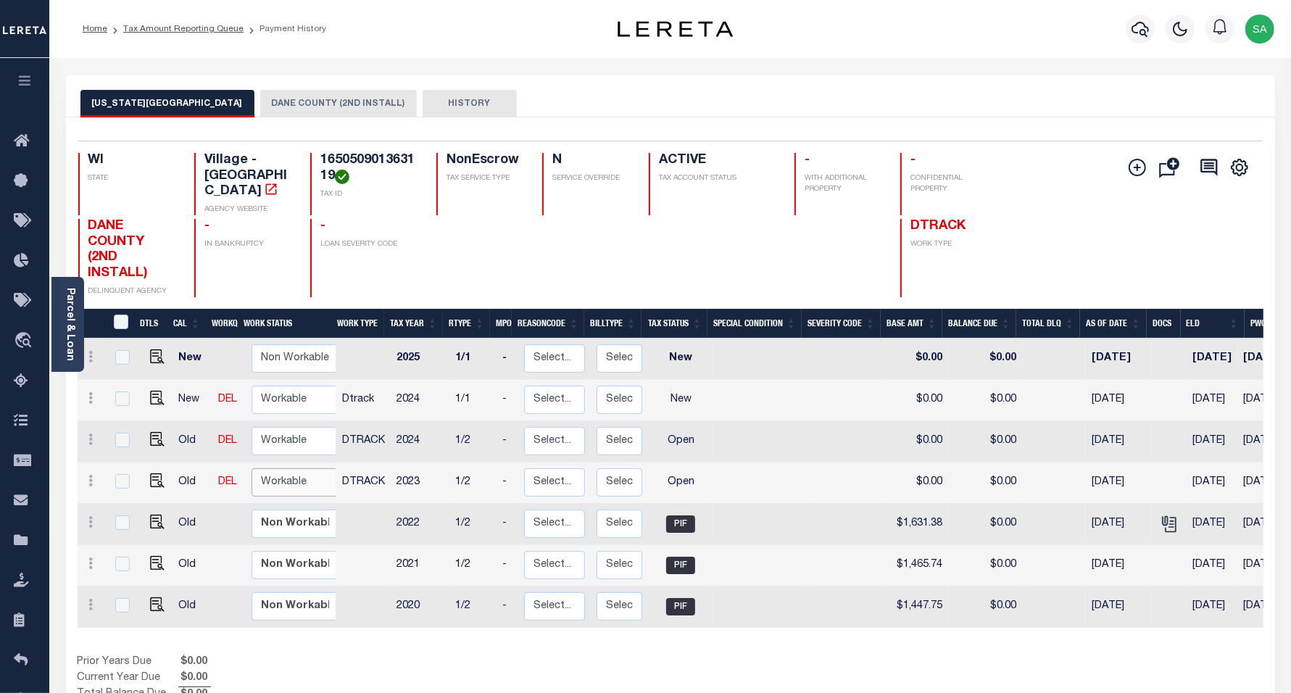
click at [299, 473] on select "Non Workable Workable" at bounding box center [295, 482] width 87 height 28
checkbox input "true"
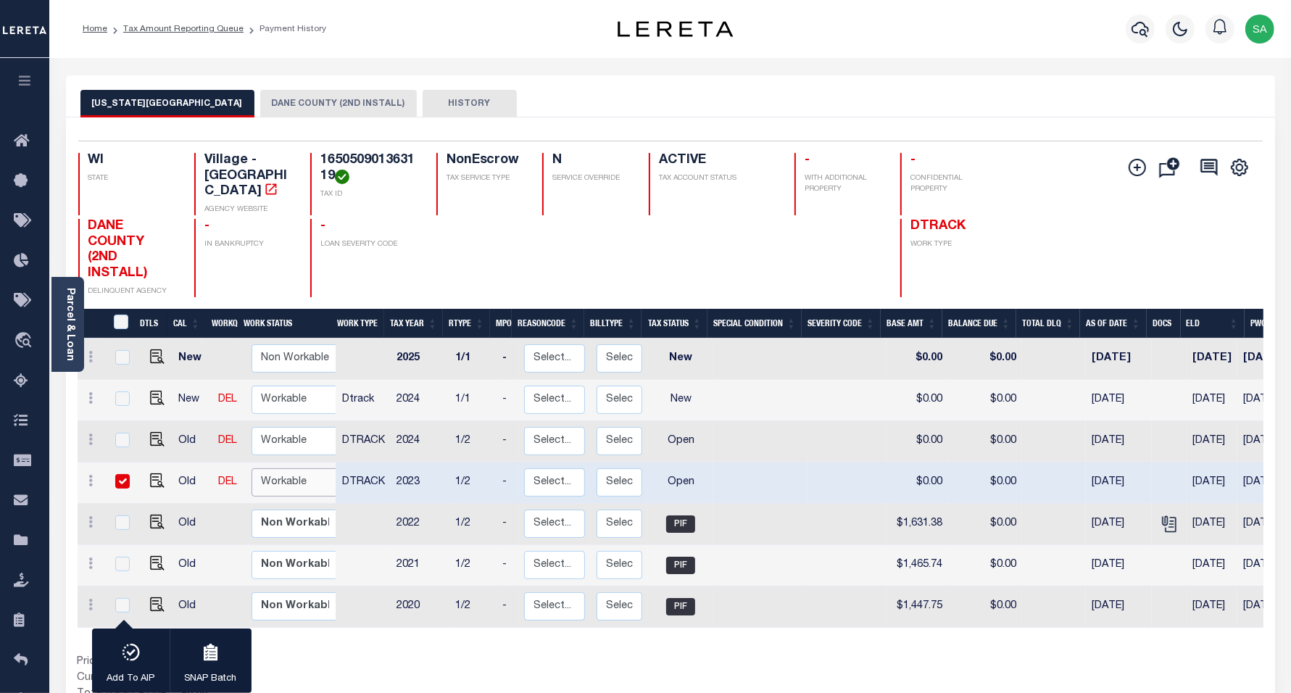
select select "true"
click at [252, 468] on select "Non Workable Workable" at bounding box center [295, 482] width 87 height 28
checkbox input "false"
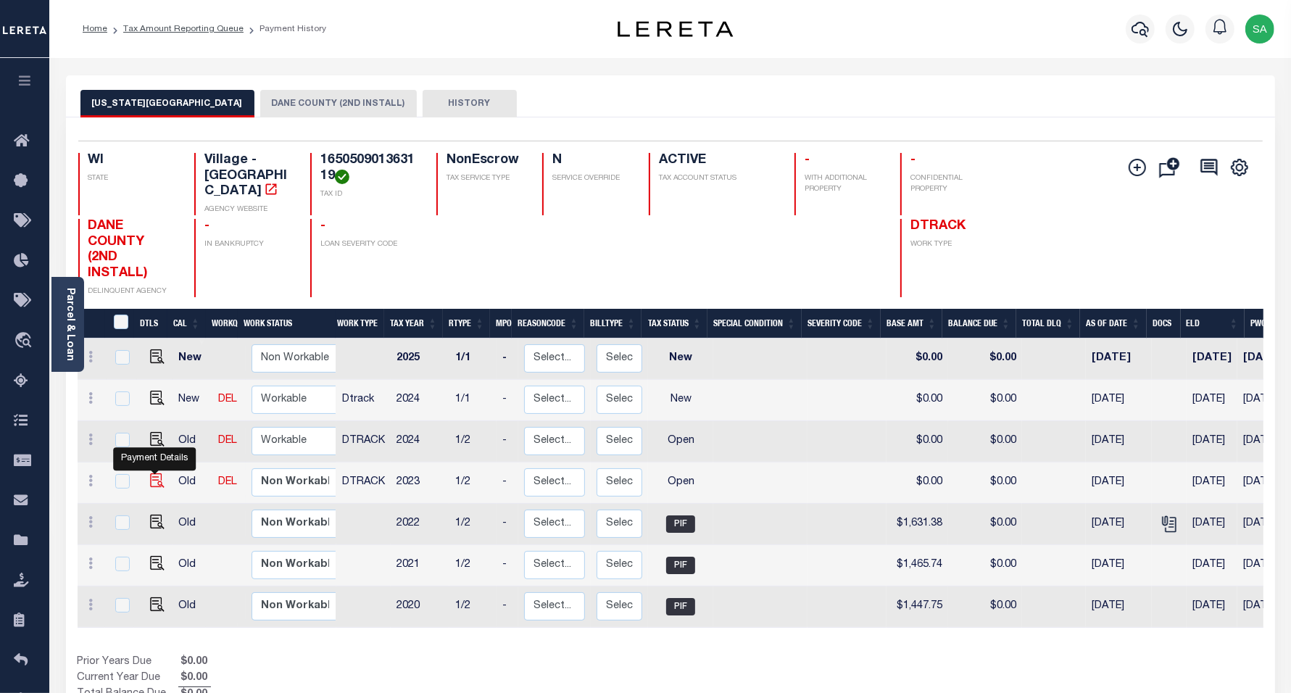
click at [151, 473] on img "" at bounding box center [157, 480] width 14 height 14
checkbox input "true"
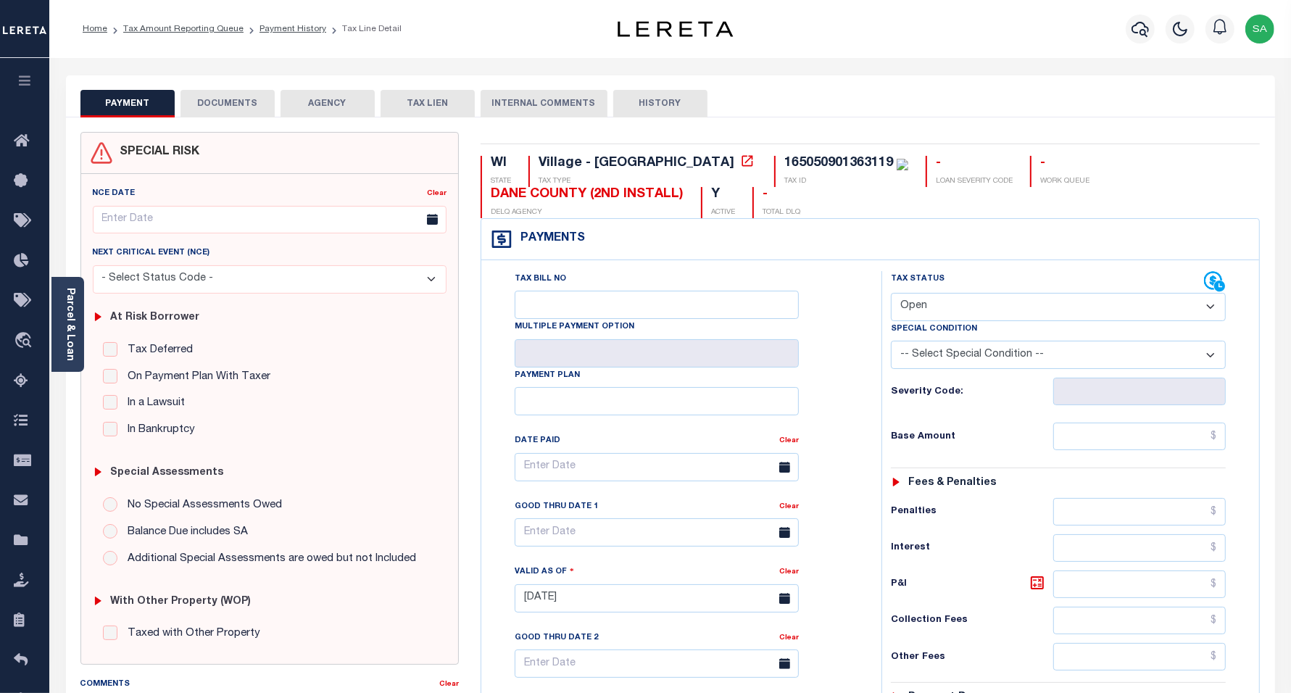
click at [973, 313] on select "- Select Status Code - Open Due/Unpaid Paid Incomplete No Tax Due Internal Refu…" at bounding box center [1059, 307] width 336 height 28
select select "PYD"
click at [891, 294] on select "- Select Status Code - Open Due/Unpaid Paid Incomplete No Tax Due Internal Refu…" at bounding box center [1059, 307] width 336 height 28
type input "[DATE]"
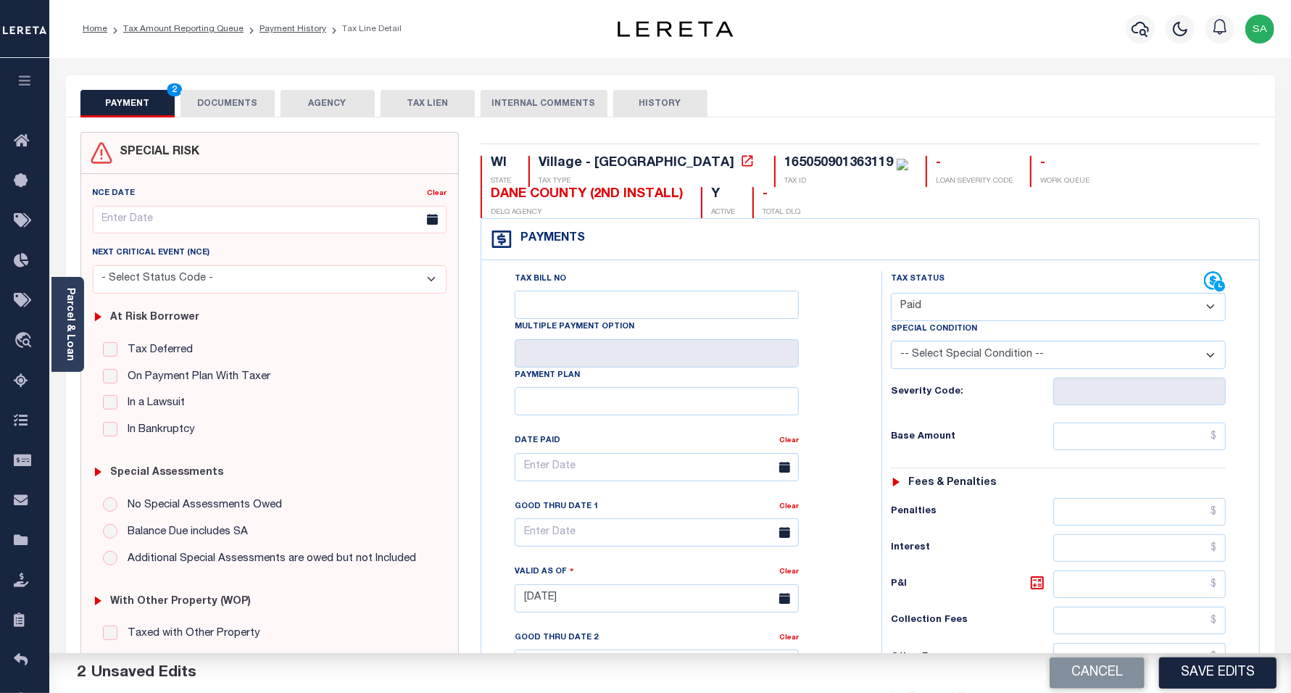
click at [1108, 428] on div "Tax Status Status - Select Status Code -" at bounding box center [1063, 591] width 364 height 640
drag, startPoint x: 1103, startPoint y: 446, endPoint x: 1103, endPoint y: 454, distance: 8.7
click at [1103, 446] on input "text" at bounding box center [1139, 437] width 173 height 28
type input "$0.00"
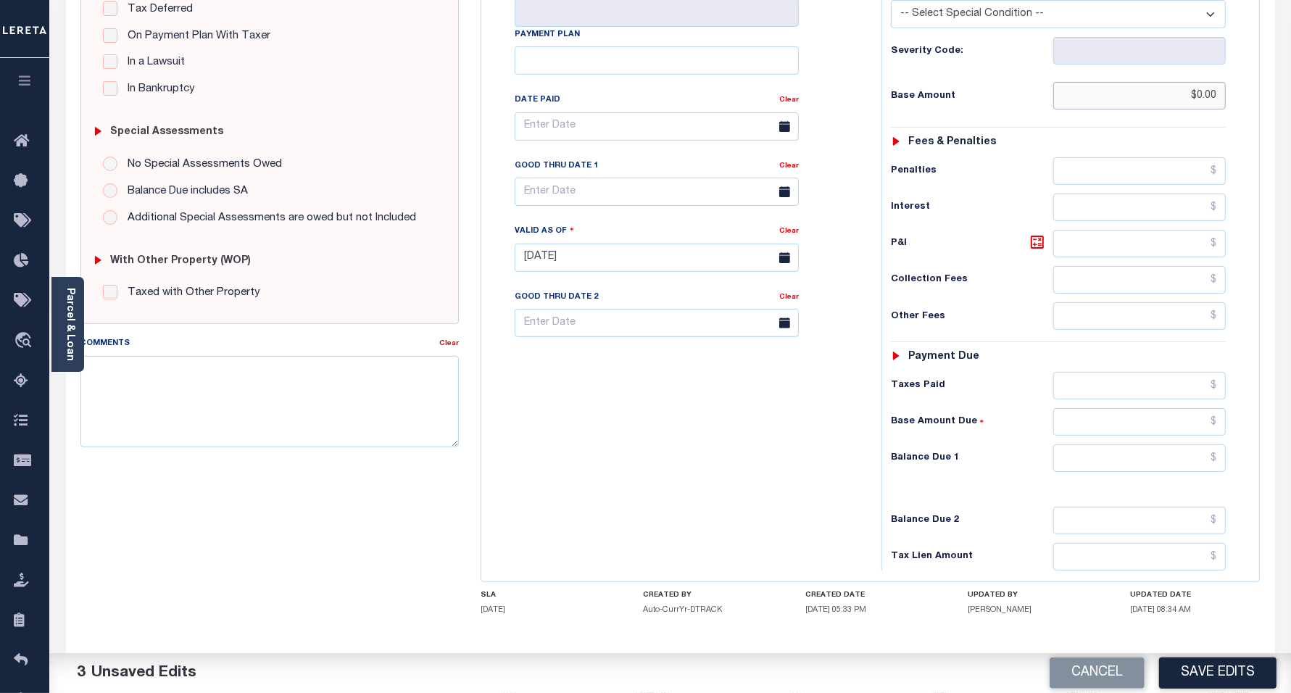
scroll to position [412, 0]
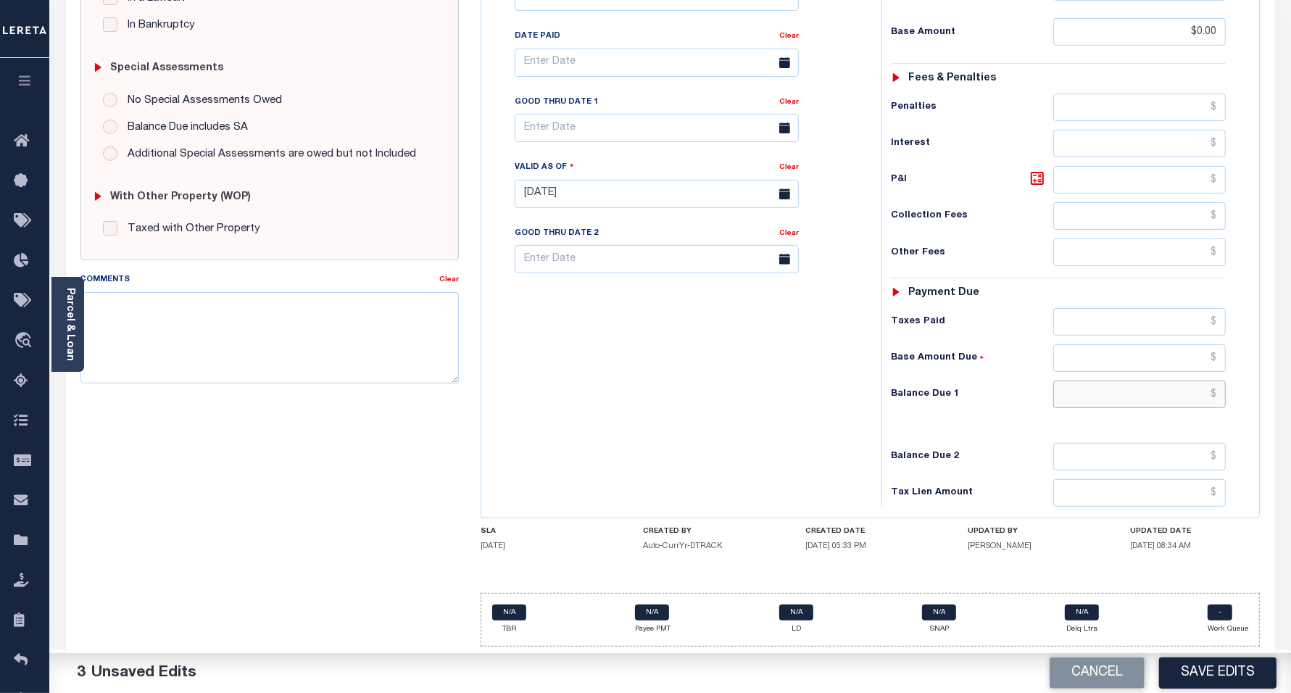
click at [1116, 396] on input "text" at bounding box center [1139, 395] width 173 height 28
type input "$0.00"
click at [595, 413] on div "Tax Bill No Multiple Payment Option Payment Plan Clear" at bounding box center [678, 187] width 386 height 640
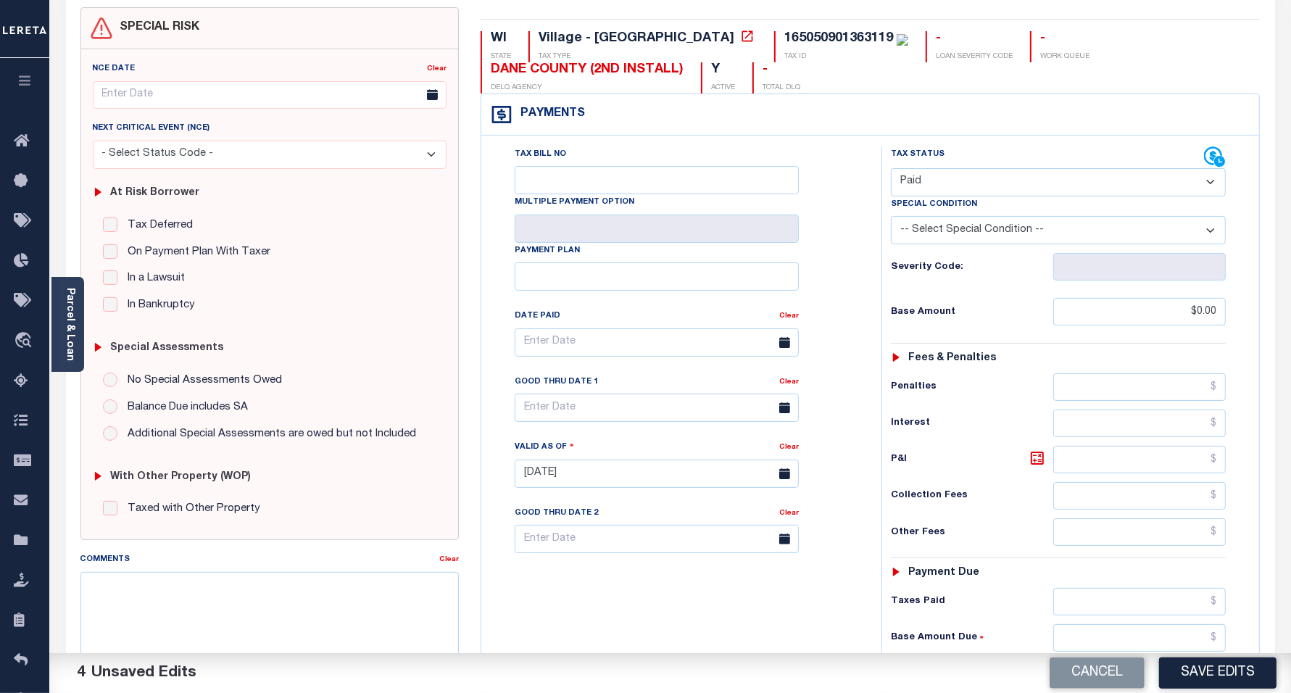
scroll to position [0, 0]
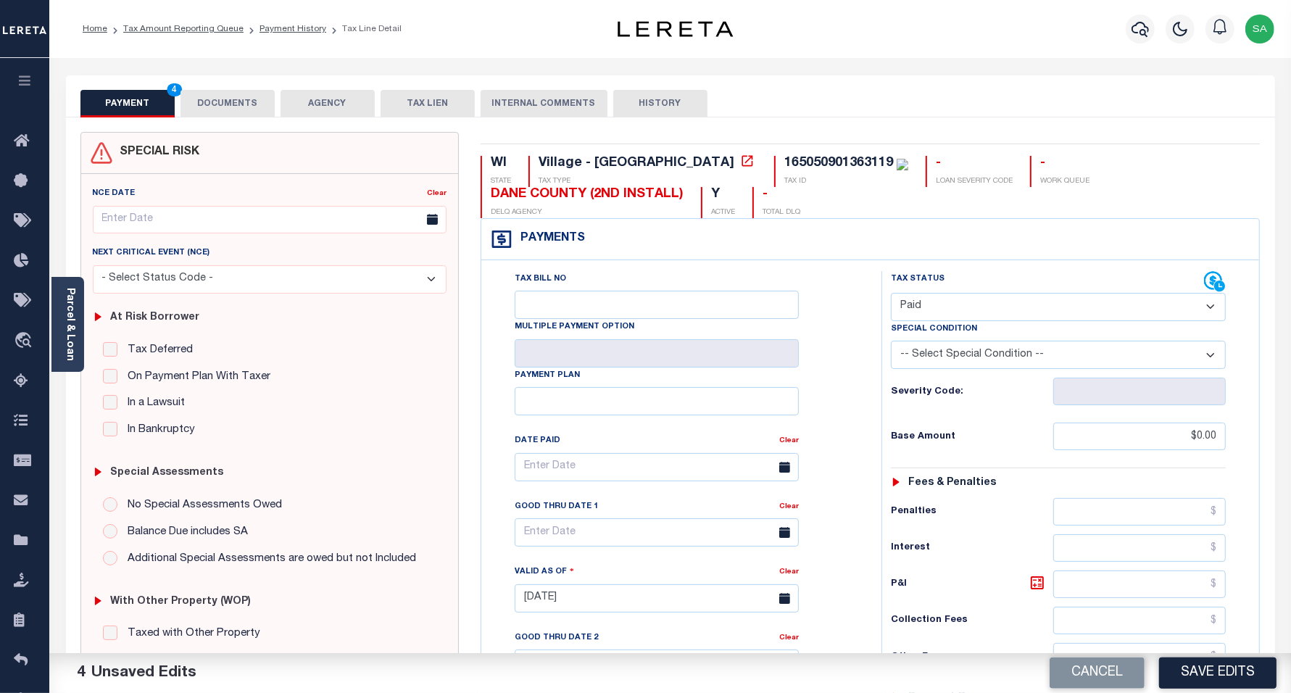
click at [232, 99] on button "DOCUMENTS" at bounding box center [227, 104] width 94 height 28
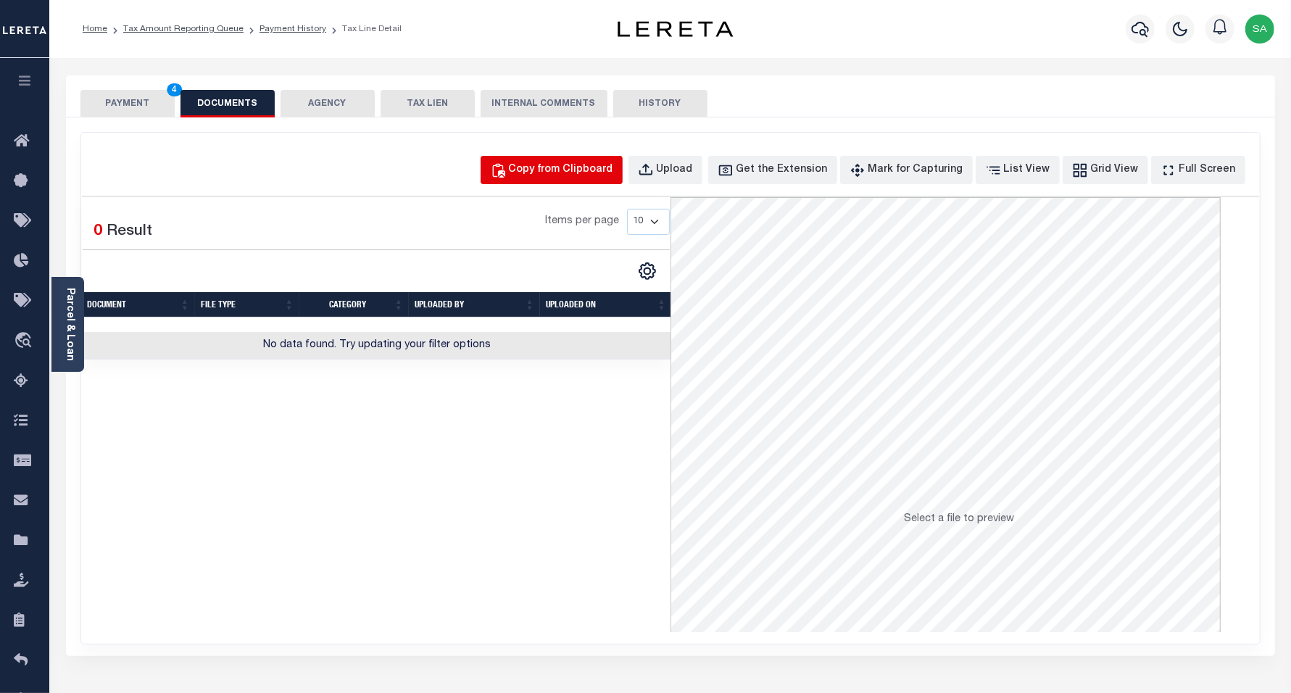
click at [558, 165] on div "Copy from Clipboard" at bounding box center [561, 170] width 104 height 16
select select "POP"
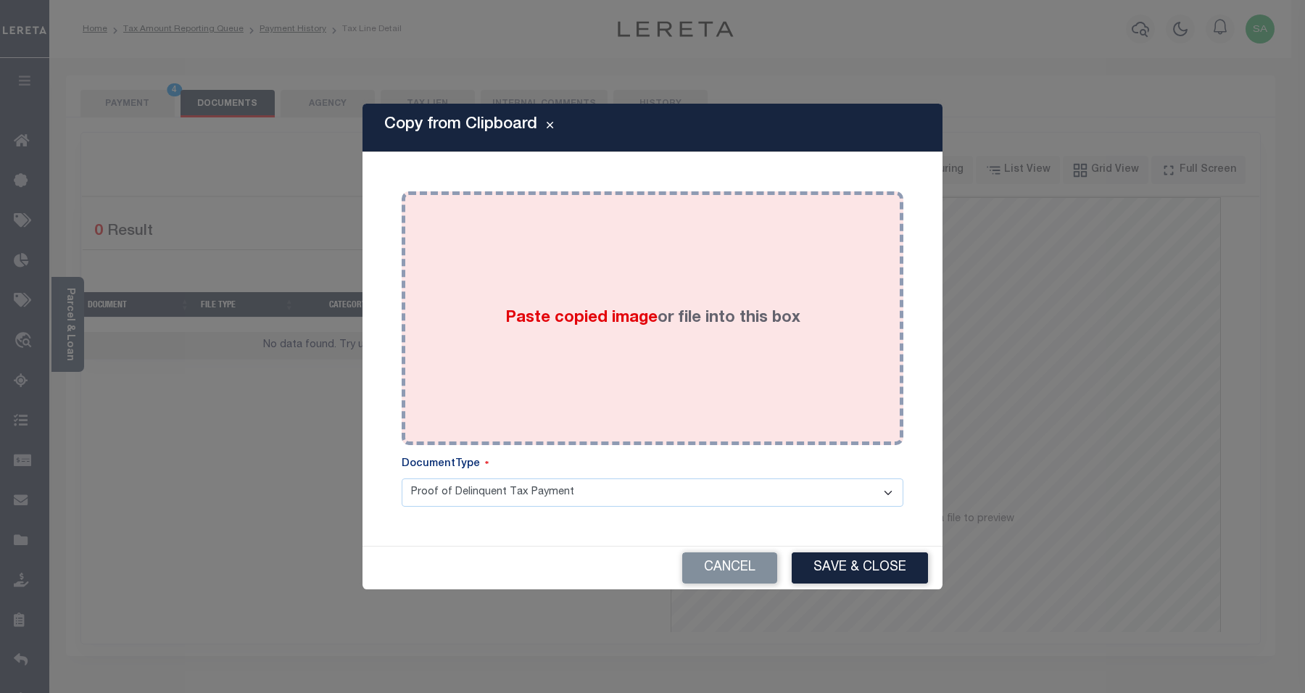
click at [631, 353] on div "Paste copied image or file into this box" at bounding box center [652, 318] width 480 height 232
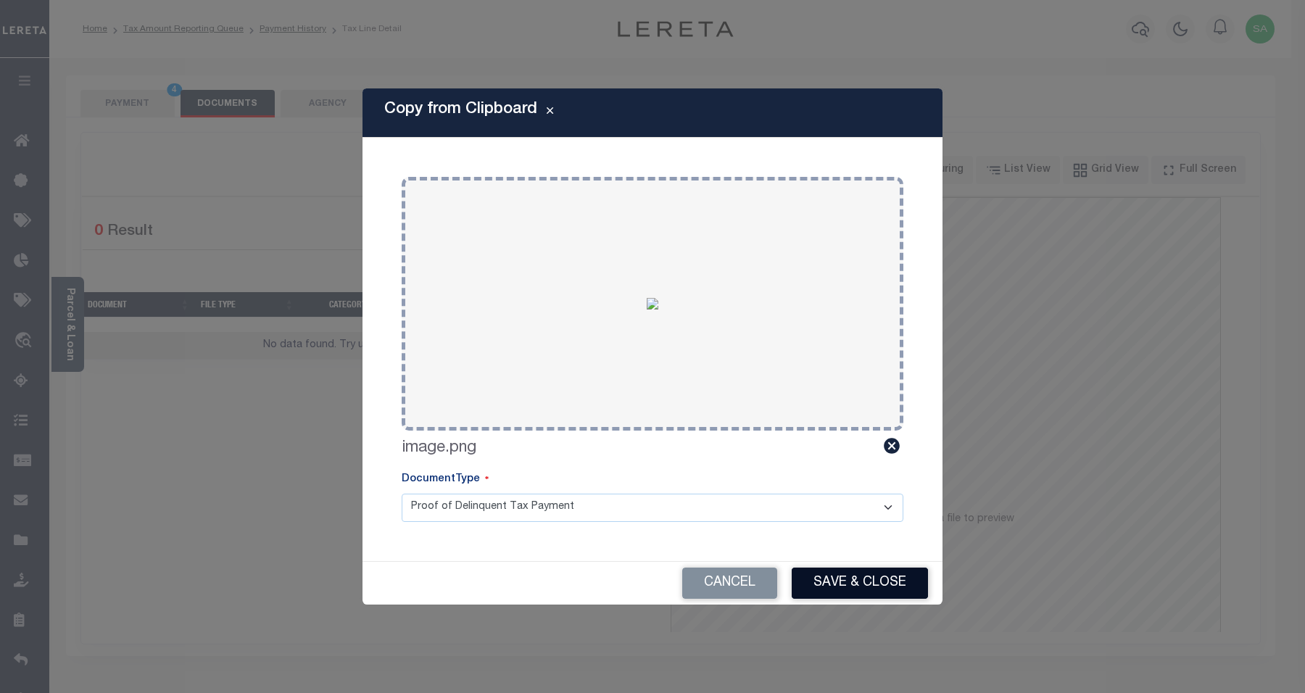
click at [842, 578] on button "Save & Close" at bounding box center [860, 583] width 136 height 31
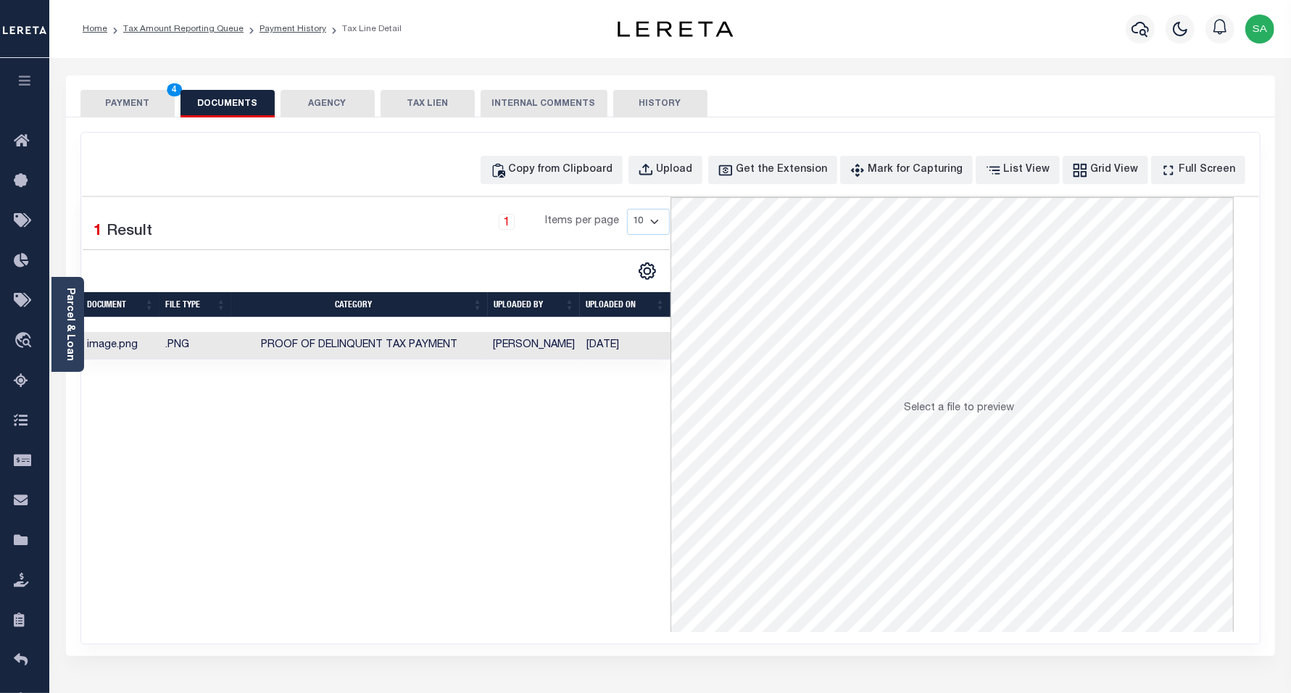
click at [113, 111] on button "PAYMENT 4" at bounding box center [127, 104] width 94 height 28
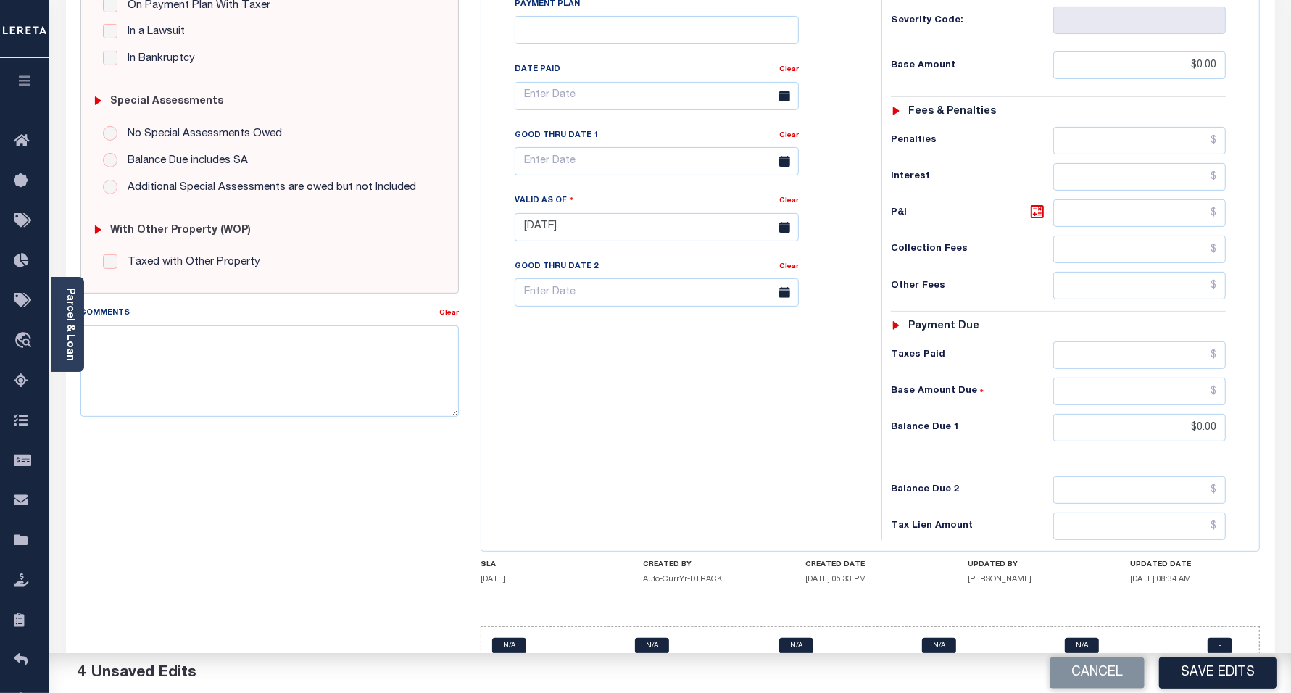
scroll to position [407, 0]
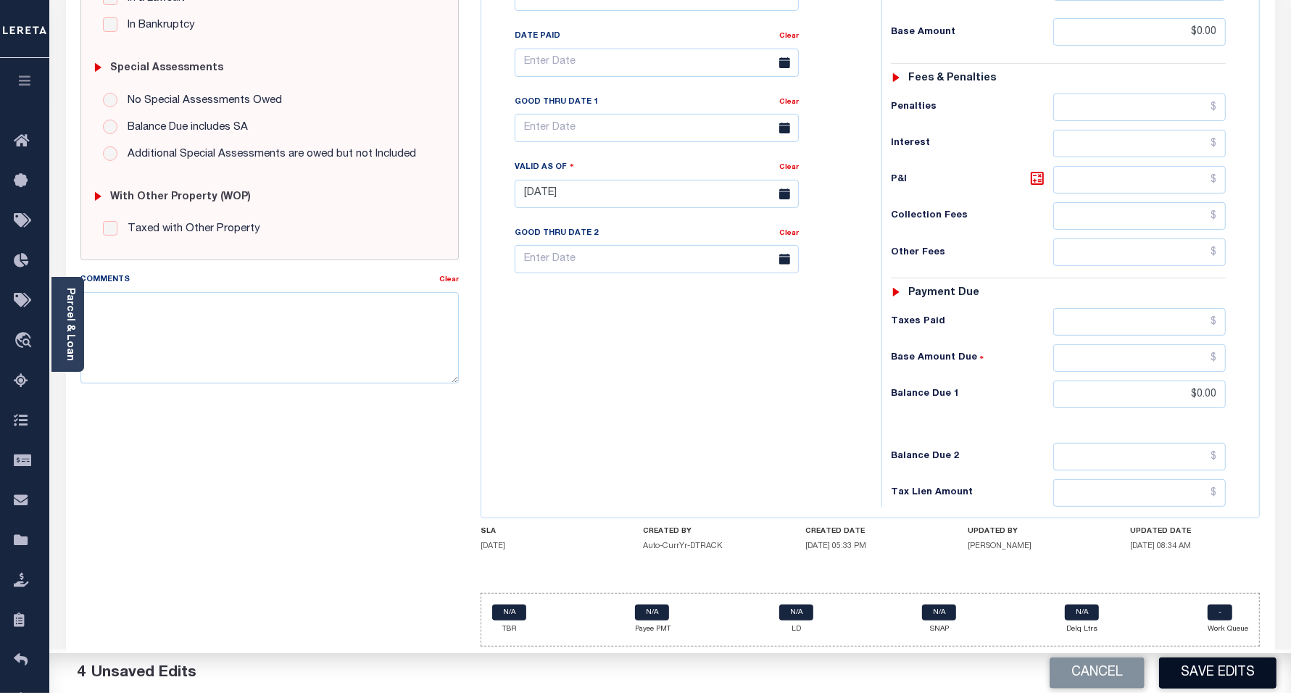
click at [1211, 681] on button "Save Edits" at bounding box center [1217, 672] width 117 height 31
checkbox input "false"
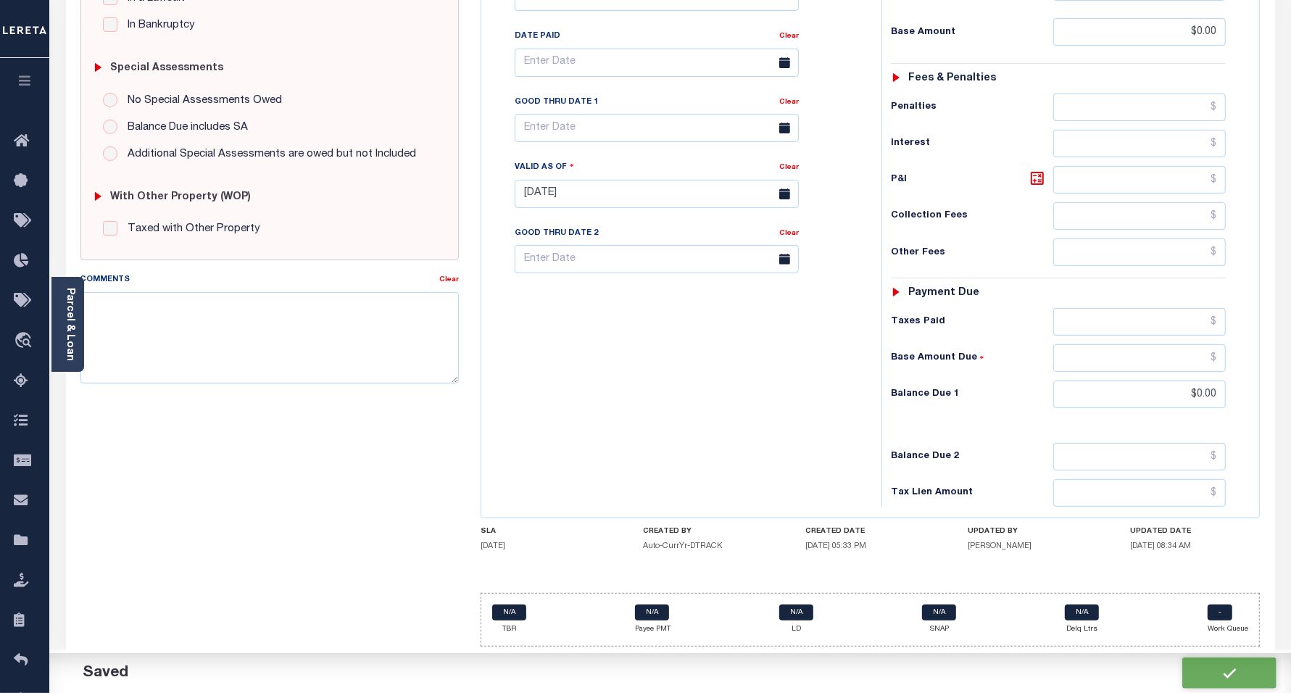
type input "$0"
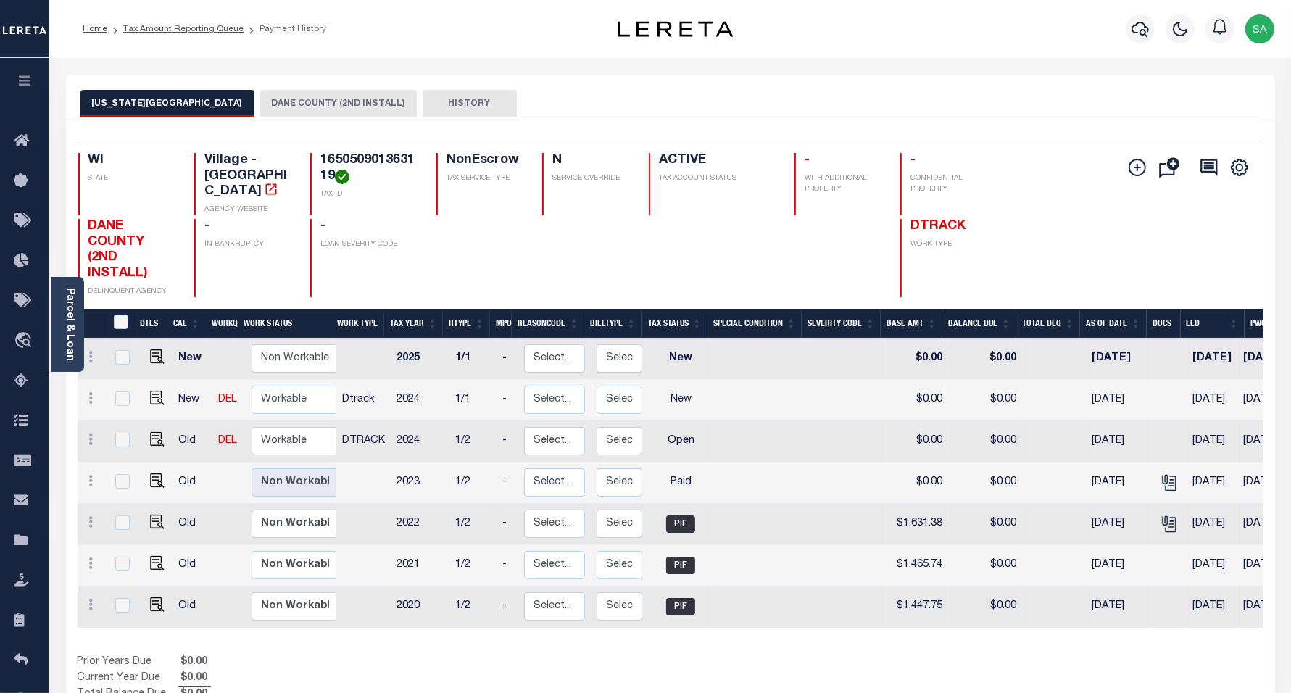
click at [145, 477] on link at bounding box center [154, 482] width 22 height 10
checkbox input "true"
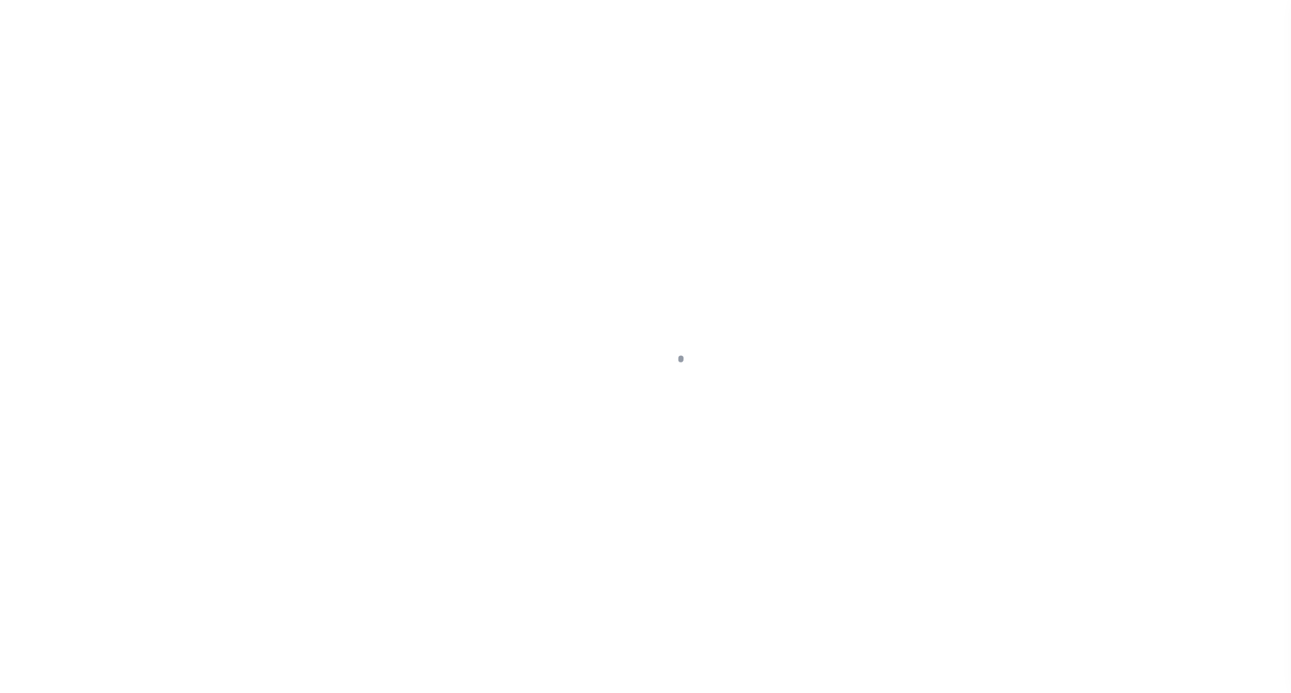
select select "PYD"
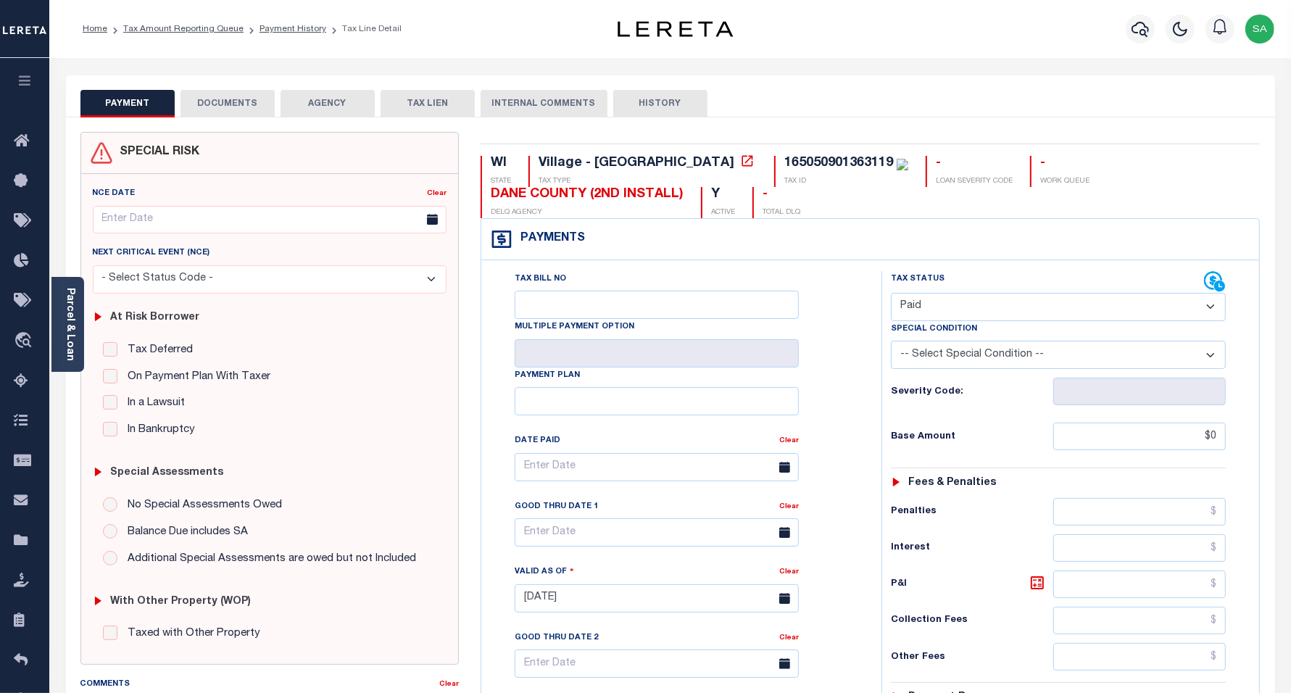
click at [223, 99] on button "DOCUMENTS" at bounding box center [227, 104] width 94 height 28
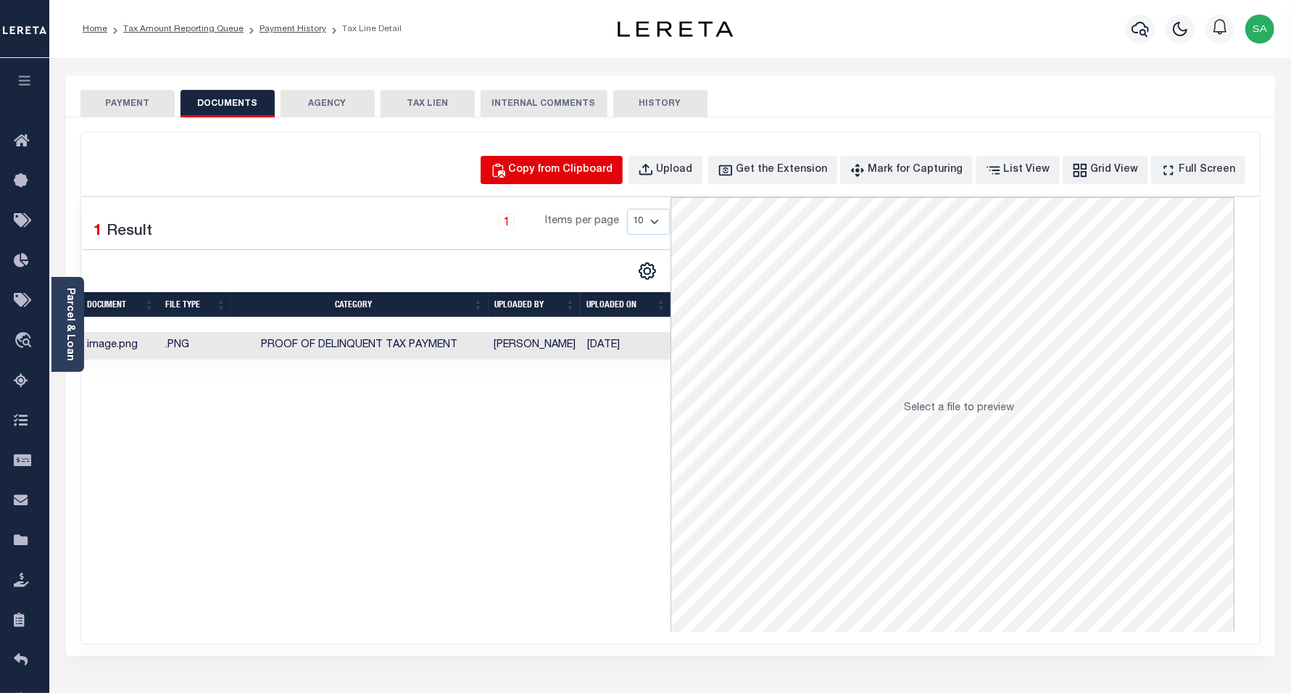
click at [551, 167] on div "Copy from Clipboard" at bounding box center [561, 170] width 104 height 16
select select "POP"
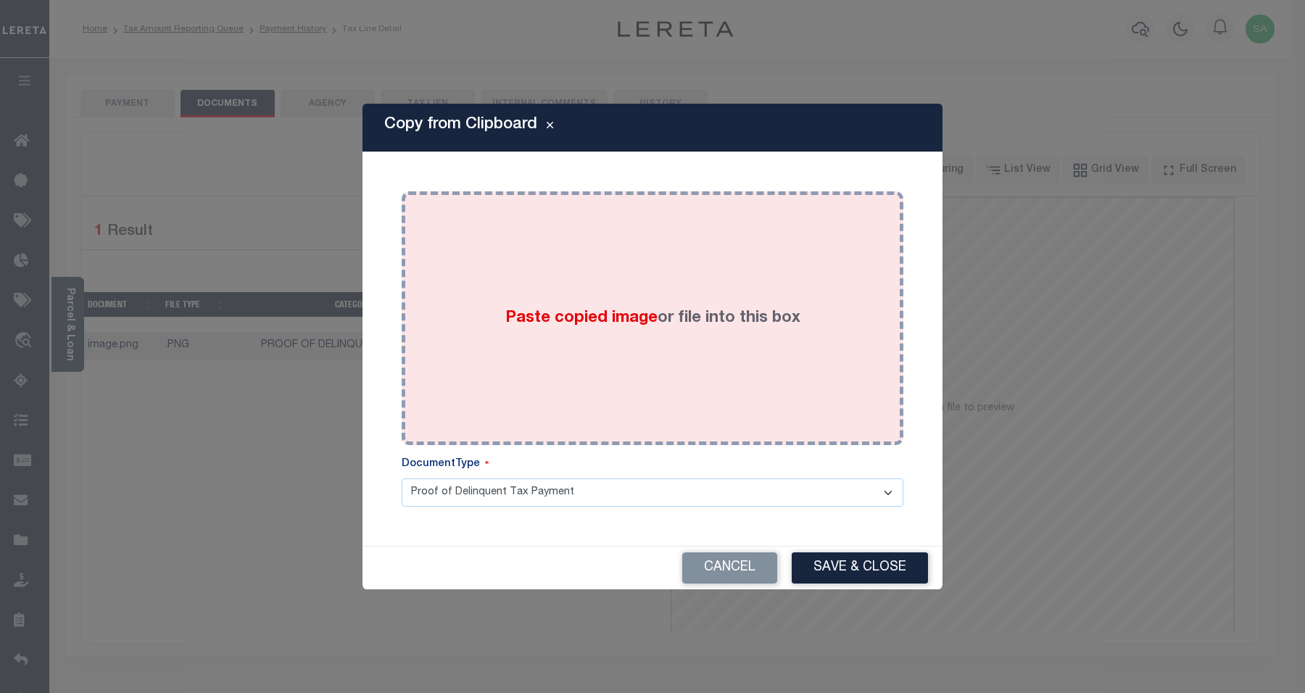
click at [636, 375] on div "Paste copied image or file into this box" at bounding box center [652, 318] width 480 height 232
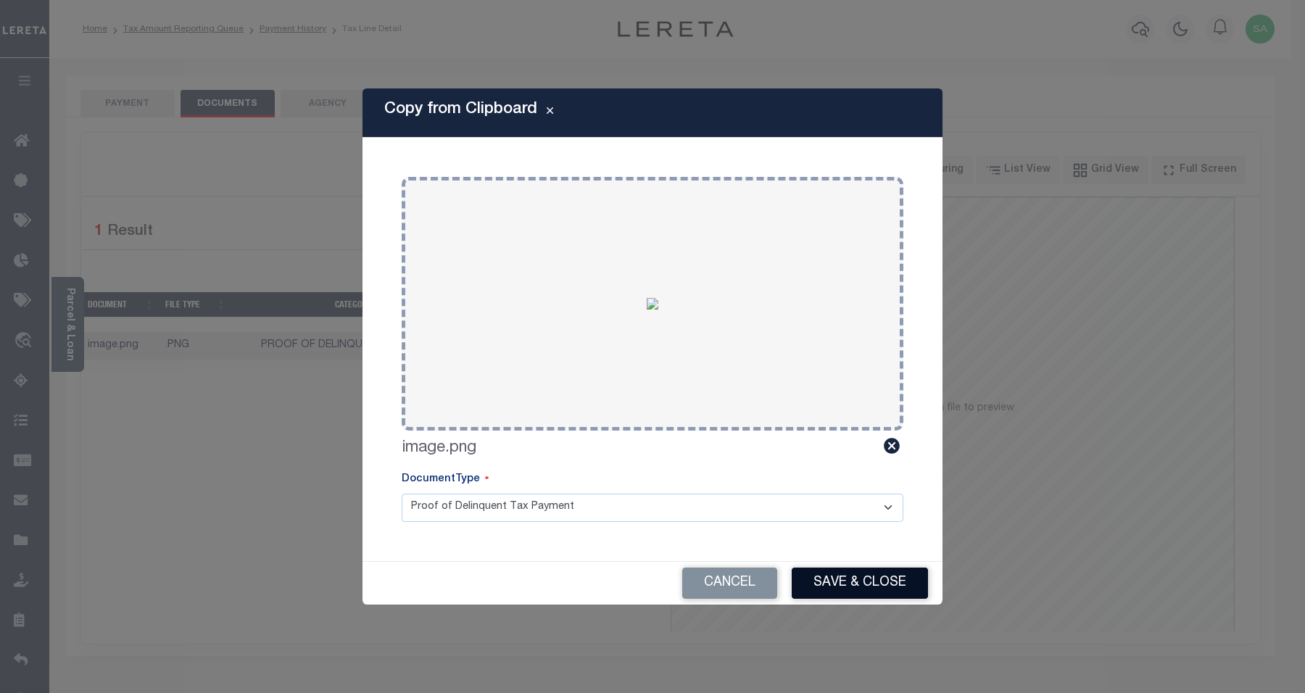
click at [839, 589] on button "Save & Close" at bounding box center [860, 583] width 136 height 31
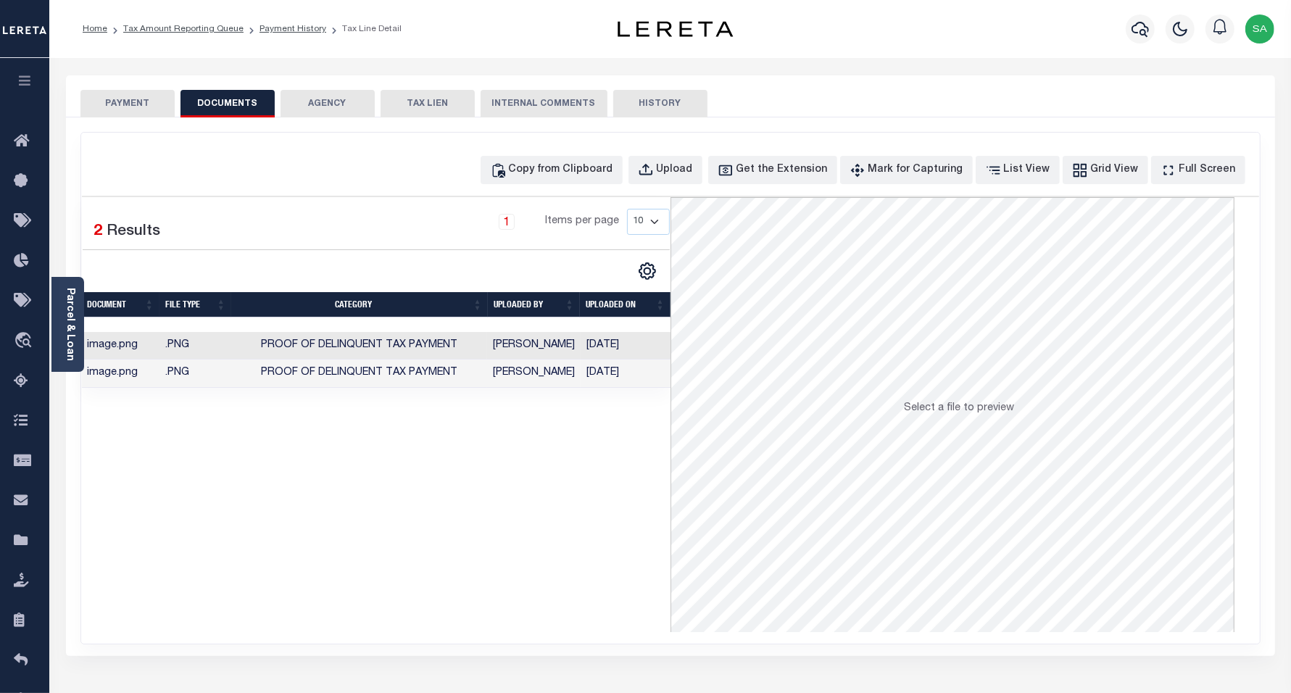
click at [109, 95] on button "PAYMENT" at bounding box center [127, 104] width 94 height 28
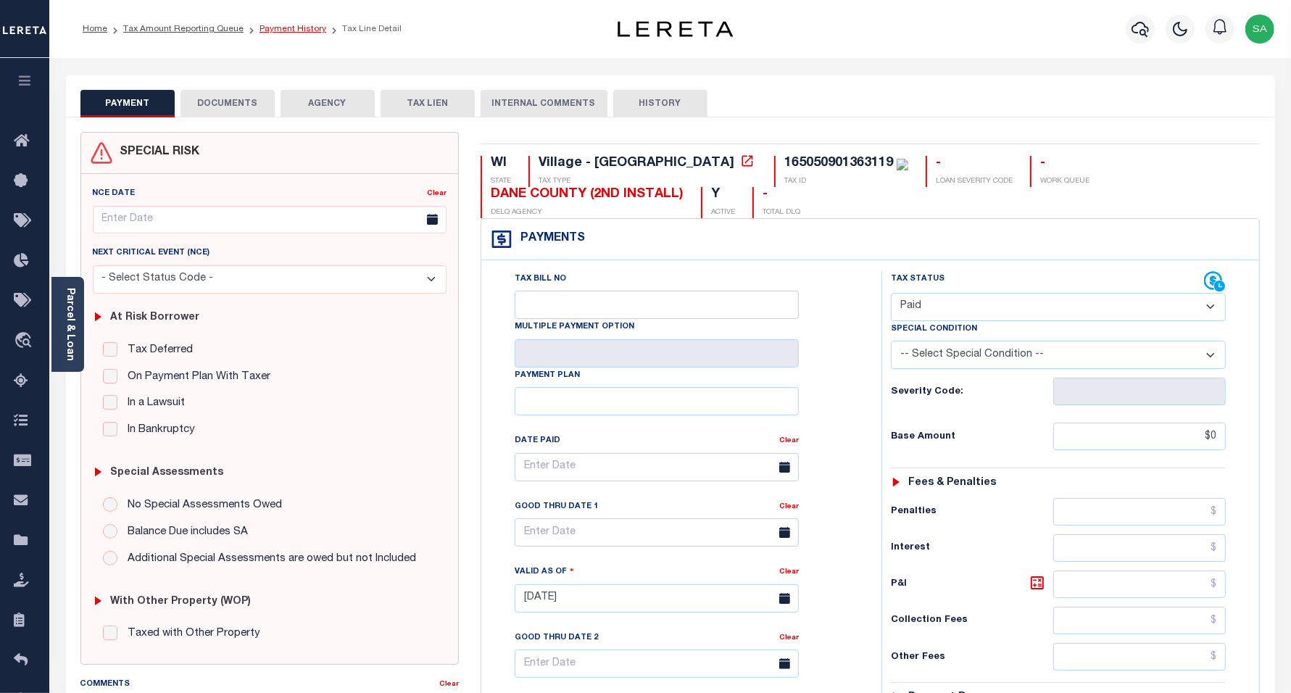
click at [302, 30] on link "Payment History" at bounding box center [292, 29] width 67 height 9
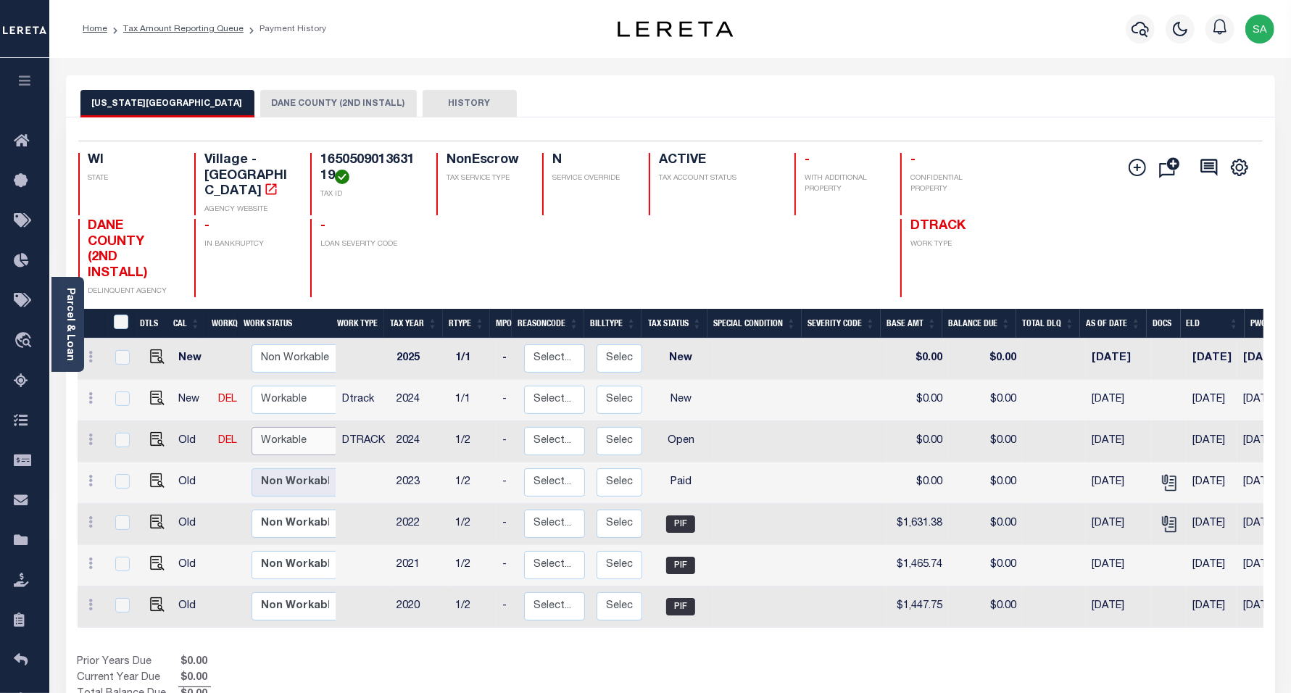
click at [314, 433] on select "Non Workable Workable" at bounding box center [295, 441] width 87 height 28
checkbox input "true"
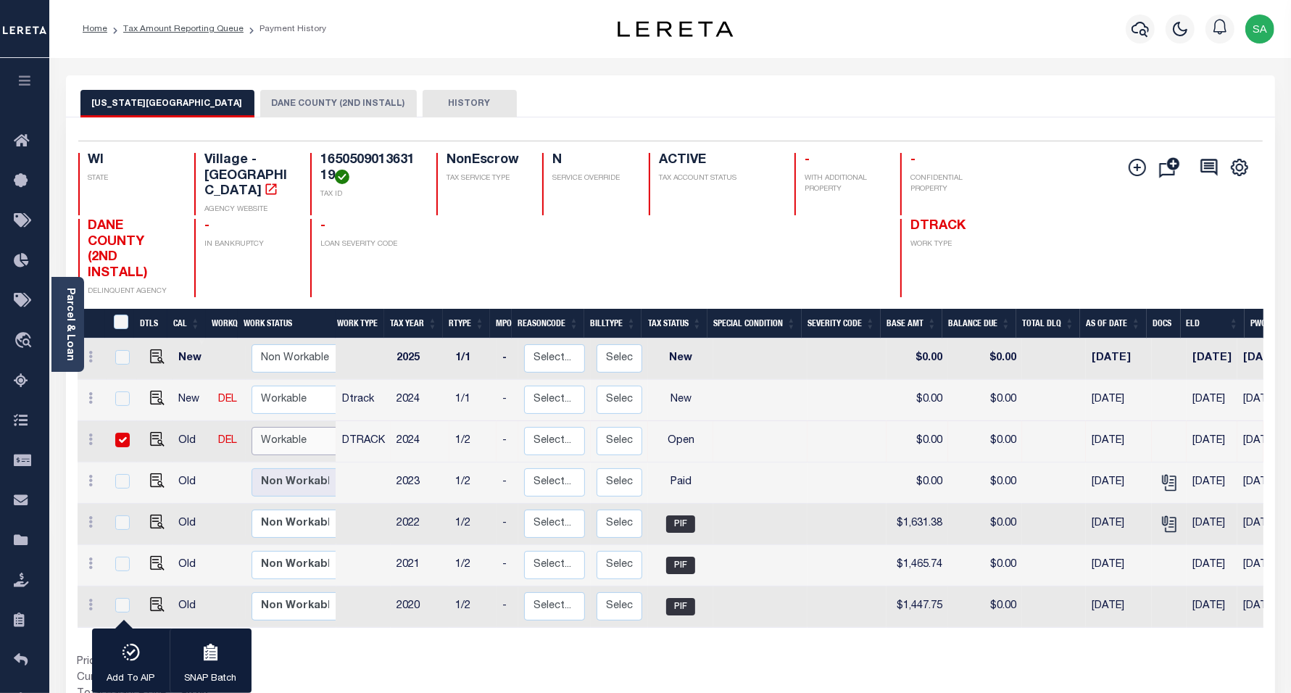
select select "true"
click at [252, 427] on select "Non Workable Workable" at bounding box center [295, 441] width 87 height 28
checkbox input "false"
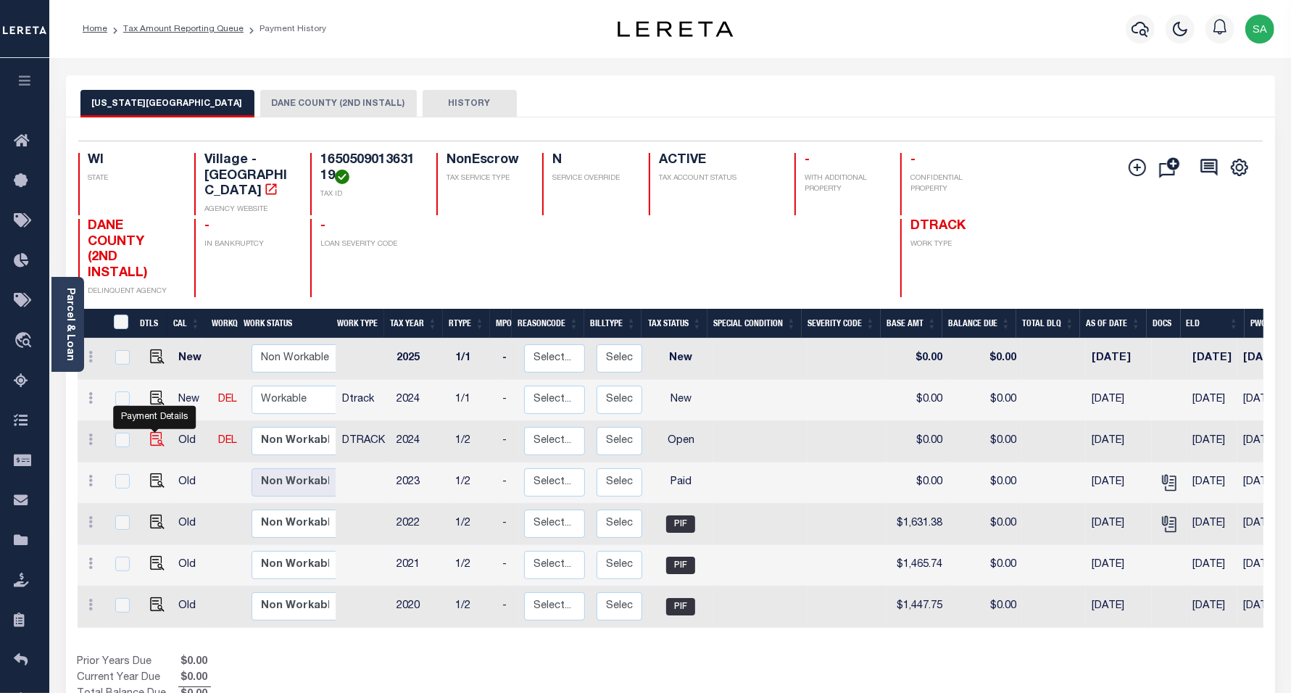
click at [152, 432] on img "" at bounding box center [157, 439] width 14 height 14
checkbox input "true"
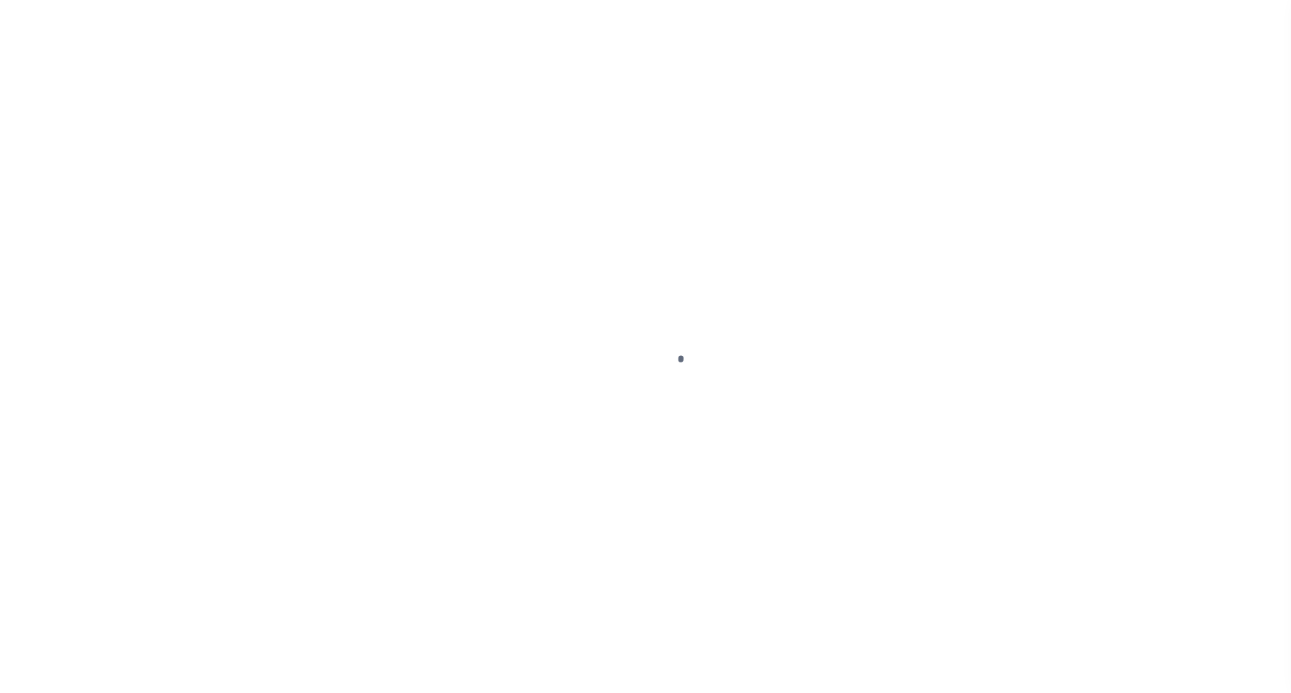
select select "OP2"
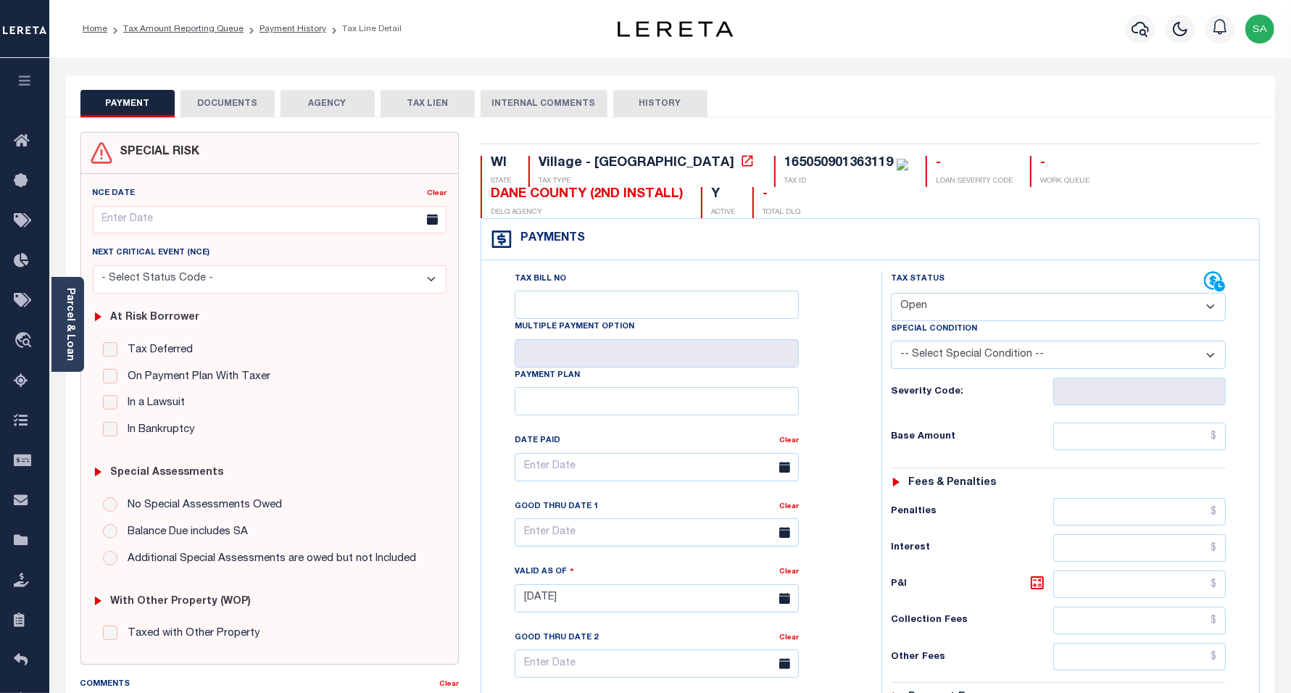
click at [240, 98] on button "DOCUMENTS" at bounding box center [227, 104] width 94 height 28
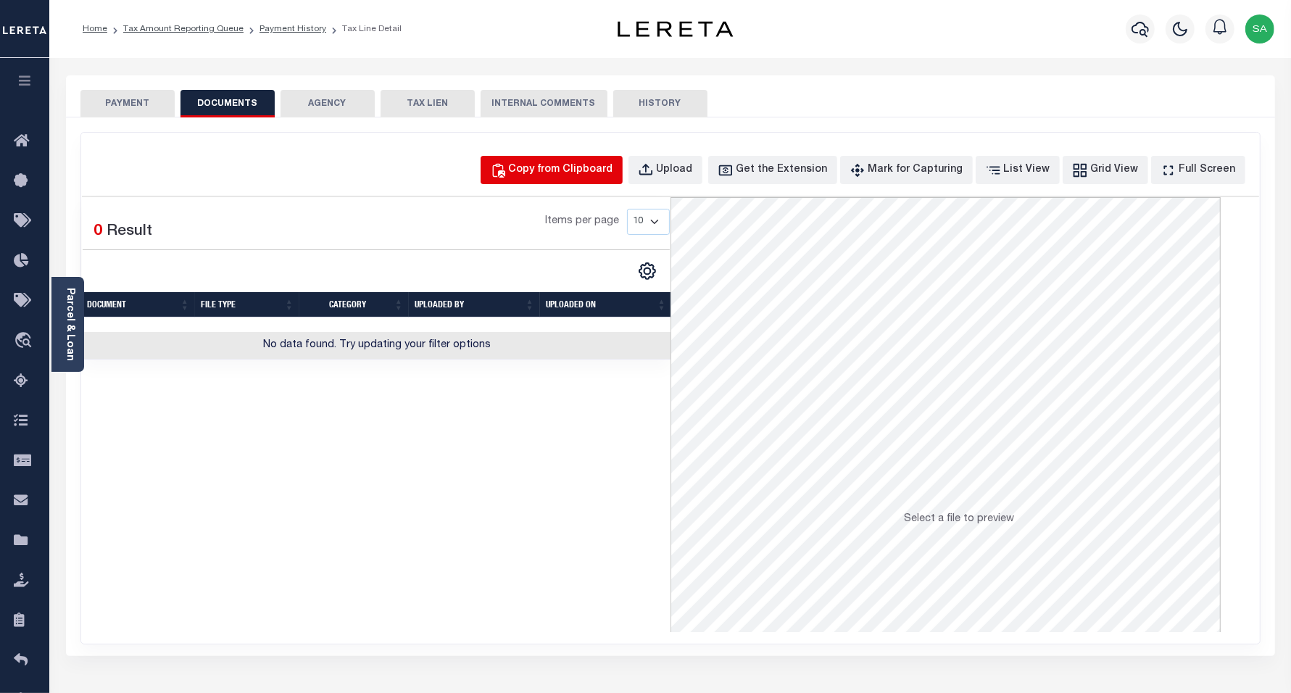
click at [568, 174] on div "Copy from Clipboard" at bounding box center [561, 170] width 104 height 16
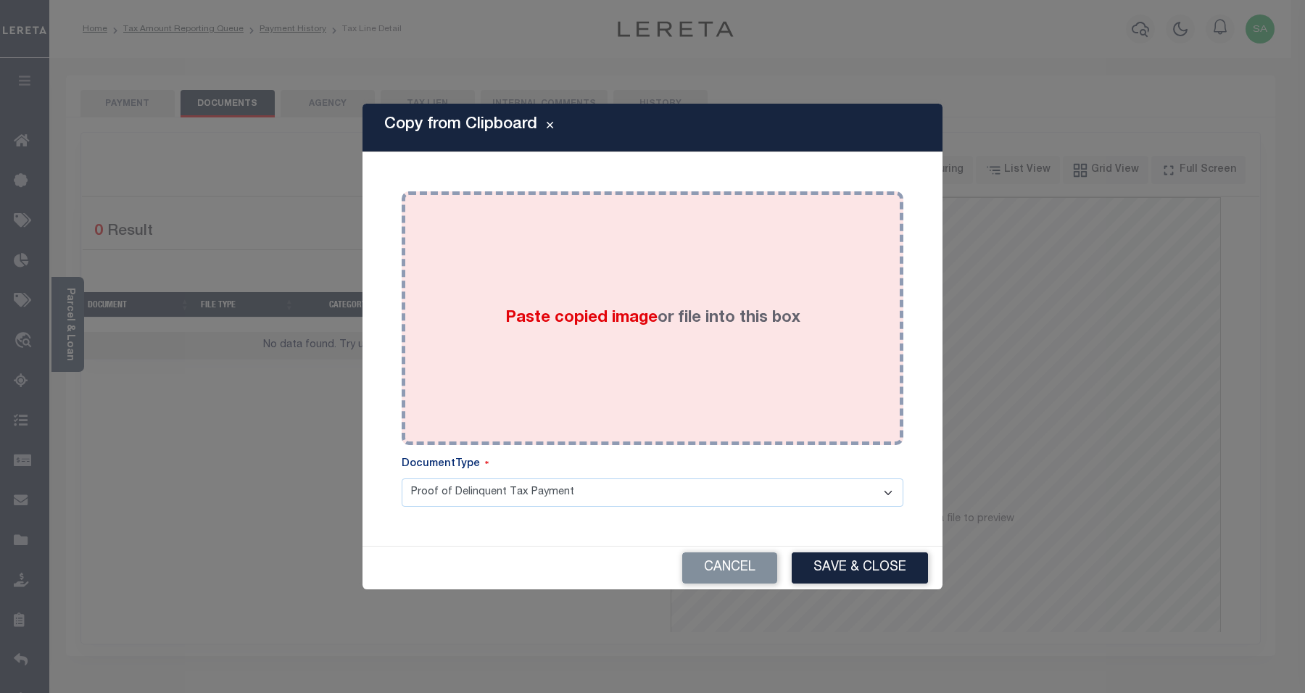
click at [618, 330] on label "Paste copied image or file into this box" at bounding box center [652, 319] width 295 height 24
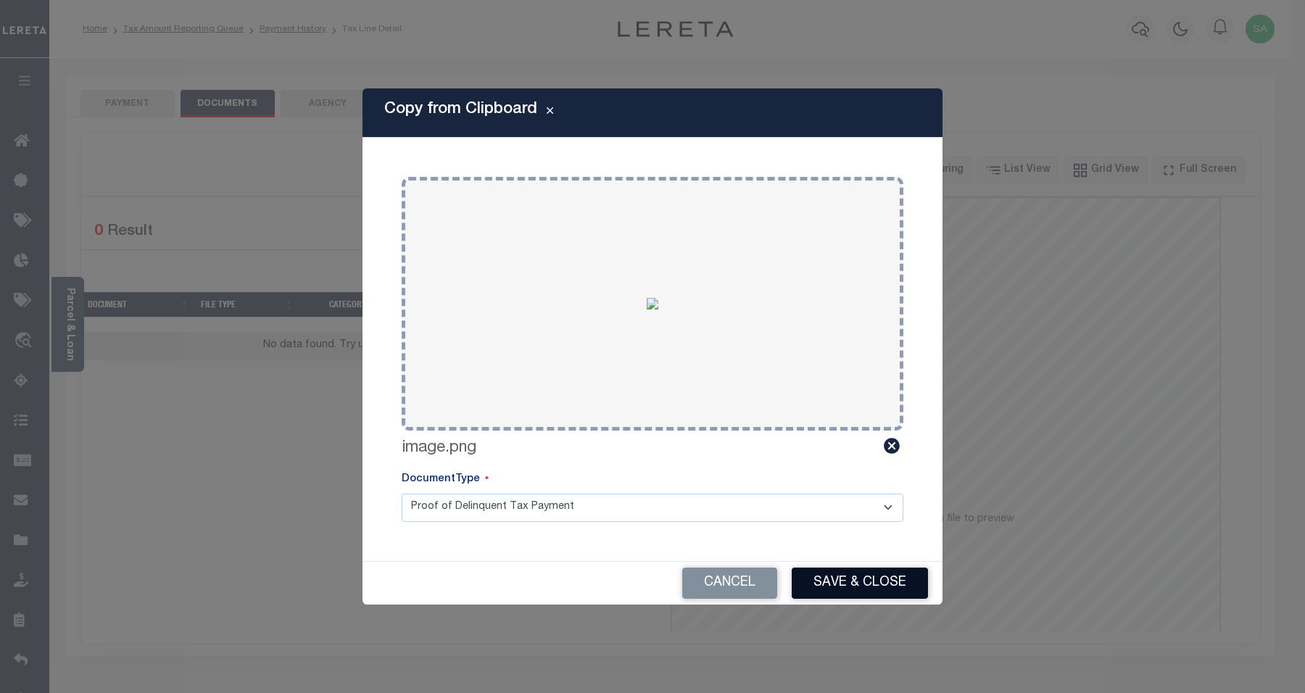
click at [860, 593] on button "Save & Close" at bounding box center [860, 583] width 136 height 31
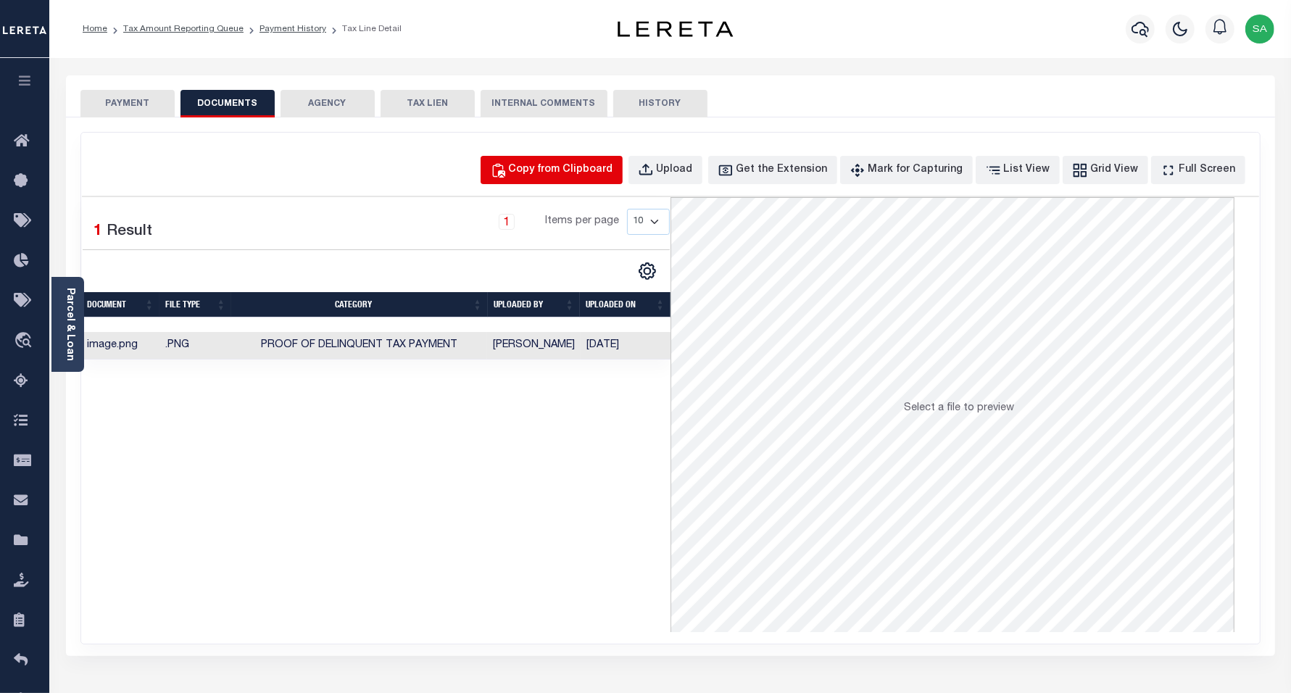
click at [607, 176] on div "Copy from Clipboard" at bounding box center [561, 170] width 104 height 16
select select "POP"
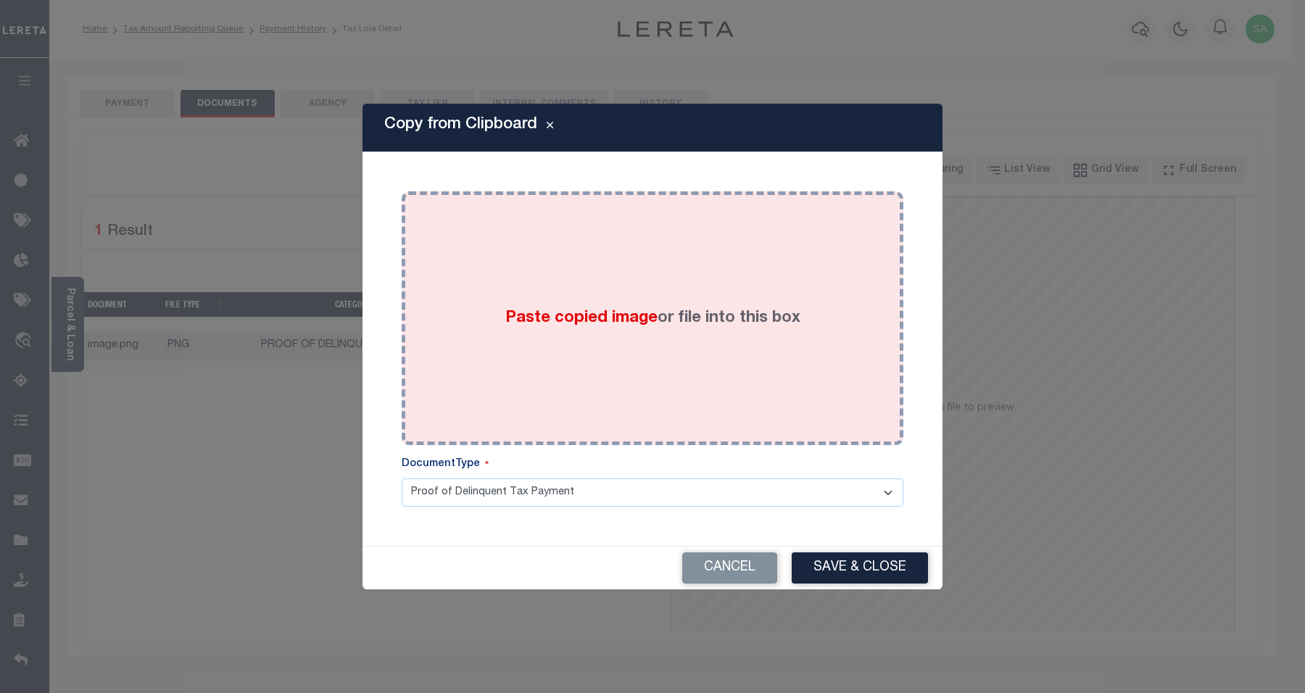
click at [678, 270] on div "Paste copied image or file into this box" at bounding box center [652, 318] width 480 height 232
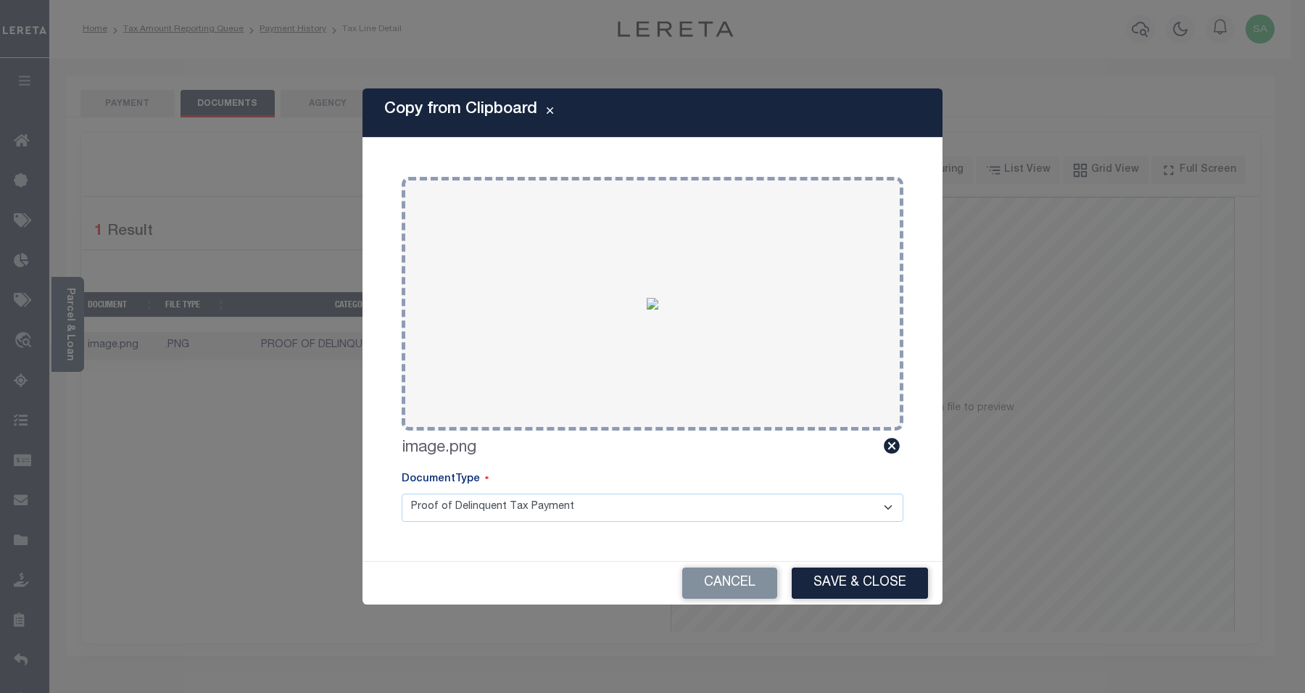
click at [838, 573] on button "Save & Close" at bounding box center [860, 583] width 136 height 31
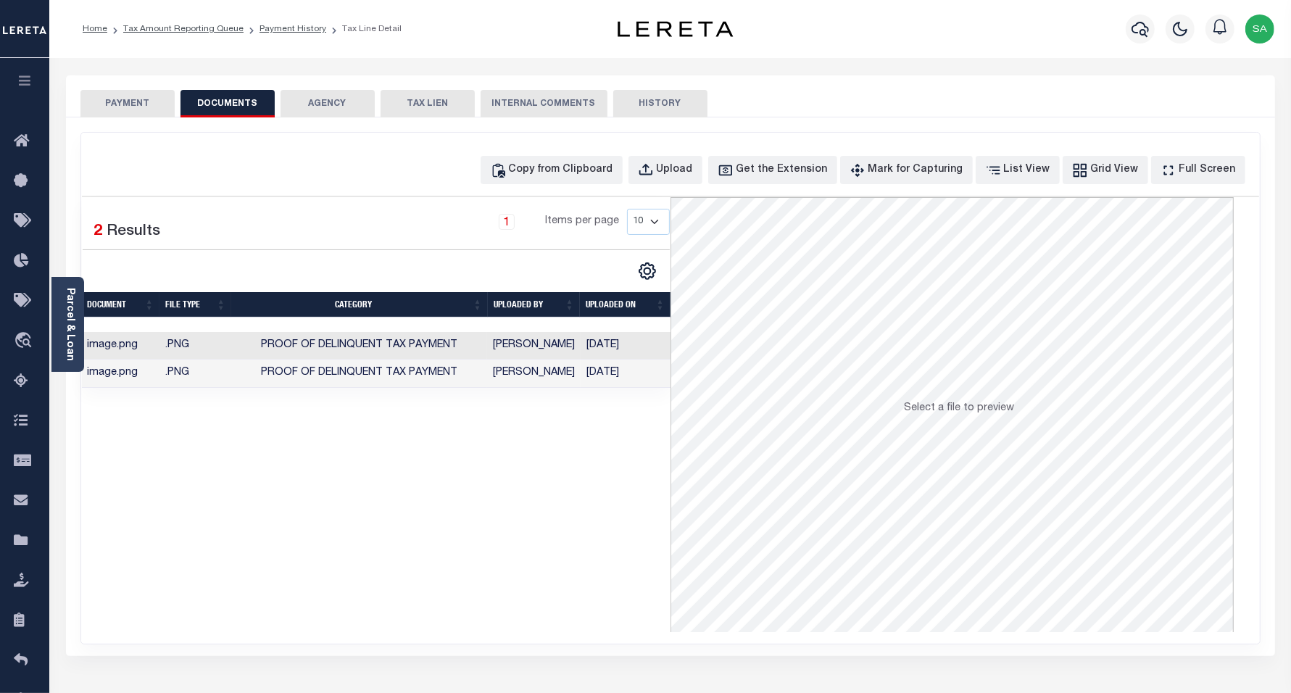
click at [99, 82] on div "PAYMENT DOCUMENTS AGENCY DELINQUENT PAYEE TAX LIEN" at bounding box center [670, 96] width 1209 height 42
click at [109, 107] on button "PAYMENT" at bounding box center [127, 104] width 94 height 28
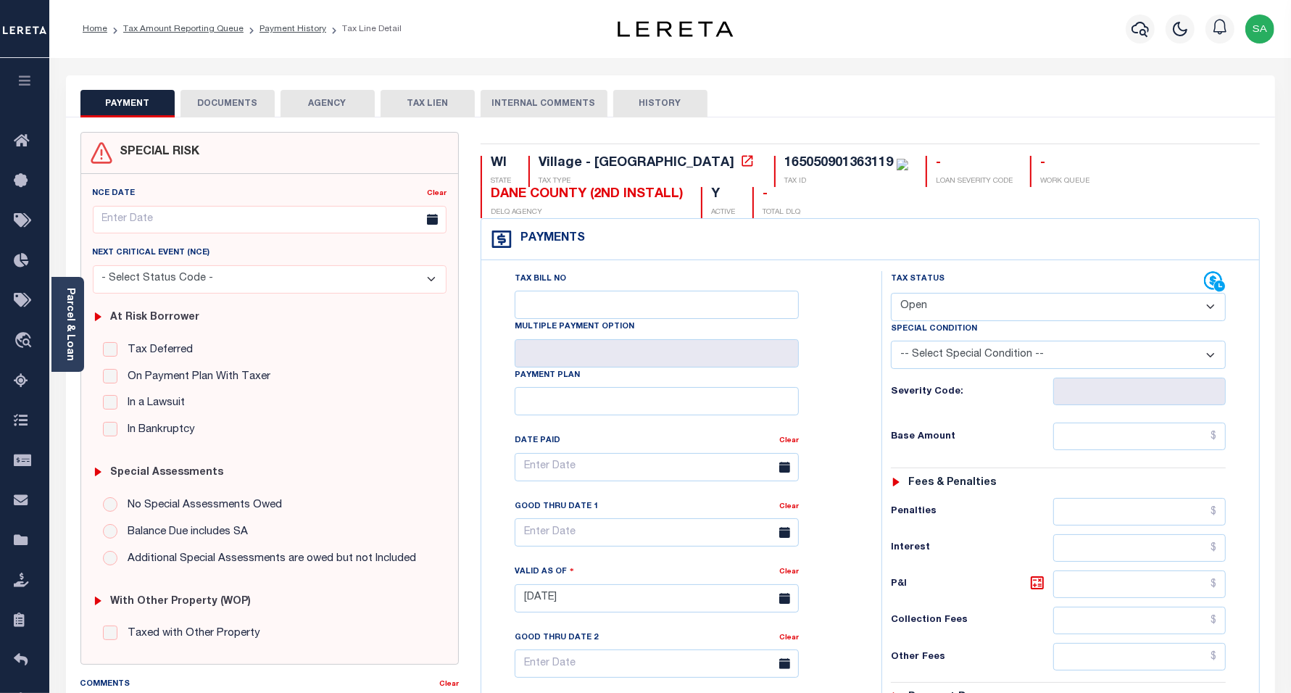
click at [1011, 293] on div "Tax Status Status" at bounding box center [1048, 282] width 314 height 22
click at [940, 314] on select "- Select Status Code - Open Due/Unpaid Paid Incomplete No Tax Due Internal Refu…" at bounding box center [1059, 307] width 336 height 28
select select "PYD"
click at [891, 294] on select "- Select Status Code - Open Due/Unpaid Paid Incomplete No Tax Due Internal Refu…" at bounding box center [1059, 307] width 336 height 28
type input "[DATE]"
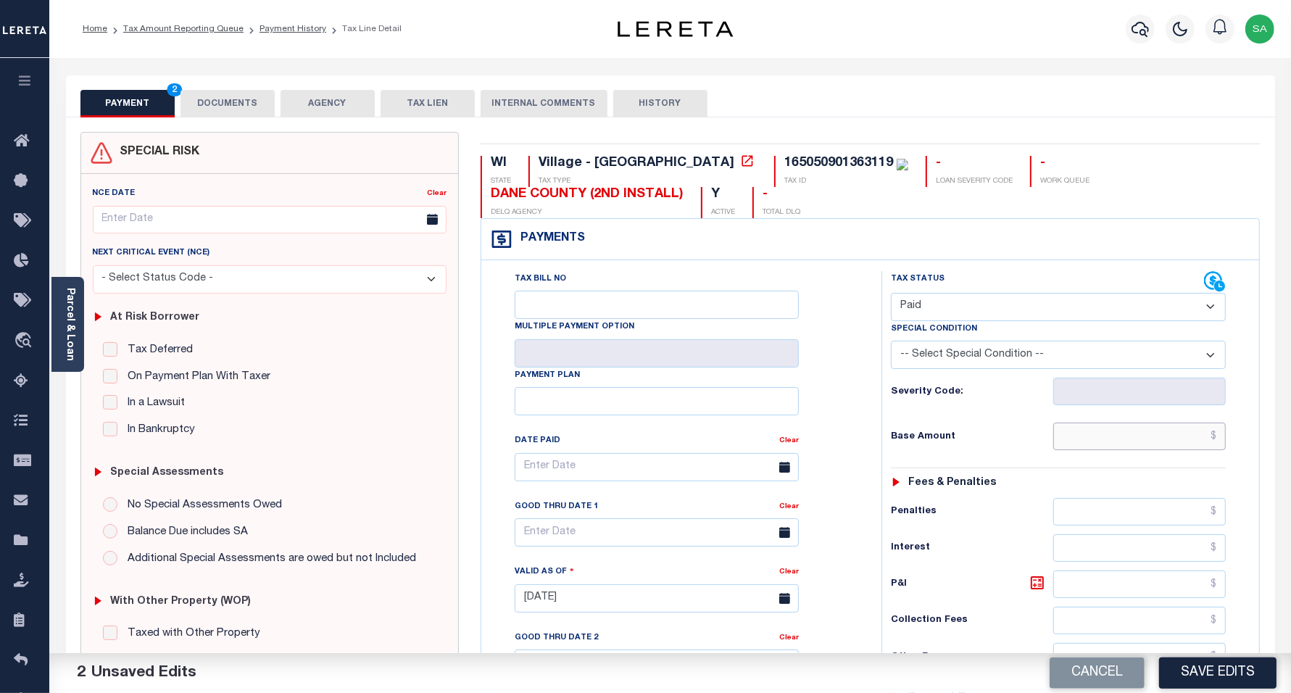
drag, startPoint x: 1124, startPoint y: 437, endPoint x: 1117, endPoint y: 452, distance: 15.9
click at [1122, 437] on input "text" at bounding box center [1139, 437] width 173 height 28
type input "$0.00"
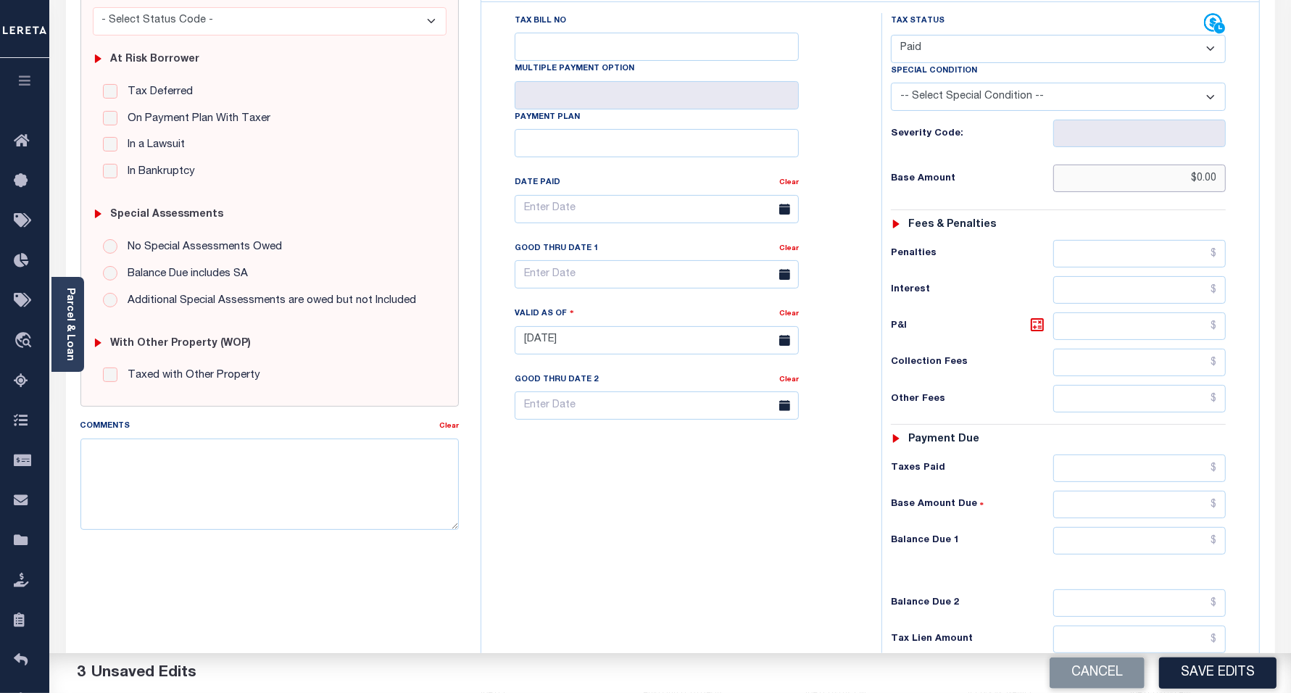
scroll to position [272, 0]
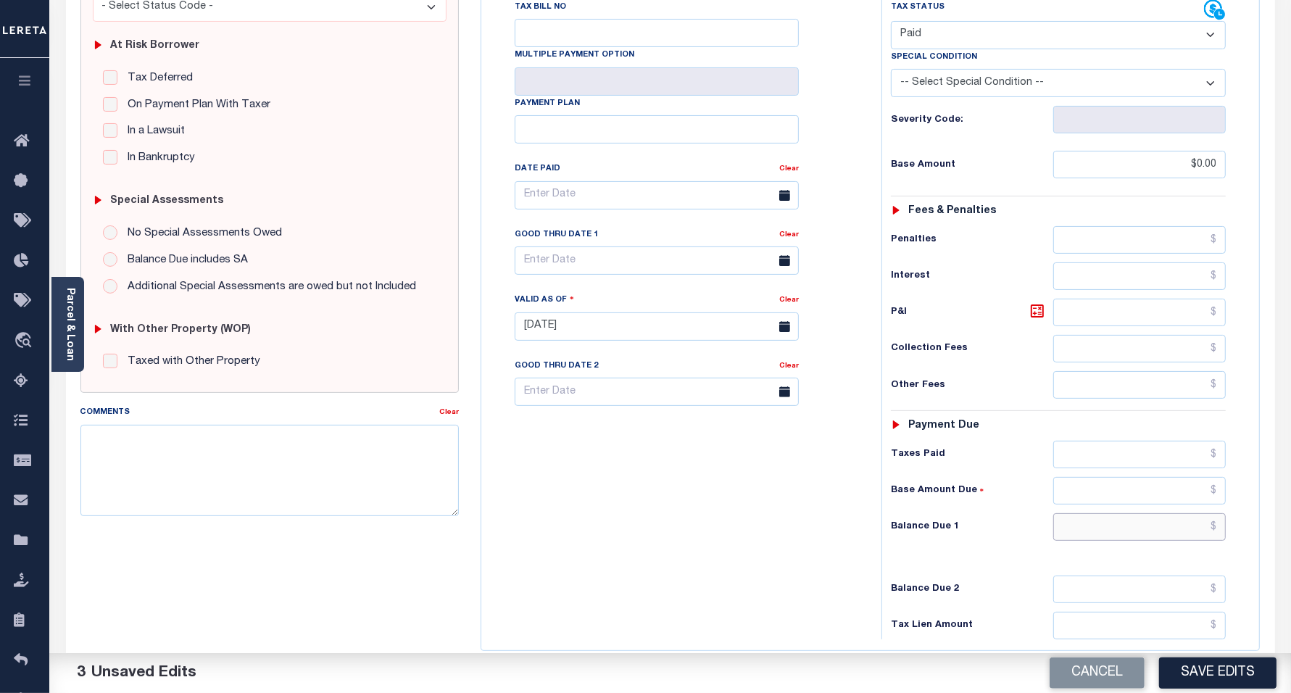
click at [1081, 537] on input "text" at bounding box center [1139, 527] width 173 height 28
type input "$0.00"
click at [652, 507] on div "Tax Bill No Multiple Payment Option Payment Plan Clear" at bounding box center [678, 319] width 386 height 640
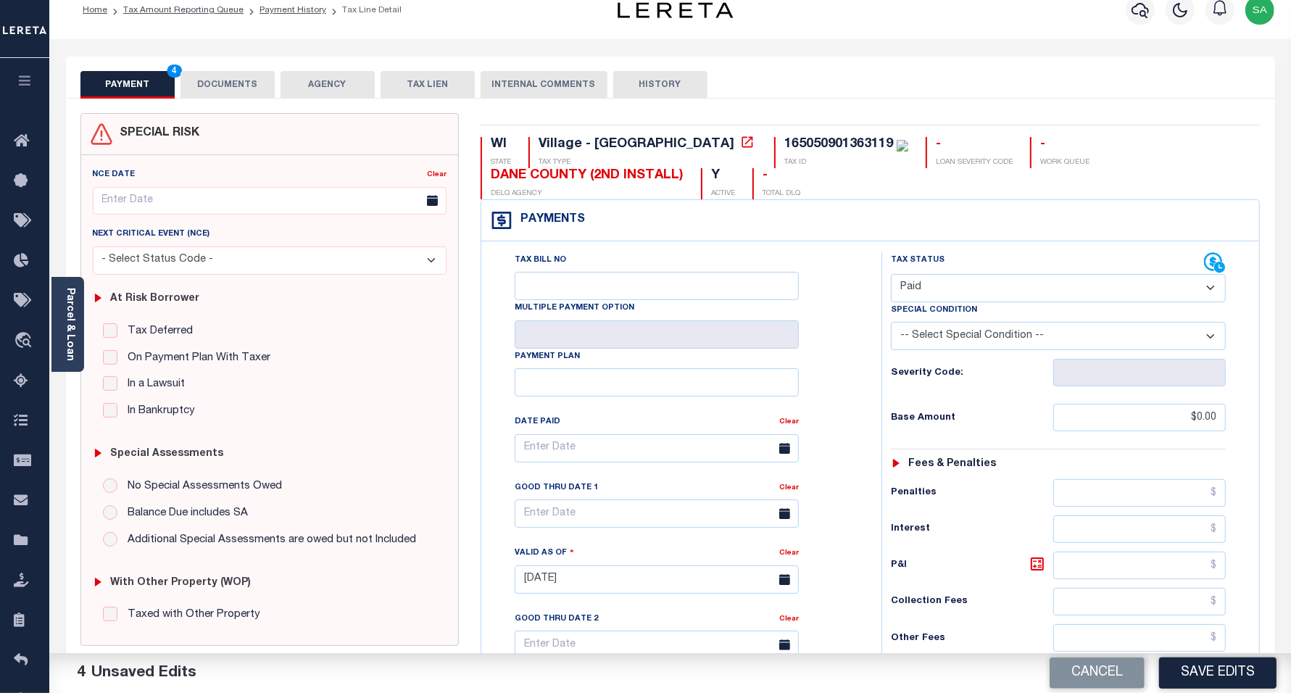
scroll to position [0, 0]
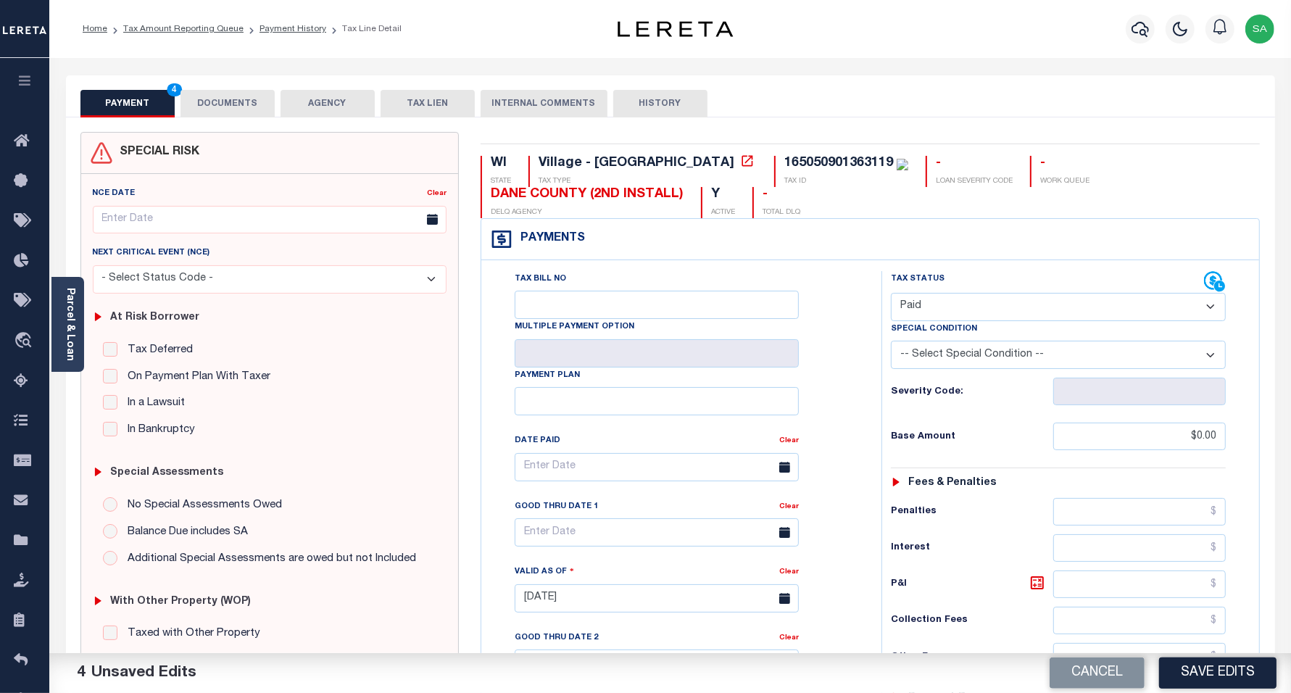
click at [1193, 662] on button "Save Edits" at bounding box center [1217, 672] width 117 height 31
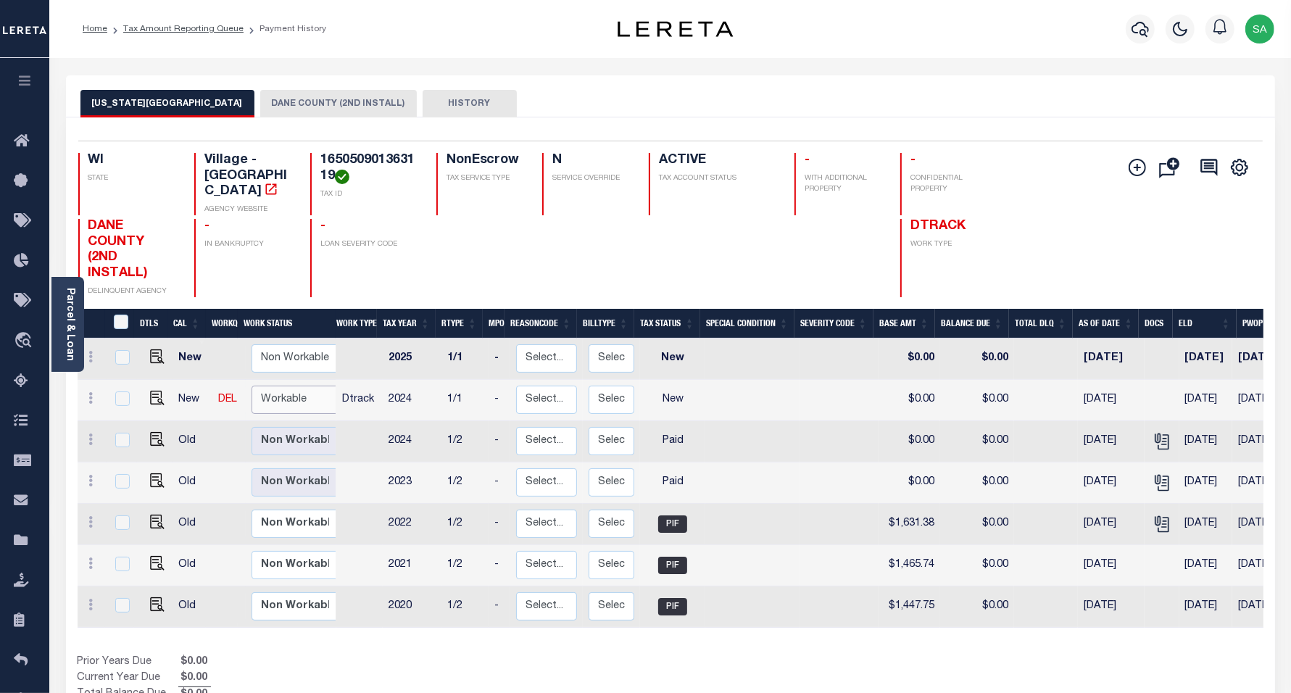
click at [302, 396] on select "Non Workable Workable" at bounding box center [295, 400] width 87 height 28
checkbox input "true"
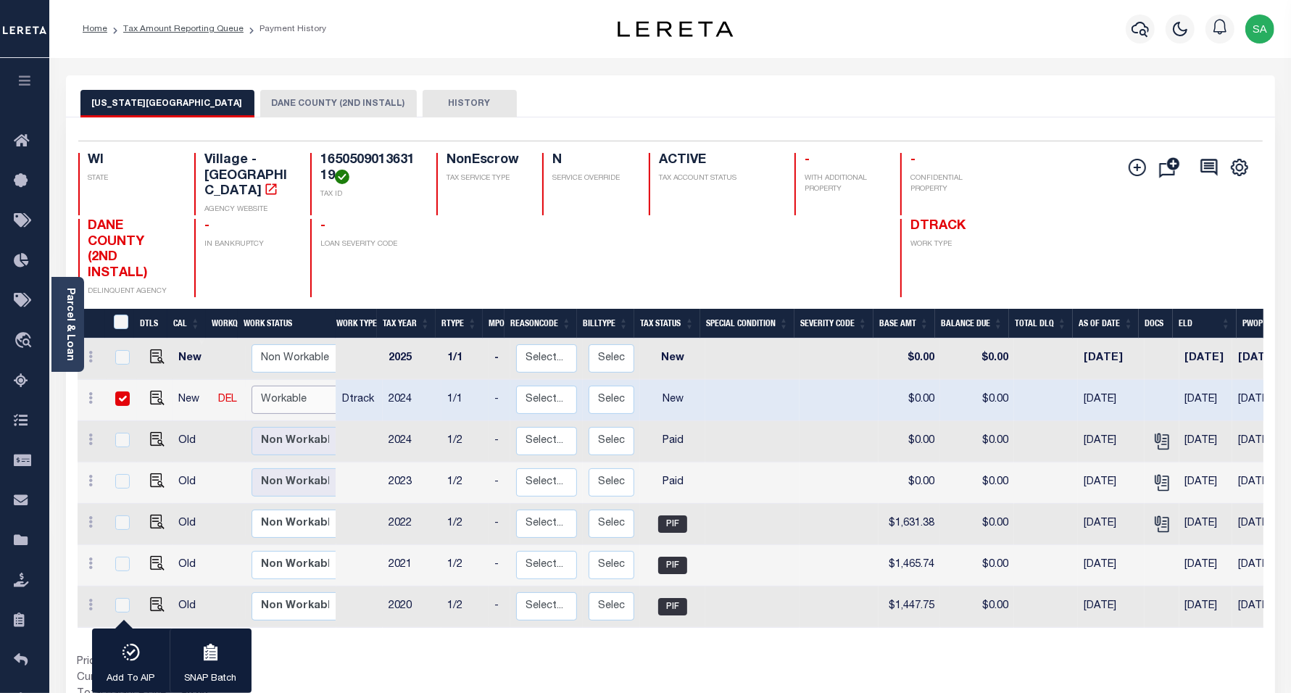
select select "true"
click at [252, 386] on select "Non Workable Workable" at bounding box center [295, 400] width 87 height 28
checkbox input "false"
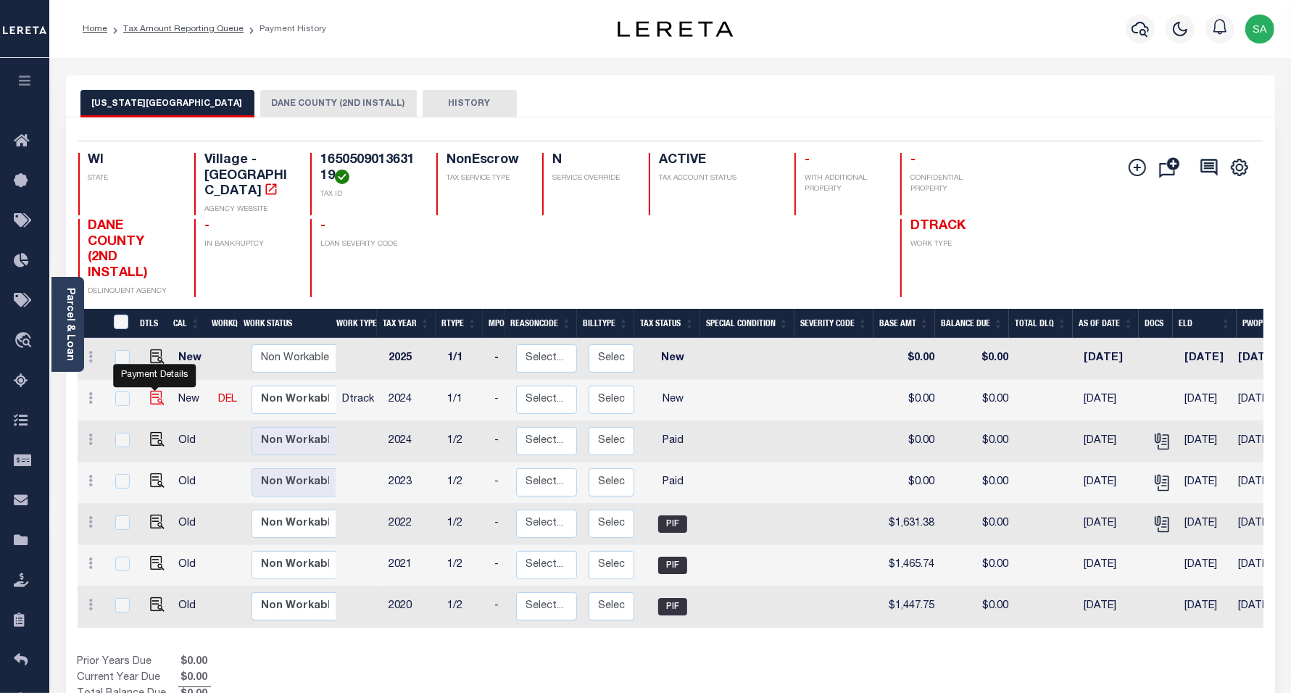
click at [150, 391] on img "" at bounding box center [157, 398] width 14 height 14
checkbox input "true"
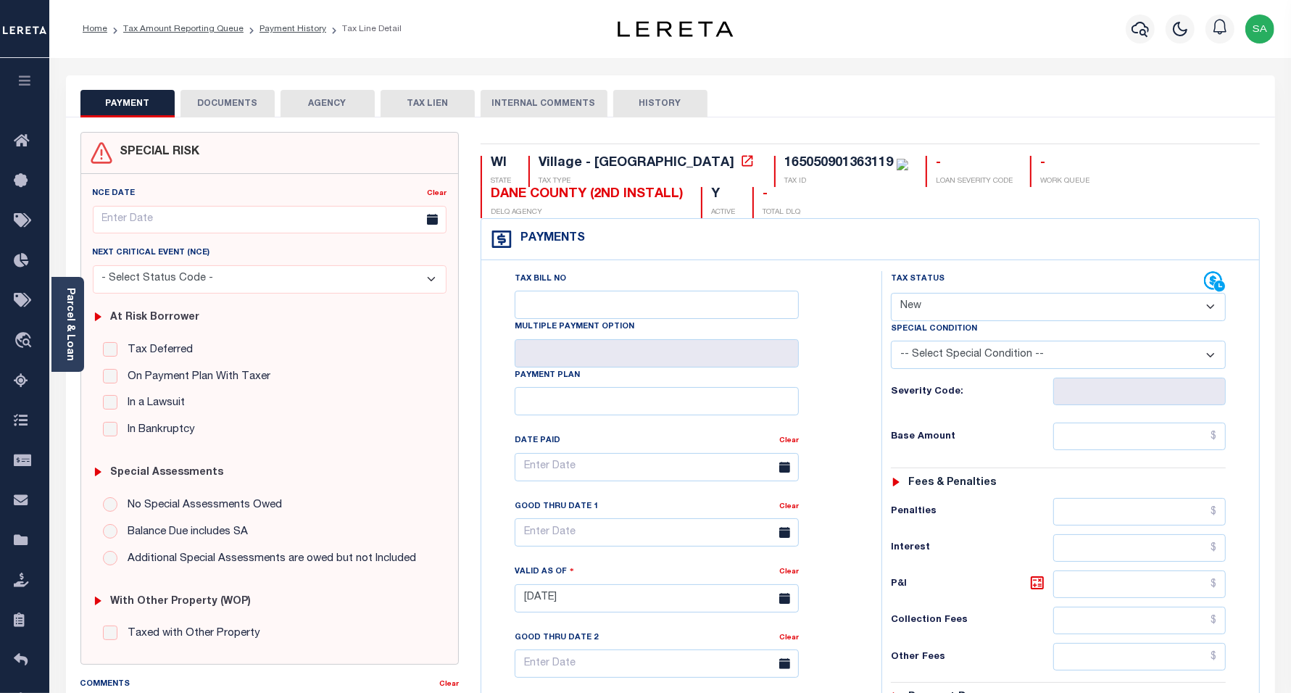
click at [1001, 312] on select "- Select Status Code - Open Due/Unpaid Paid Incomplete No Tax Due Internal Refu…" at bounding box center [1059, 307] width 336 height 28
select select "PYD"
click at [891, 294] on select "- Select Status Code - Open Due/Unpaid Paid Incomplete No Tax Due Internal Refu…" at bounding box center [1059, 307] width 336 height 28
type input "[DATE]"
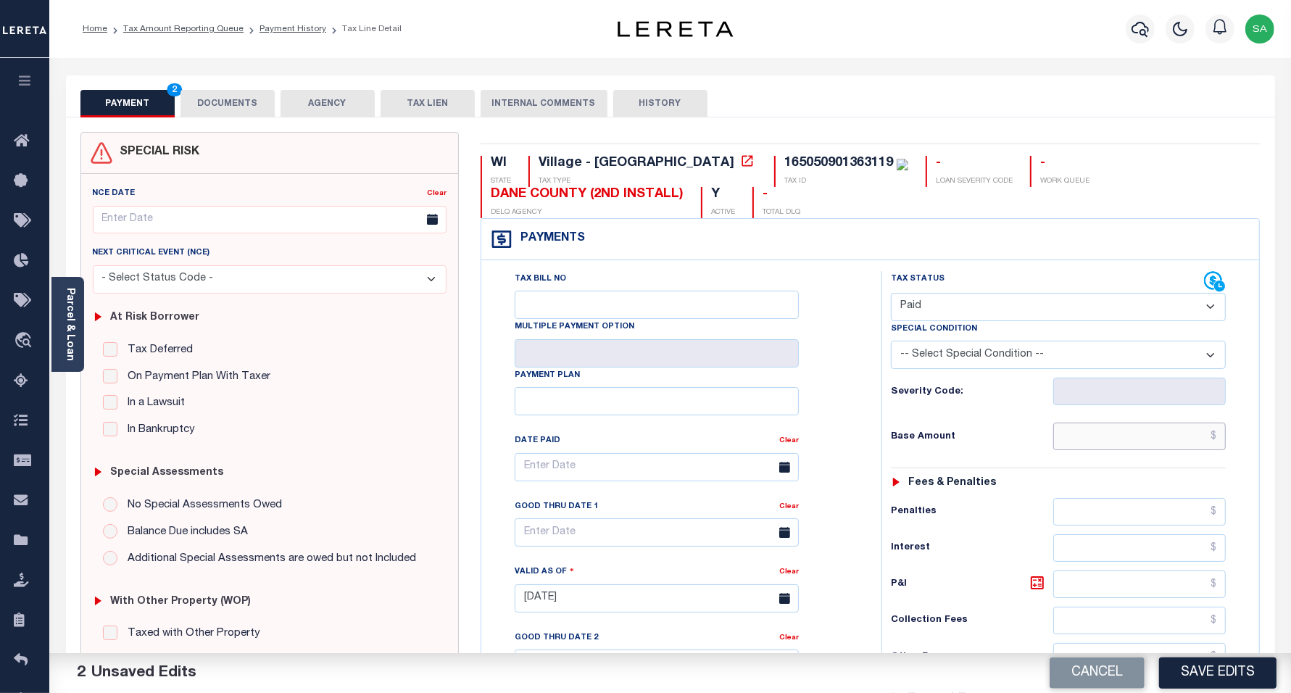
drag, startPoint x: 1067, startPoint y: 429, endPoint x: 1078, endPoint y: 443, distance: 17.5
click at [1071, 430] on input "text" at bounding box center [1139, 437] width 173 height 28
type input "$0.00"
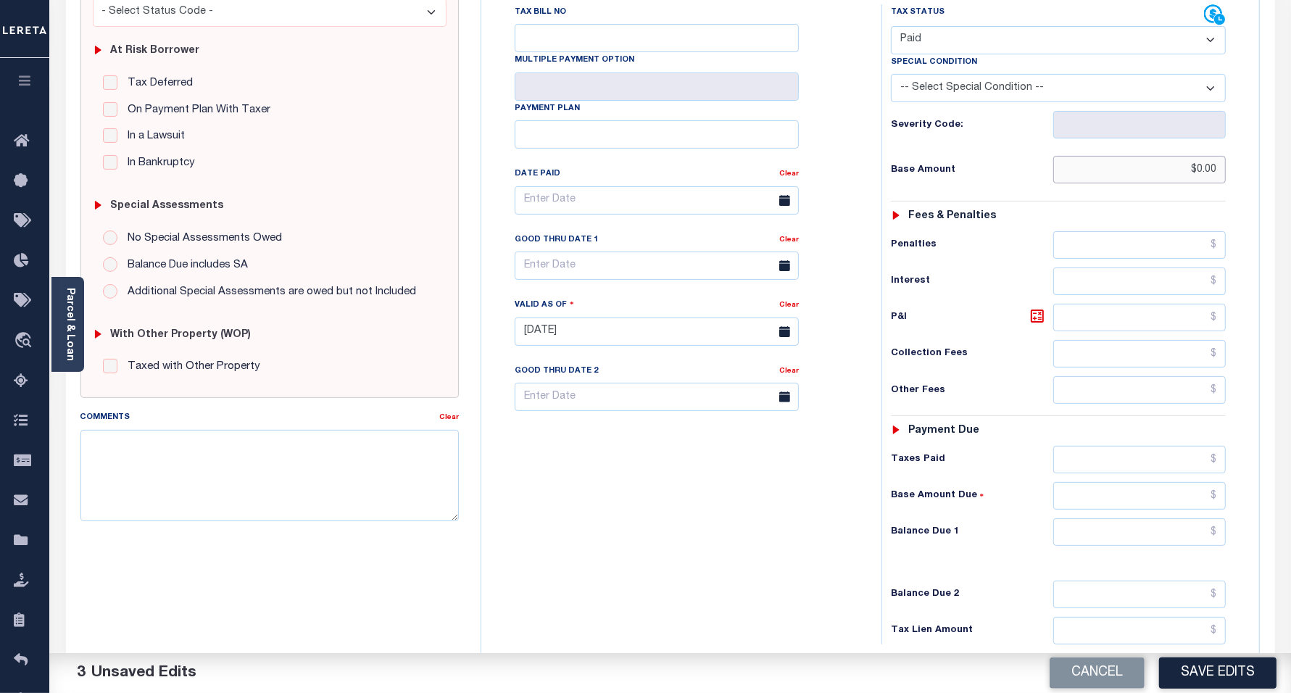
scroll to position [272, 0]
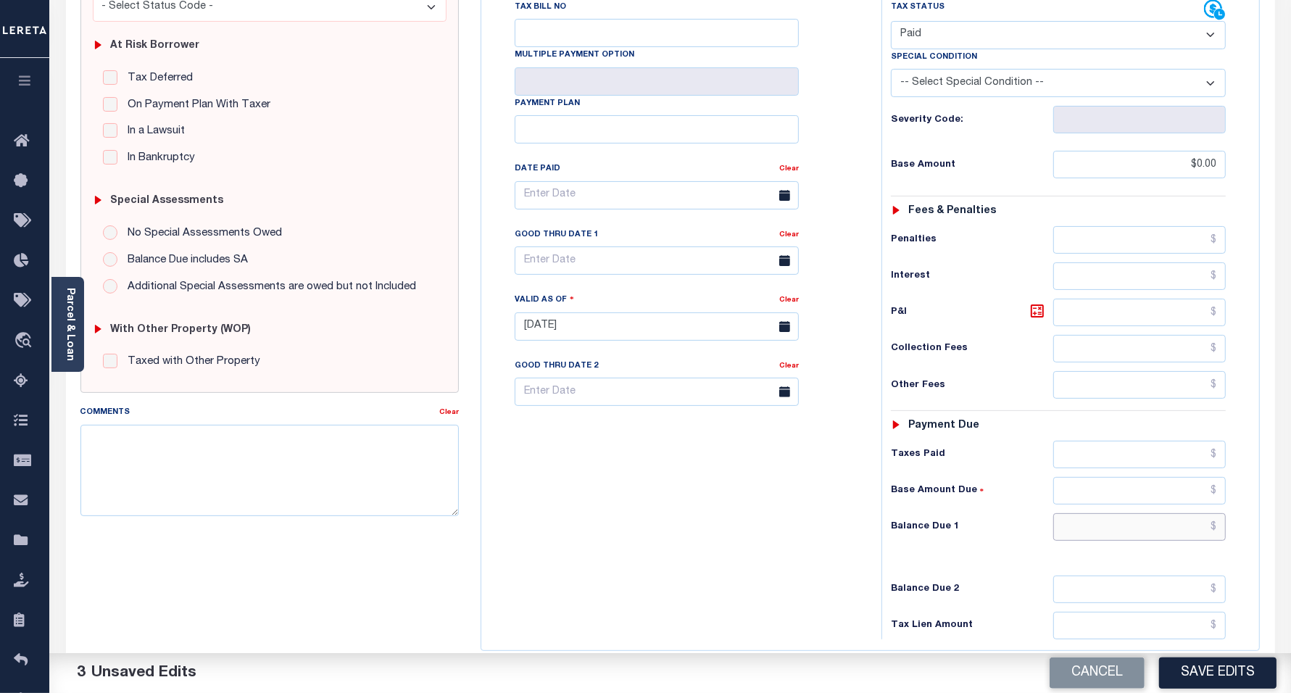
click at [1084, 527] on input "text" at bounding box center [1139, 527] width 173 height 28
type input "$0.00"
click at [302, 486] on textarea "Comments" at bounding box center [269, 470] width 379 height 91
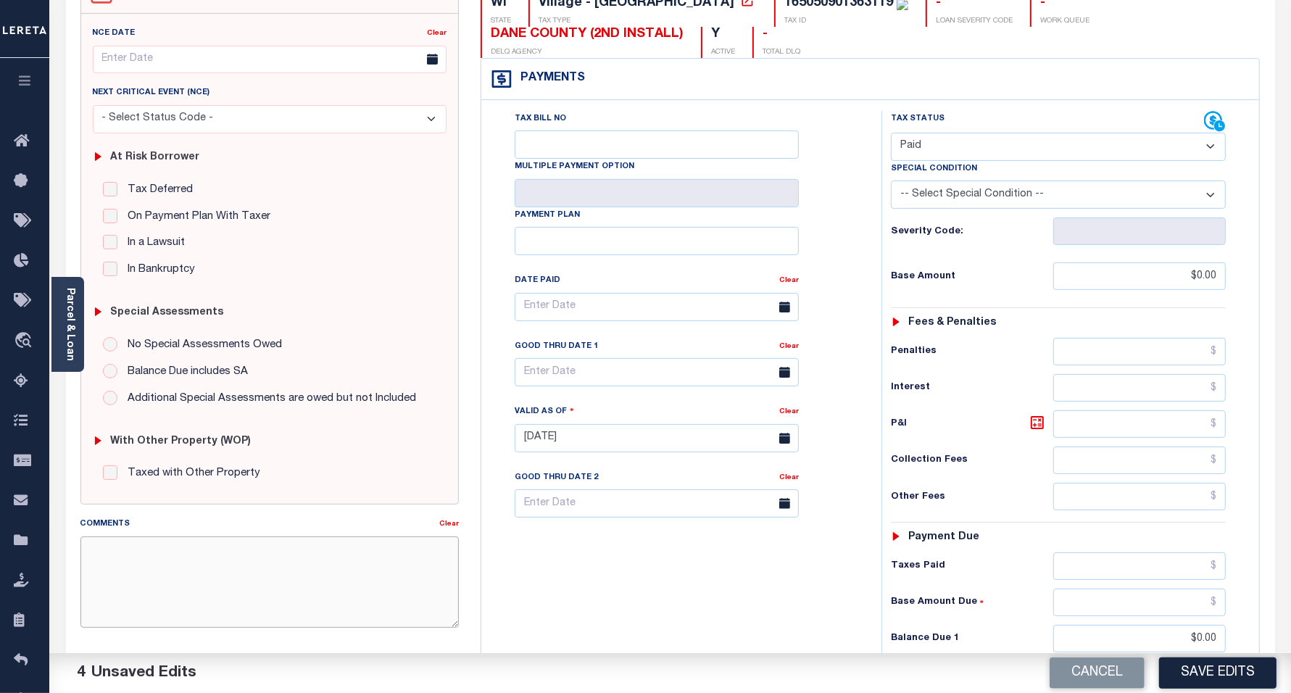
scroll to position [0, 0]
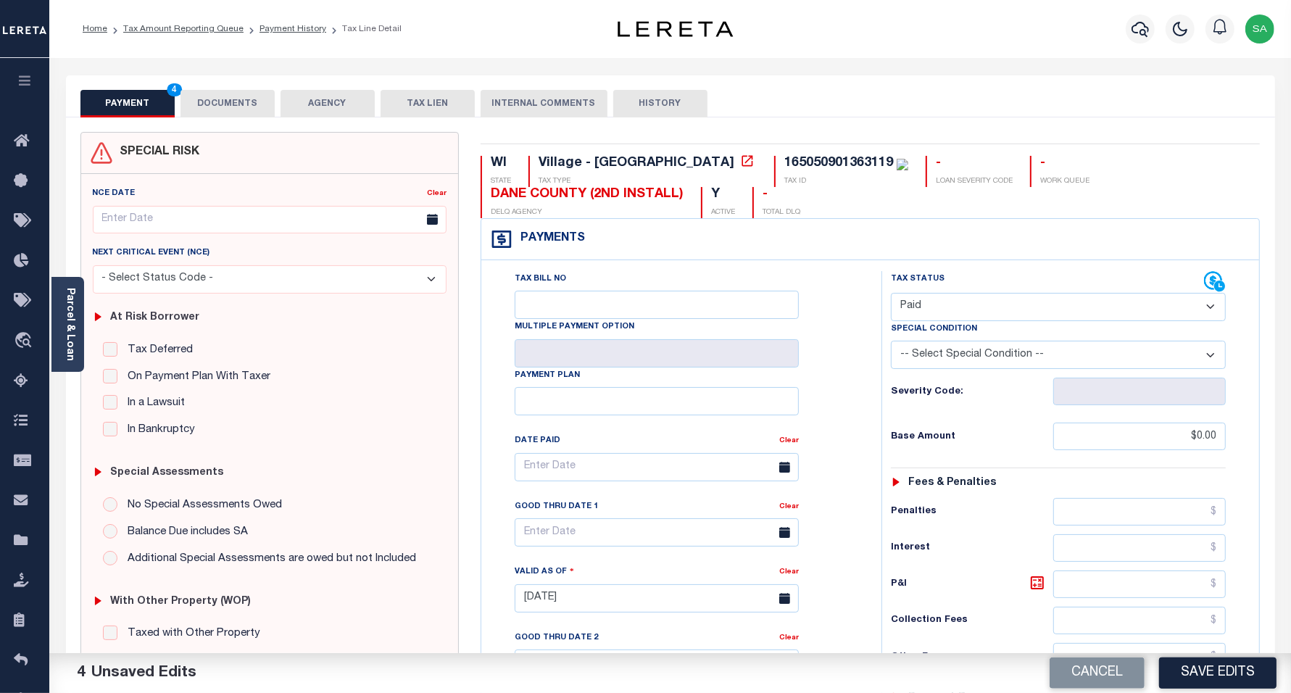
click at [241, 104] on button "DOCUMENTS" at bounding box center [227, 104] width 94 height 28
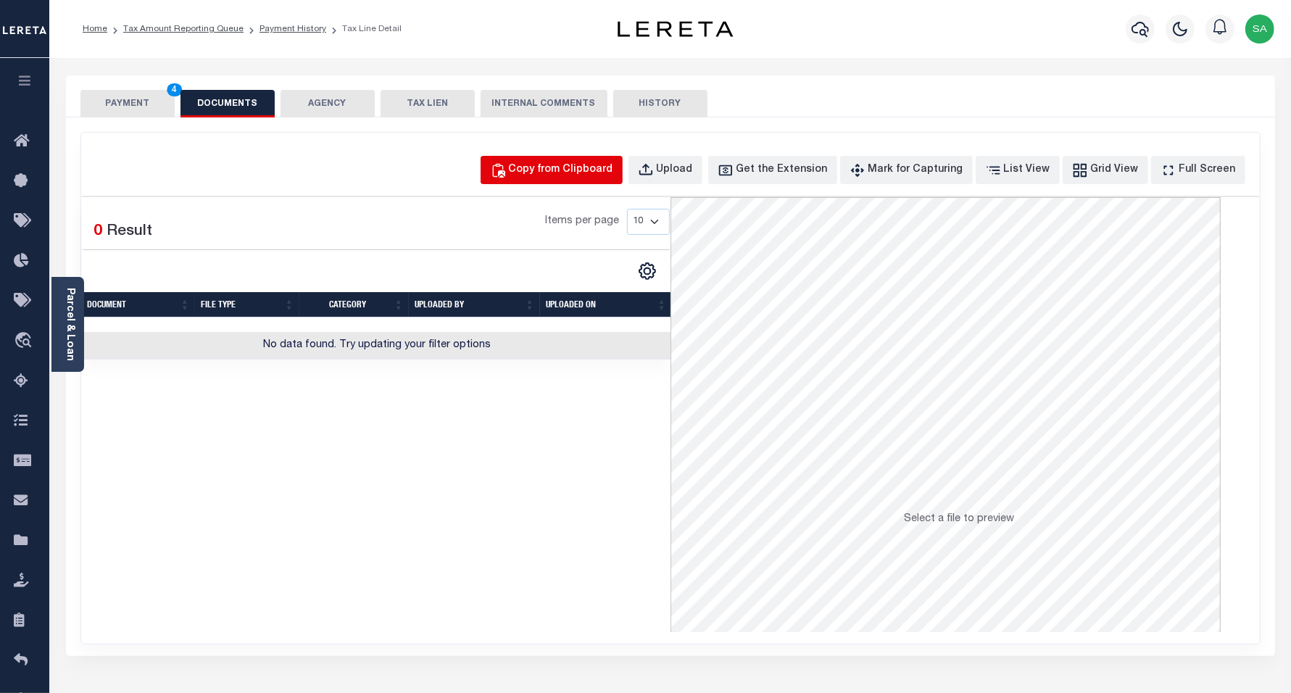
click at [598, 170] on div "Copy from Clipboard" at bounding box center [561, 170] width 104 height 16
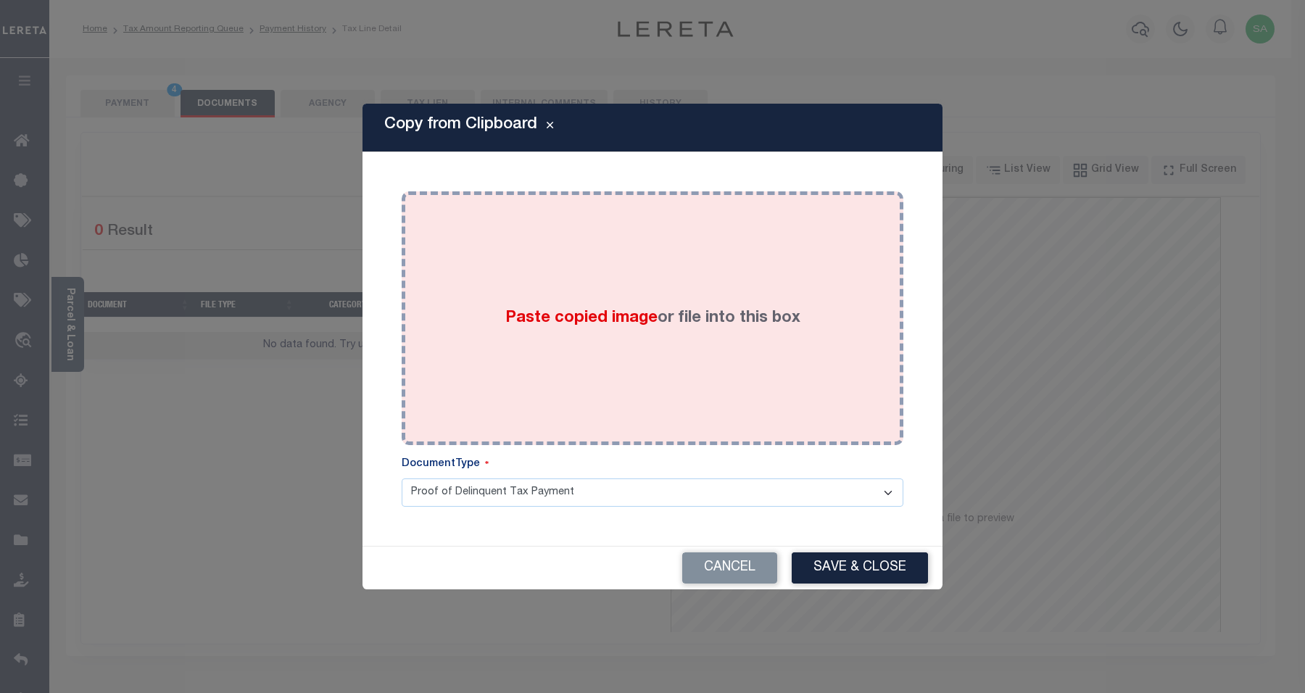
click at [798, 357] on div "Paste copied image or file into this box" at bounding box center [652, 318] width 480 height 232
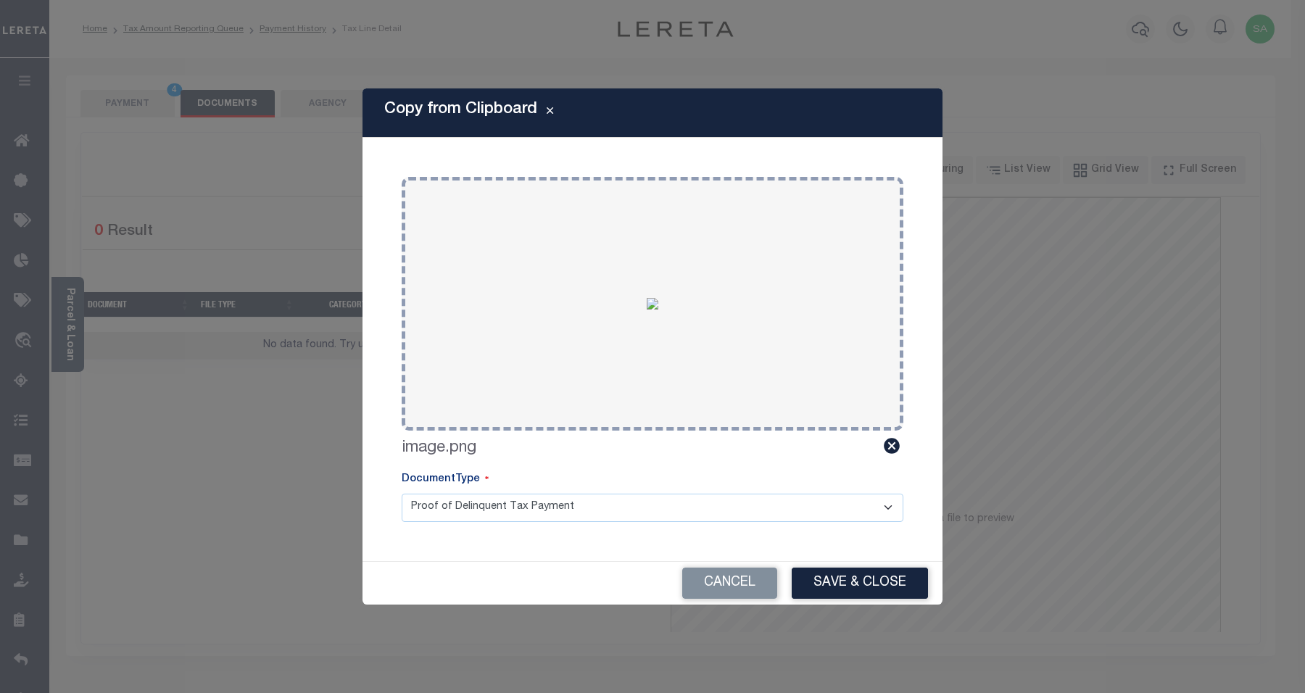
click at [863, 591] on button "Save & Close" at bounding box center [860, 583] width 136 height 31
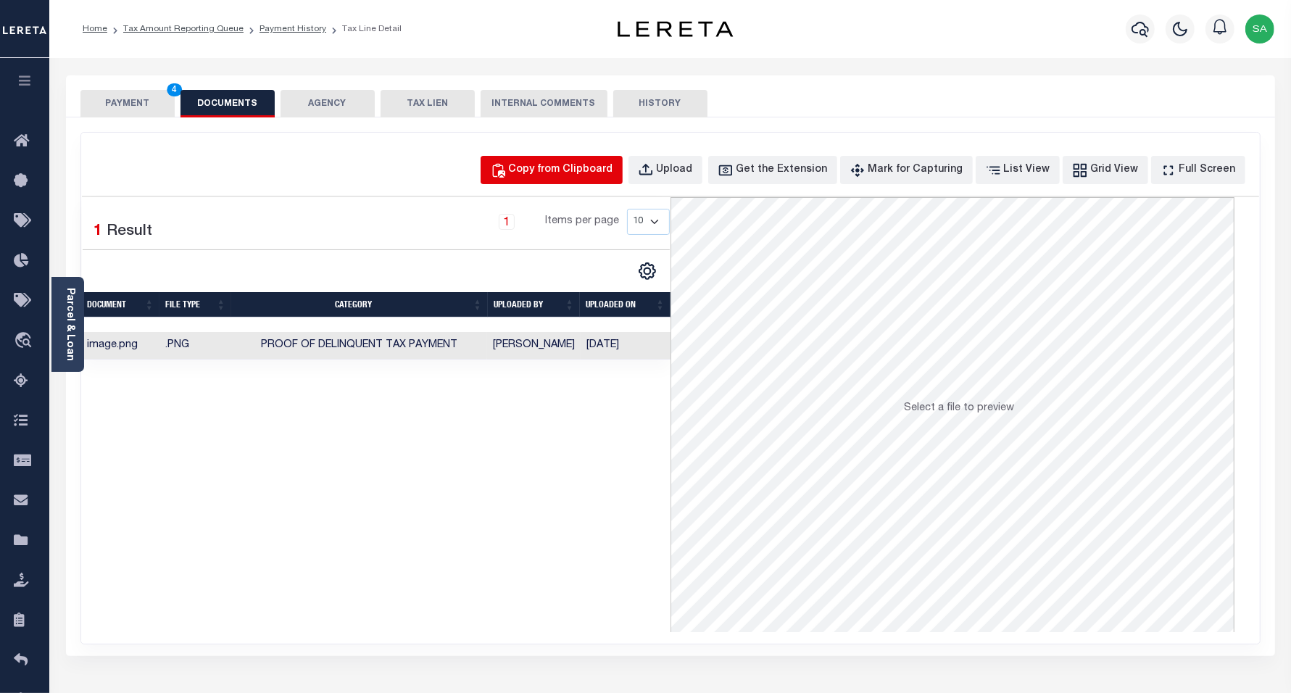
click at [613, 172] on div "Copy from Clipboard" at bounding box center [561, 170] width 104 height 16
select select "POP"
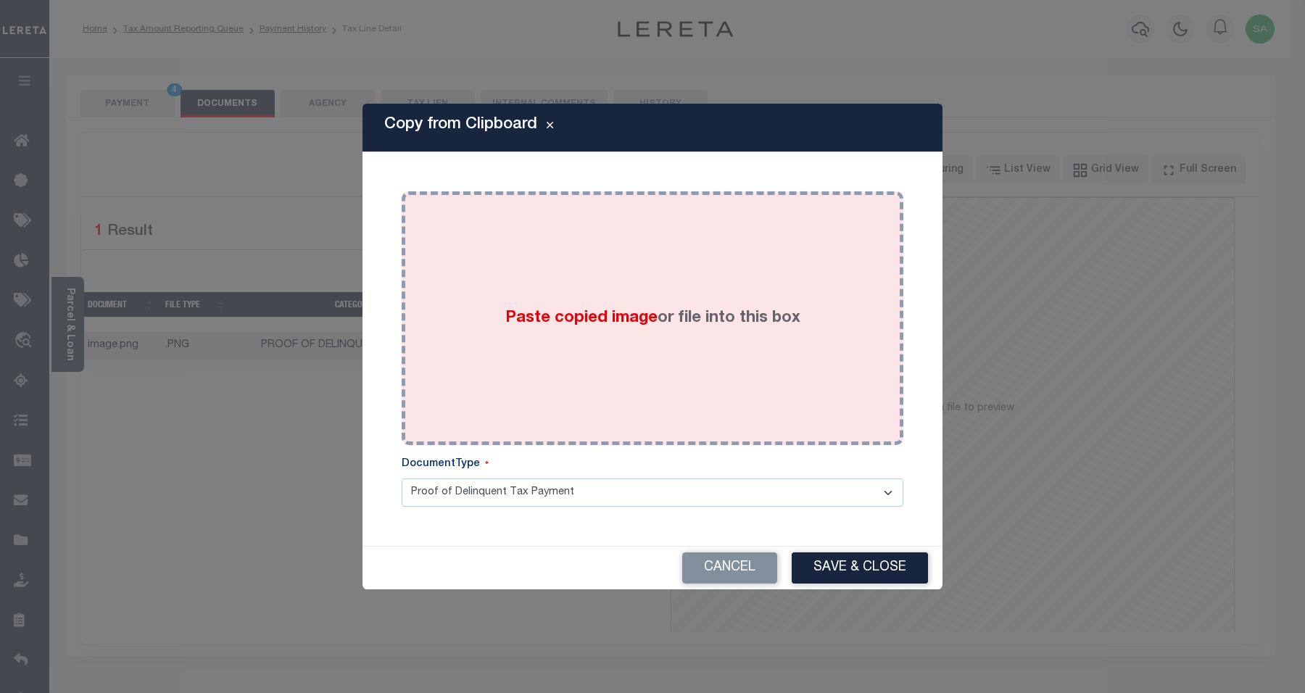
click at [836, 415] on div "Paste copied image or file into this box" at bounding box center [652, 318] width 480 height 232
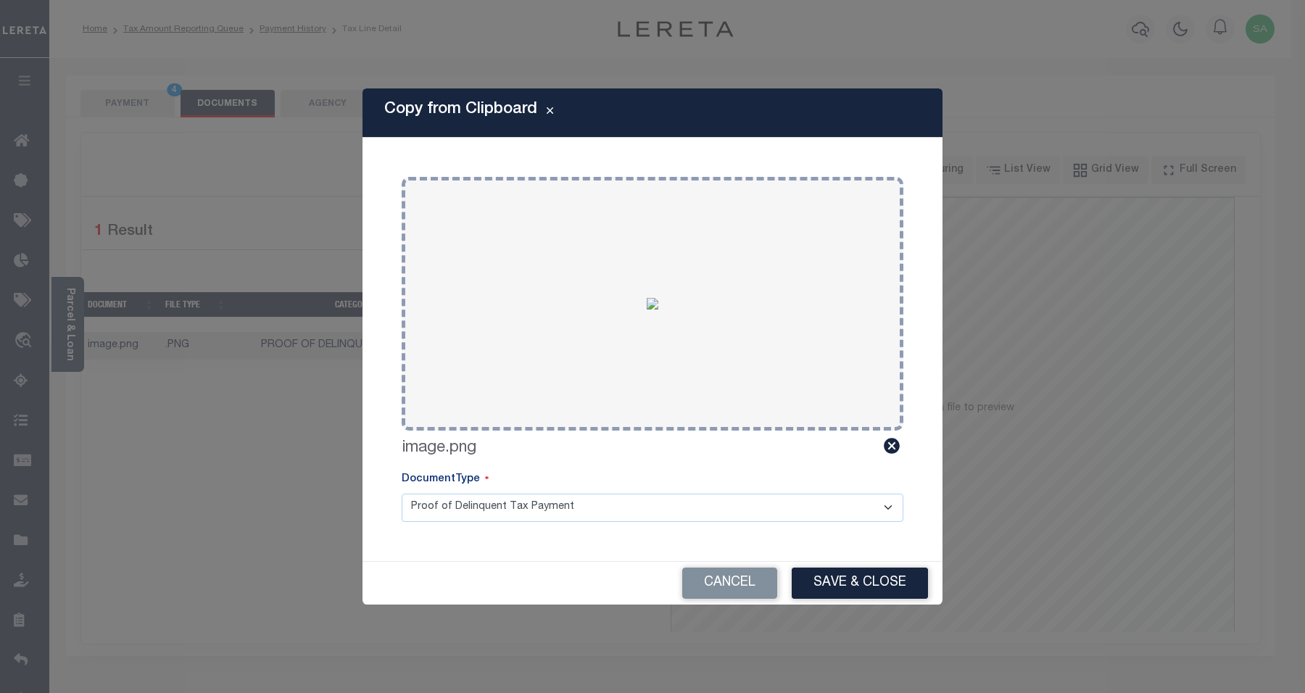
click at [907, 580] on button "Save & Close" at bounding box center [860, 583] width 136 height 31
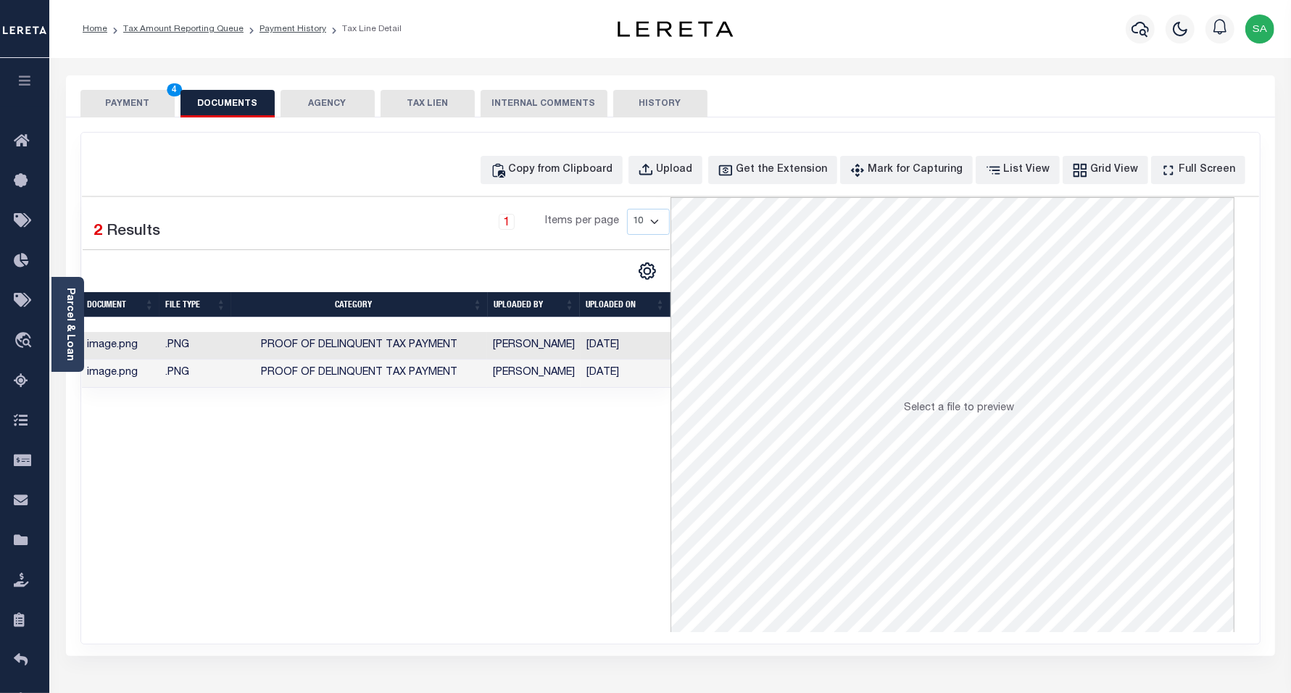
click at [116, 104] on button "PAYMENT 4" at bounding box center [127, 104] width 94 height 28
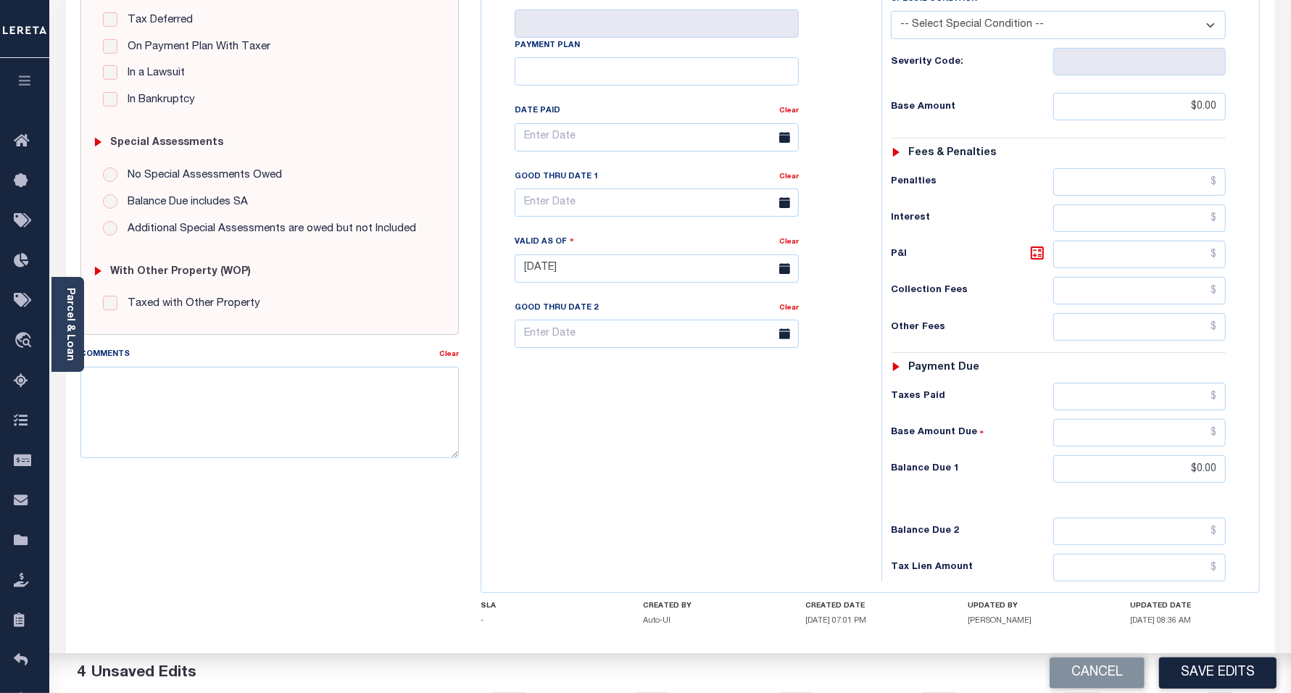
scroll to position [362, 0]
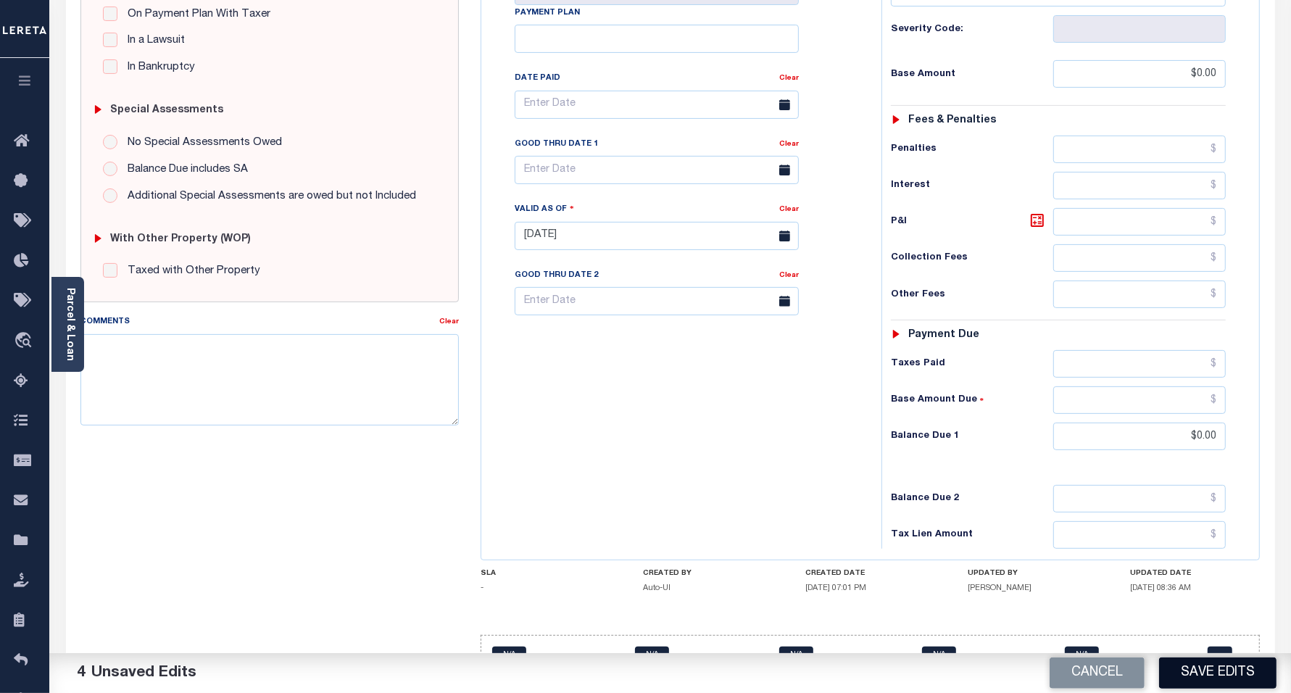
click at [1208, 673] on button "Save Edits" at bounding box center [1217, 672] width 117 height 31
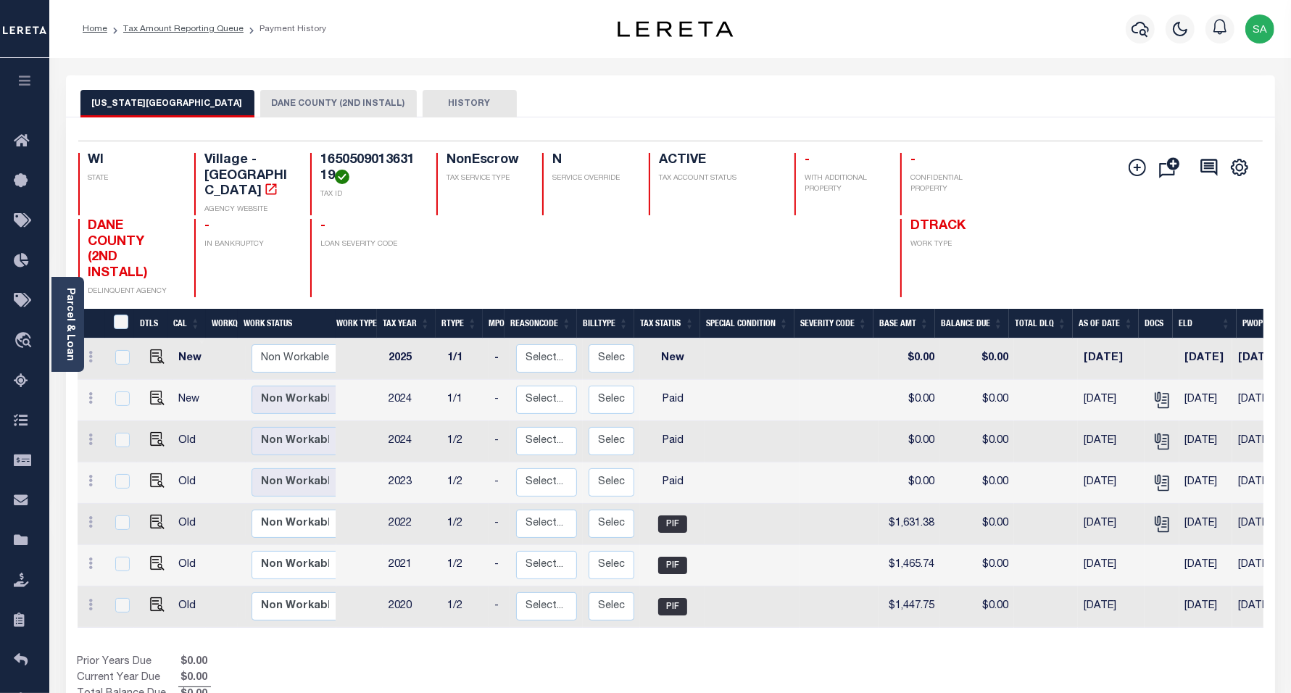
click at [260, 102] on button "DANE COUNTY (2ND INSTALL)" at bounding box center [338, 104] width 157 height 28
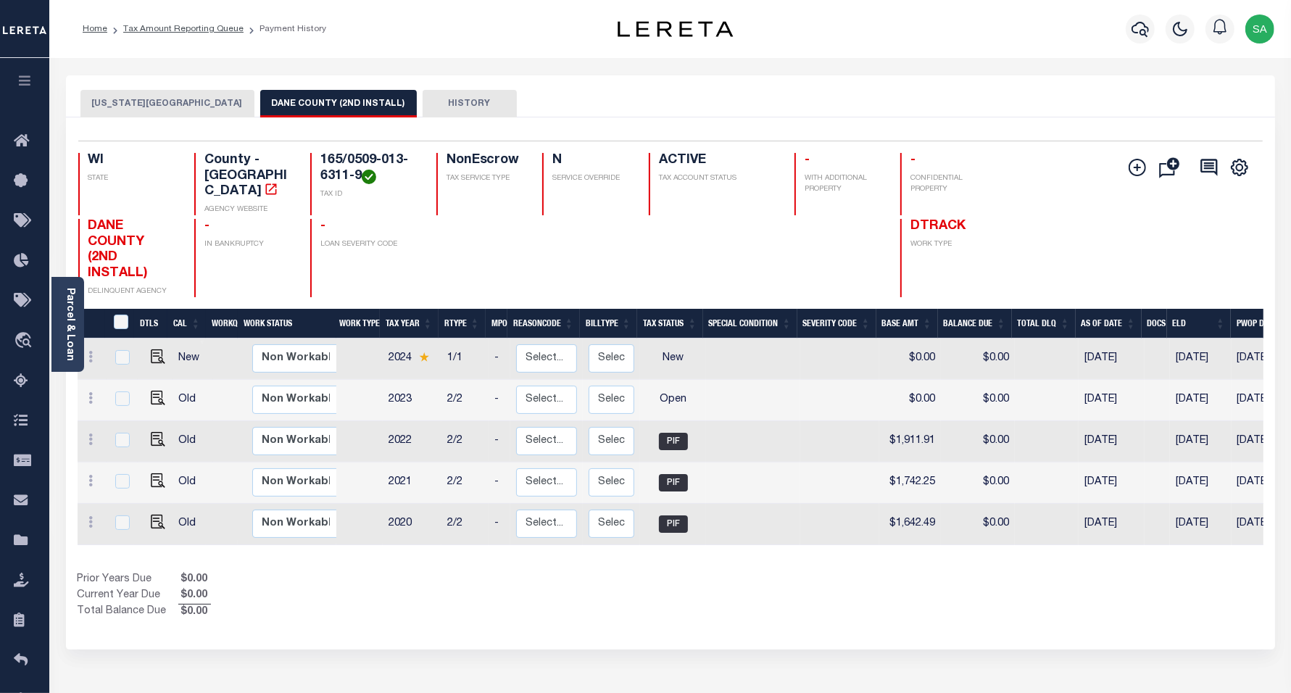
click at [107, 99] on button "[US_STATE][GEOGRAPHIC_DATA]" at bounding box center [167, 104] width 174 height 28
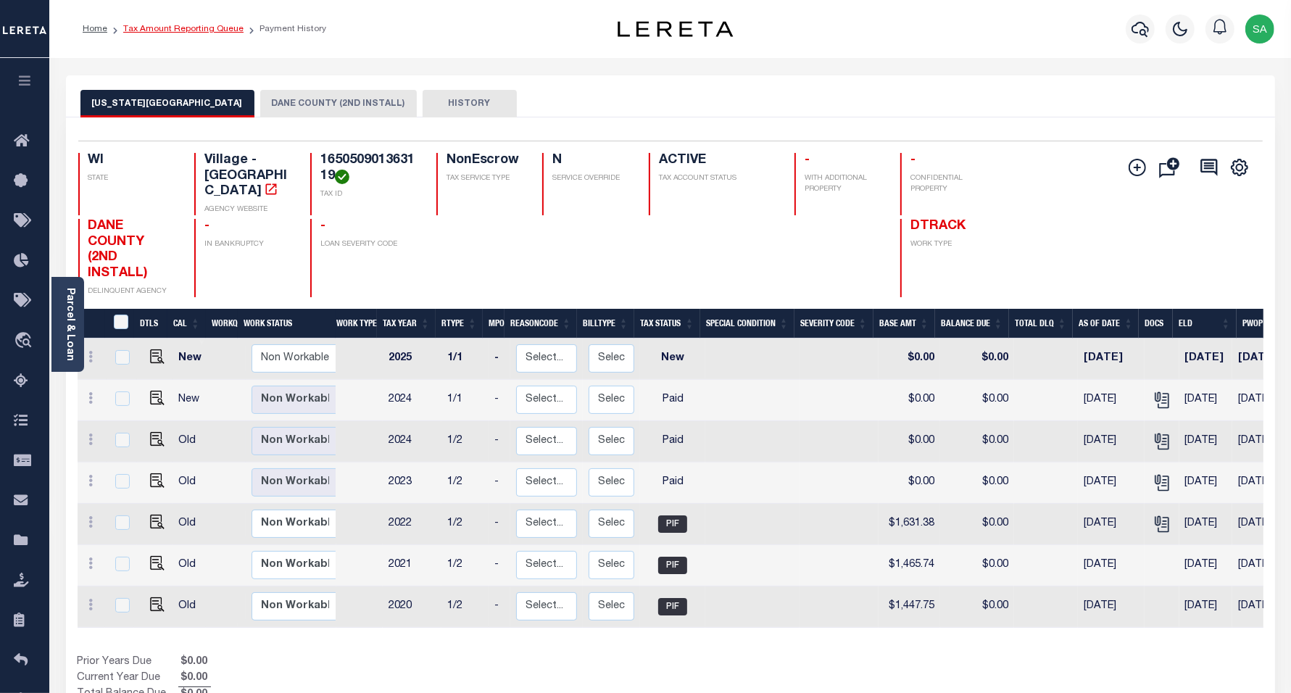
click at [189, 30] on link "Tax Amount Reporting Queue" at bounding box center [183, 29] width 120 height 9
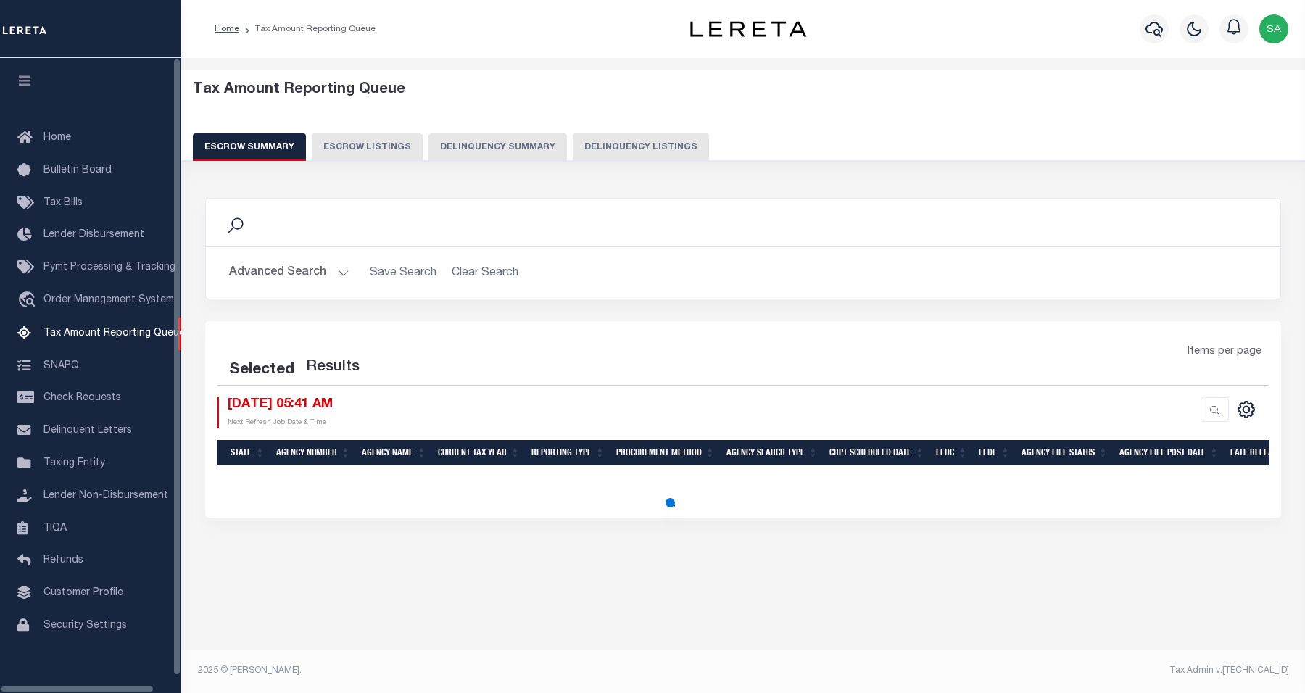
click at [604, 145] on button "Delinquency Listings" at bounding box center [641, 147] width 136 height 28
select select "100"
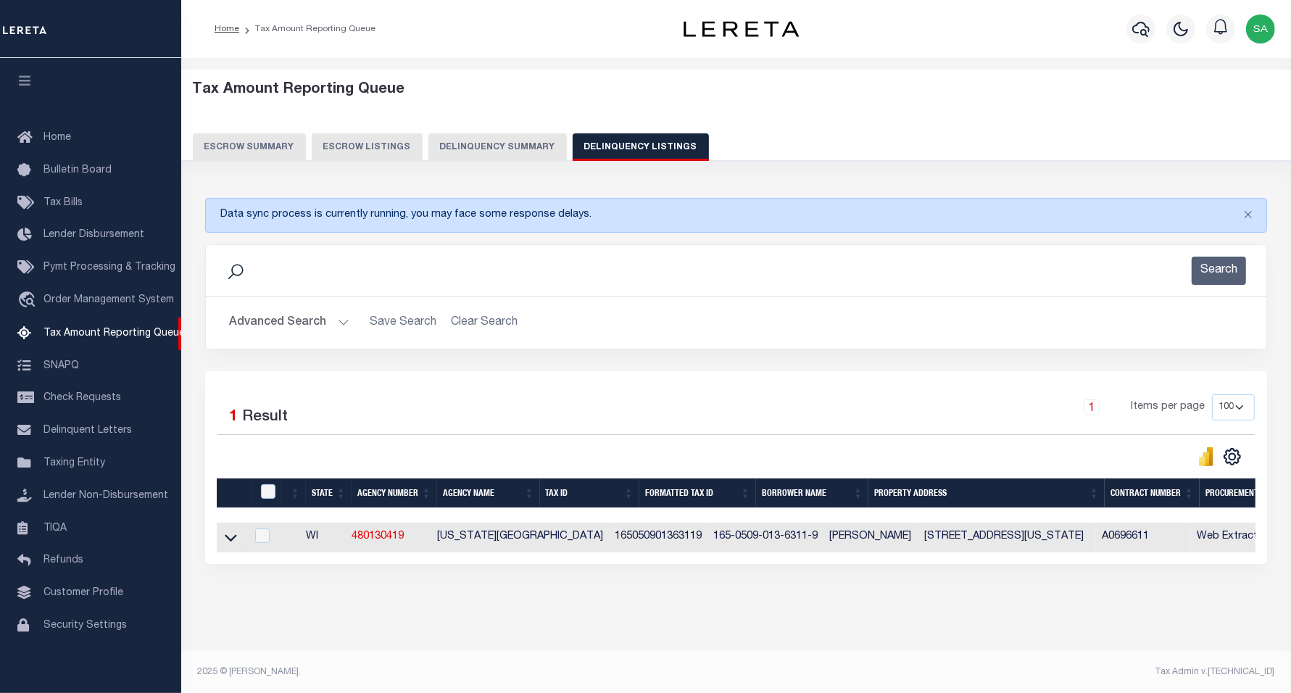
click at [297, 349] on div "Search Advanced Search Save Search Clear Search tblassign_wrapper_dynamictable_…" at bounding box center [736, 307] width 1084 height 127
click at [302, 328] on button "Advanced Search" at bounding box center [289, 323] width 120 height 28
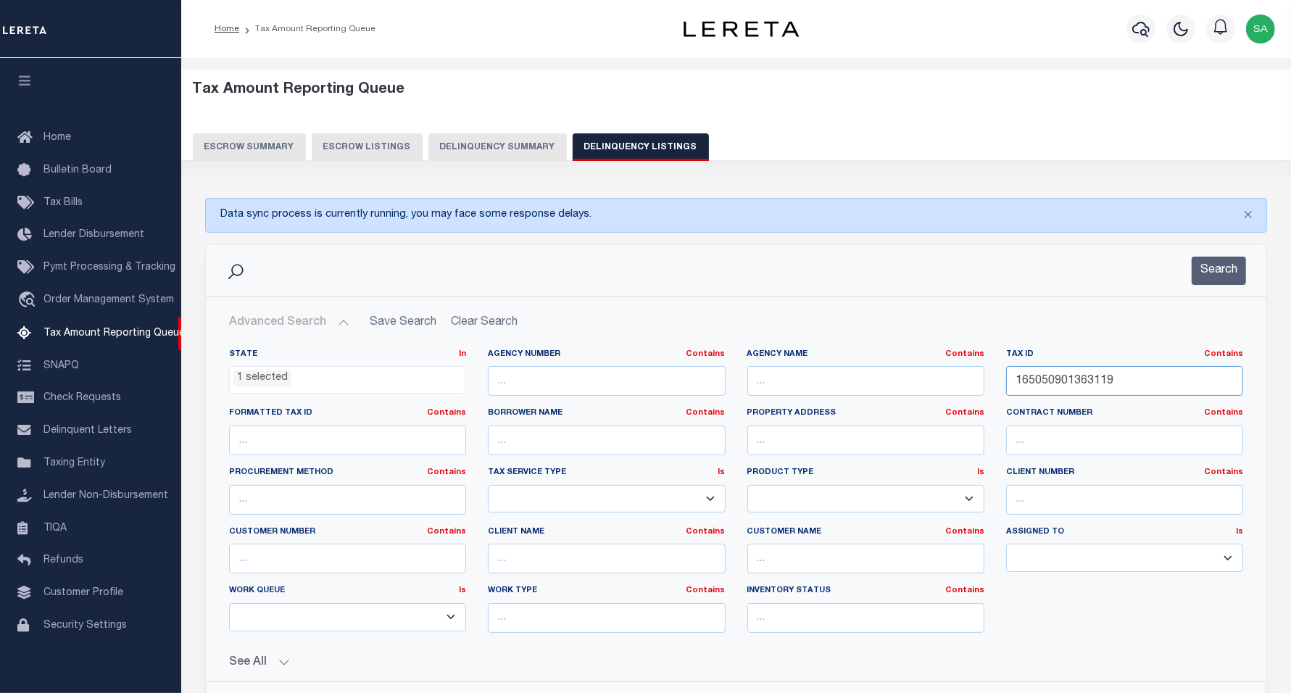
drag, startPoint x: 1103, startPoint y: 379, endPoint x: 1114, endPoint y: 386, distance: 13.7
click at [1103, 381] on input "165050901363119" at bounding box center [1124, 381] width 237 height 30
drag, startPoint x: 1120, startPoint y: 388, endPoint x: 908, endPoint y: 368, distance: 213.3
click at [908, 368] on div "State In In AK AL AR AZ CA CO CT DC DE FL GA GU HI IA ID IL IN KS [GEOGRAPHIC_D…" at bounding box center [736, 497] width 1036 height 296
paste input "05832000"
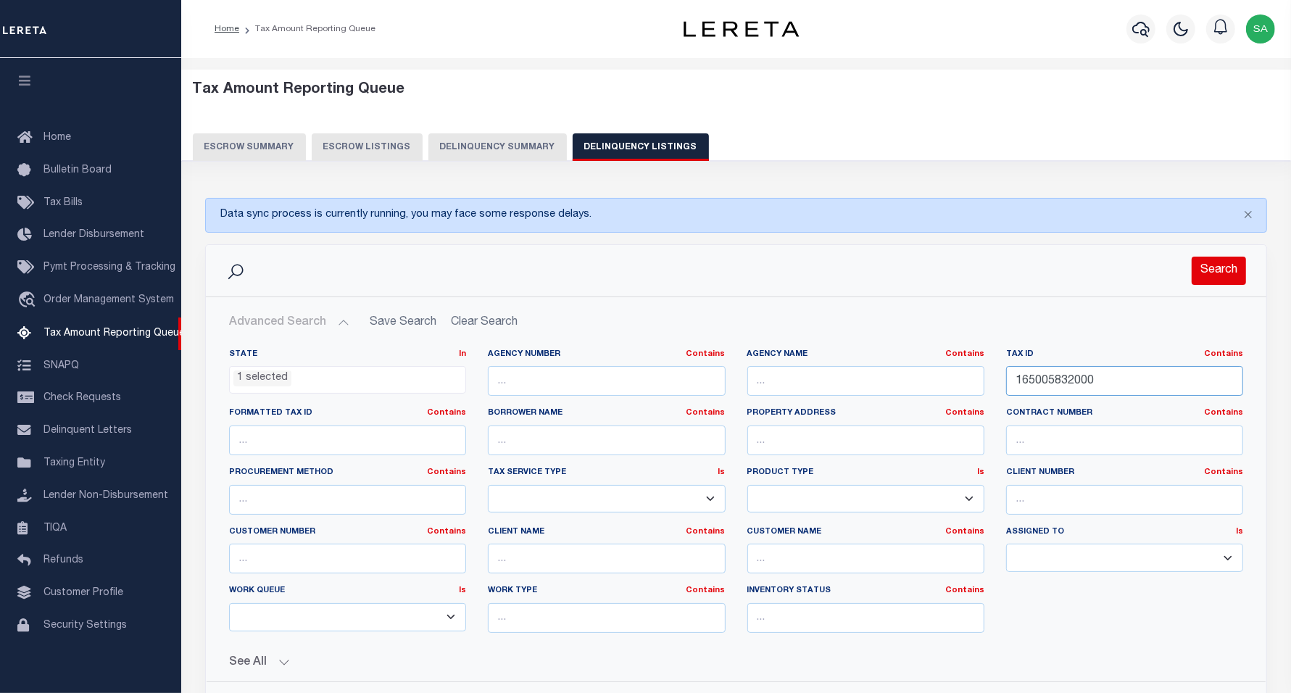
type input "165005832000"
click at [1218, 278] on button "Search" at bounding box center [1219, 271] width 54 height 28
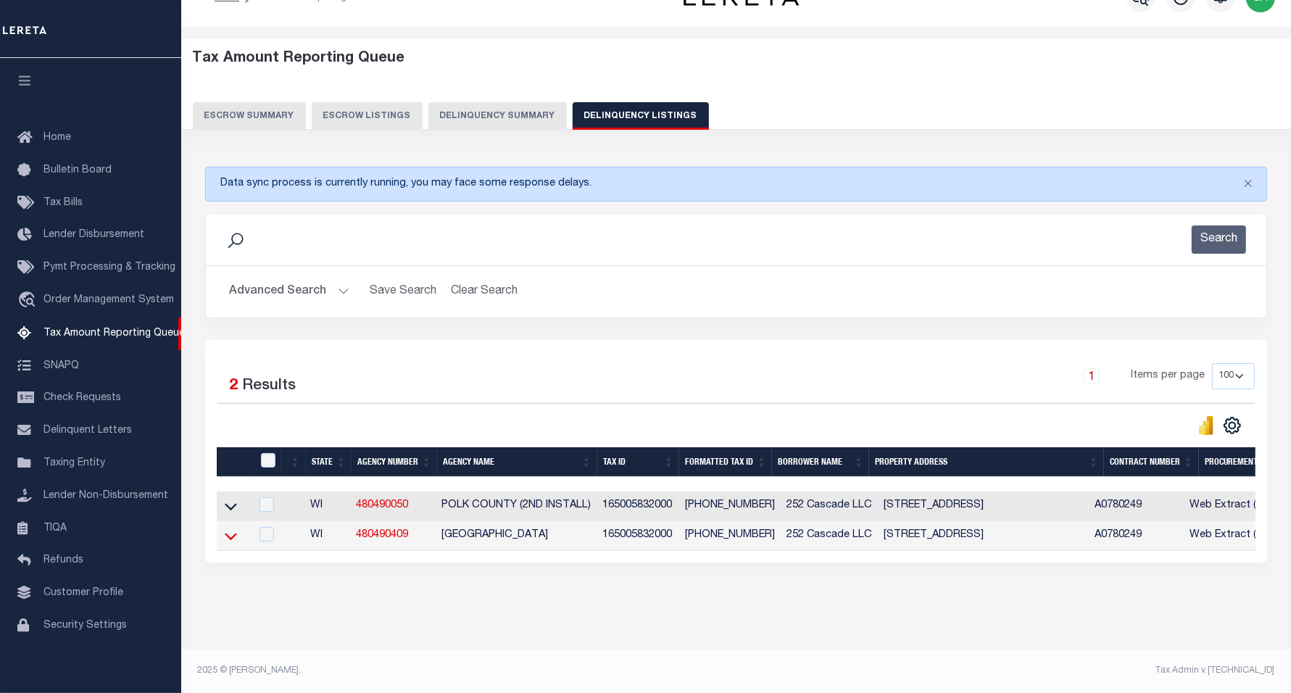
scroll to position [46, 0]
click at [230, 528] on icon at bounding box center [231, 535] width 12 height 15
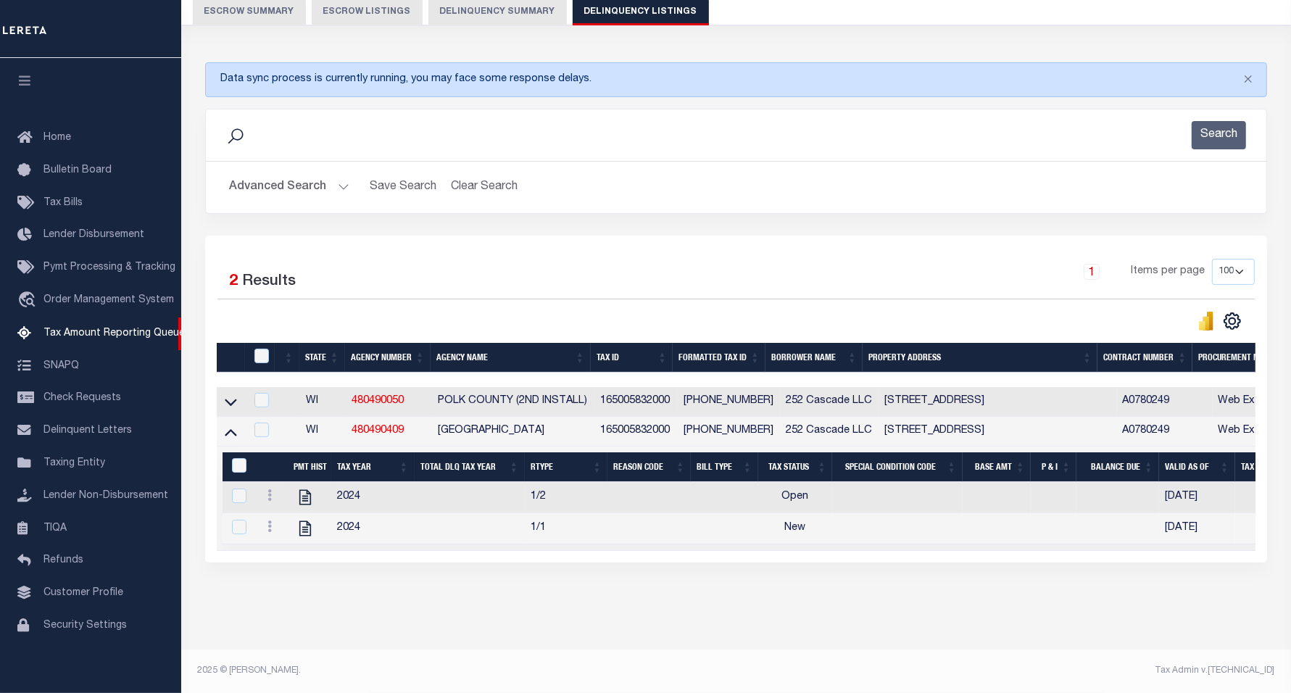
scroll to position [153, 0]
click at [303, 488] on icon "" at bounding box center [305, 497] width 19 height 19
checkbox input "true"
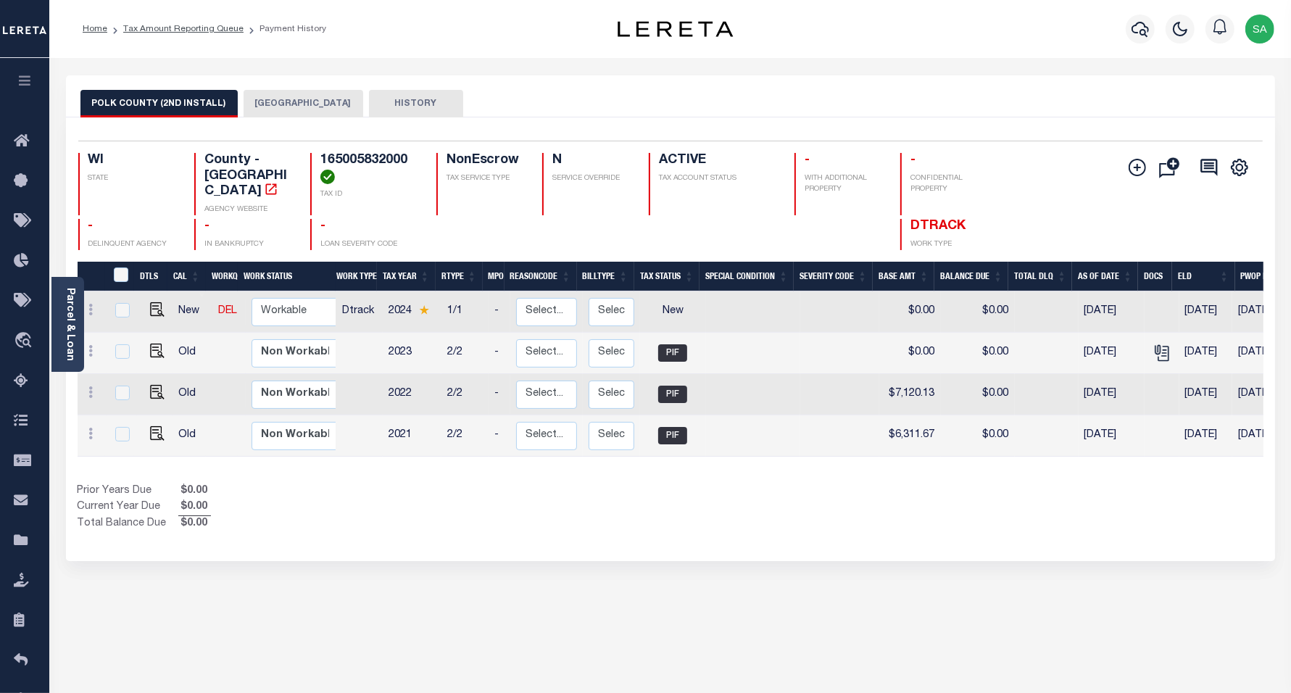
click at [288, 102] on button "OSCEOLA VILLAGE" at bounding box center [304, 104] width 120 height 28
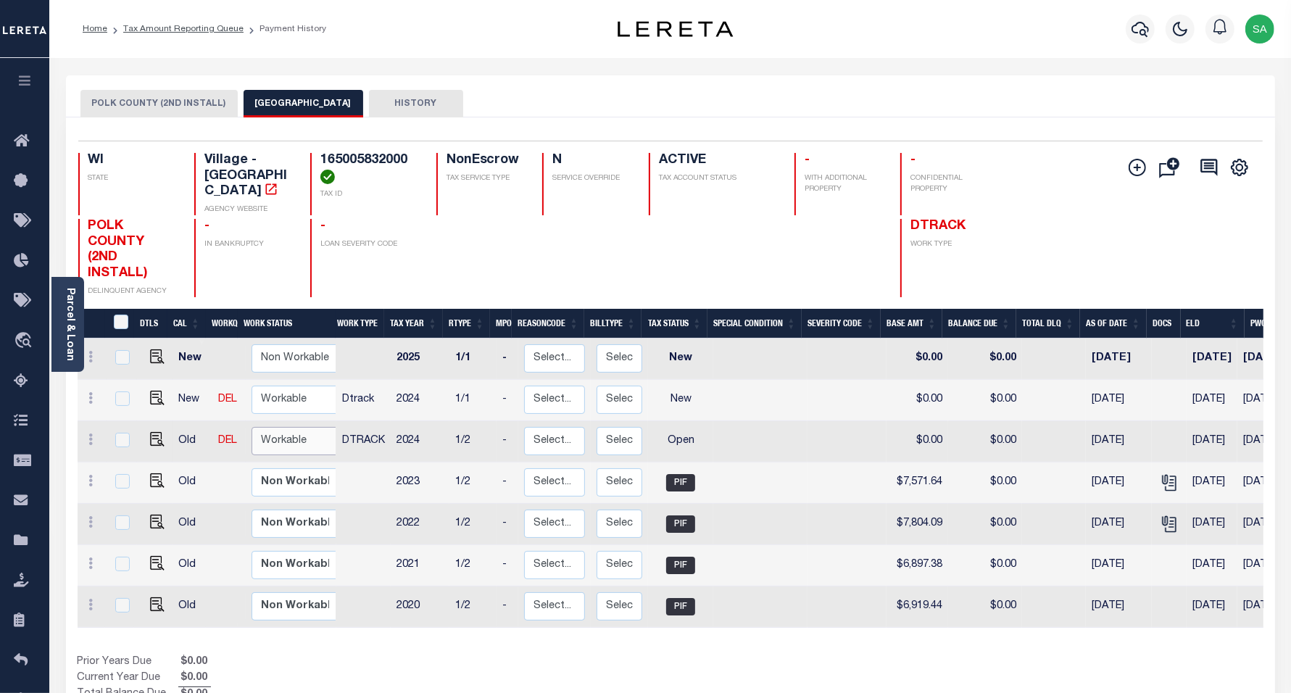
click at [286, 427] on select "Non Workable Workable" at bounding box center [295, 441] width 87 height 28
checkbox input "true"
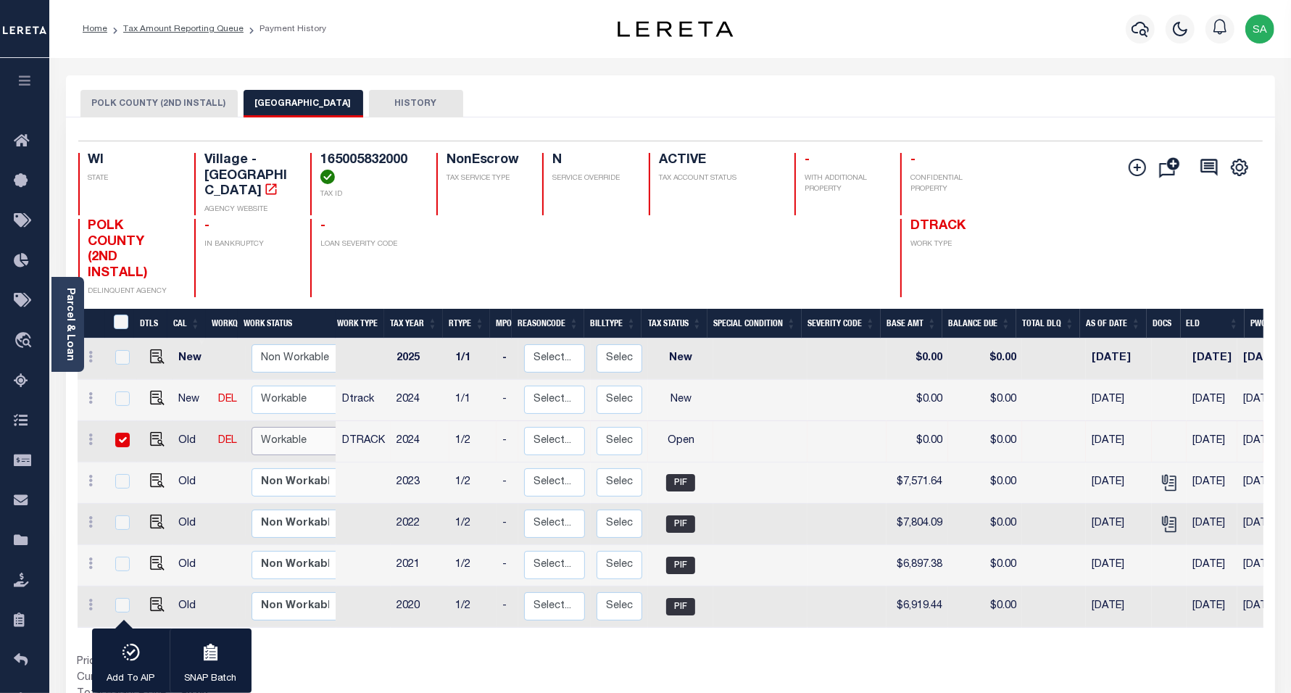
select select "true"
click at [252, 427] on select "Non Workable Workable" at bounding box center [295, 441] width 87 height 28
checkbox input "false"
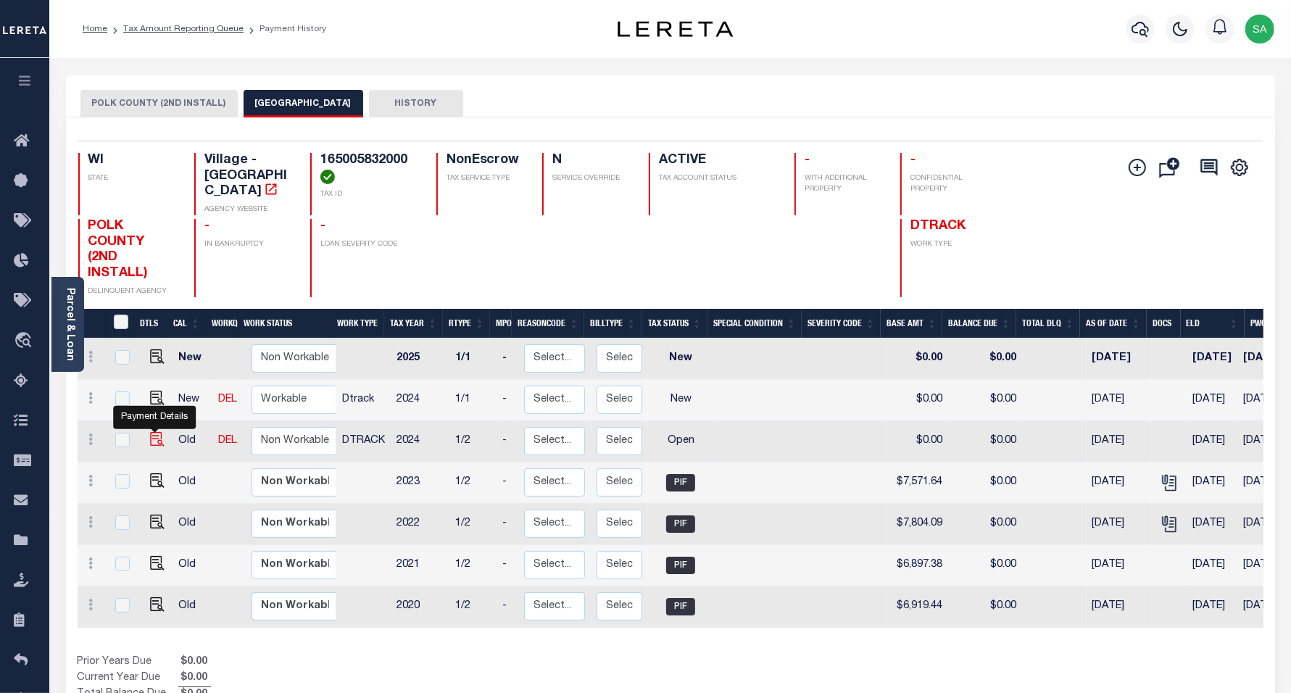
click at [151, 432] on img "" at bounding box center [157, 439] width 14 height 14
checkbox input "true"
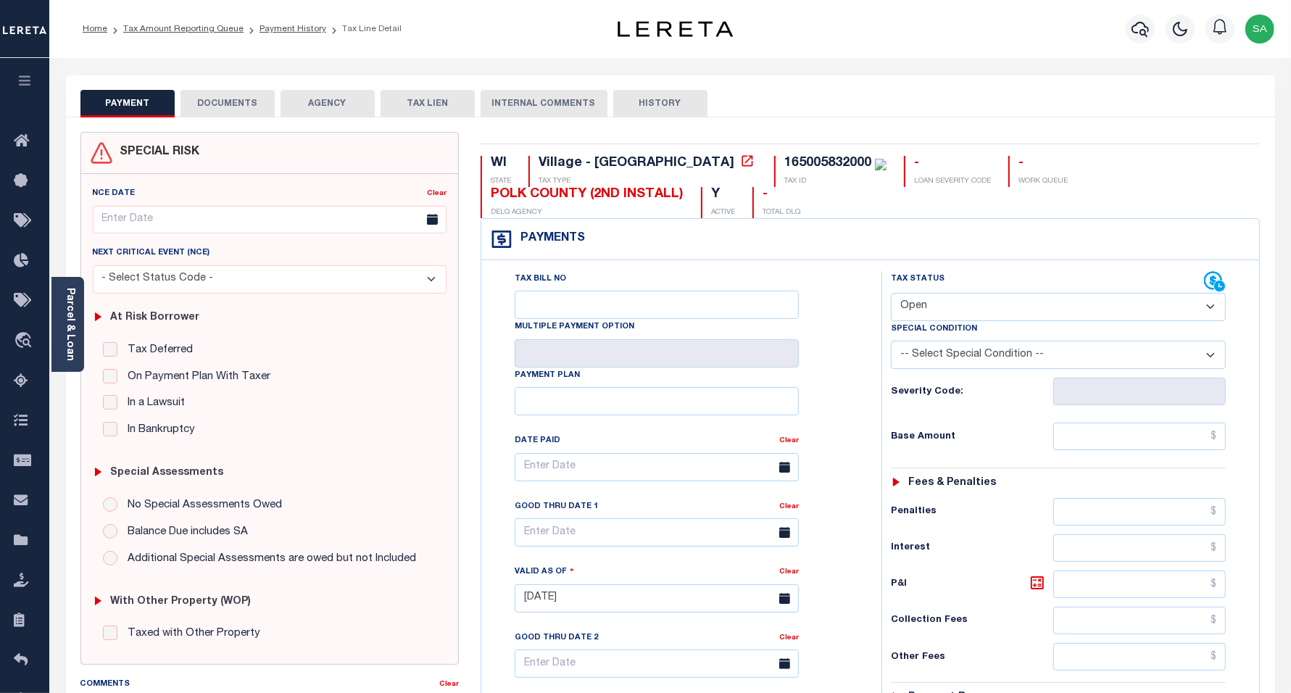
click at [922, 310] on select "- Select Status Code - Open Due/Unpaid Paid Incomplete No Tax Due Internal Refu…" at bounding box center [1059, 307] width 336 height 28
select select "PYD"
click at [891, 294] on select "- Select Status Code - Open Due/Unpaid Paid Incomplete No Tax Due Internal Refu…" at bounding box center [1059, 307] width 336 height 28
type input "[DATE]"
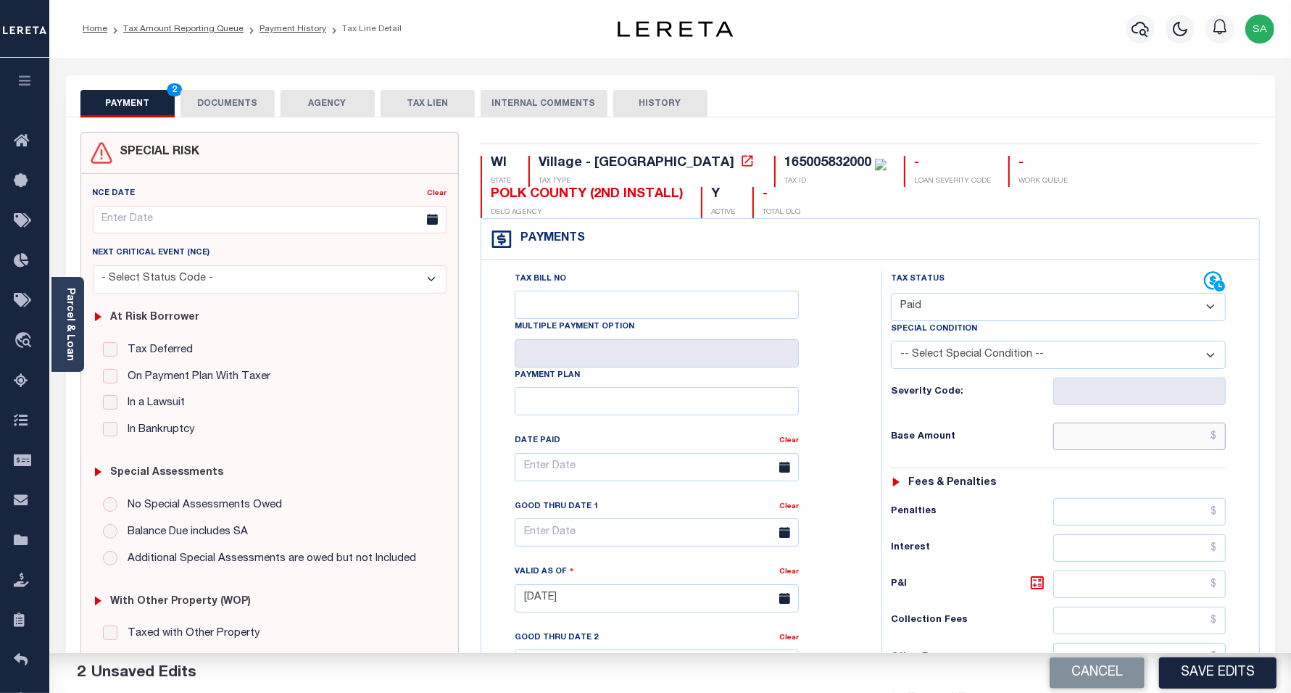
click at [1095, 448] on input "text" at bounding box center [1139, 437] width 173 height 28
type input "$0.00"
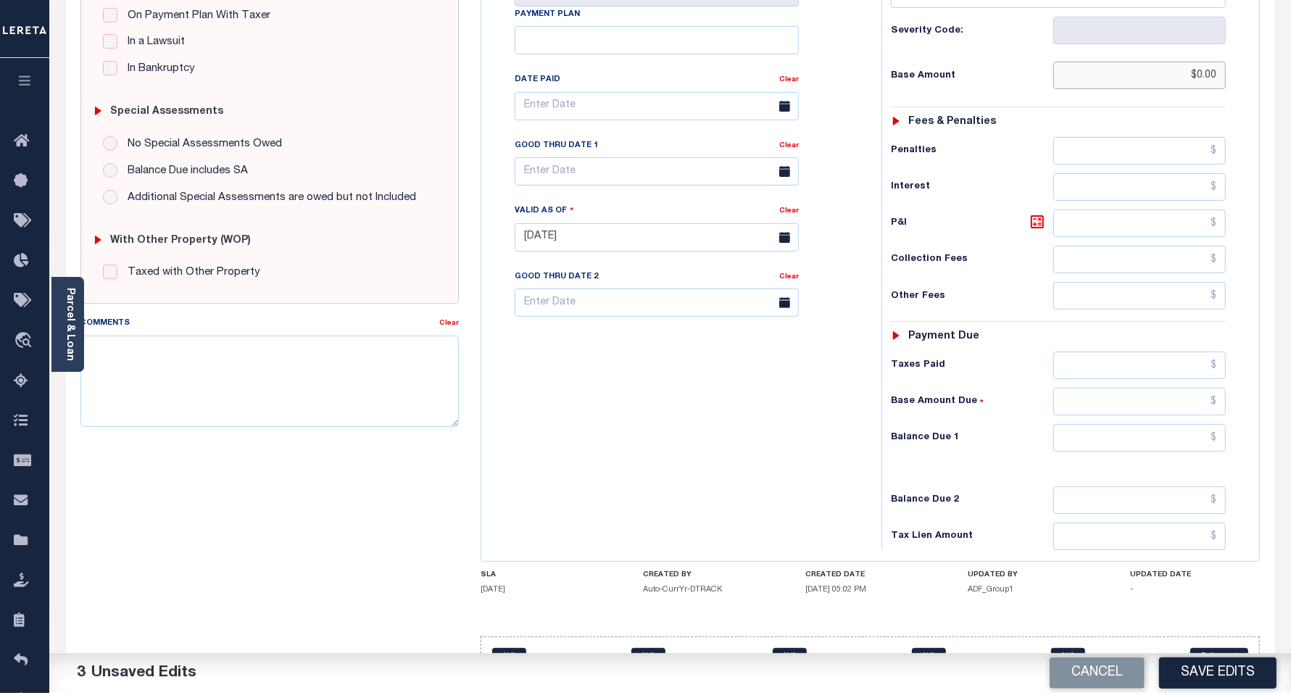
scroll to position [362, 0]
click at [1115, 436] on input "text" at bounding box center [1139, 437] width 173 height 28
type input "$0.00"
click at [533, 443] on div "Tax Bill No Multiple Payment Option Payment Plan Clear" at bounding box center [678, 229] width 386 height 640
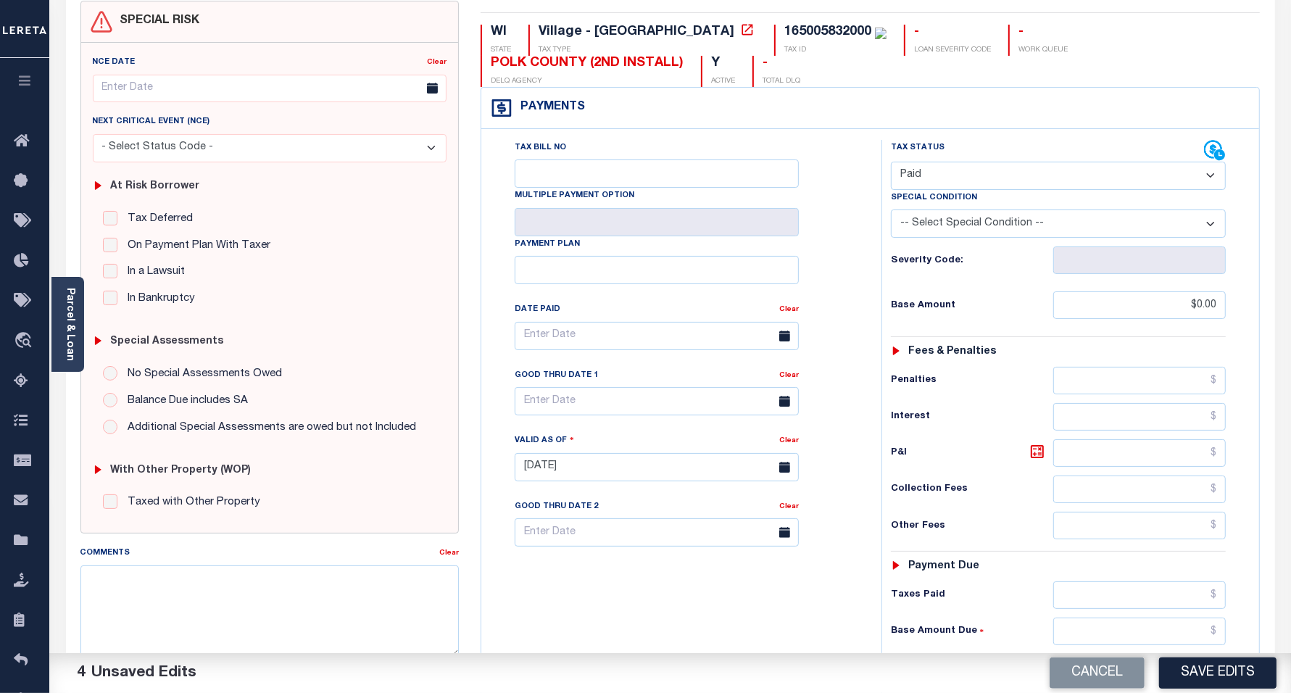
scroll to position [0, 0]
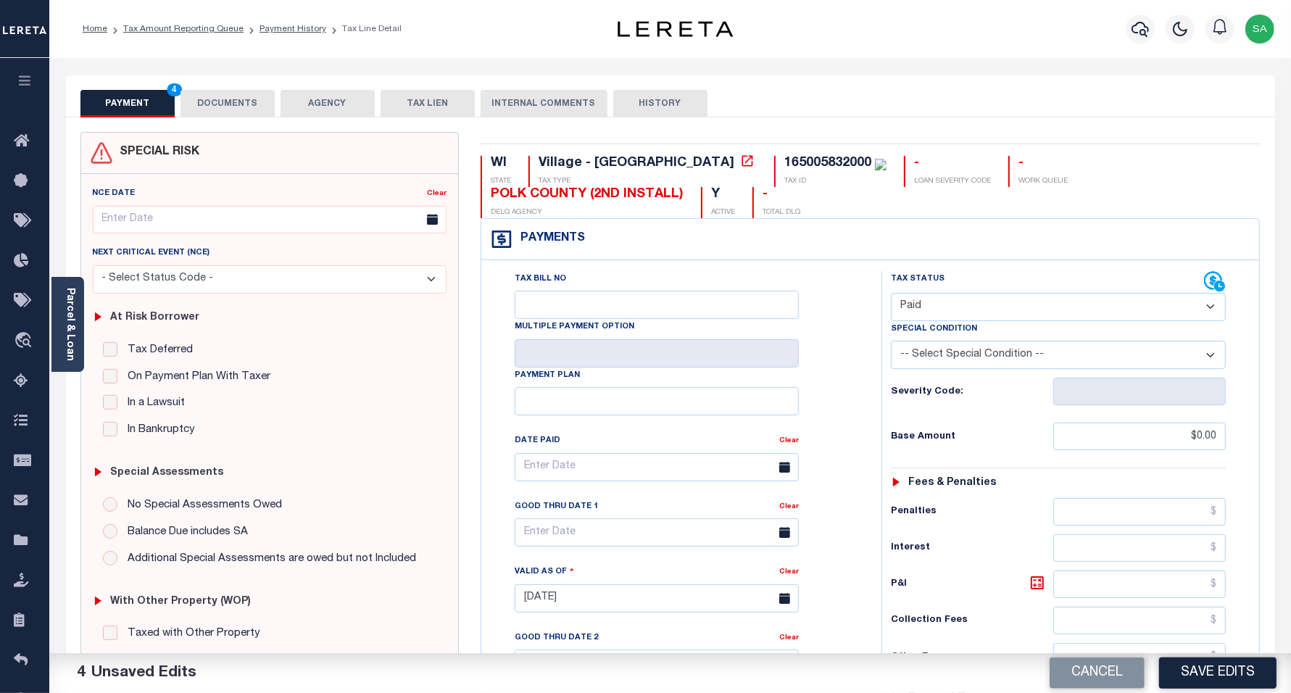
click at [234, 103] on button "DOCUMENTS" at bounding box center [227, 104] width 94 height 28
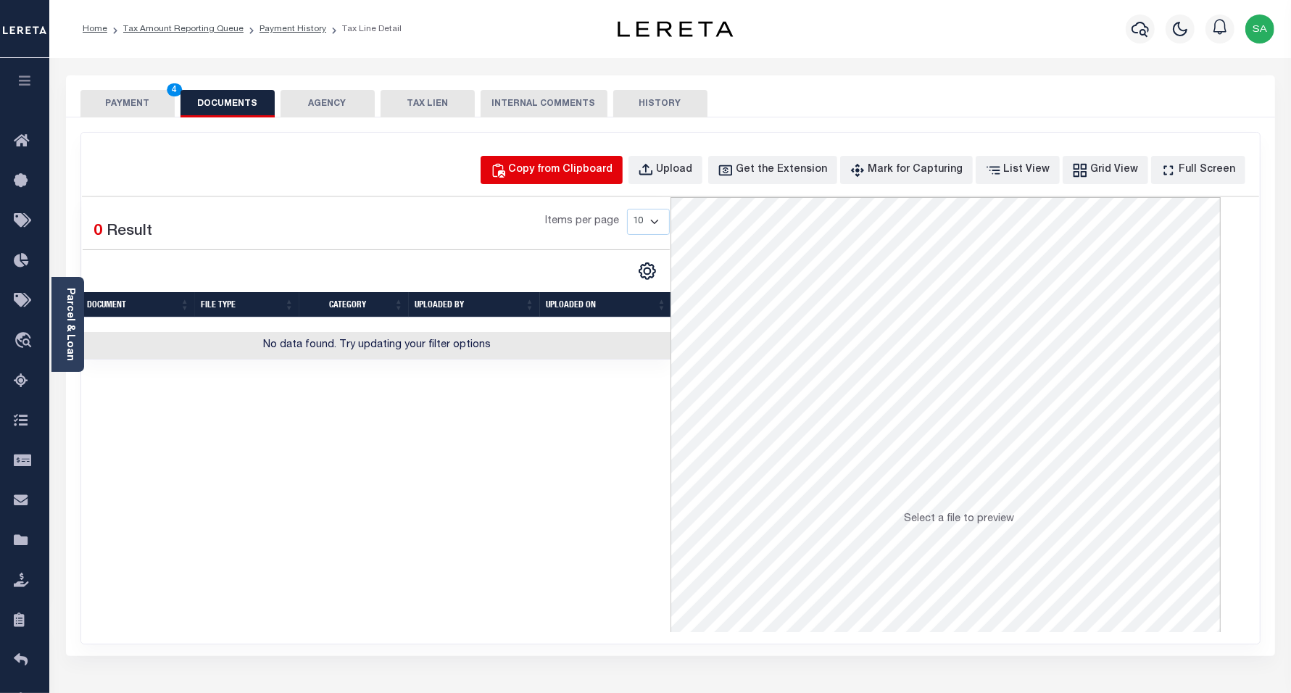
click at [584, 170] on div "Copy from Clipboard" at bounding box center [561, 170] width 104 height 16
select select "POP"
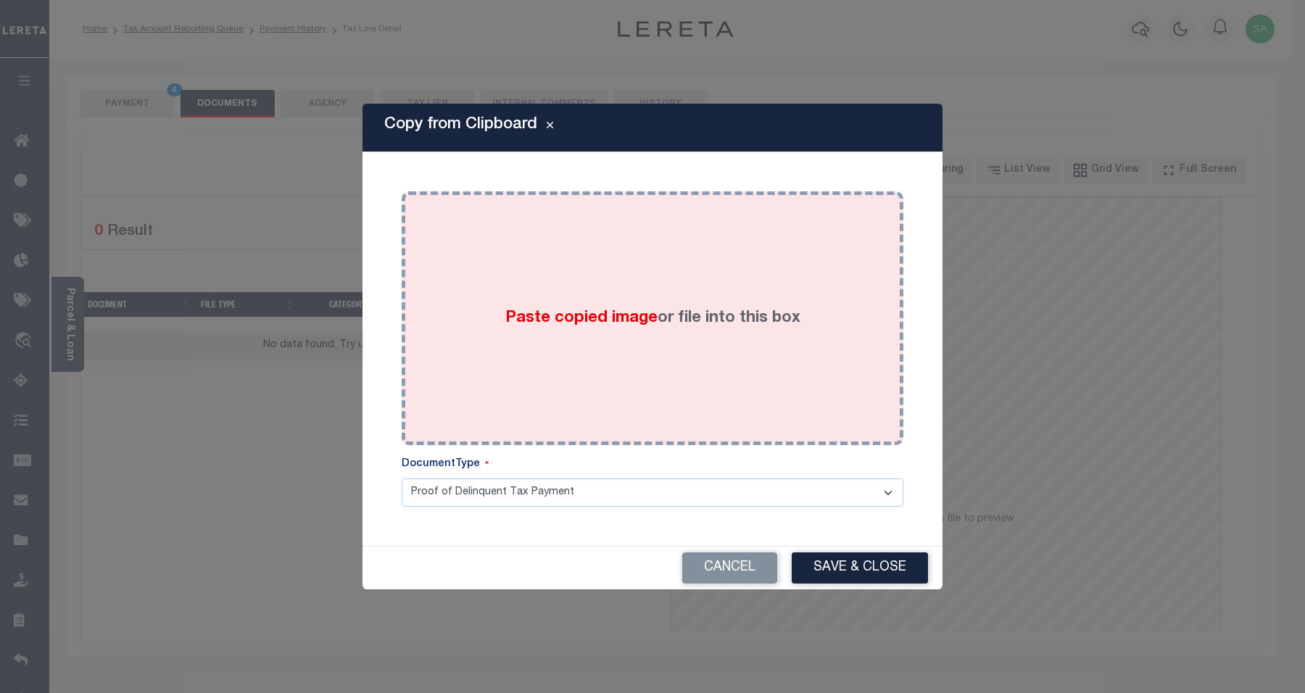
click at [675, 373] on div "Paste copied image or file into this box" at bounding box center [652, 318] width 480 height 232
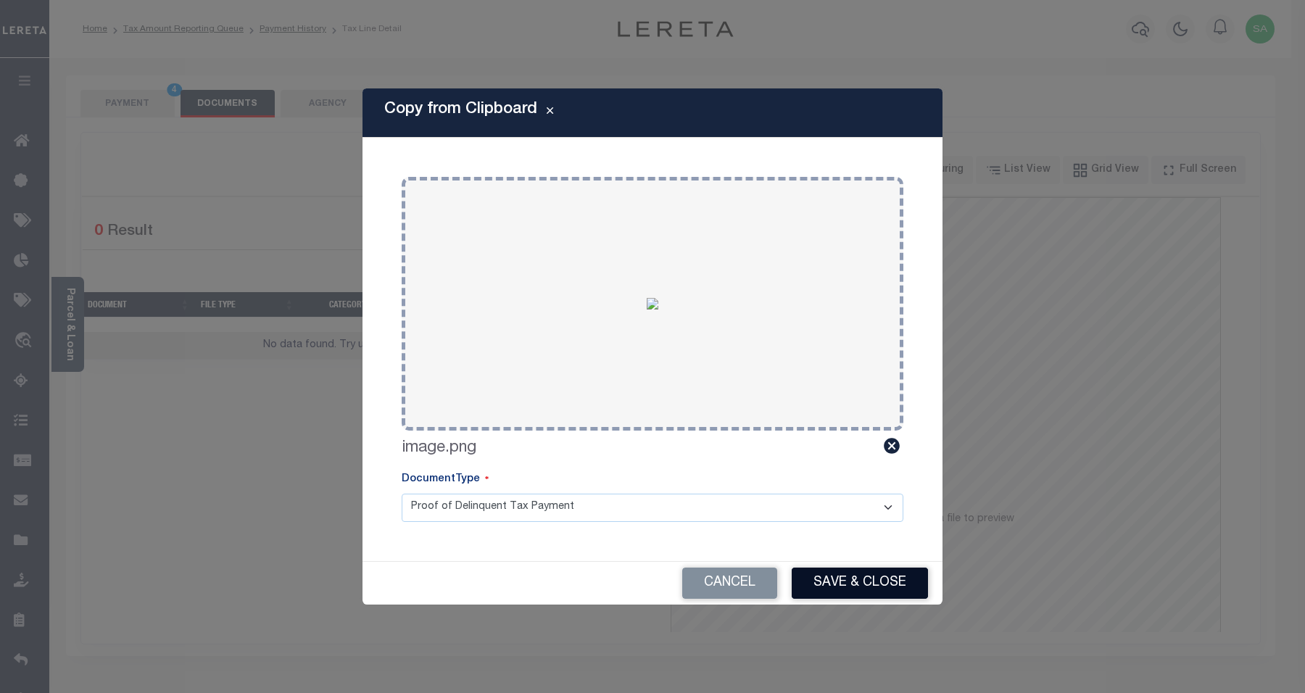
click at [844, 586] on button "Save & Close" at bounding box center [860, 583] width 136 height 31
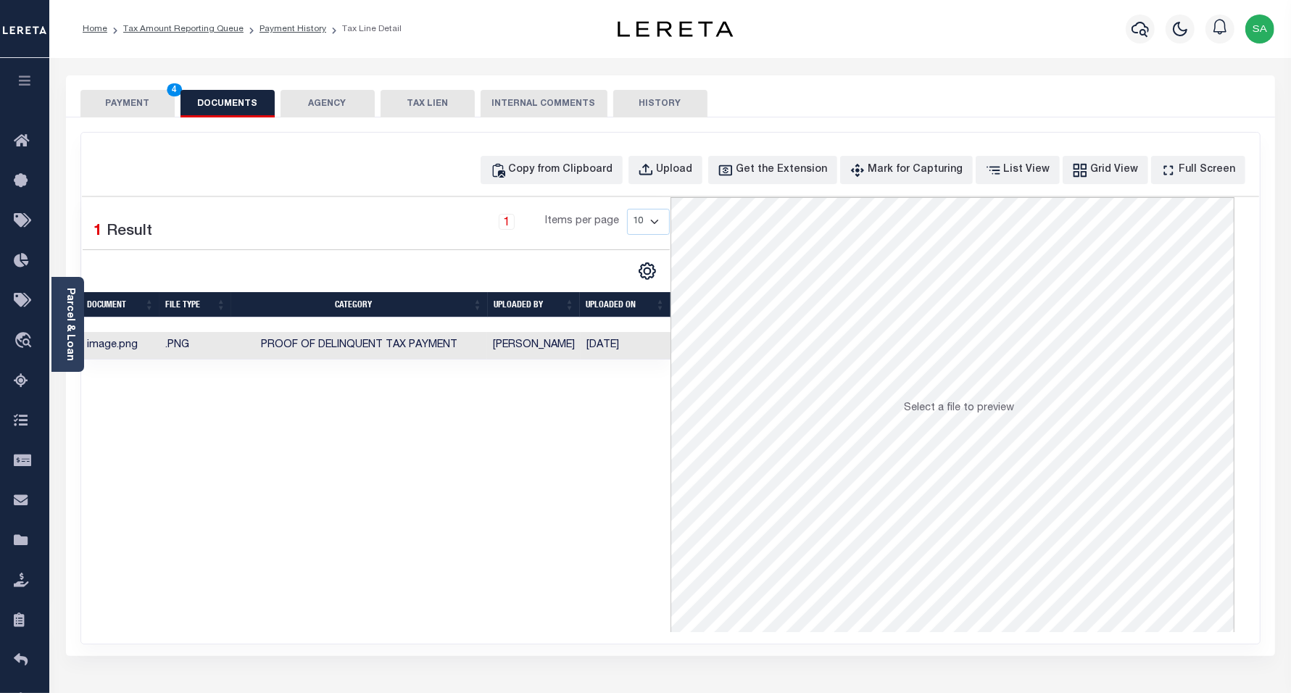
click at [102, 96] on button "PAYMENT 4" at bounding box center [127, 104] width 94 height 28
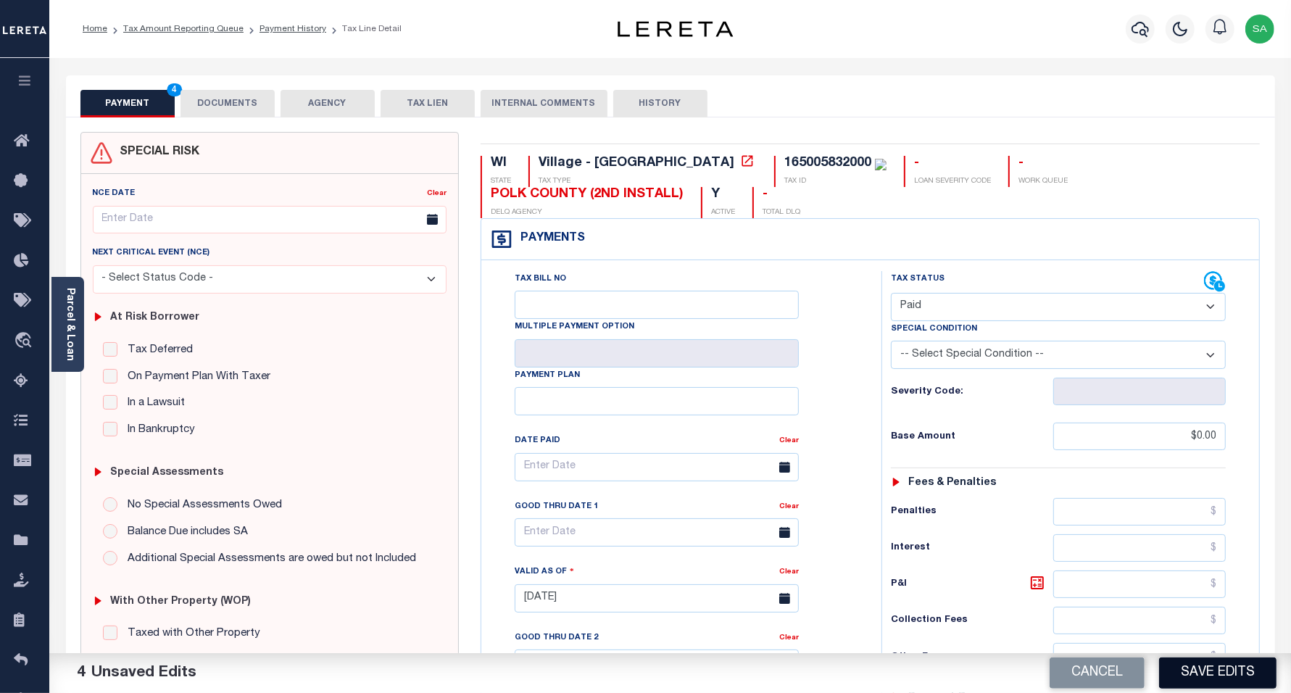
click at [1221, 665] on button "Save Edits" at bounding box center [1217, 672] width 117 height 31
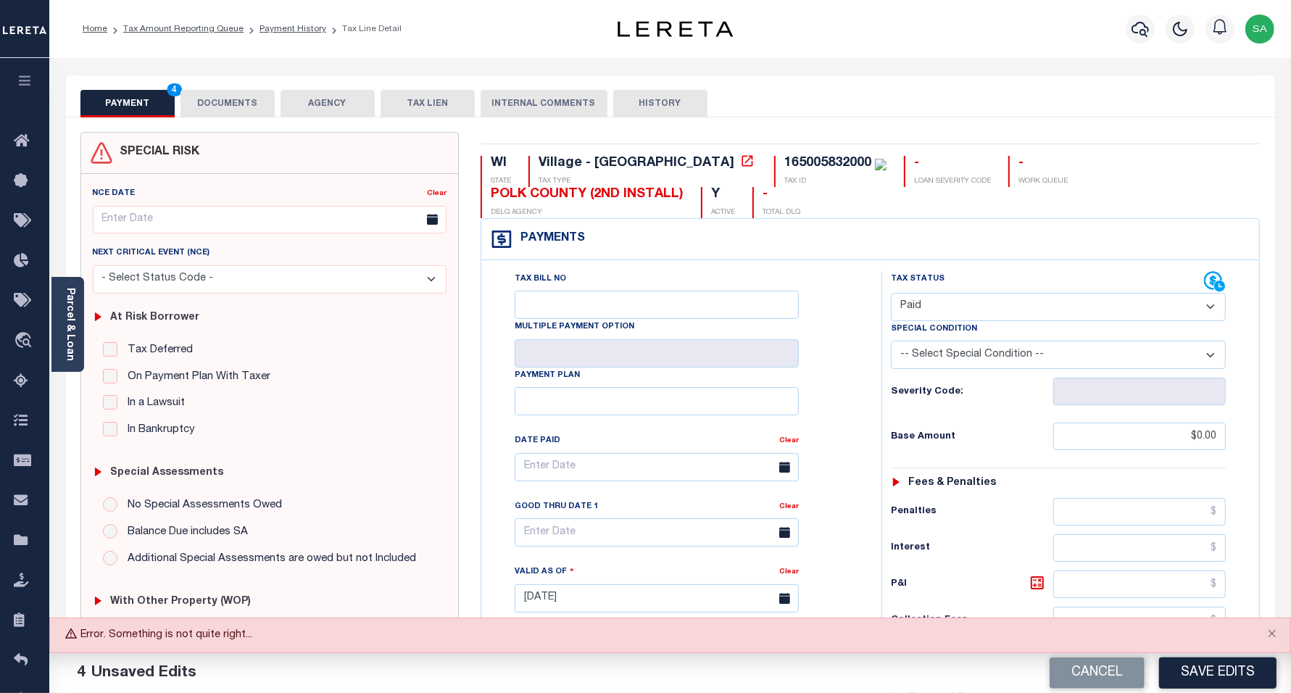
click at [1205, 678] on button "Save Edits" at bounding box center [1217, 672] width 117 height 31
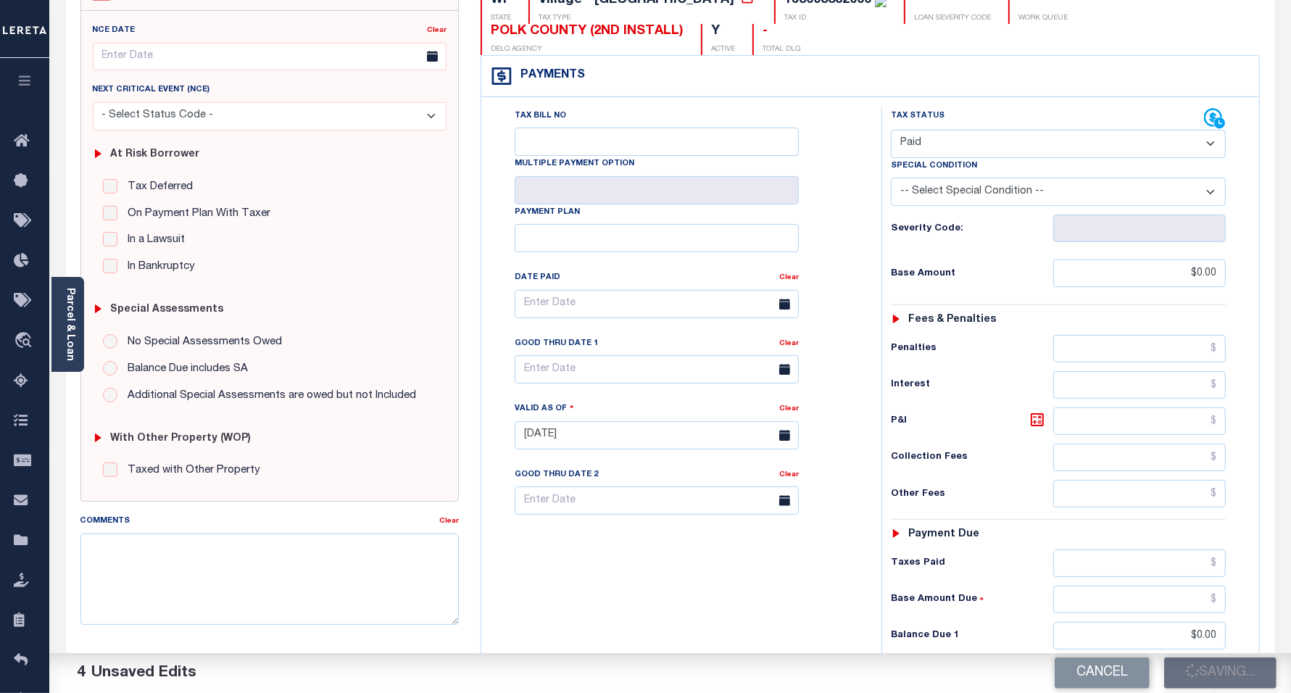
scroll to position [91, 0]
